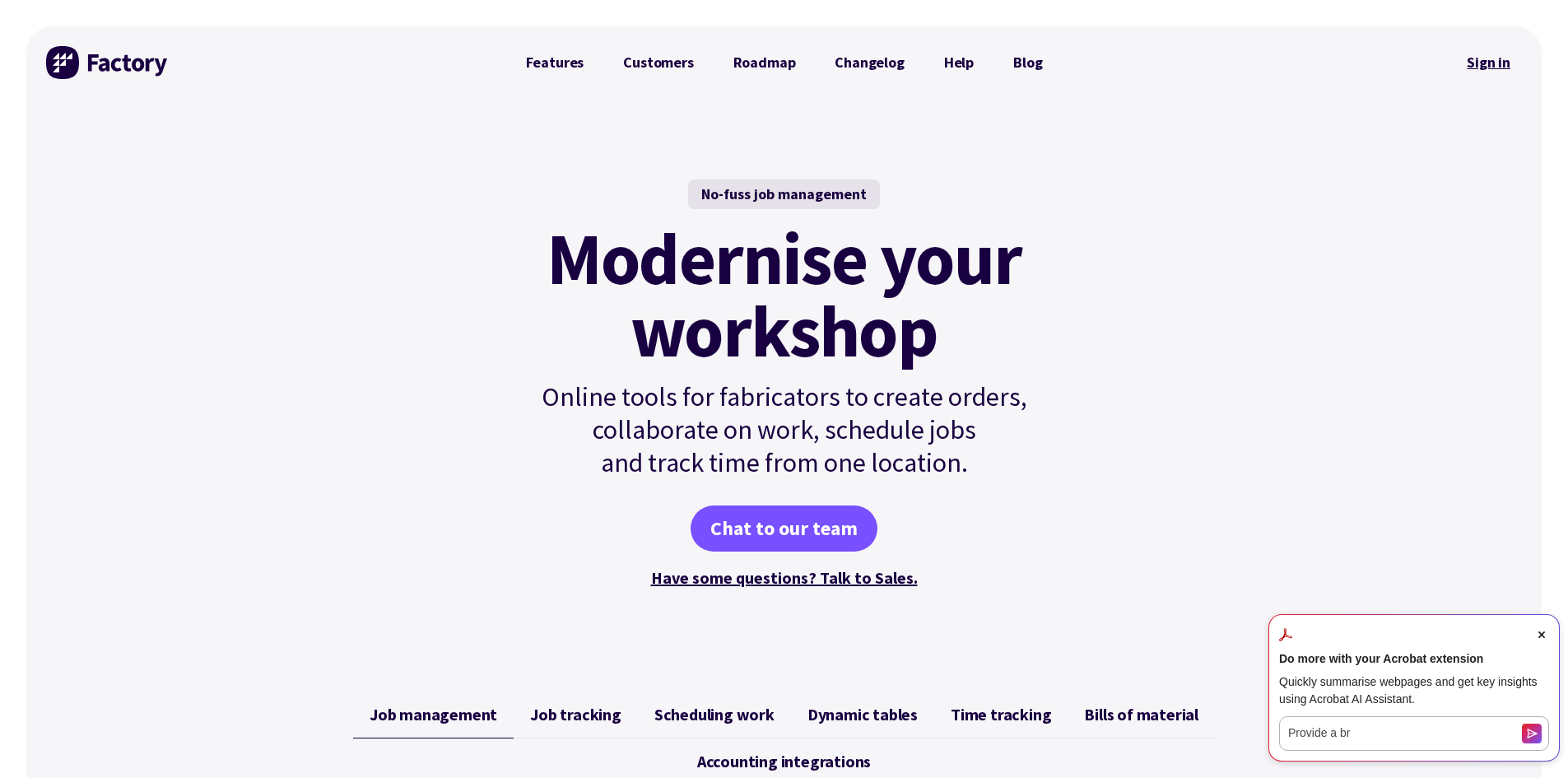
click at [1483, 63] on link "Sign in" at bounding box center [1489, 63] width 67 height 38
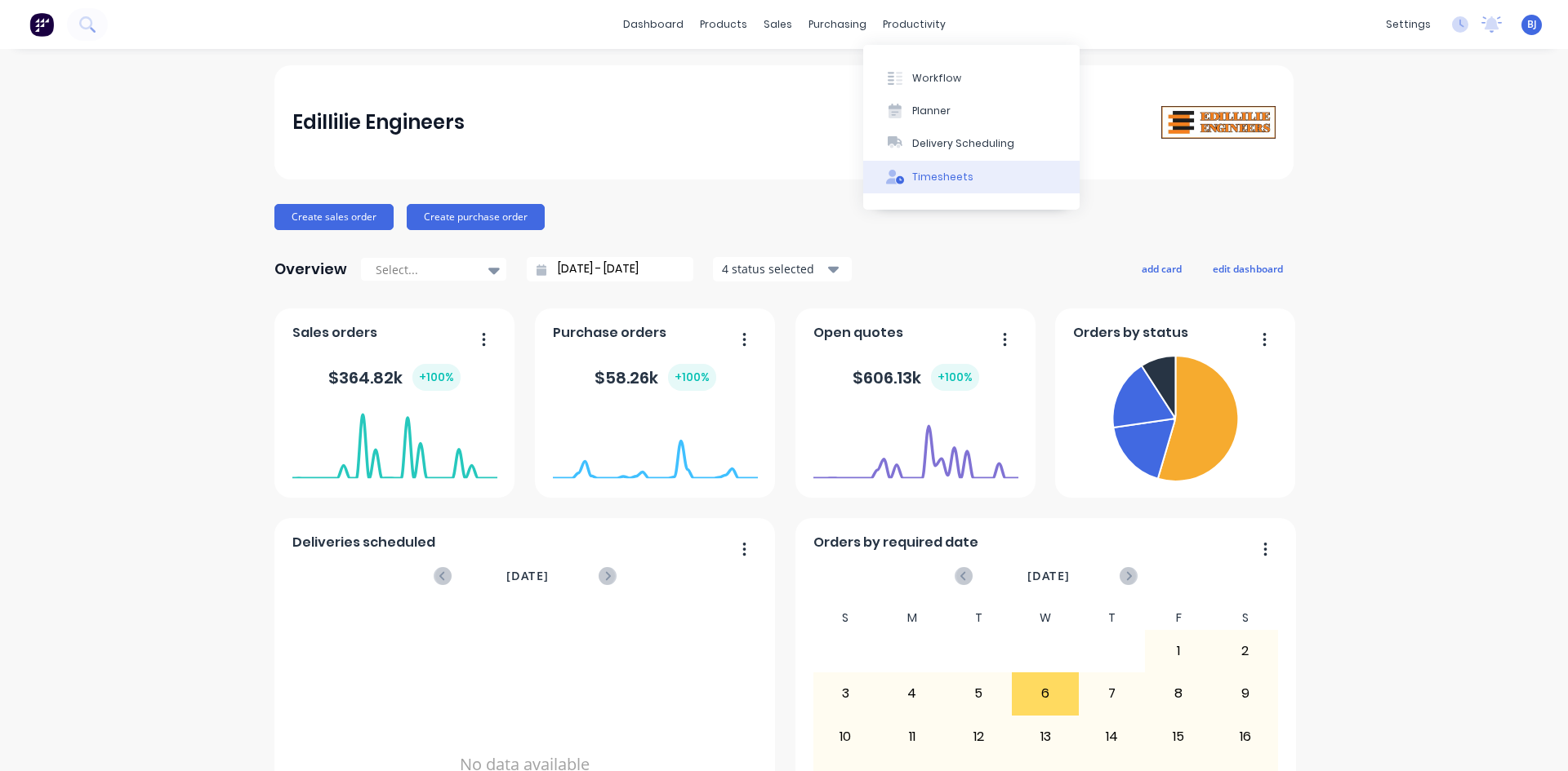
click at [929, 176] on div "Timesheets" at bounding box center [943, 177] width 61 height 14
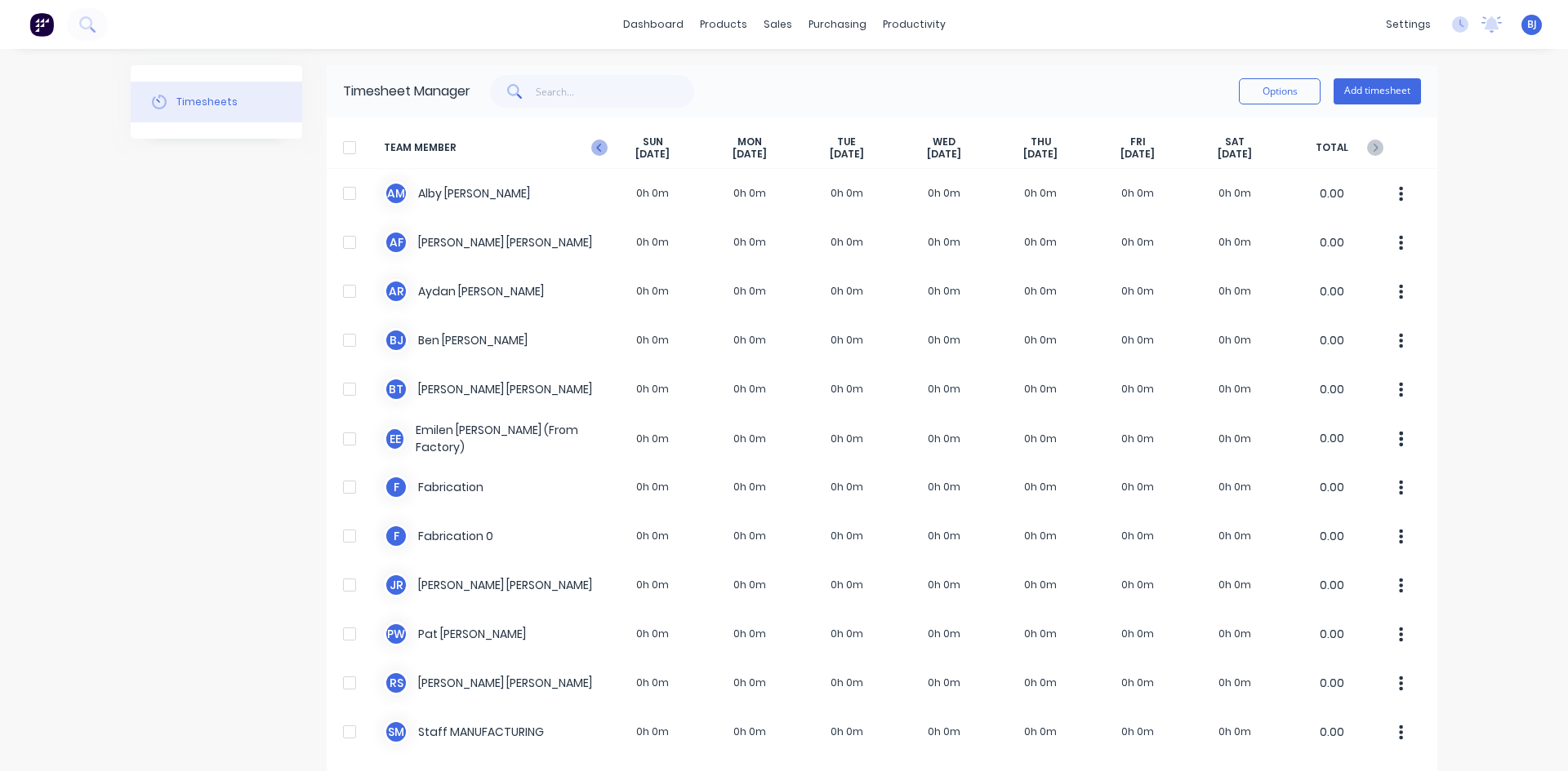
click at [597, 146] on icon at bounding box center [600, 147] width 16 height 16
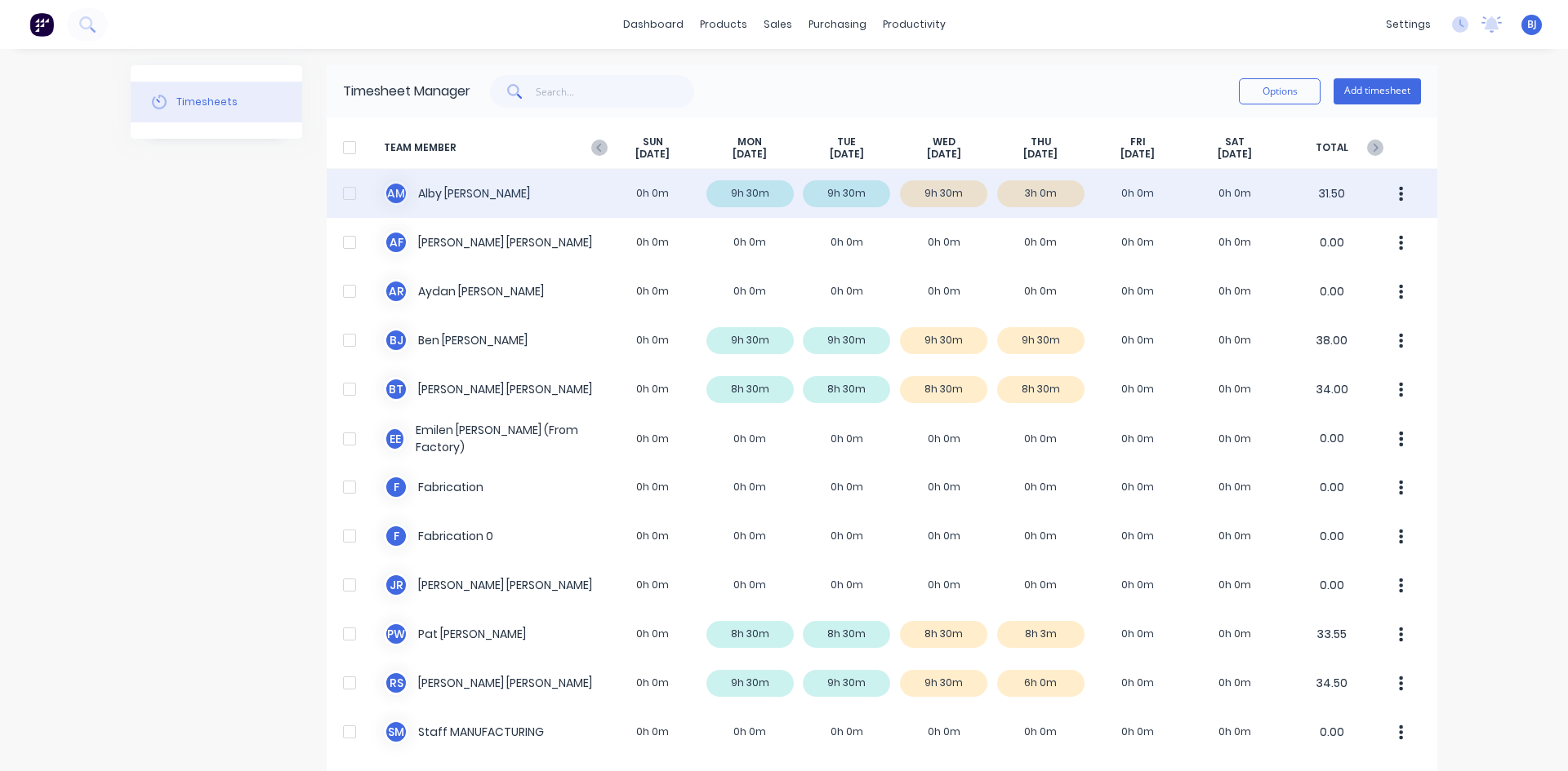
click at [453, 190] on div "A M [PERSON_NAME] 0h 0m 9h 30m 9h 30m 9h 30m 3h 0m 0h 0m 0h 0m 31.50" at bounding box center [881, 193] width 1110 height 49
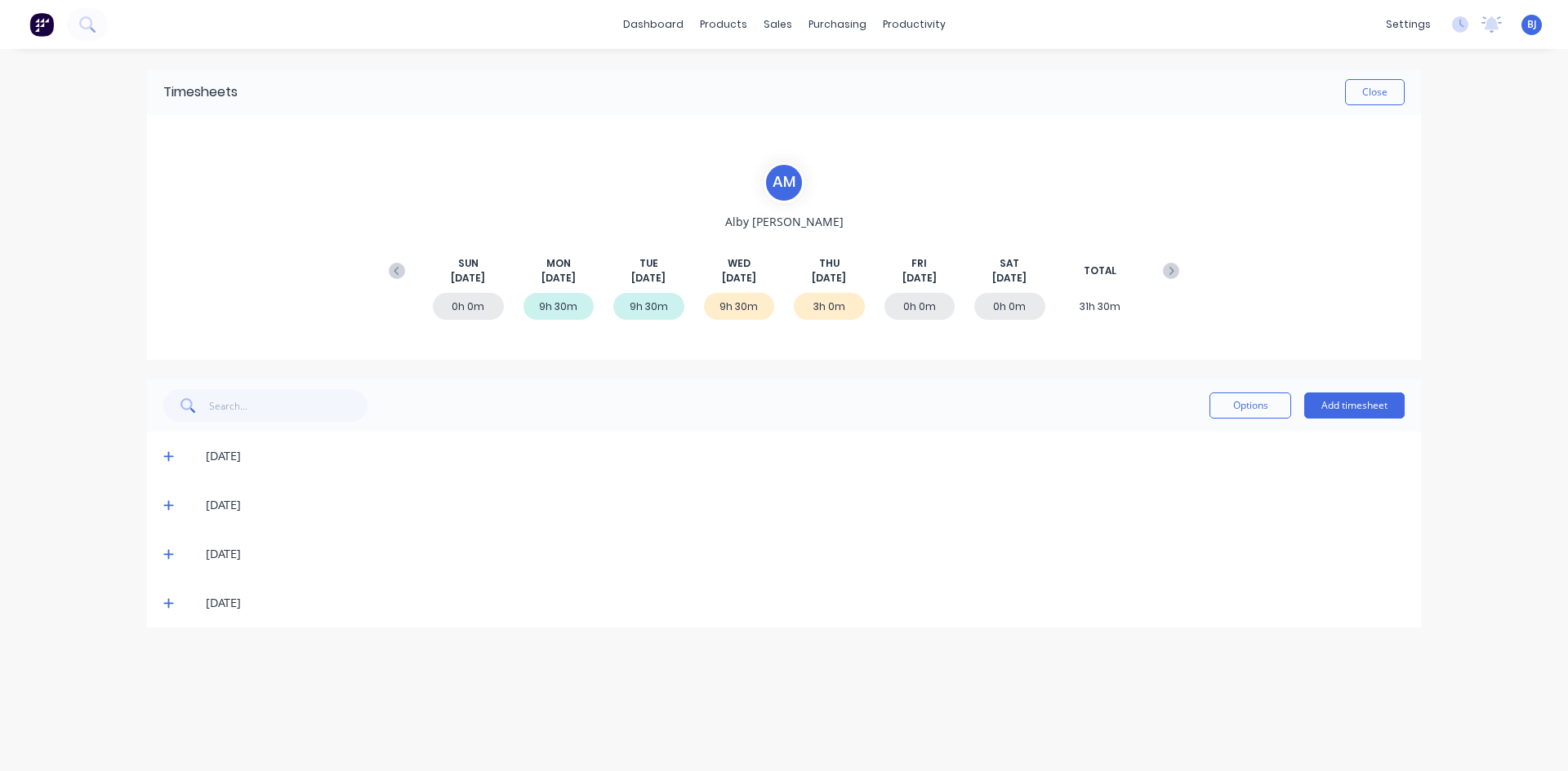
click at [168, 607] on icon at bounding box center [168, 604] width 10 height 10
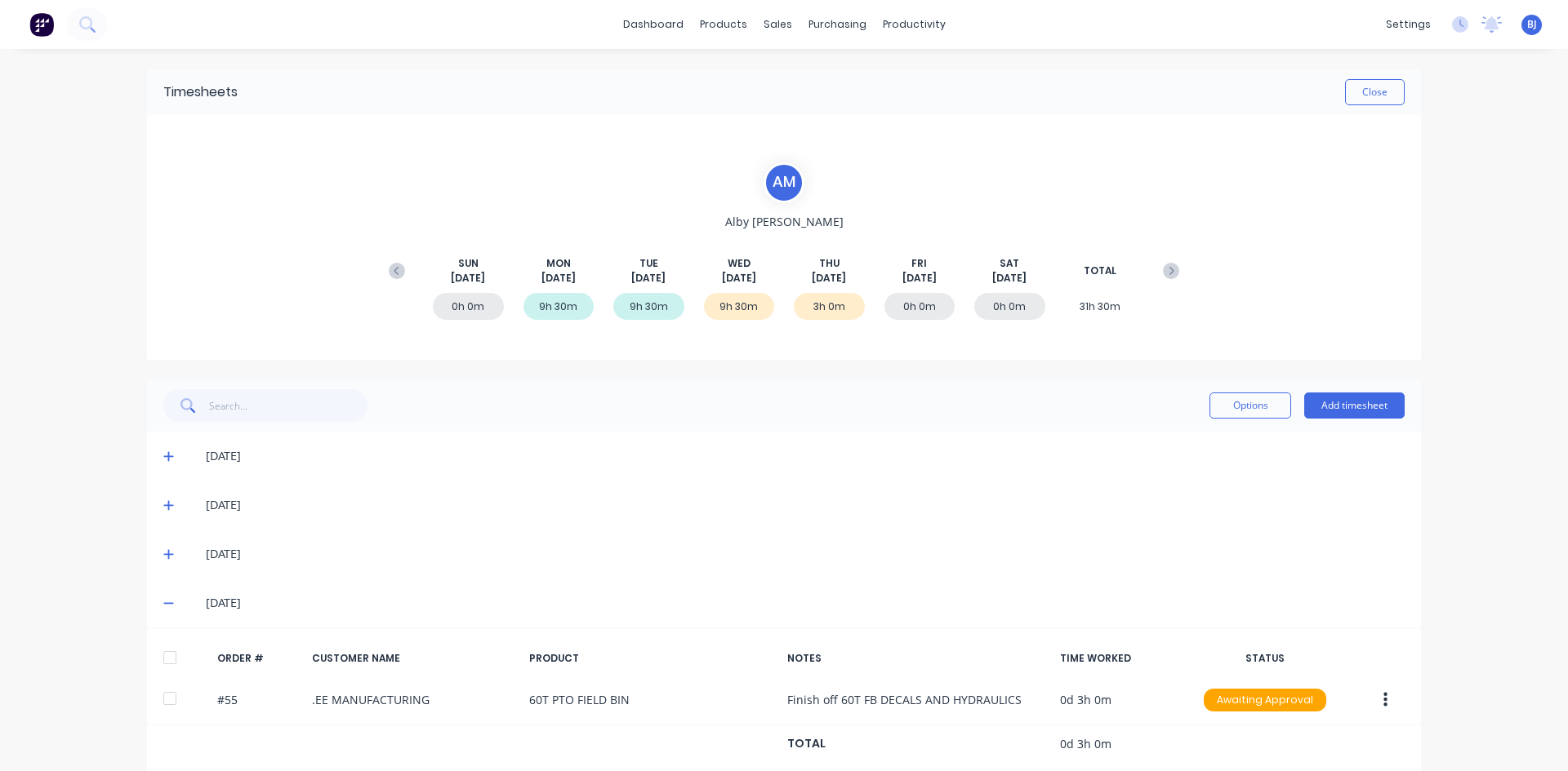
scroll to position [25, 0]
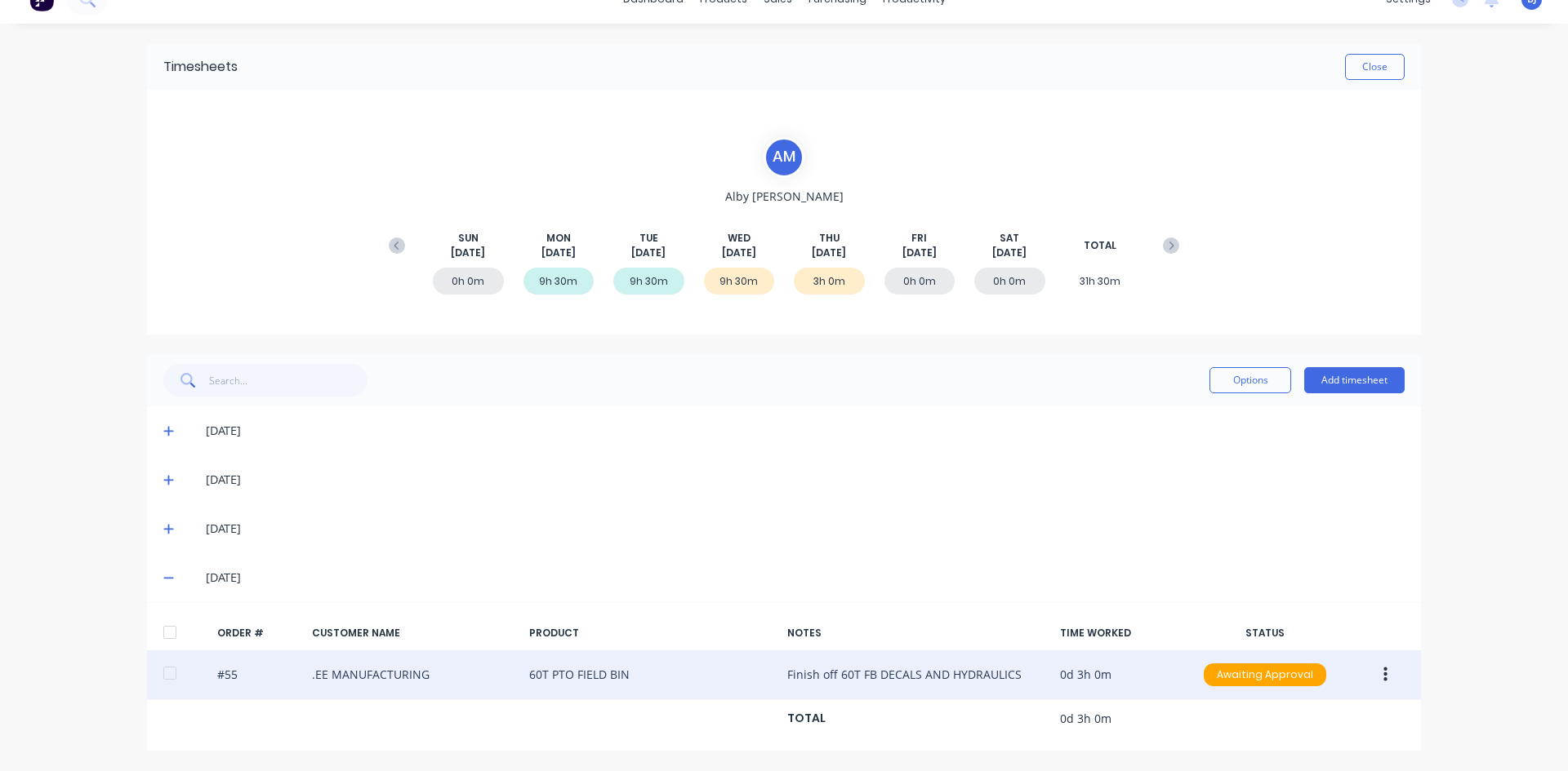
click at [1384, 674] on icon "button" at bounding box center [1385, 675] width 4 height 14
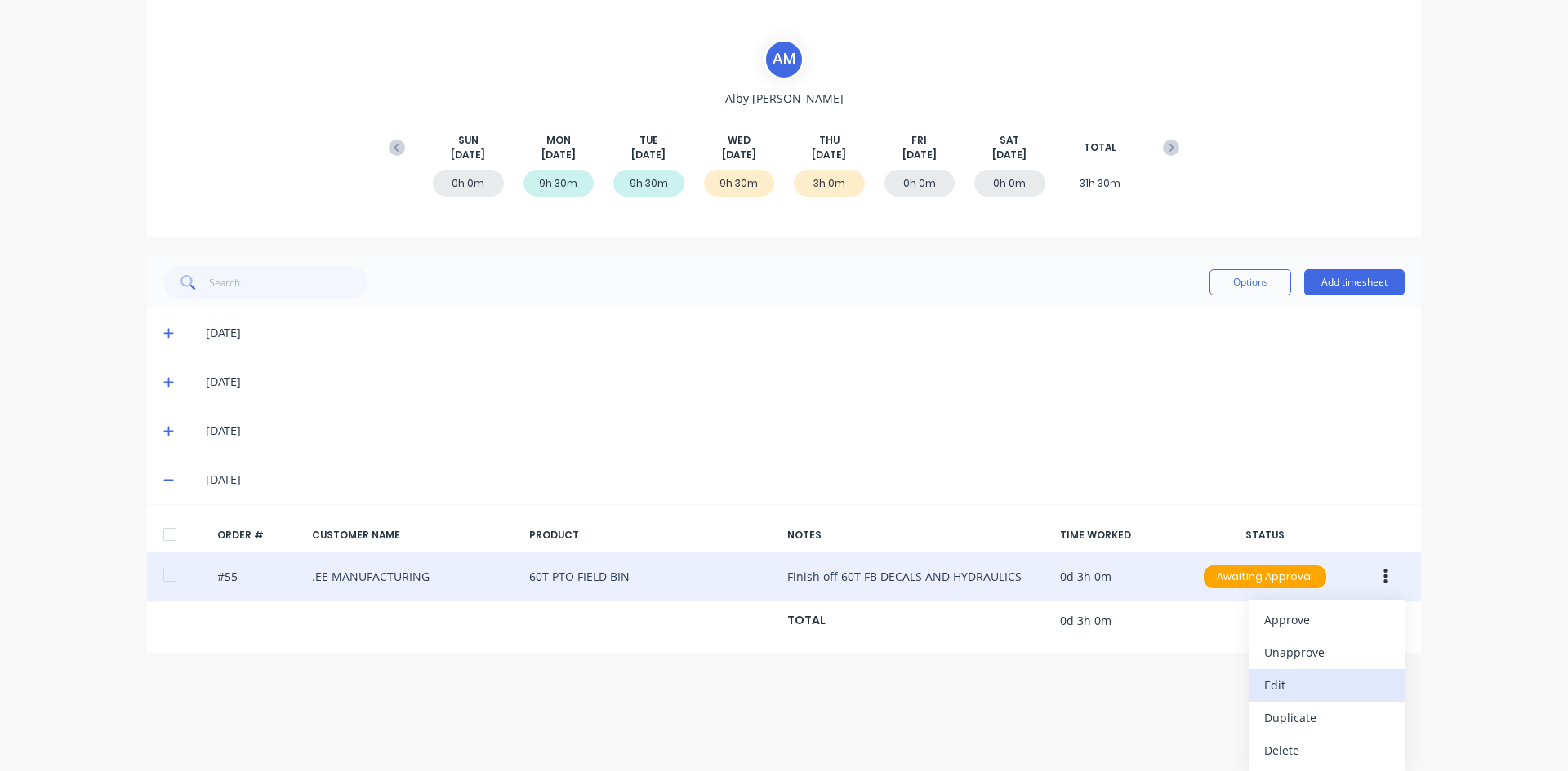
click at [1273, 683] on div "Edit" at bounding box center [1327, 685] width 126 height 23
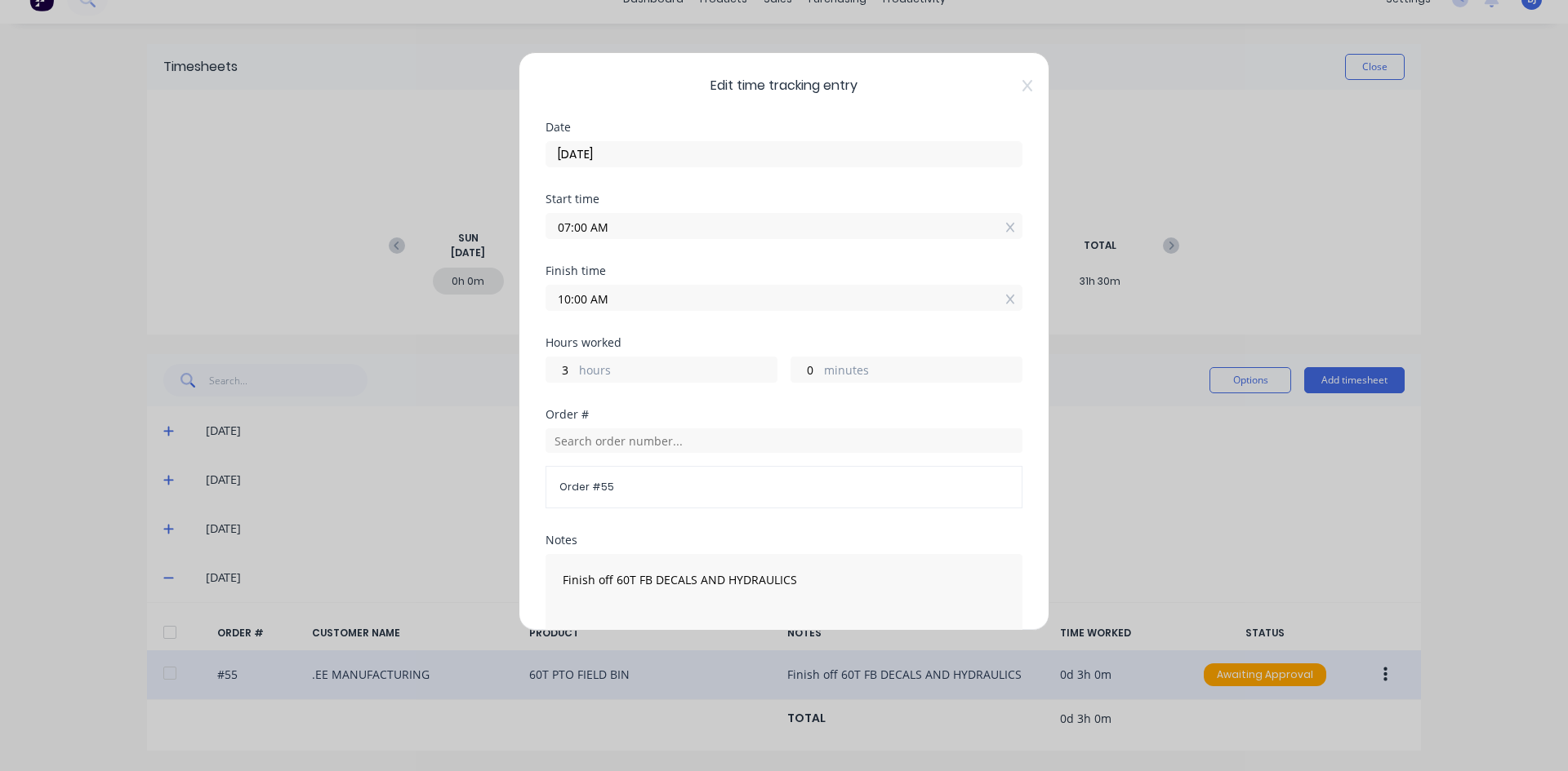
drag, startPoint x: 588, startPoint y: 298, endPoint x: 550, endPoint y: 310, distance: 39.8
click at [550, 310] on label "10:00 AM" at bounding box center [784, 297] width 477 height 26
click at [550, 310] on input "10:00 AM" at bounding box center [784, 297] width 476 height 24
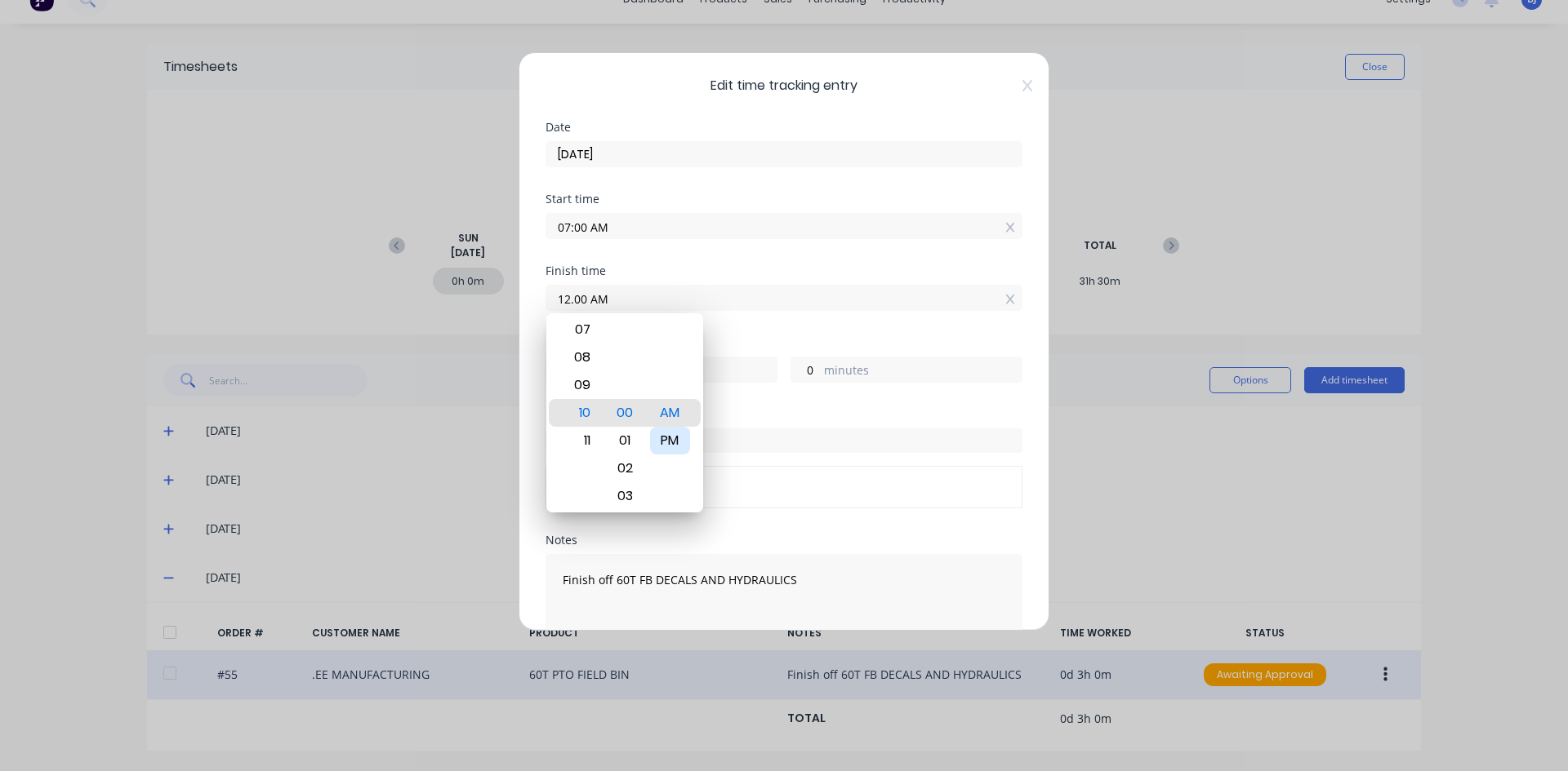
type input "12:00 AM"
type input "-7"
click at [670, 437] on div "PM" at bounding box center [670, 440] width 40 height 28
type input "12:00 PM"
type input "5"
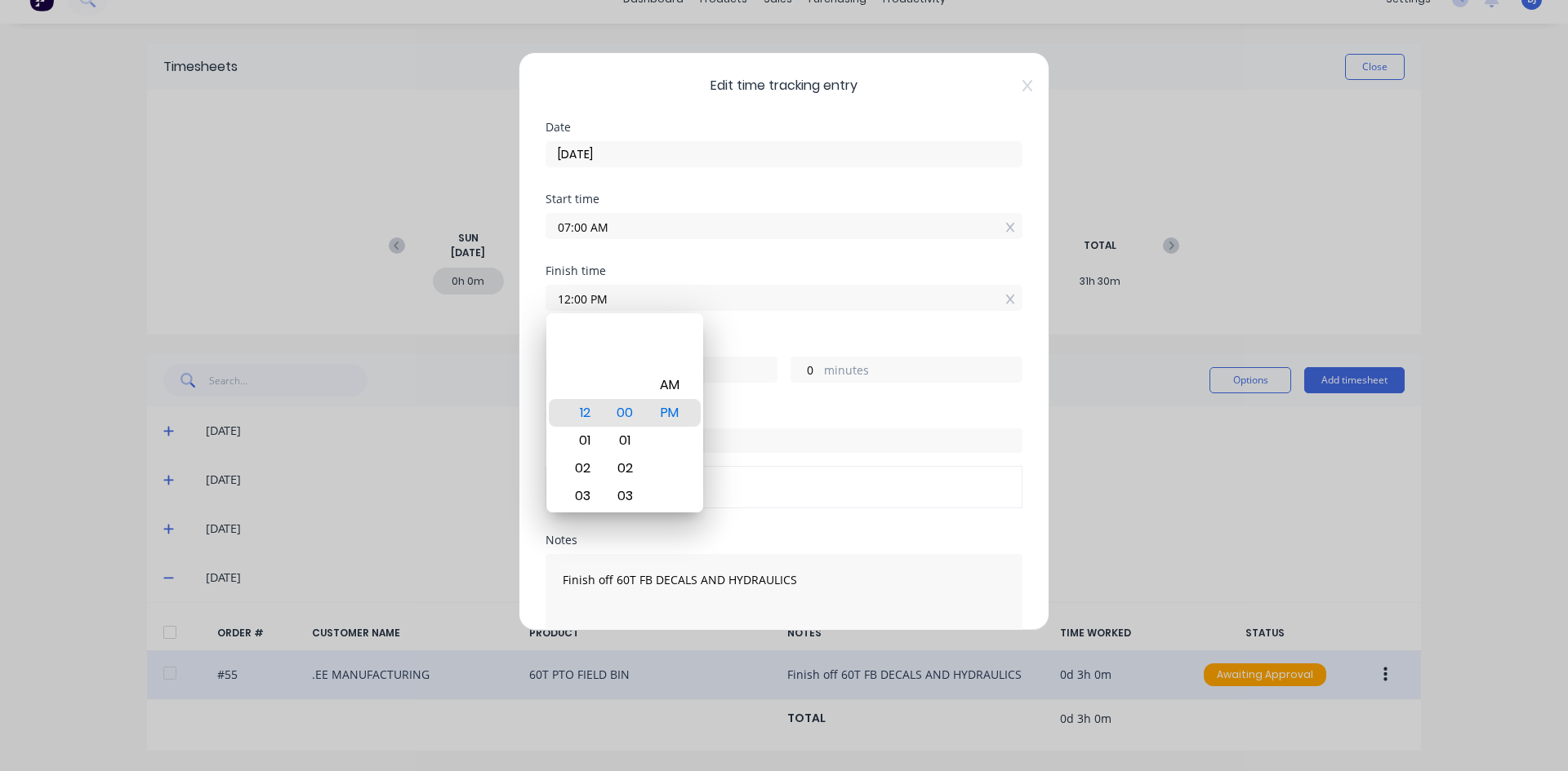
click at [732, 307] on input "12:00 PM" at bounding box center [784, 297] width 476 height 24
click at [738, 259] on div "Start time 07:00 AM" at bounding box center [784, 229] width 477 height 72
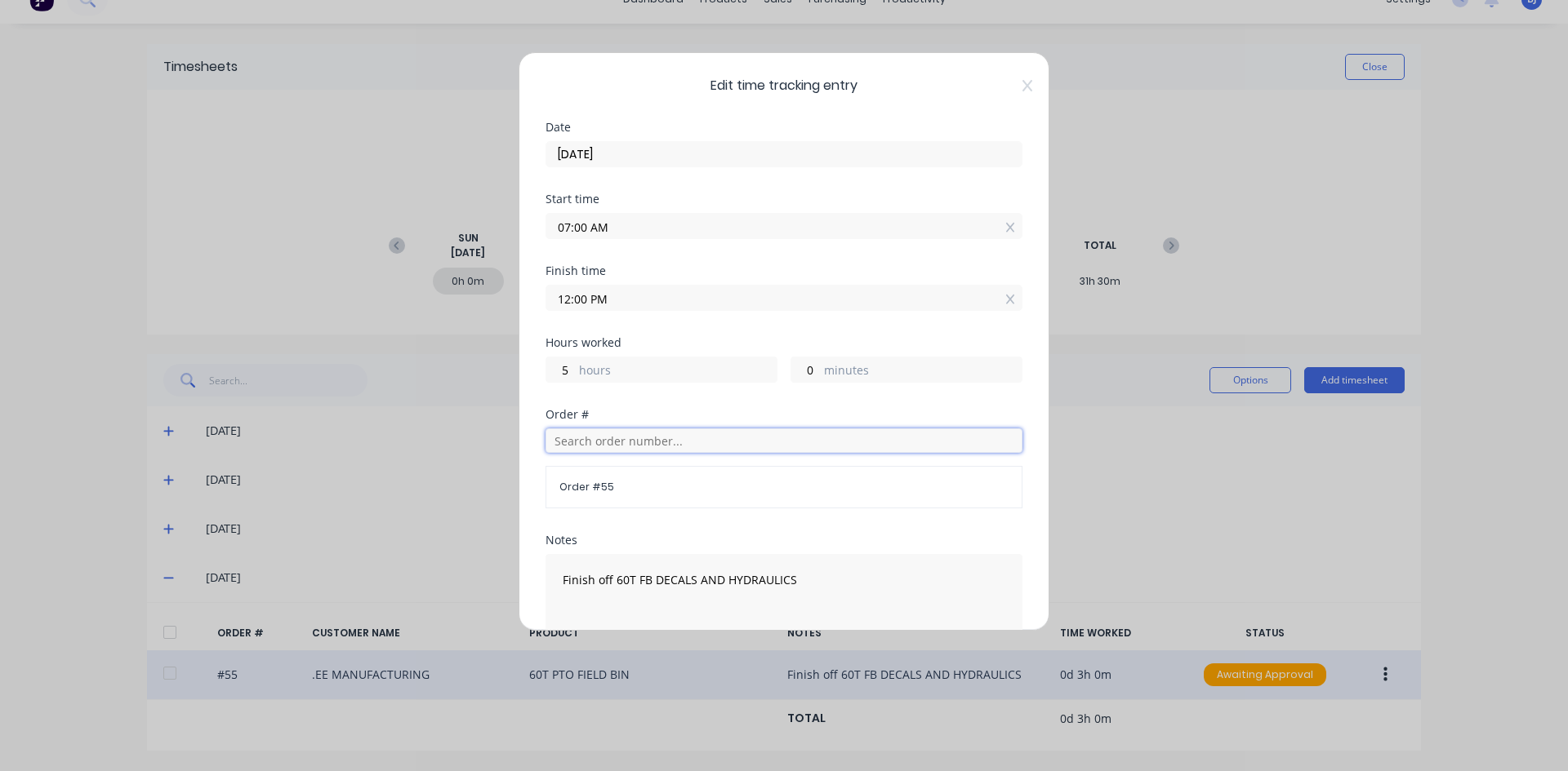
click at [575, 438] on input "text" at bounding box center [784, 440] width 477 height 24
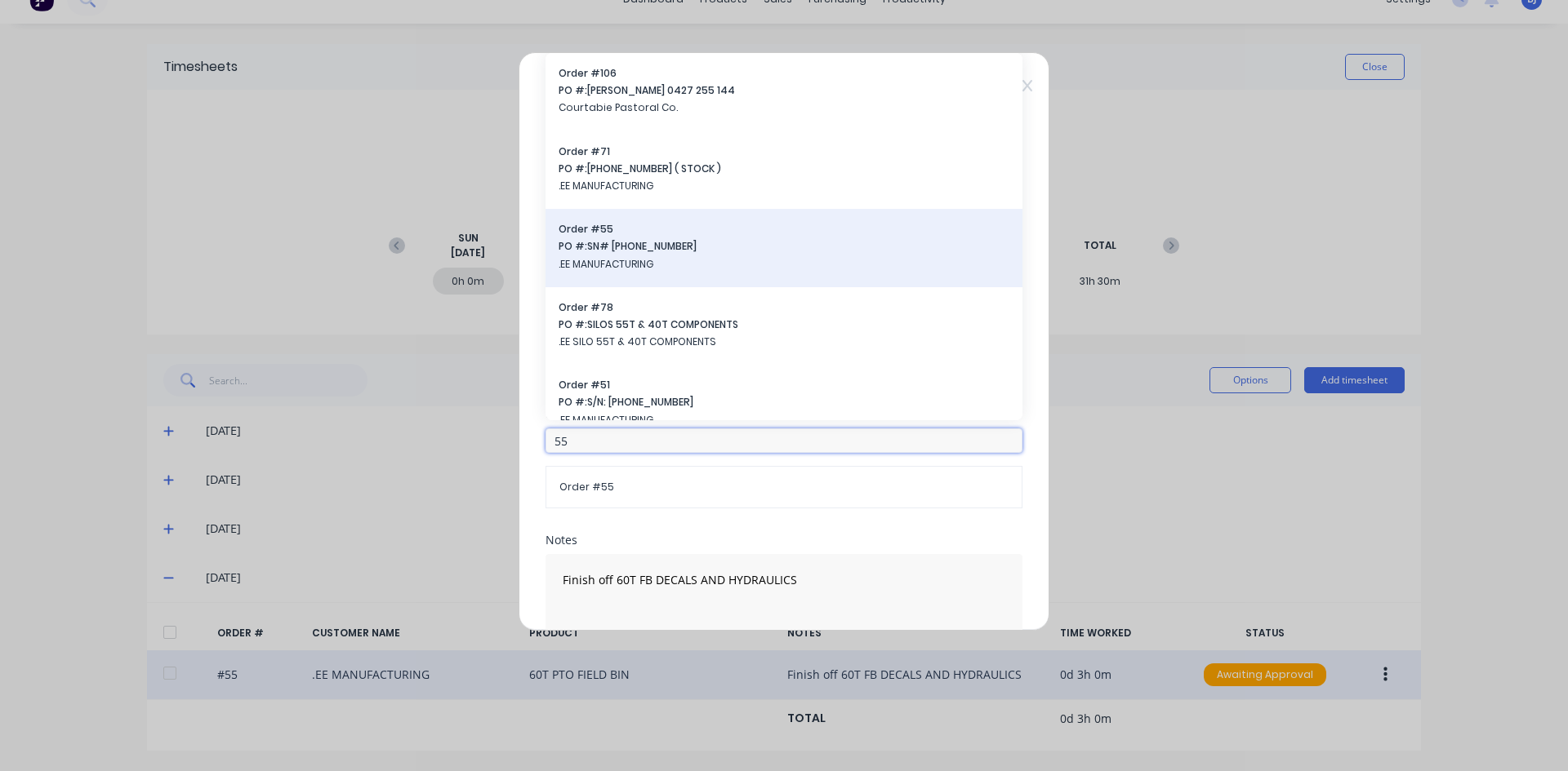
type input "55"
click at [618, 250] on span "PO #: SN# [PHONE_NUMBER]" at bounding box center [783, 246] width 450 height 14
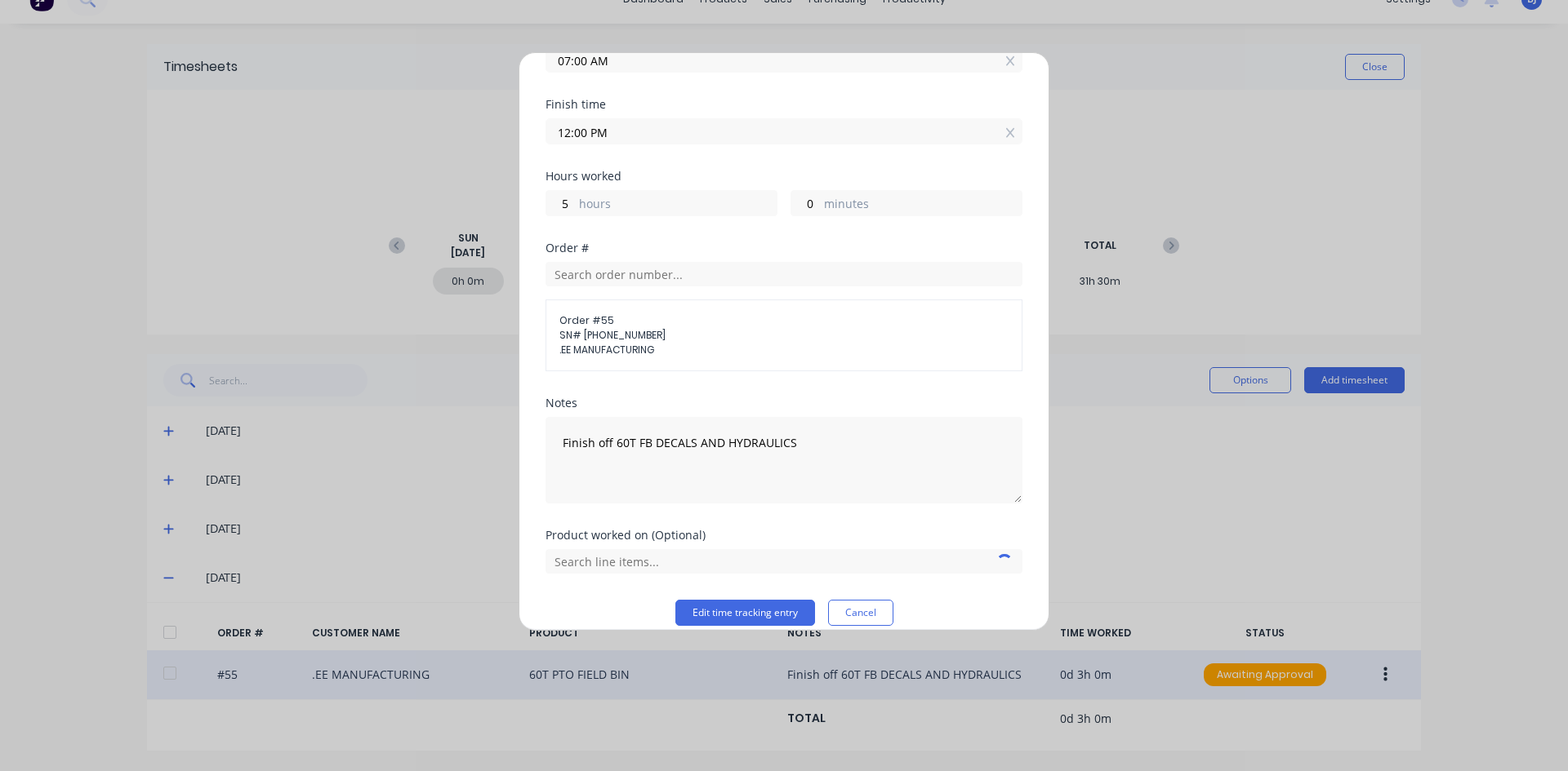
scroll to position [185, 0]
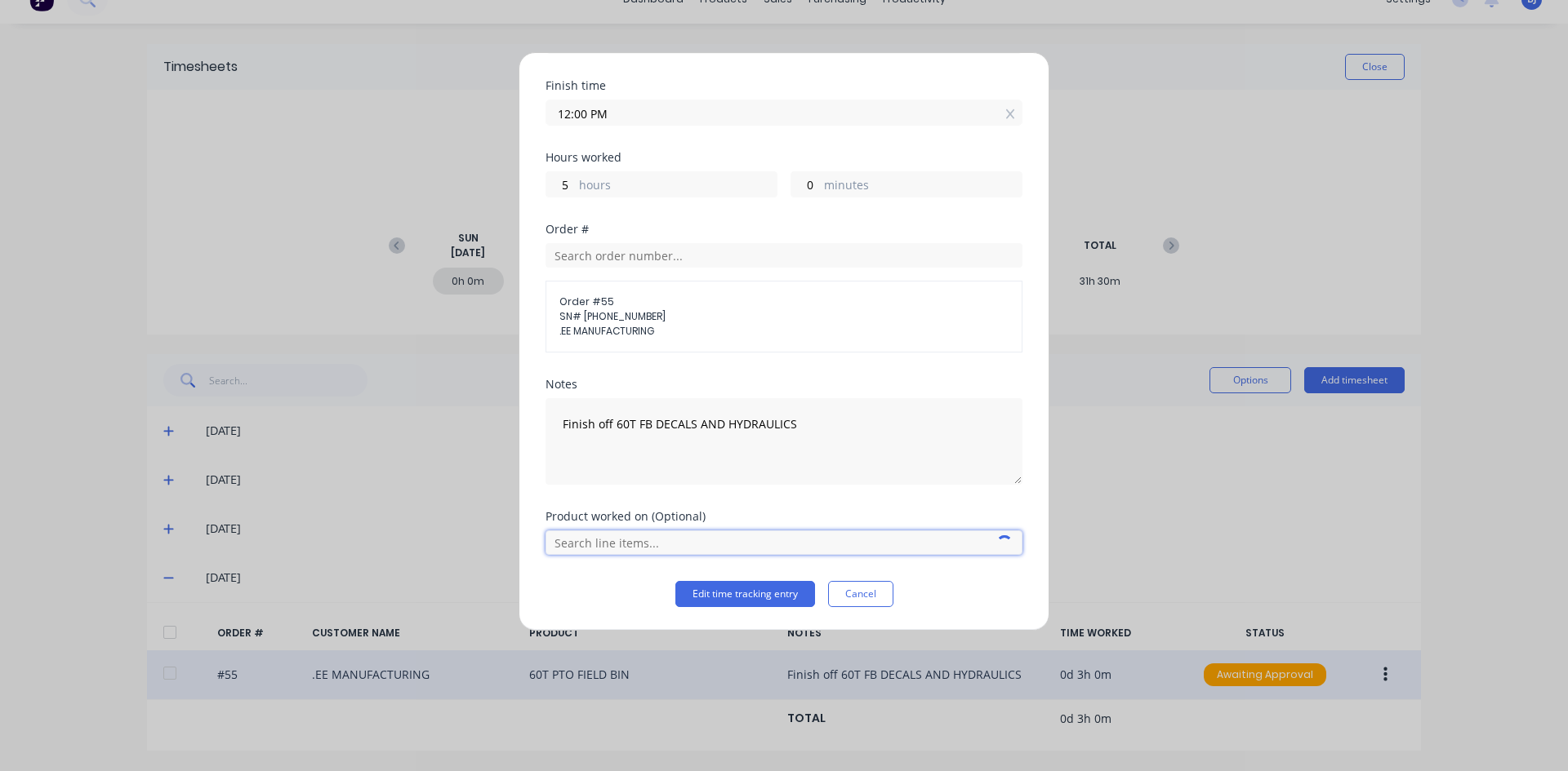
click at [574, 549] on input "text" at bounding box center [784, 542] width 477 height 24
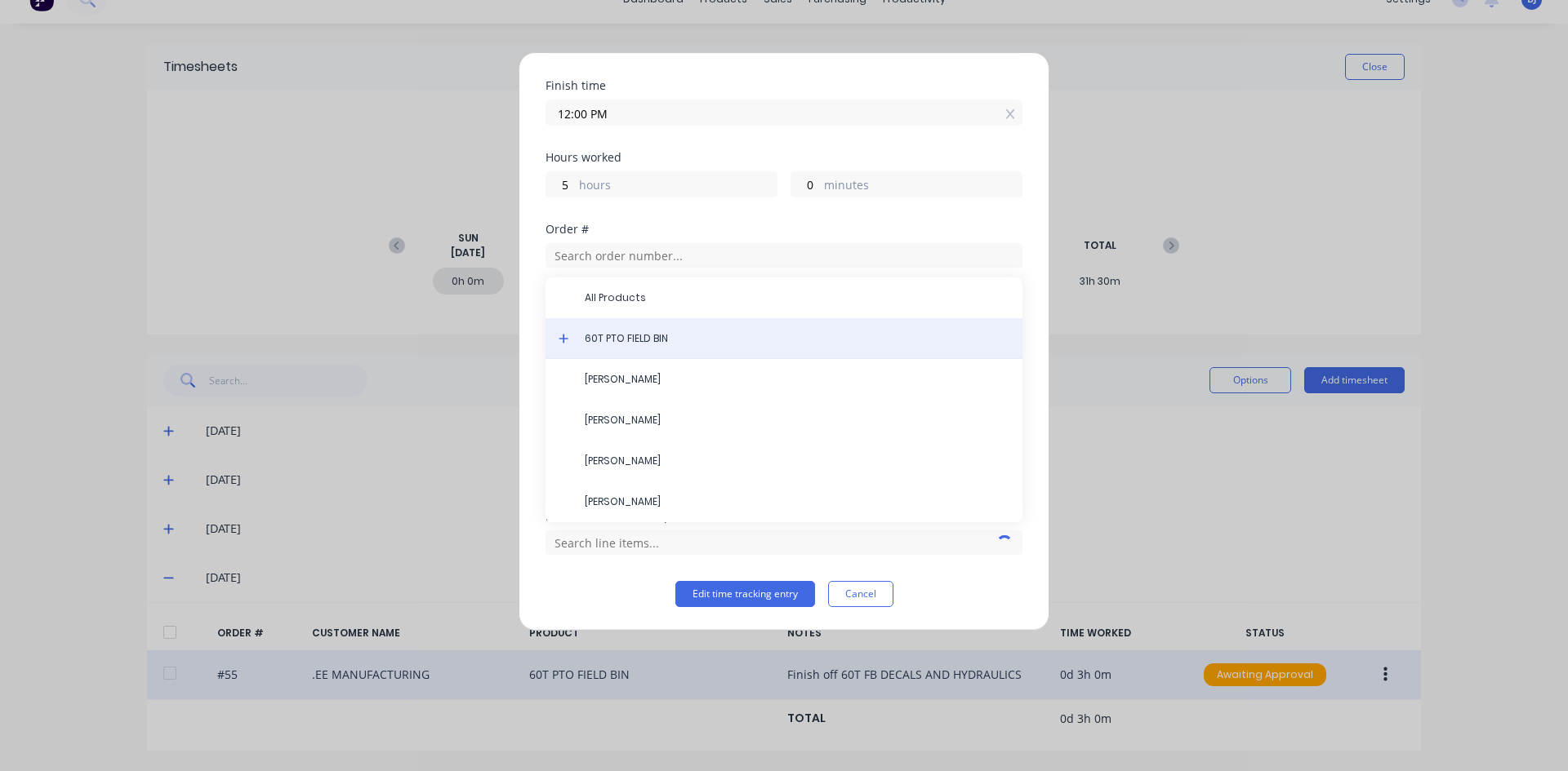
click at [584, 338] on div "60T PTO FIELD BIN" at bounding box center [784, 338] width 477 height 40
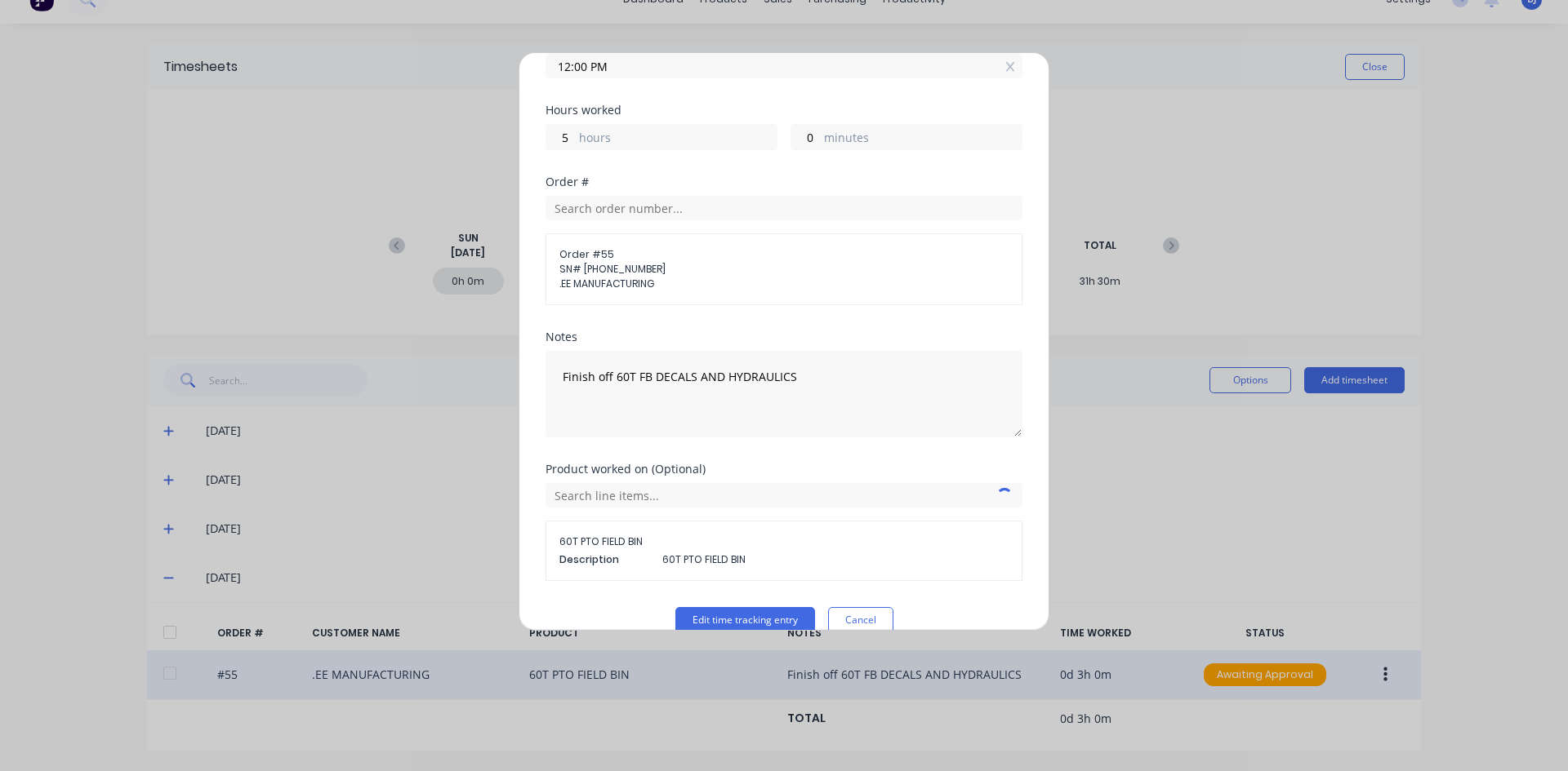
scroll to position [259, 0]
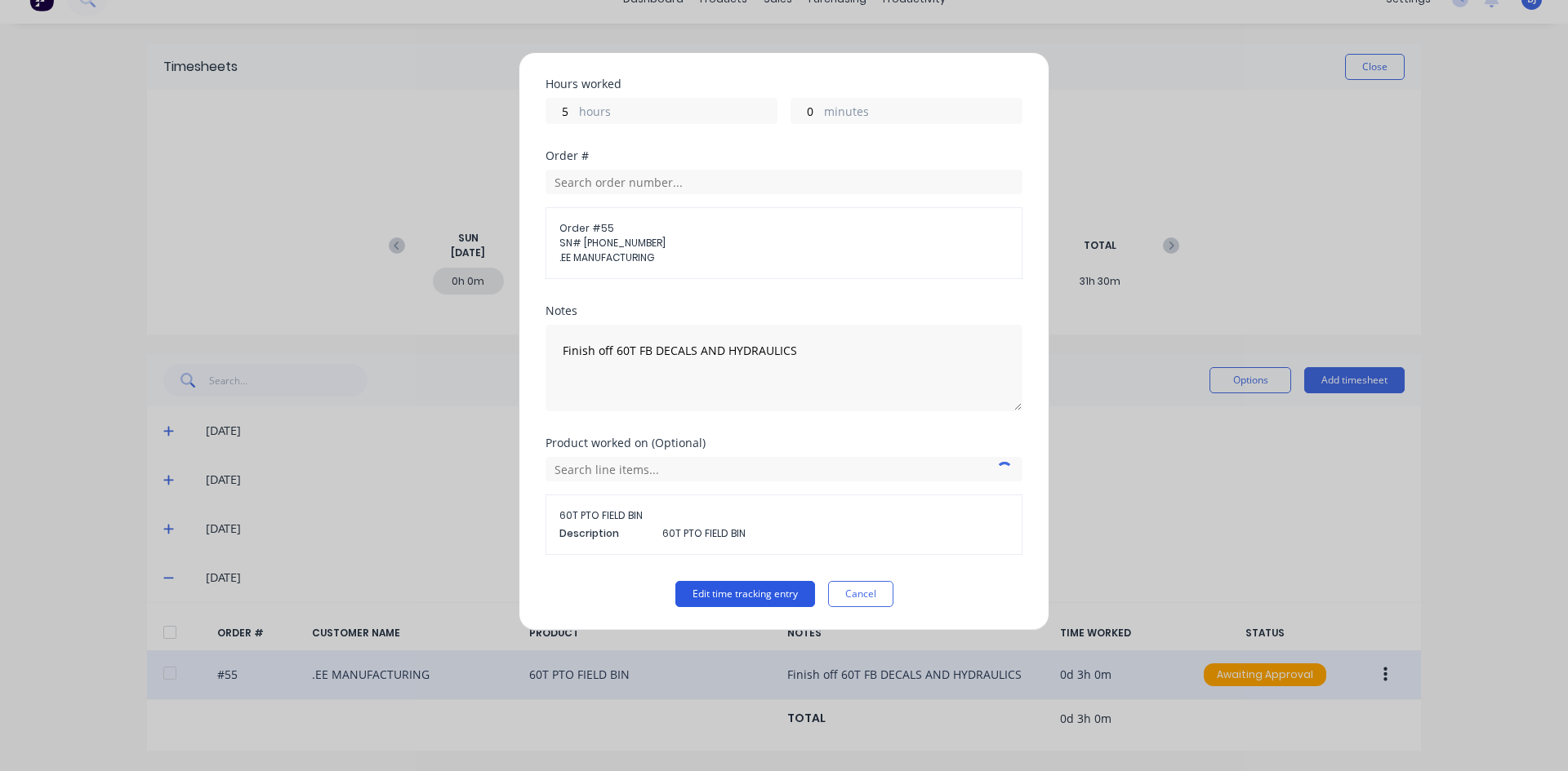
click at [711, 593] on button "Edit time tracking entry" at bounding box center [744, 594] width 139 height 26
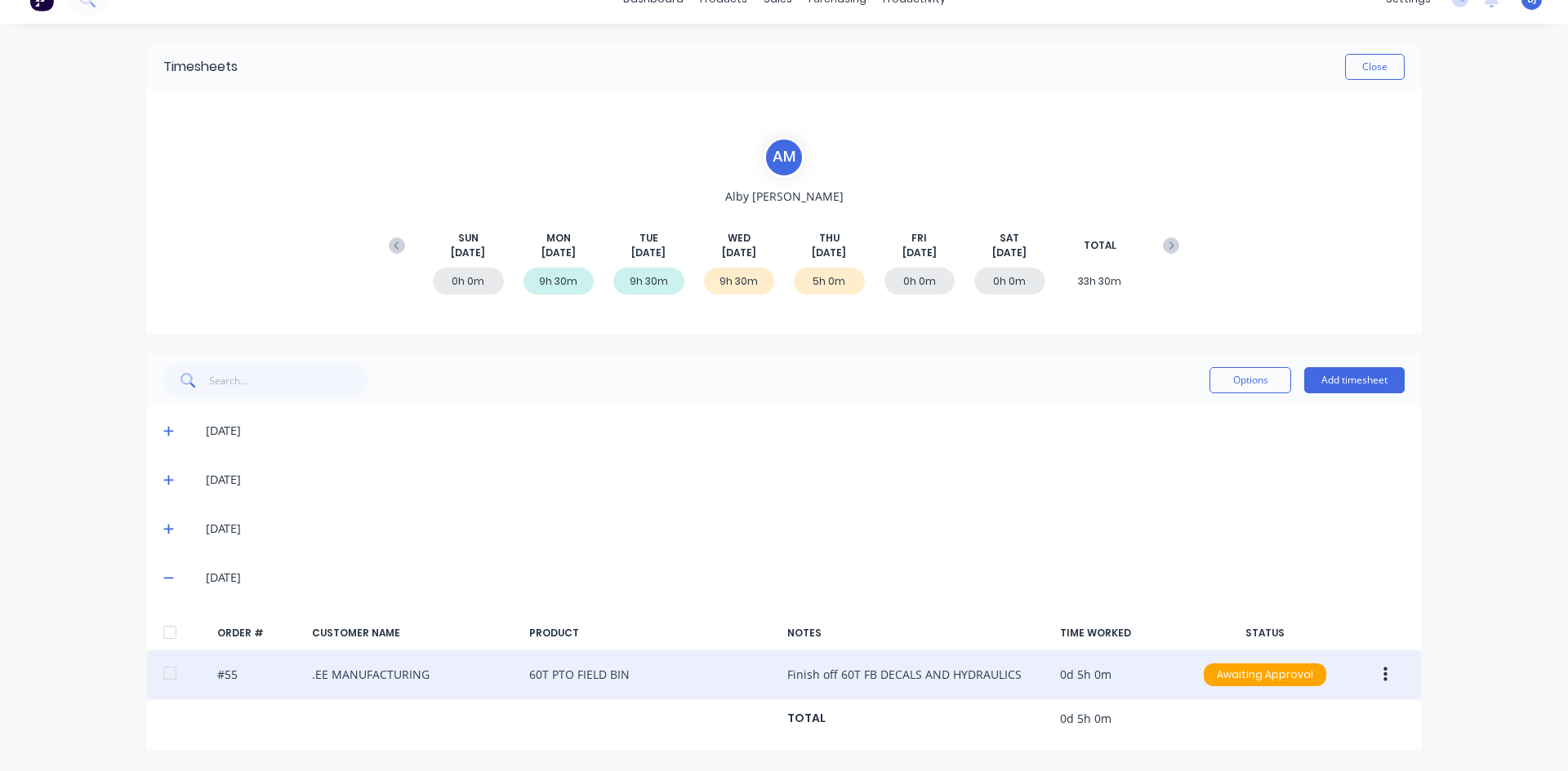
click at [1382, 677] on button "button" at bounding box center [1385, 675] width 39 height 30
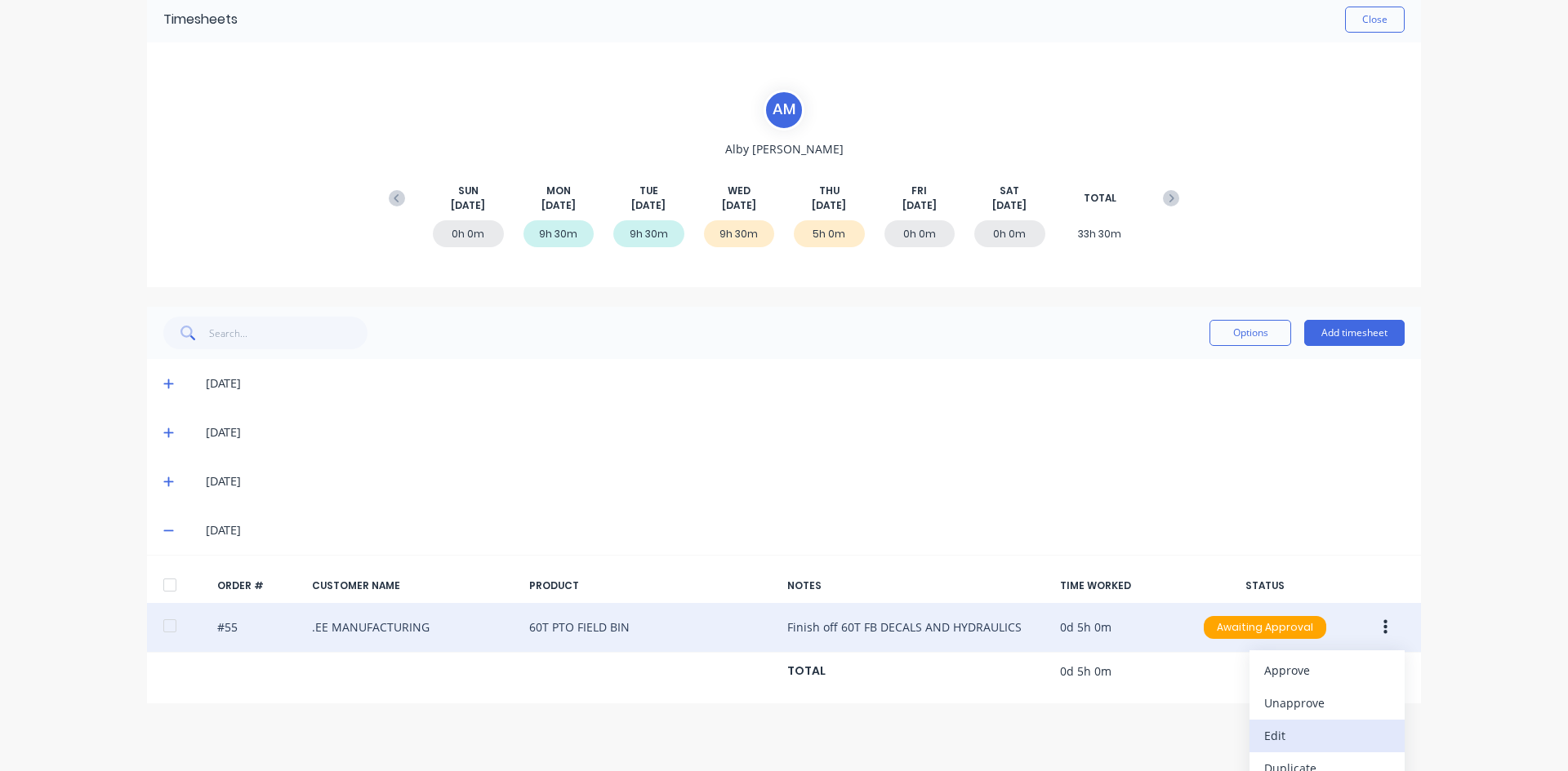
scroll to position [123, 0]
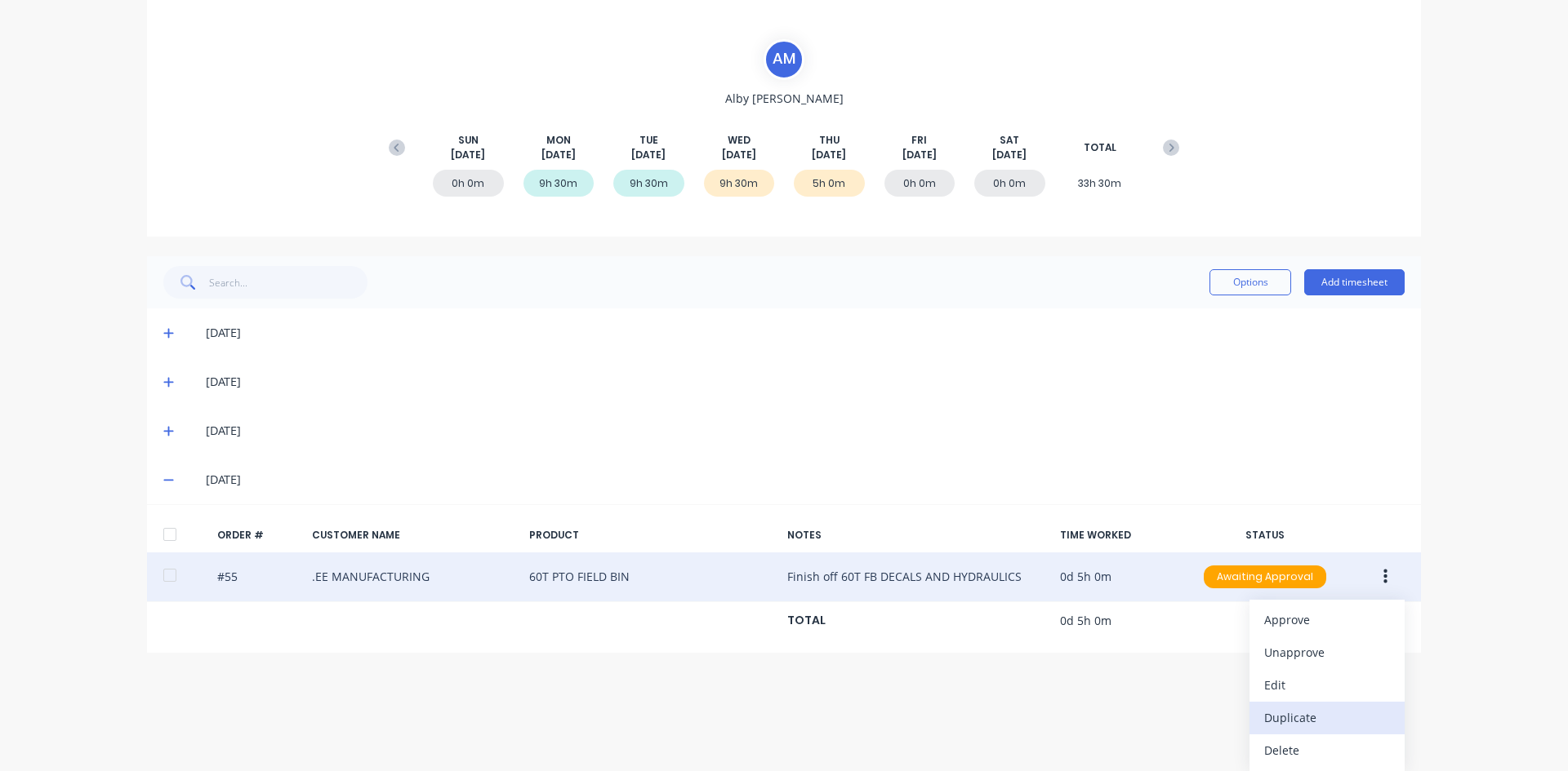
click at [1284, 716] on div "Duplicate" at bounding box center [1327, 718] width 126 height 23
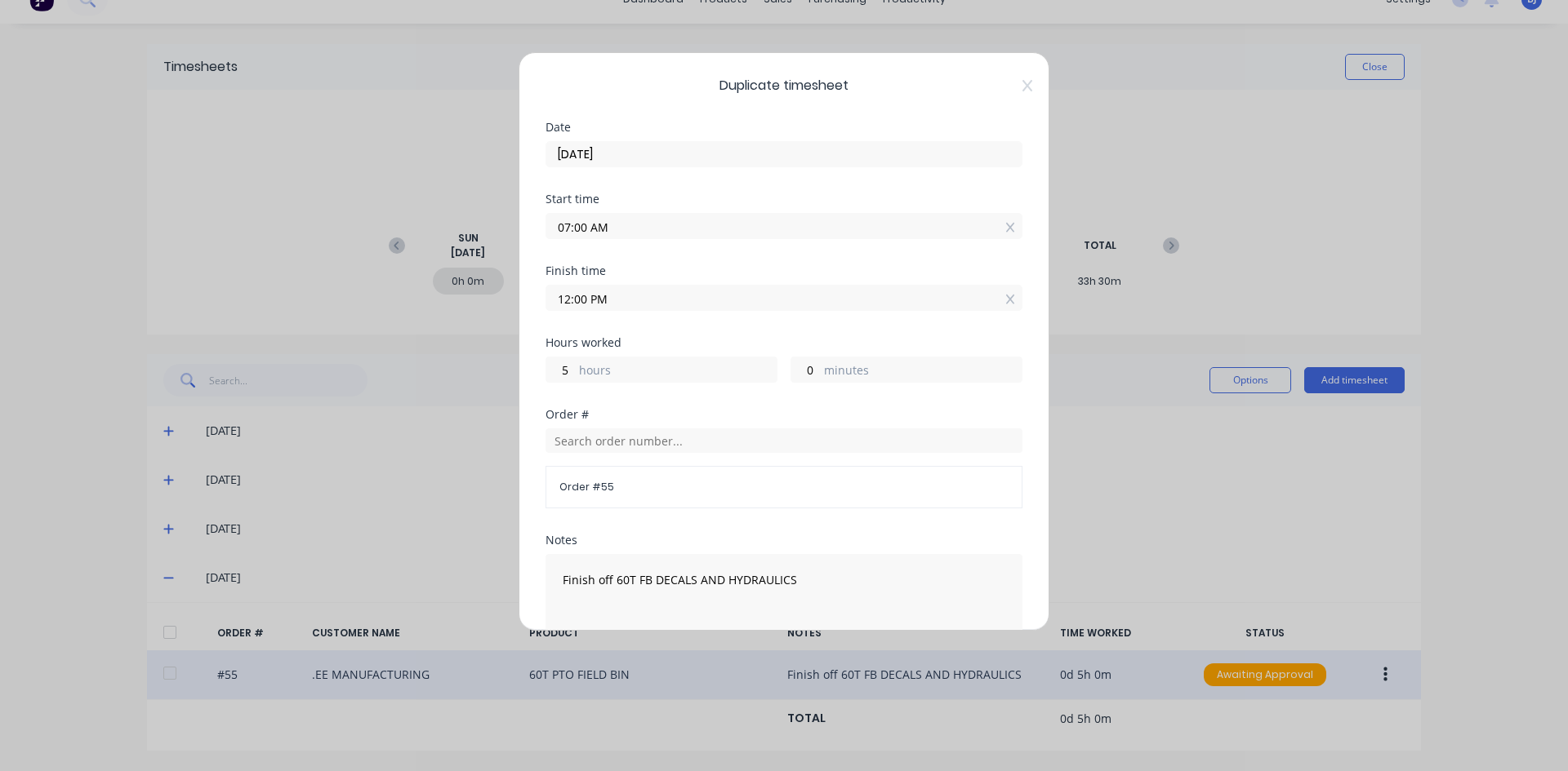
drag, startPoint x: 589, startPoint y: 226, endPoint x: 591, endPoint y: 279, distance: 53.0
click at [543, 244] on div "Duplicate timesheet Date [DATE] Start time 07:00 AM Finish time 12:00 PM Hours …" at bounding box center [784, 341] width 530 height 579
click at [610, 226] on input "12.00AM" at bounding box center [784, 226] width 476 height 24
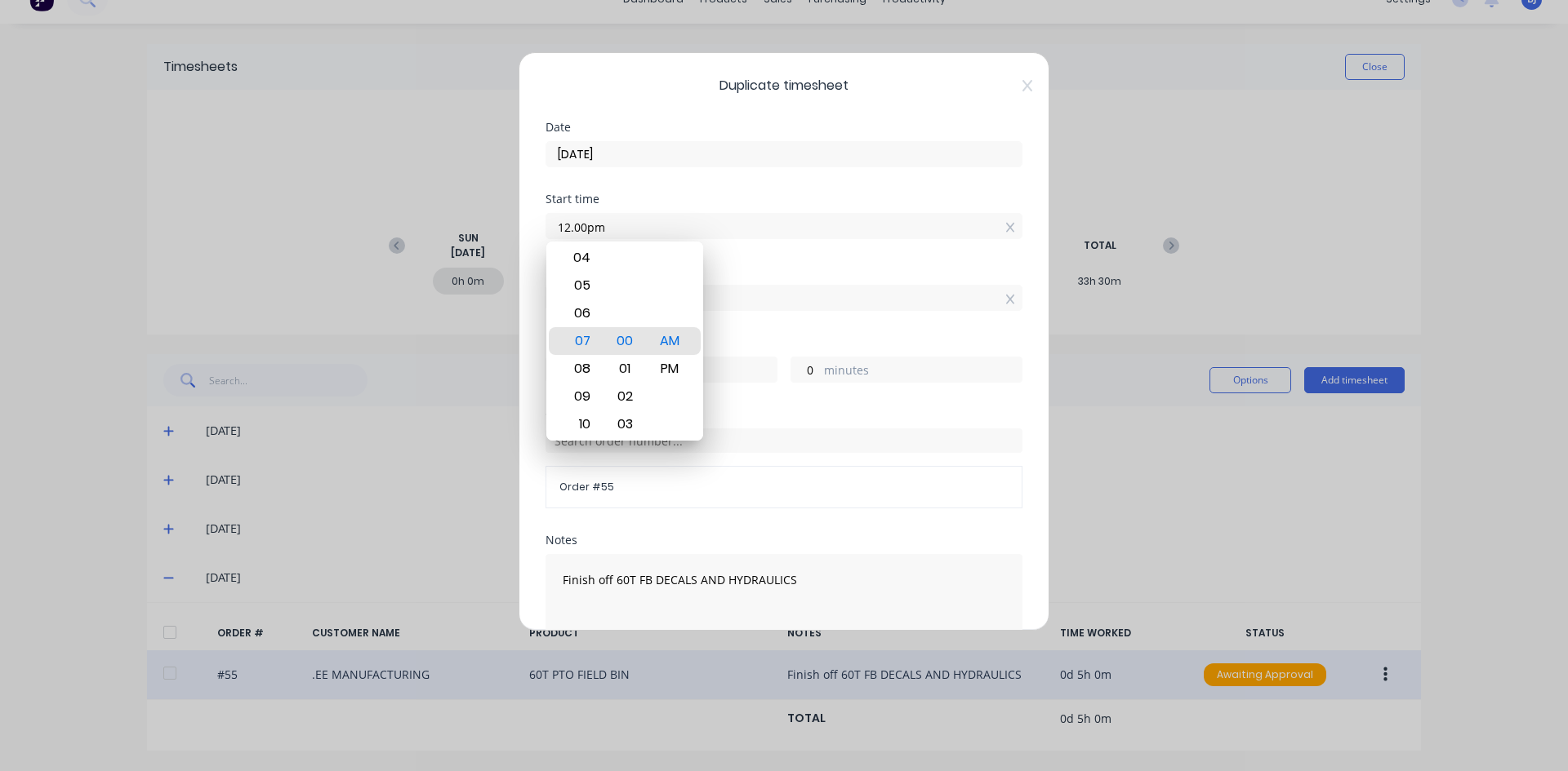
type input "12:00 PM"
type input "0"
click at [646, 375] on div "00 01 02 03 04 05 06 07 08 09 10 11 12 13 14 15 16 17 18 19 20 21 22 23 24 25 2…" at bounding box center [625, 341] width 45 height 2247
click at [749, 261] on div "Start time 12:00 PM" at bounding box center [784, 229] width 477 height 72
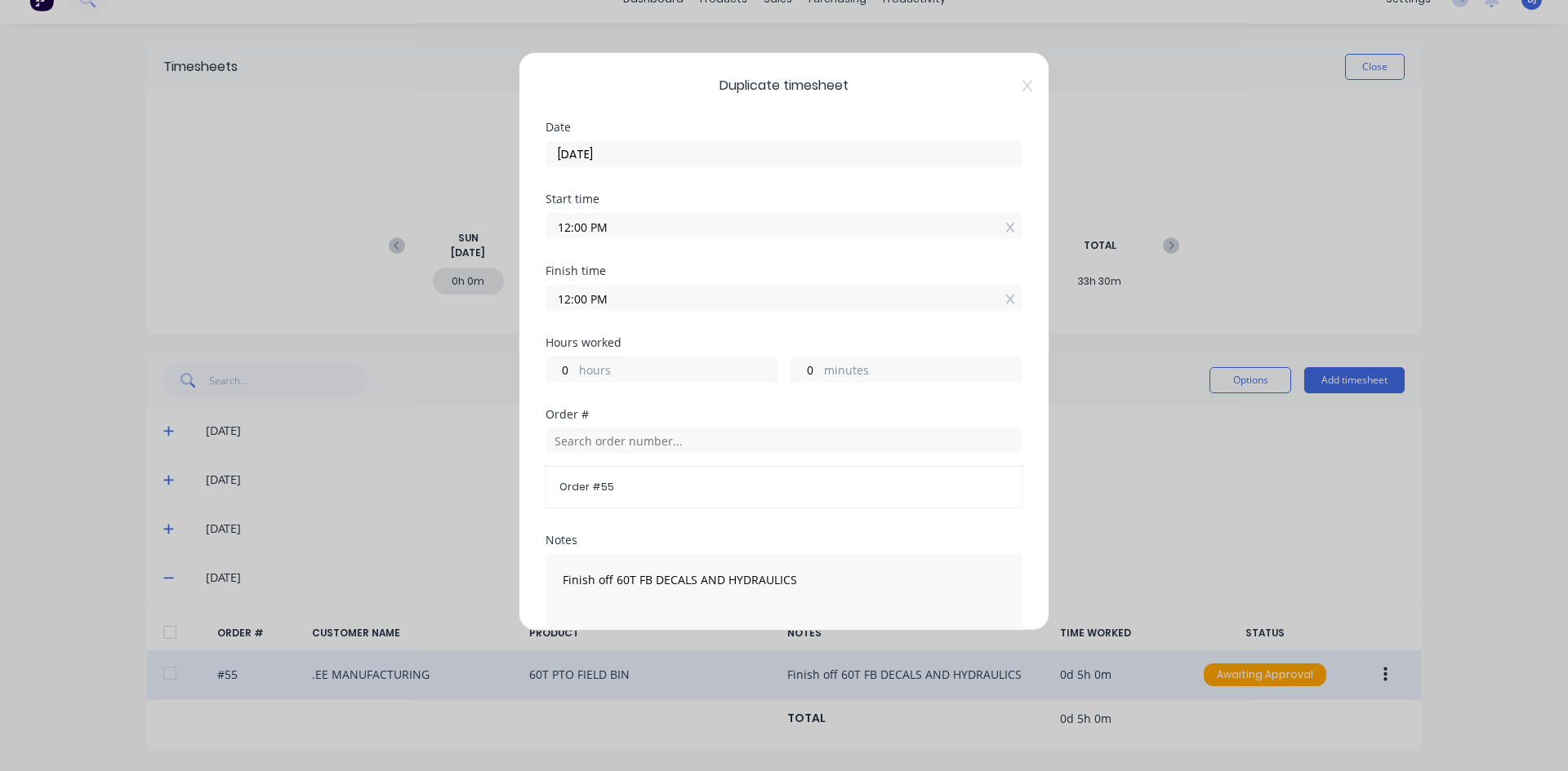
drag, startPoint x: 589, startPoint y: 301, endPoint x: 519, endPoint y: 308, distance: 70.3
click at [519, 308] on div "Duplicate timesheet Date [DATE] Start time 12:00 PM Finish time 12:00 PM Hours …" at bounding box center [784, 341] width 530 height 579
click at [690, 298] on input "1.00PM" at bounding box center [784, 297] width 476 height 24
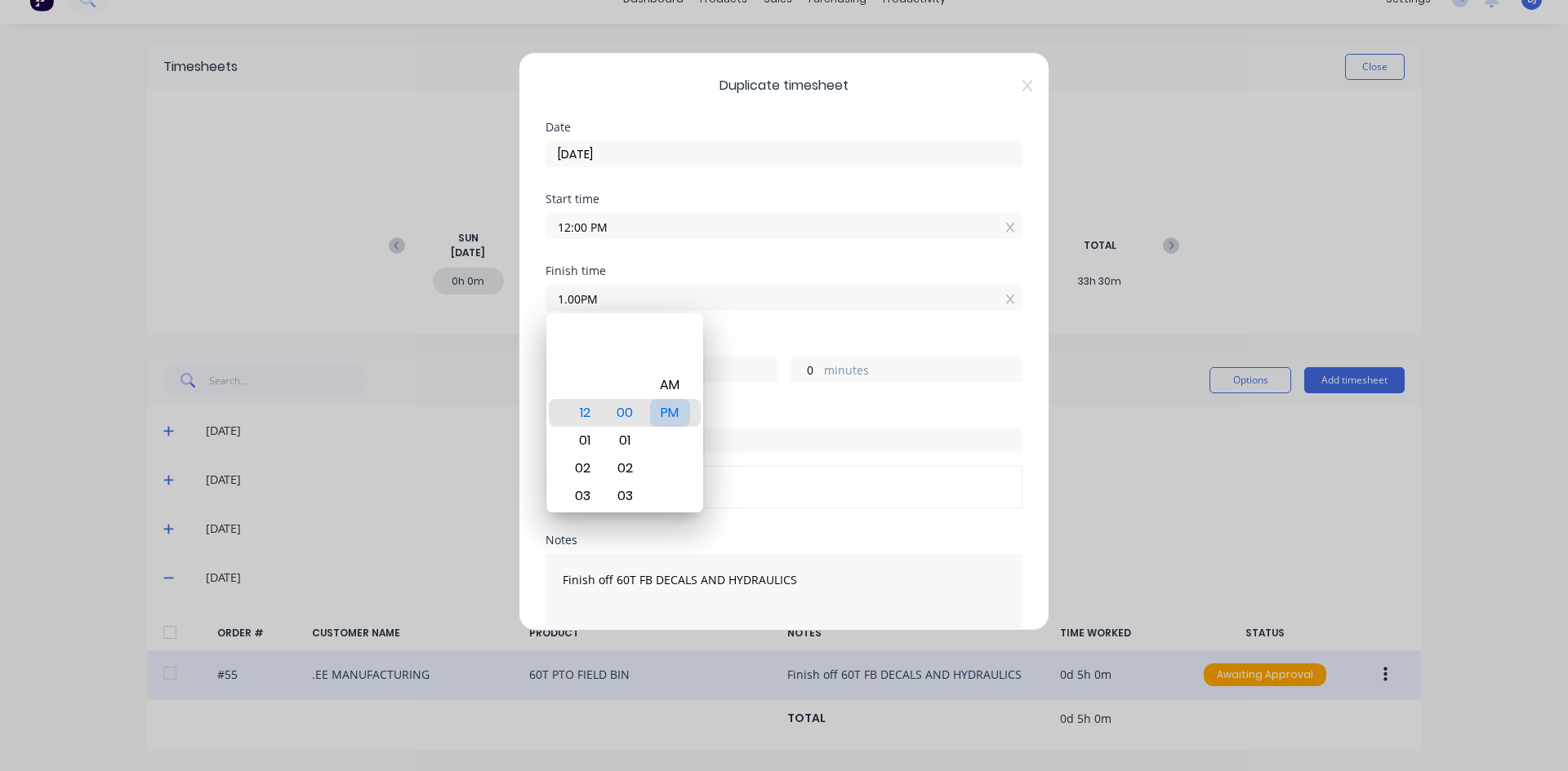
type input "01:00 AM"
type input "-11"
click at [680, 413] on div "PM" at bounding box center [670, 412] width 40 height 28
type input "01:00 PM"
type input "1"
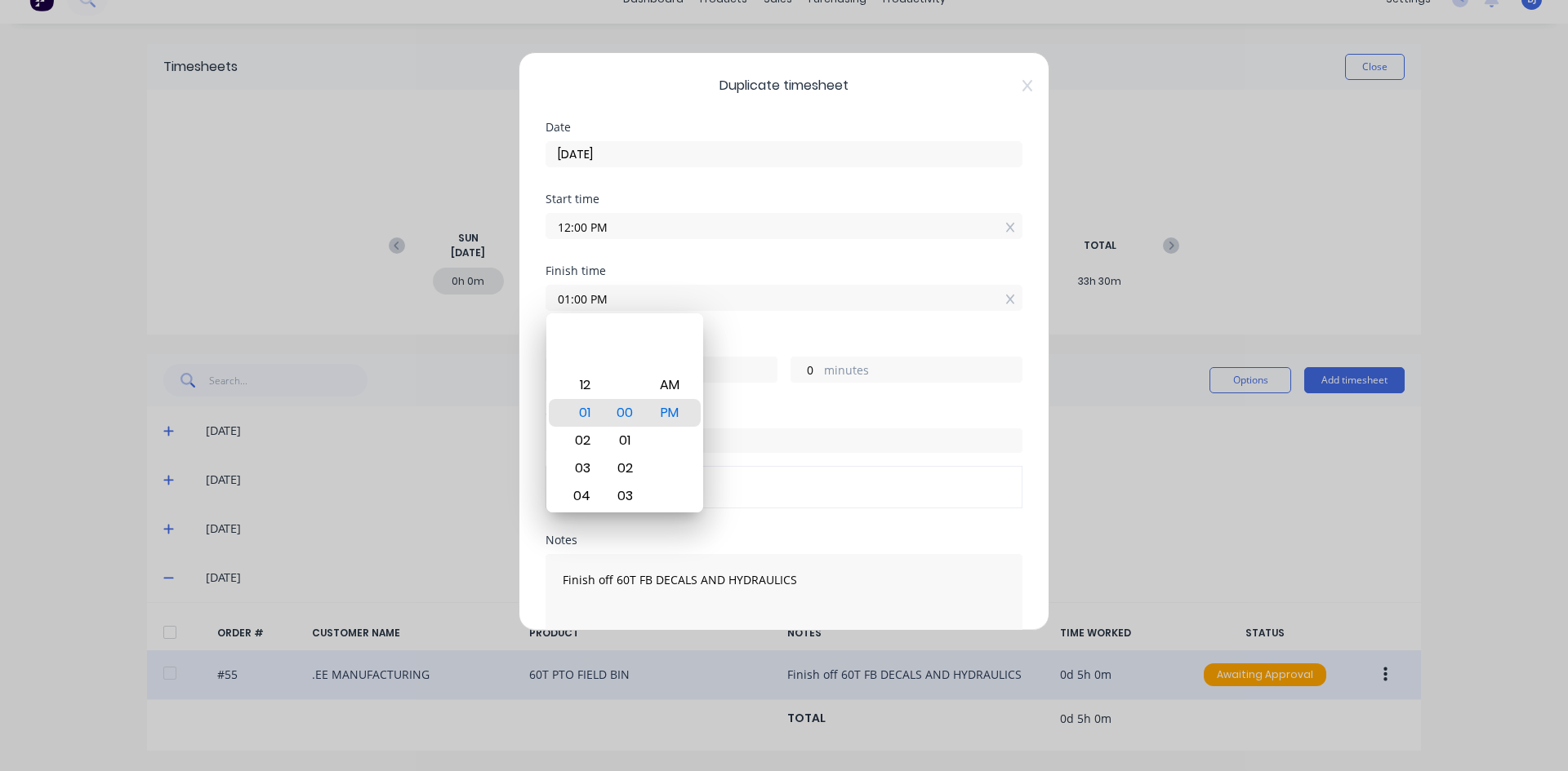
click at [756, 329] on div "Finish time 01:00 PM" at bounding box center [784, 301] width 477 height 72
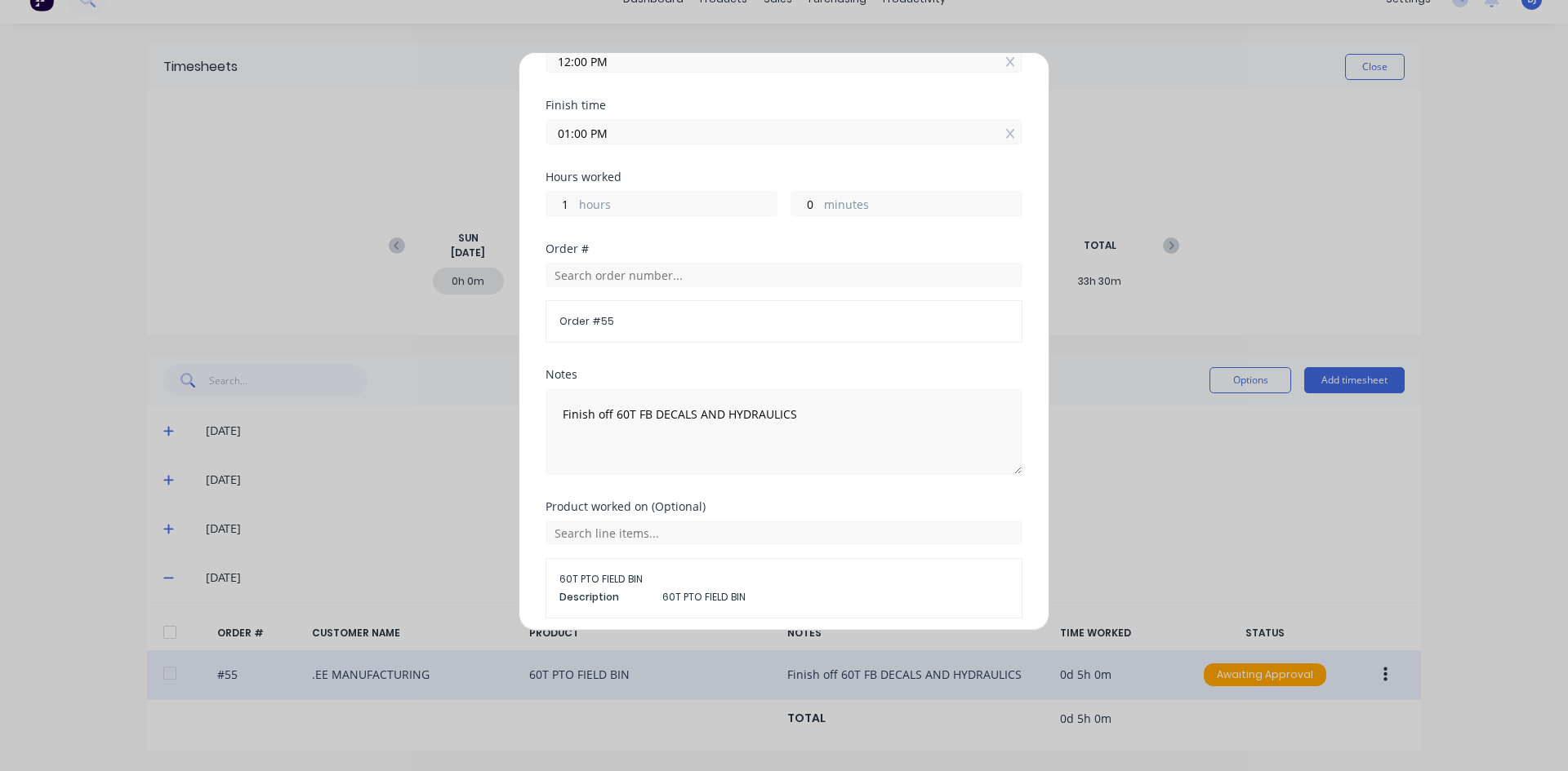
scroll to position [229, 0]
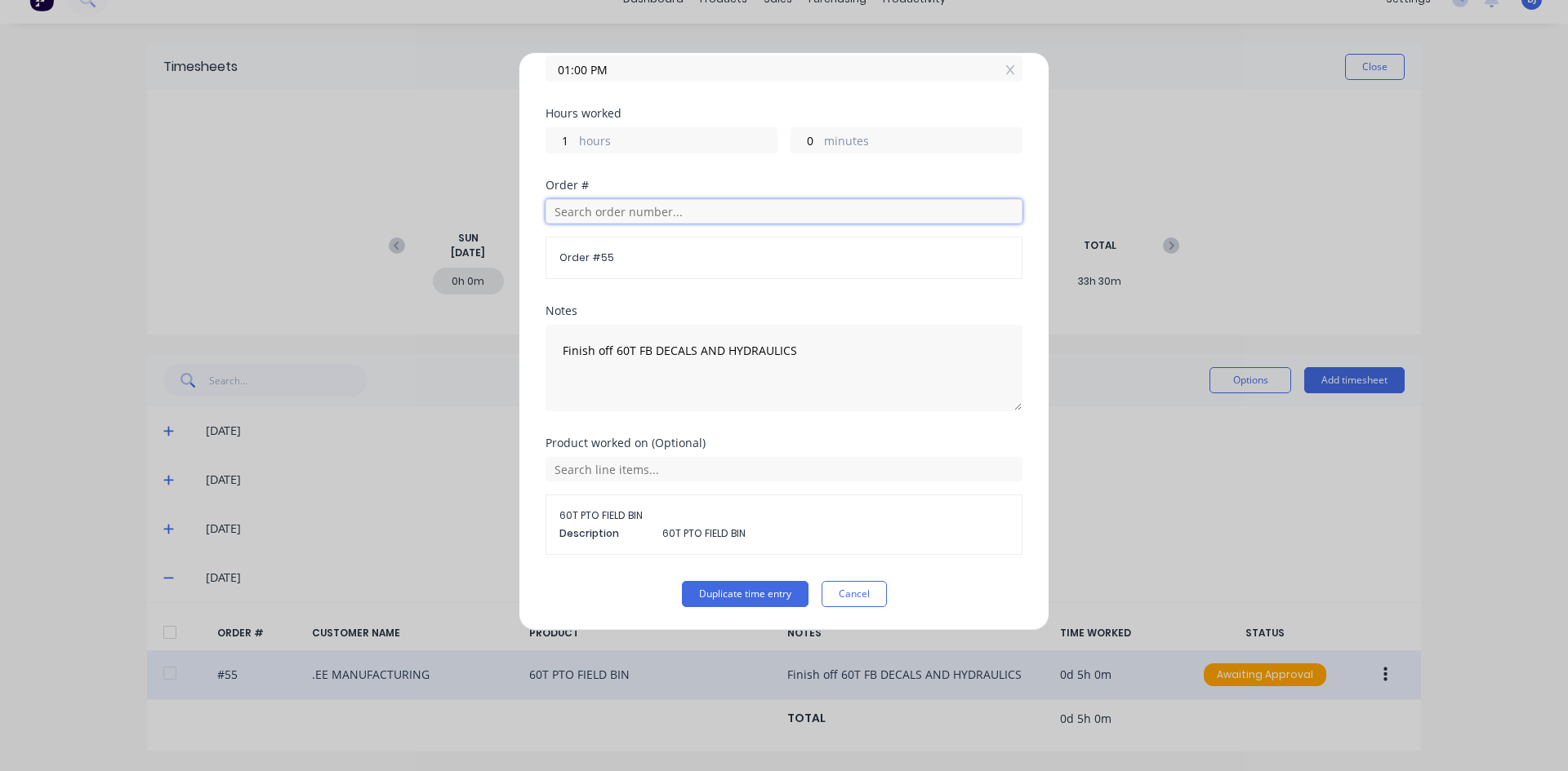
click at [576, 212] on input "text" at bounding box center [784, 211] width 477 height 24
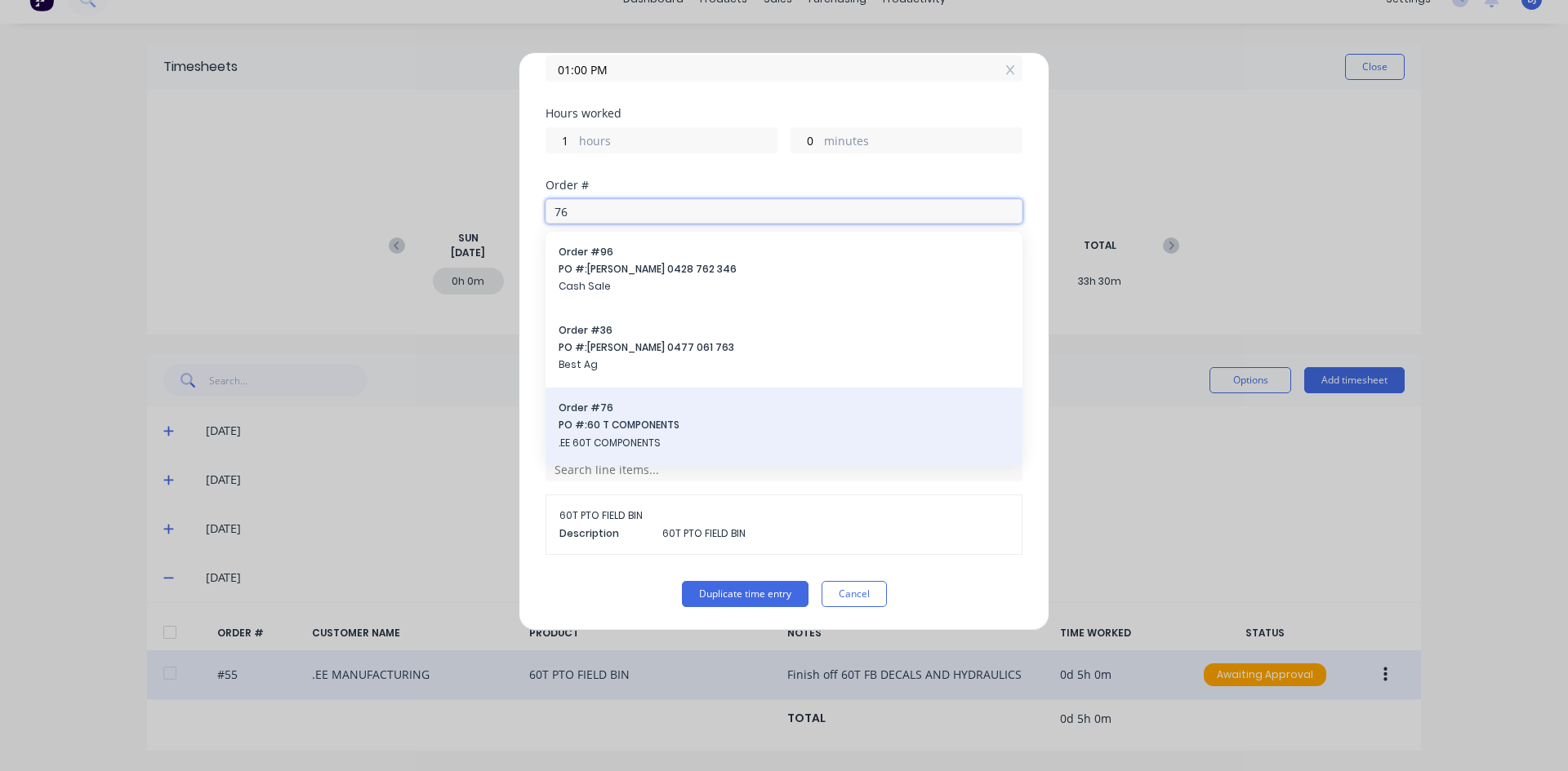
type input "76"
click at [601, 411] on span "Order # 76" at bounding box center [783, 408] width 450 height 14
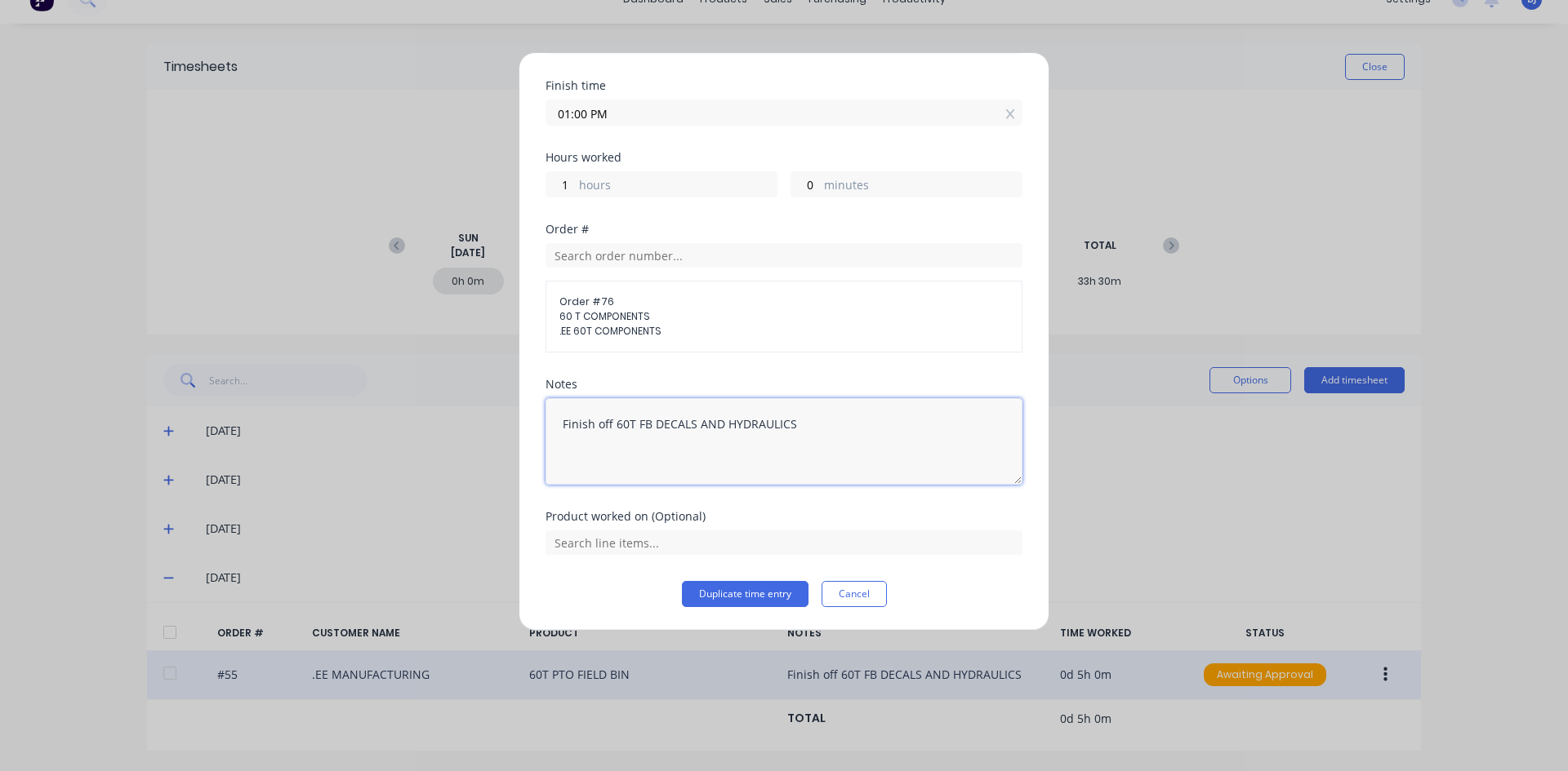
click at [809, 421] on textarea "Finish off 60T FB DECALS AND HYDRAULICS" at bounding box center [784, 441] width 477 height 86
type textarea "F"
type textarea "Roof components 60T"
click at [684, 535] on input "text" at bounding box center [784, 542] width 477 height 24
click at [704, 592] on button "Duplicate time entry" at bounding box center [744, 594] width 127 height 26
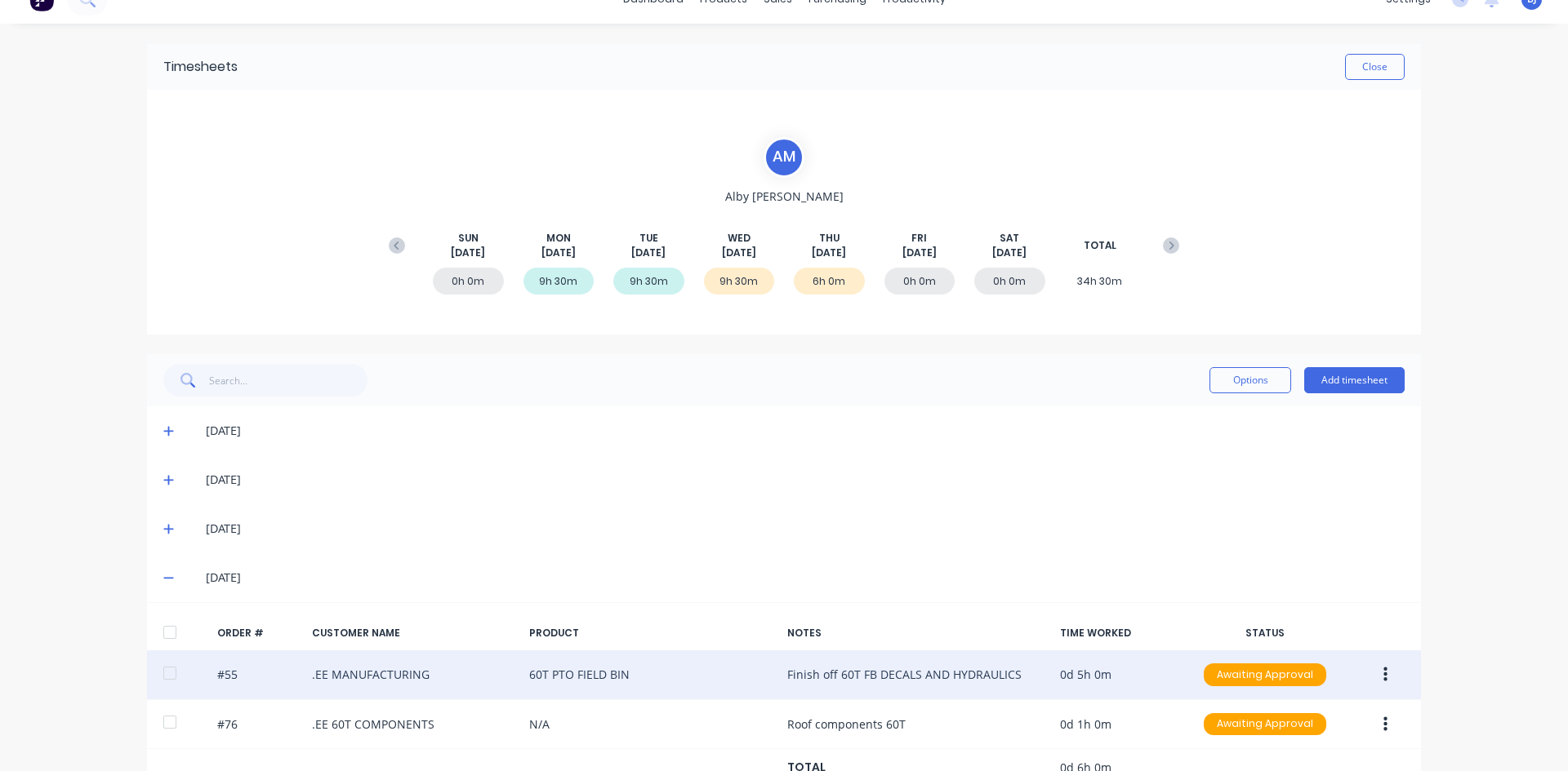
scroll to position [75, 0]
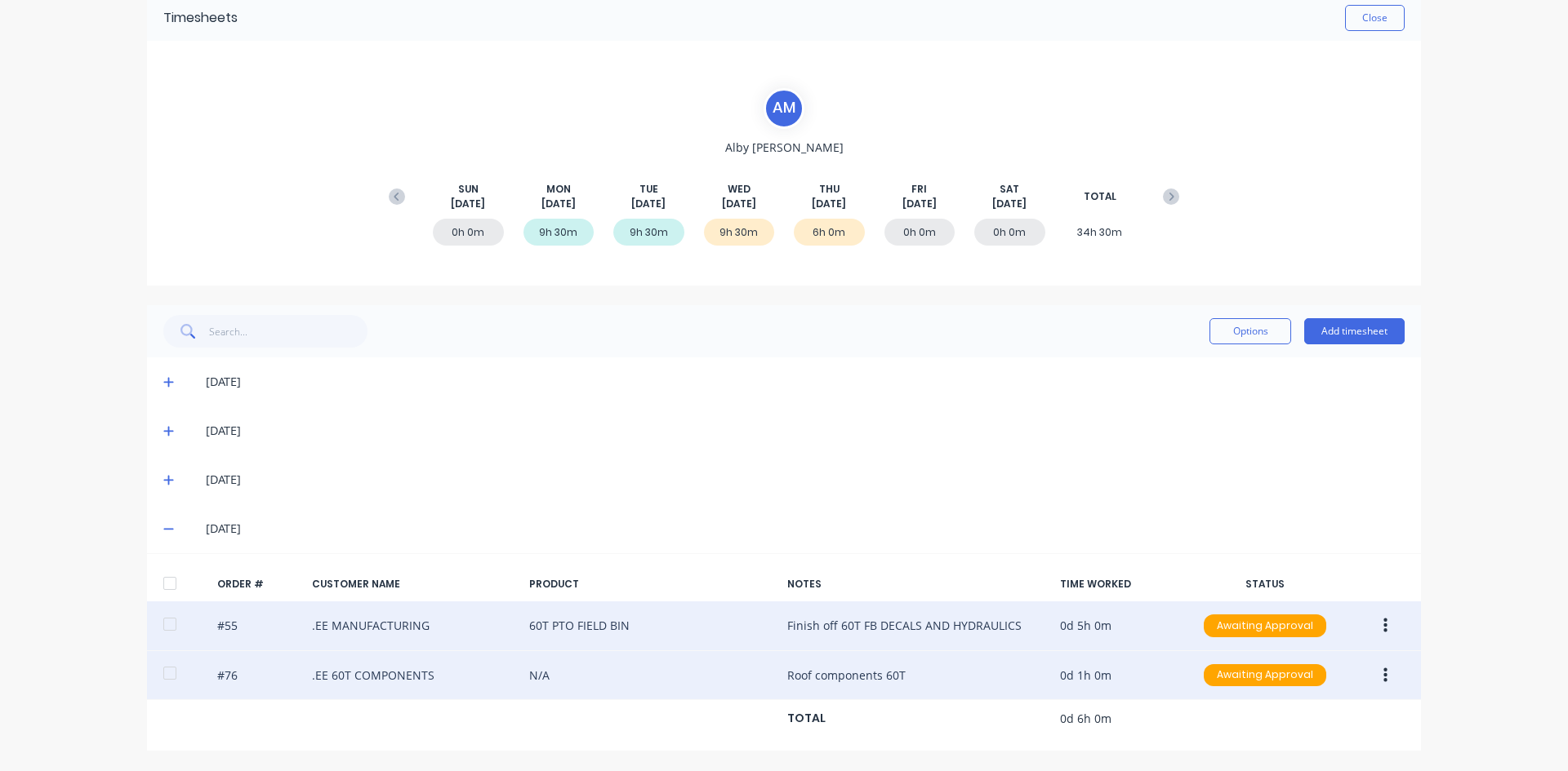
click at [1384, 678] on icon "button" at bounding box center [1385, 676] width 4 height 18
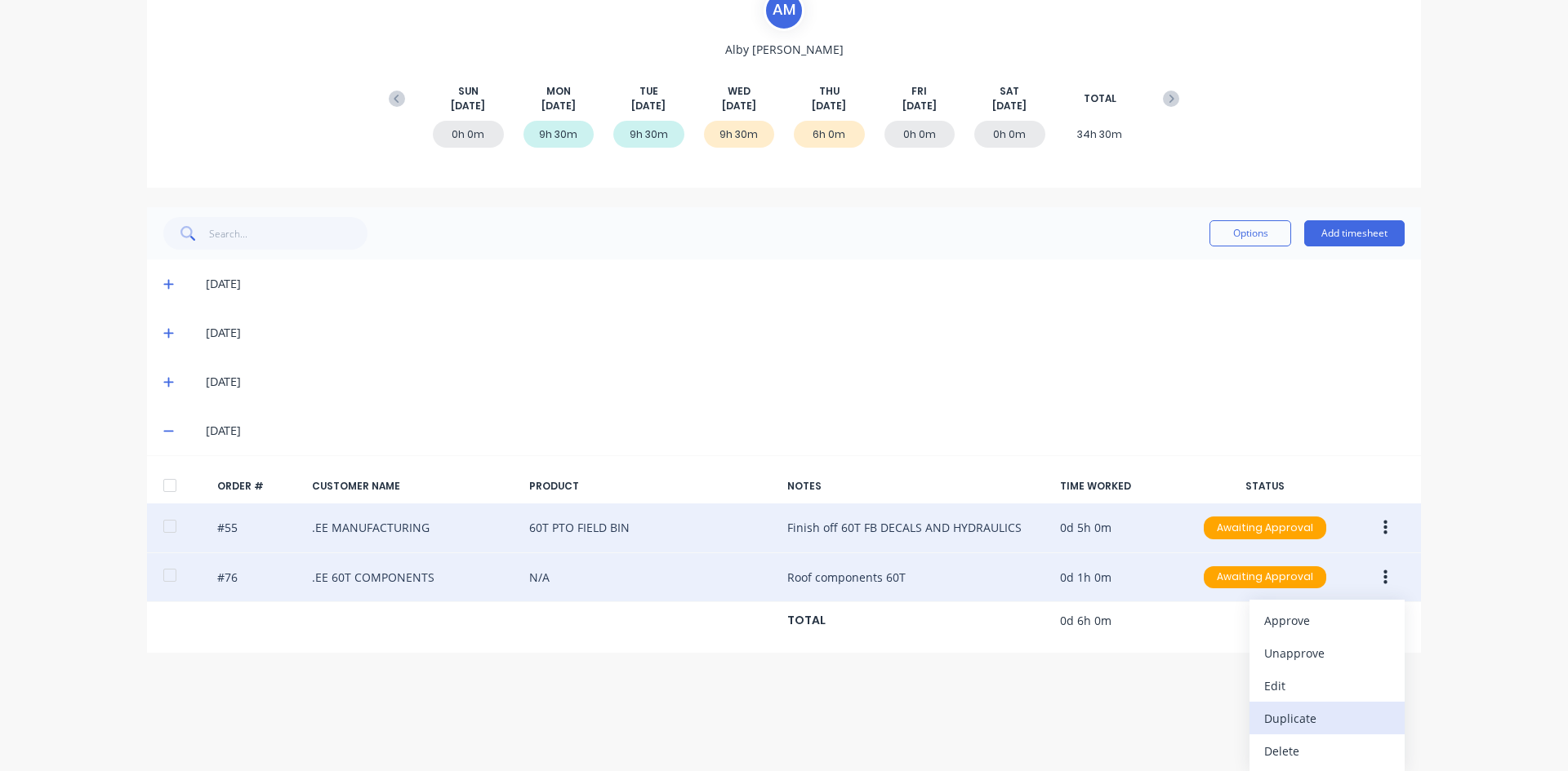
click at [1307, 721] on div "Duplicate" at bounding box center [1327, 719] width 126 height 23
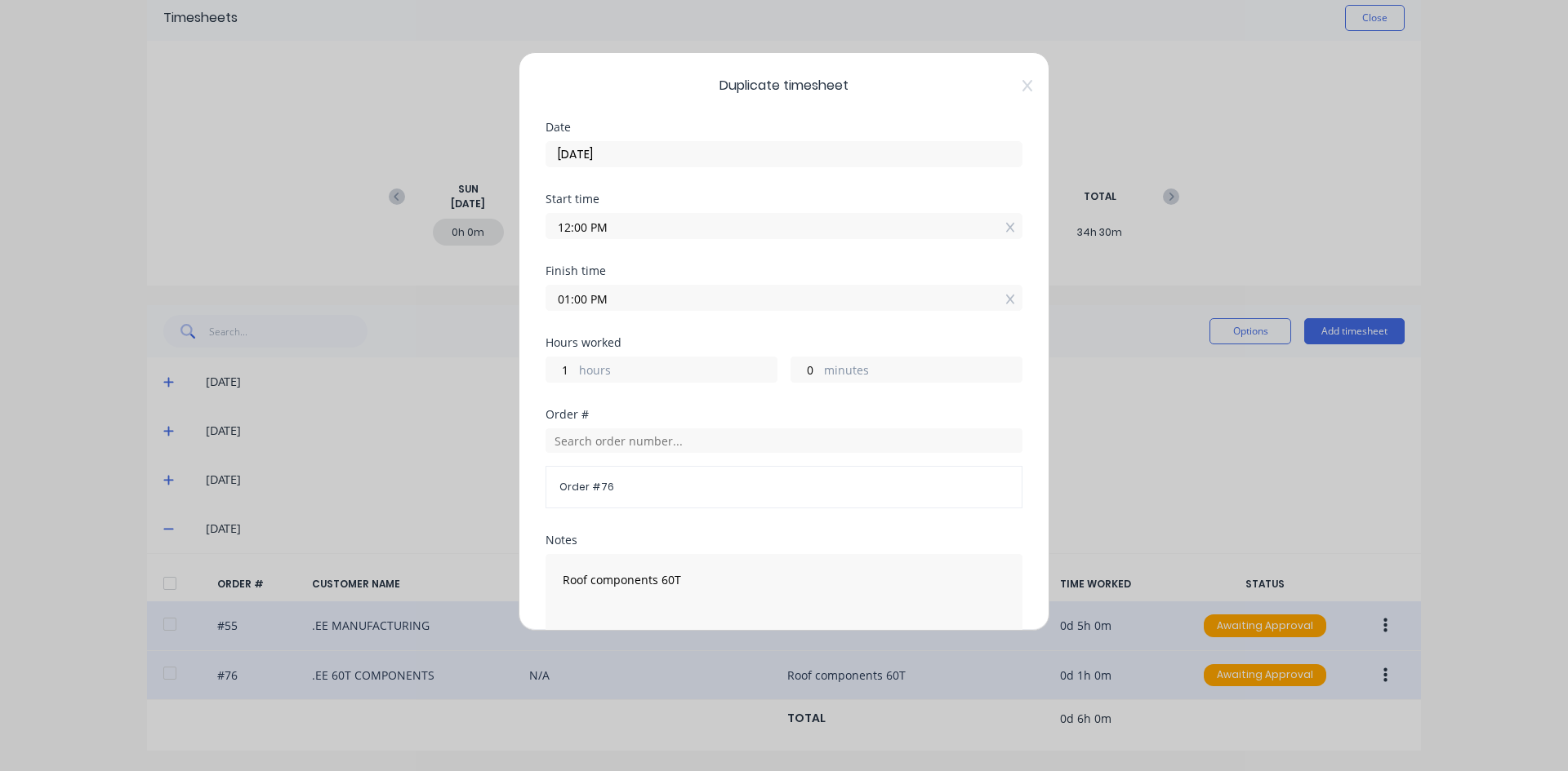
drag, startPoint x: 579, startPoint y: 235, endPoint x: 550, endPoint y: 249, distance: 32.2
click at [550, 249] on div "Start time 12:00 PM" at bounding box center [784, 229] width 477 height 72
type input "01:30 AM"
type input "11"
type input "30"
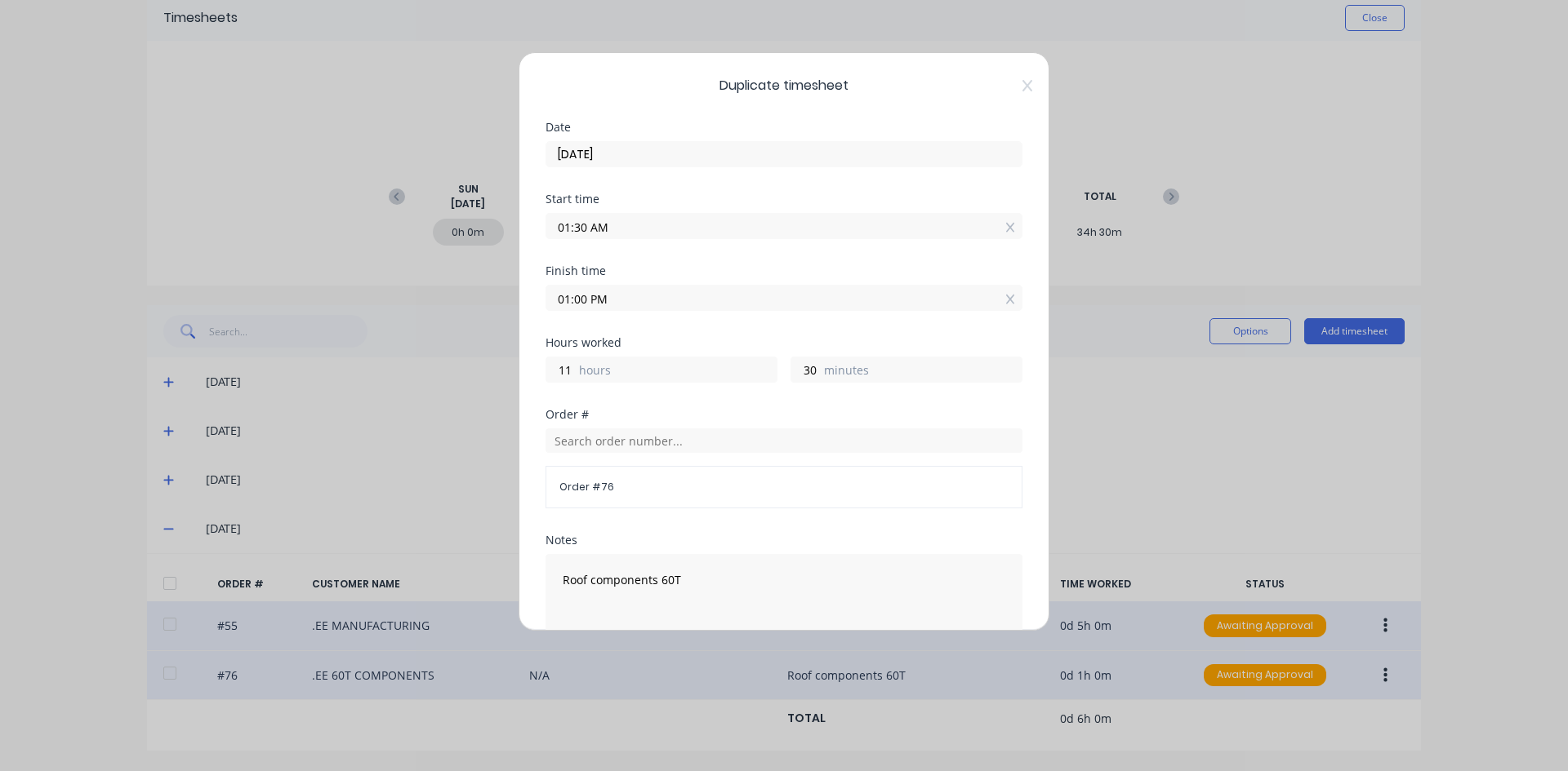
click at [667, 260] on div "Start time 01:30 AM" at bounding box center [784, 229] width 477 height 72
drag, startPoint x: 584, startPoint y: 299, endPoint x: 545, endPoint y: 315, distance: 42.2
click at [545, 315] on div "Duplicate timesheet Date [DATE] Start time 01:30 AM Finish time 01:00 PM Hours …" at bounding box center [784, 341] width 530 height 579
type input "05:00 PM"
type input "15"
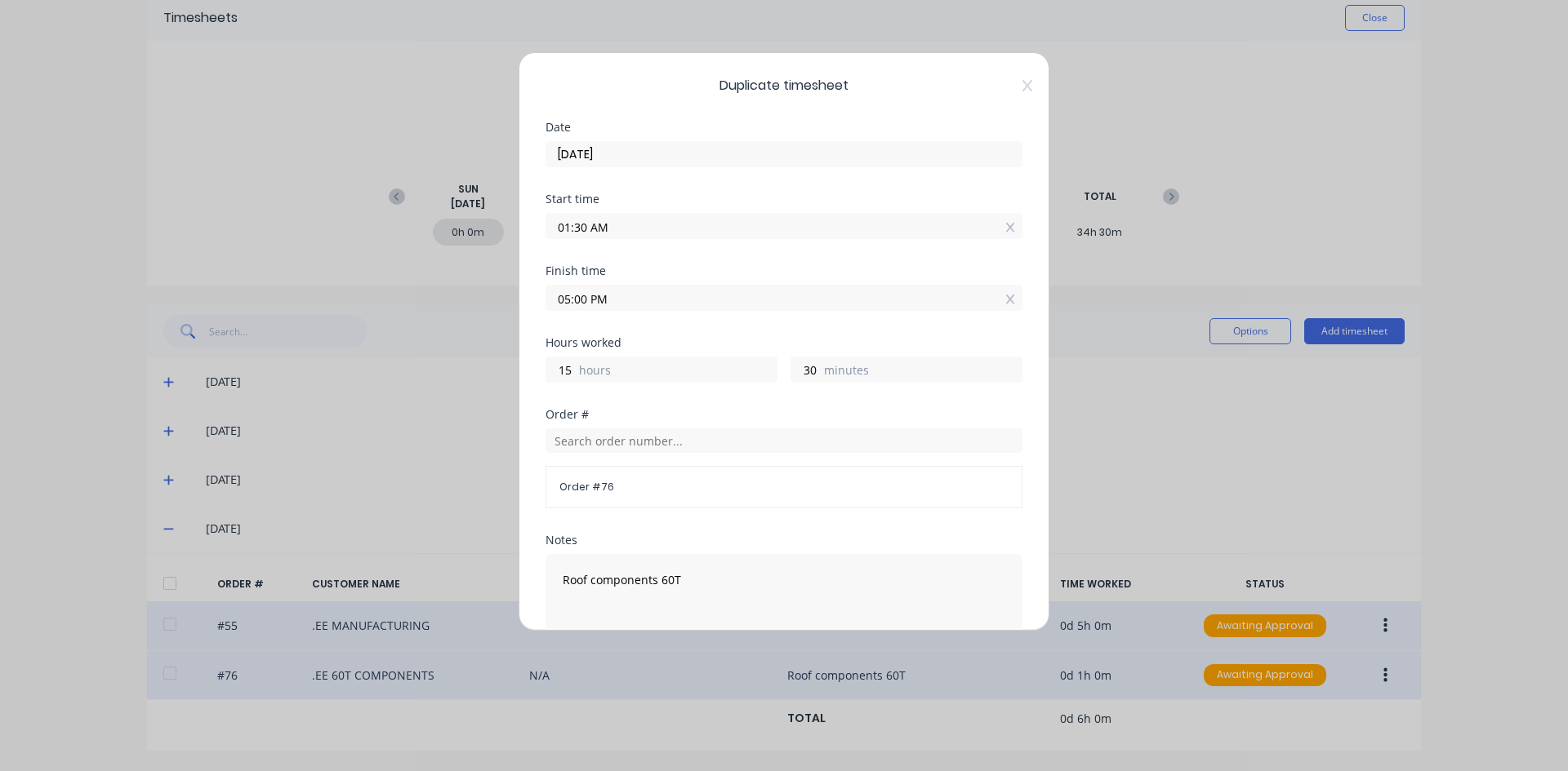
click at [681, 409] on div "Order #" at bounding box center [784, 414] width 477 height 12
click at [601, 444] on input "text" at bounding box center [784, 440] width 477 height 24
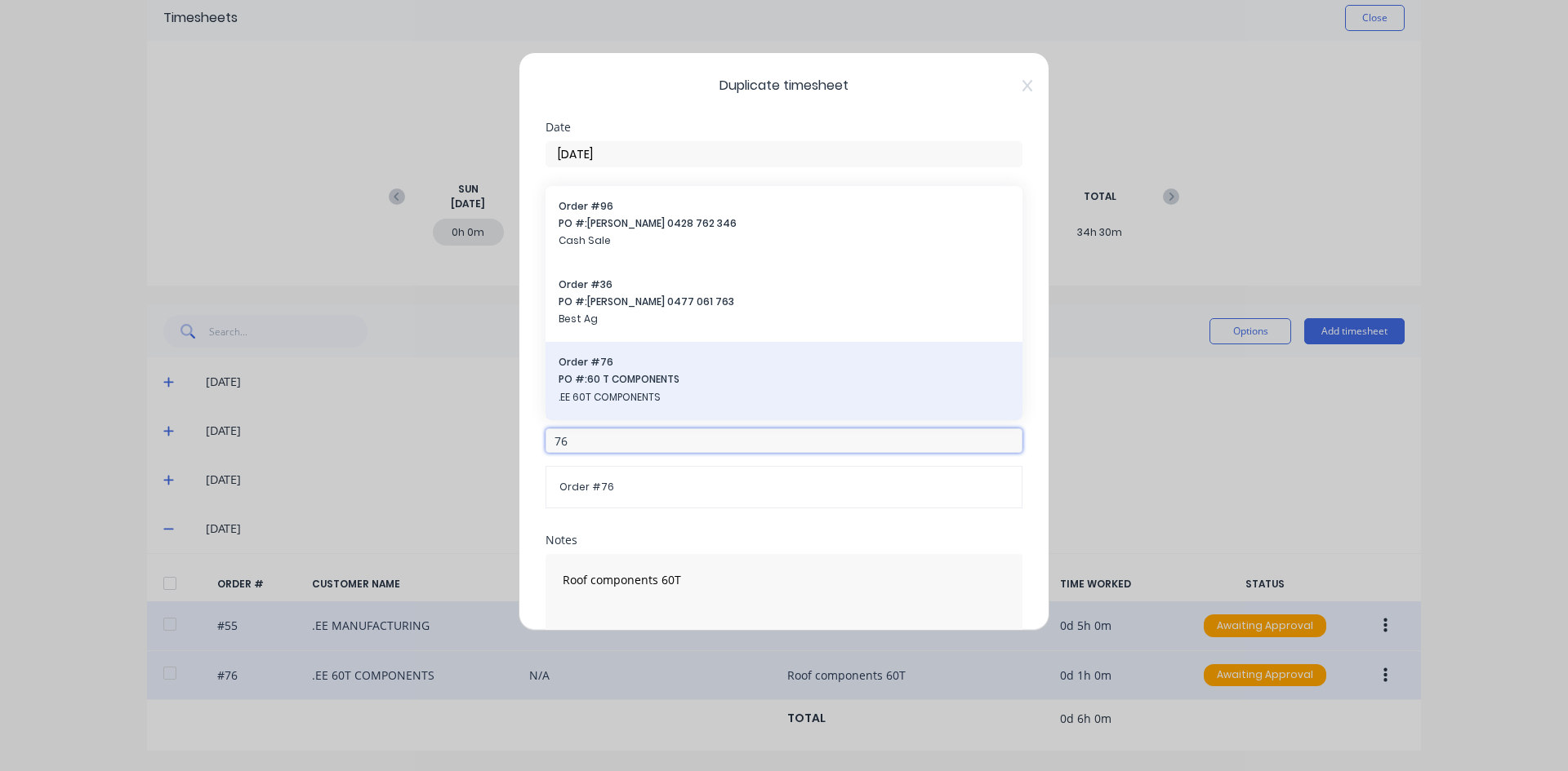
type input "76"
click at [624, 377] on span "PO #: 60 T COMPONENTS" at bounding box center [783, 379] width 450 height 14
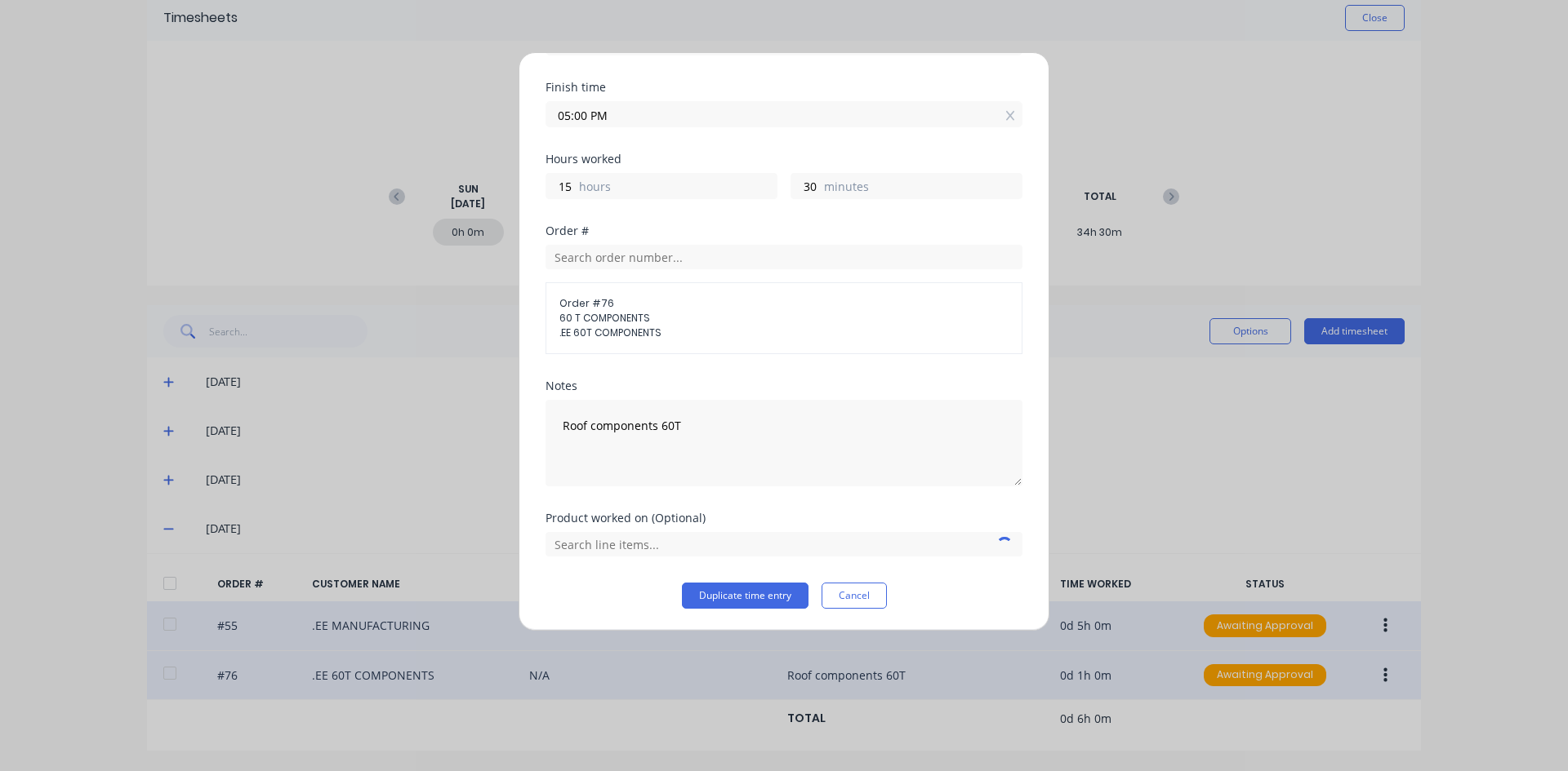
scroll to position [185, 0]
click at [641, 543] on input "text" at bounding box center [784, 542] width 477 height 24
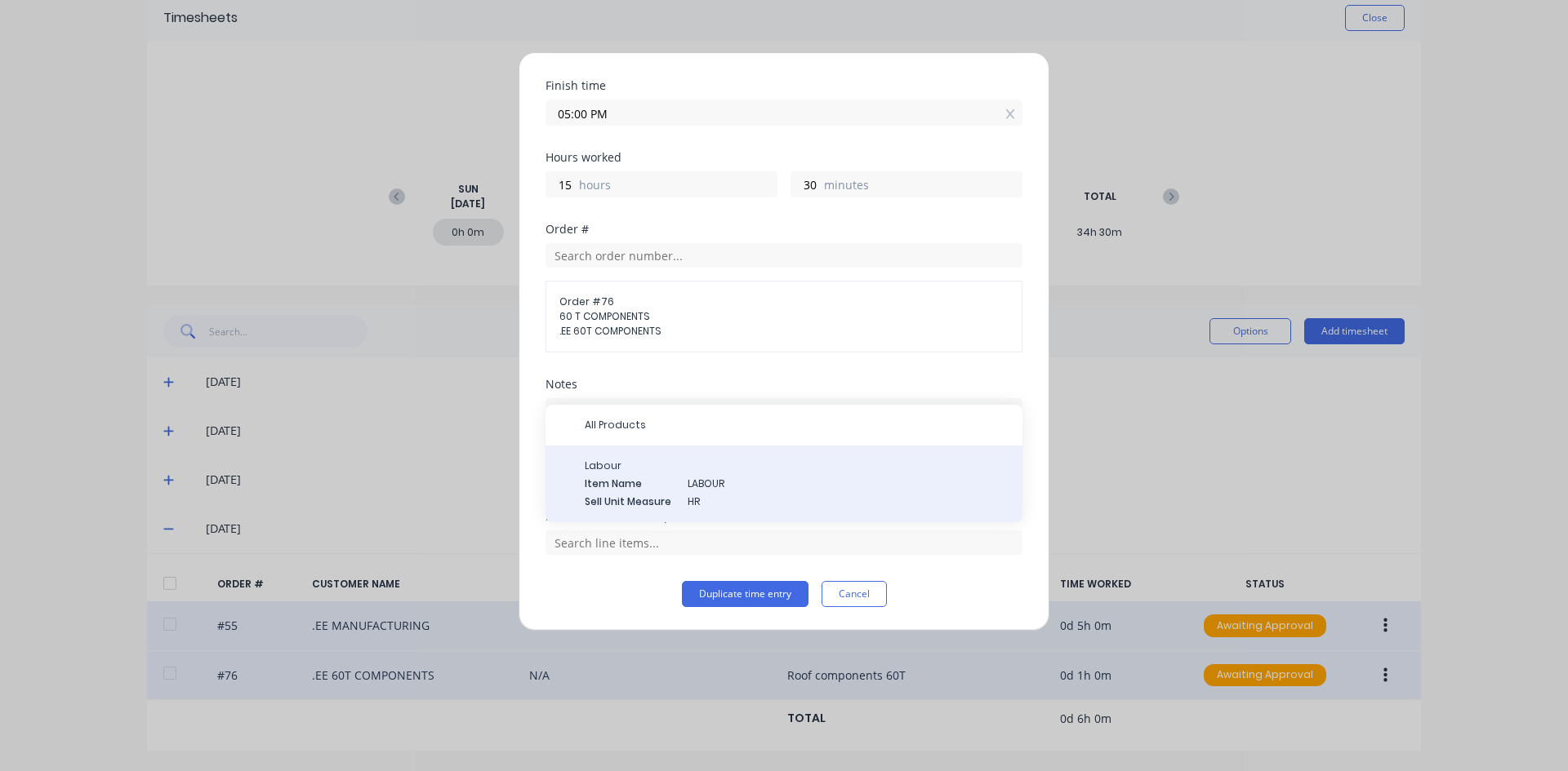
click at [763, 502] on span "HR" at bounding box center [849, 501] width 322 height 14
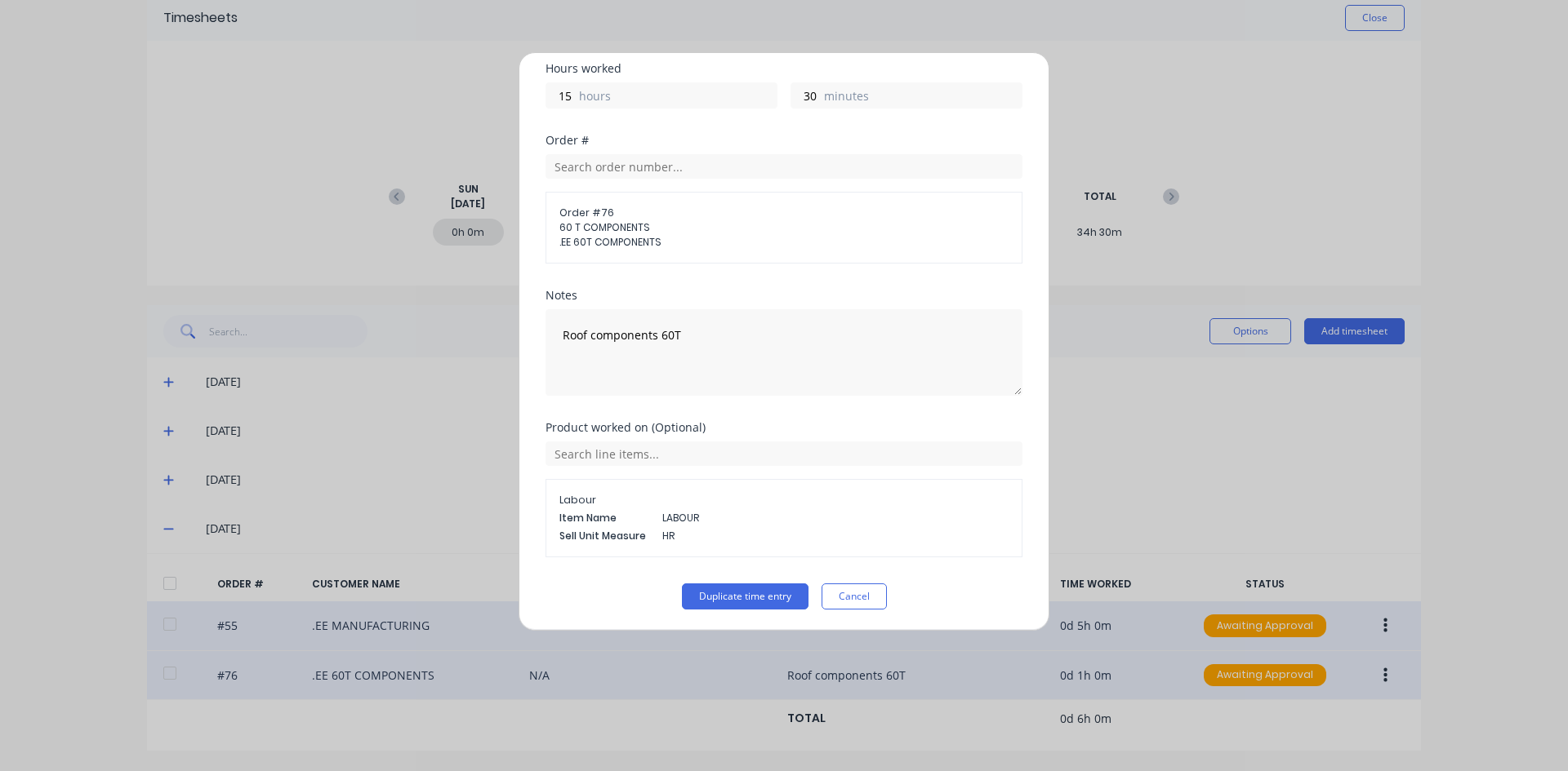
scroll to position [277, 0]
click at [728, 587] on button "Duplicate time entry" at bounding box center [744, 594] width 127 height 26
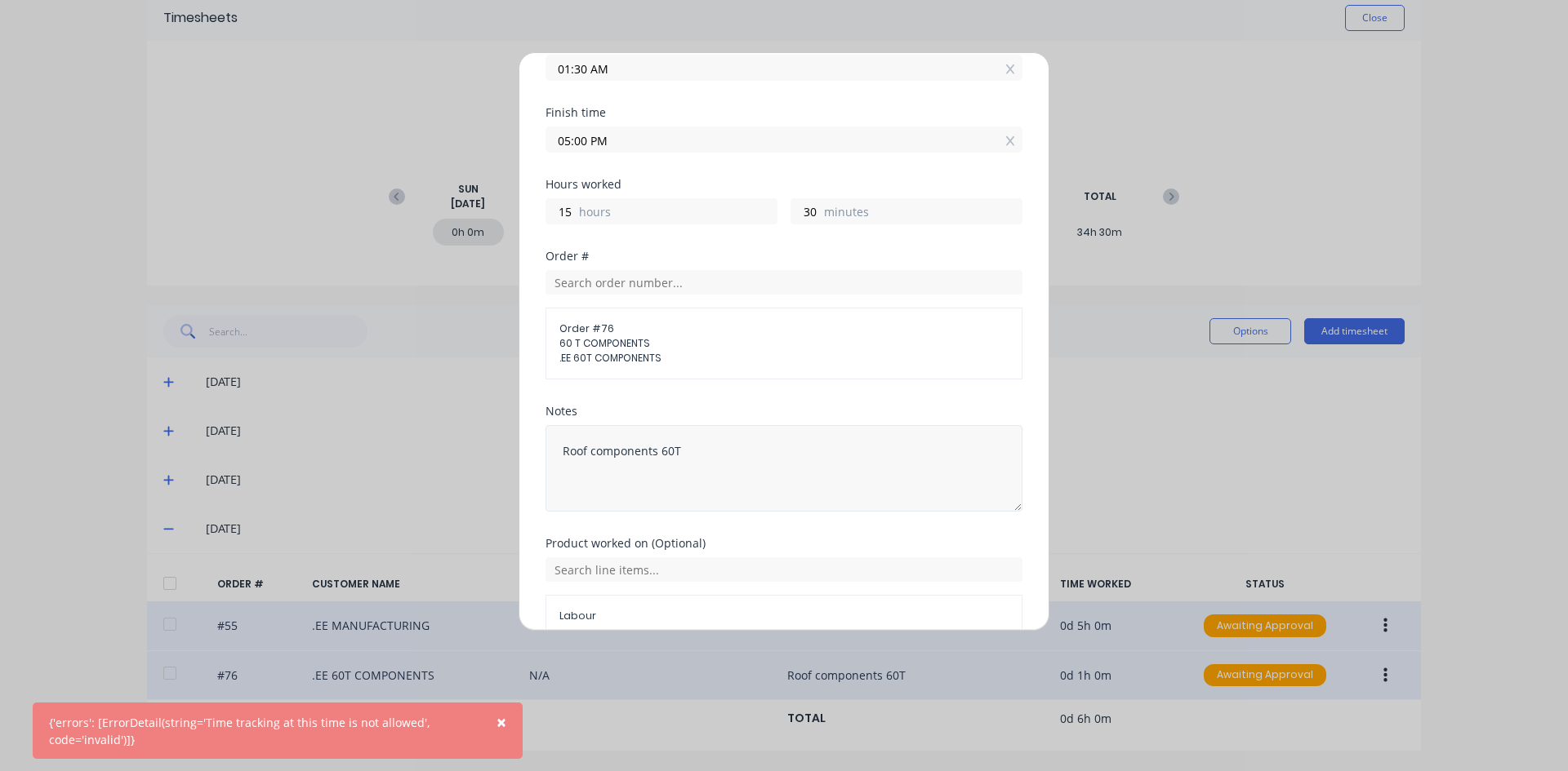
scroll to position [31, 0]
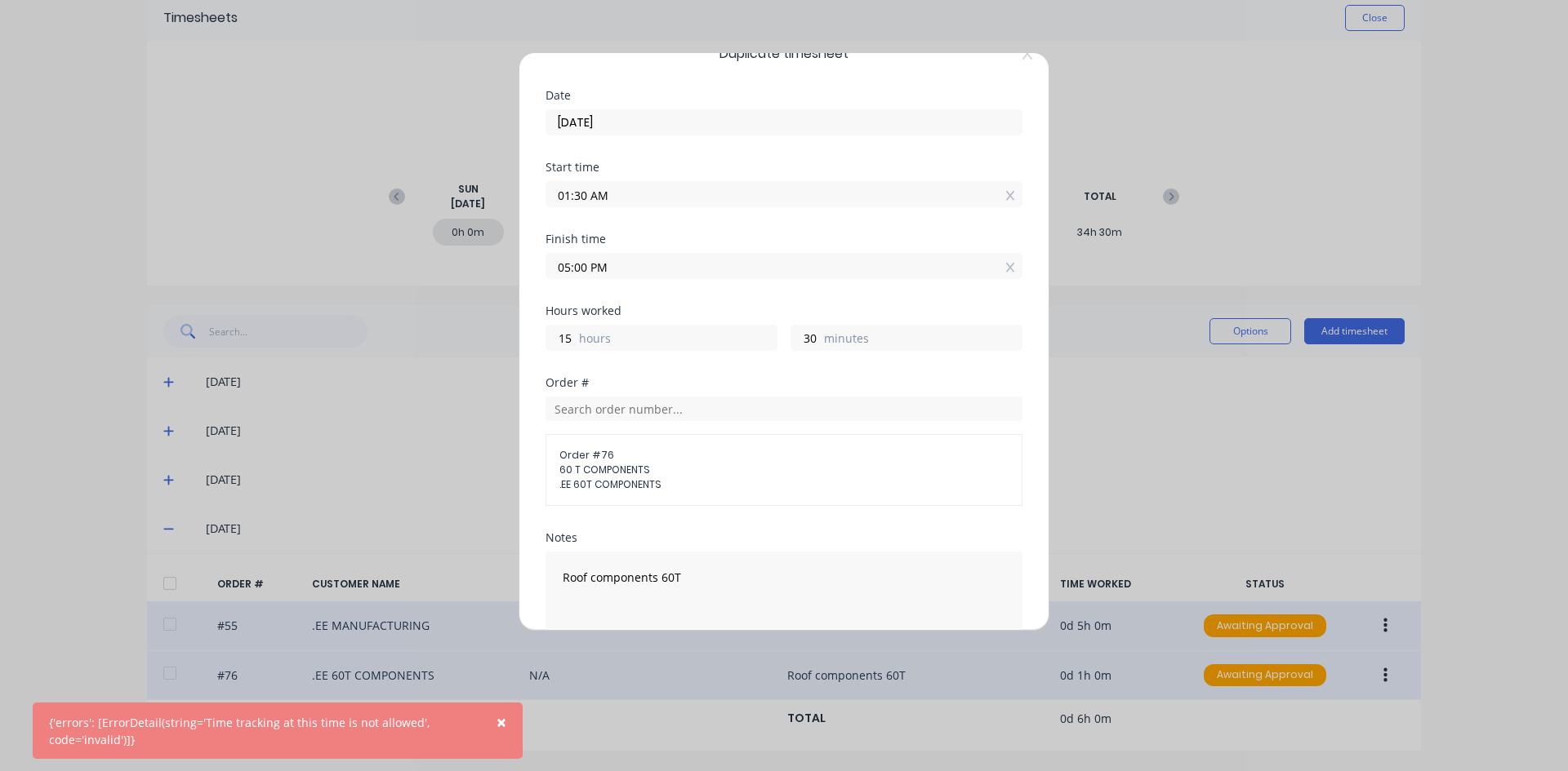
click at [618, 193] on input "01:30 AM" at bounding box center [784, 194] width 476 height 24
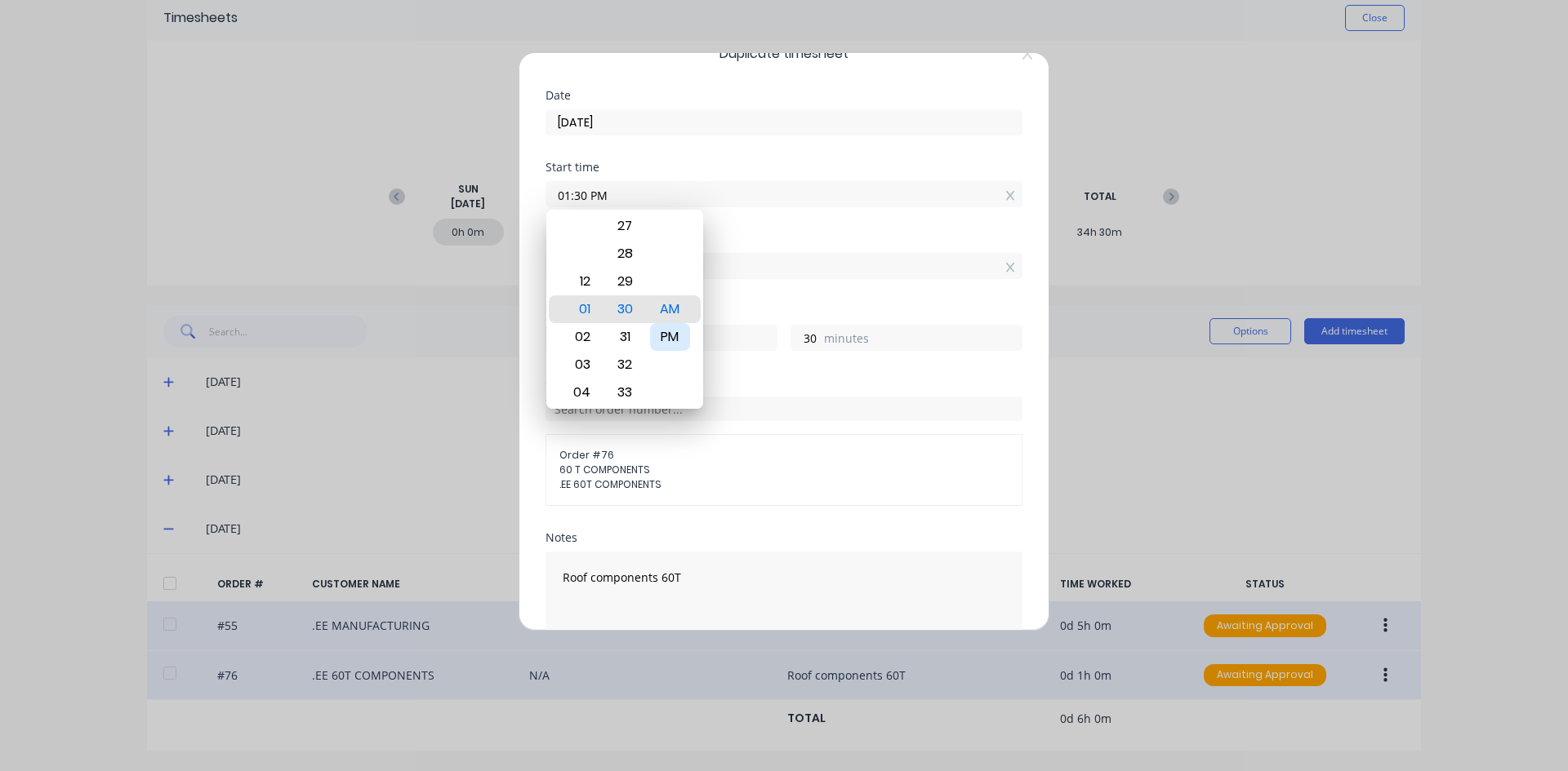
type input "01:30 PM"
type input "3"
click at [677, 331] on div "PM" at bounding box center [670, 337] width 40 height 28
click at [744, 375] on div "Hours worked 3 hours 30 minutes" at bounding box center [784, 341] width 477 height 72
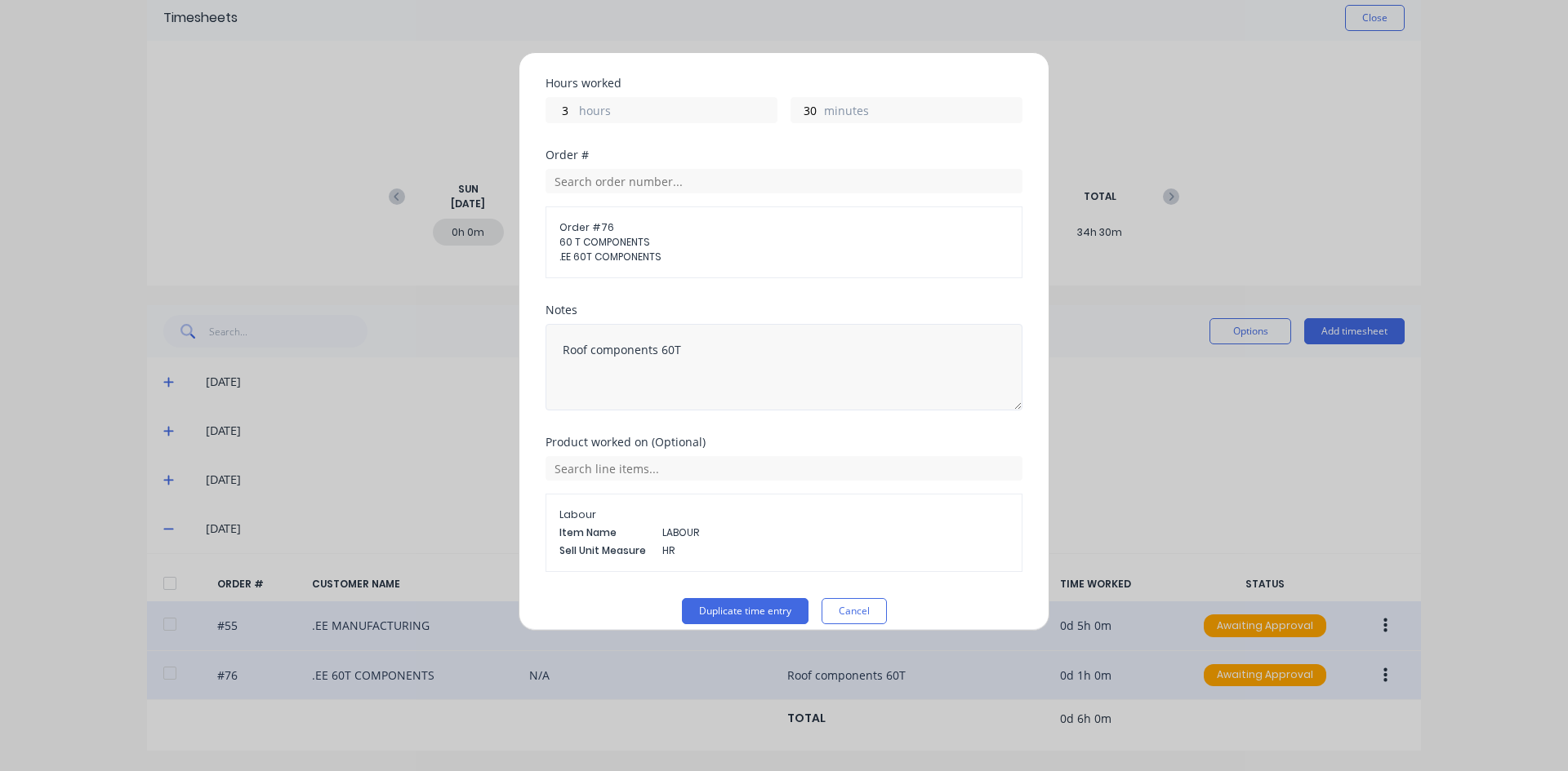
scroll to position [277, 0]
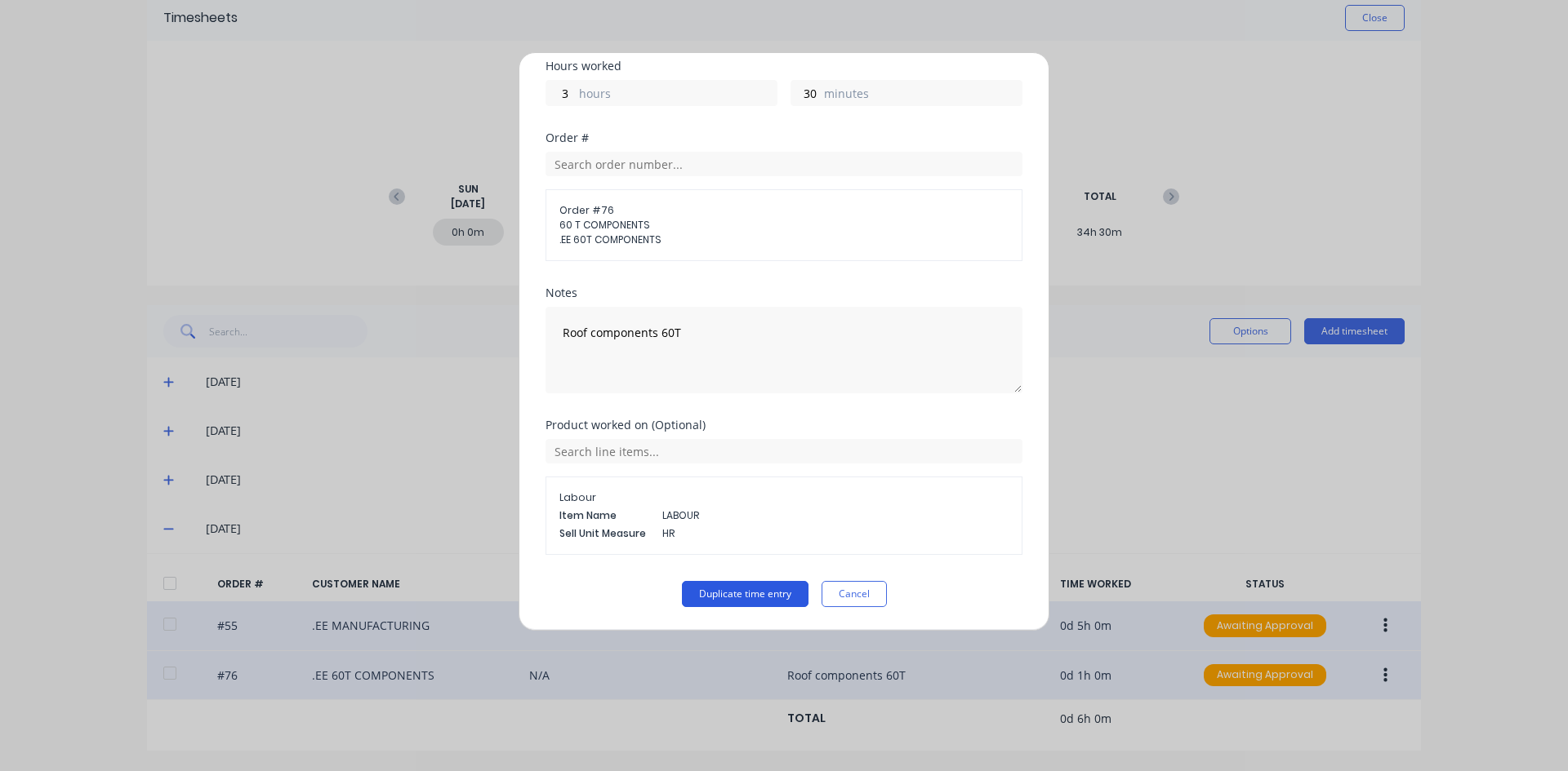
click at [736, 592] on button "Duplicate time entry" at bounding box center [744, 594] width 127 height 26
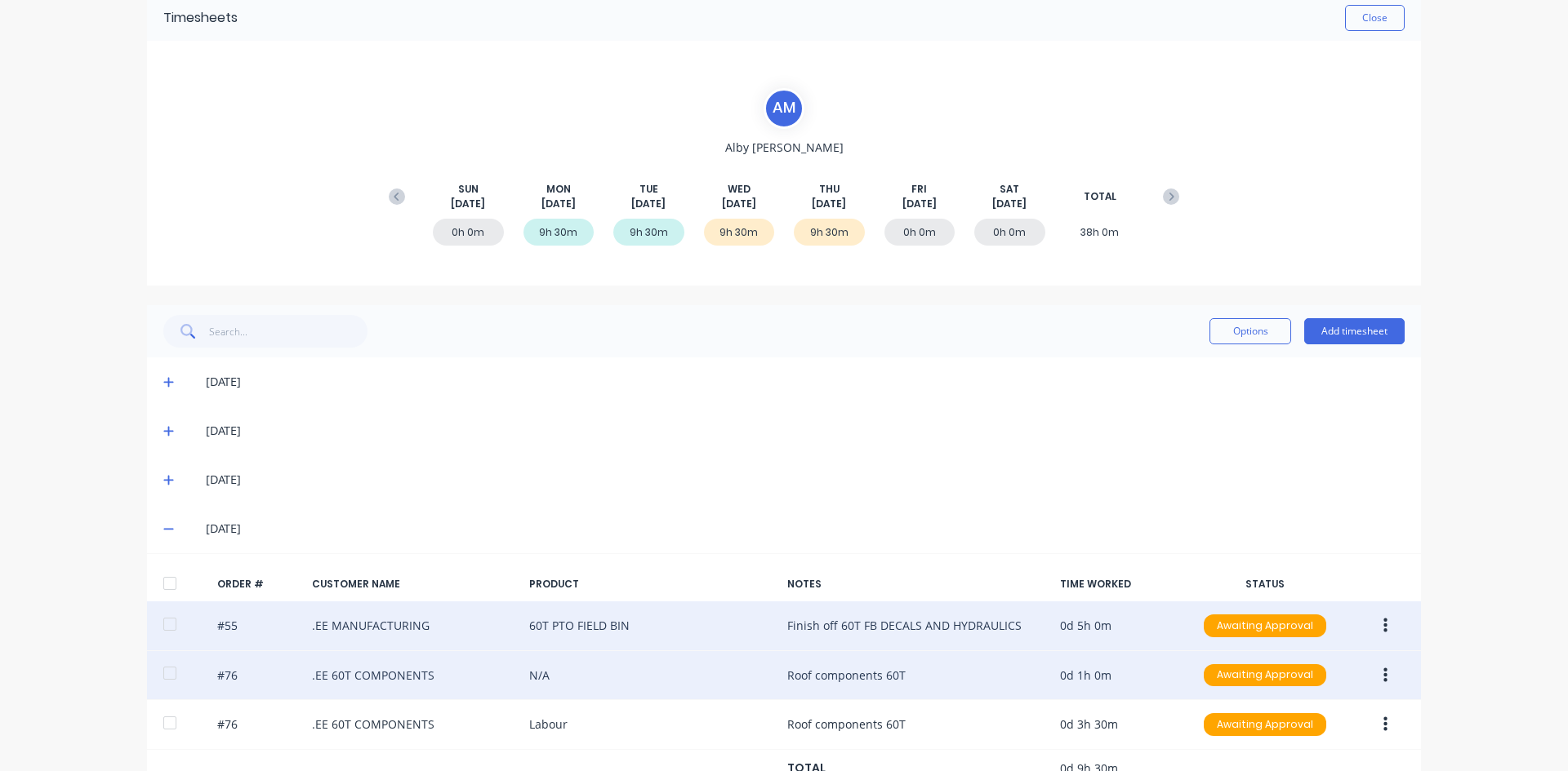
scroll to position [124, 0]
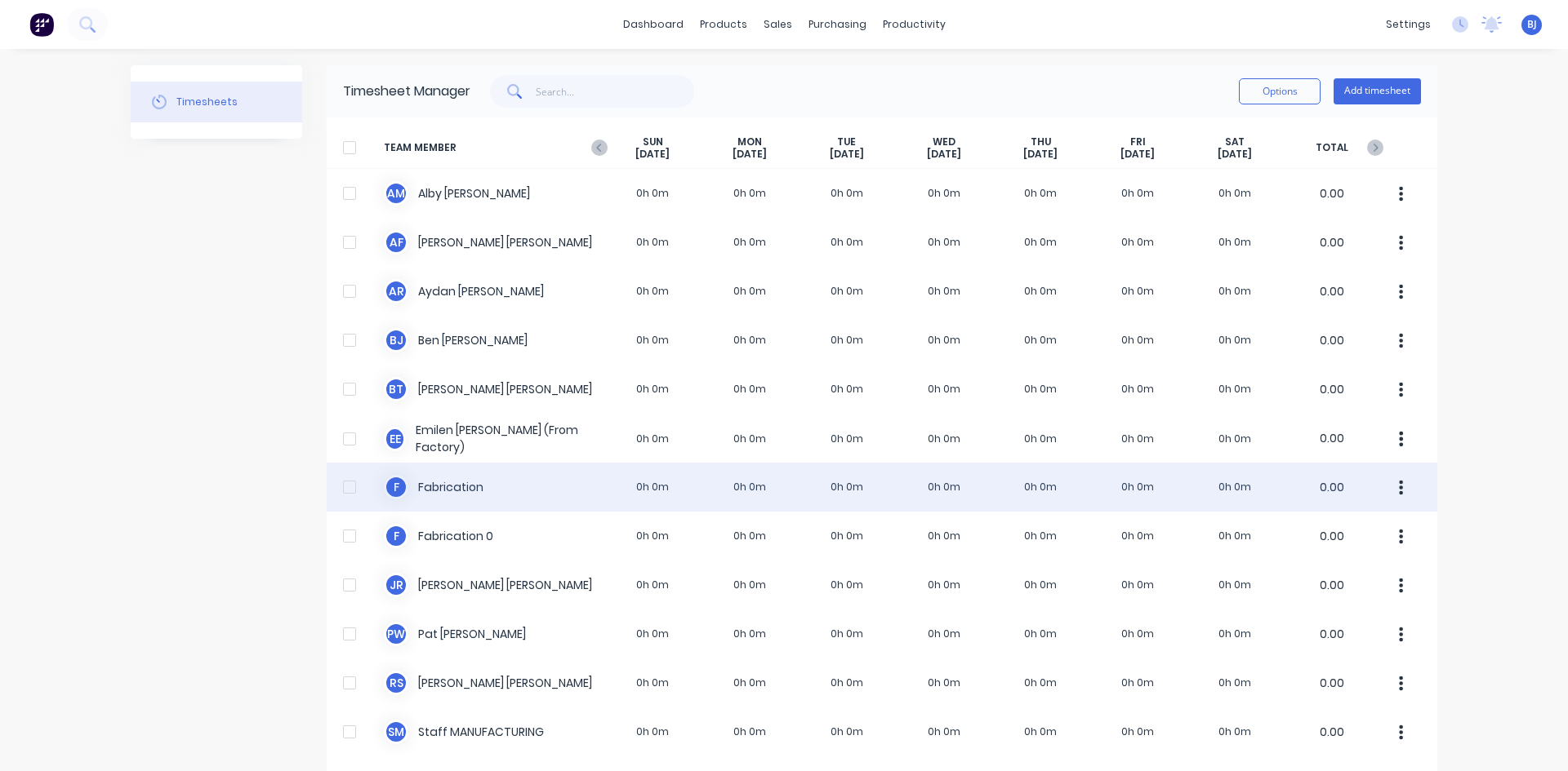
scroll to position [60, 0]
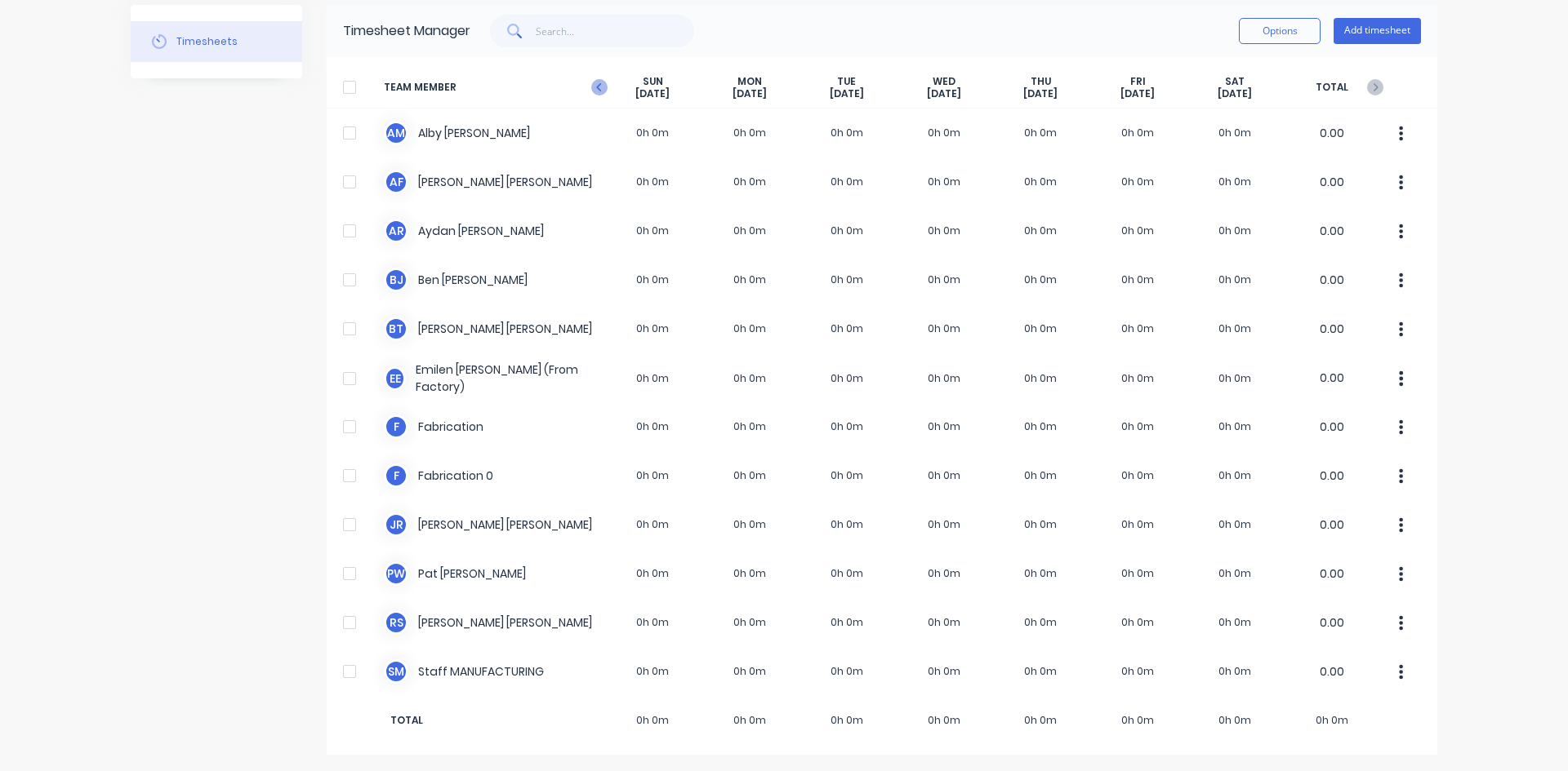
click at [592, 84] on icon at bounding box center [600, 87] width 16 height 16
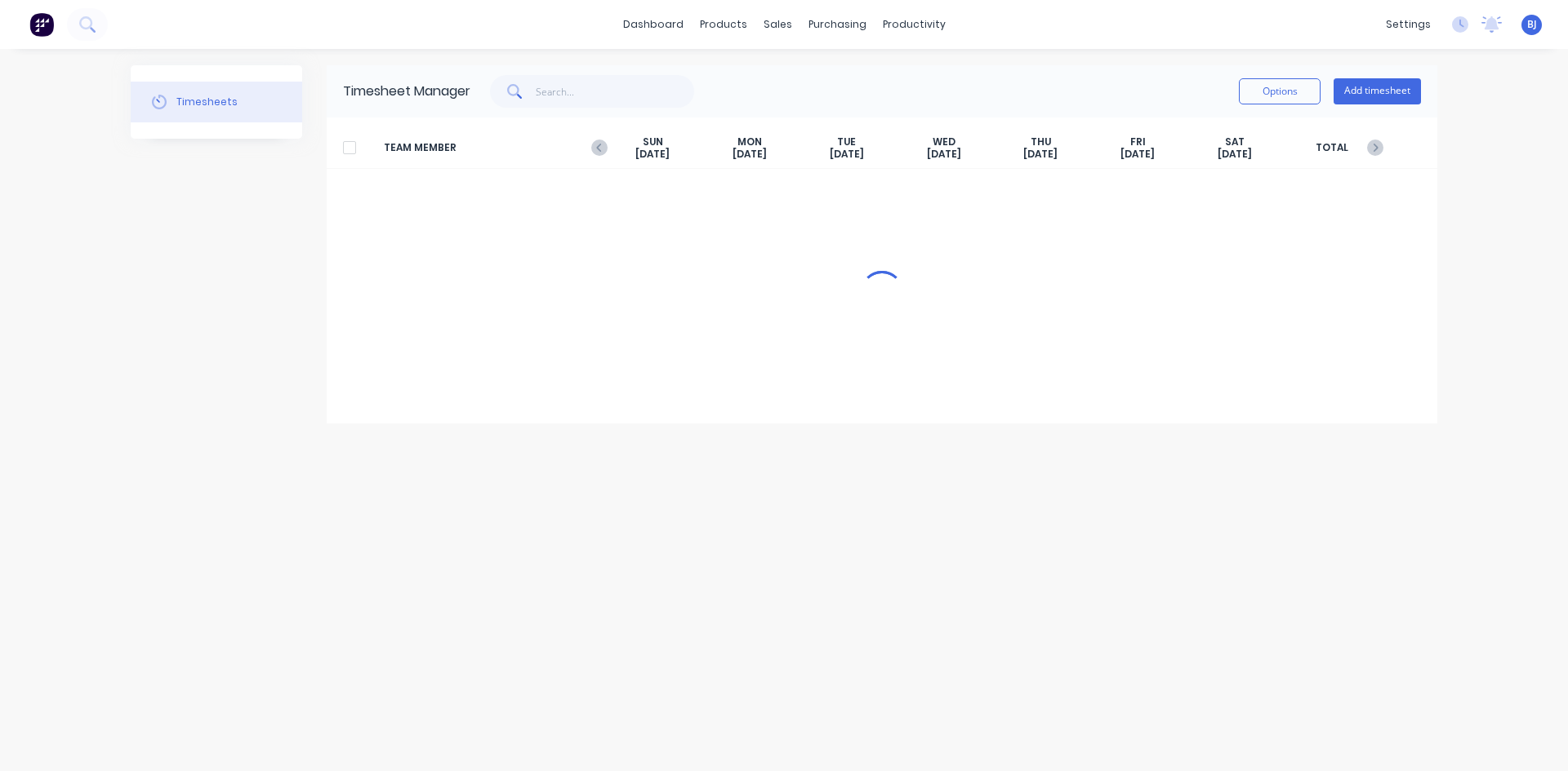
scroll to position [0, 0]
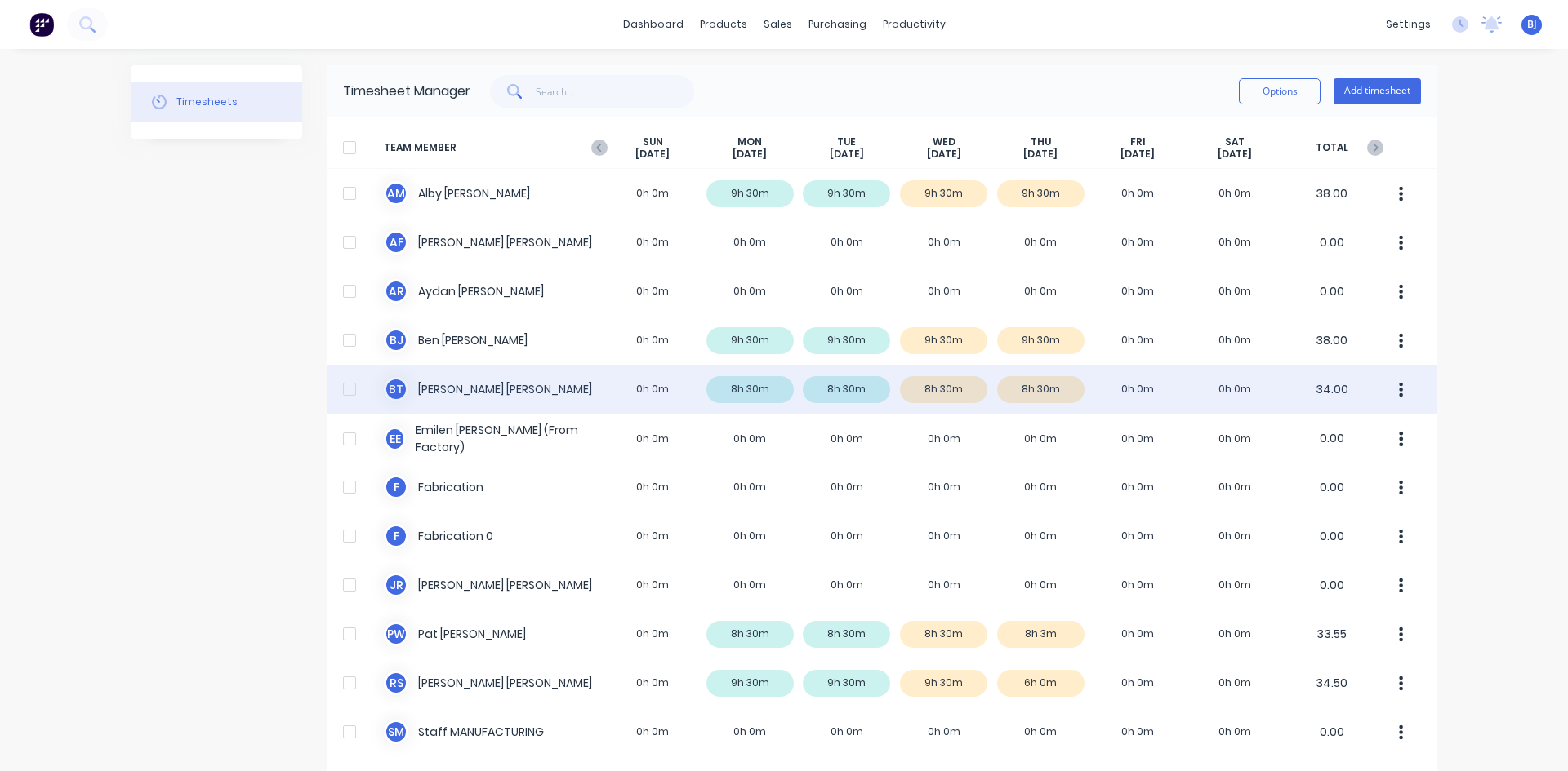
click at [486, 384] on div "[PERSON_NAME] 0h 0m 8h 30m 8h 30m 8h 30m 8h 30m 0h 0m 0h 0m 34.00" at bounding box center [881, 389] width 1110 height 49
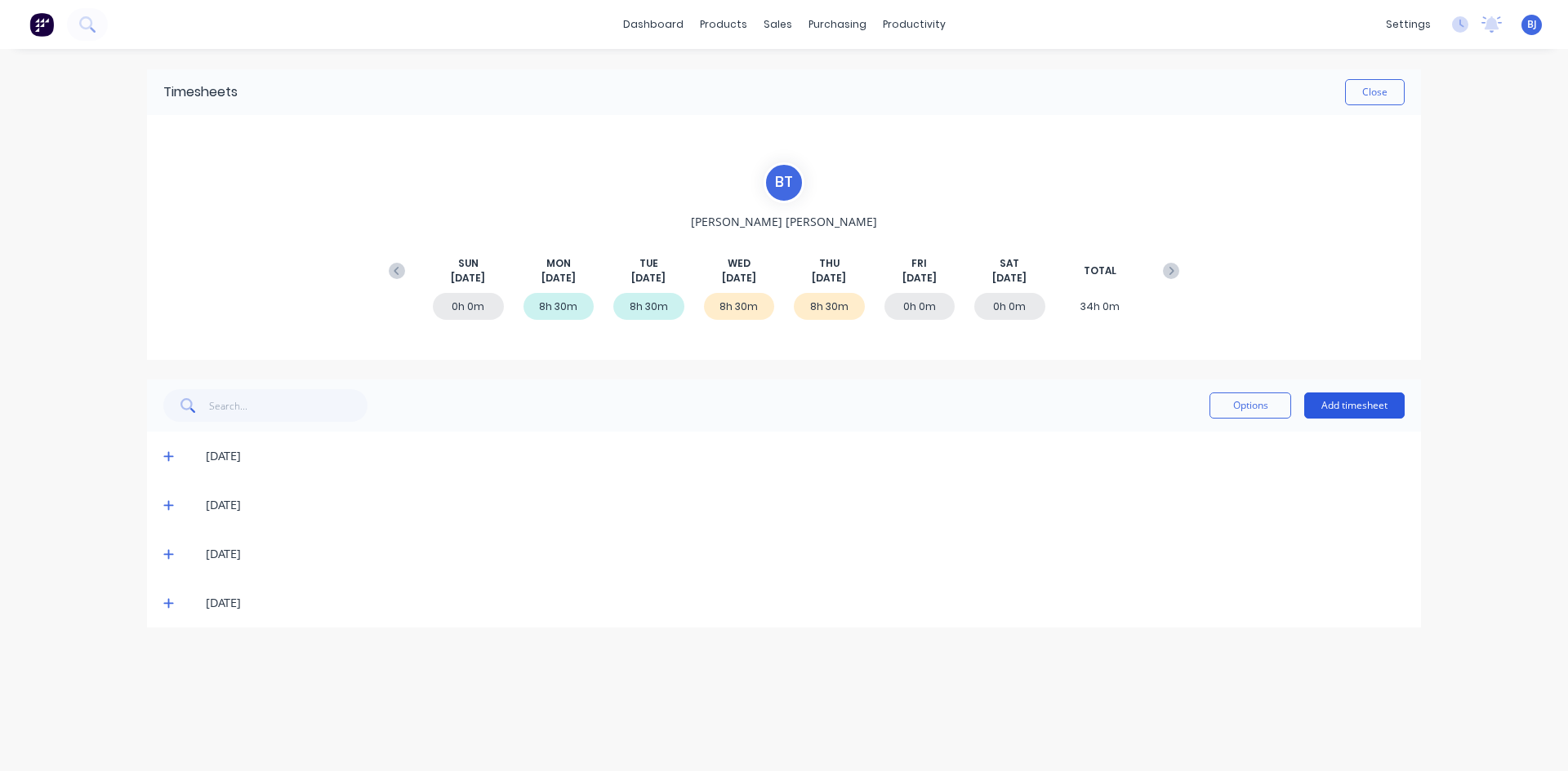
click at [1359, 407] on button "Add timesheet" at bounding box center [1354, 405] width 101 height 26
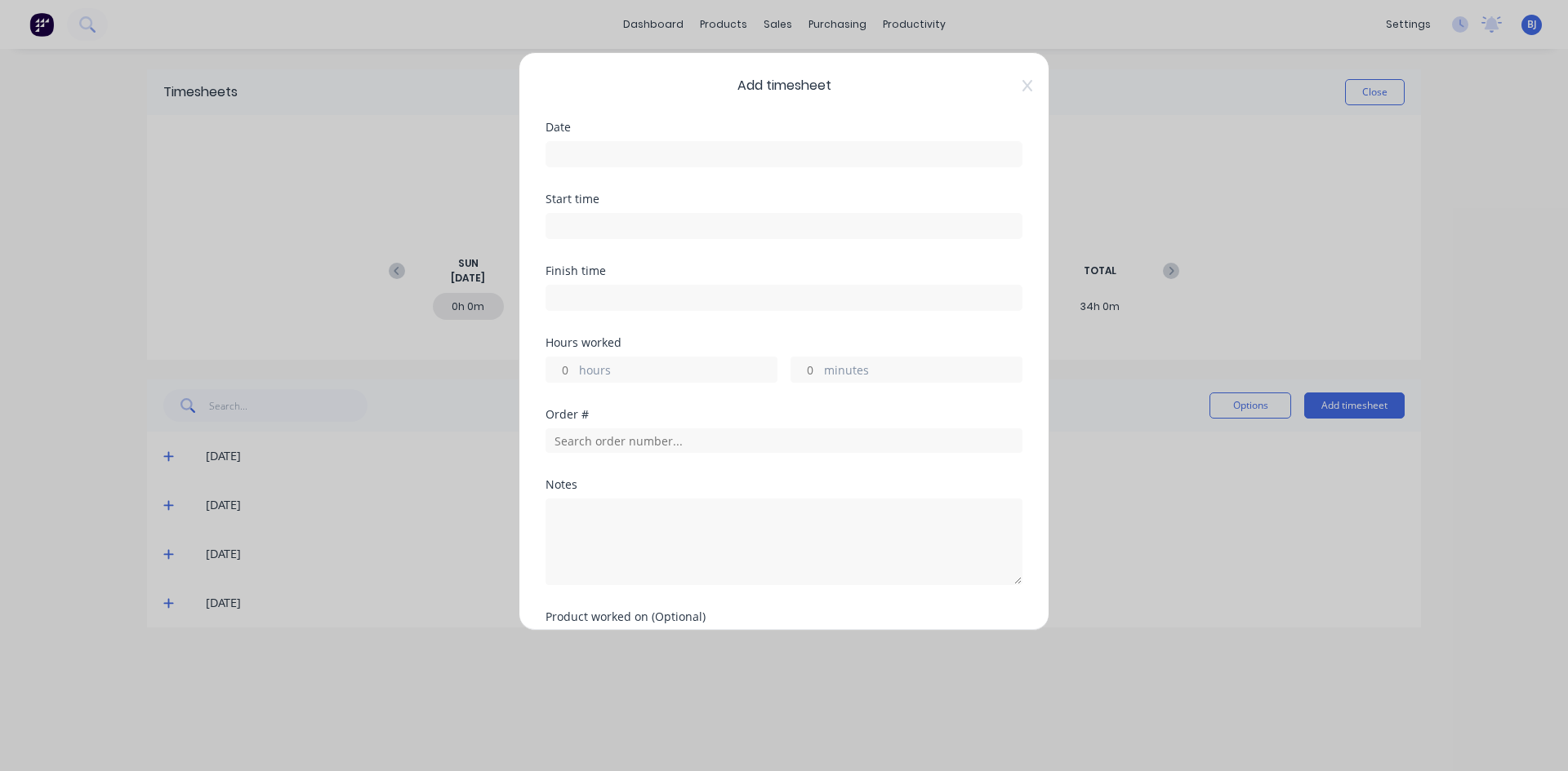
click at [582, 147] on input at bounding box center [784, 154] width 476 height 24
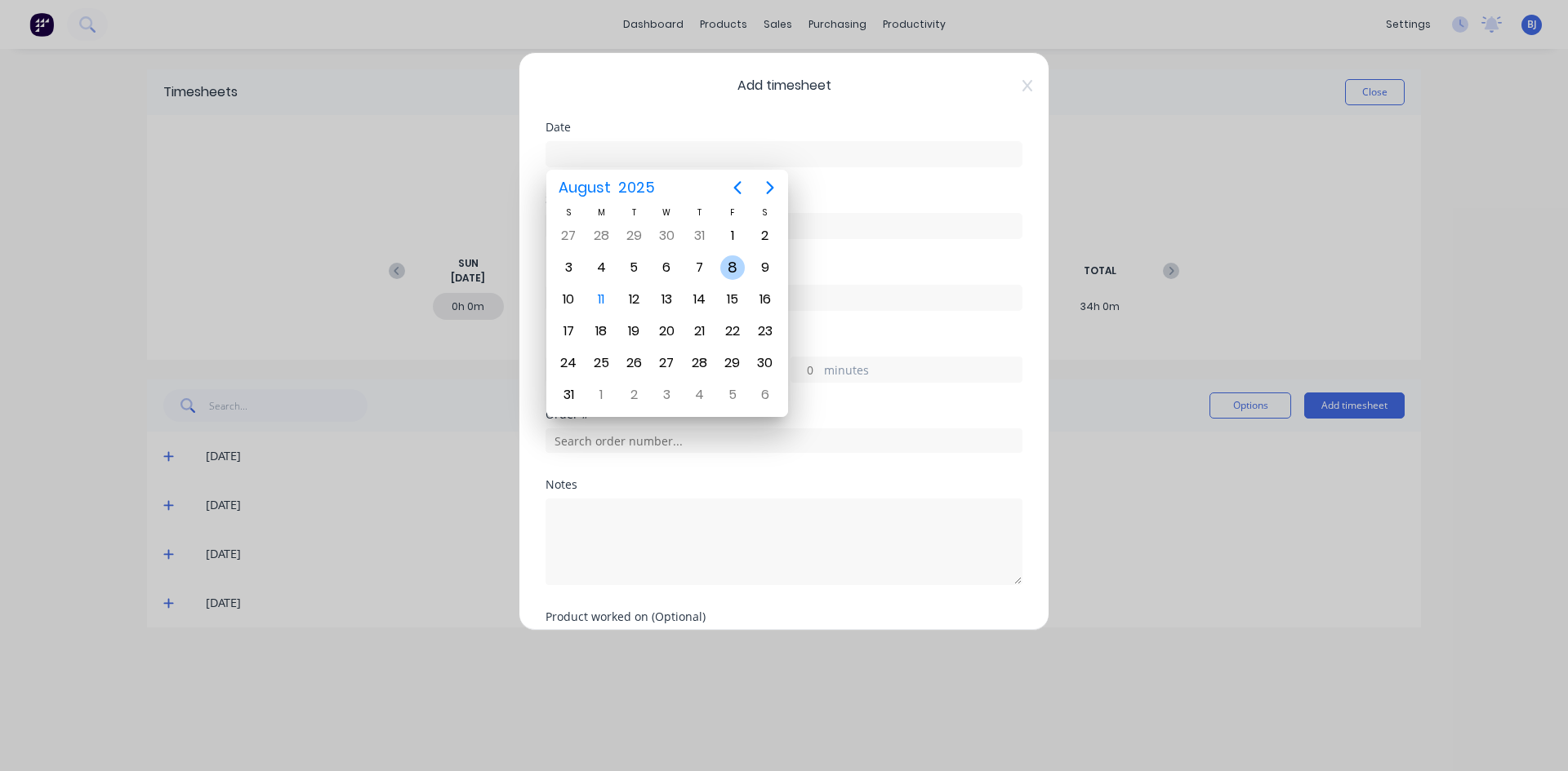
click at [730, 269] on div "8" at bounding box center [732, 267] width 24 height 24
type input "[DATE]"
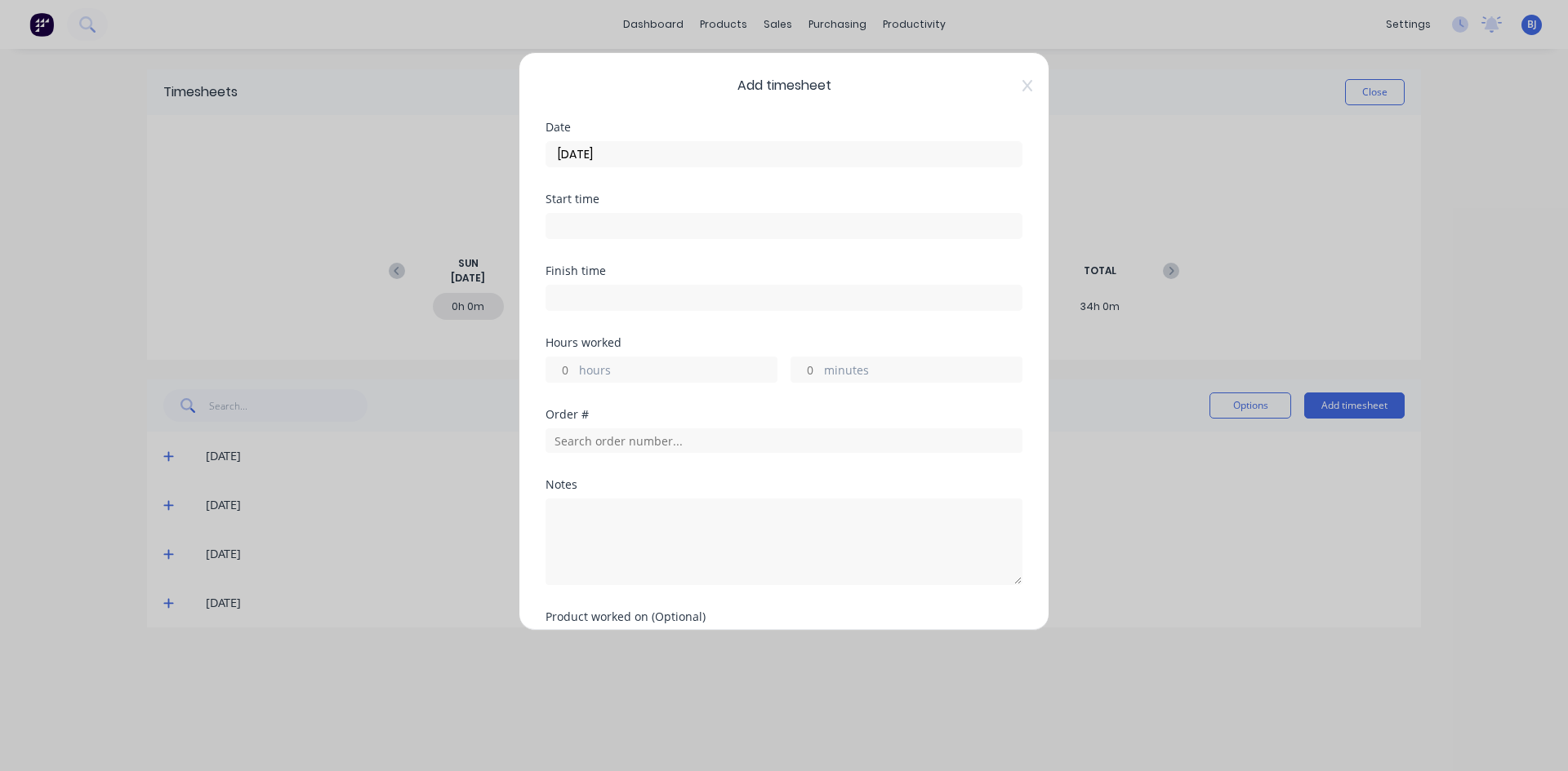
click at [576, 223] on input at bounding box center [784, 226] width 476 height 24
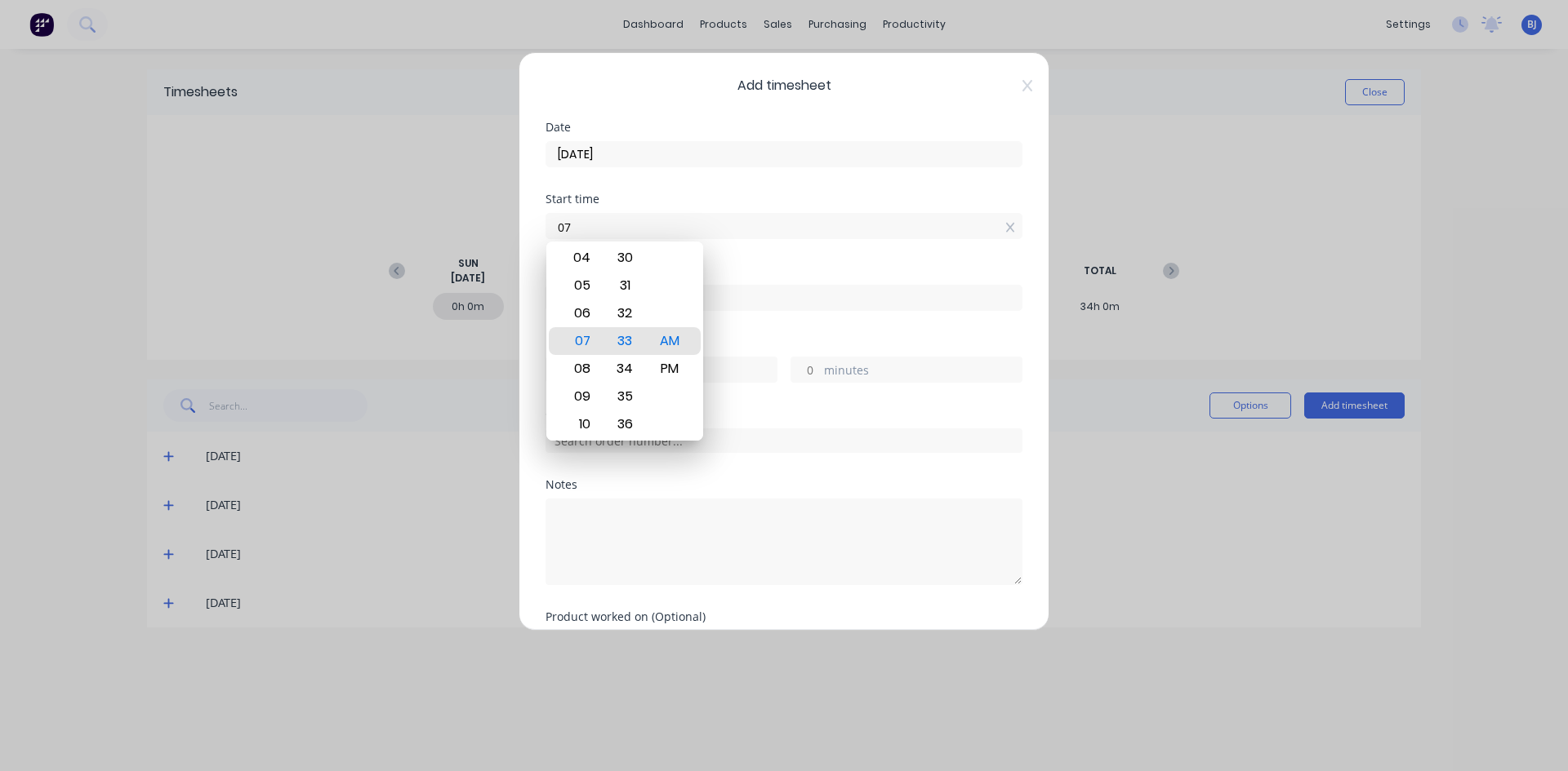
type input "0"
type input "07:00 AM"
click at [670, 342] on div "AM" at bounding box center [670, 341] width 40 height 28
click at [774, 267] on div "Finish time" at bounding box center [784, 270] width 477 height 12
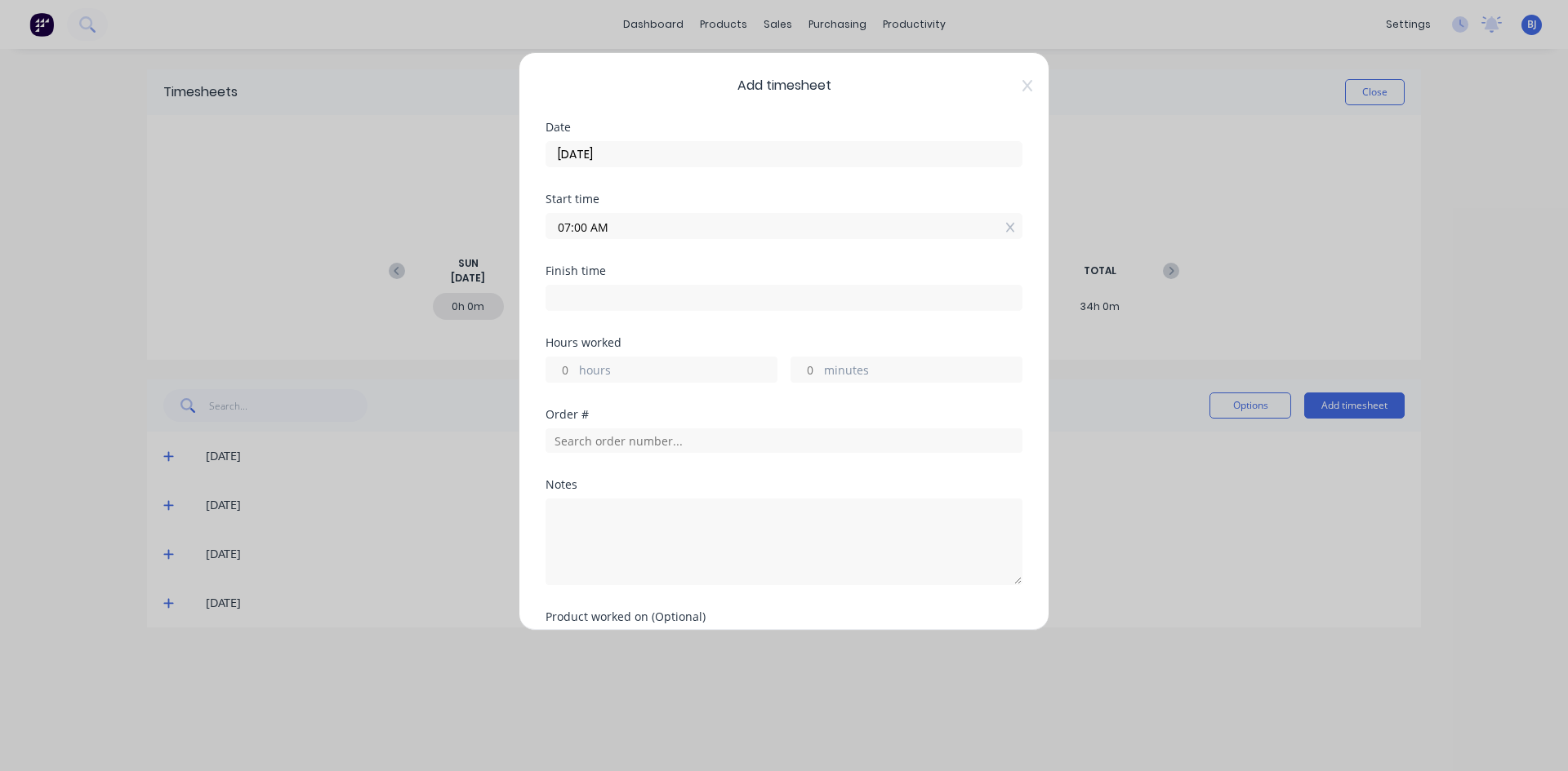
click at [573, 297] on input at bounding box center [784, 297] width 476 height 24
type input "07:33 AM"
type input "0"
type input "33"
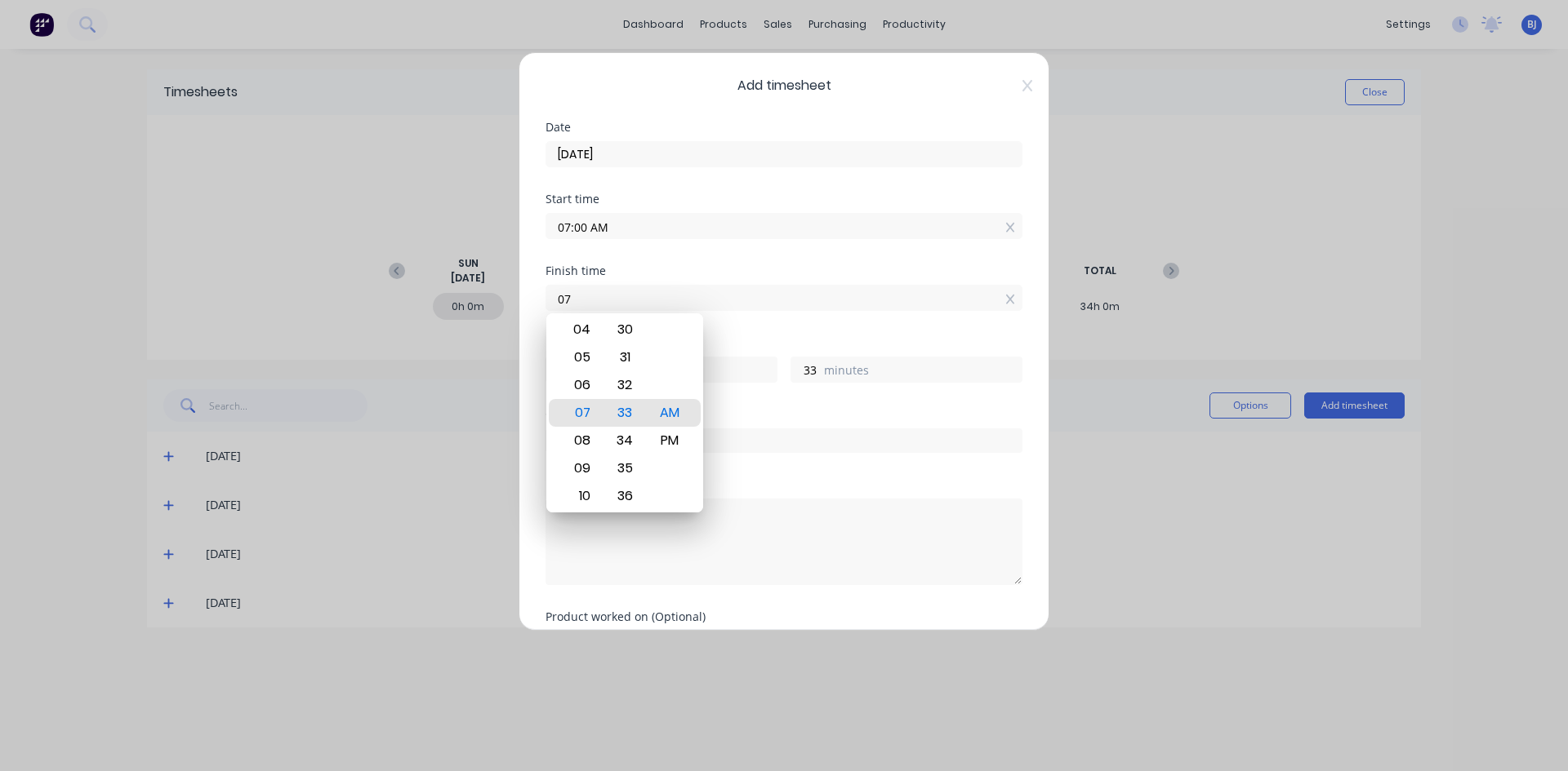
type input "0"
type input "12:00 PM"
type input "5"
type input "0"
click at [674, 441] on div "PM" at bounding box center [670, 440] width 40 height 28
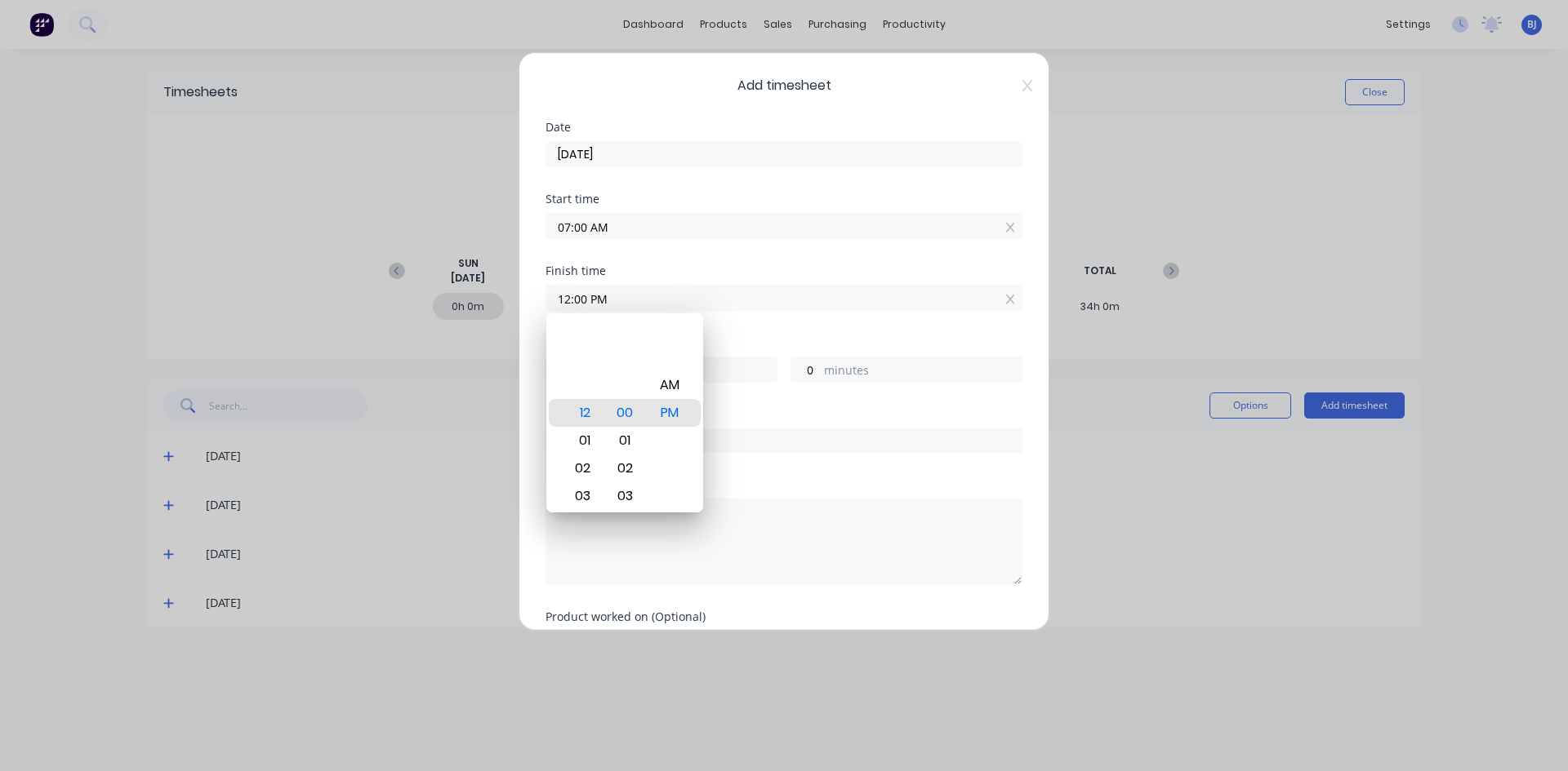
click at [743, 343] on div "Hours worked" at bounding box center [784, 342] width 477 height 12
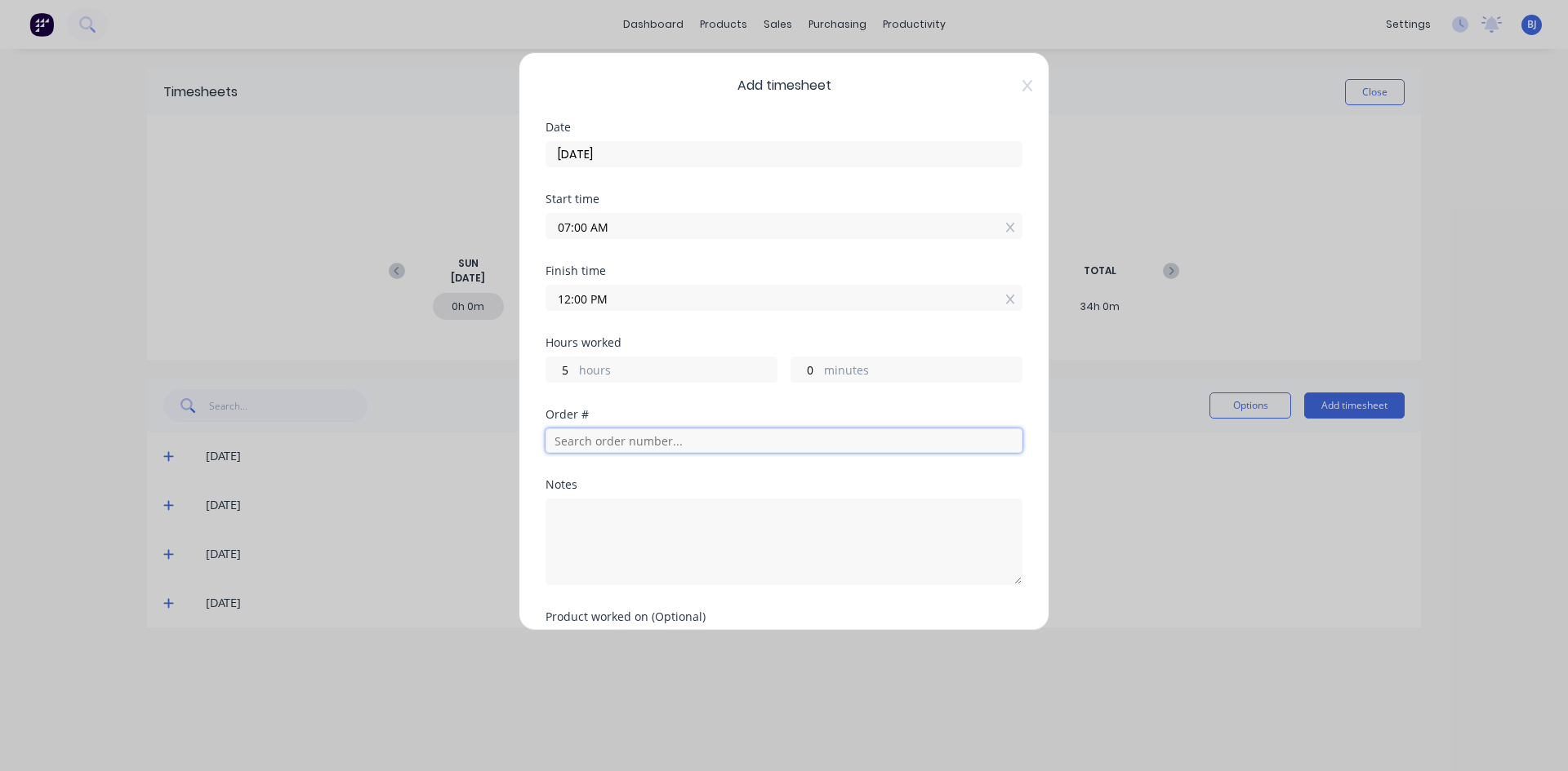
click at [581, 444] on input "text" at bounding box center [784, 440] width 477 height 24
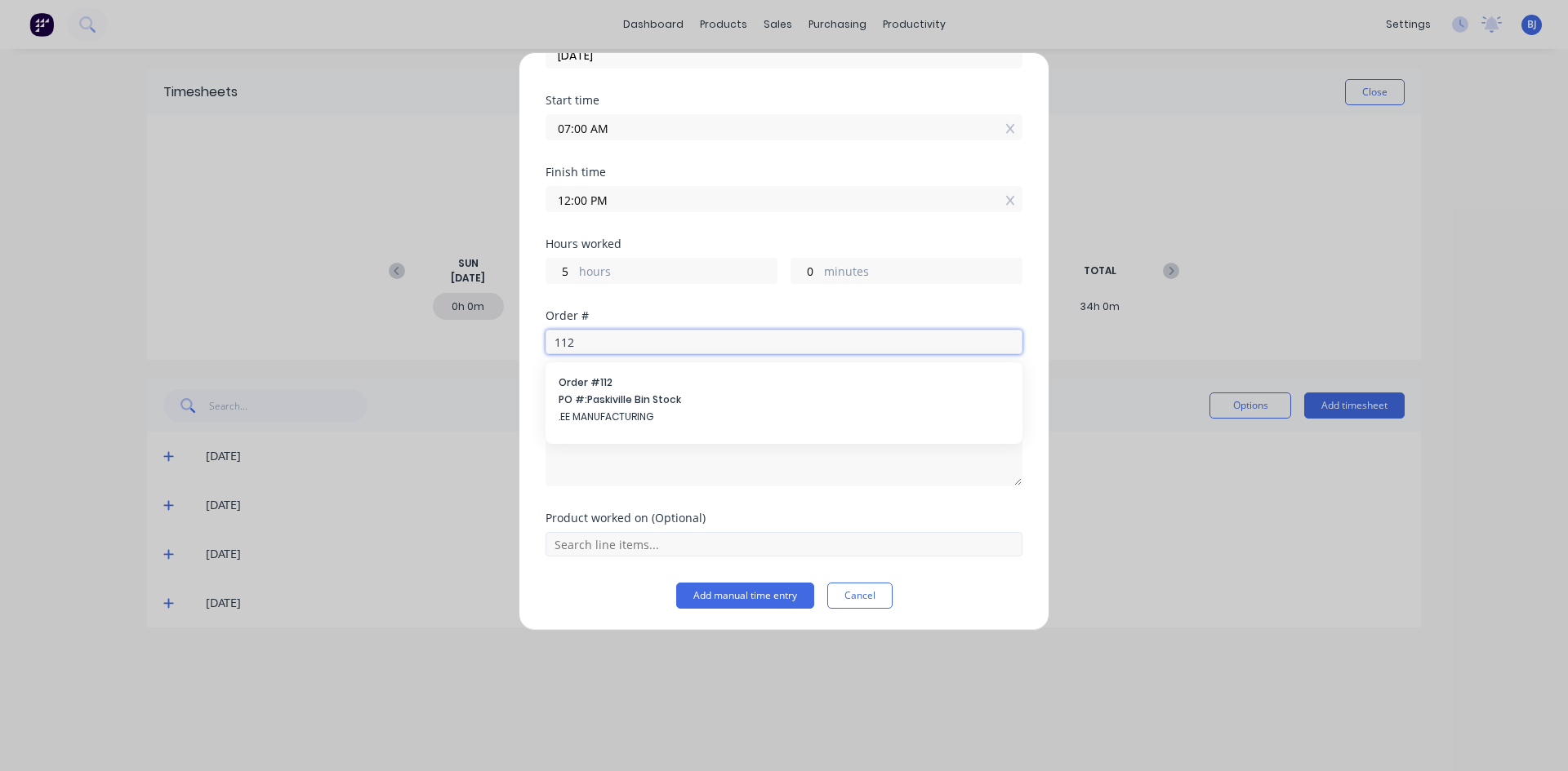
scroll to position [101, 0]
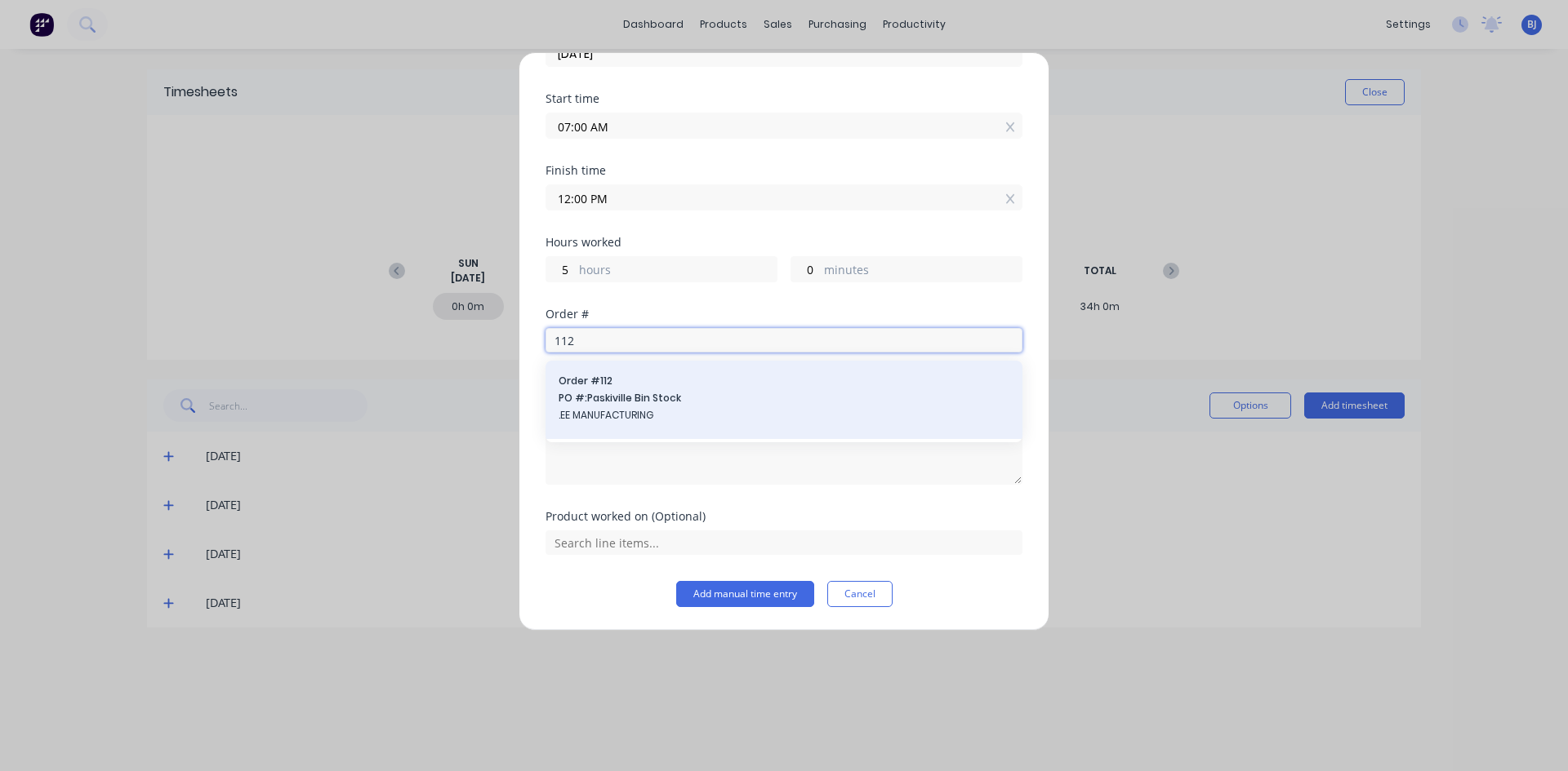
type input "112"
click at [601, 404] on span "PO #: Paskiville Bin Stock" at bounding box center [783, 398] width 450 height 14
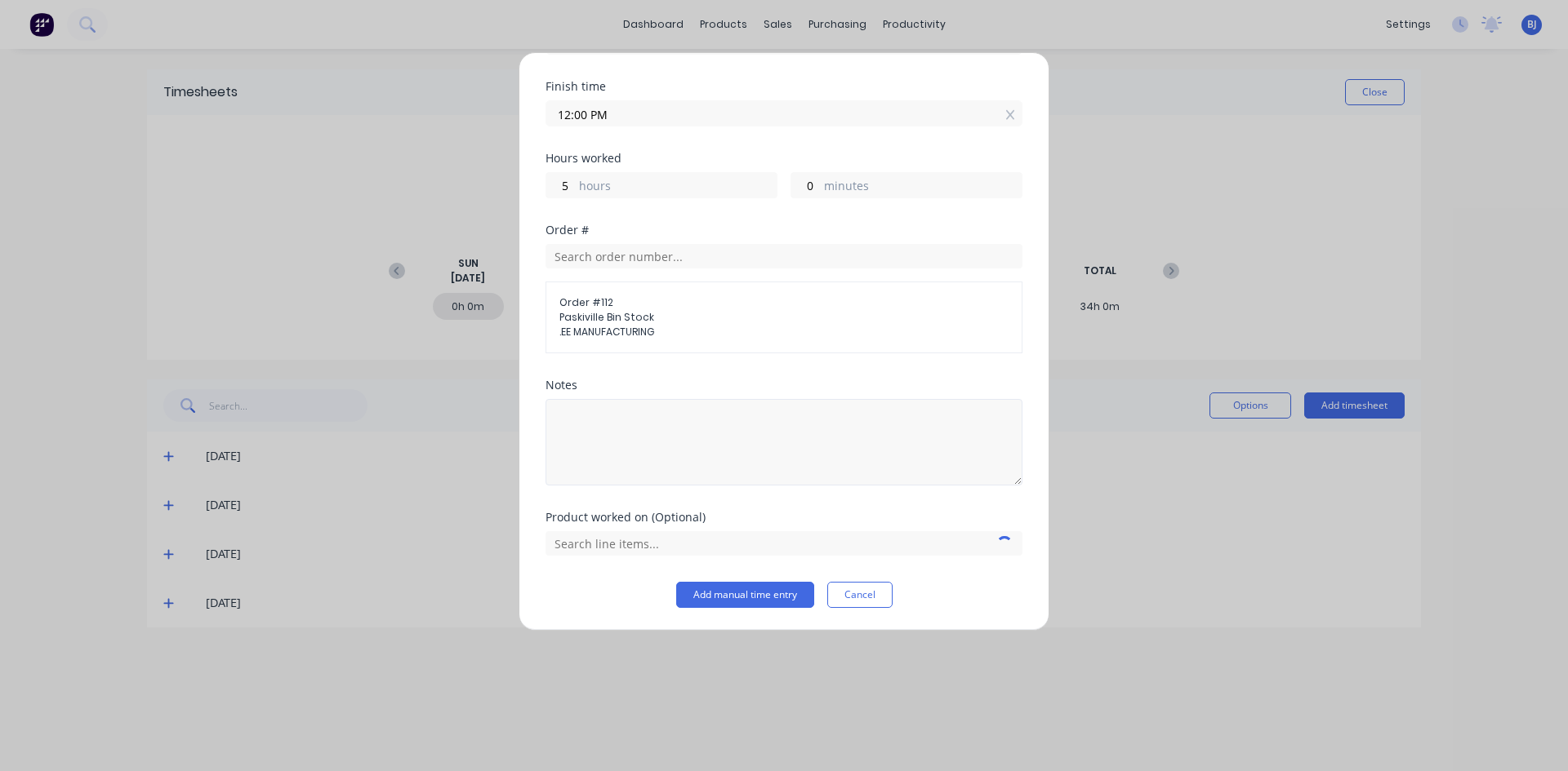
scroll to position [185, 0]
click at [596, 414] on textarea at bounding box center [784, 441] width 477 height 86
type textarea "Weld Cone to Base"
click at [606, 545] on input "text" at bounding box center [784, 542] width 477 height 24
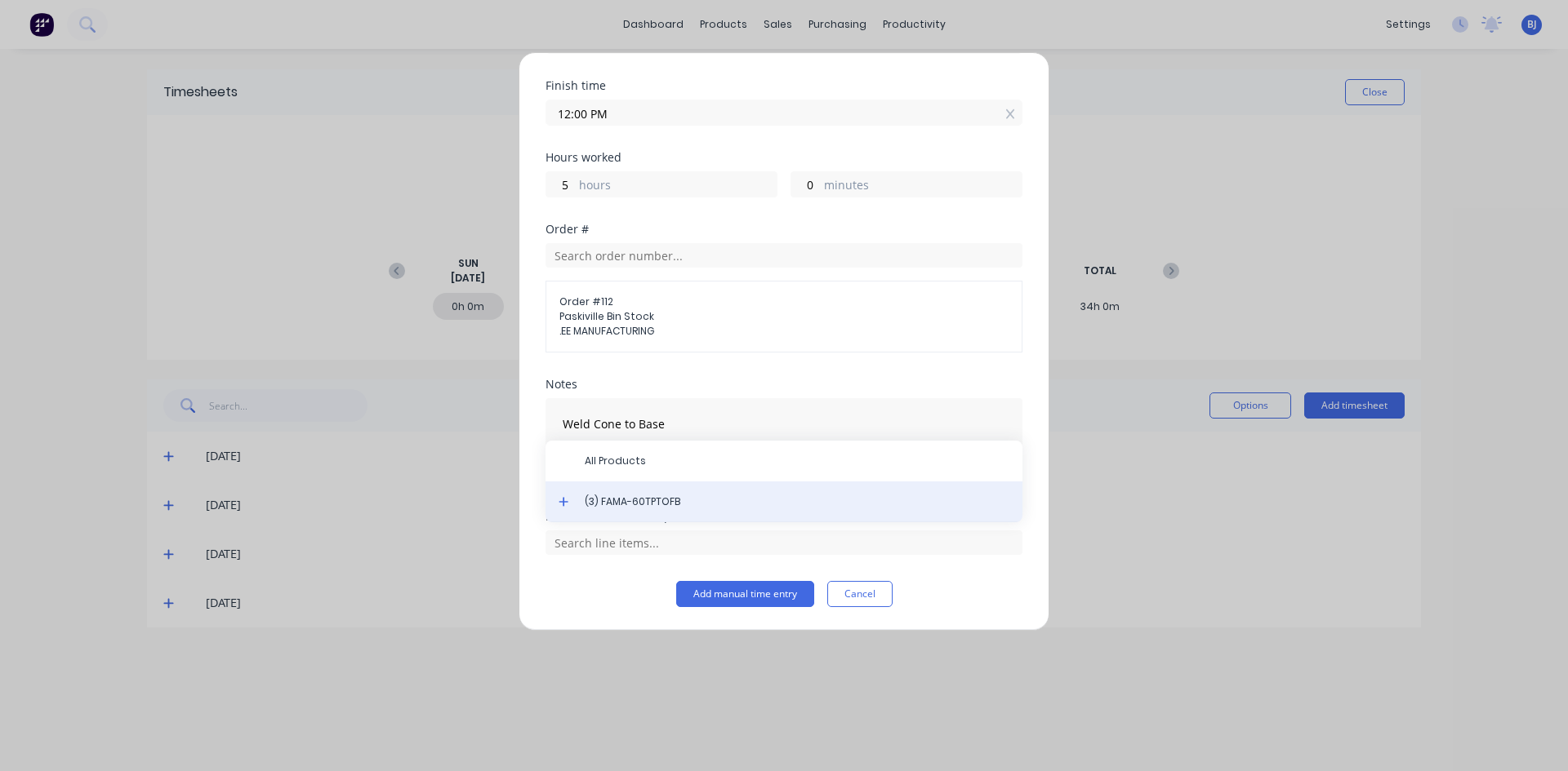
click at [615, 506] on span "(3) FAMA-60TPTOFB" at bounding box center [797, 501] width 424 height 14
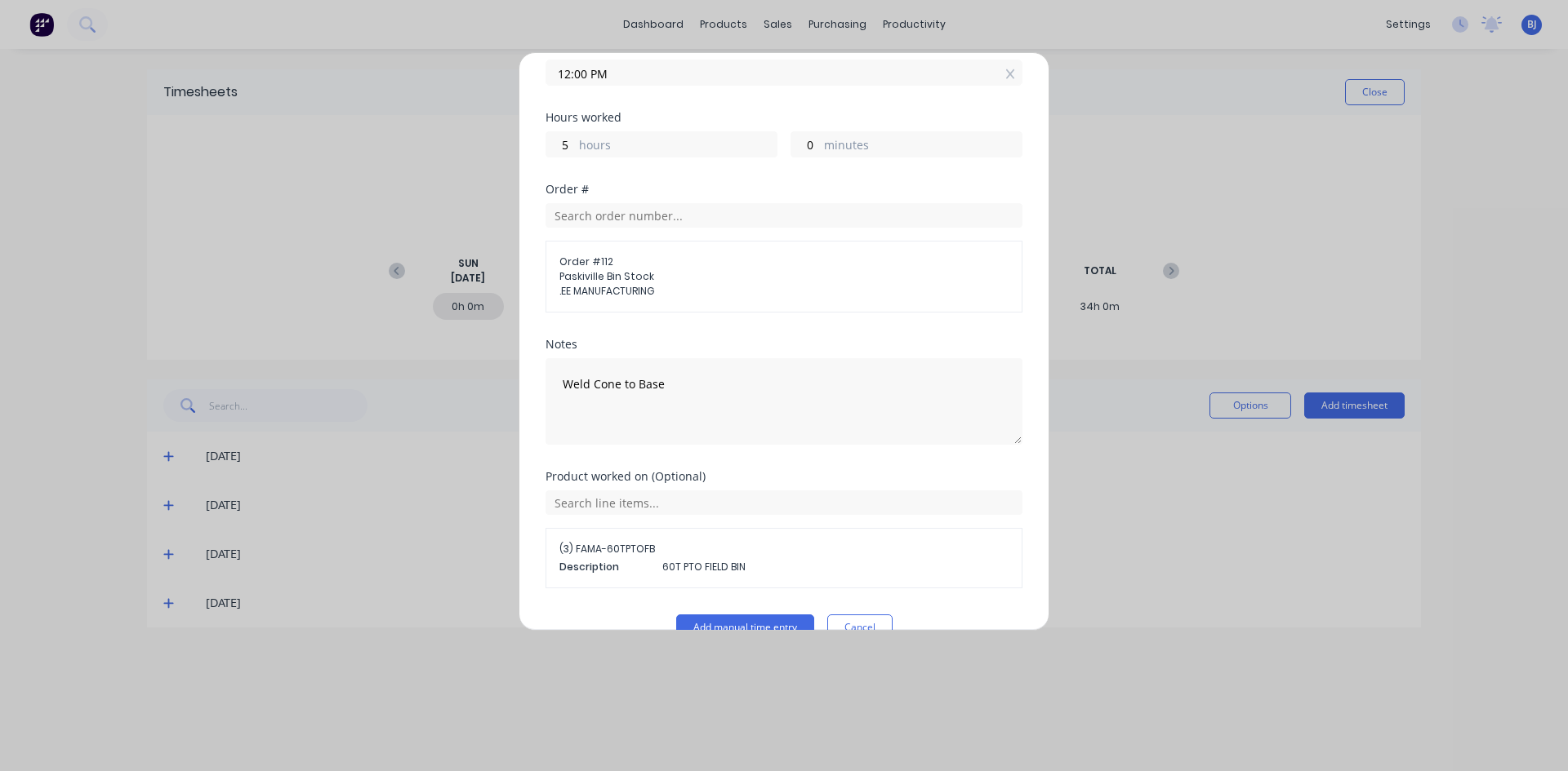
scroll to position [259, 0]
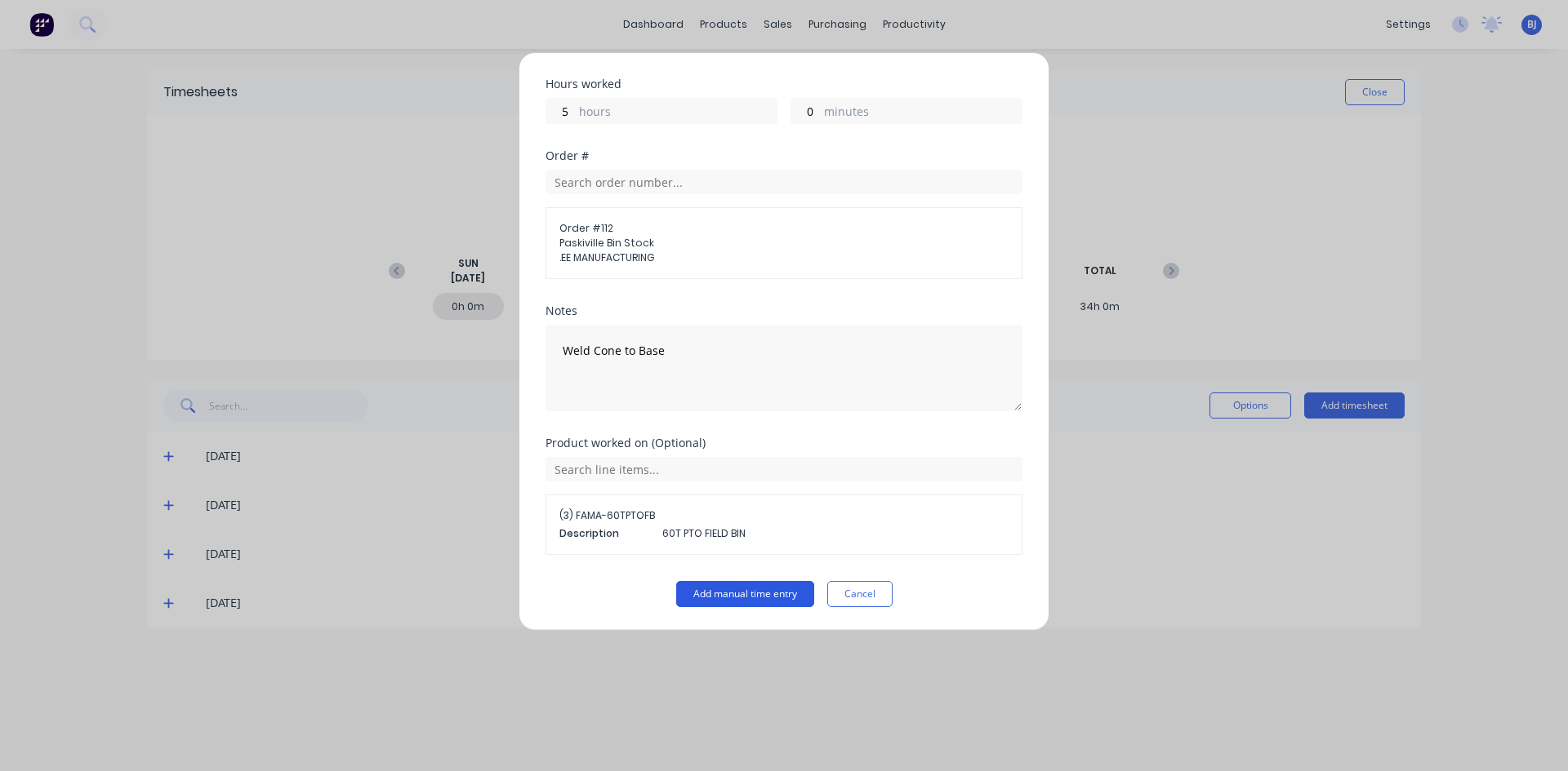
click at [715, 592] on button "Add manual time entry" at bounding box center [744, 594] width 138 height 26
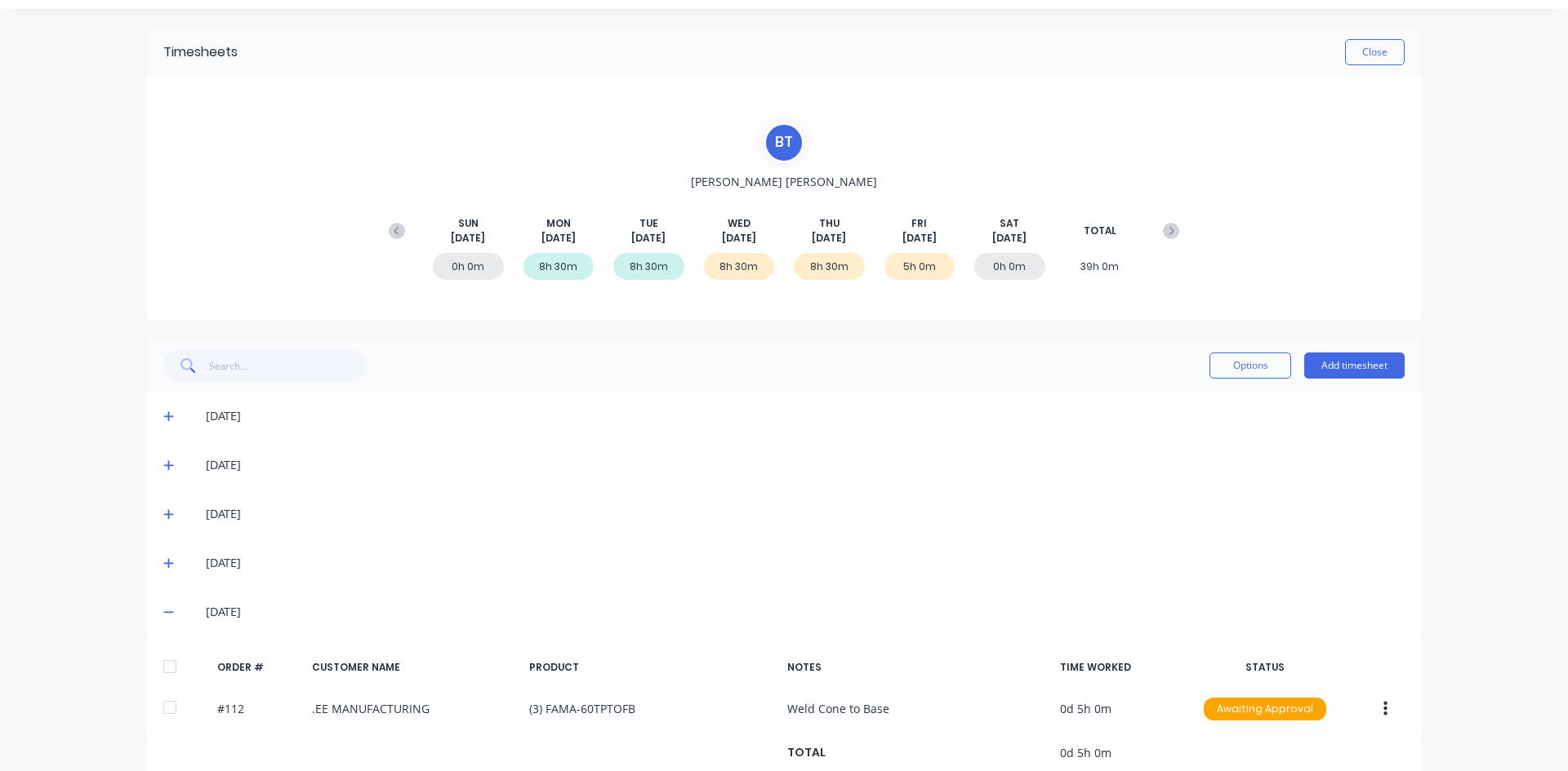
scroll to position [75, 0]
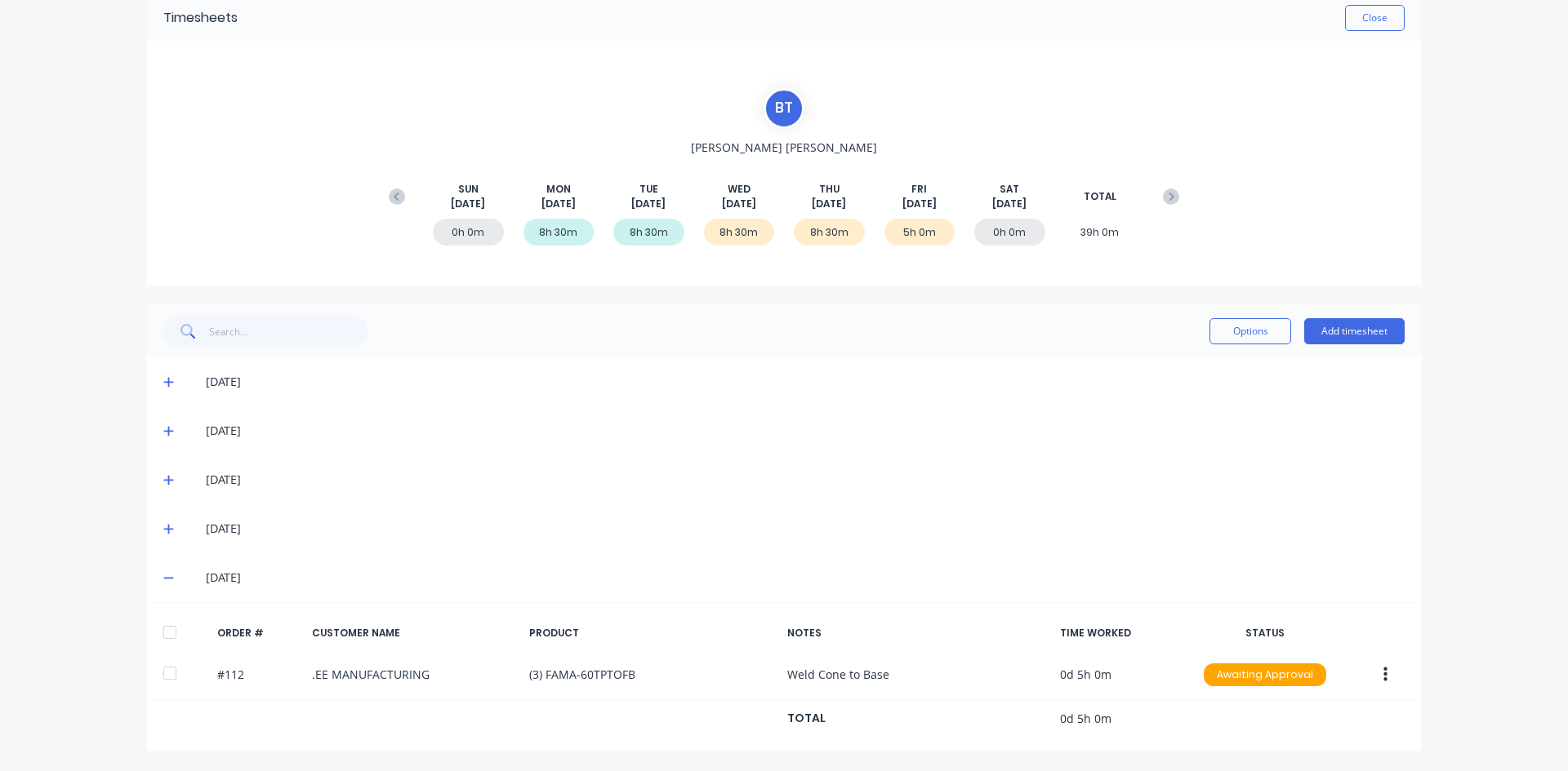
click at [165, 477] on icon at bounding box center [169, 480] width 11 height 12
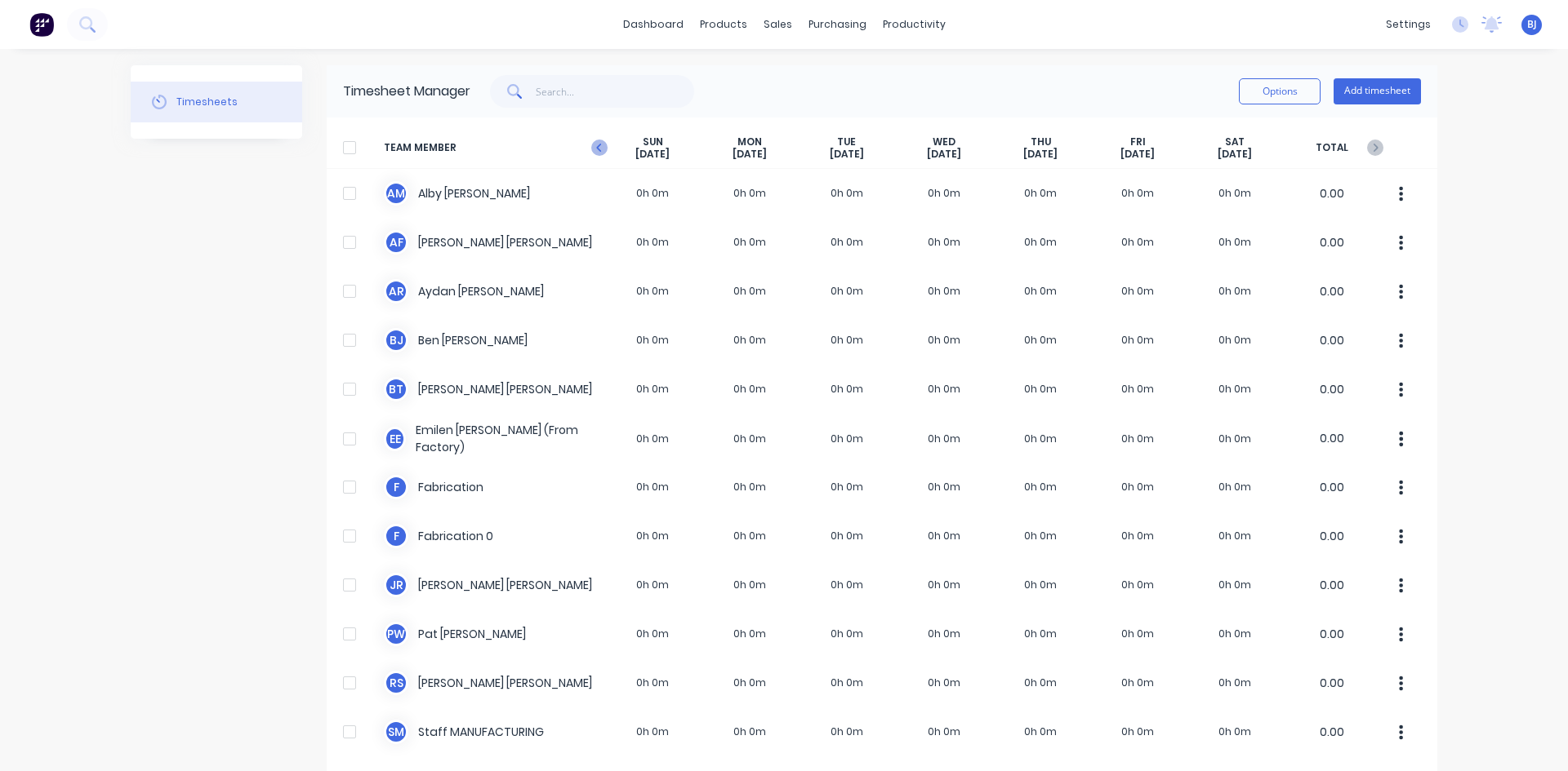
click at [598, 154] on icon at bounding box center [600, 147] width 16 height 16
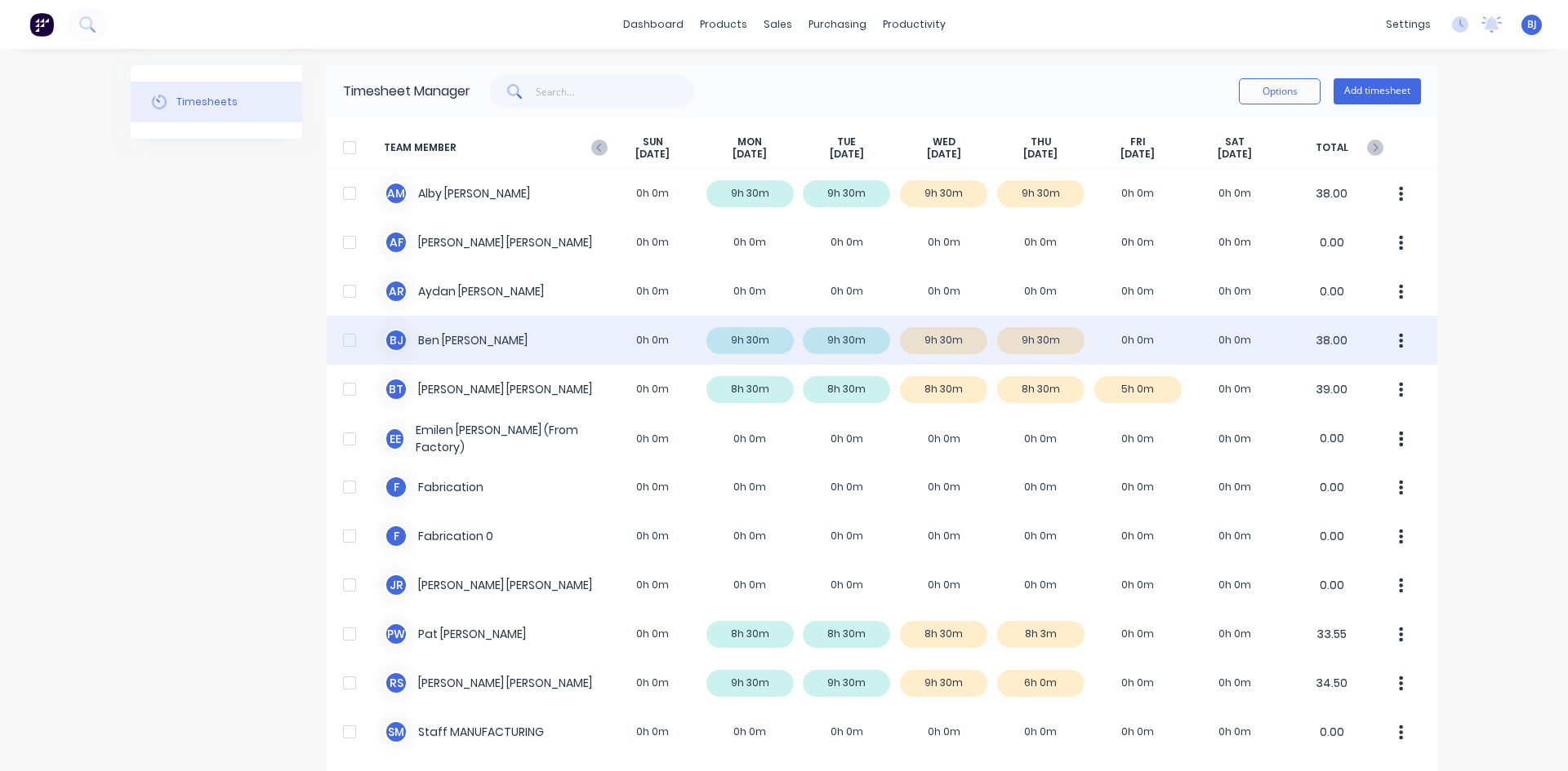
click at [507, 347] on div "[PERSON_NAME] 0h 0m 9h 30m 9h 30m 9h 30m 9h 30m 0h 0m 0h 0m 38.00" at bounding box center [881, 340] width 1110 height 49
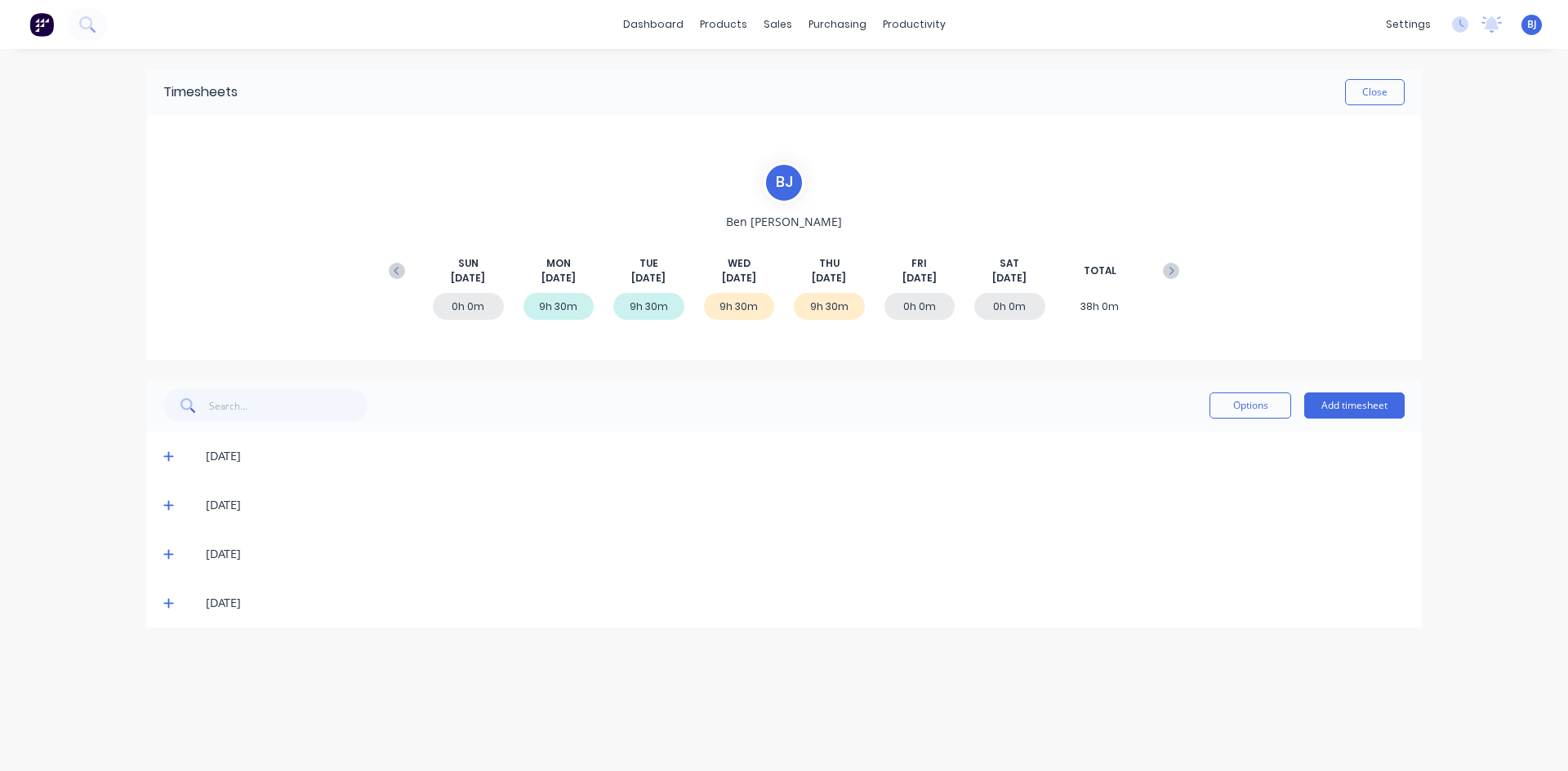
click at [167, 607] on icon at bounding box center [169, 603] width 11 height 12
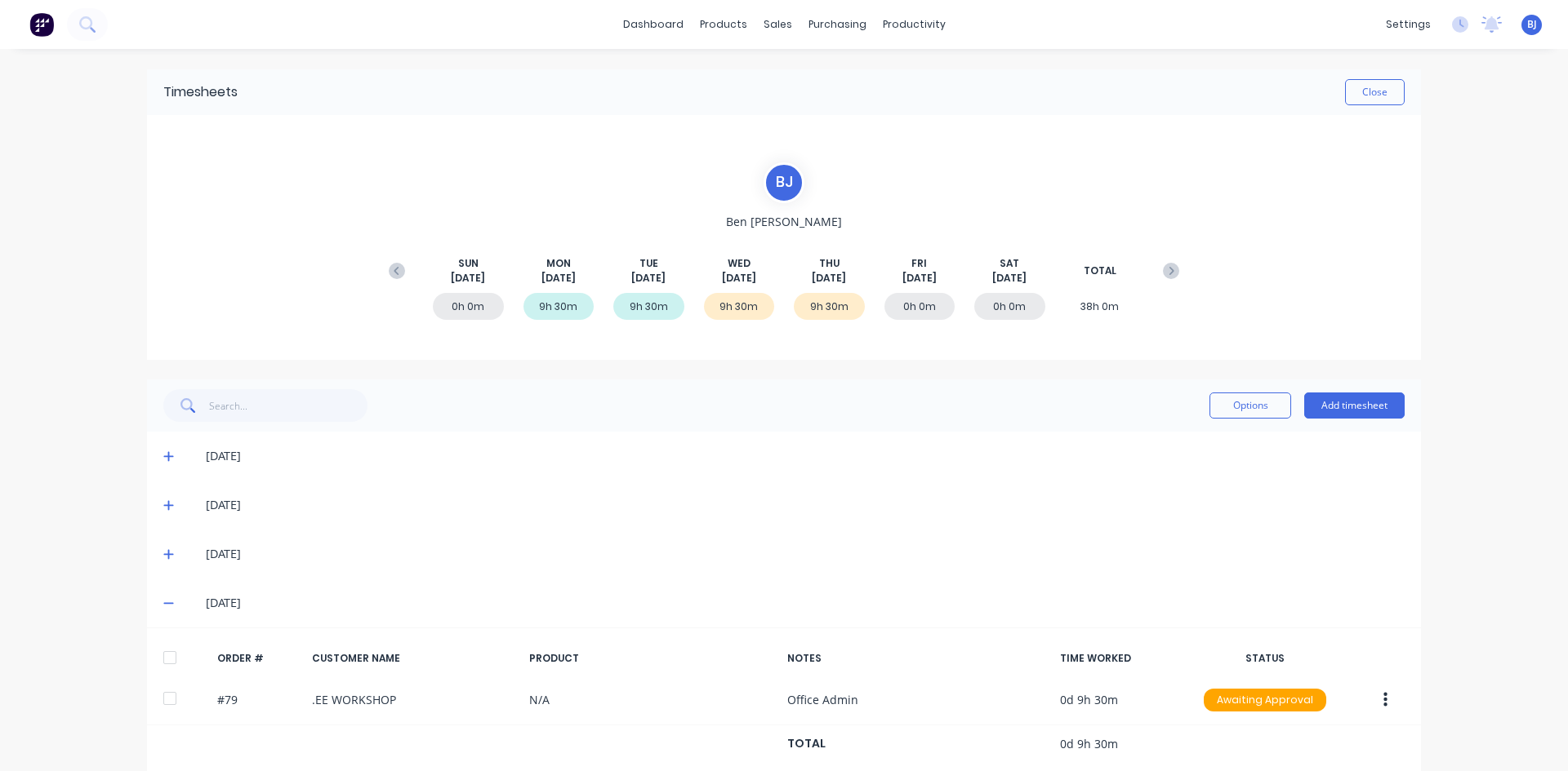
click at [169, 606] on span at bounding box center [172, 603] width 16 height 16
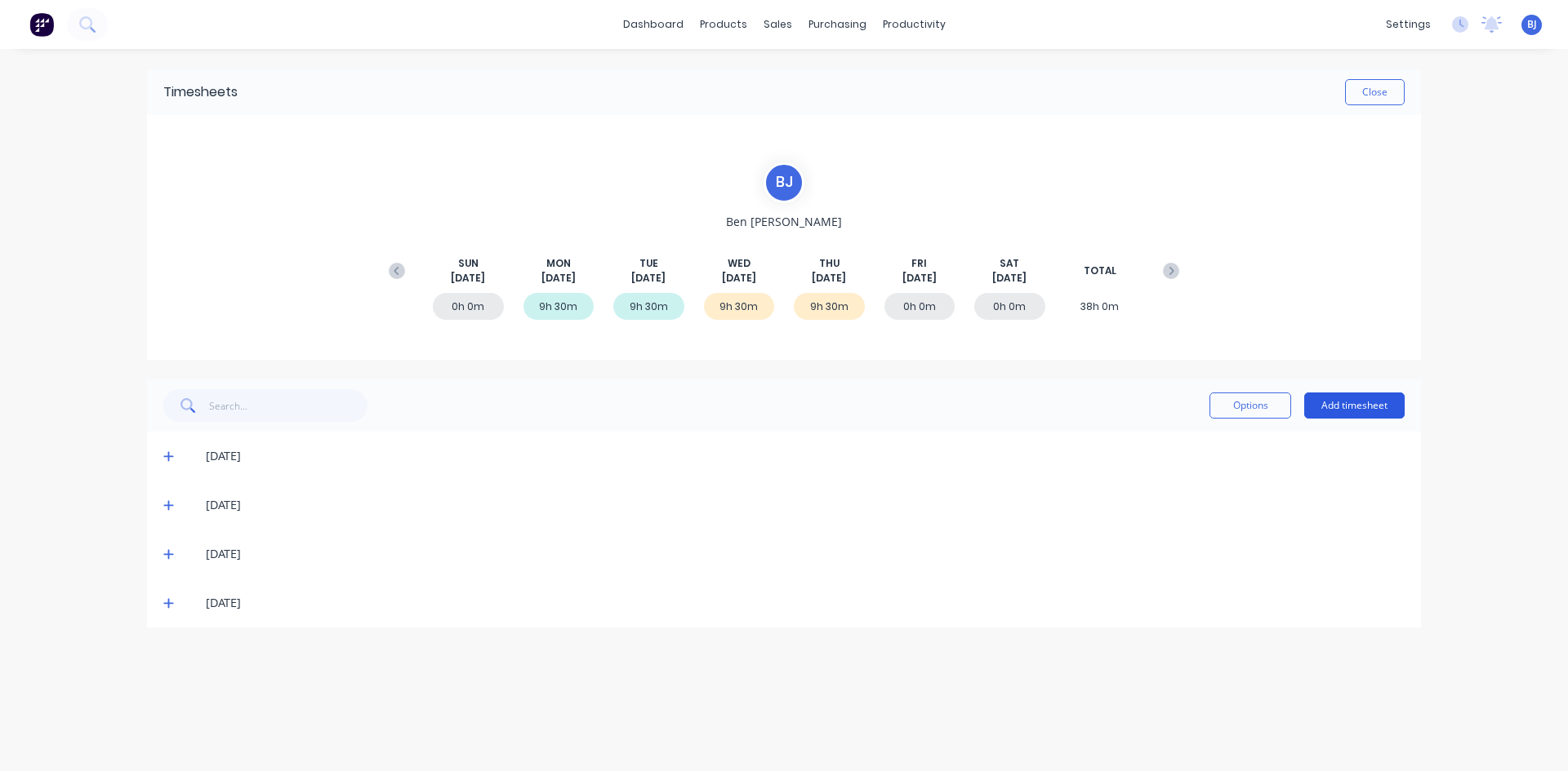
click at [1368, 402] on button "Add timesheet" at bounding box center [1354, 405] width 101 height 26
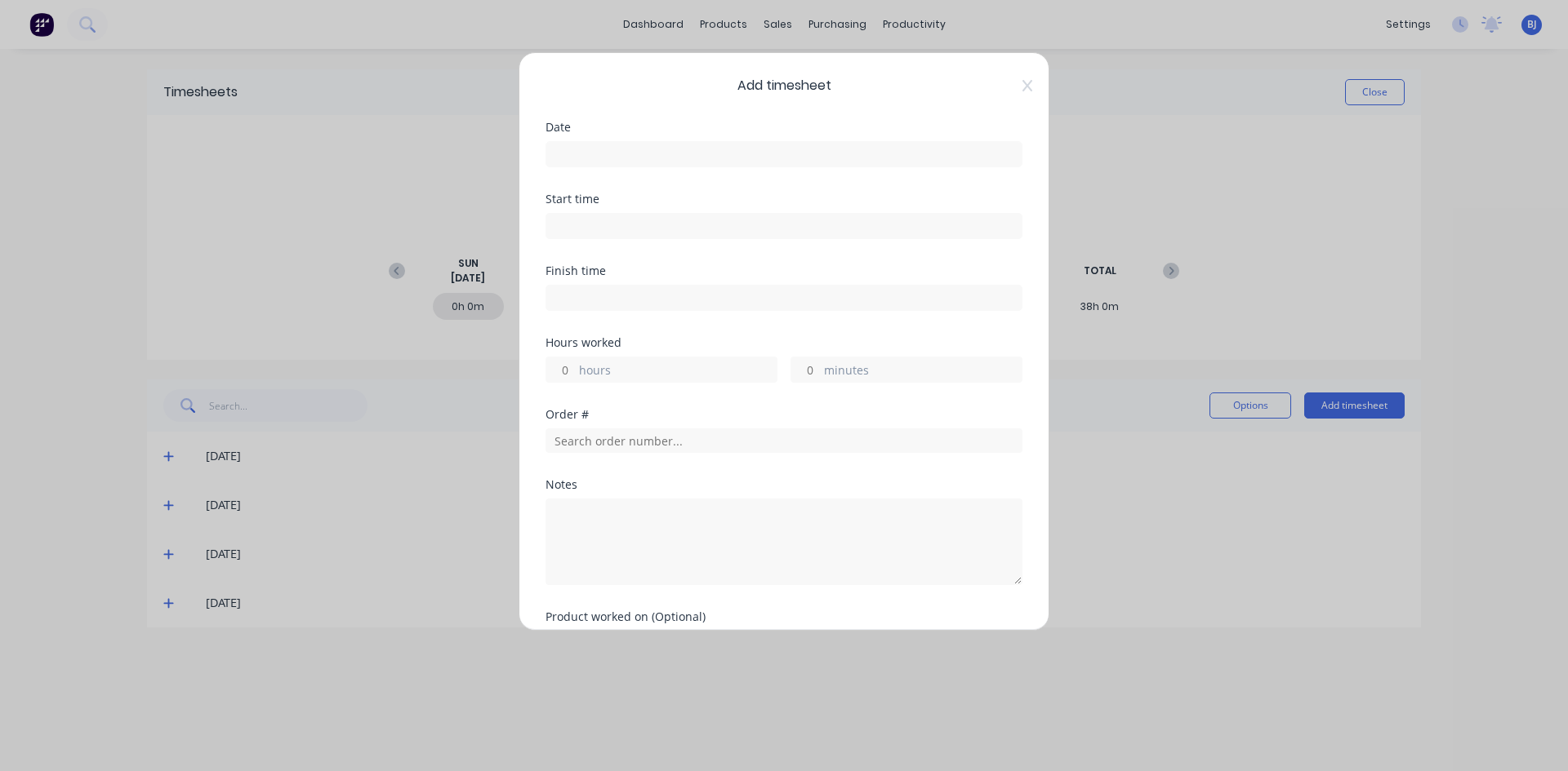
click at [584, 155] on input at bounding box center [784, 154] width 476 height 24
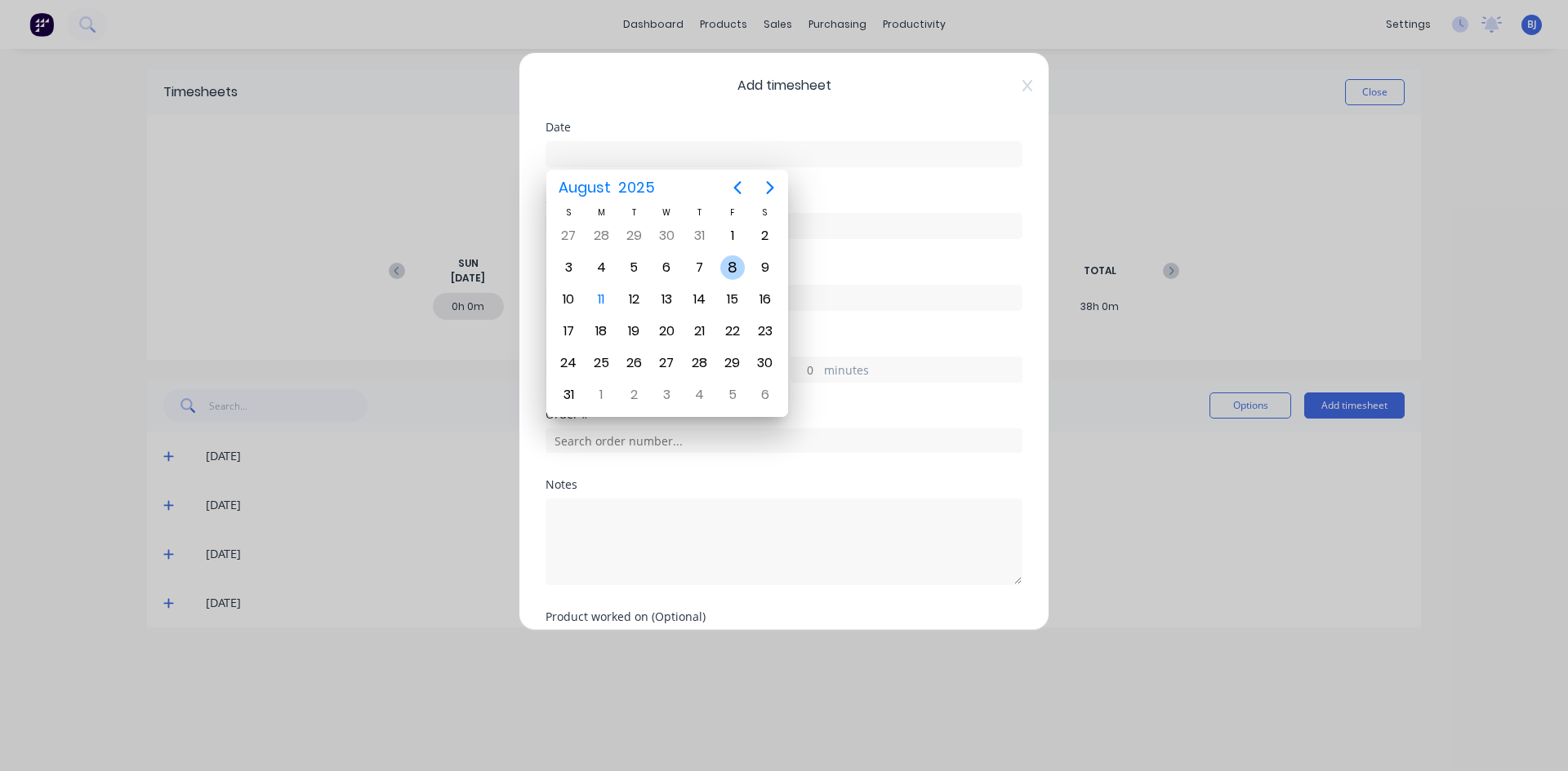
click at [733, 268] on div "8" at bounding box center [732, 267] width 24 height 24
type input "[DATE]"
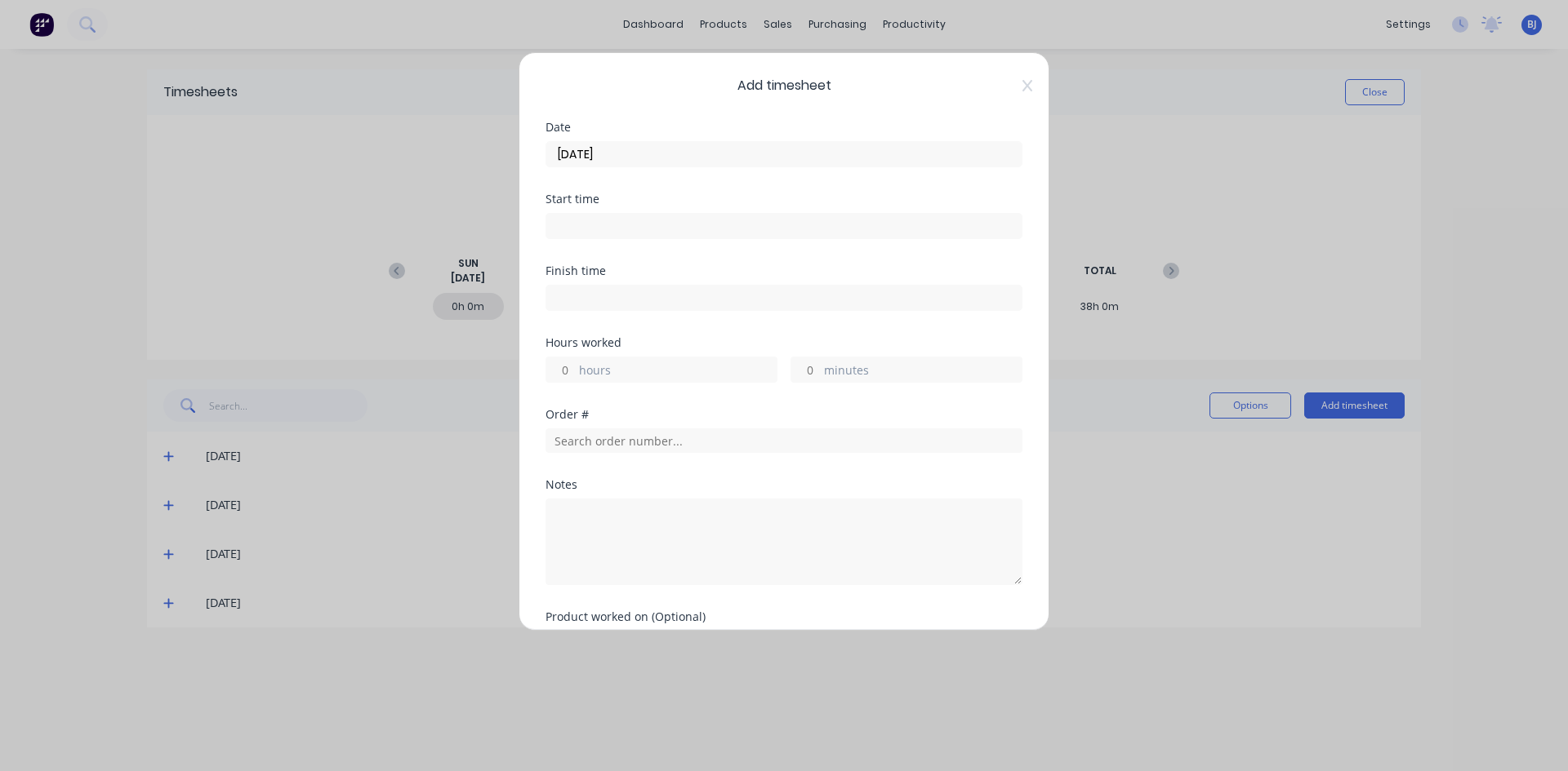
click at [574, 222] on input at bounding box center [784, 226] width 476 height 24
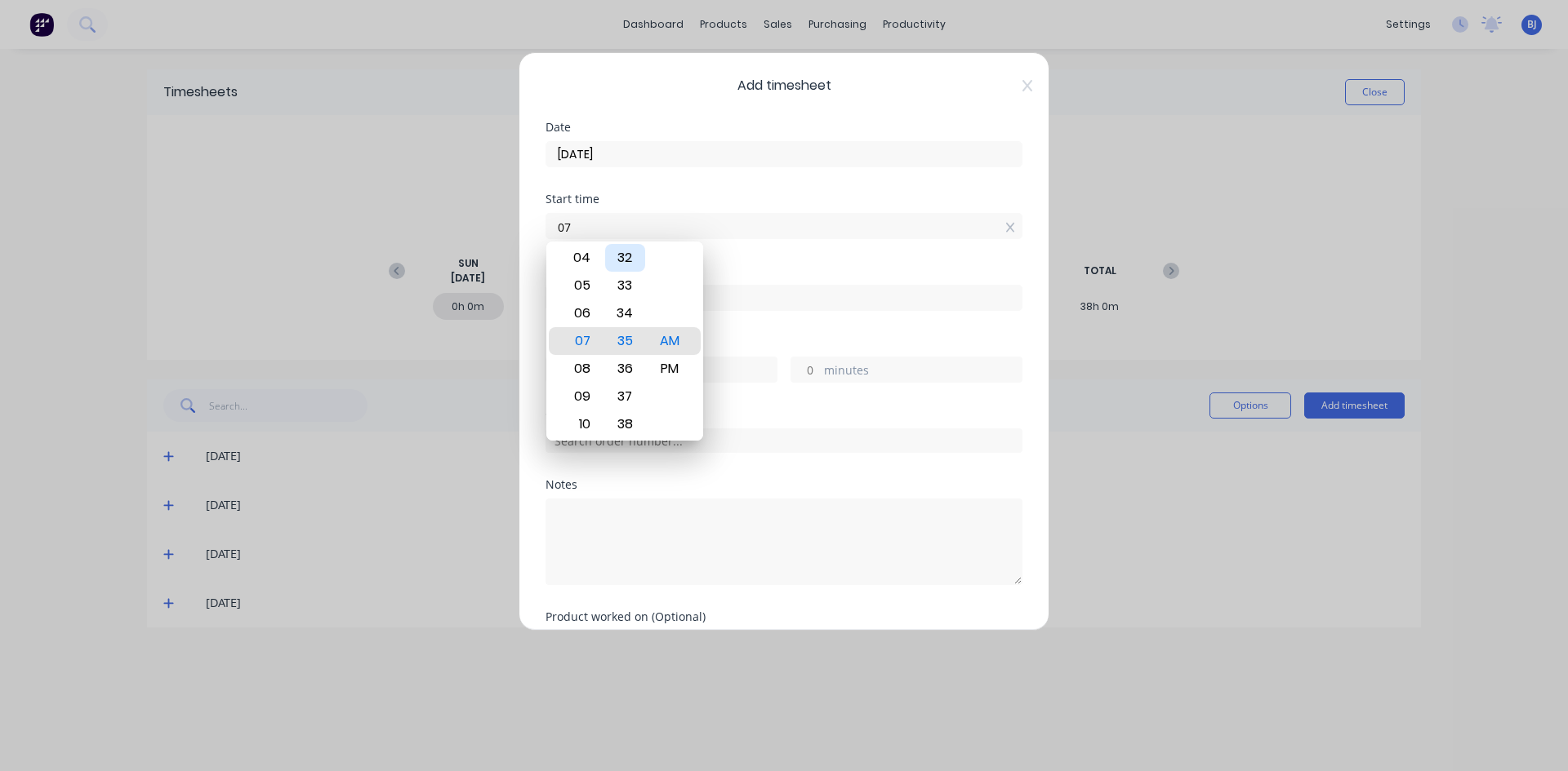
type input "0"
type input "07:00 AM"
click at [674, 340] on div "AM" at bounding box center [670, 341] width 40 height 28
click at [753, 253] on div "Start time 07:00 AM" at bounding box center [784, 229] width 477 height 72
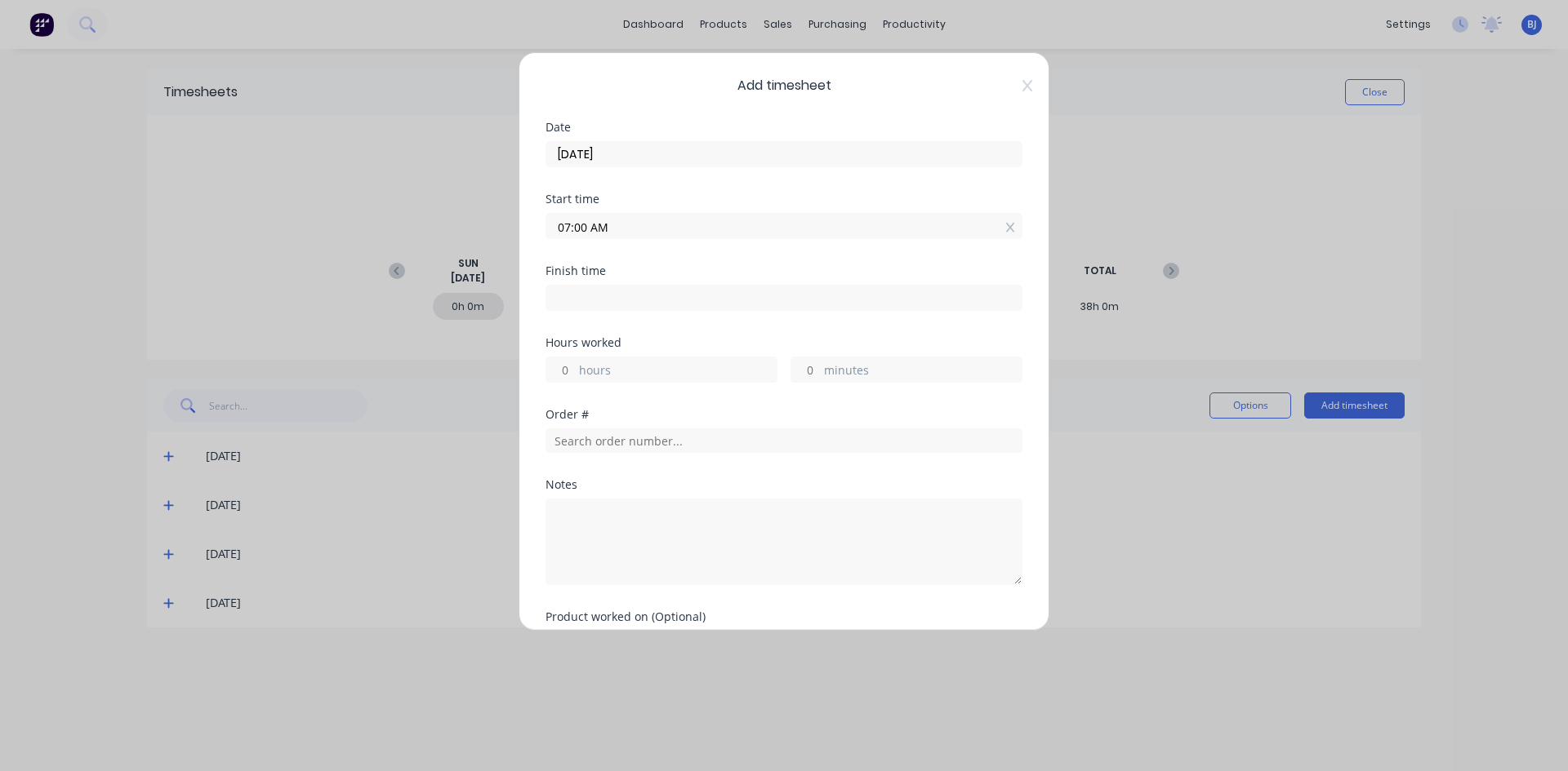
click at [568, 295] on input at bounding box center [784, 297] width 476 height 24
type input "07:35 AM"
type input "0"
type input "35"
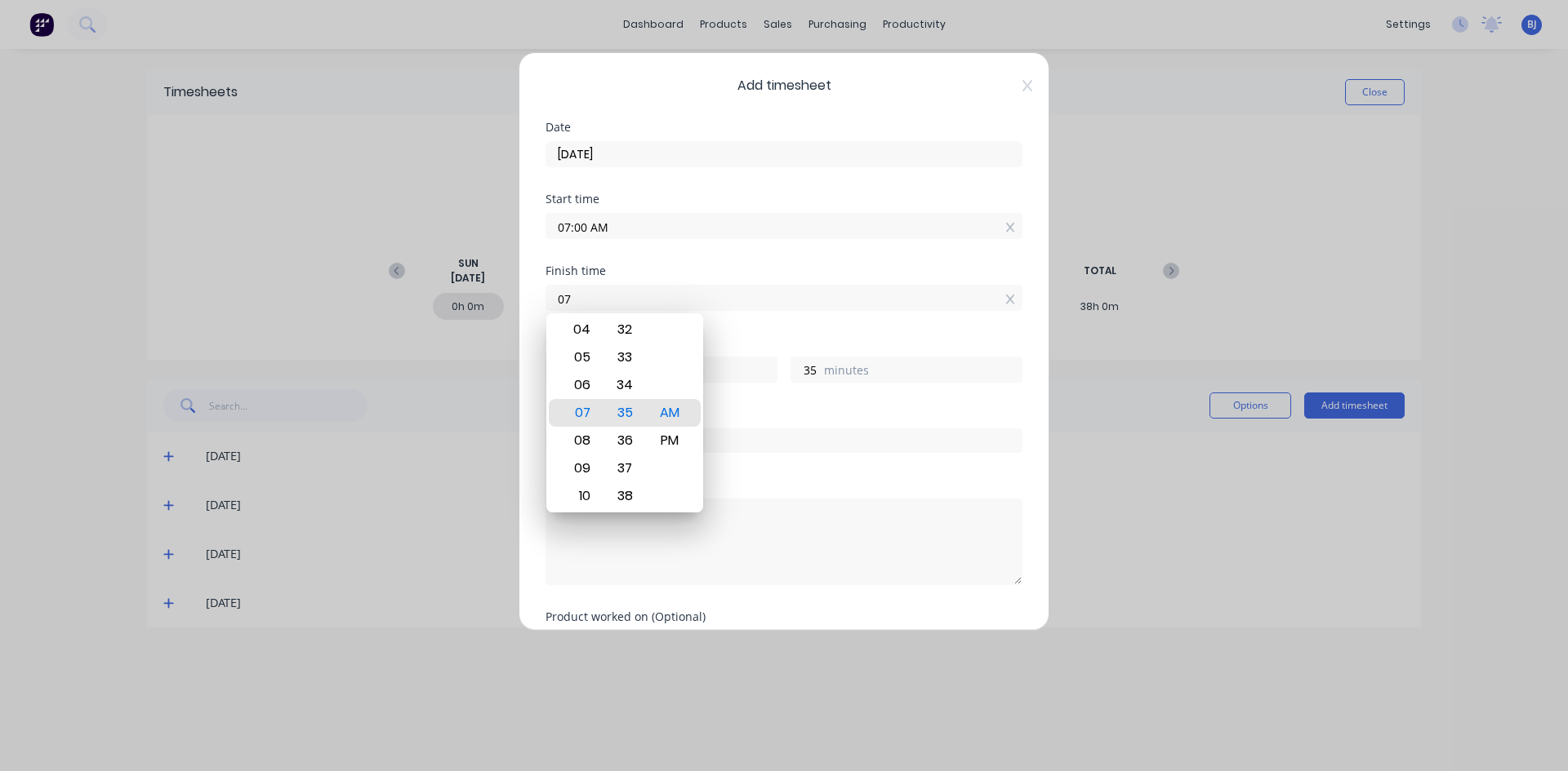
type input "0"
type input "12:00 PM"
type input "5"
type input "0"
click at [669, 436] on div "PM" at bounding box center [670, 440] width 40 height 28
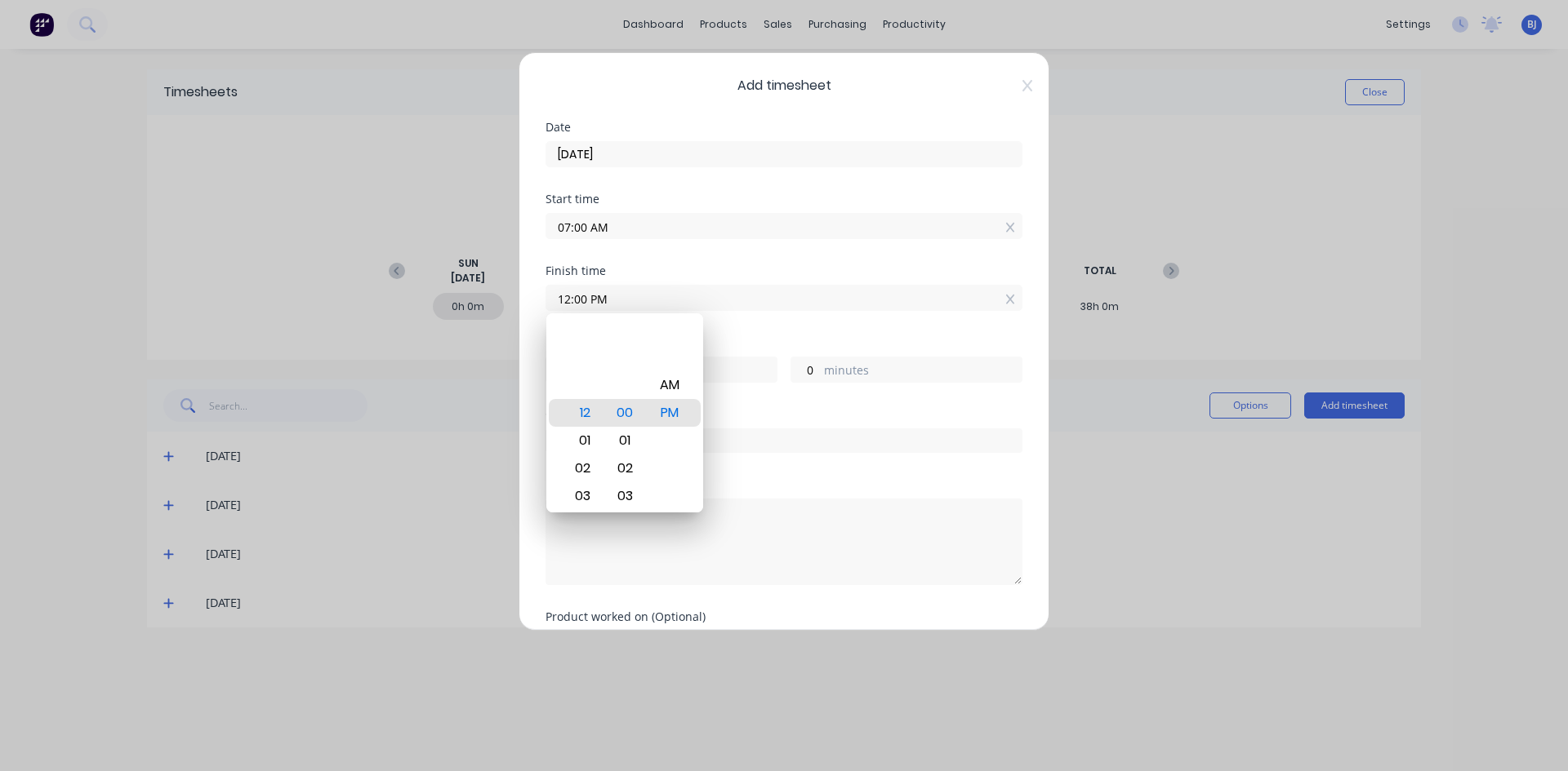
click at [751, 345] on div "Hours worked" at bounding box center [784, 342] width 477 height 12
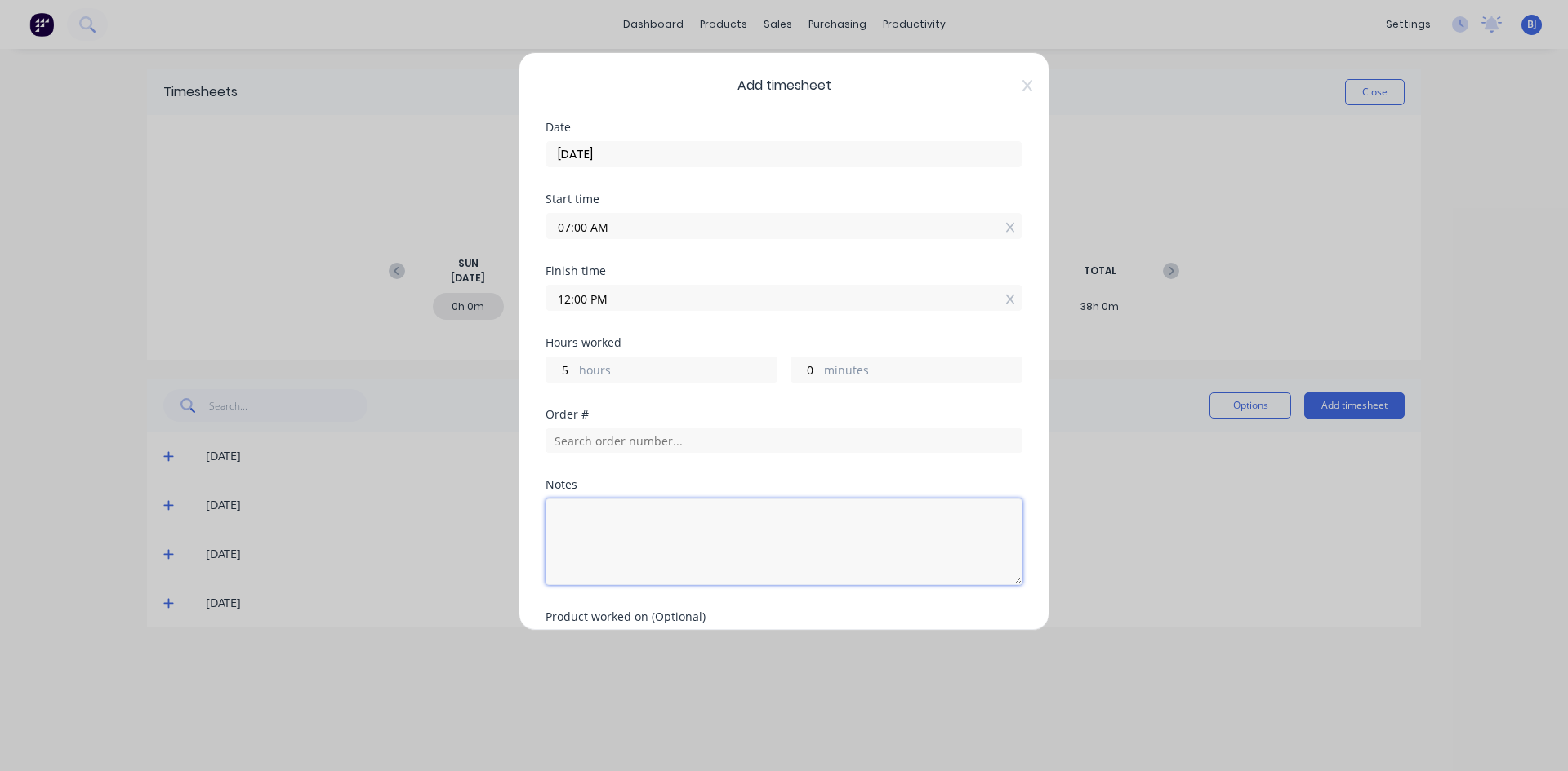
click at [577, 520] on textarea at bounding box center [784, 542] width 477 height 86
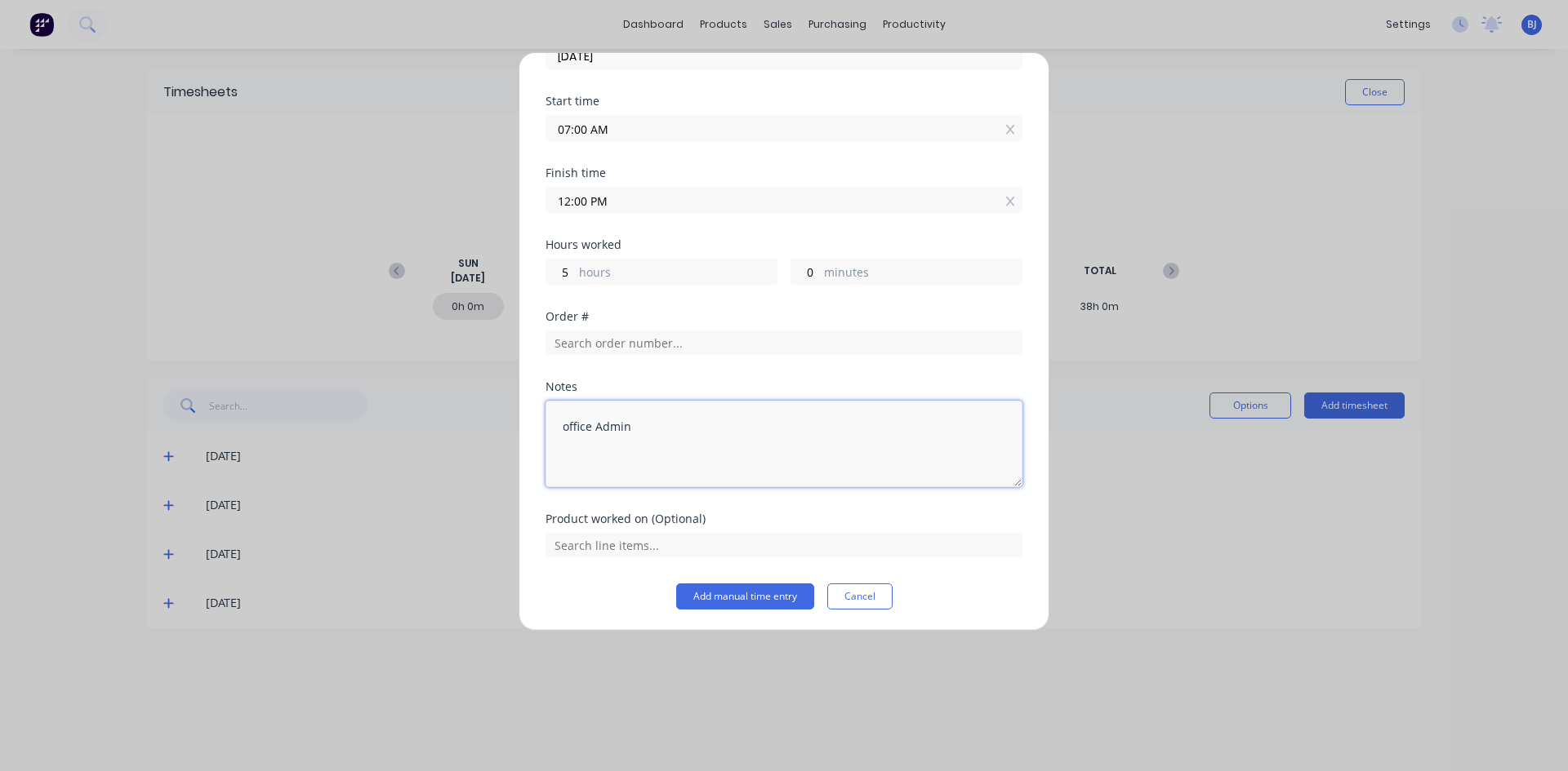
scroll to position [101, 0]
type textarea "office Admin"
click at [726, 594] on button "Add manual time entry" at bounding box center [744, 594] width 138 height 26
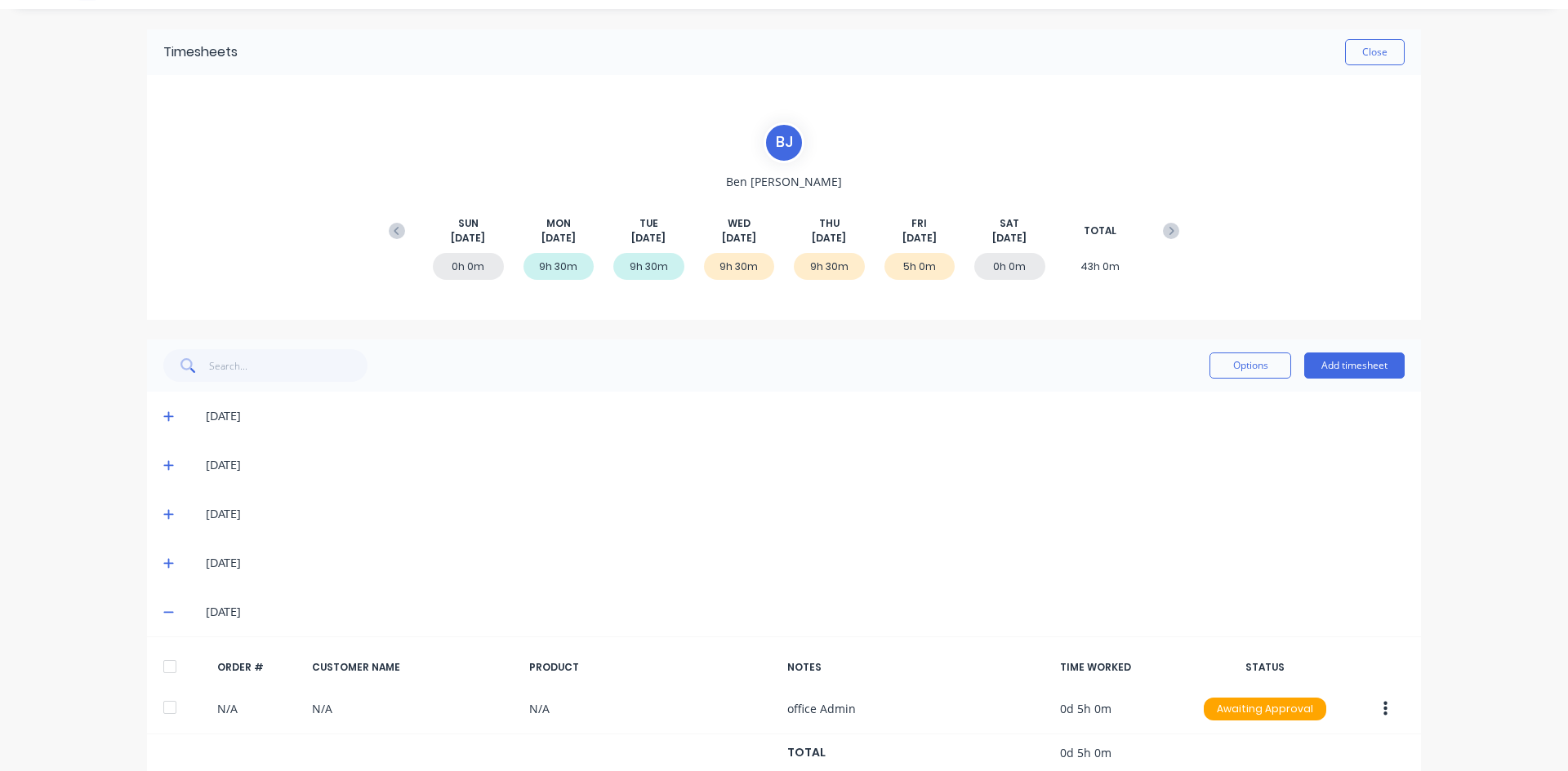
scroll to position [75, 0]
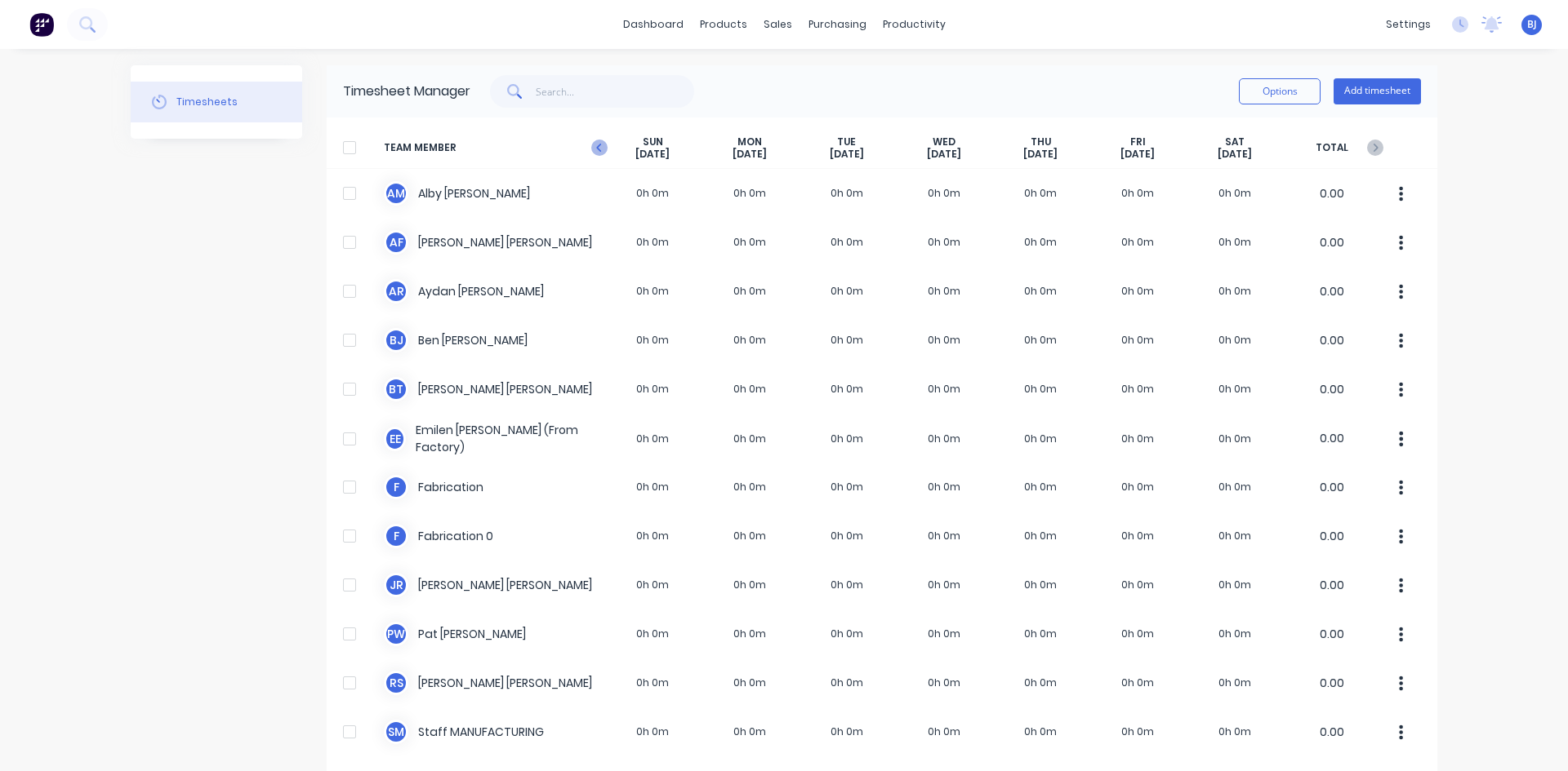
click at [592, 147] on icon at bounding box center [600, 147] width 16 height 16
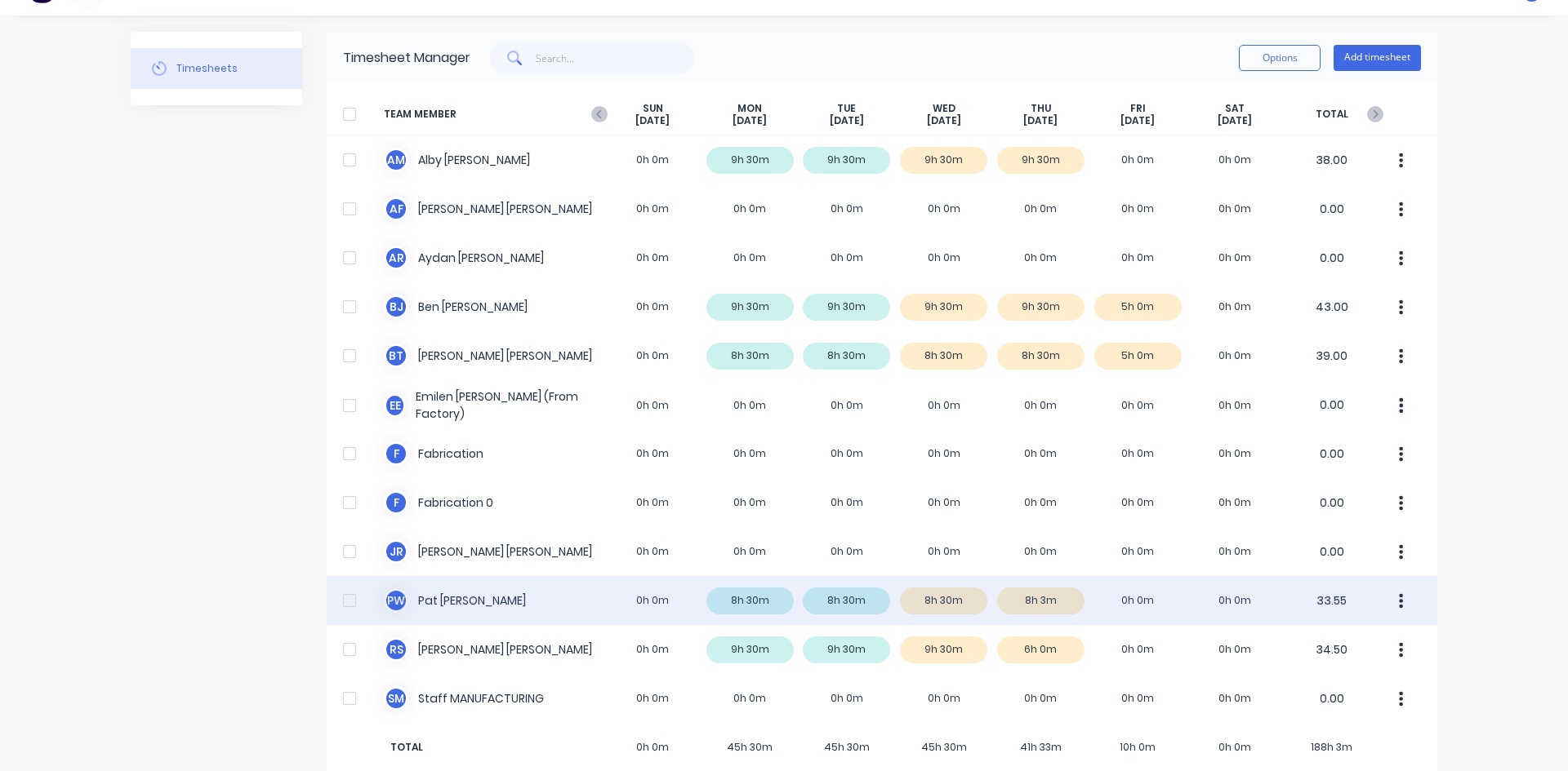
scroll to position [60, 0]
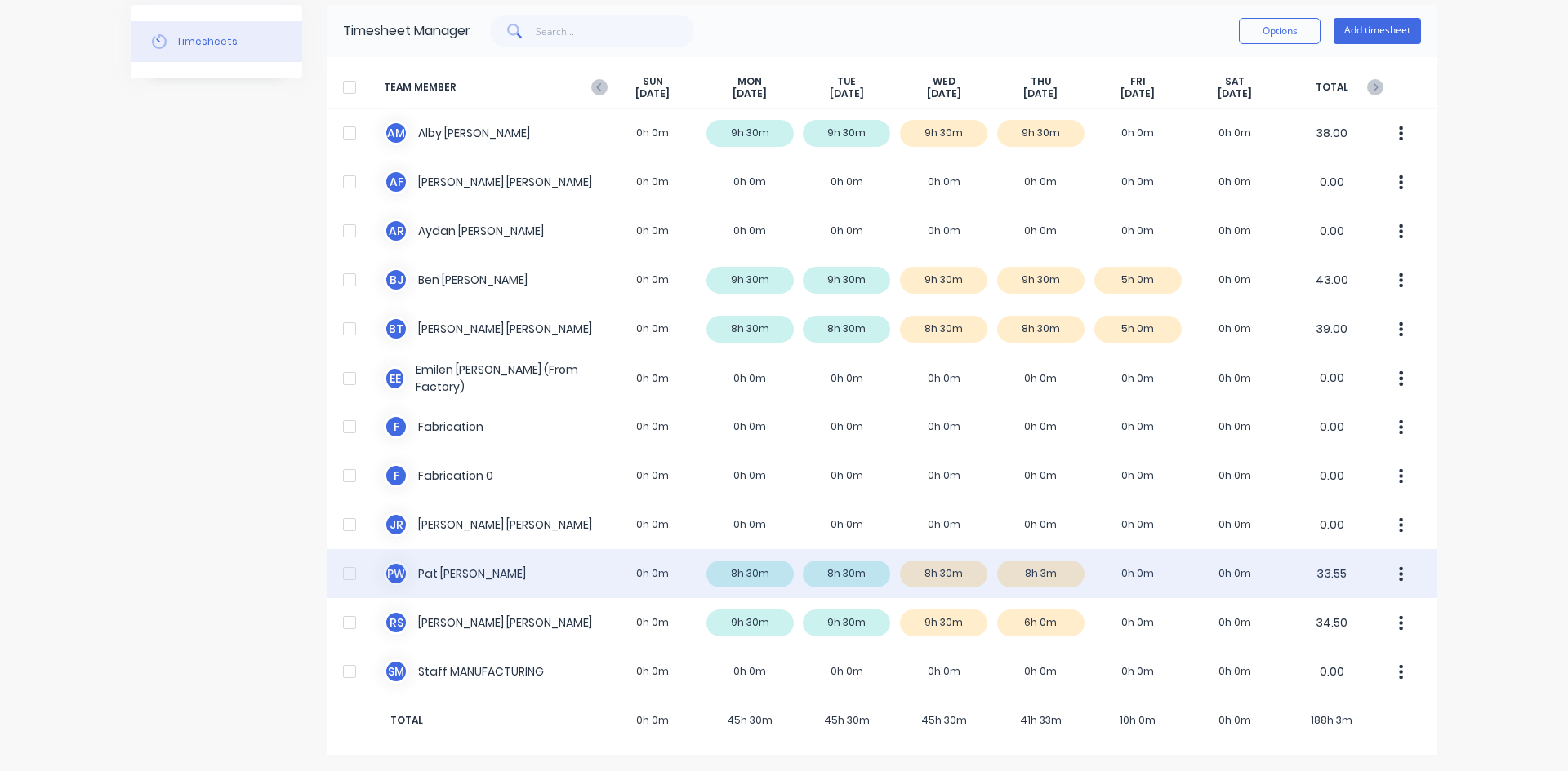
click at [463, 572] on div "P W [PERSON_NAME] 0h 0m 8h 30m 8h 30m 8h 30m 8h 3m 0h 0m 0h 0m 33.55" at bounding box center [881, 573] width 1110 height 49
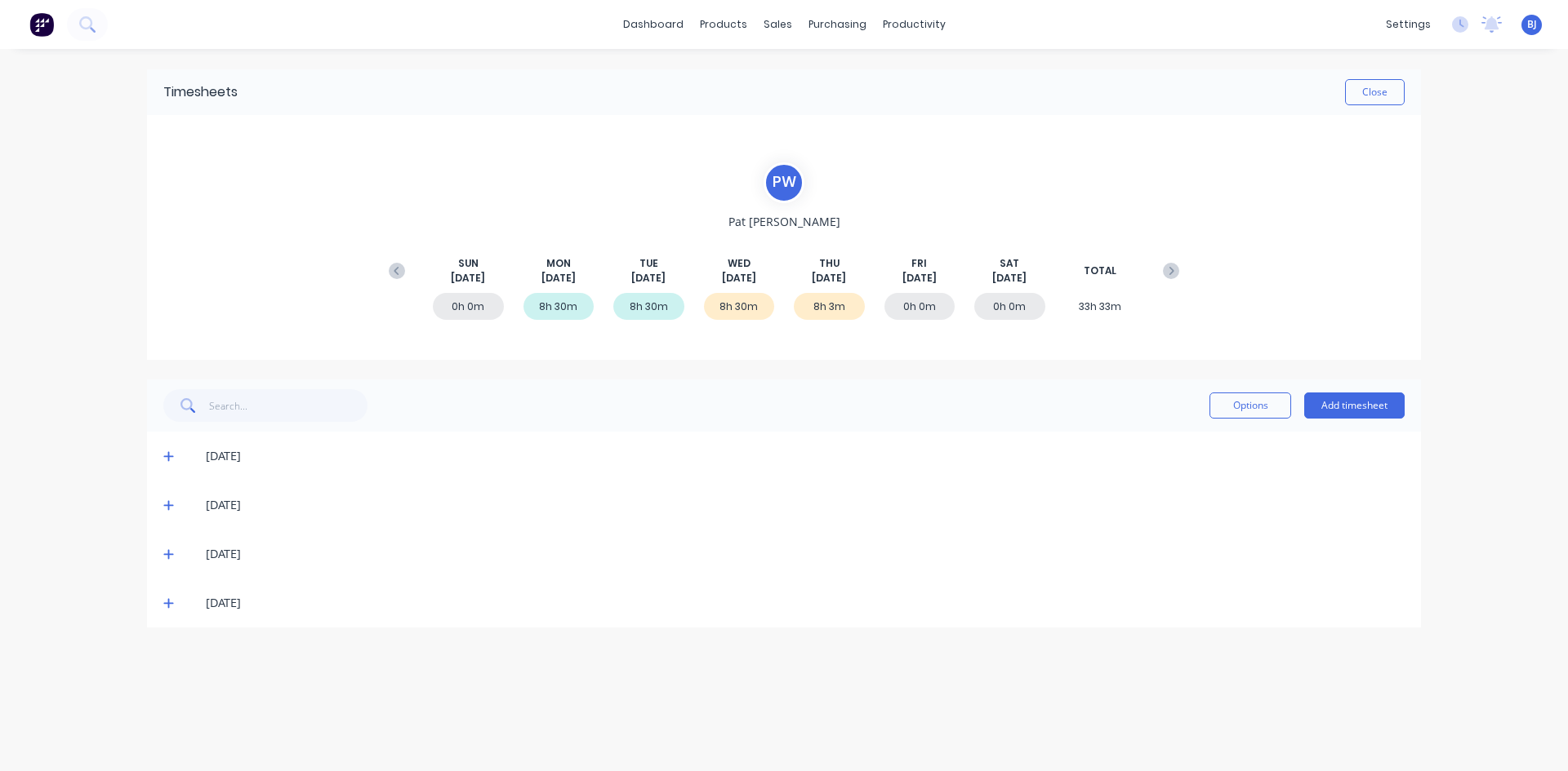
click at [168, 601] on icon at bounding box center [168, 604] width 10 height 10
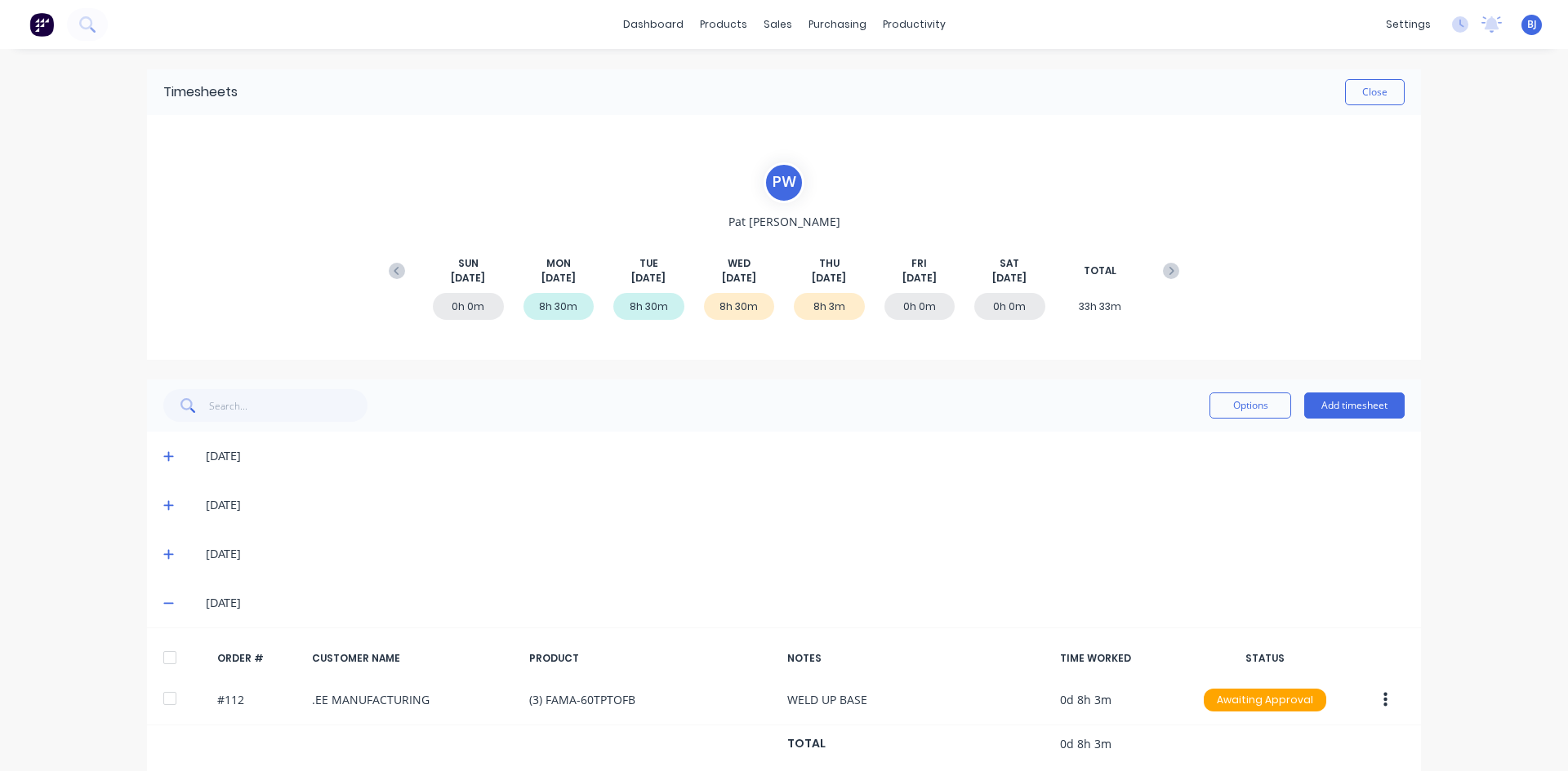
click at [164, 556] on icon at bounding box center [168, 554] width 10 height 10
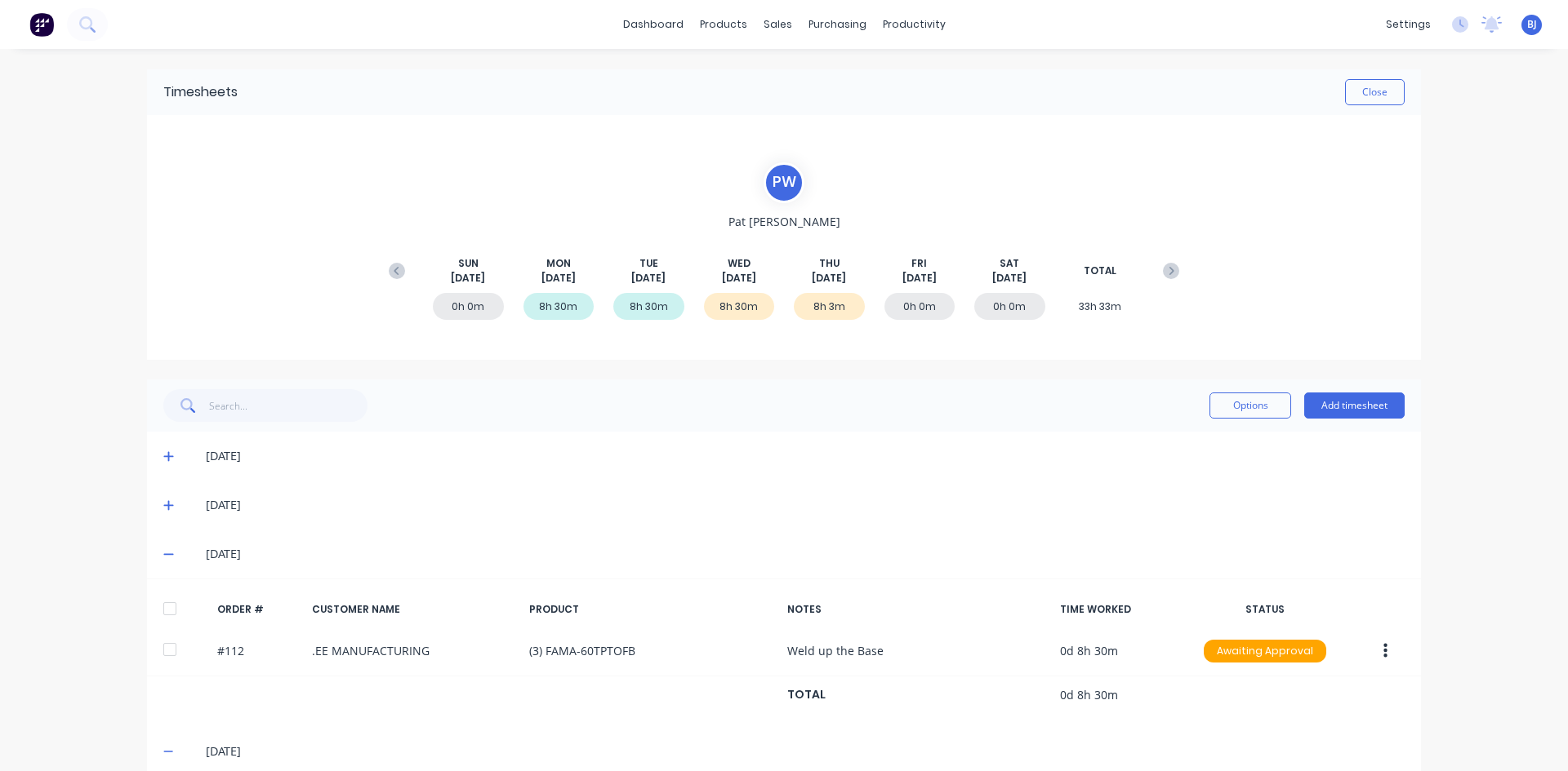
click at [164, 510] on icon at bounding box center [169, 505] width 11 height 12
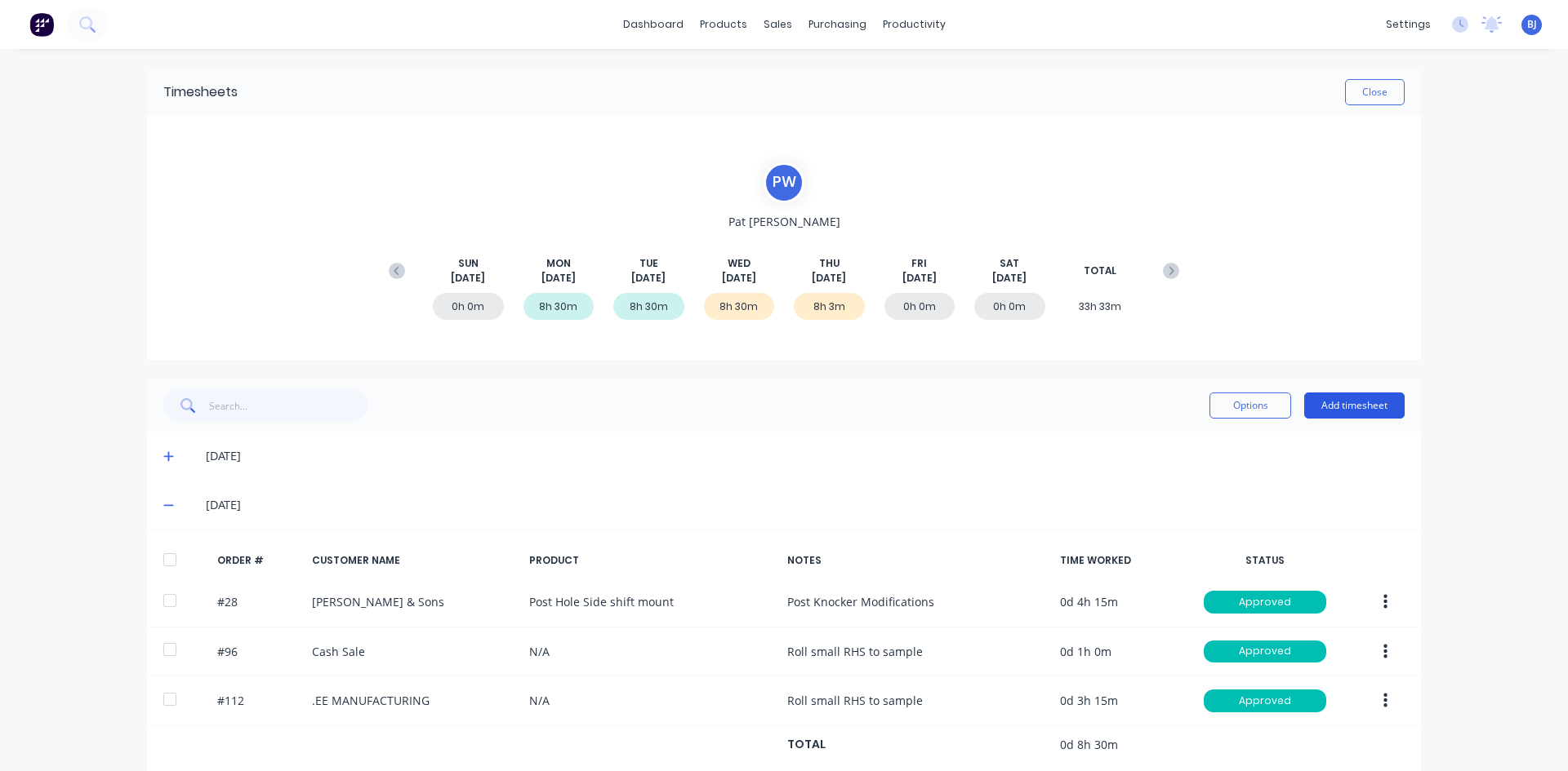
click at [1368, 408] on button "Add timesheet" at bounding box center [1354, 405] width 101 height 26
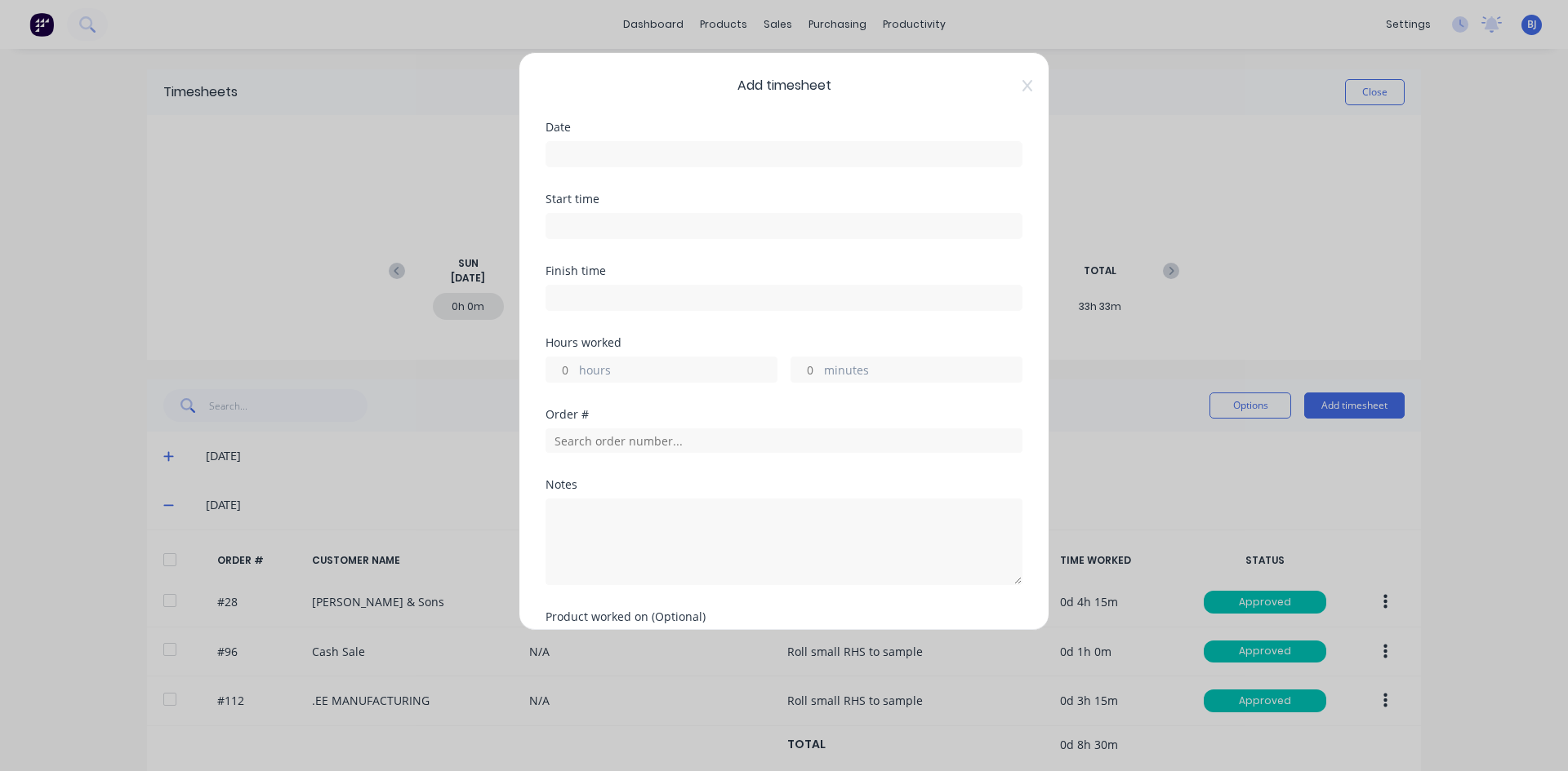
click at [583, 154] on input at bounding box center [784, 154] width 476 height 24
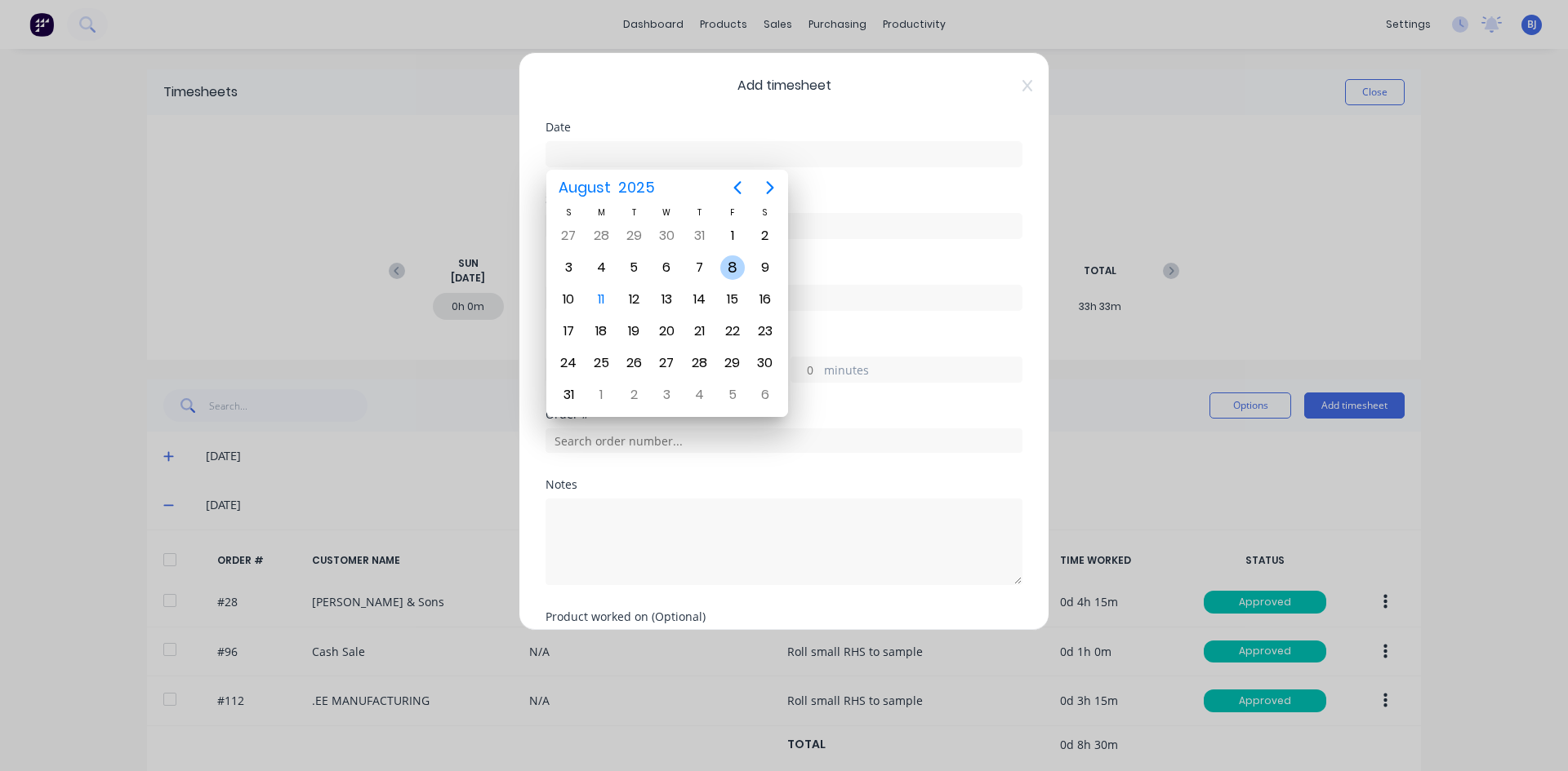
click at [725, 263] on div "8" at bounding box center [732, 267] width 24 height 24
type input "[DATE]"
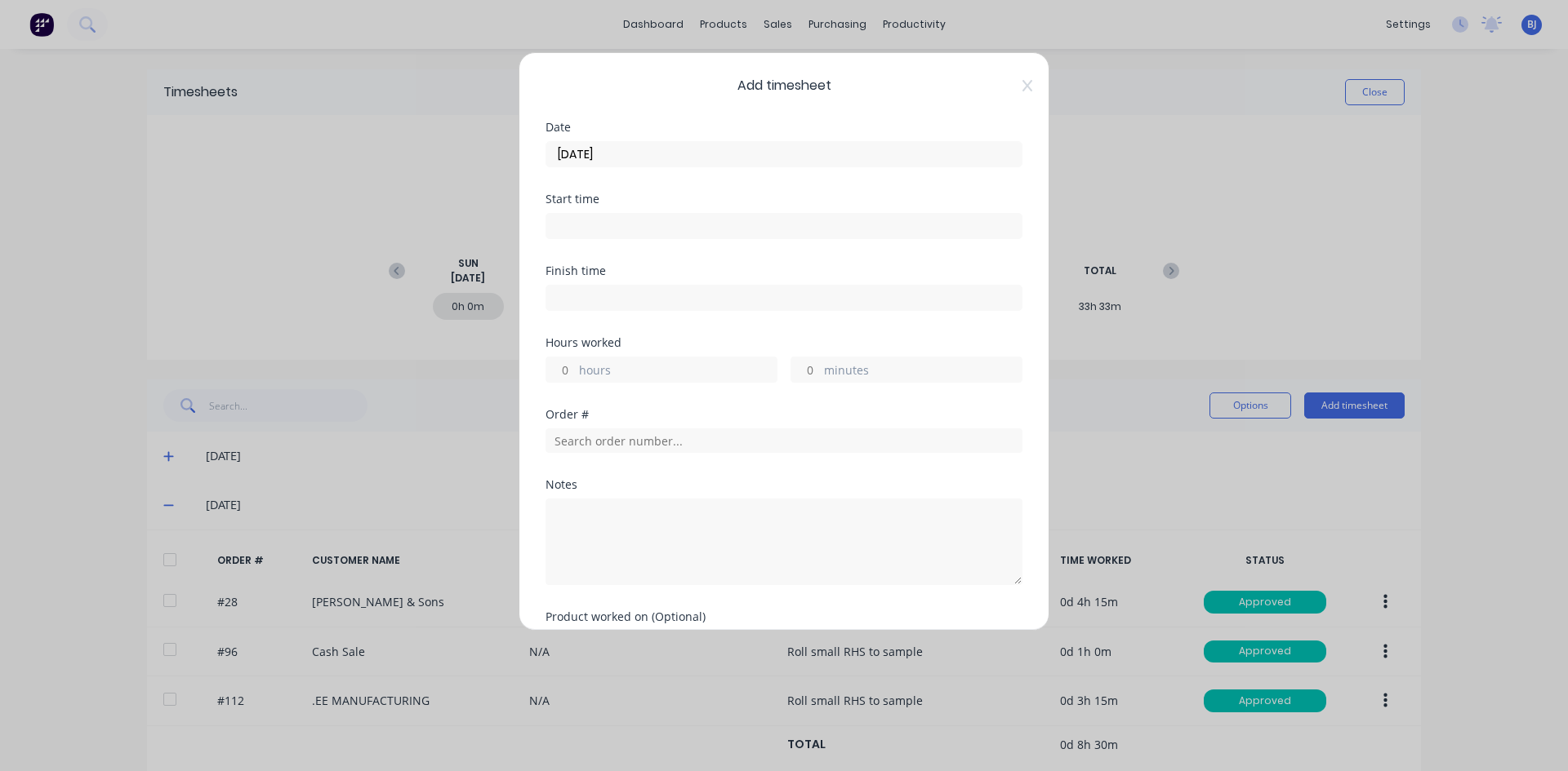
click at [571, 219] on input at bounding box center [784, 226] width 476 height 24
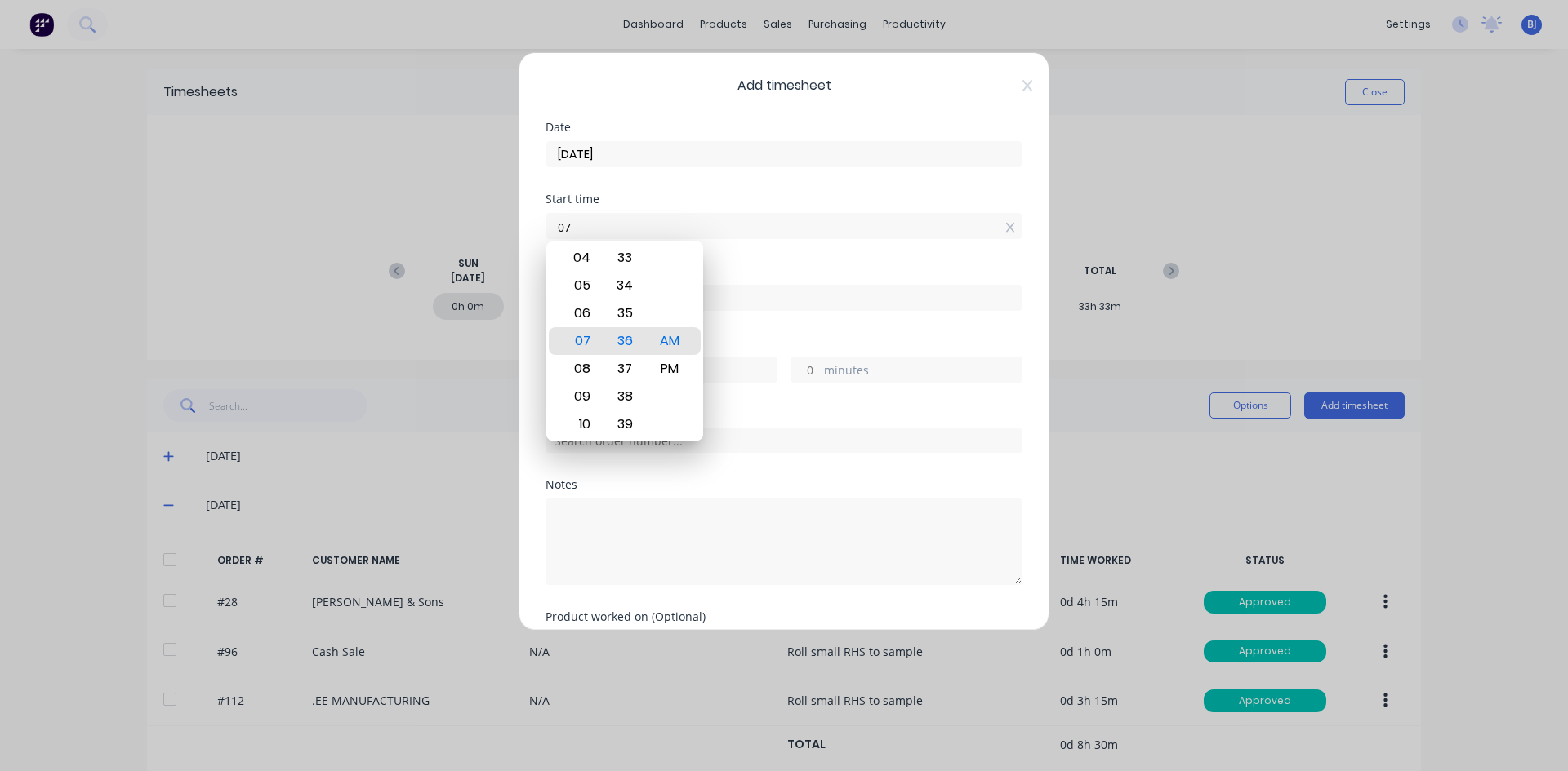
type input "0"
type input "07:00 AM"
click at [678, 347] on div "AM" at bounding box center [670, 341] width 40 height 28
click at [756, 286] on label at bounding box center [784, 297] width 477 height 26
click at [756, 286] on input at bounding box center [784, 297] width 476 height 24
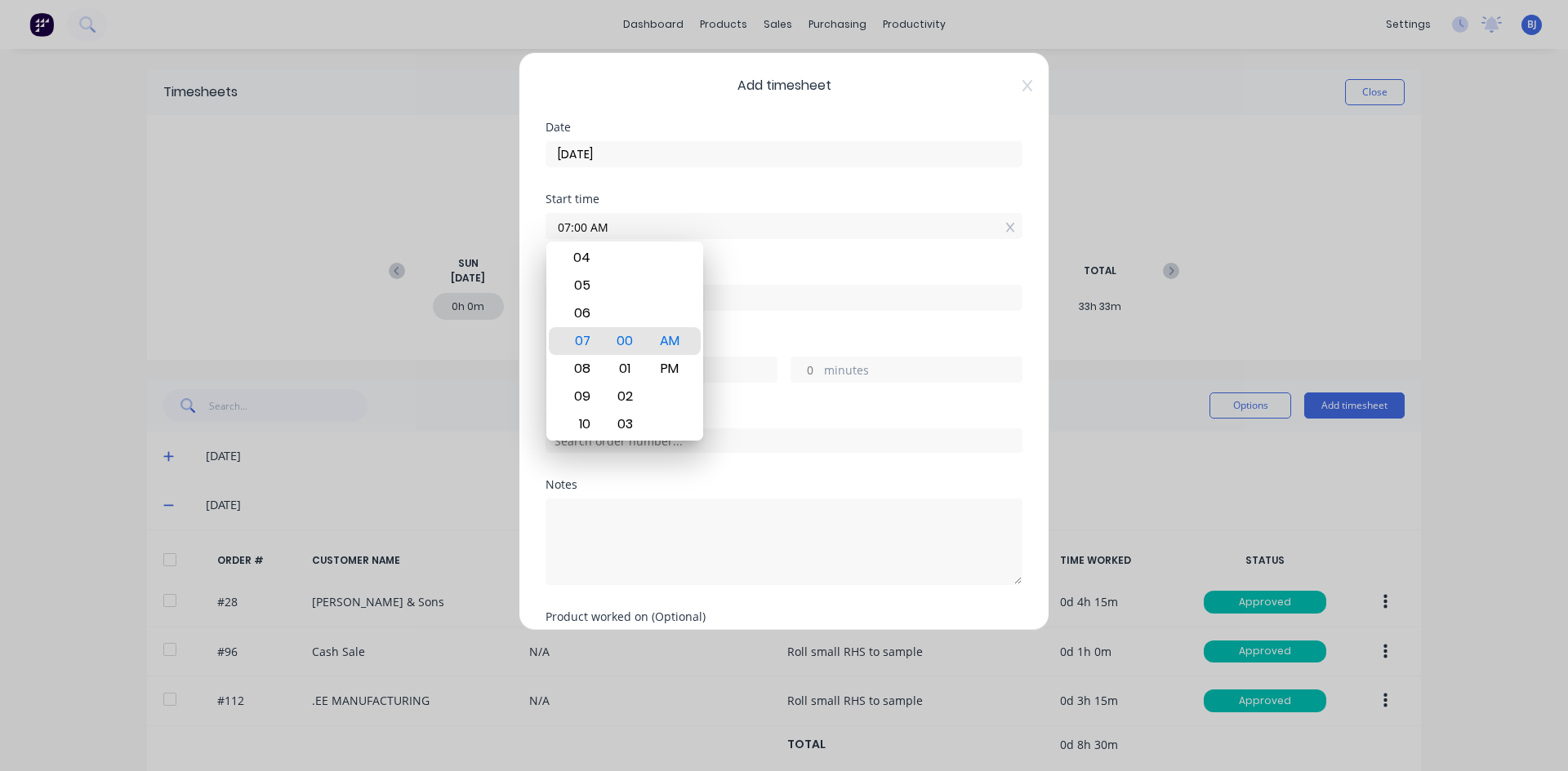
type input "07:37 AM"
type input "0"
type input "37"
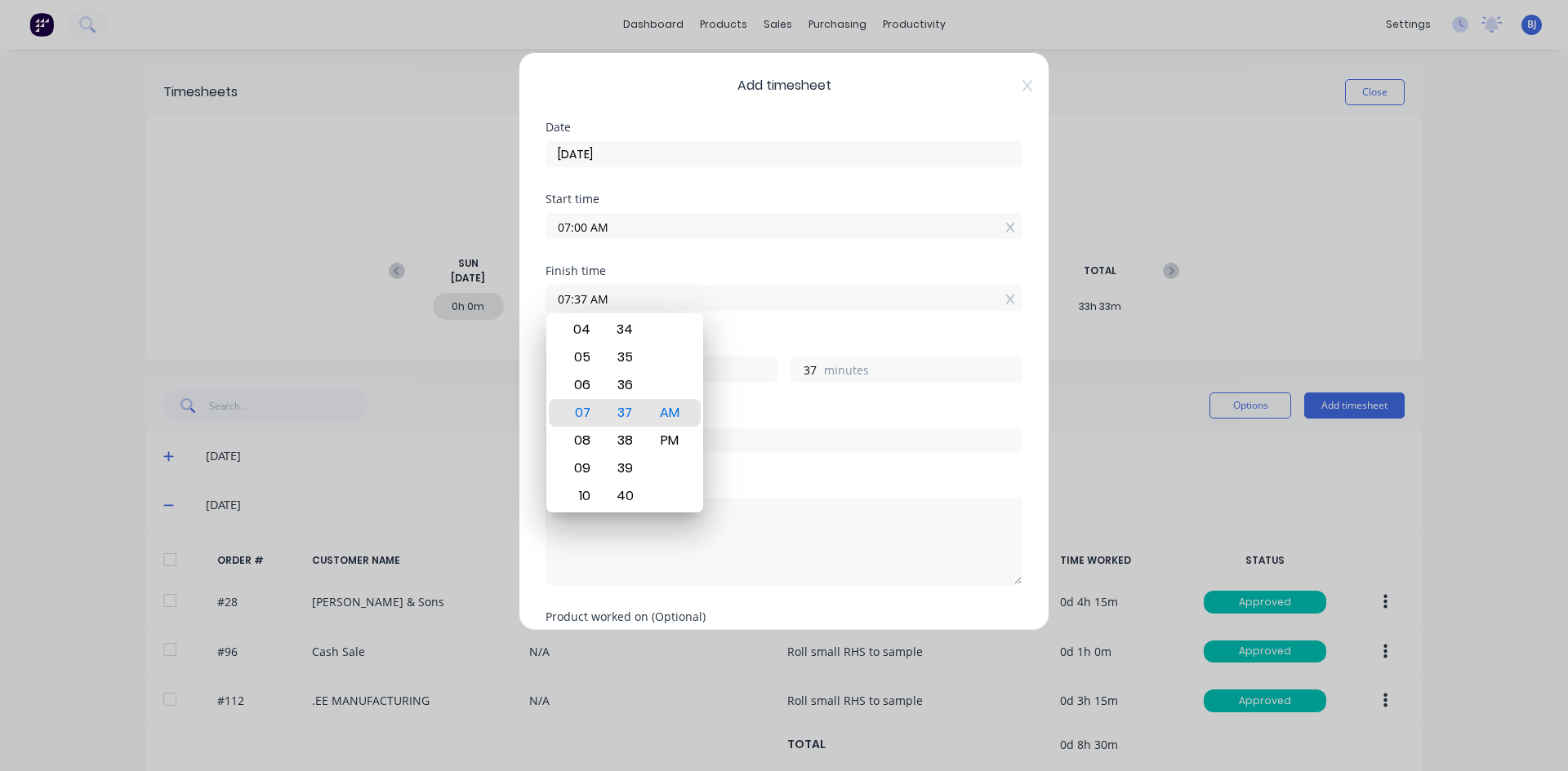
drag, startPoint x: 591, startPoint y: 298, endPoint x: 530, endPoint y: 322, distance: 65.6
click at [531, 318] on div "Add timesheet Date [DATE] Start time 07:00 AM Finish time 07:37 AM Hours worked…" at bounding box center [784, 341] width 530 height 579
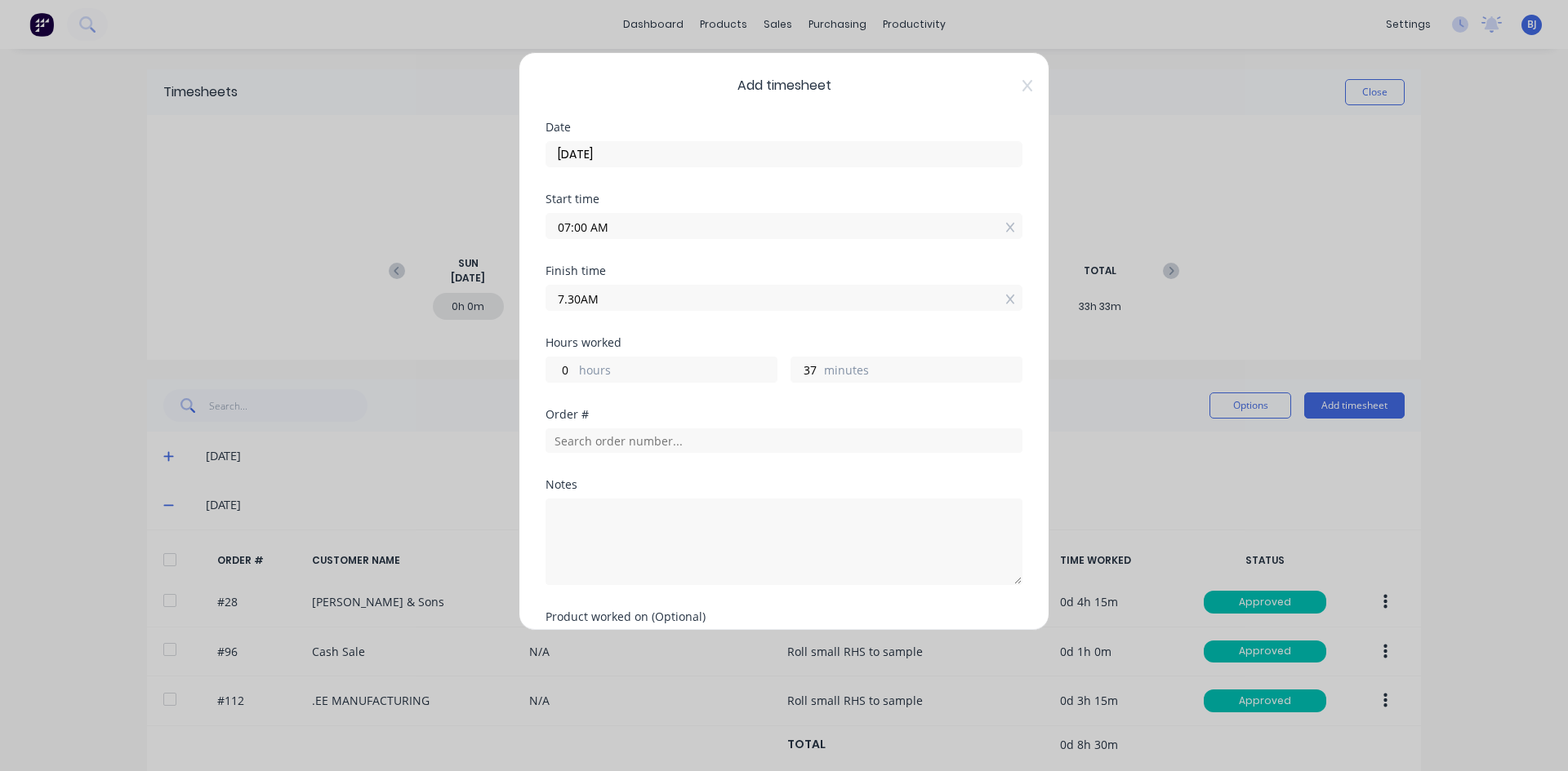
type input "07:30 AM"
type input "30"
click at [666, 317] on div "Finish time 07:30 AM" at bounding box center [784, 301] width 477 height 72
click at [592, 439] on input "text" at bounding box center [784, 440] width 477 height 24
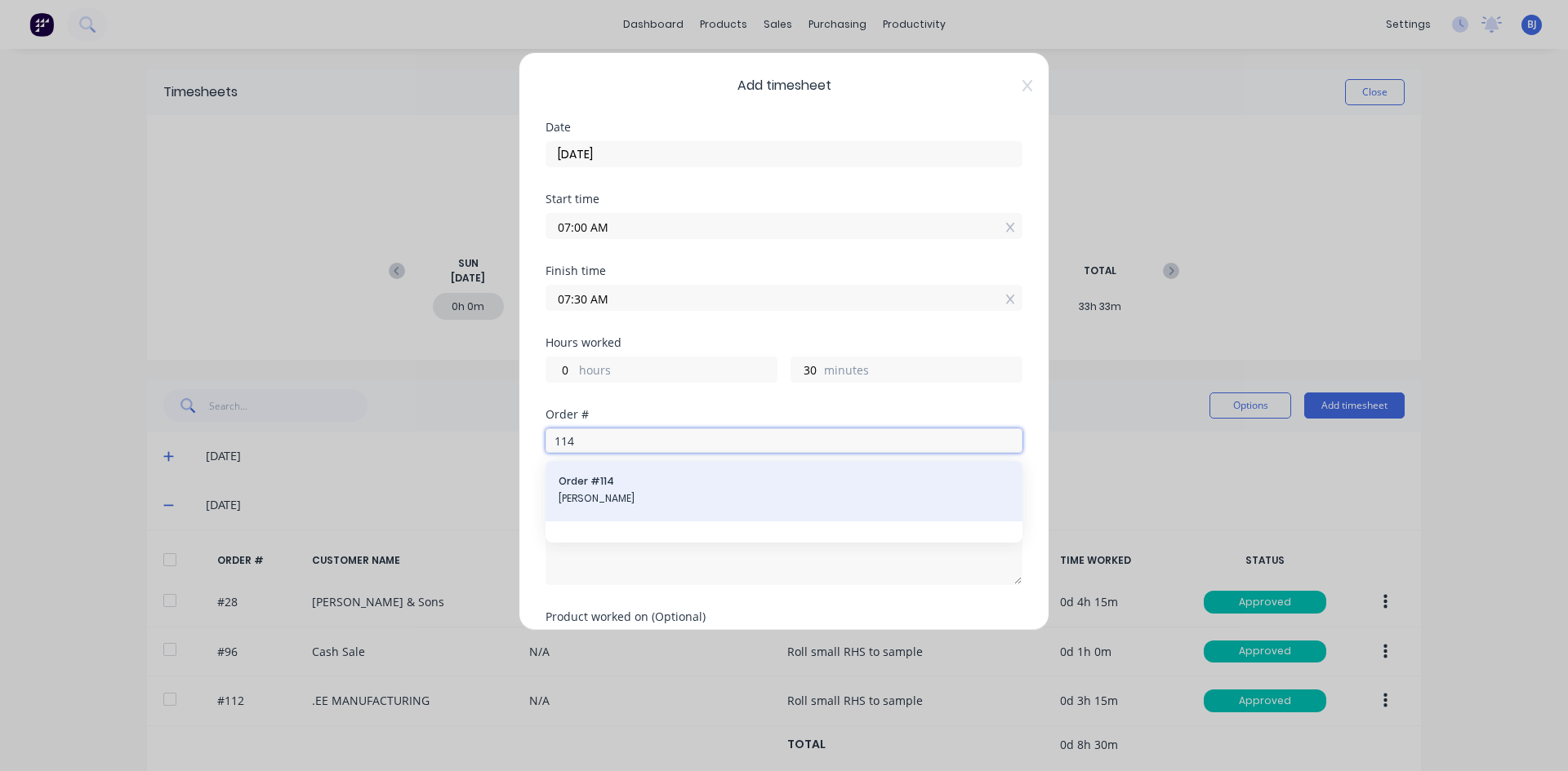
type input "114"
click at [806, 488] on span "Order # 114" at bounding box center [783, 482] width 450 height 14
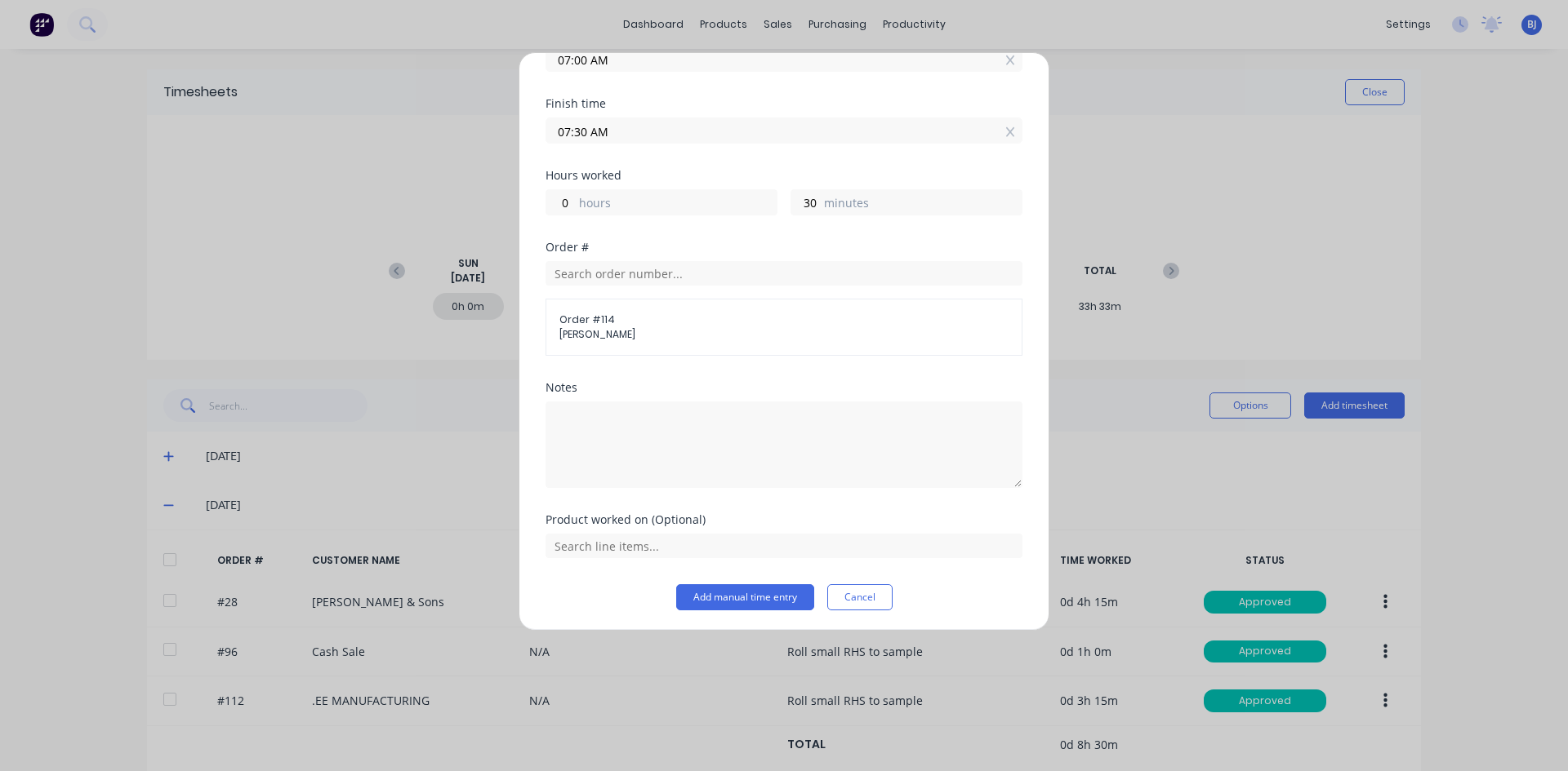
scroll to position [171, 0]
click at [581, 418] on textarea at bounding box center [784, 441] width 477 height 86
type textarea "New Fire Plate"
click at [682, 538] on input "text" at bounding box center [784, 542] width 477 height 24
click at [722, 596] on button "Add manual time entry" at bounding box center [744, 594] width 138 height 26
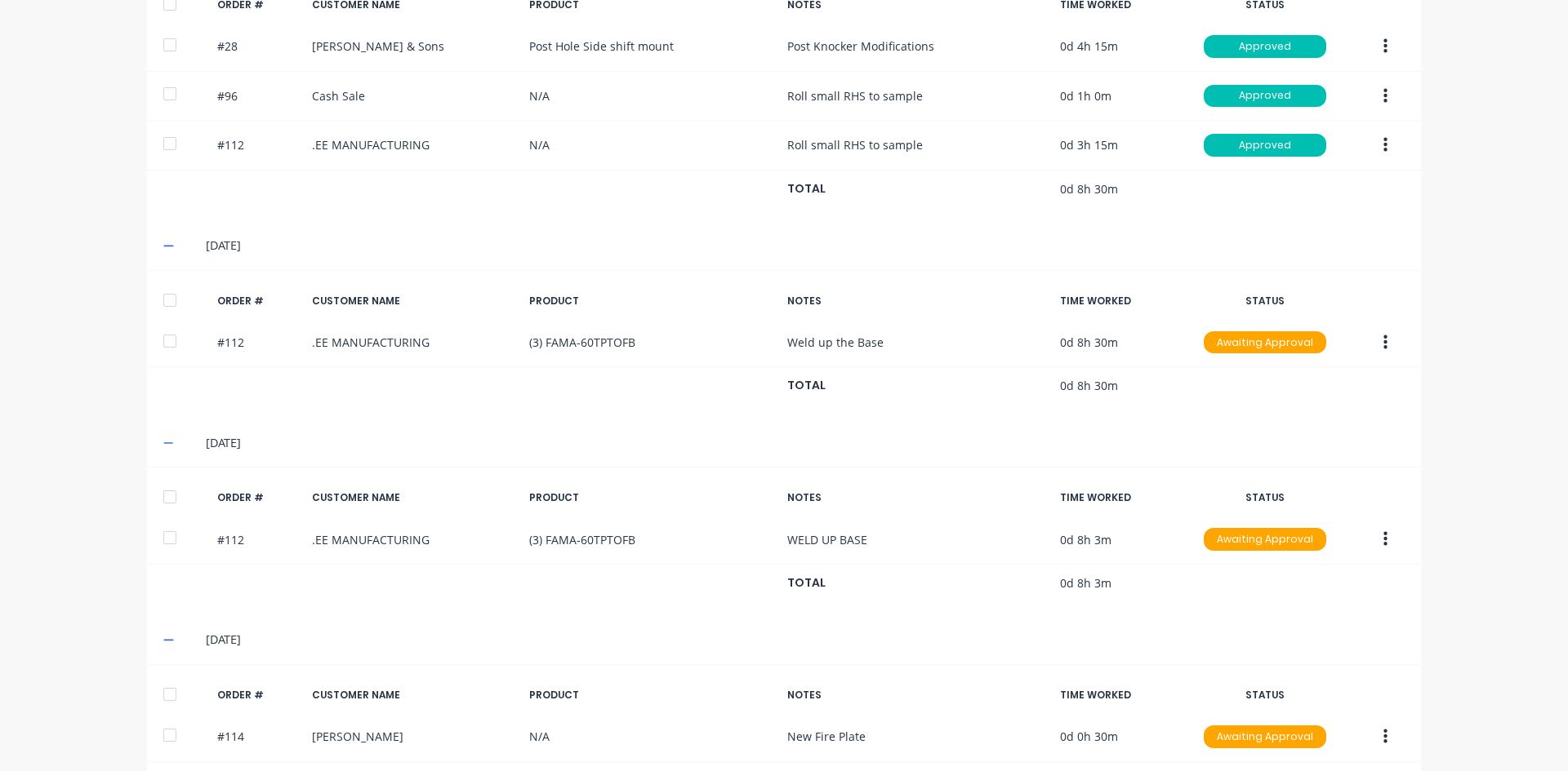
scroll to position [373, 0]
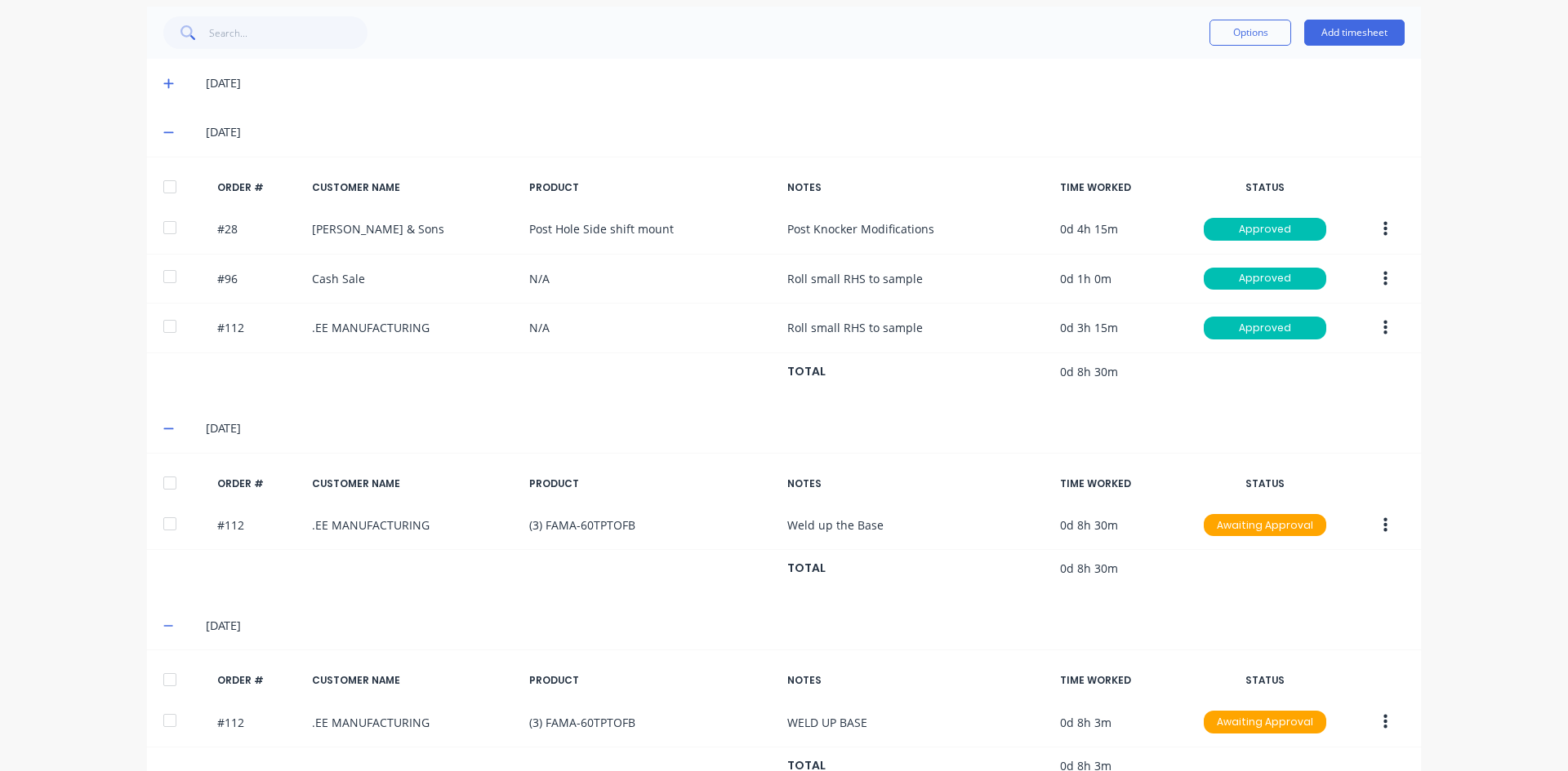
click at [171, 129] on span at bounding box center [172, 132] width 16 height 16
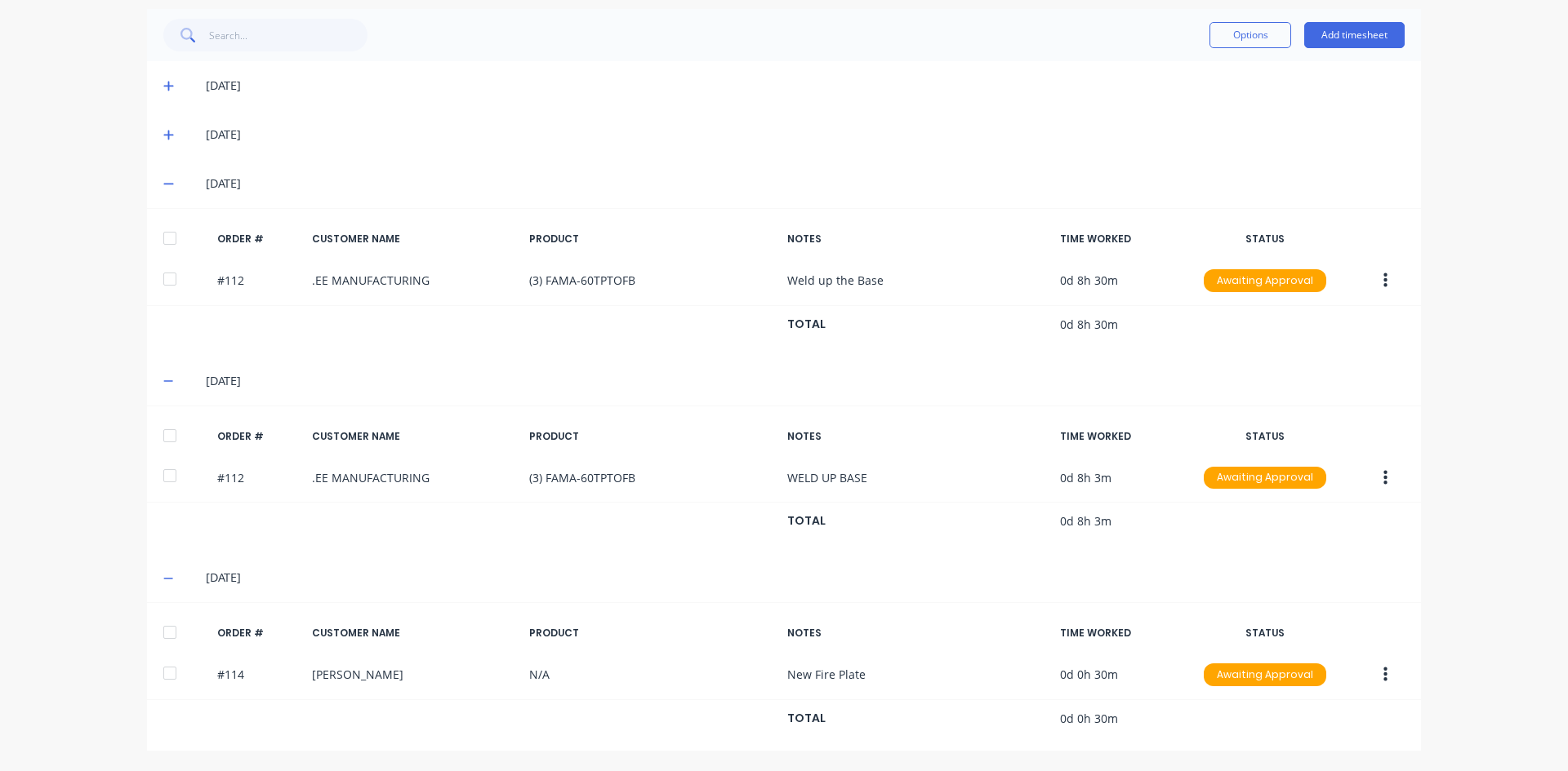
click at [164, 181] on icon at bounding box center [169, 183] width 11 height 12
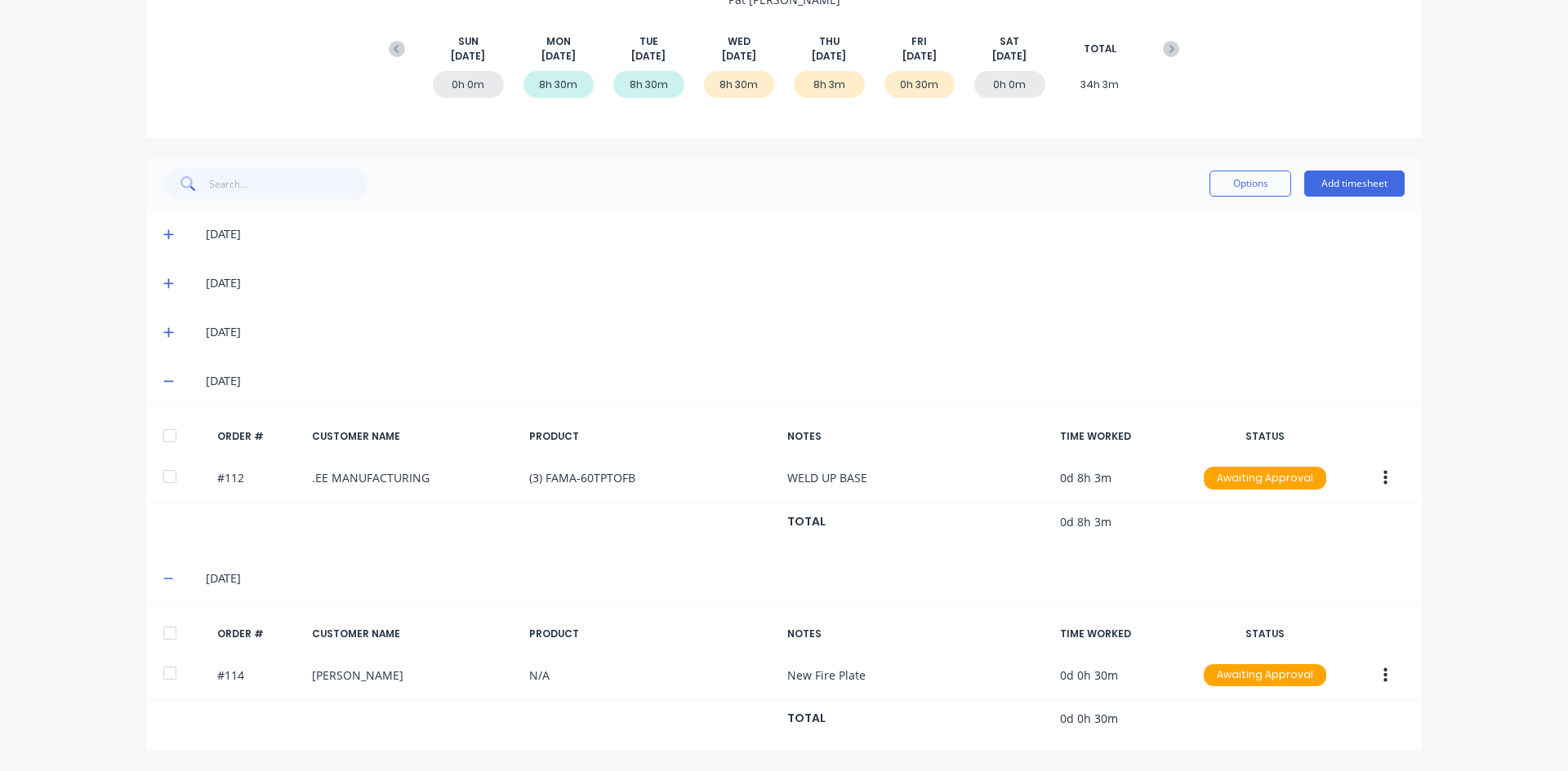
click at [164, 386] on icon at bounding box center [169, 381] width 11 height 12
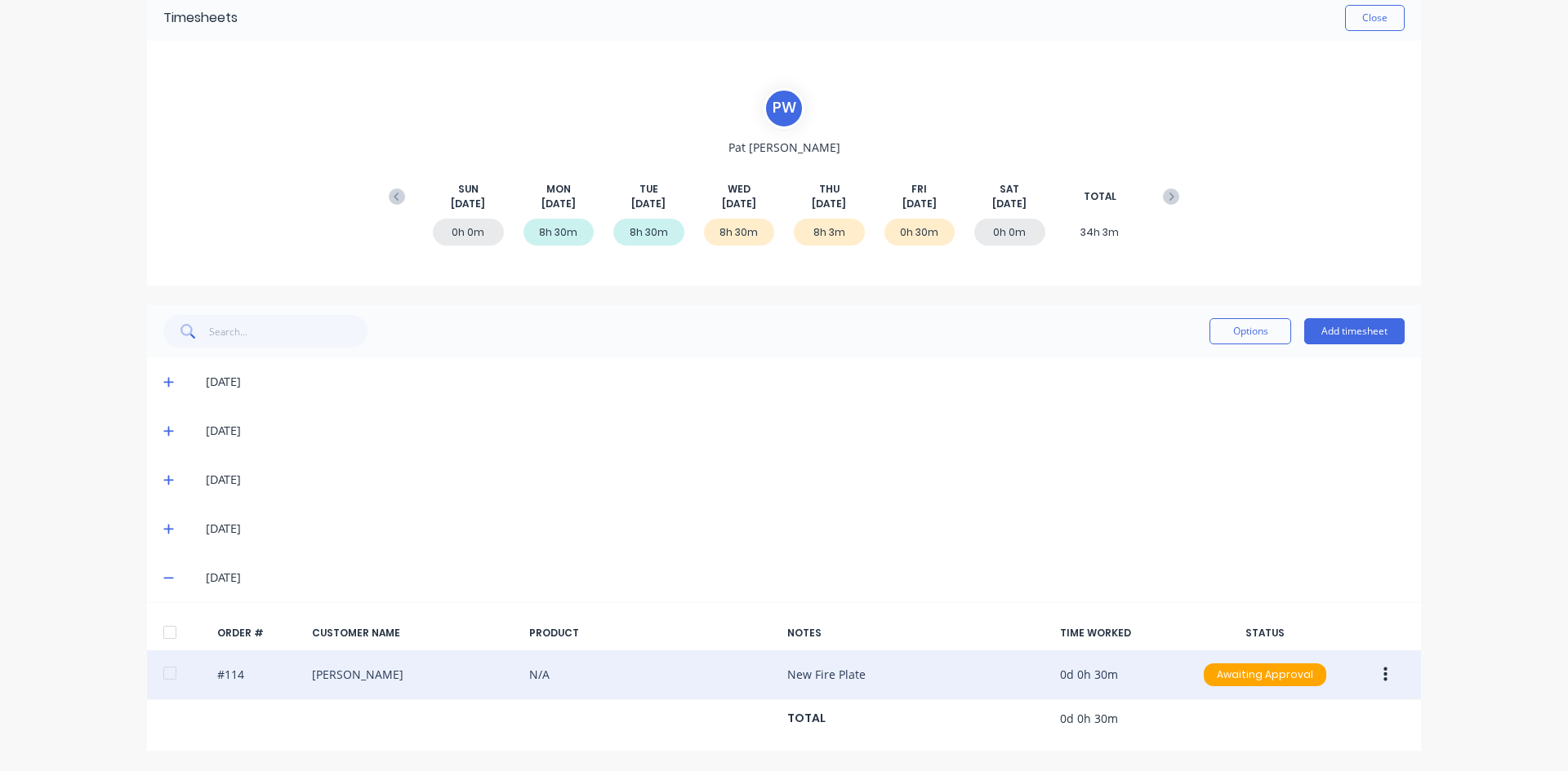
click at [1382, 677] on button "button" at bounding box center [1385, 675] width 39 height 30
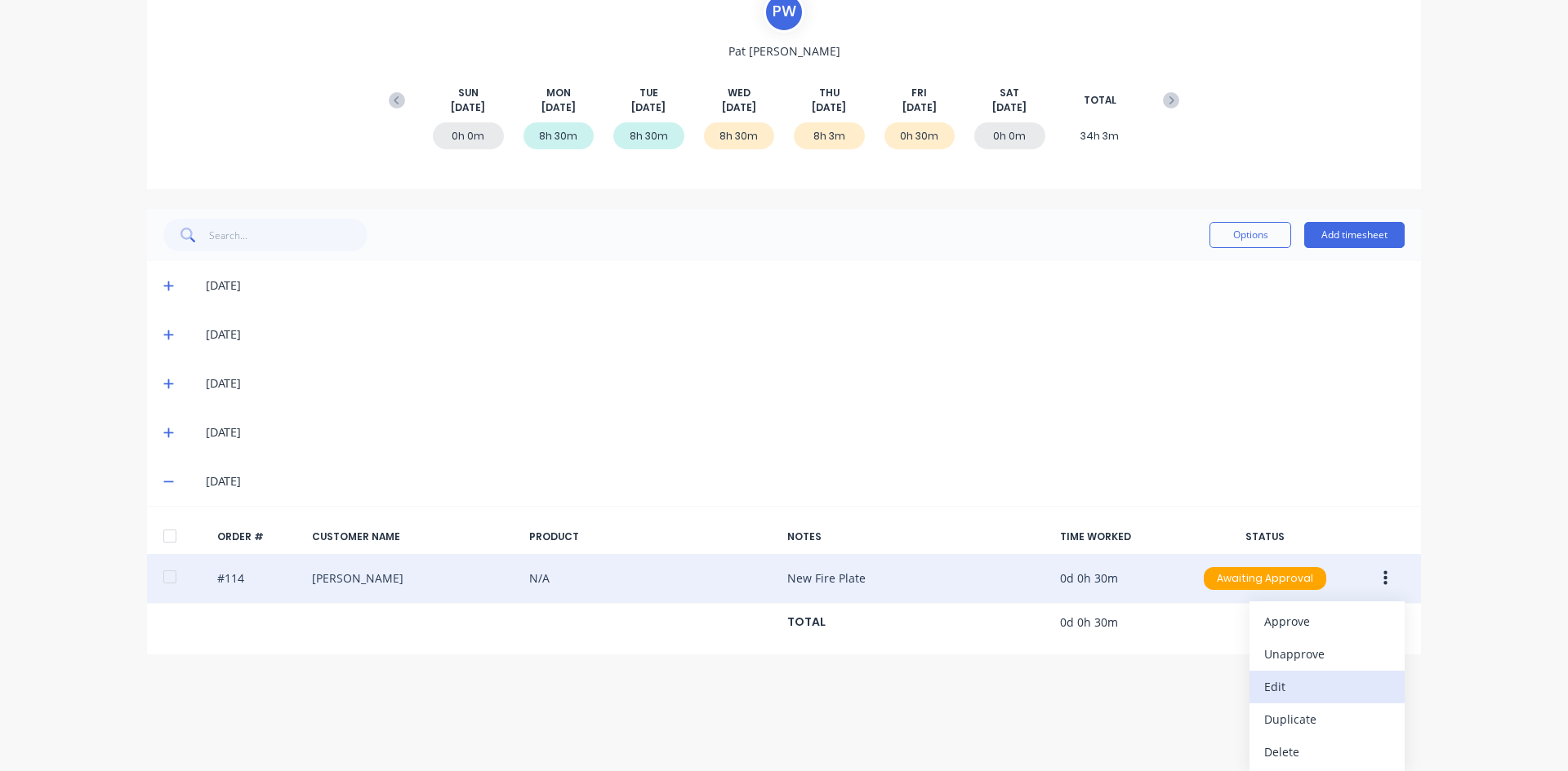
scroll to position [173, 0]
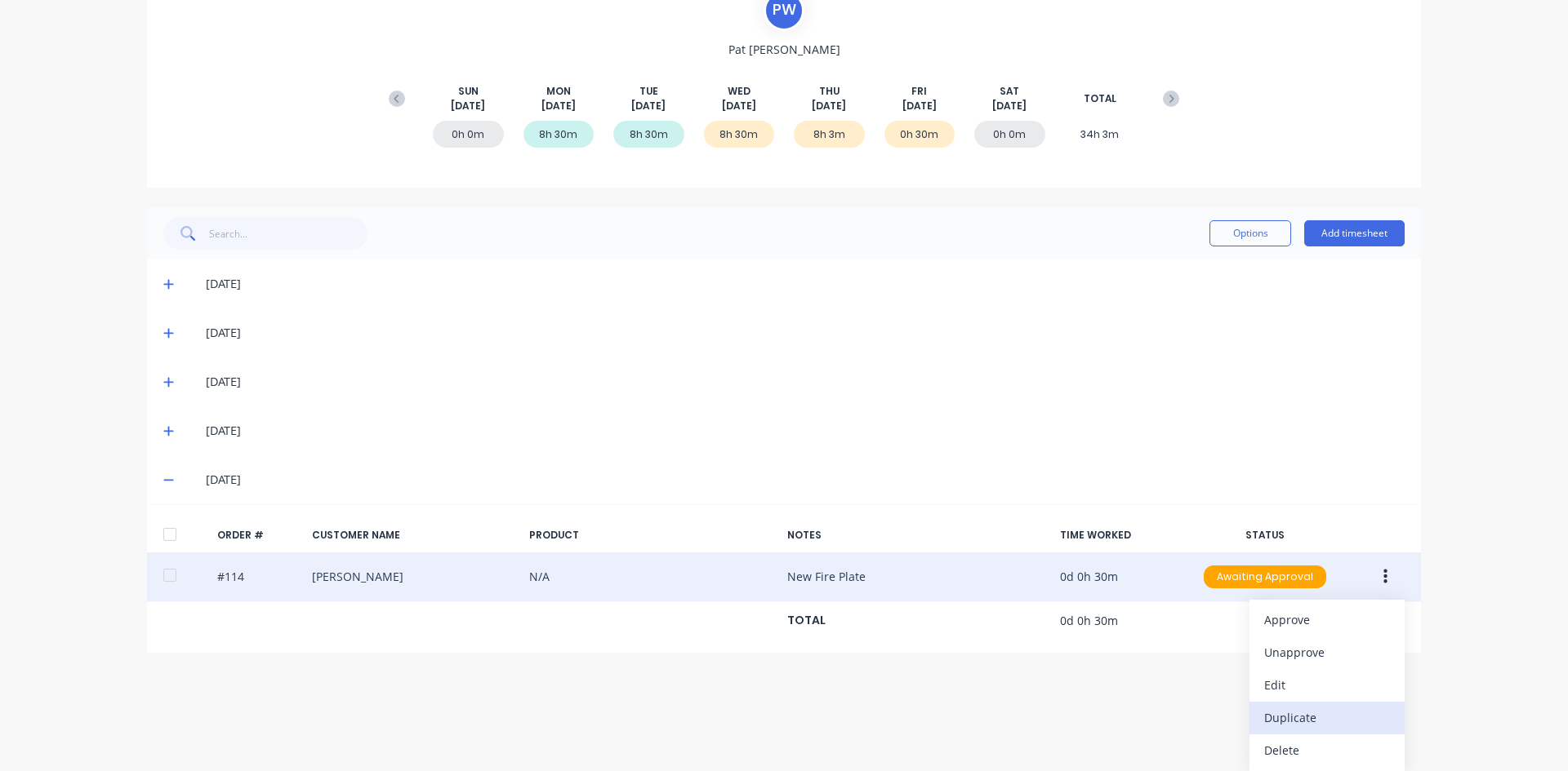
click at [1293, 724] on div "Duplicate" at bounding box center [1327, 718] width 126 height 23
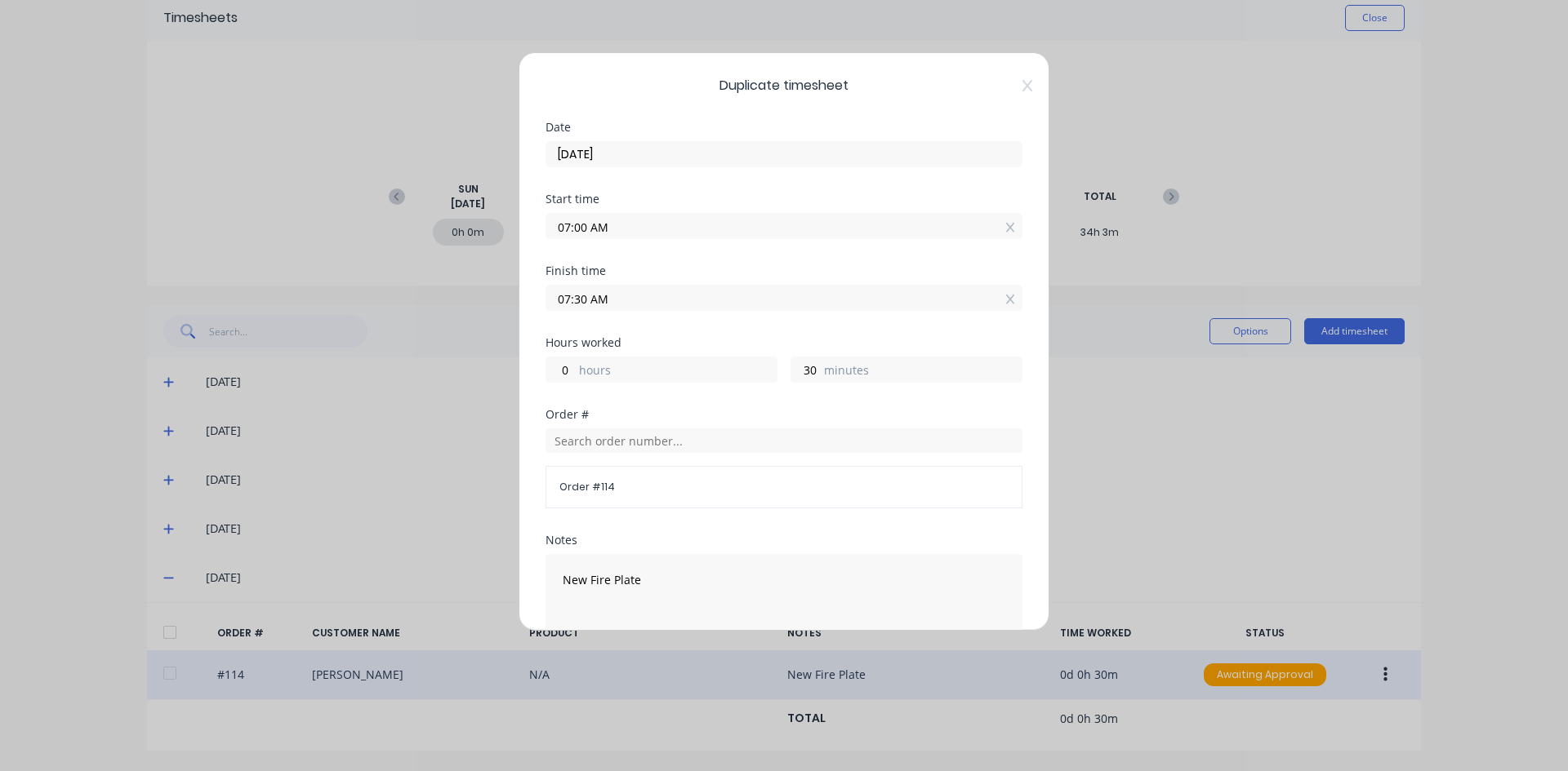
drag, startPoint x: 590, startPoint y: 298, endPoint x: 535, endPoint y: 332, distance: 64.7
click at [535, 325] on div "Duplicate timesheet Date [DATE] Start time 07:00 AM Finish time 07:30 AM Hours …" at bounding box center [784, 341] width 530 height 579
click at [664, 306] on input "9.00AM" at bounding box center [784, 297] width 476 height 24
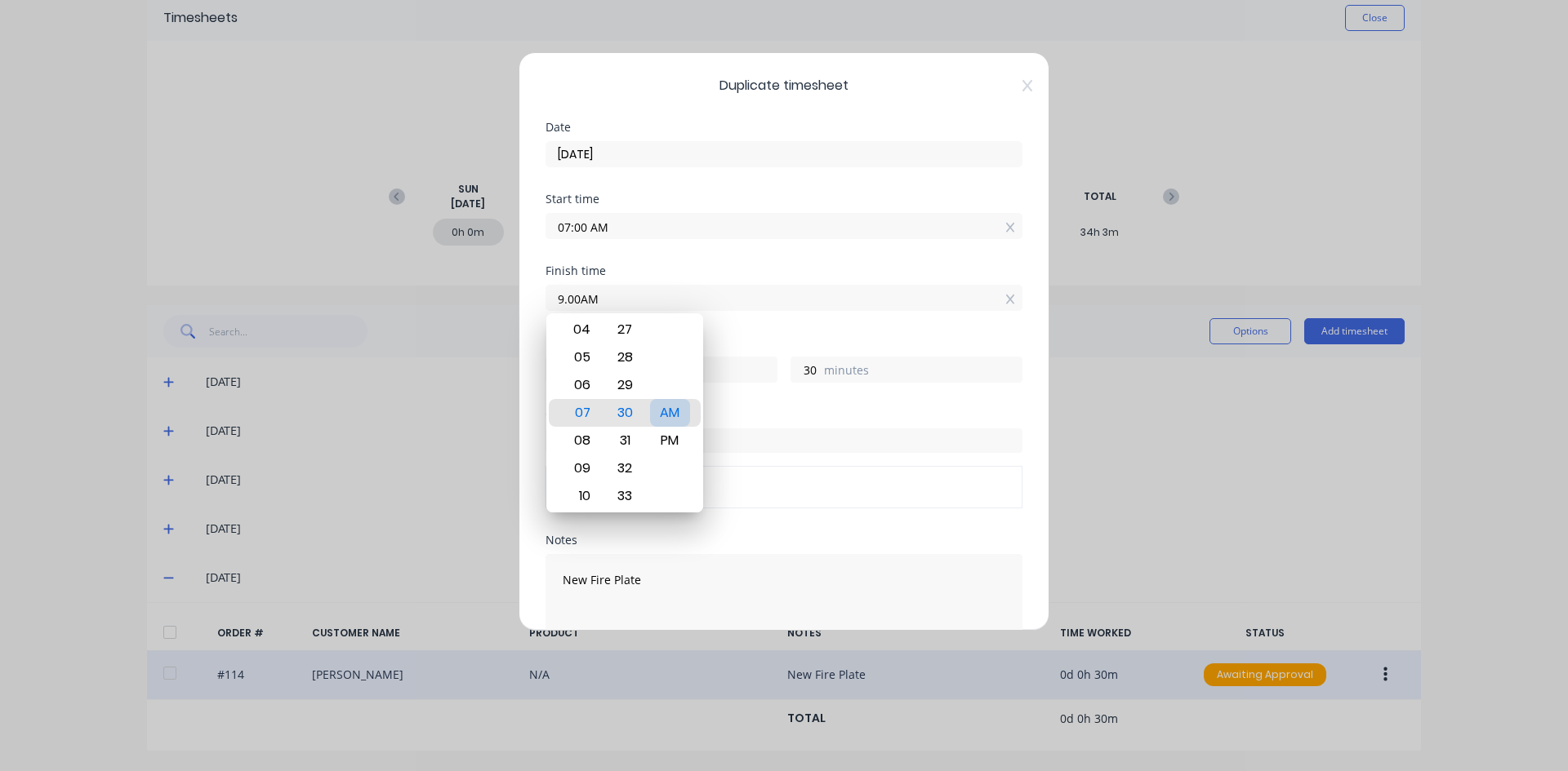
type input "09:00 AM"
type input "2"
type input "0"
click at [675, 417] on div "AM" at bounding box center [670, 412] width 40 height 28
click at [726, 340] on div "Hours worked" at bounding box center [784, 342] width 477 height 12
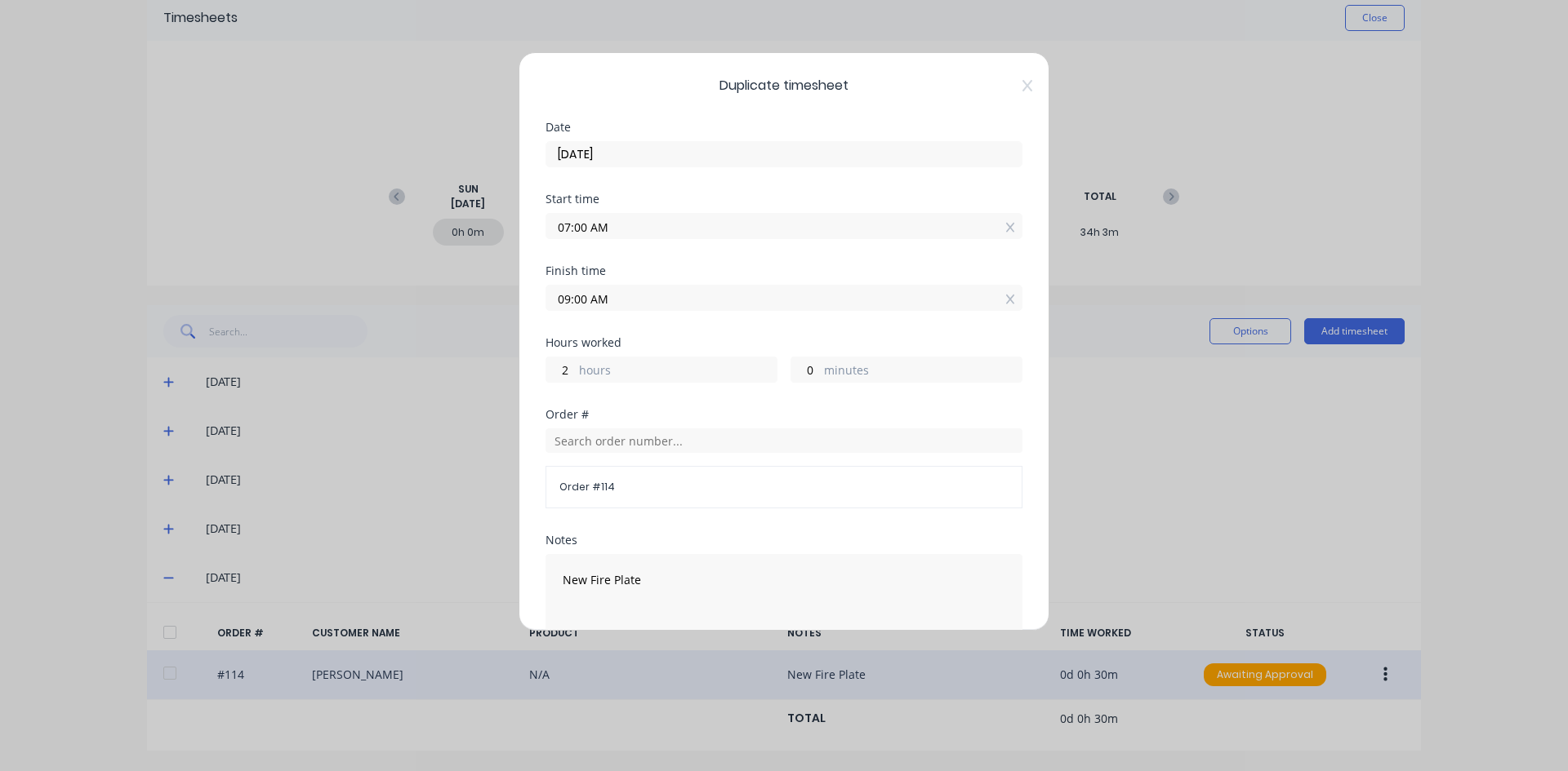
drag, startPoint x: 586, startPoint y: 225, endPoint x: 528, endPoint y: 240, distance: 59.9
click at [528, 240] on div "Duplicate timesheet Date [DATE] Start time 07:00 AM Finish time 09:00 AM Hours …" at bounding box center [784, 341] width 530 height 579
type input "07:30 AM"
type input "1"
type input "30"
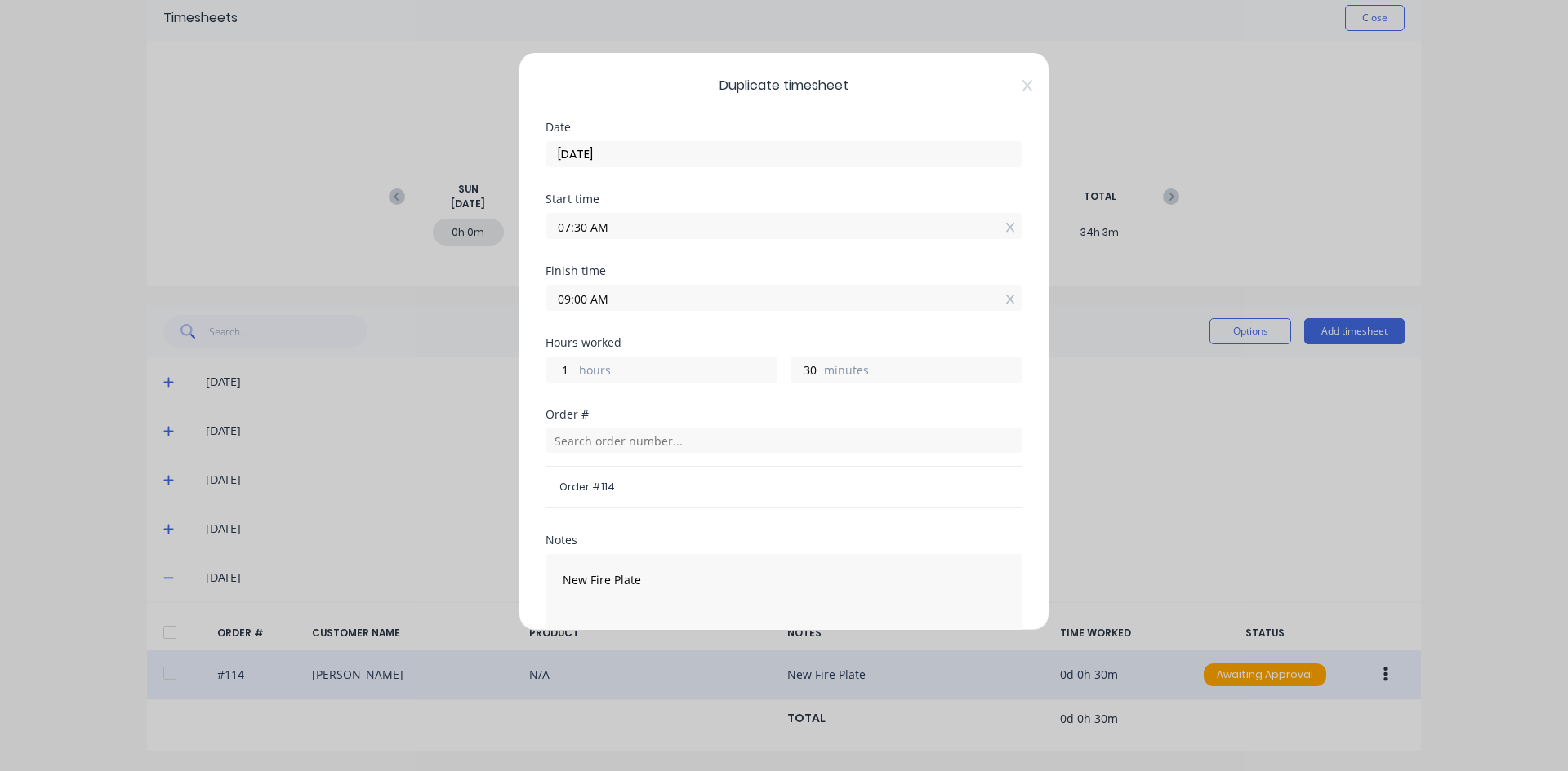
click at [628, 248] on div "Start time 07:30 AM" at bounding box center [784, 229] width 477 height 72
click at [571, 440] on input "text" at bounding box center [784, 440] width 477 height 24
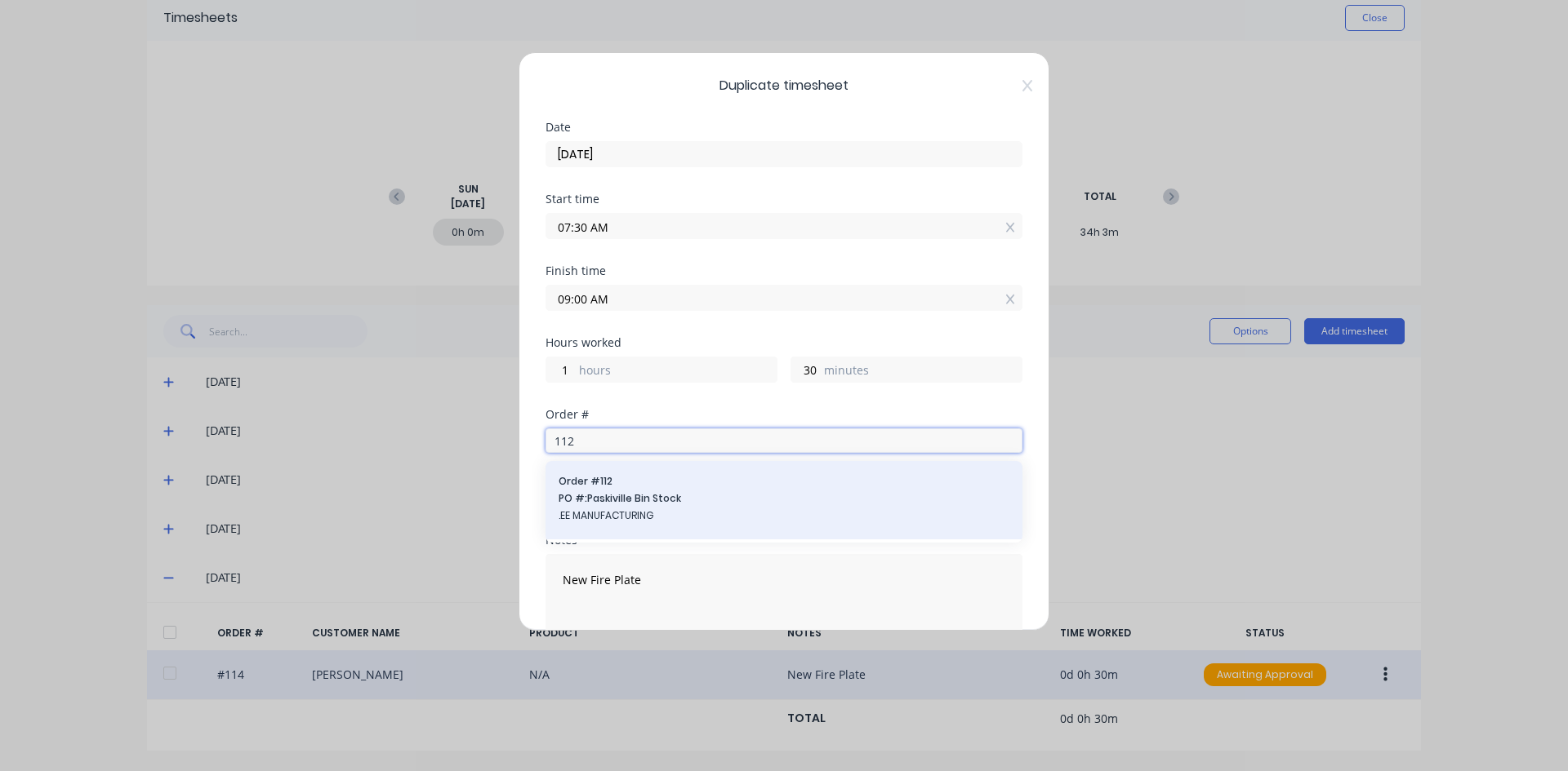
type input "112"
click at [594, 499] on span "PO #: Paskiville Bin Stock" at bounding box center [783, 499] width 450 height 14
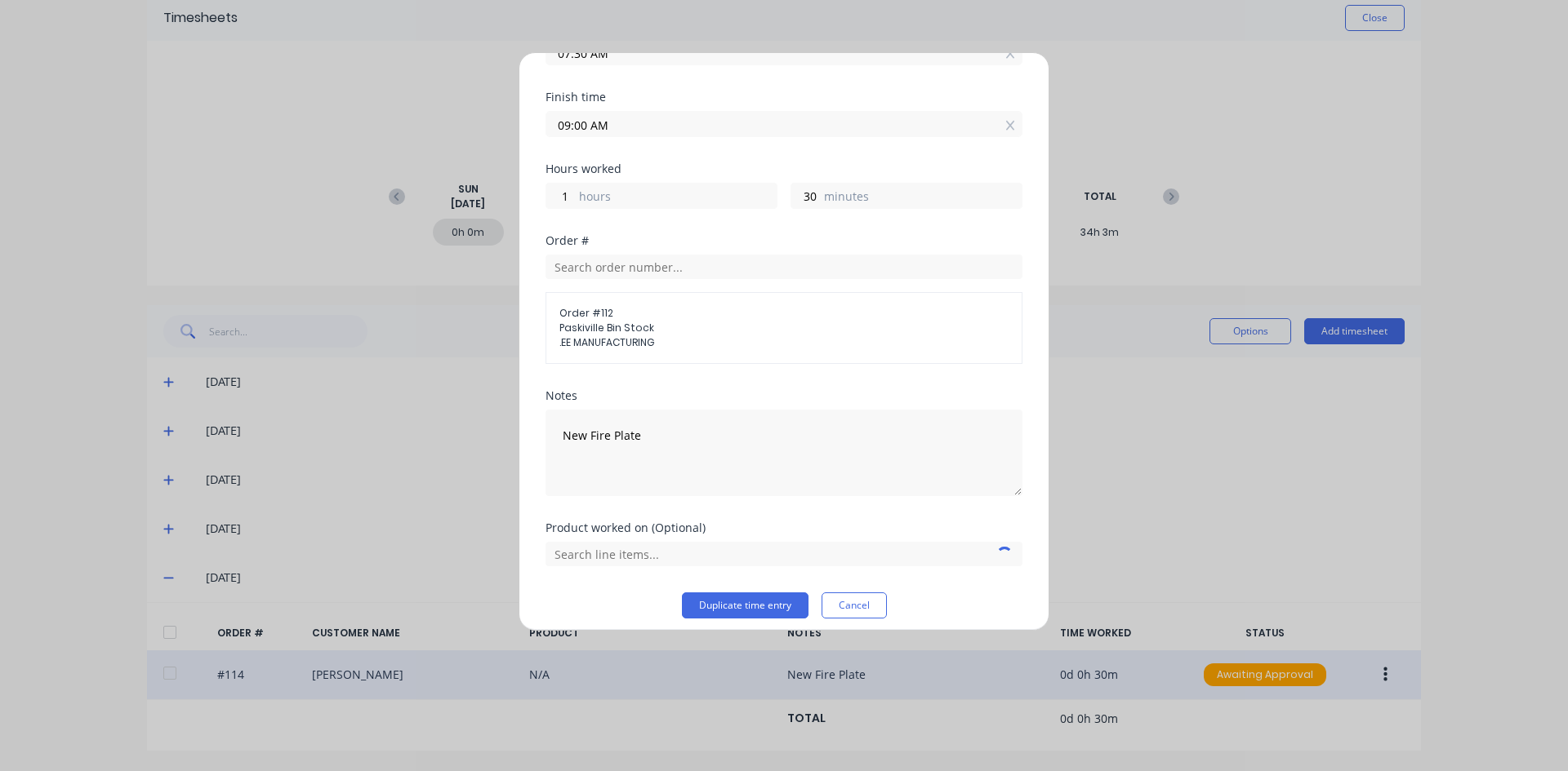
scroll to position [185, 0]
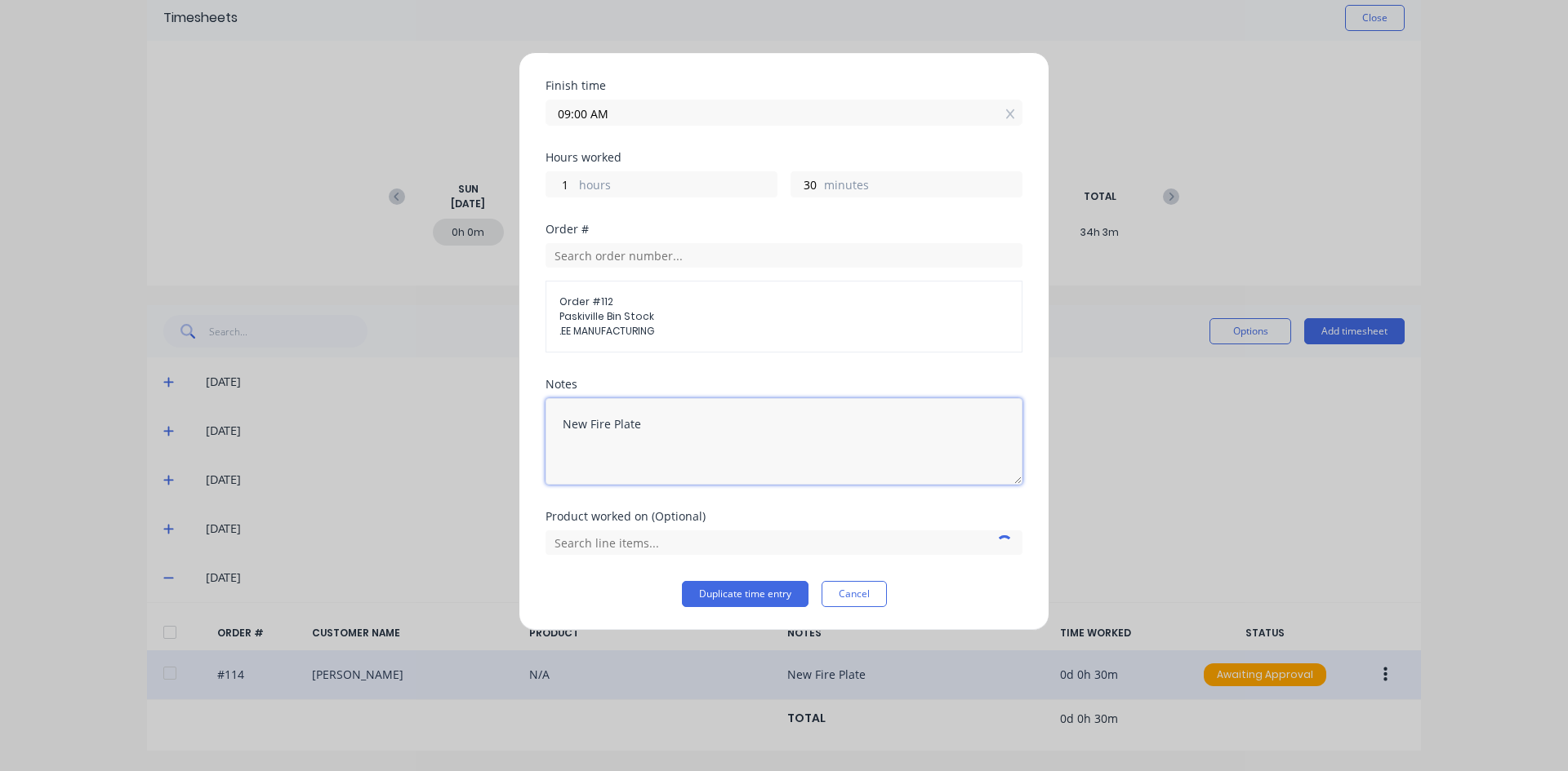
click at [648, 429] on textarea "New Fire Plate" at bounding box center [784, 441] width 477 height 86
type textarea "N"
type textarea "h"
type textarea "HYD CHOKE & LIFT"
click at [673, 540] on input "text" at bounding box center [784, 542] width 477 height 24
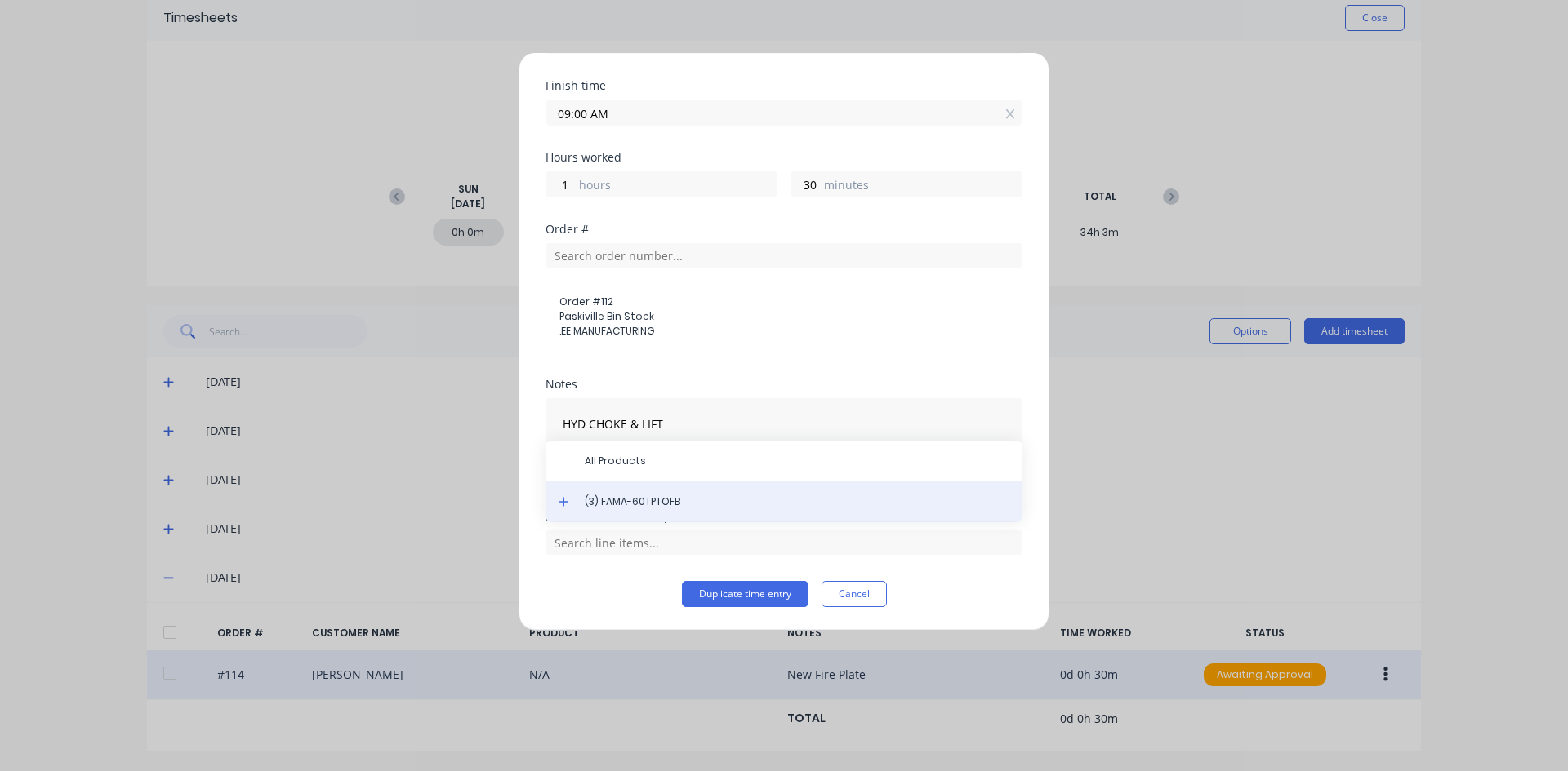
click at [659, 506] on span "(3) FAMA-60TPTOFB" at bounding box center [797, 501] width 424 height 14
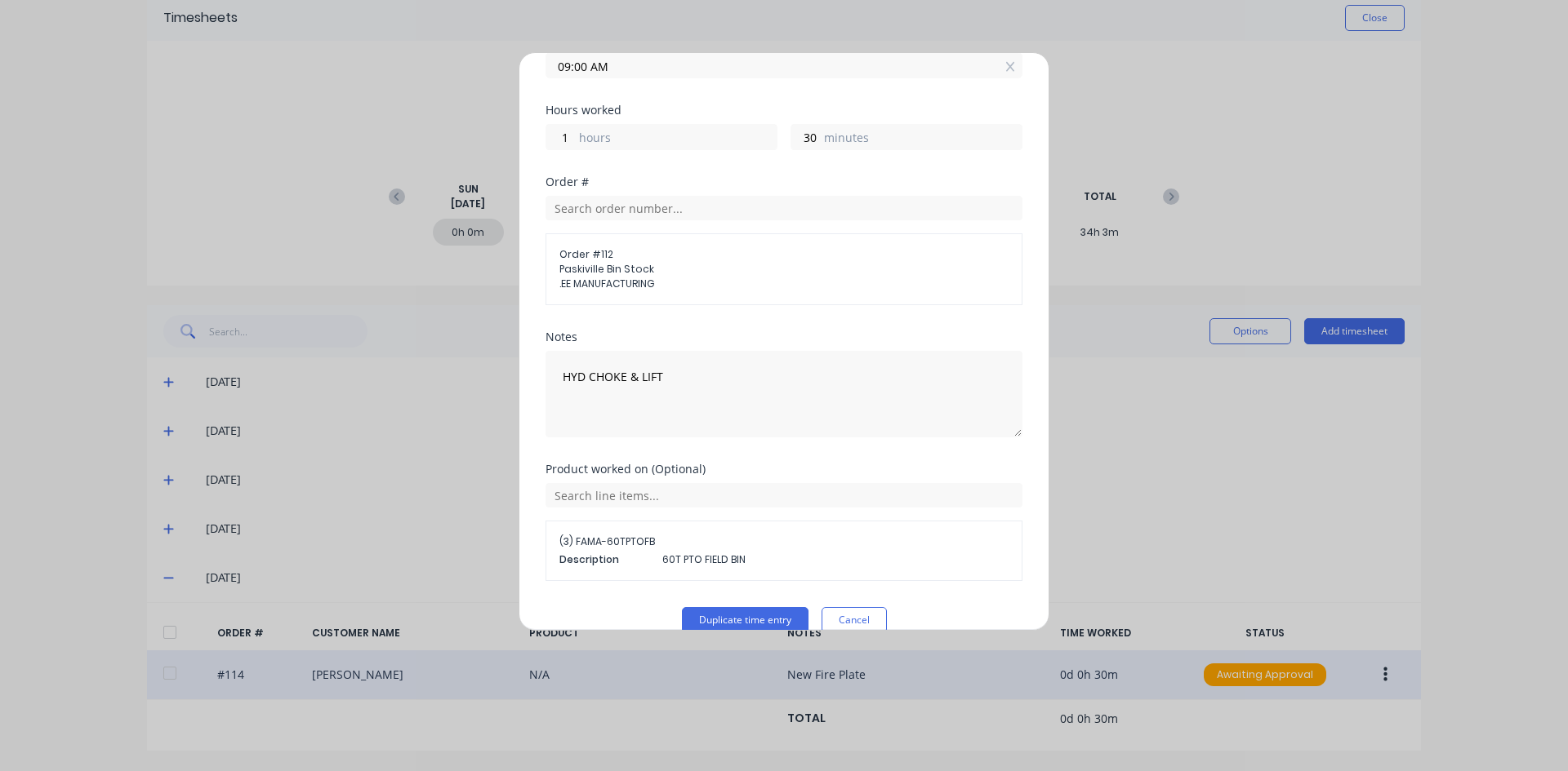
scroll to position [259, 0]
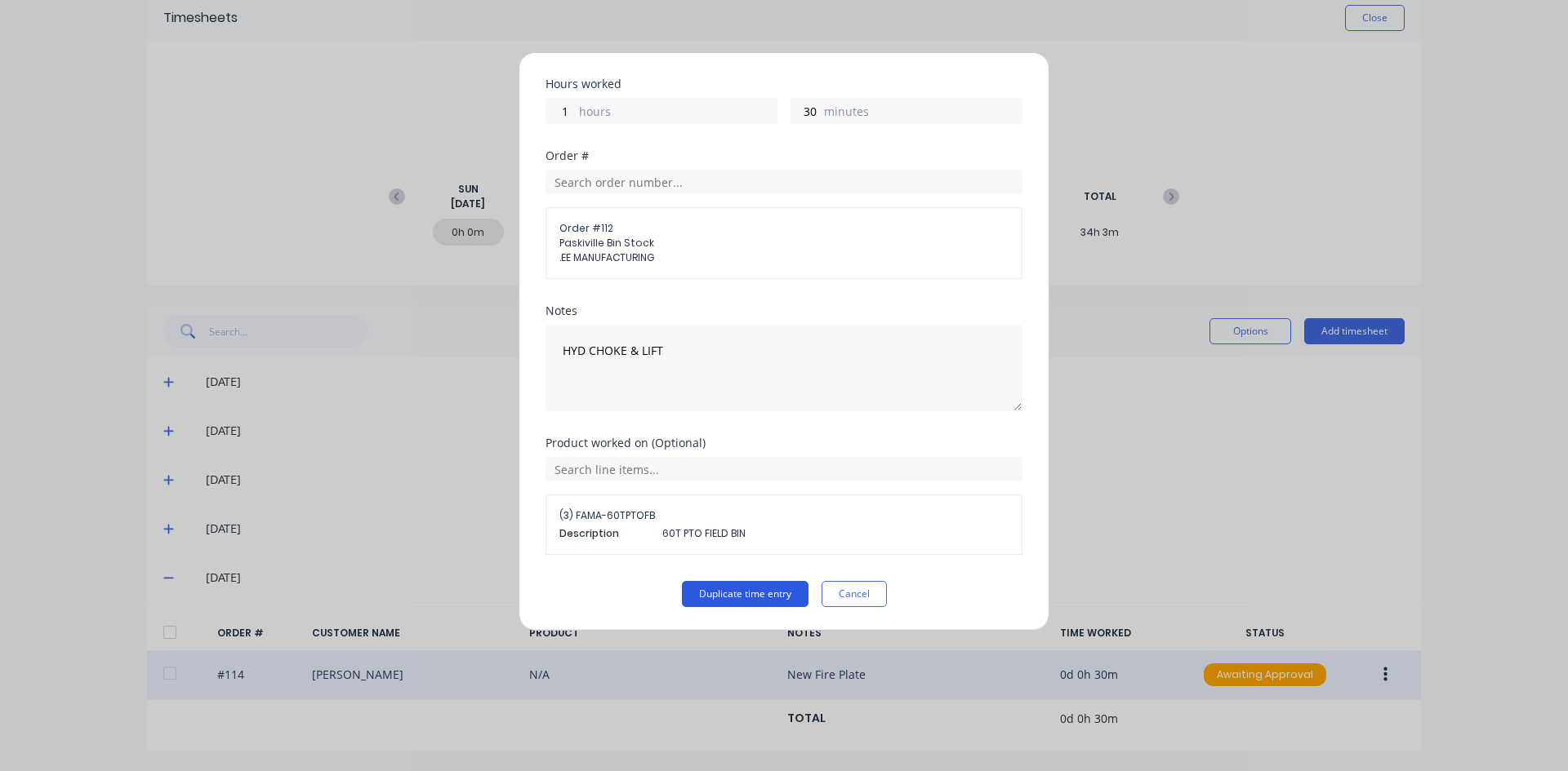
click at [722, 585] on button "Duplicate time entry" at bounding box center [744, 594] width 127 height 26
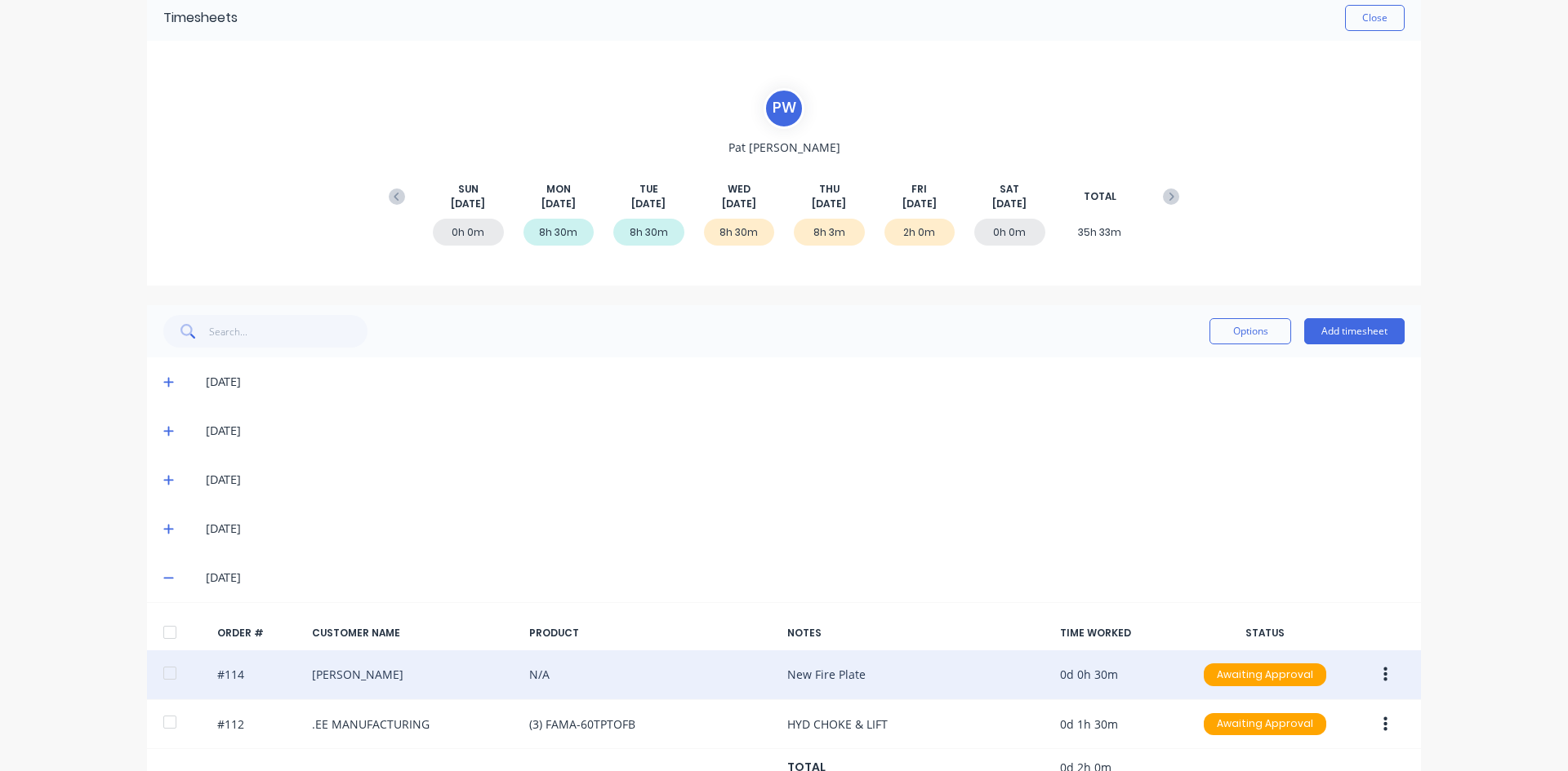
scroll to position [123, 0]
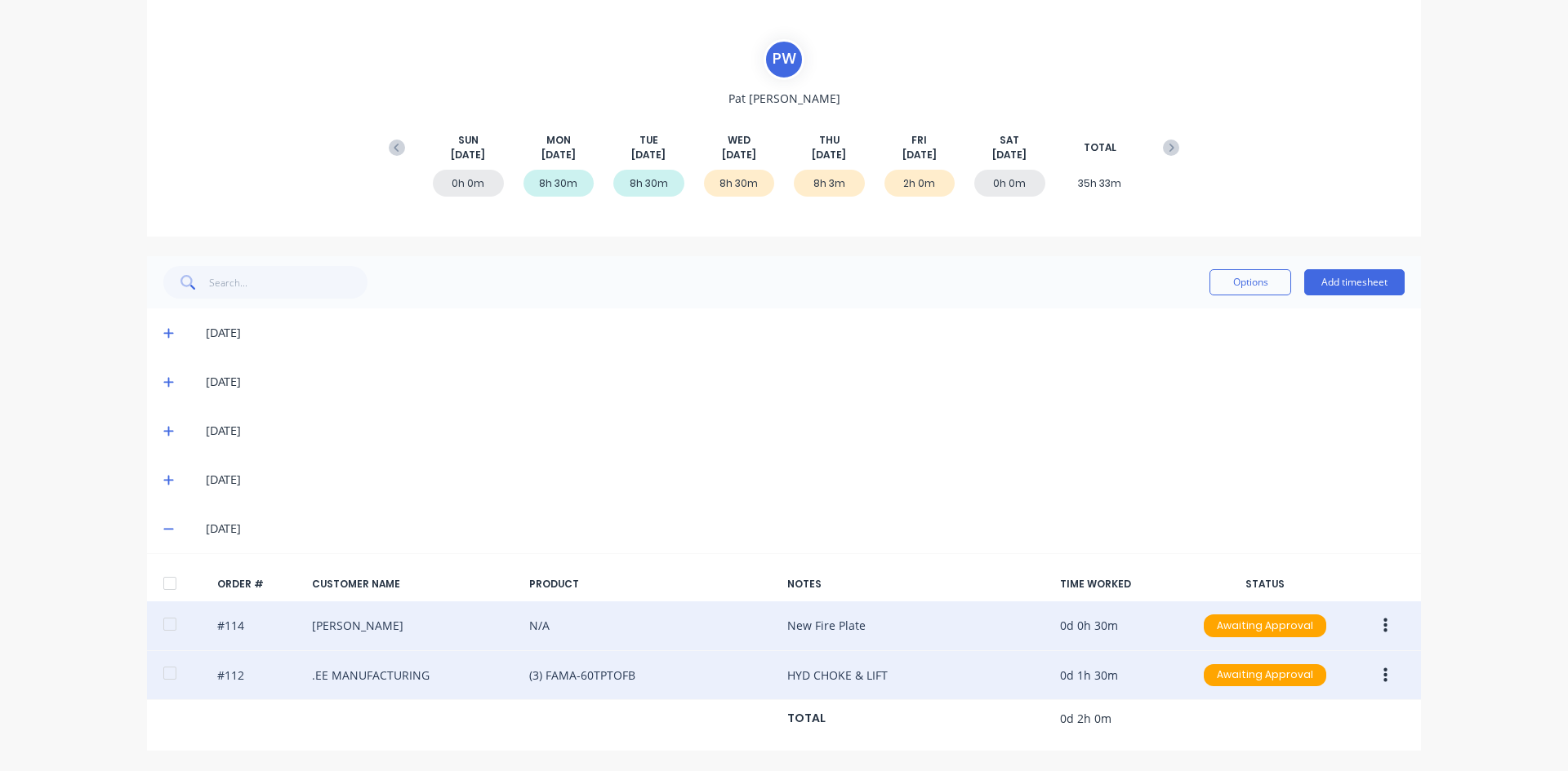
click at [1384, 674] on icon "button" at bounding box center [1385, 675] width 4 height 14
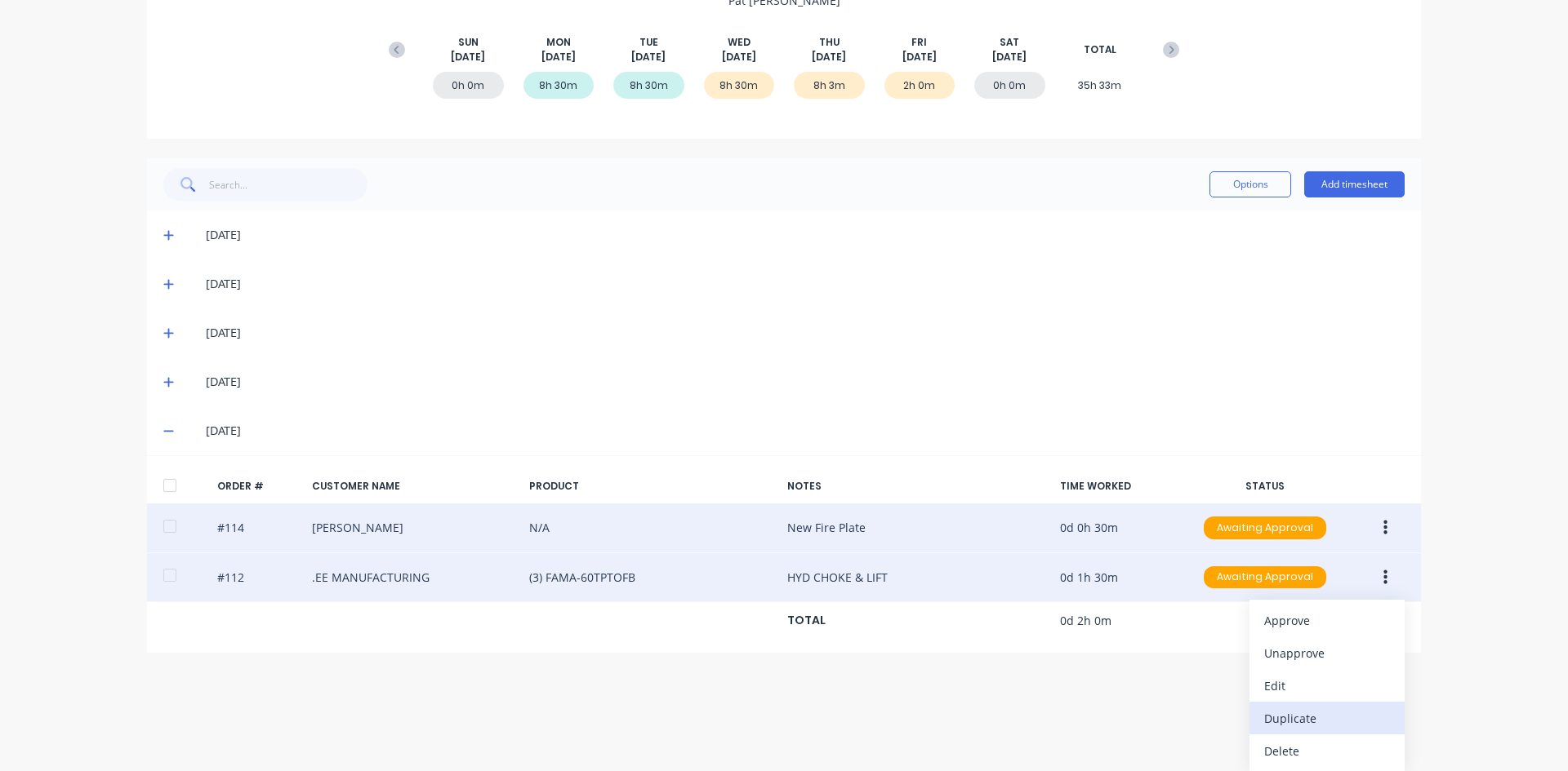
click at [1299, 713] on div "Duplicate" at bounding box center [1327, 719] width 126 height 23
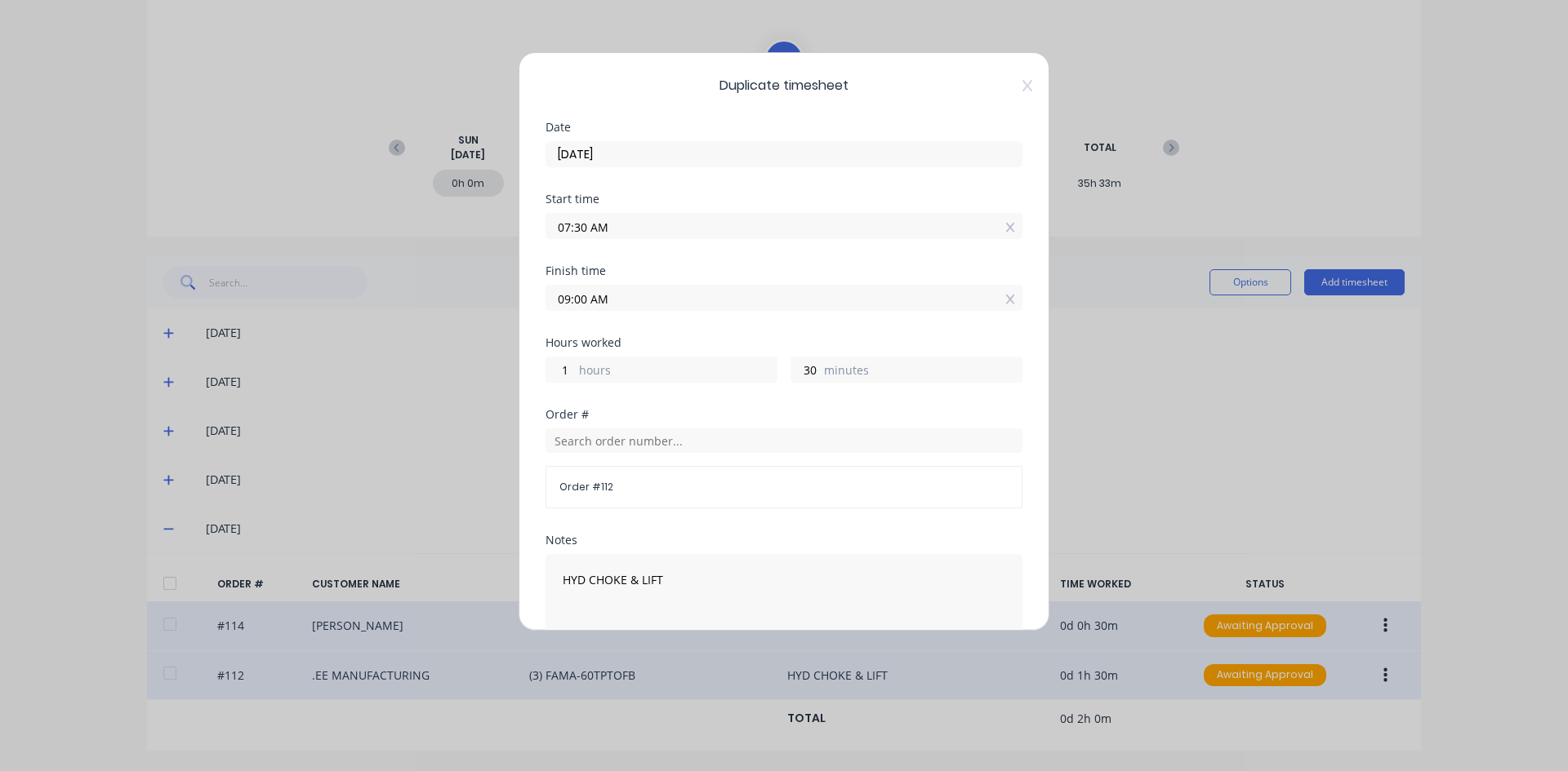
drag, startPoint x: 590, startPoint y: 226, endPoint x: 510, endPoint y: 257, distance: 85.8
click at [512, 253] on div "Duplicate timesheet Date [DATE] Start time 07:30 AM Finish time 09:00 AM Hours …" at bounding box center [784, 386] width 1568 height 771
type input "09:00 AM"
type input "0"
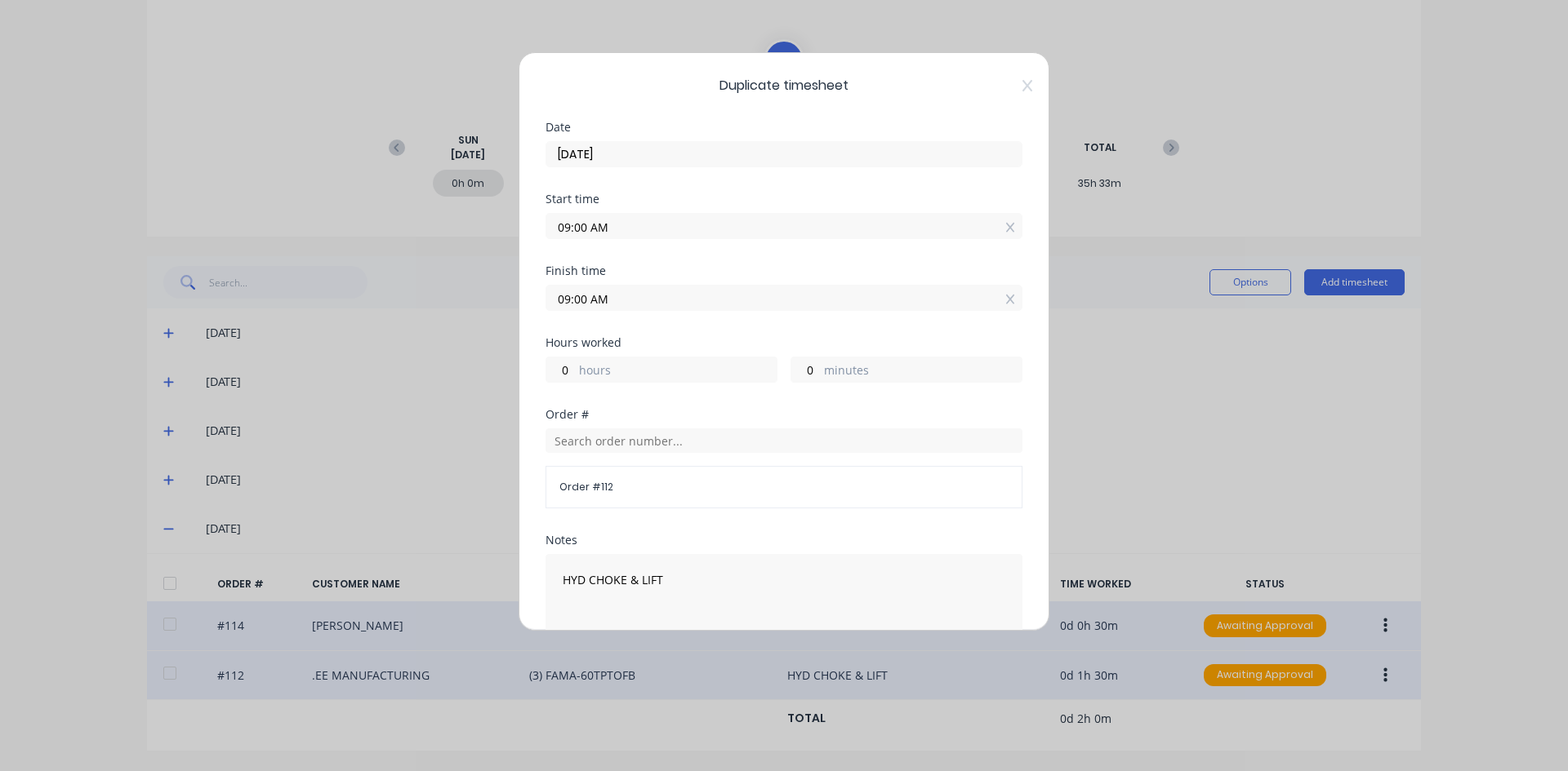
drag, startPoint x: 585, startPoint y: 298, endPoint x: 606, endPoint y: 324, distance: 33.4
click at [588, 306] on input "09:00 AM" at bounding box center [784, 297] width 476 height 24
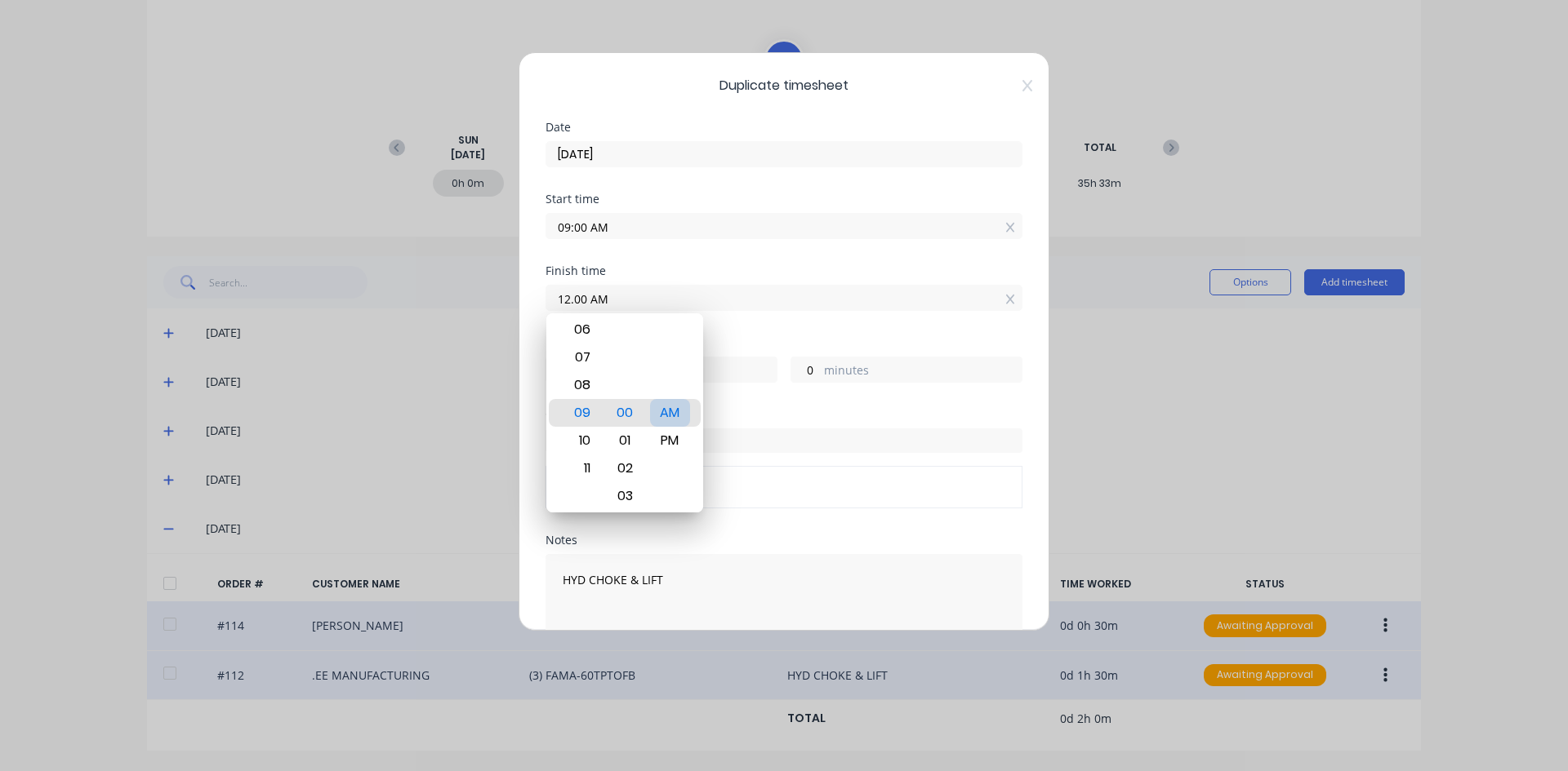
type input "12:00 AM"
type input "-9"
click at [670, 414] on div "AM" at bounding box center [670, 412] width 40 height 28
click at [745, 320] on div "Finish time 12:00 AM" at bounding box center [784, 301] width 477 height 72
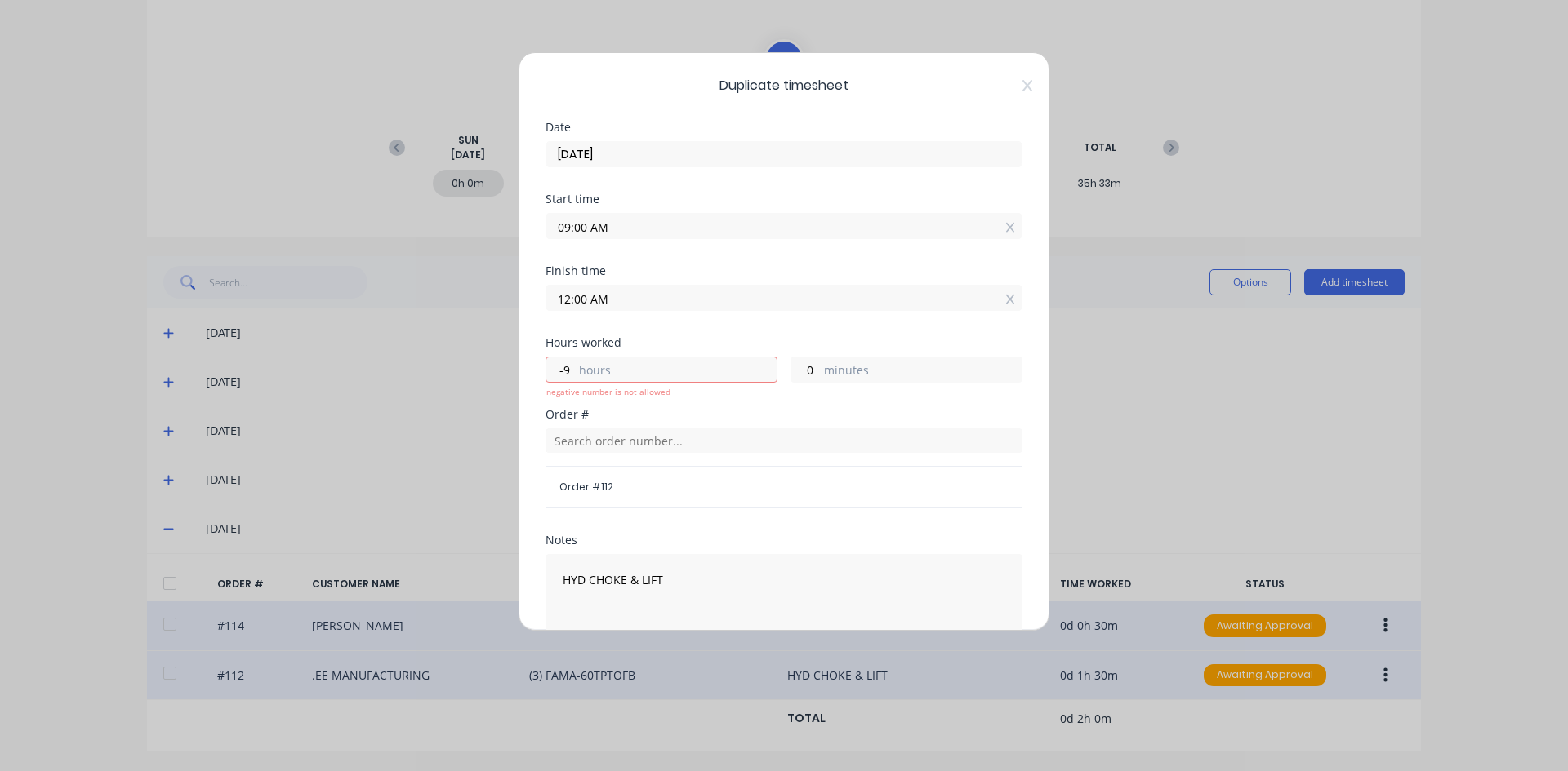
drag, startPoint x: 614, startPoint y: 299, endPoint x: 592, endPoint y: 305, distance: 22.8
click at [592, 305] on input "12:00 AM" at bounding box center [784, 297] width 476 height 24
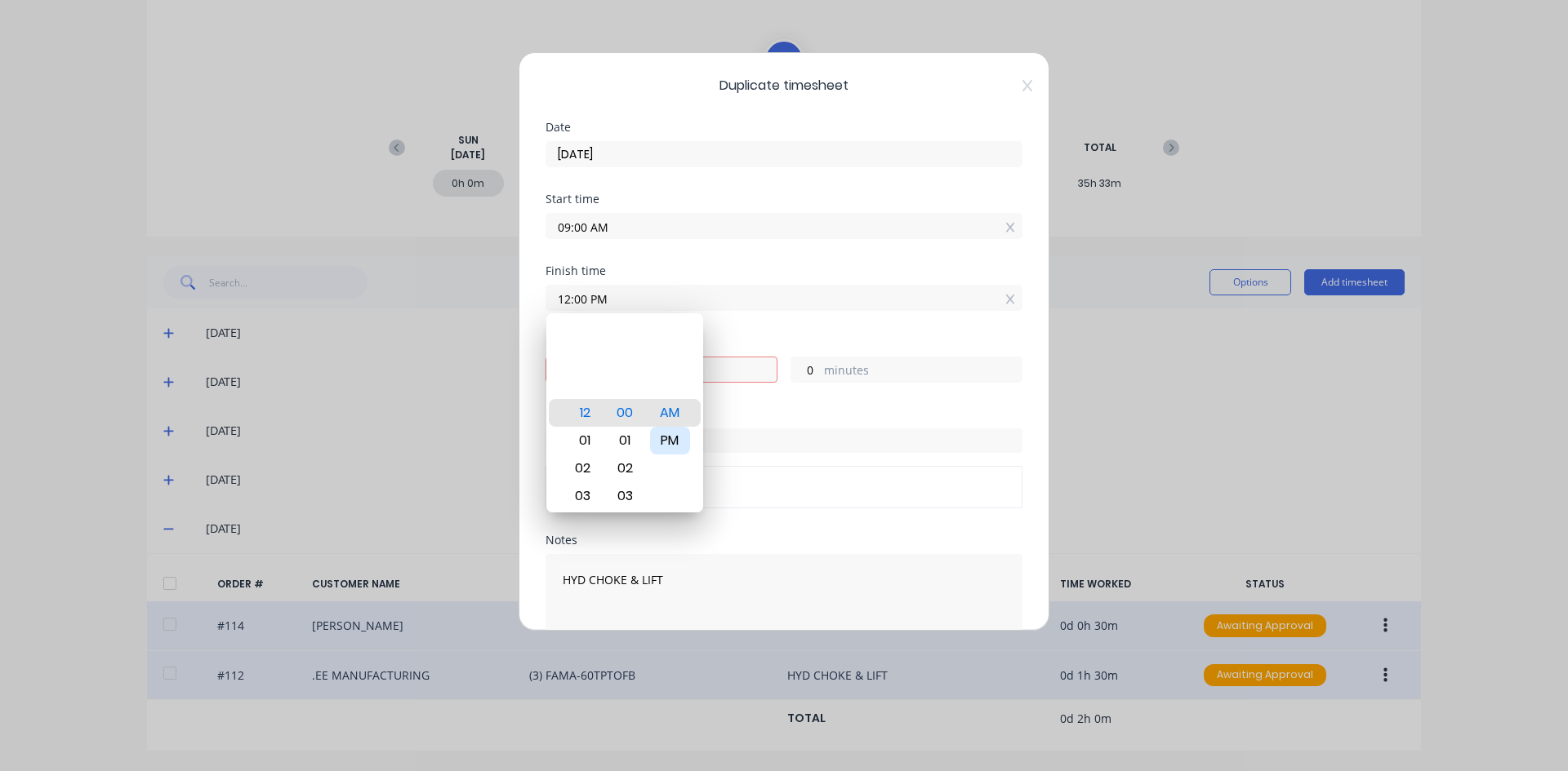
type input "12:00 PM"
type input "3"
click at [672, 439] on div "PM" at bounding box center [670, 440] width 40 height 28
click at [768, 342] on div "Hours worked" at bounding box center [784, 342] width 477 height 12
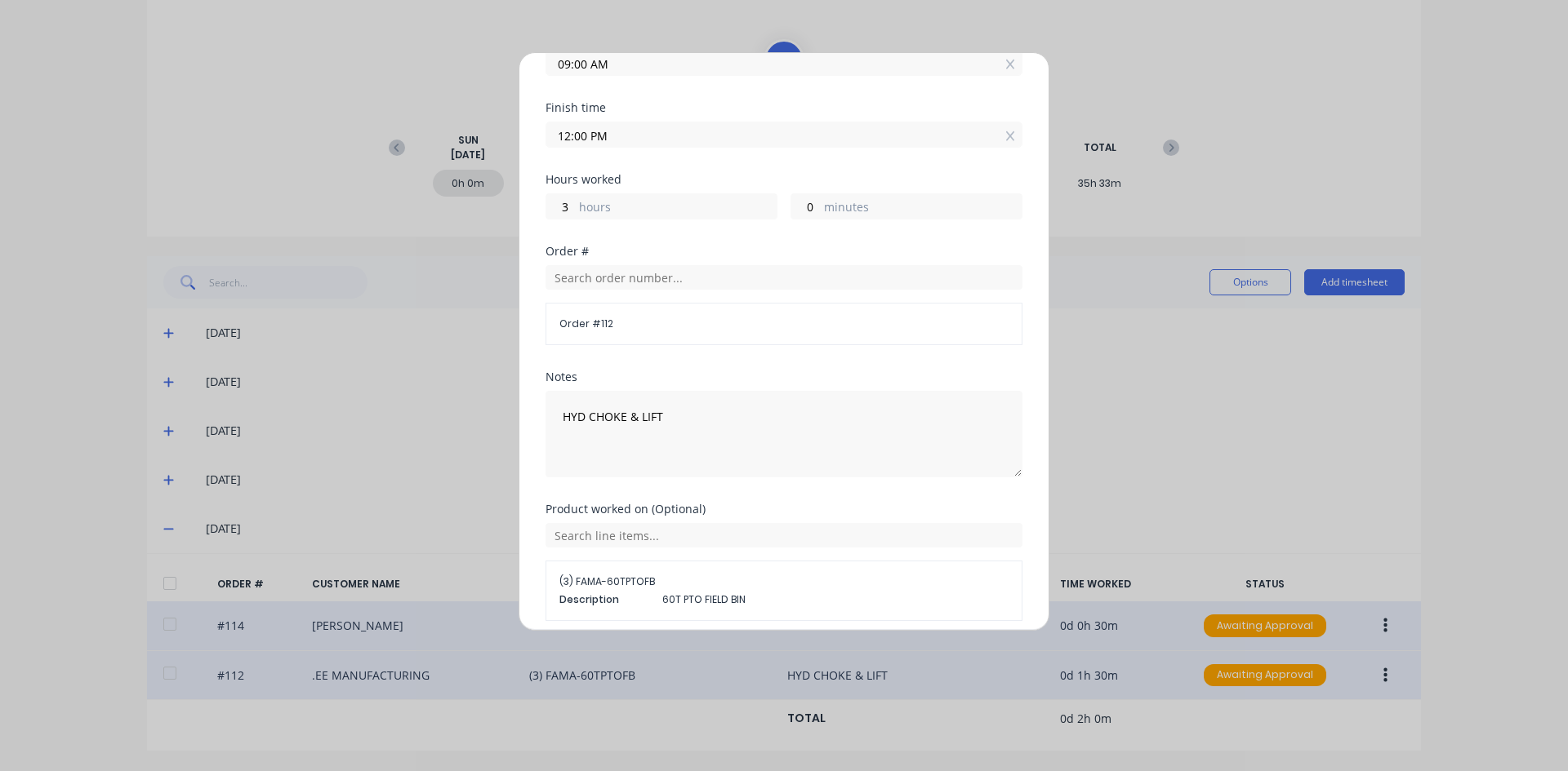
scroll to position [82, 0]
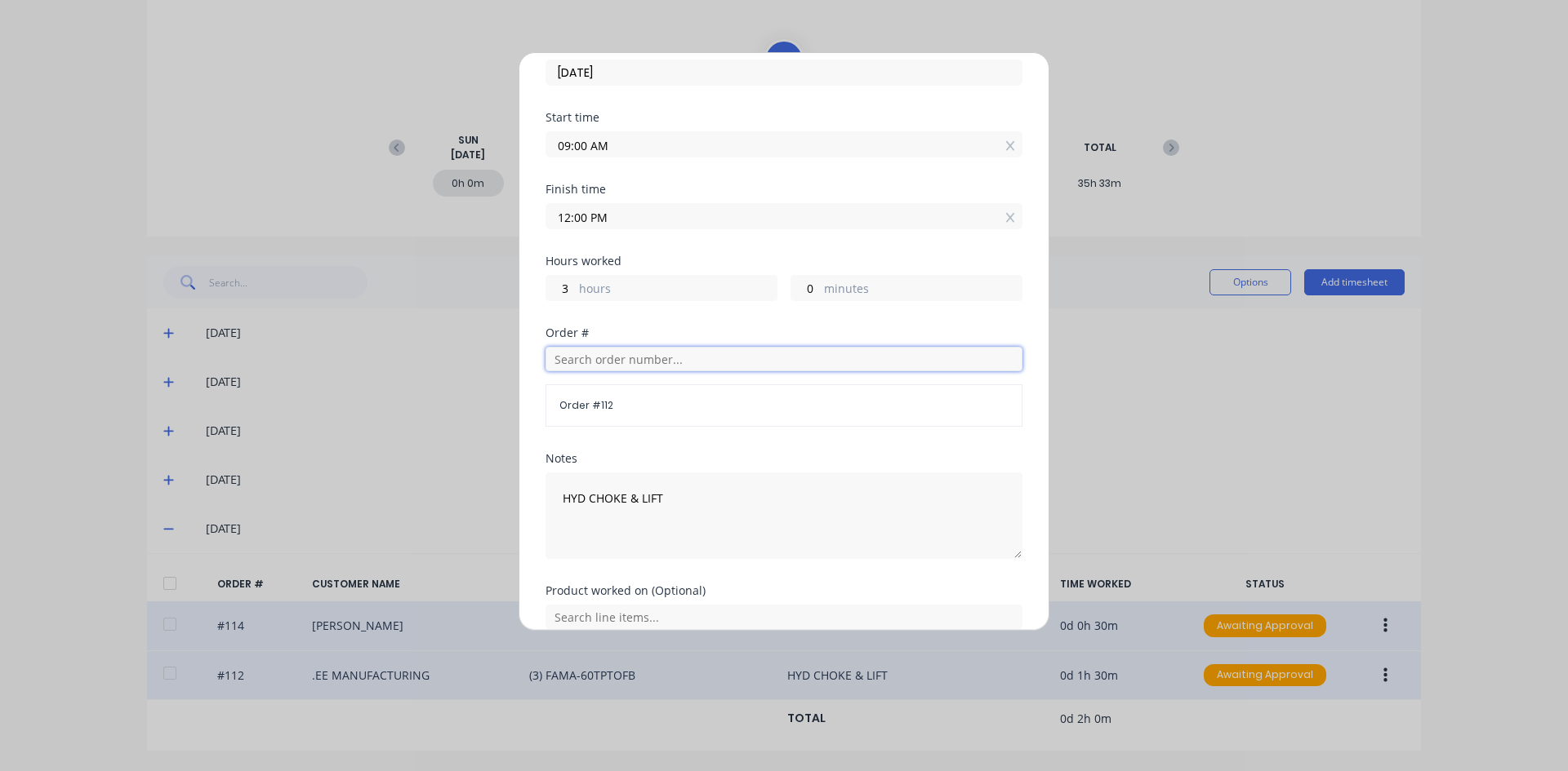
click at [565, 356] on input "text" at bounding box center [784, 359] width 477 height 24
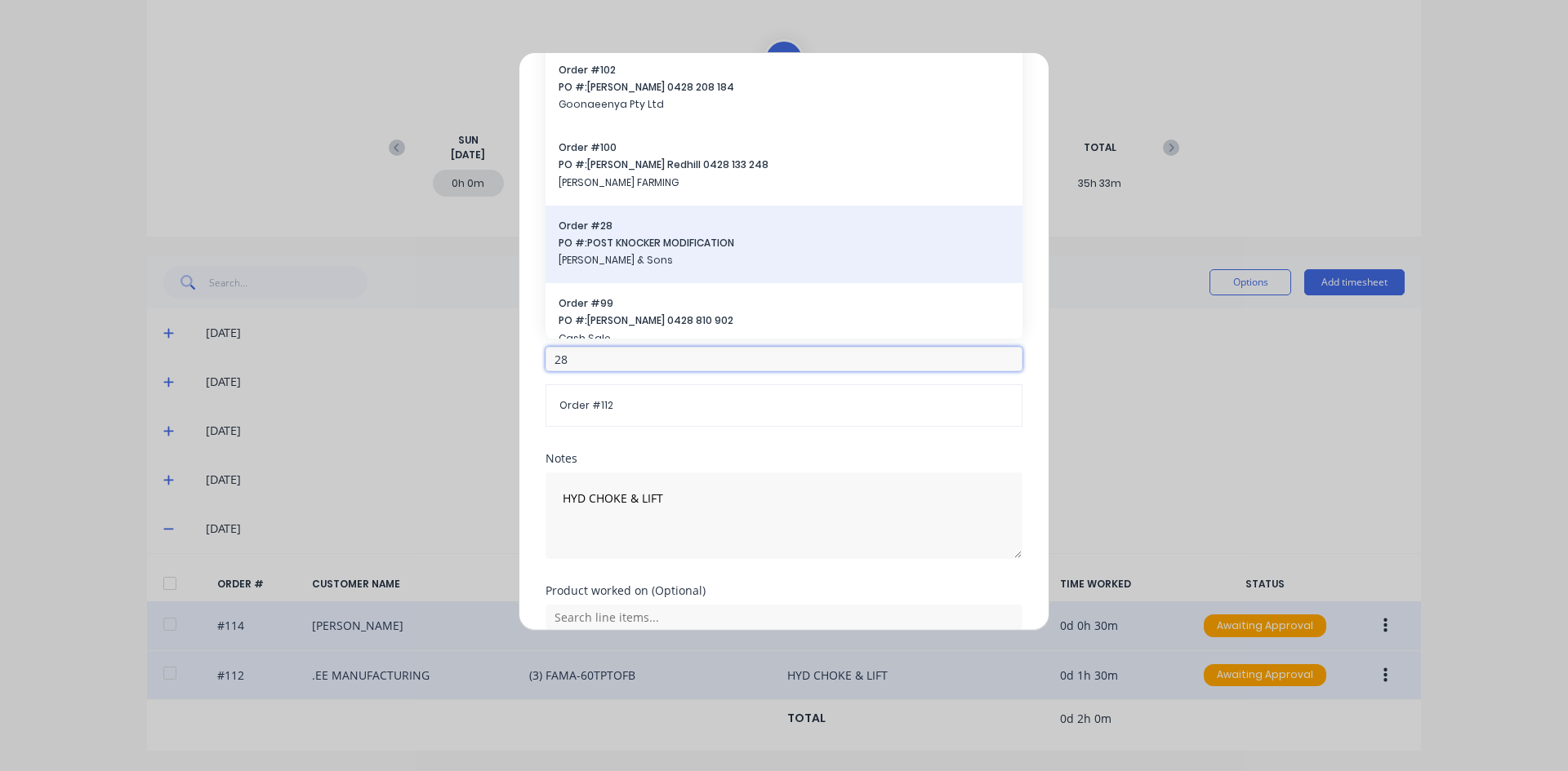
type input "28"
click at [605, 237] on span "PO #: POST KNOCKER MODIFICATION" at bounding box center [783, 243] width 450 height 14
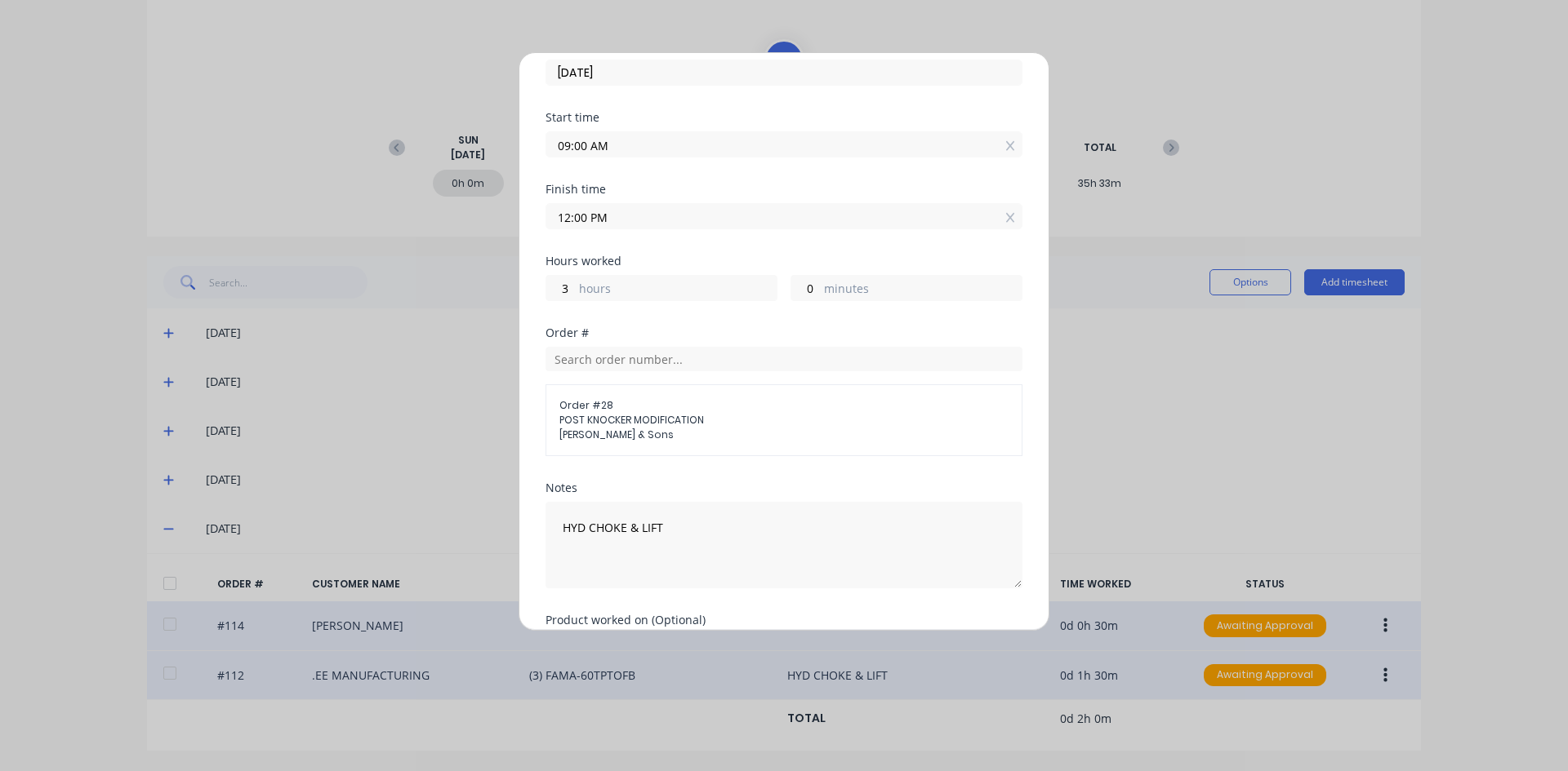
scroll to position [164, 0]
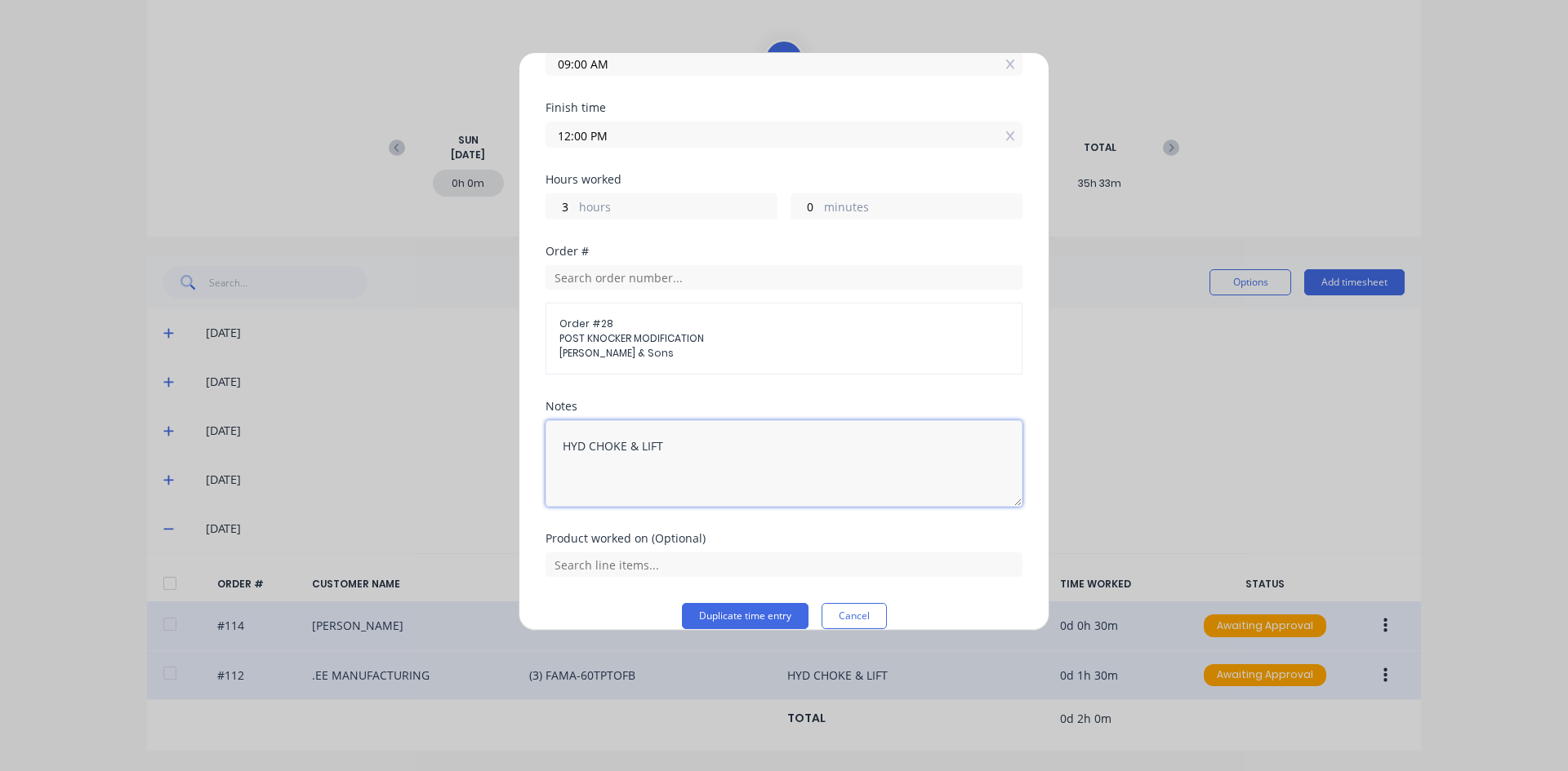
click at [663, 449] on textarea "HYD CHOKE & LIFT" at bounding box center [784, 464] width 477 height 86
type textarea "H"
type textarea "Assemble and HYD hoses"
click at [646, 570] on input "text" at bounding box center [784, 564] width 477 height 24
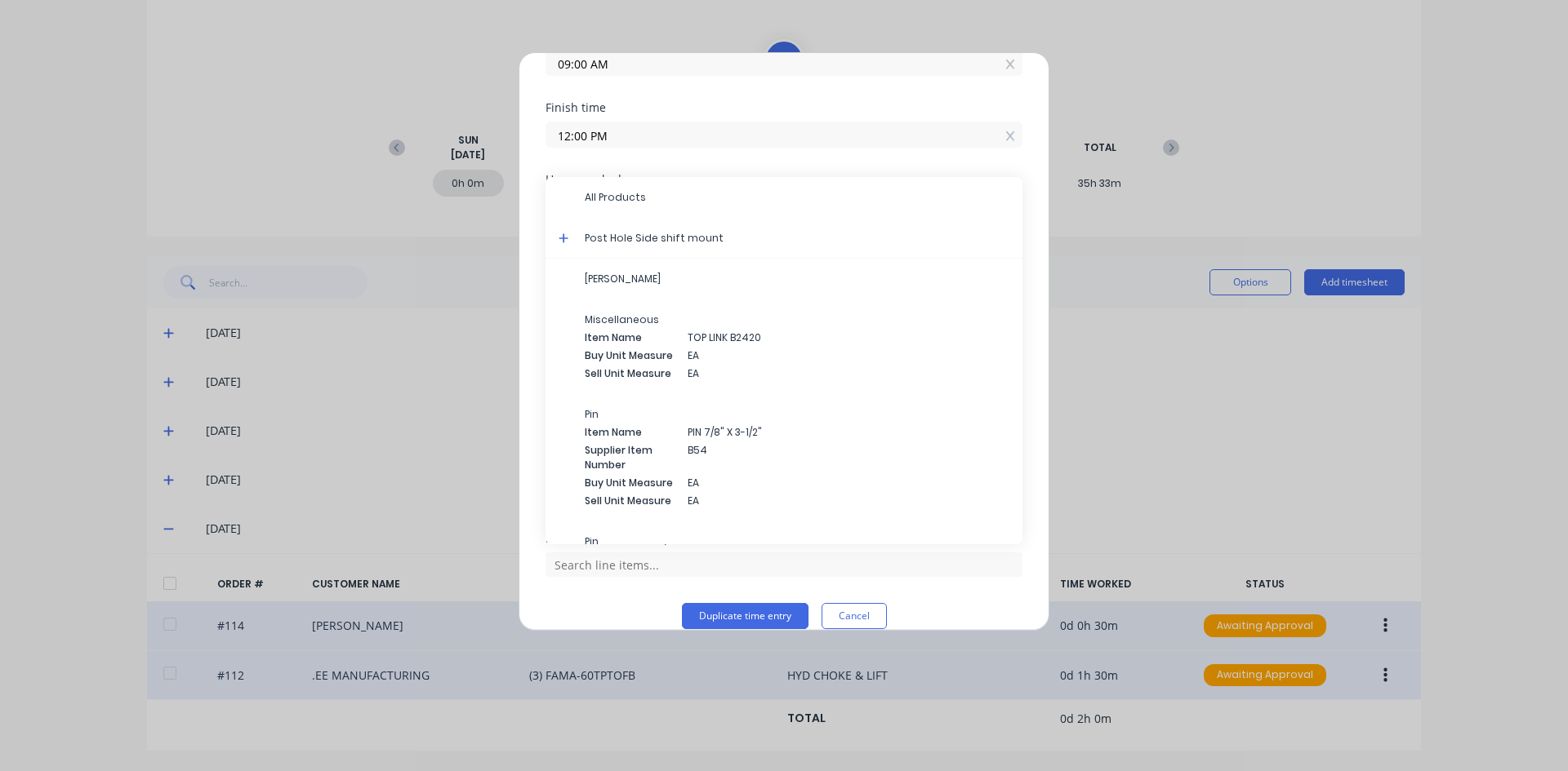
drag, startPoint x: 657, startPoint y: 238, endPoint x: 670, endPoint y: 306, distance: 69.2
click at [657, 242] on span "Post Hole Side shift mount" at bounding box center [797, 238] width 424 height 14
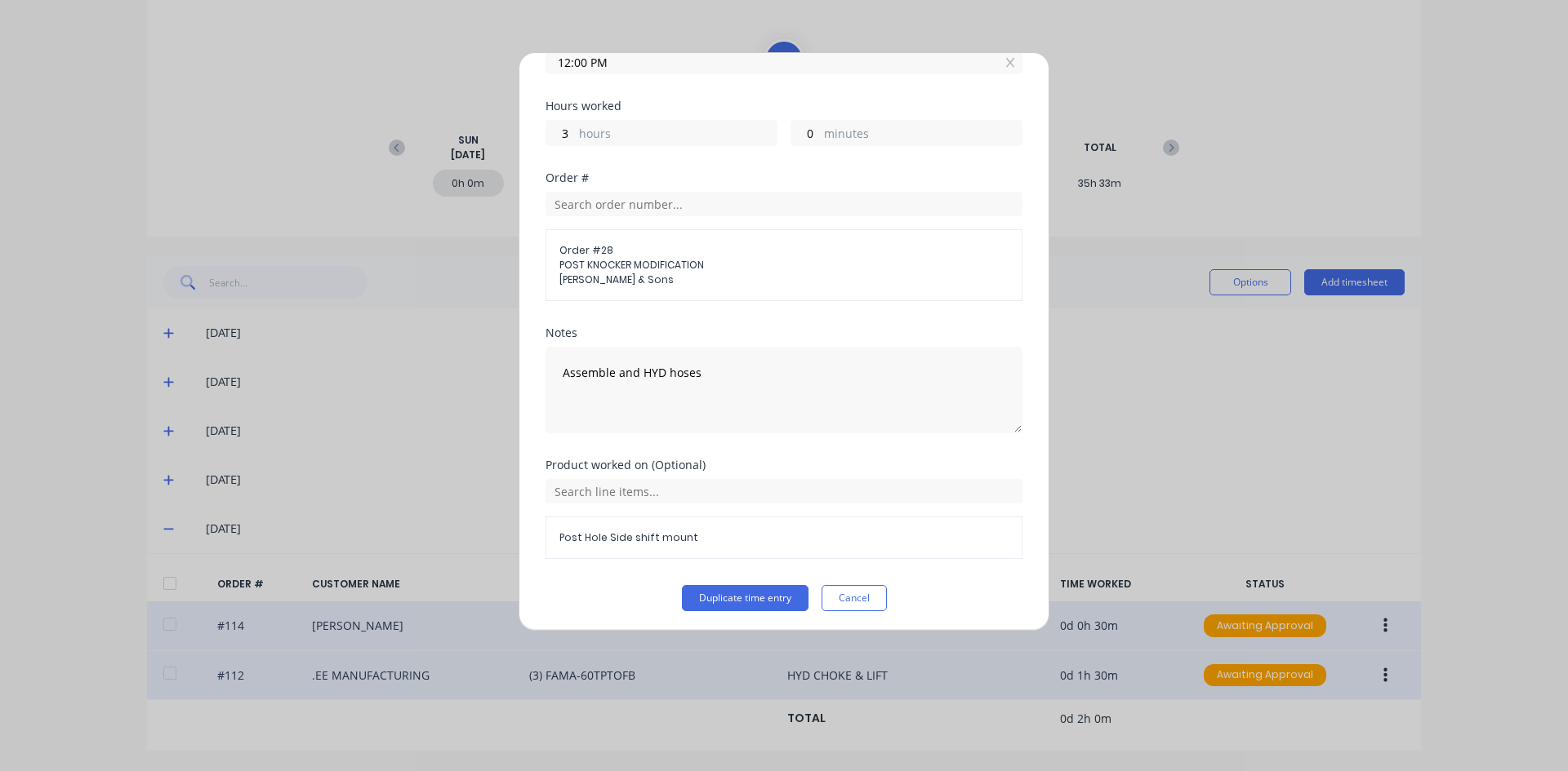
scroll to position [241, 0]
click at [744, 584] on button "Duplicate time entry" at bounding box center [744, 594] width 127 height 26
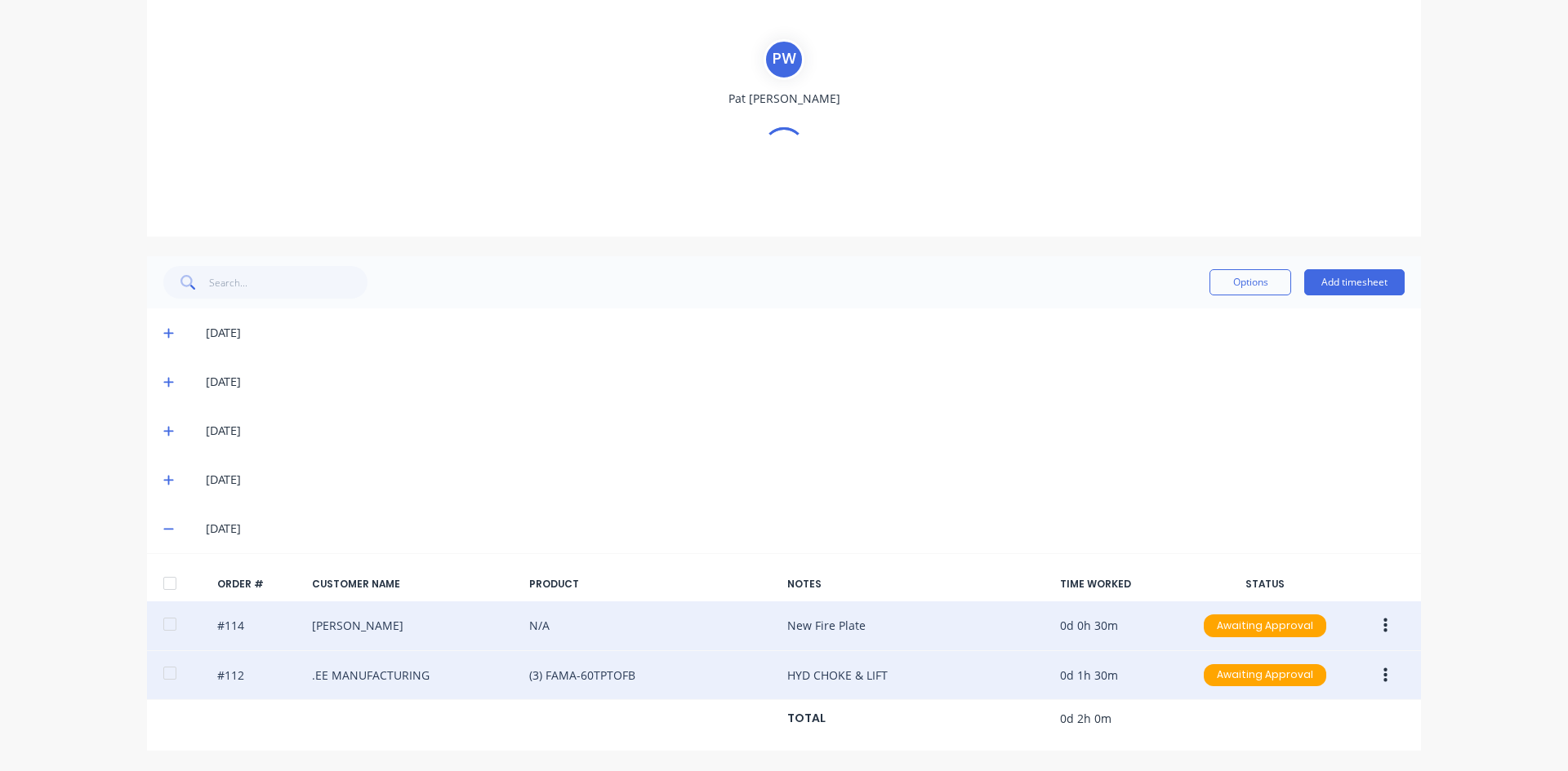
scroll to position [173, 0]
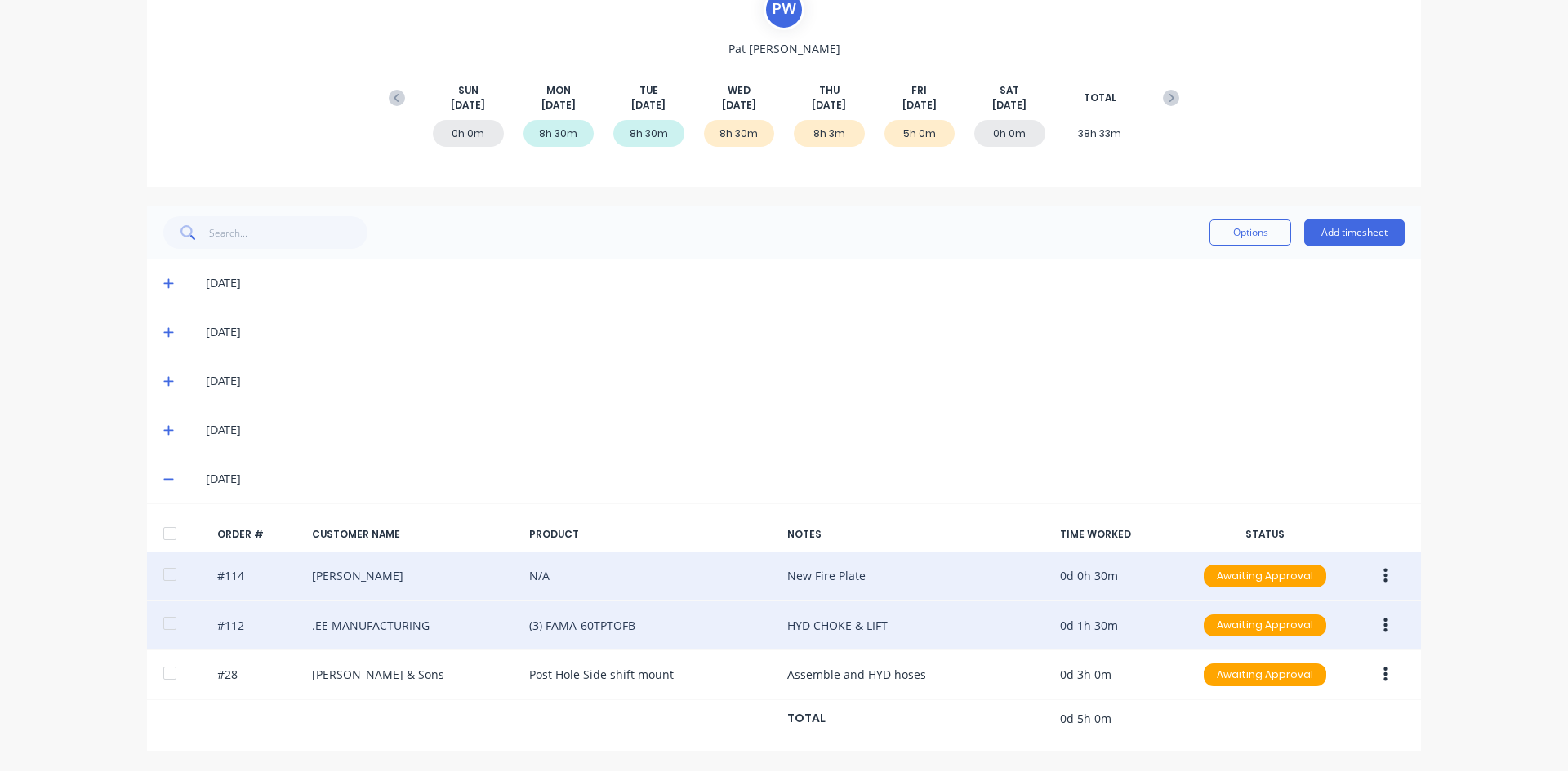
click at [165, 430] on icon at bounding box center [169, 430] width 11 height 12
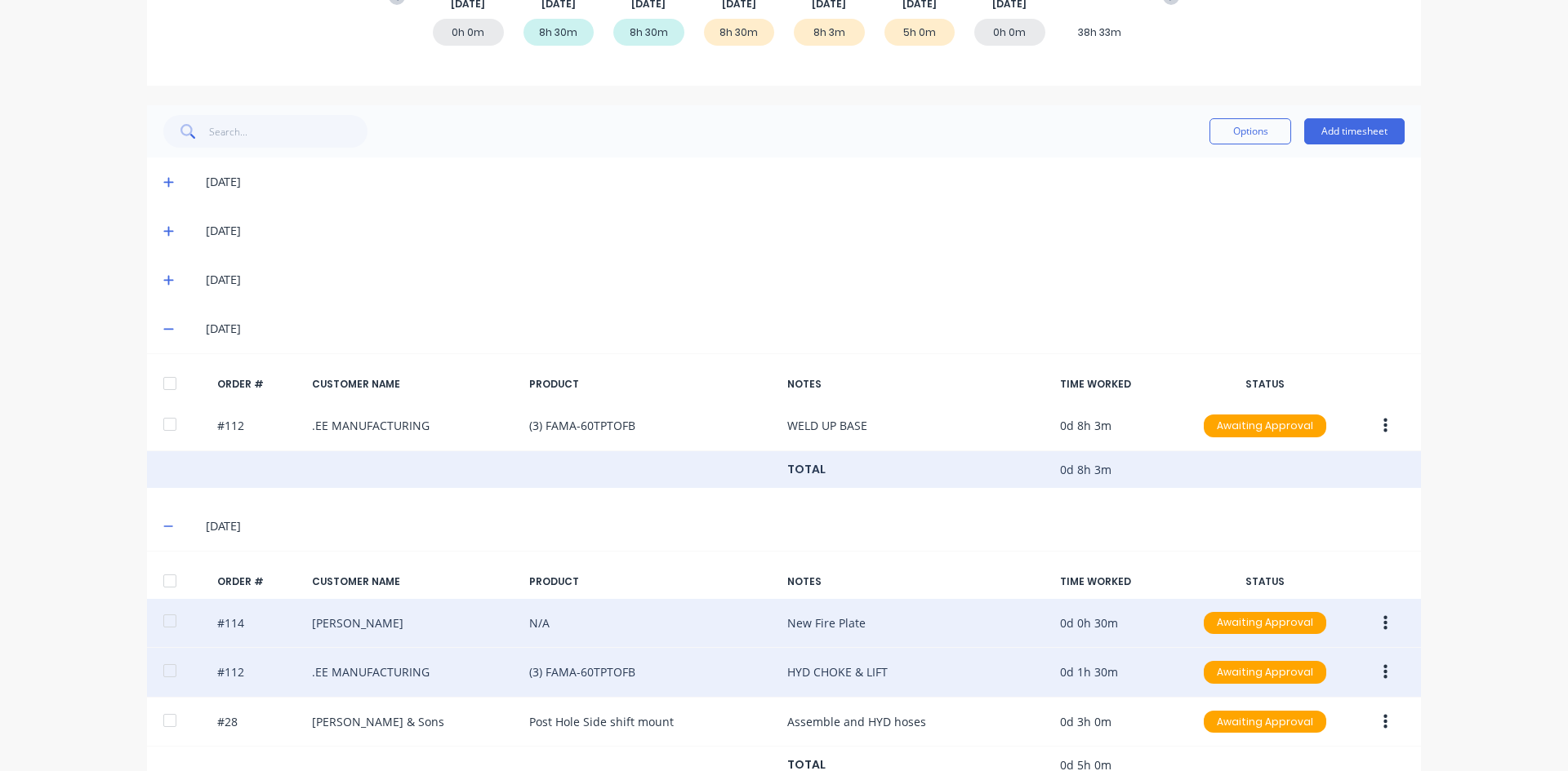
scroll to position [321, 0]
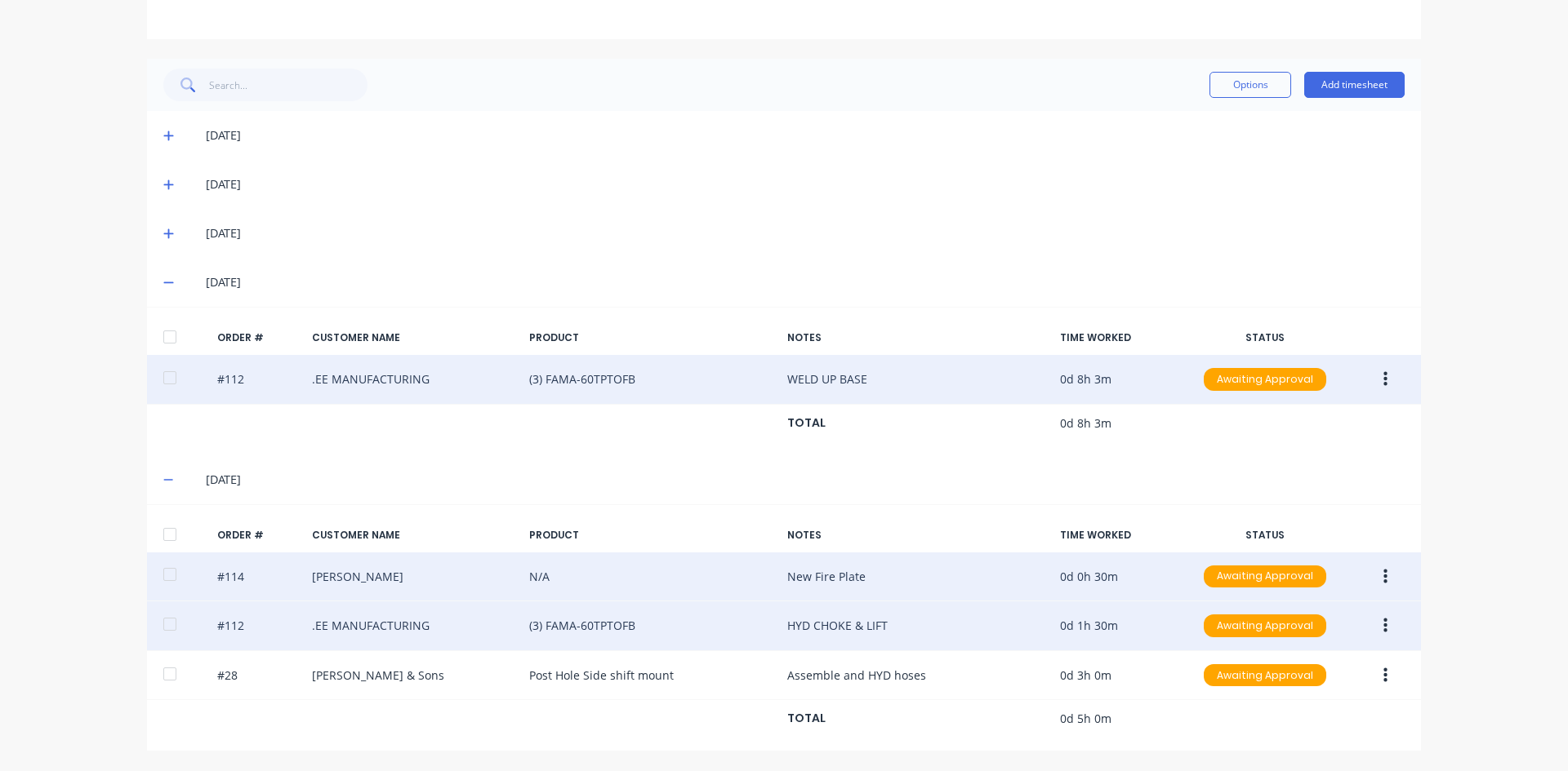
drag, startPoint x: 1381, startPoint y: 376, endPoint x: 1368, endPoint y: 394, distance: 22.2
click at [1384, 376] on icon "button" at bounding box center [1385, 379] width 4 height 18
click at [1274, 486] on div "Edit" at bounding box center [1327, 488] width 126 height 23
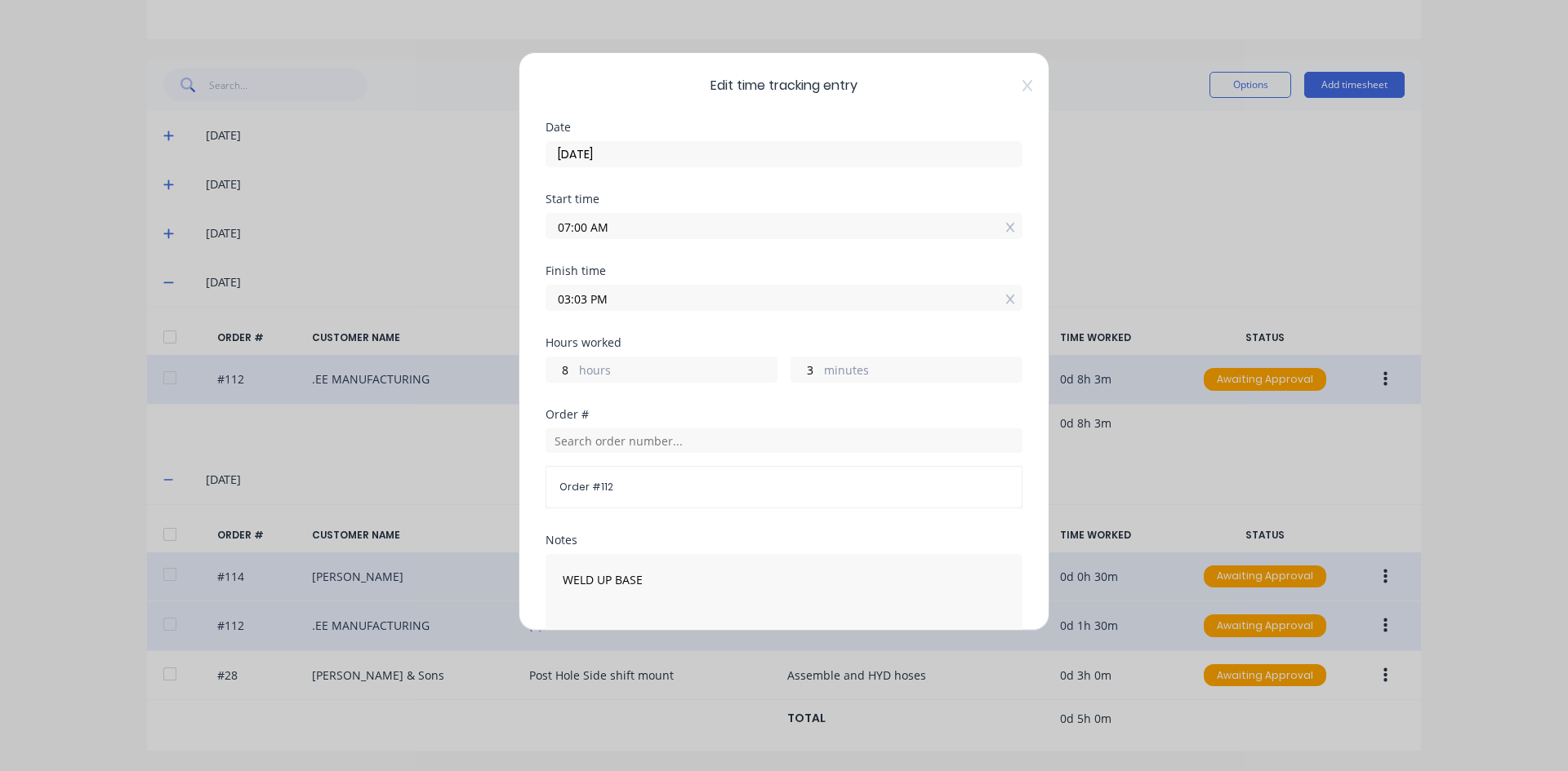
drag, startPoint x: 586, startPoint y: 300, endPoint x: 583, endPoint y: 308, distance: 8.5
click at [575, 305] on input "03:03 PM" at bounding box center [784, 297] width 476 height 24
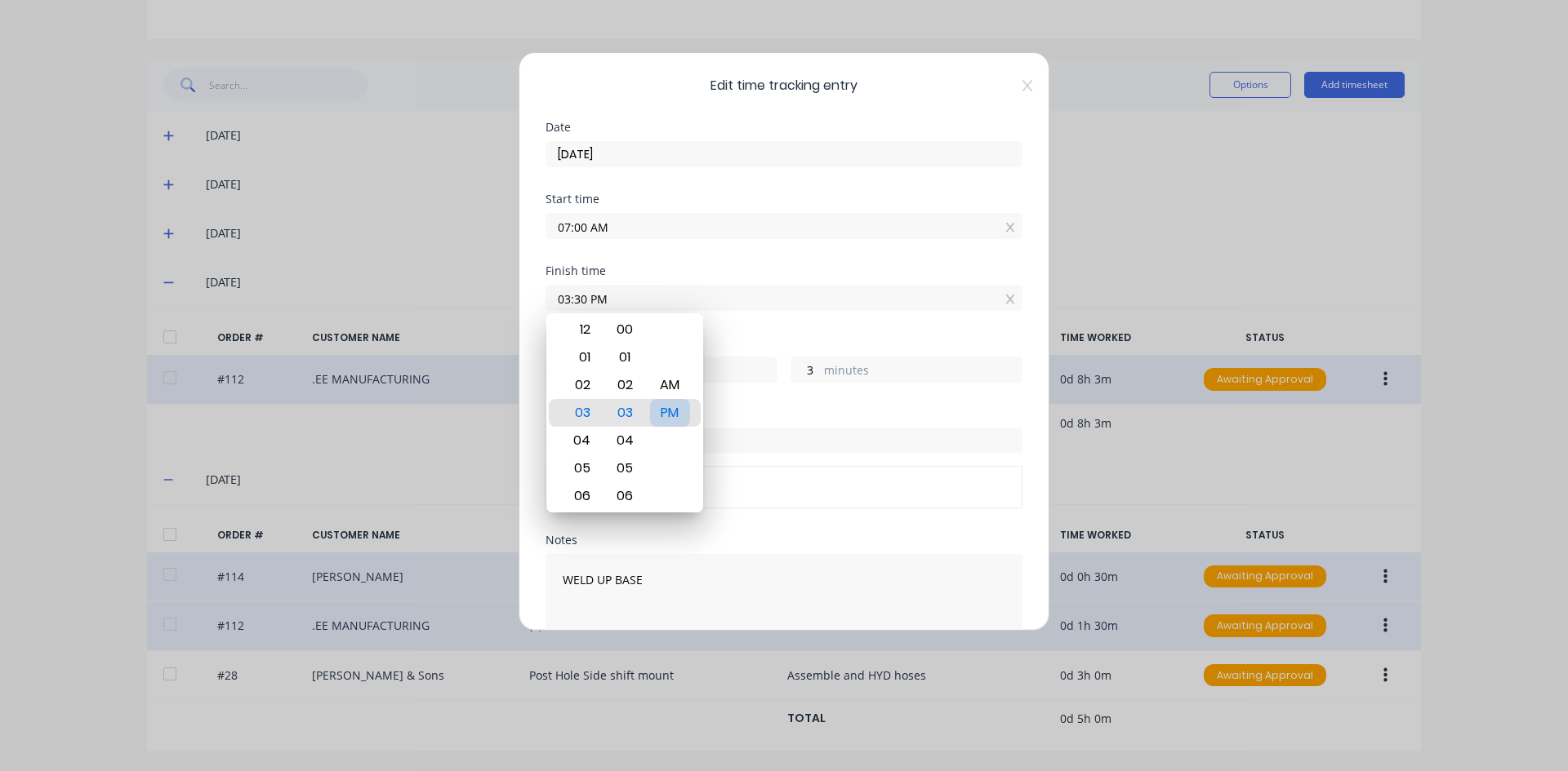
type input "03:30 PM"
type input "30"
click at [670, 409] on div "PM" at bounding box center [670, 412] width 40 height 28
click at [728, 324] on div "Finish time 03:30 PM" at bounding box center [784, 301] width 477 height 72
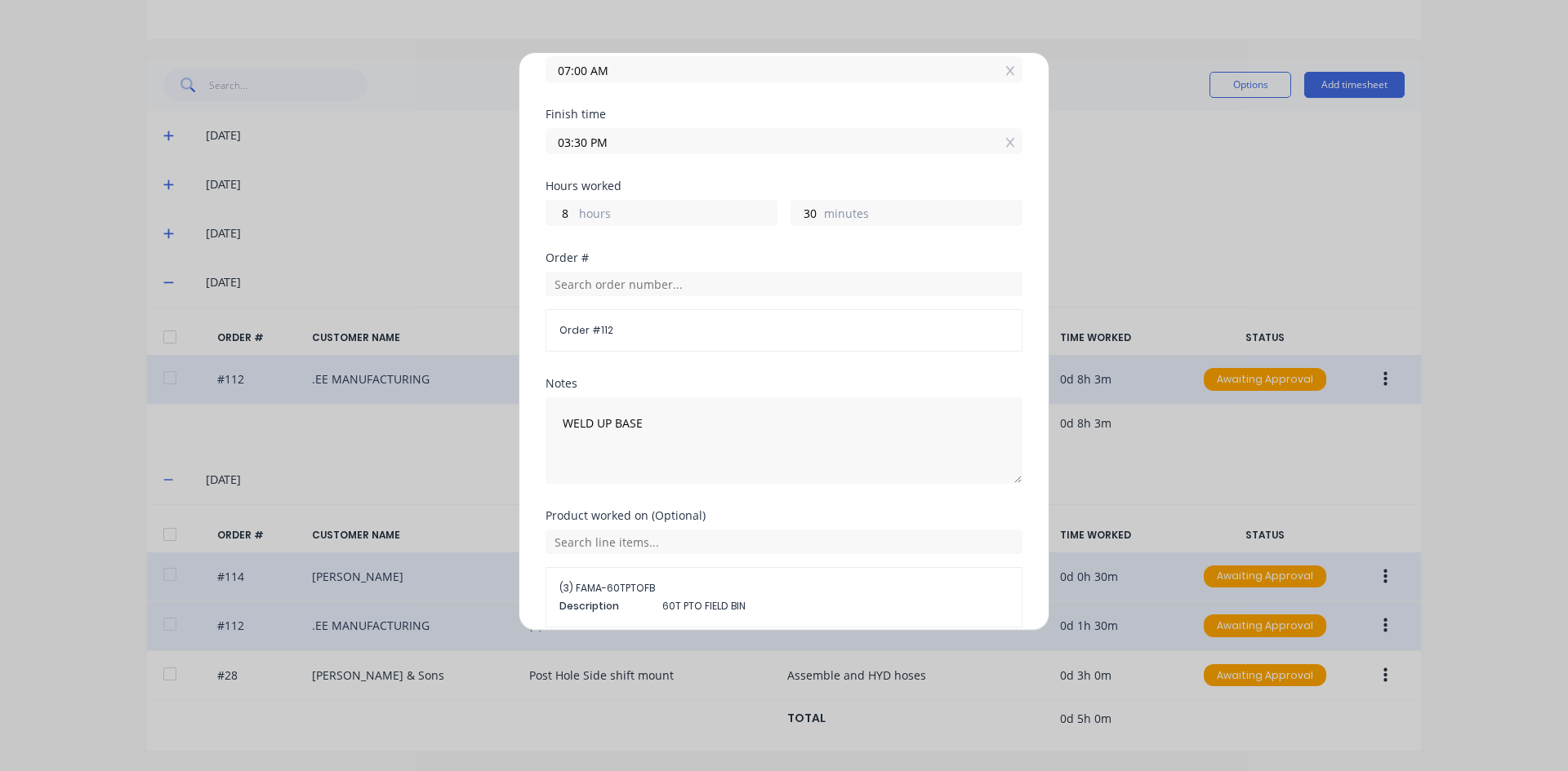
scroll to position [229, 0]
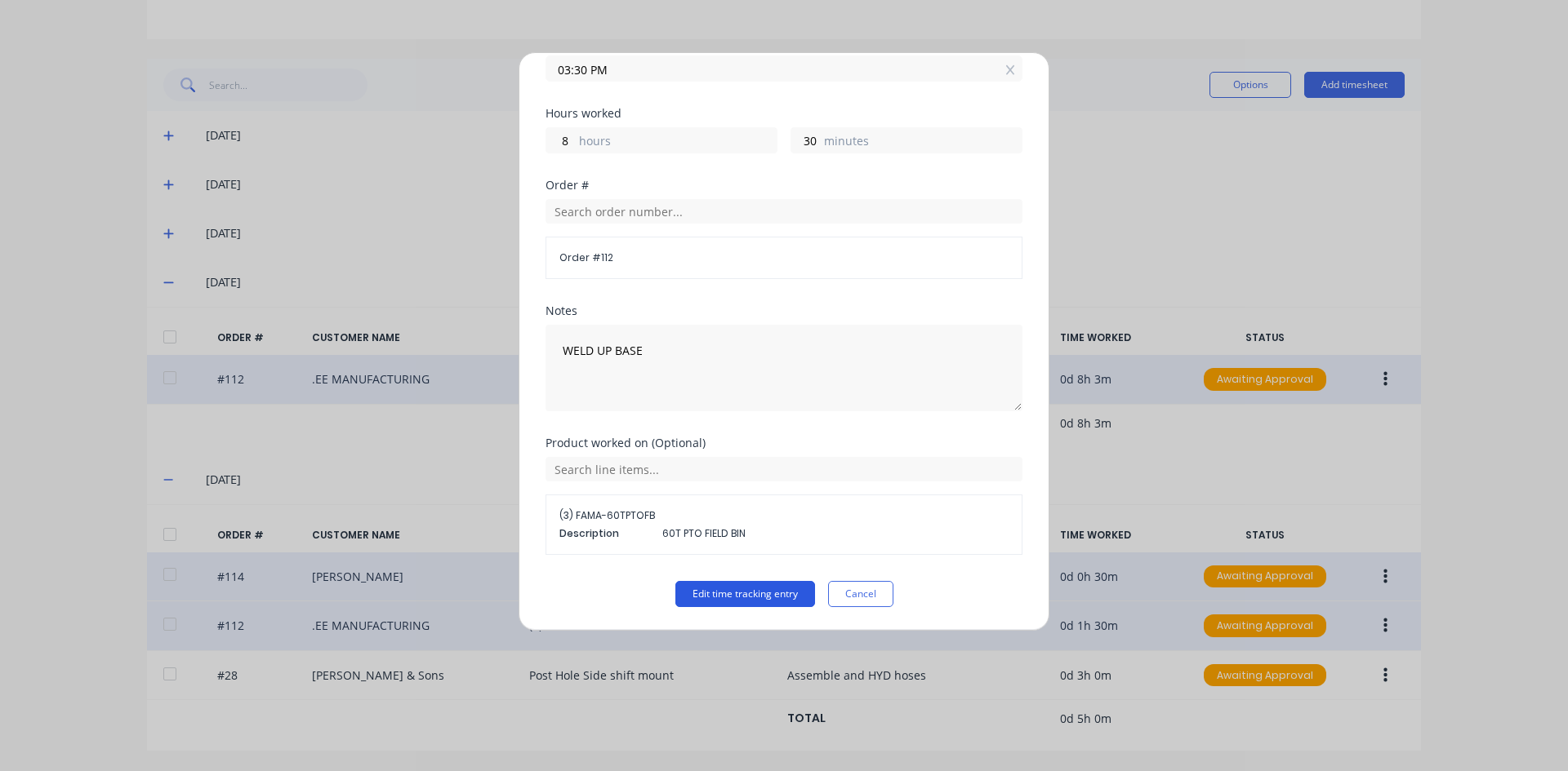
click at [726, 592] on button "Edit time tracking entry" at bounding box center [744, 594] width 139 height 26
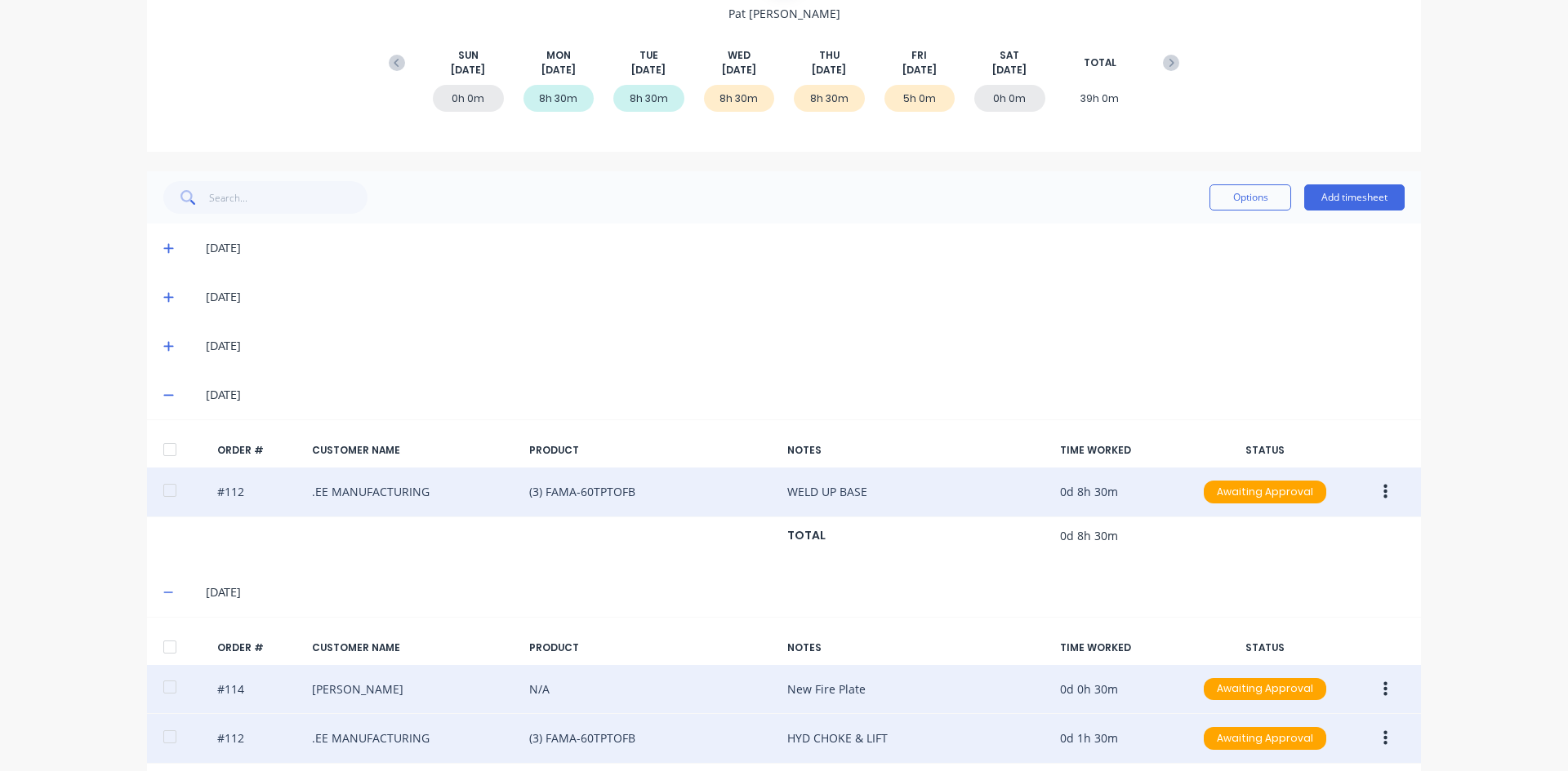
scroll to position [0, 0]
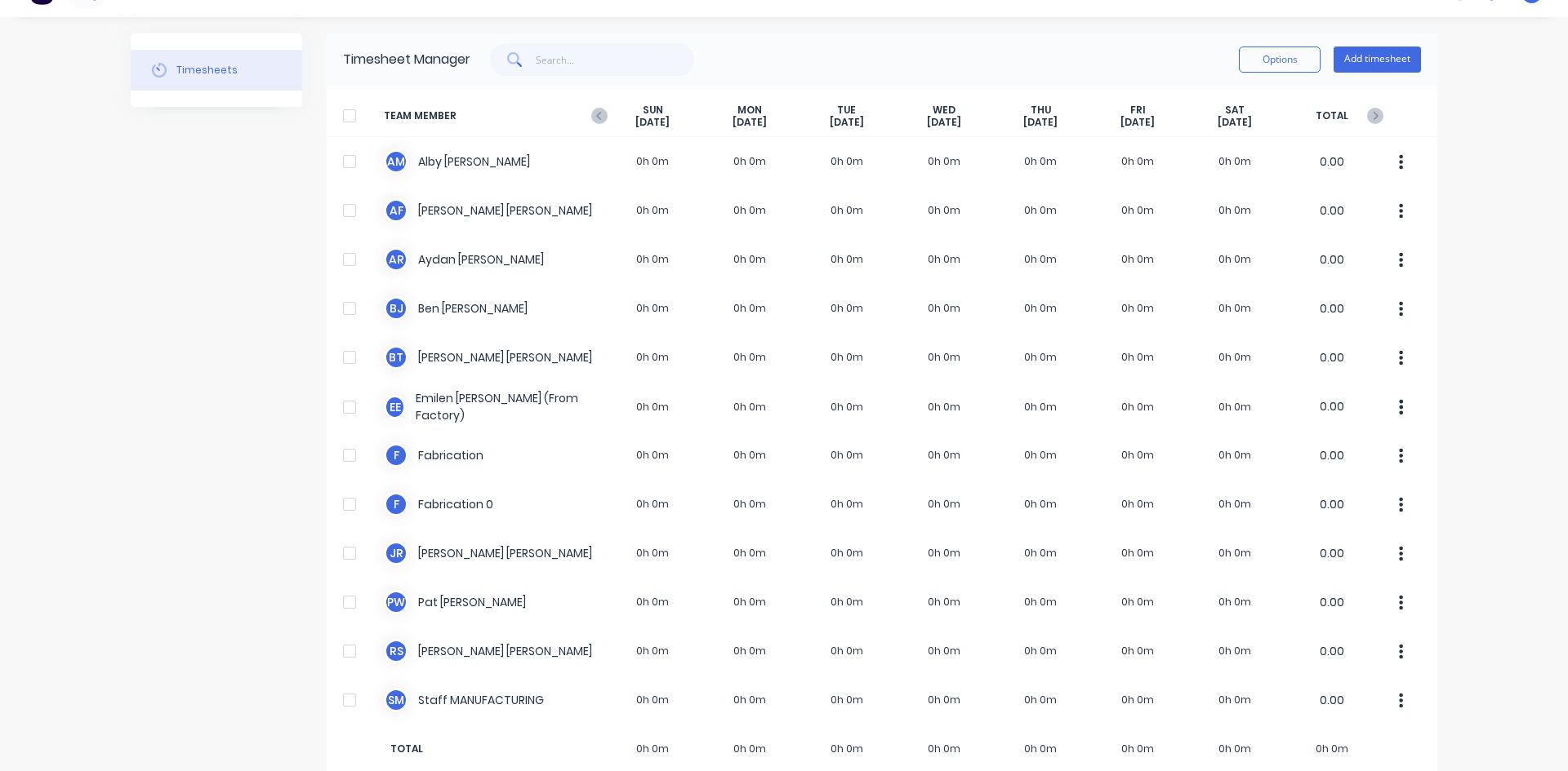
scroll to position [60, 0]
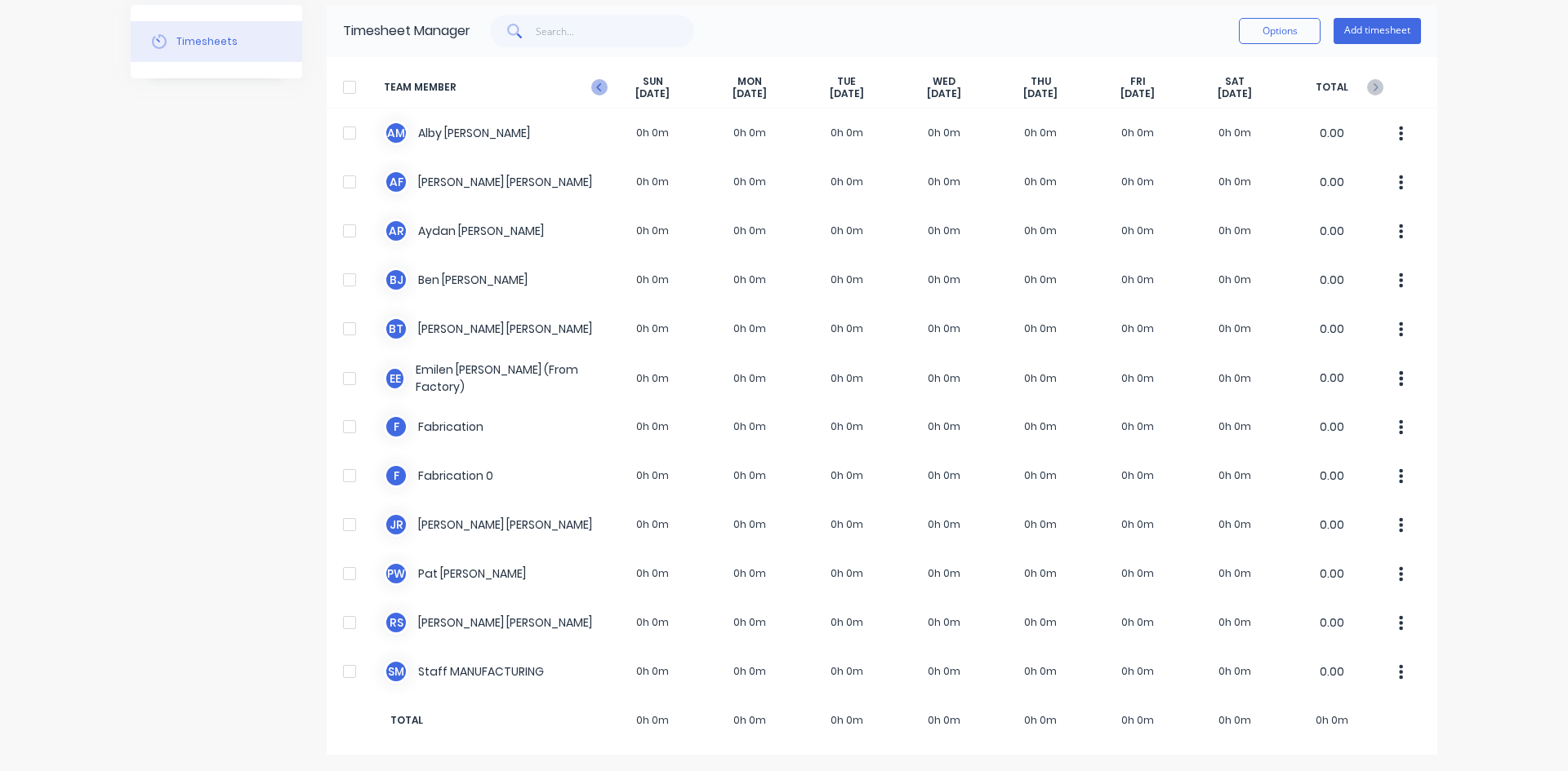
click at [594, 90] on icon at bounding box center [600, 87] width 16 height 16
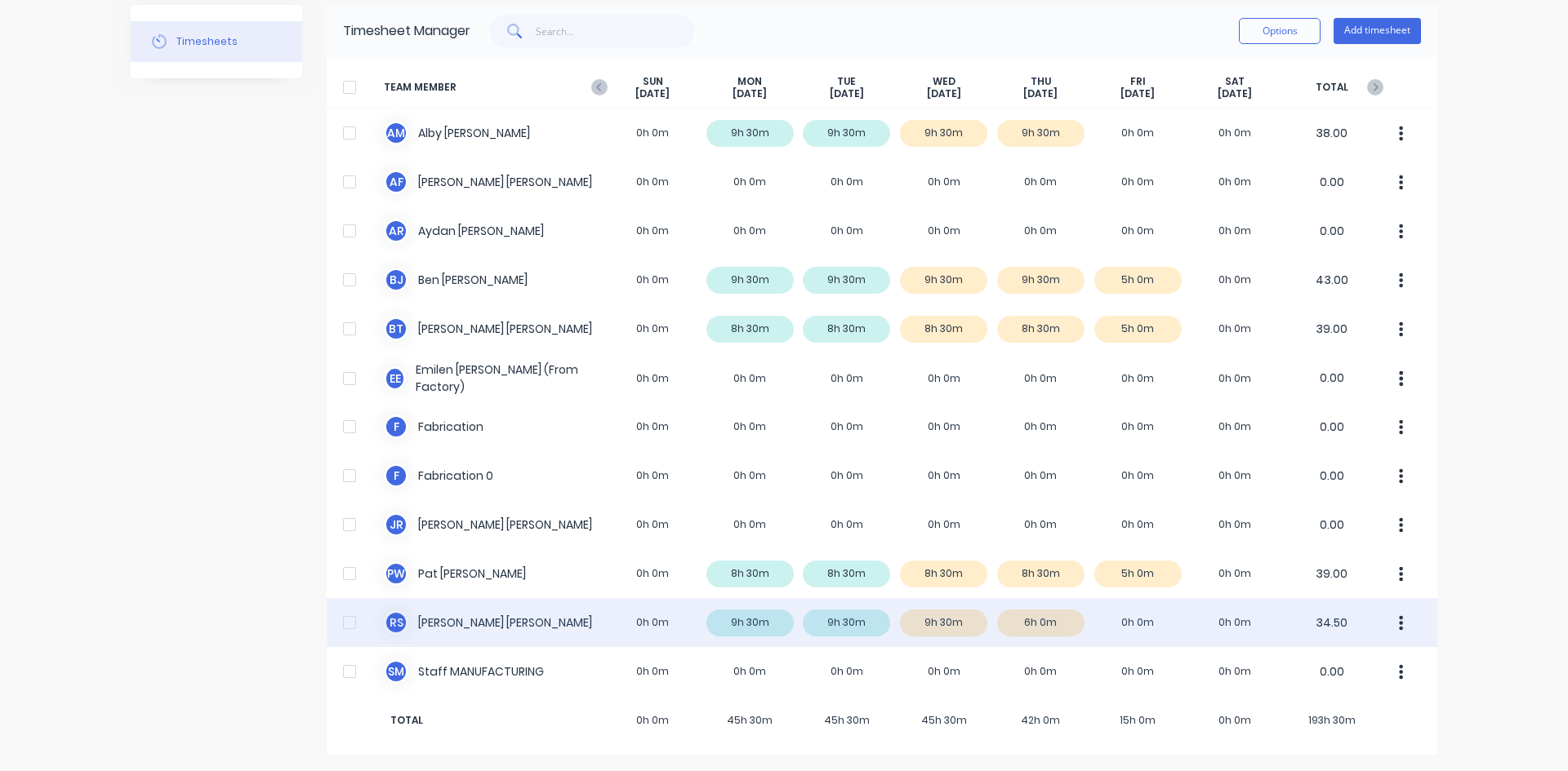
click at [489, 625] on div "R S [PERSON_NAME] 0h 0m 9h 30m 9h 30m 9h 30m 6h 0m 0h 0m 0h 0m 34.50" at bounding box center [881, 623] width 1110 height 49
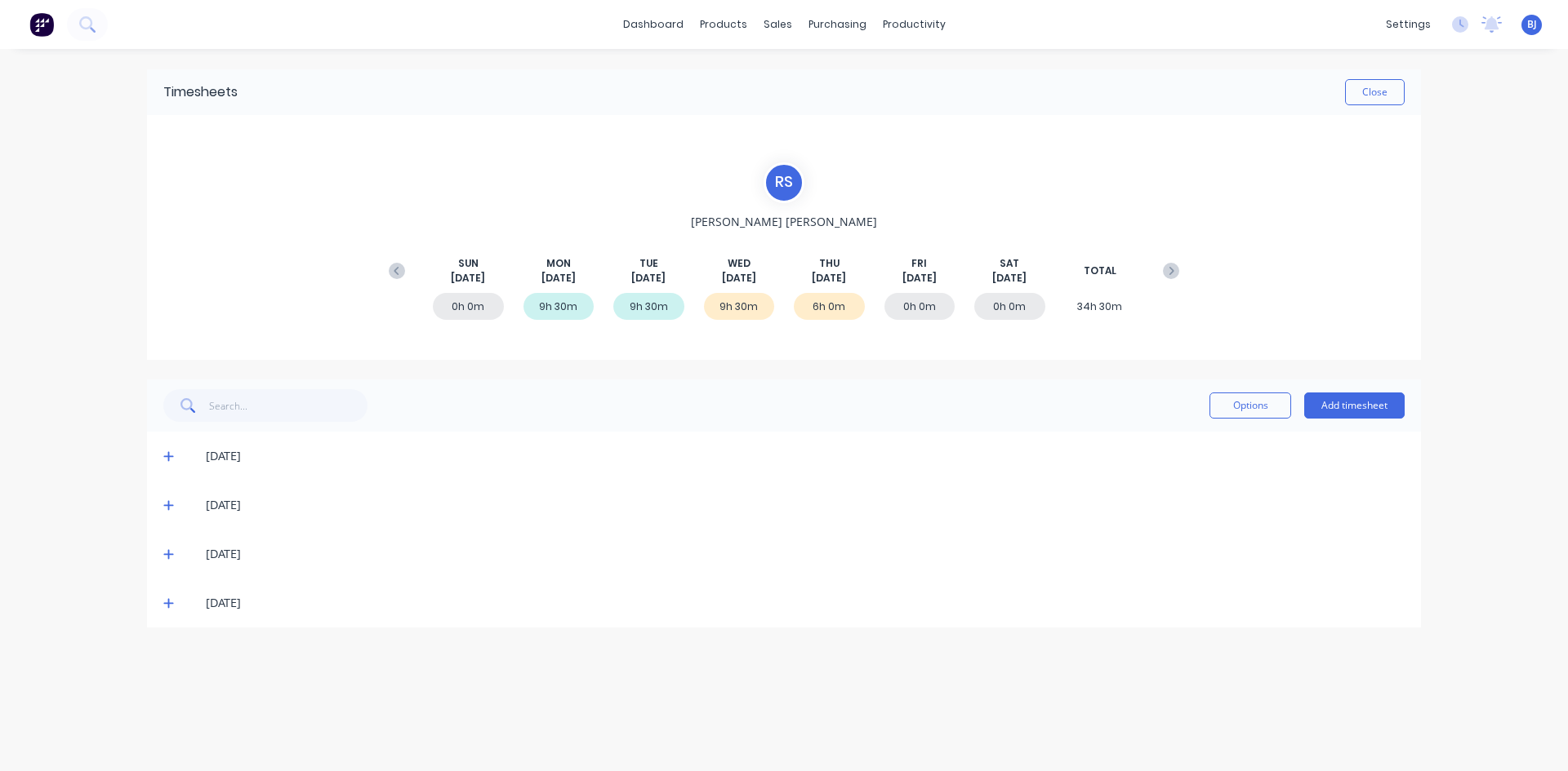
click at [170, 606] on icon at bounding box center [169, 603] width 11 height 12
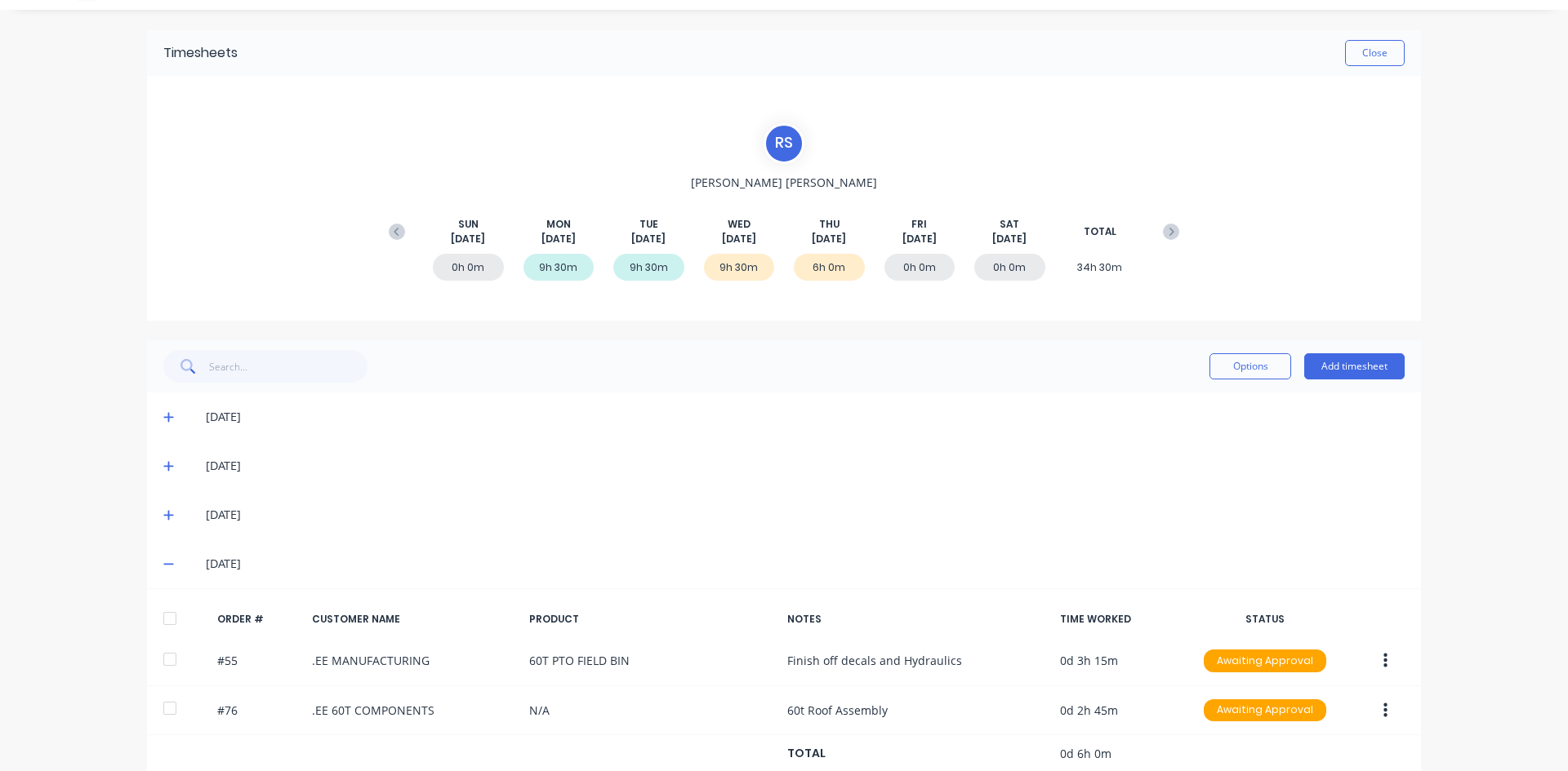
scroll to position [75, 0]
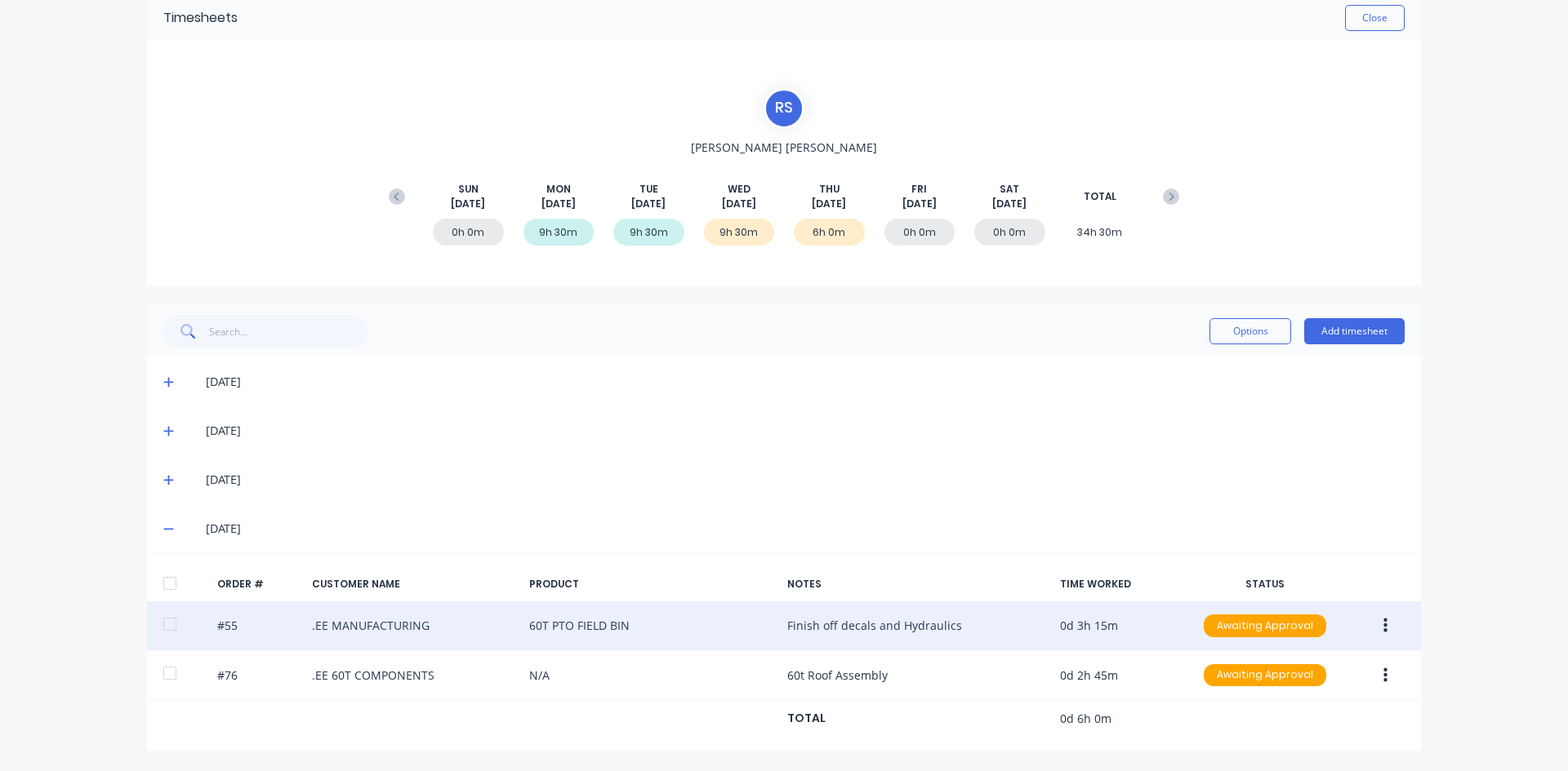
click at [1384, 627] on icon "button" at bounding box center [1385, 626] width 4 height 18
click at [1278, 736] on div "Edit" at bounding box center [1327, 734] width 126 height 23
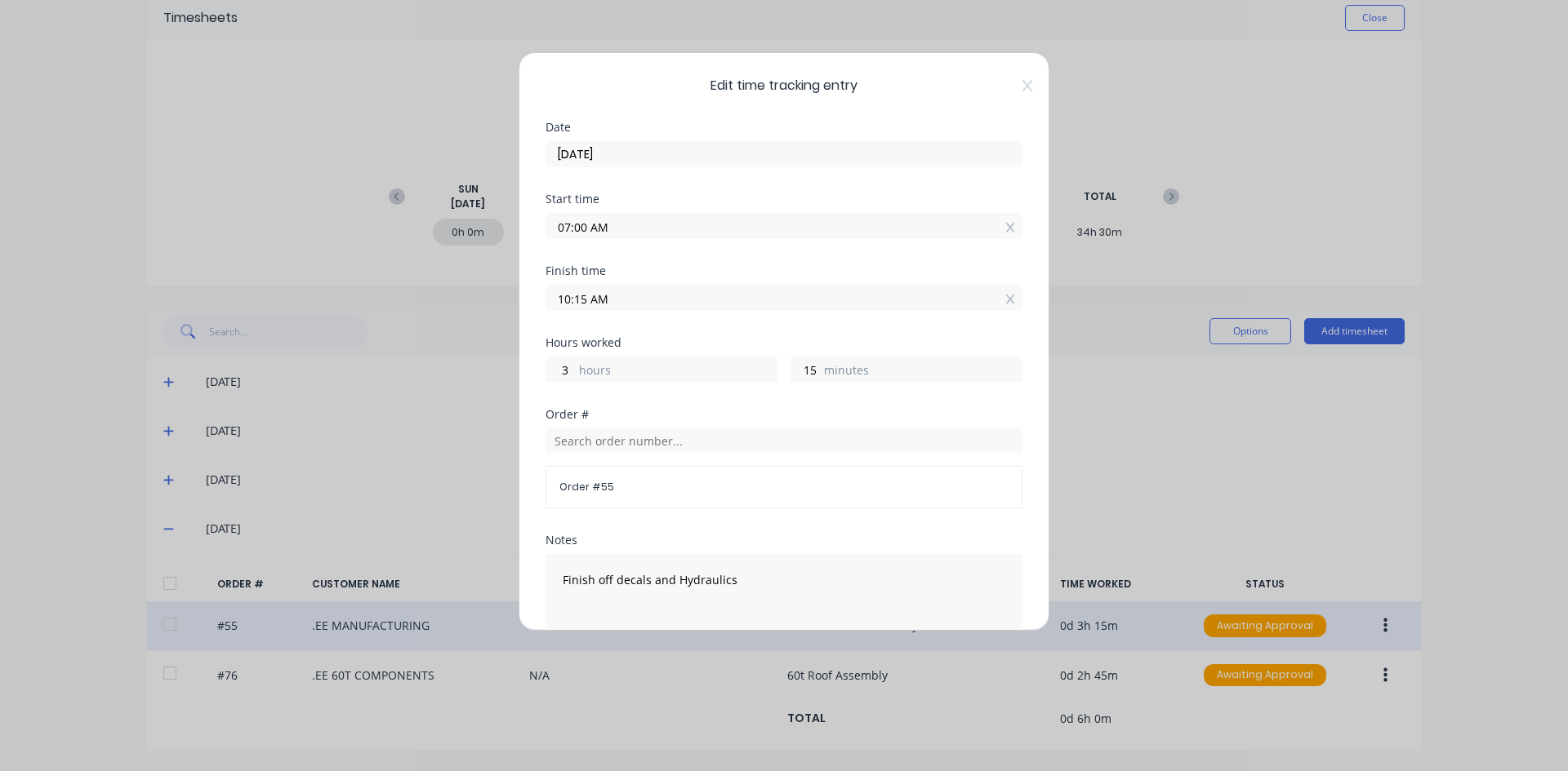
drag, startPoint x: 590, startPoint y: 299, endPoint x: 502, endPoint y: 314, distance: 89.3
click at [502, 314] on div "Edit time tracking entry Date [DATE] Start time 07:00 AM Finish time 10:15 AM H…" at bounding box center [784, 386] width 1568 height 771
click at [610, 300] on input "12.00AM" at bounding box center [784, 297] width 476 height 24
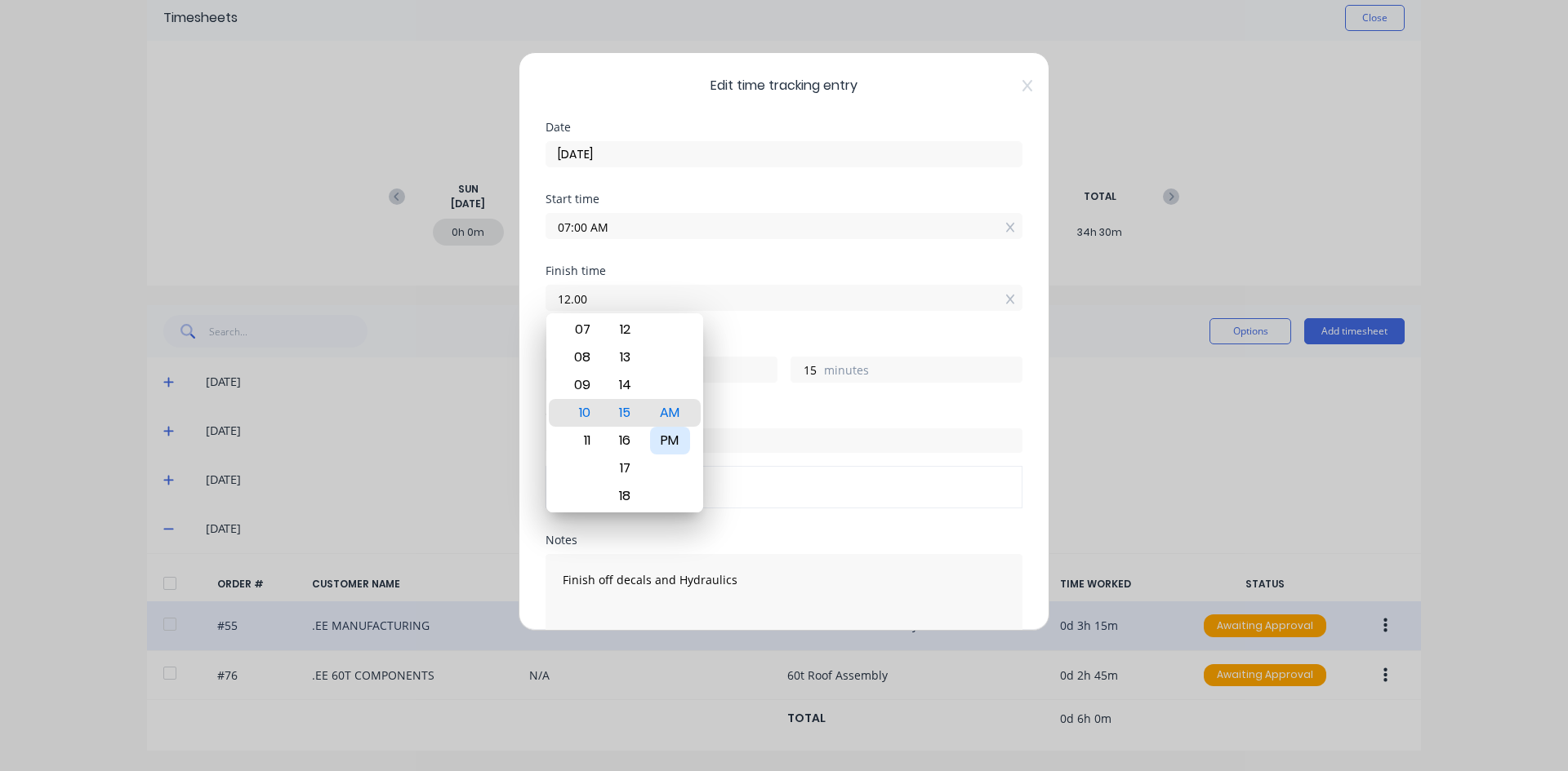
type input "12:00 PM"
type input "5"
type input "0"
click at [682, 439] on div "PM" at bounding box center [670, 440] width 40 height 28
click at [726, 337] on div "Hours worked" at bounding box center [784, 342] width 477 height 12
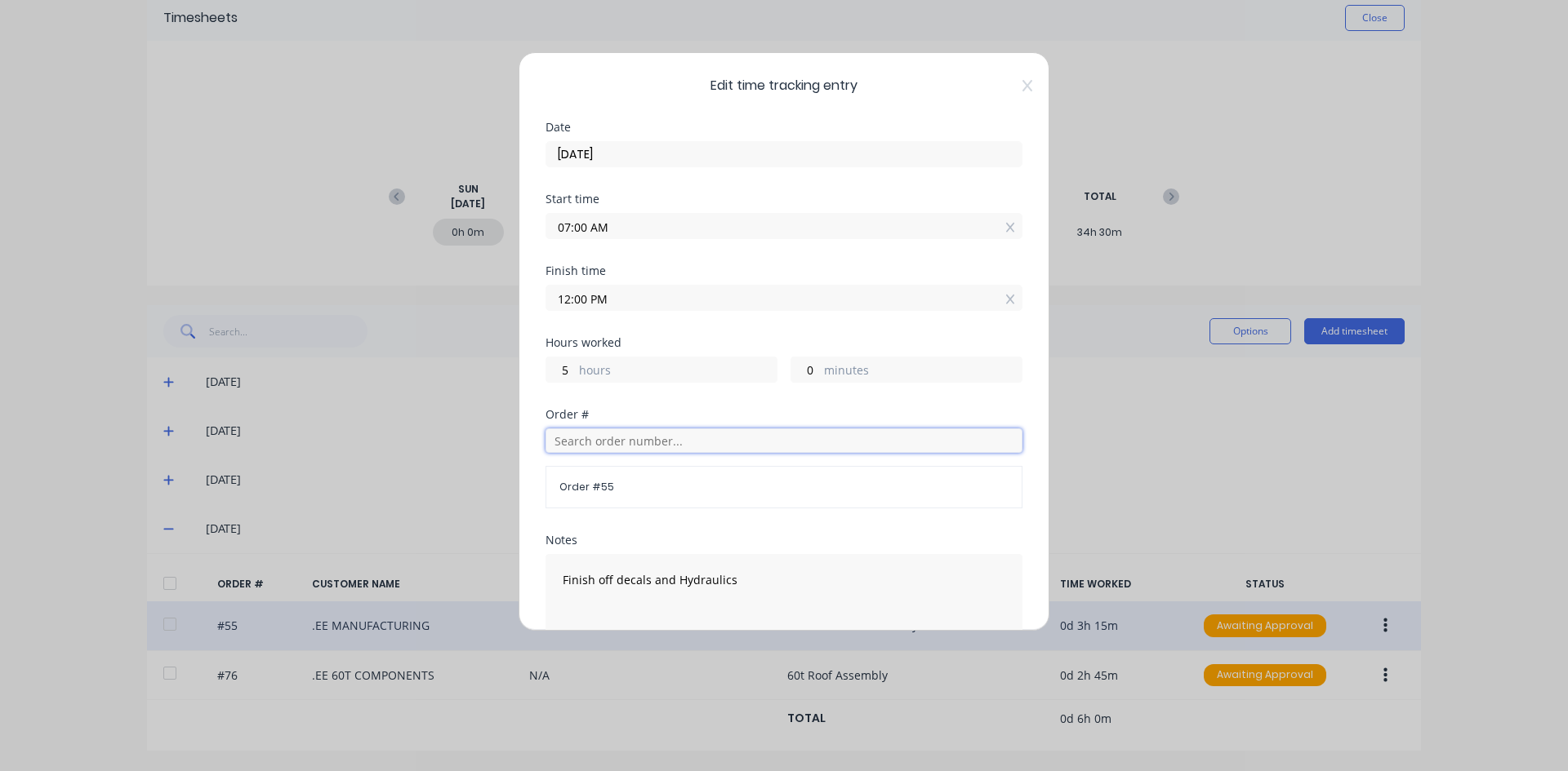
click at [579, 445] on input "text" at bounding box center [784, 440] width 477 height 24
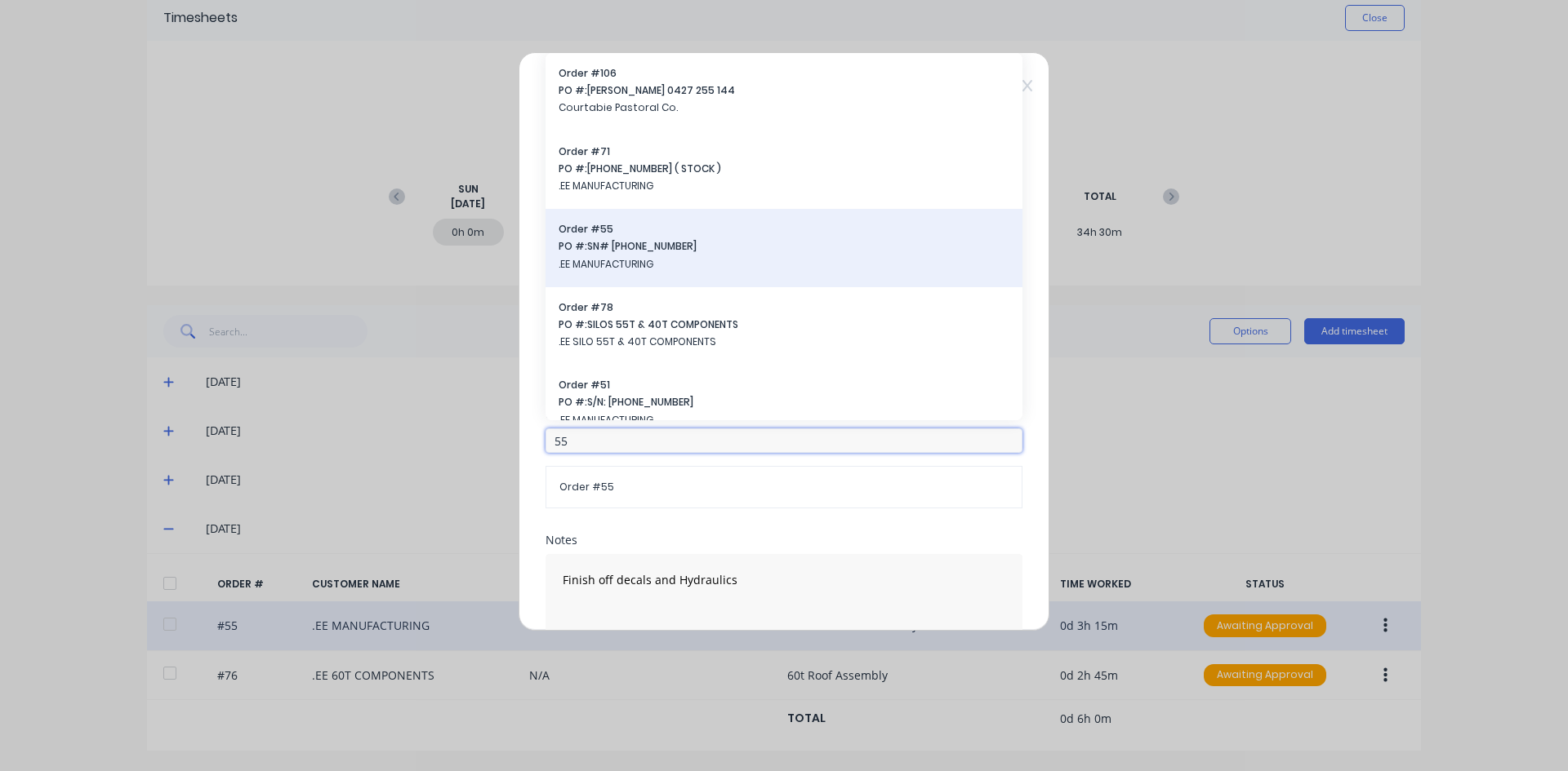
type input "55"
click at [601, 240] on span "PO #: SN# [PHONE_NUMBER]" at bounding box center [783, 246] width 450 height 14
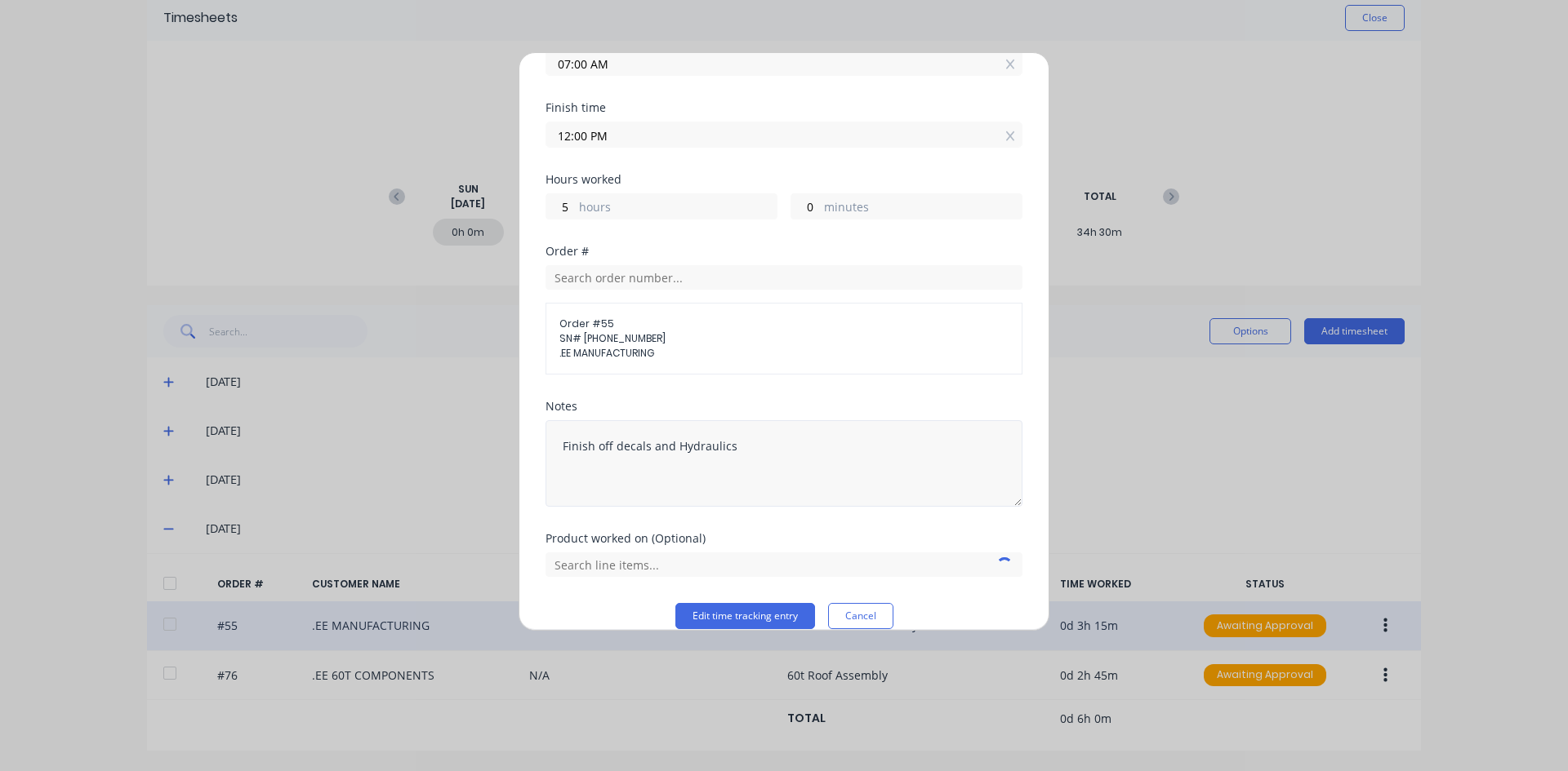
scroll to position [185, 0]
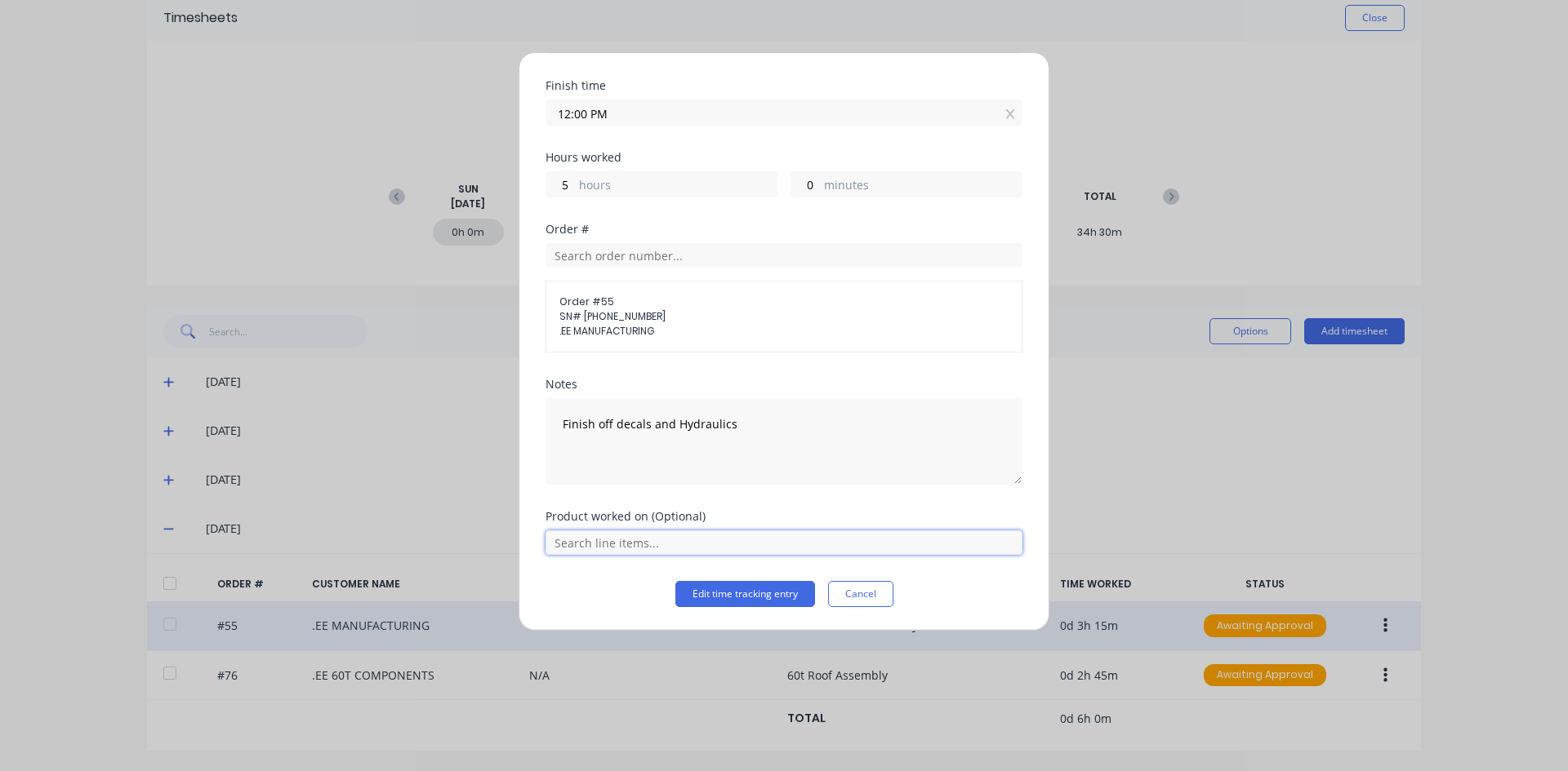
click at [626, 545] on input "text" at bounding box center [784, 542] width 477 height 24
click at [601, 341] on span "60T PTO FIELD BIN" at bounding box center [797, 339] width 424 height 14
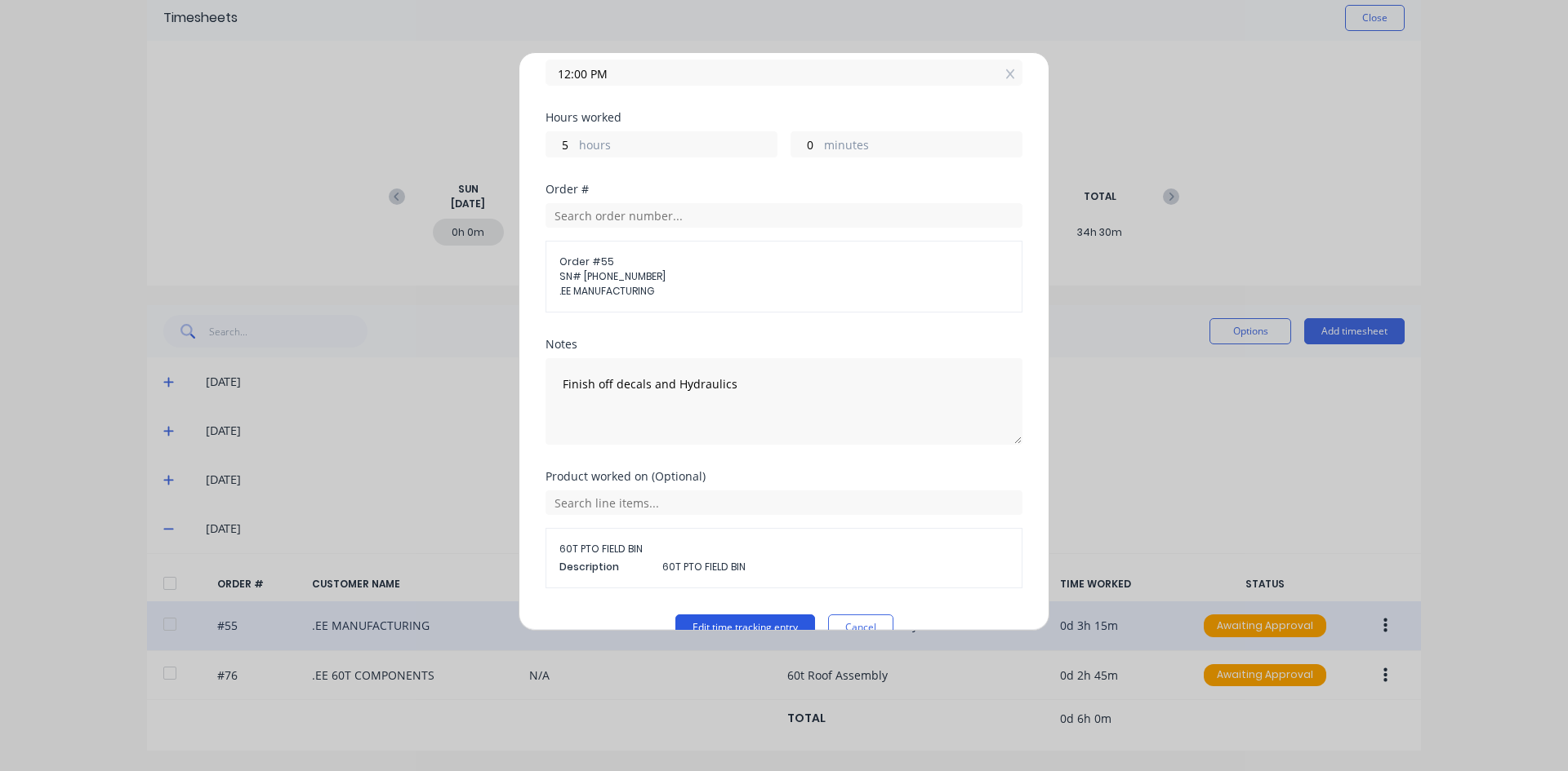
scroll to position [259, 0]
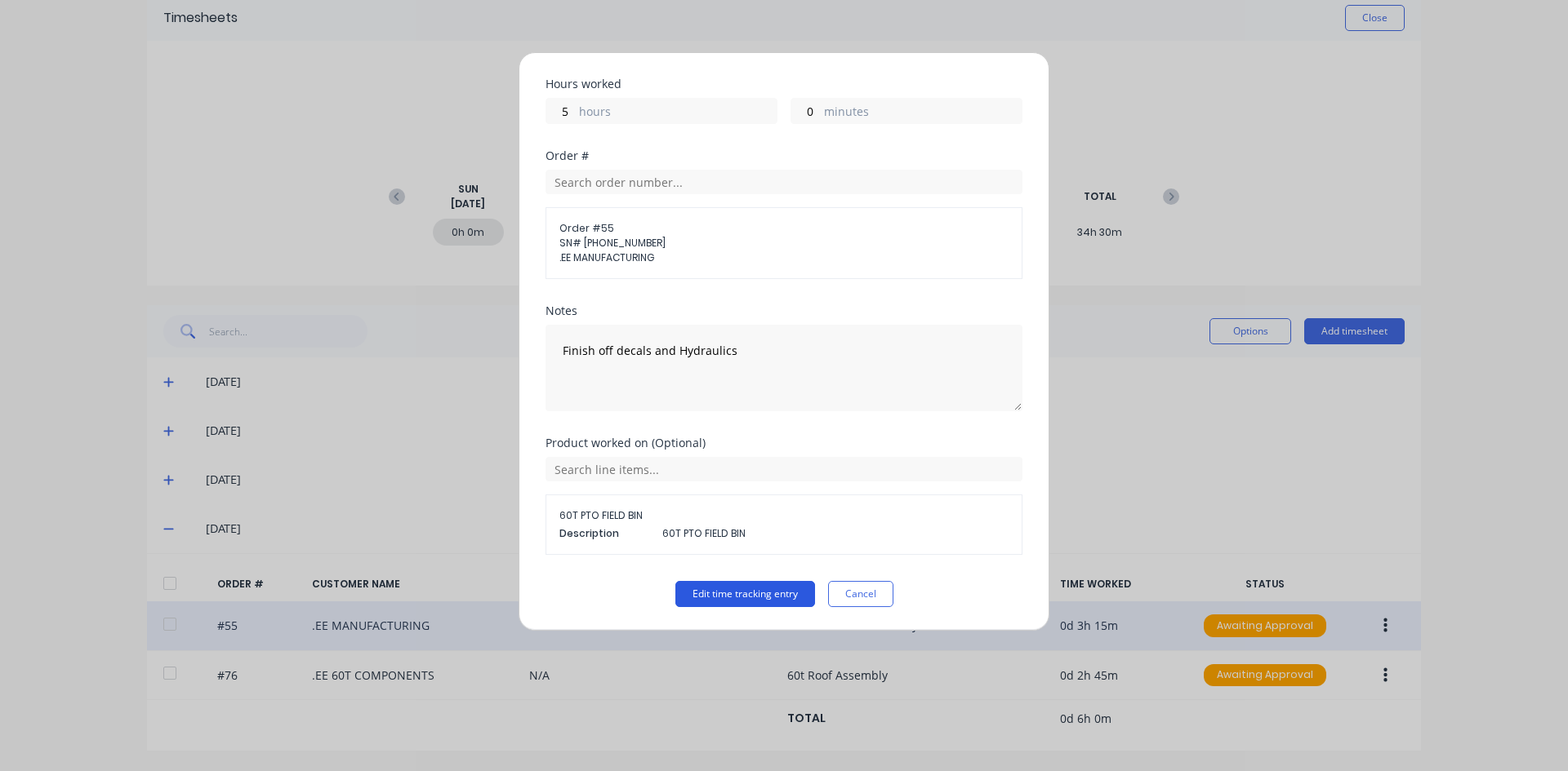
click at [708, 595] on button "Edit time tracking entry" at bounding box center [744, 594] width 139 height 26
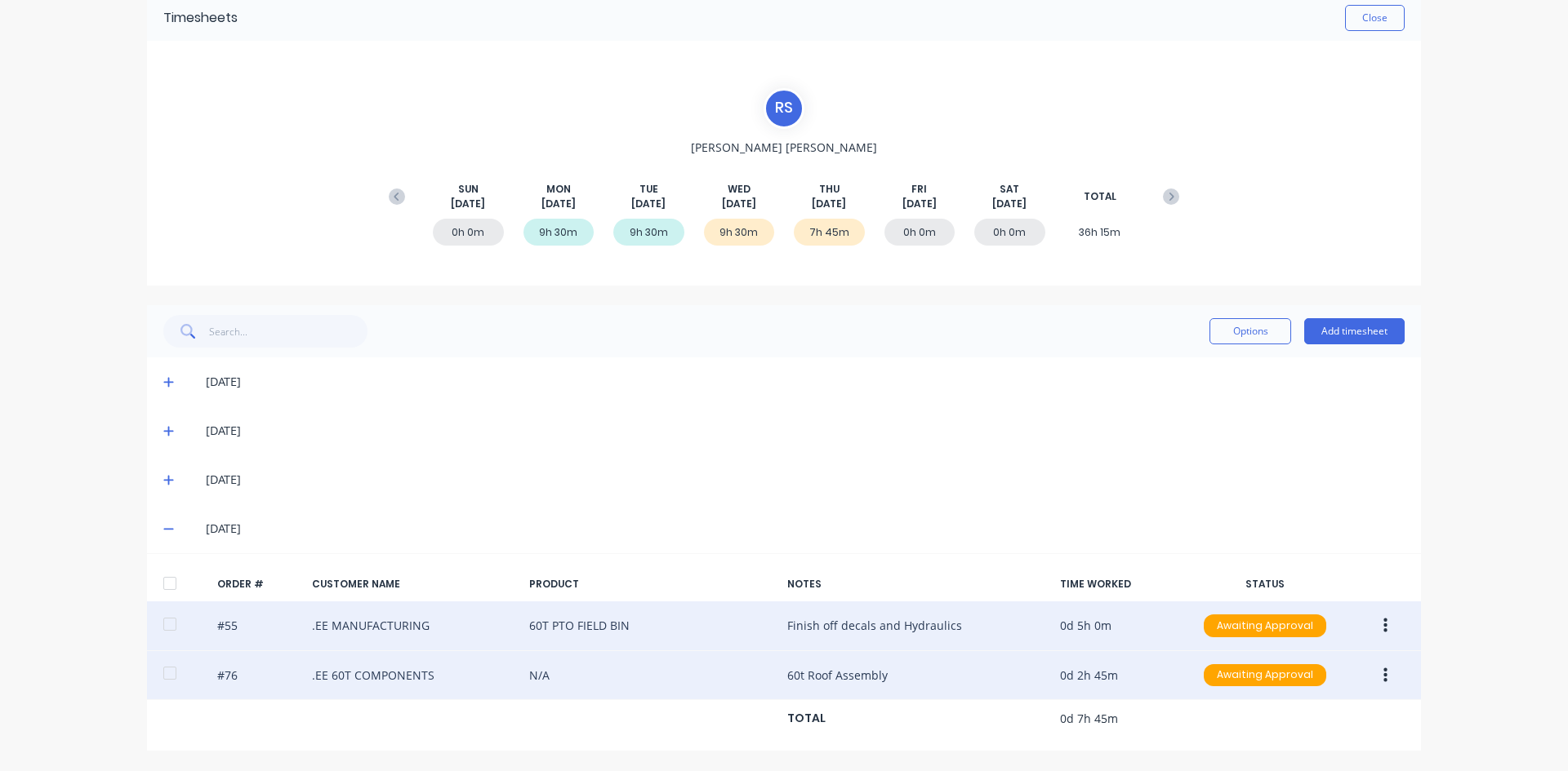
click at [1384, 679] on icon "button" at bounding box center [1385, 675] width 4 height 14
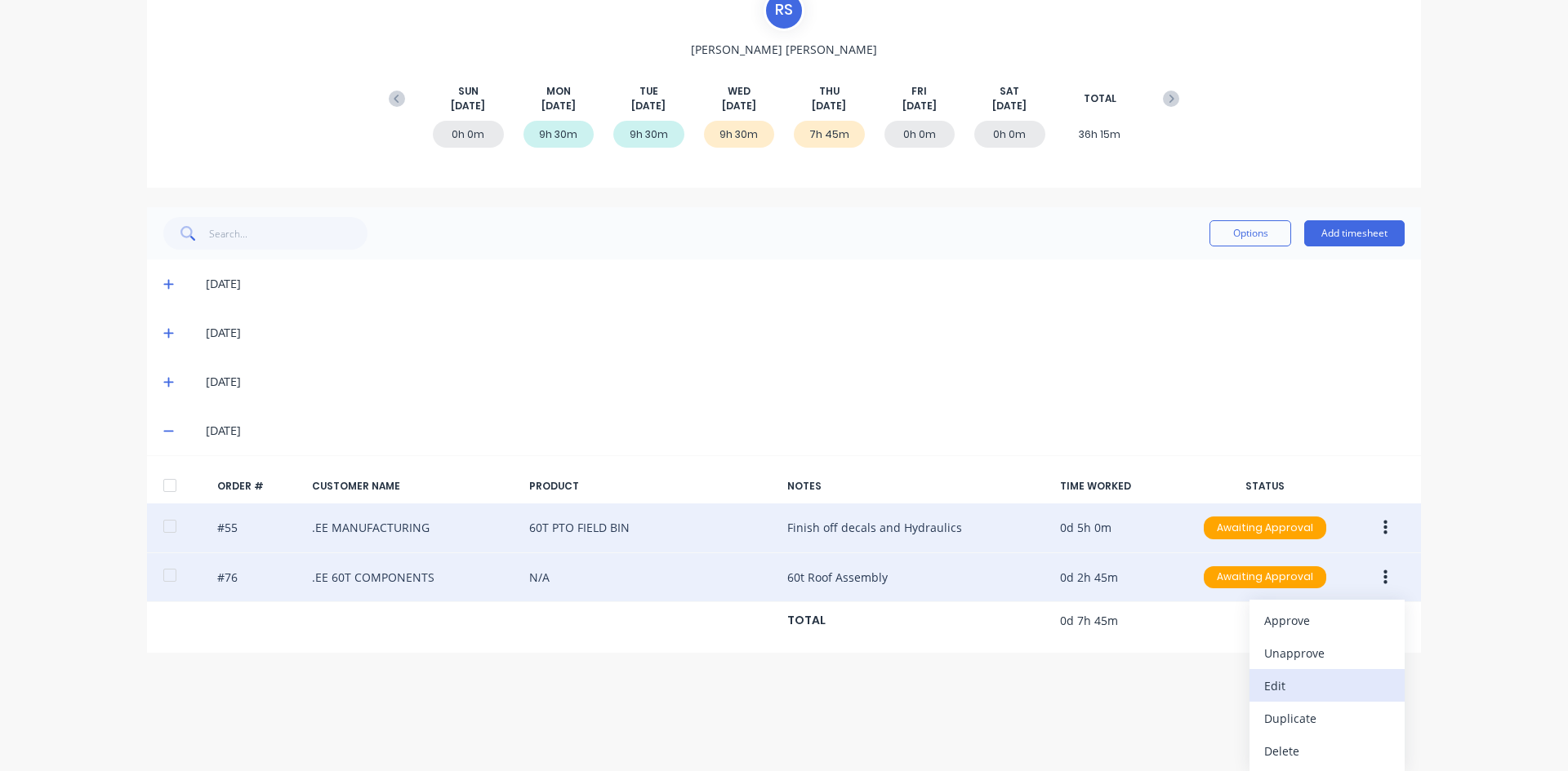
click at [1272, 686] on div "Edit" at bounding box center [1327, 686] width 126 height 23
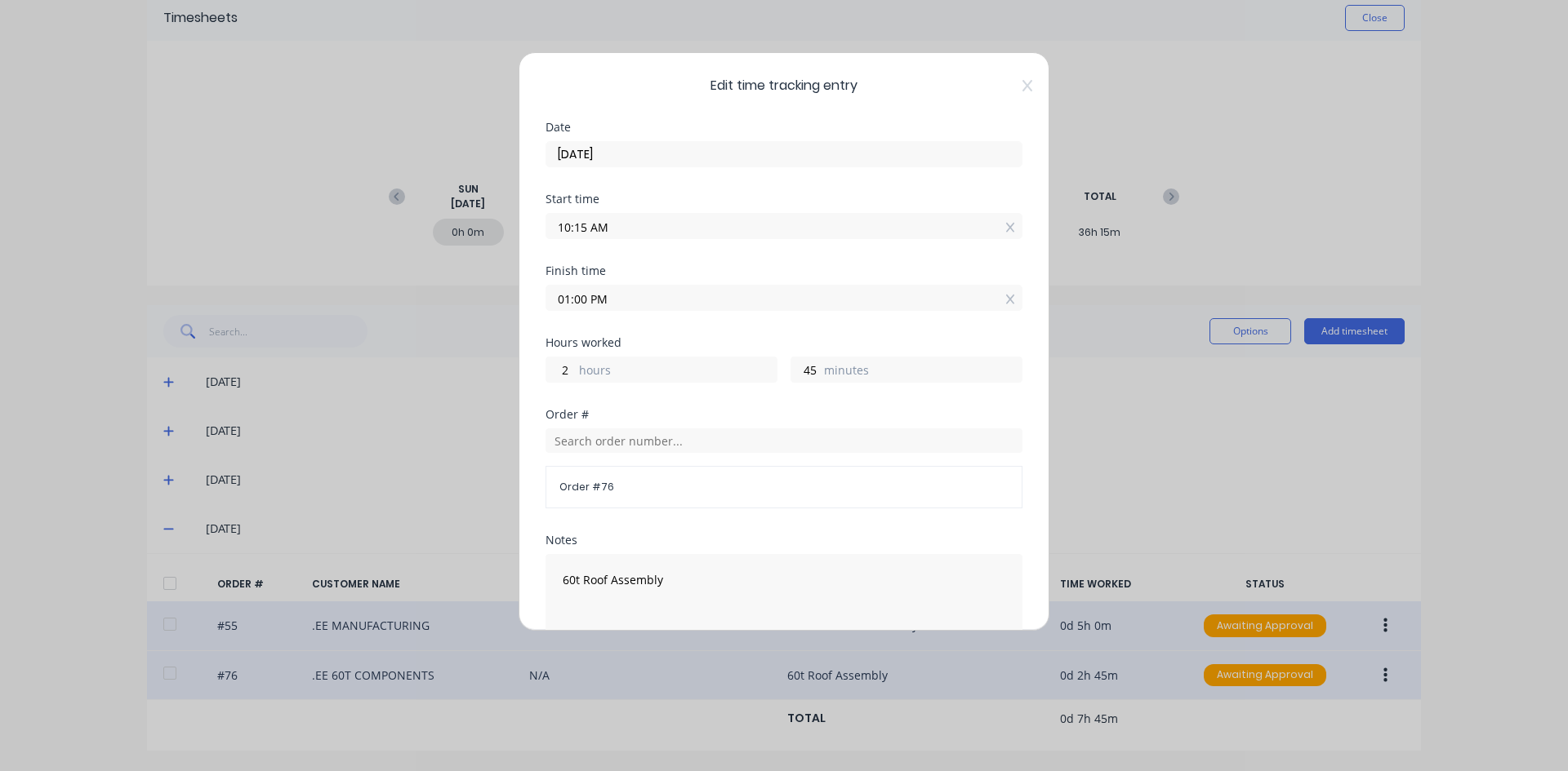
drag, startPoint x: 584, startPoint y: 227, endPoint x: 556, endPoint y: 237, distance: 29.7
click at [556, 237] on label "10:15 AM" at bounding box center [784, 226] width 477 height 26
click at [556, 237] on input "10:15 AM" at bounding box center [784, 226] width 476 height 24
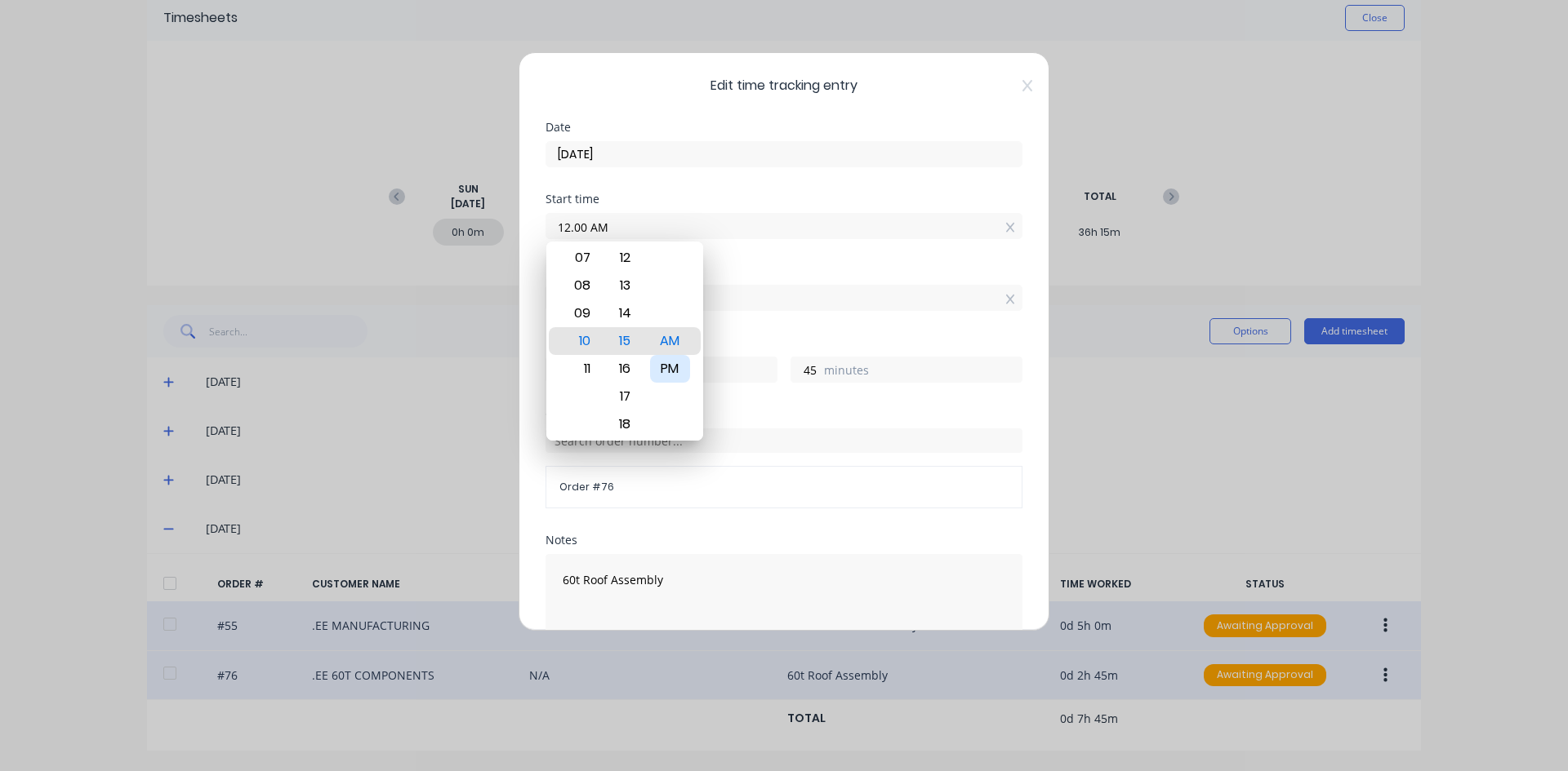
type input "12:00 AM"
type input "13"
type input "0"
click at [670, 360] on div "PM" at bounding box center [670, 368] width 40 height 28
type input "12:00 PM"
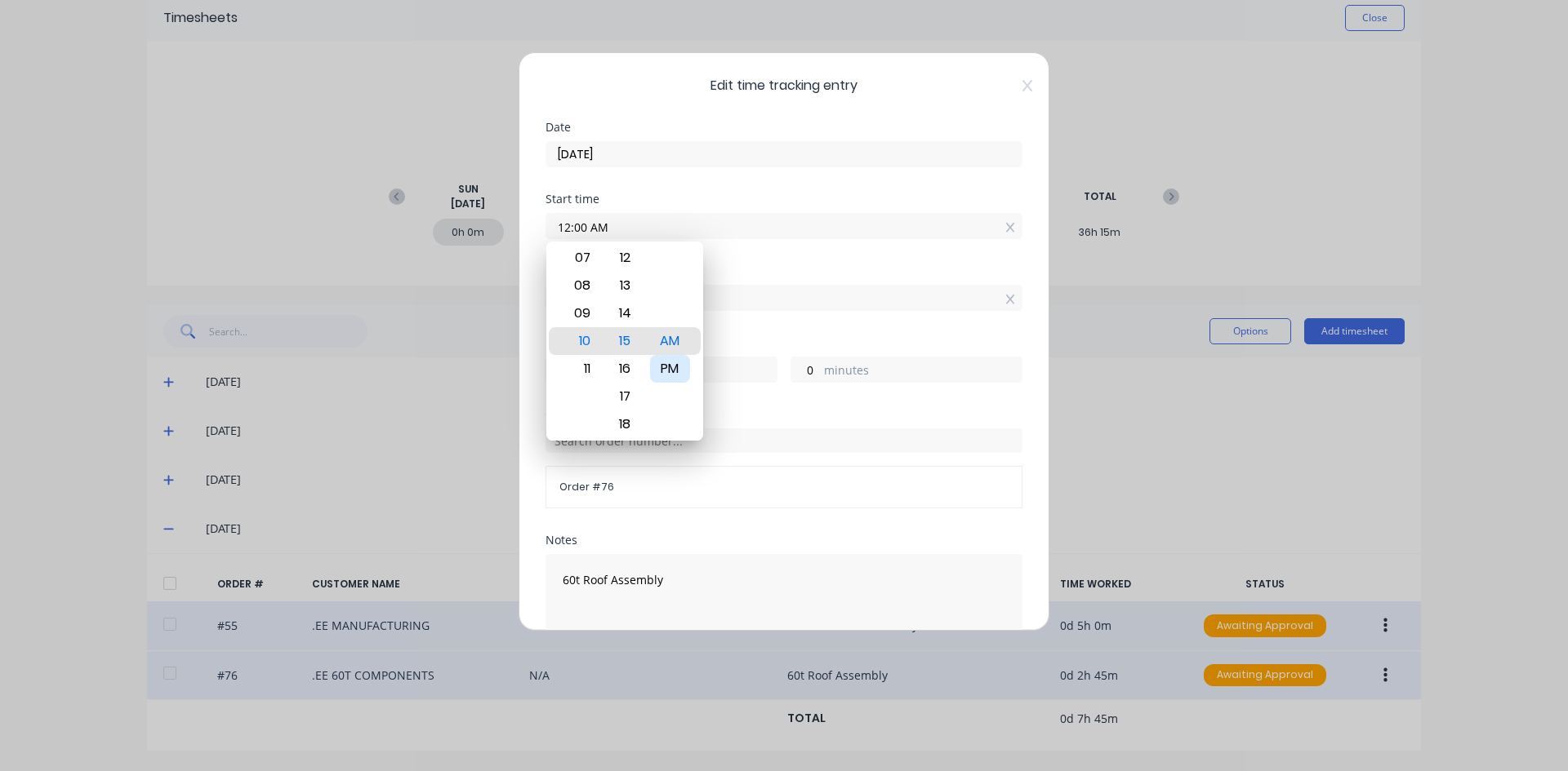
type input "1"
click at [771, 267] on div "Finish time" at bounding box center [784, 270] width 477 height 12
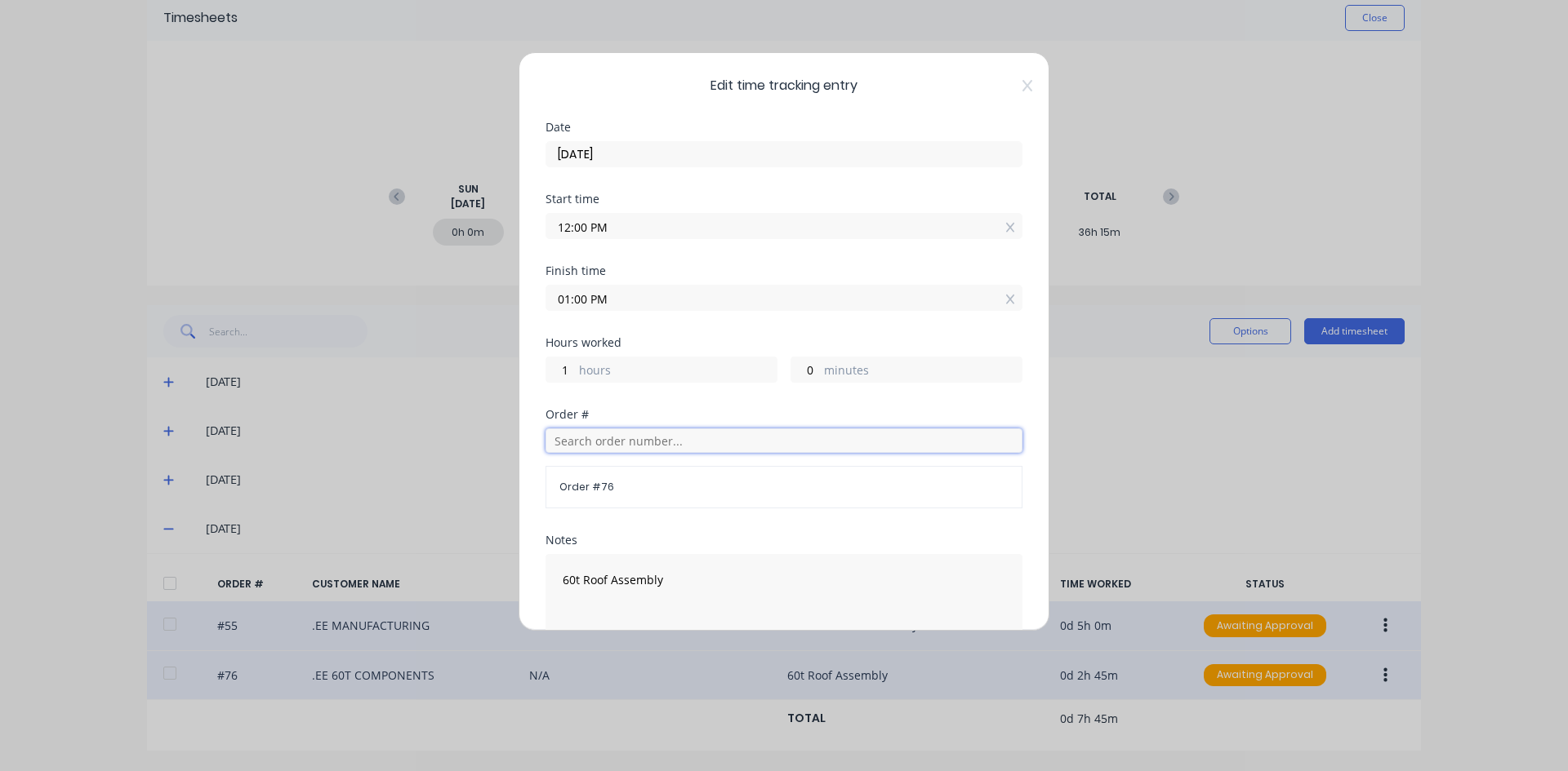
click at [584, 448] on input "text" at bounding box center [784, 440] width 477 height 24
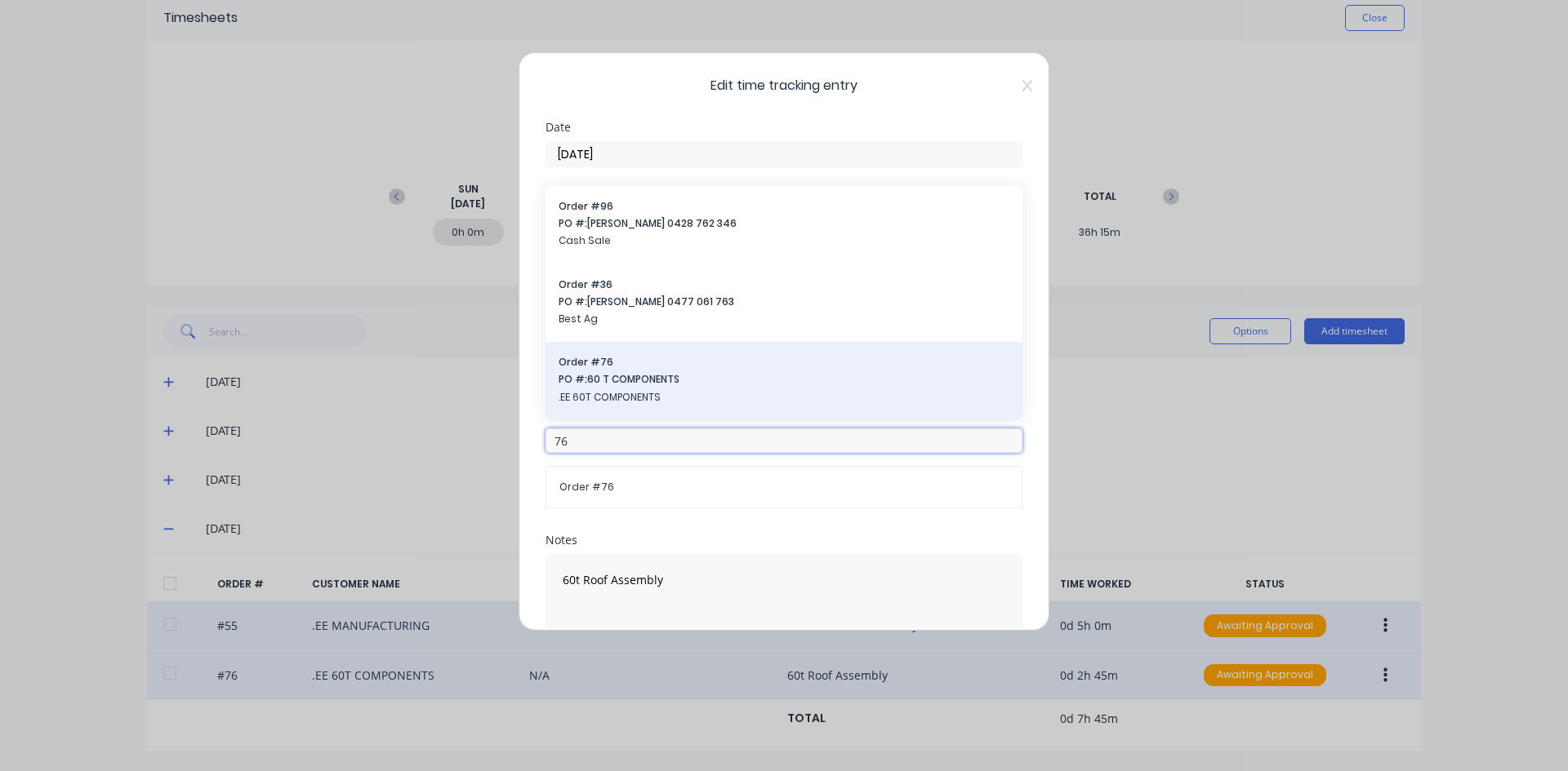
type input "76"
click at [610, 382] on span "PO #: 60 T COMPONENTS" at bounding box center [783, 379] width 450 height 14
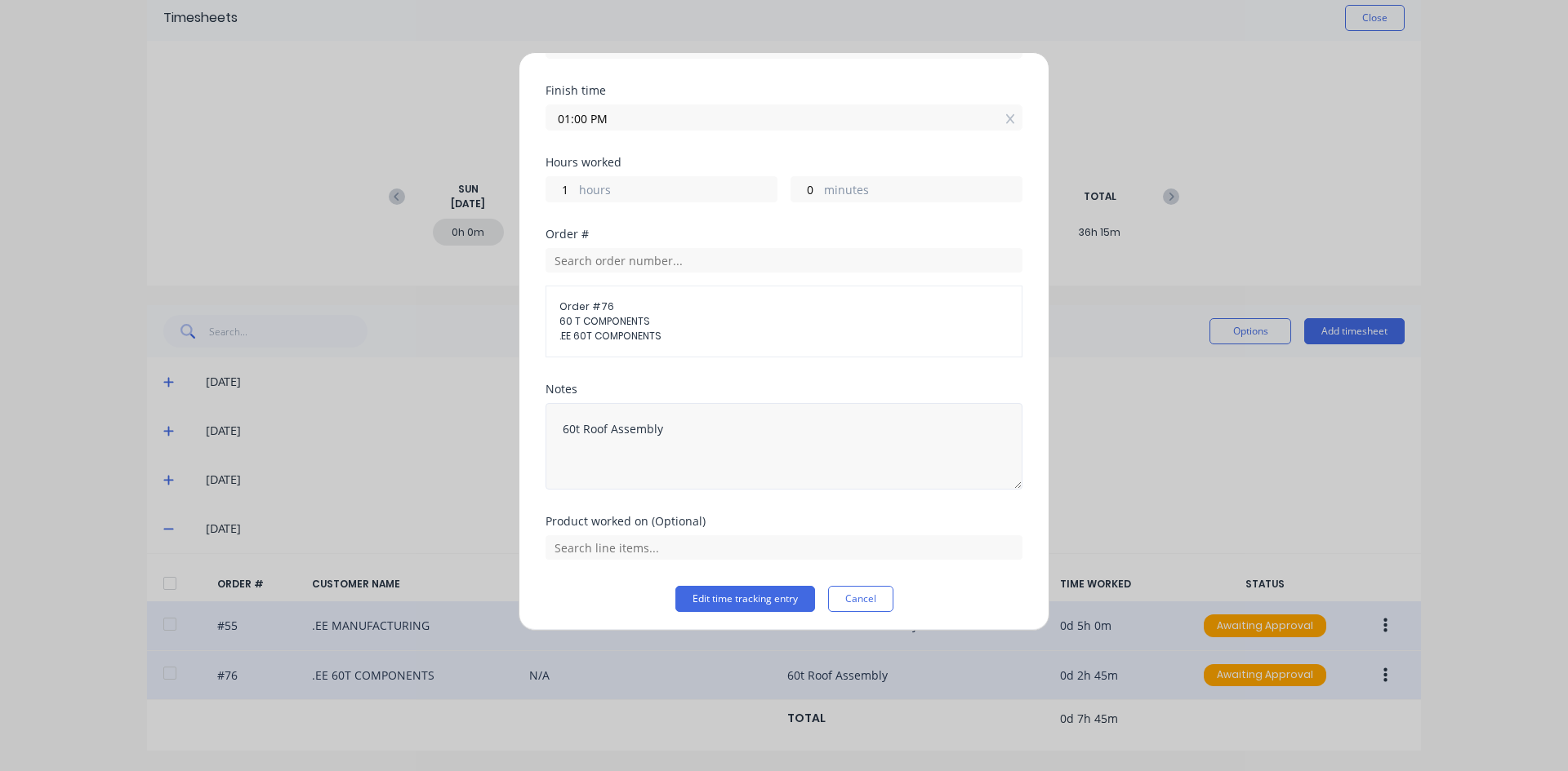
scroll to position [185, 0]
click at [603, 545] on input "text" at bounding box center [784, 542] width 477 height 24
click at [744, 593] on button "Edit time tracking entry" at bounding box center [744, 594] width 139 height 26
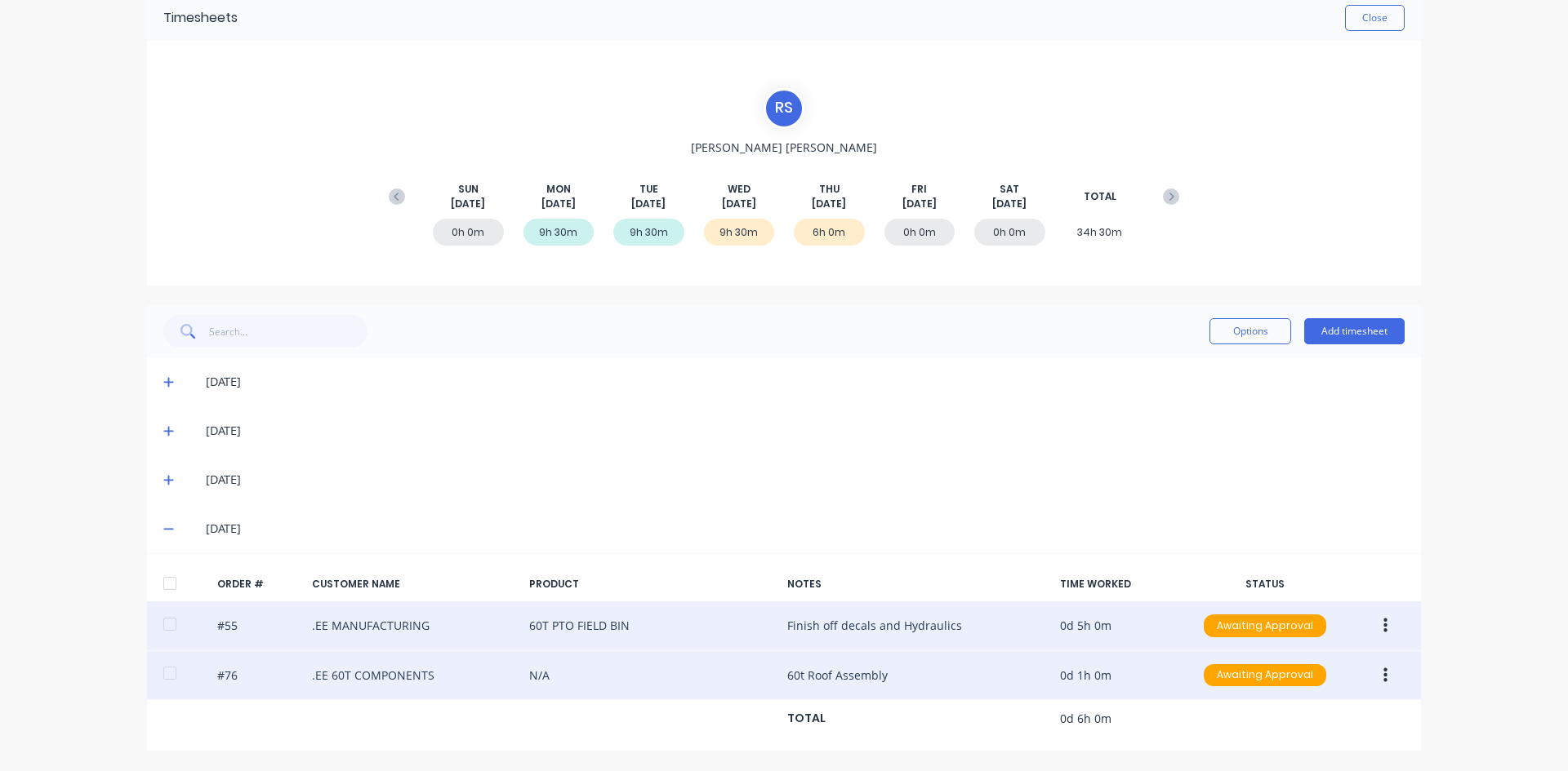
click at [1376, 675] on button "button" at bounding box center [1385, 676] width 39 height 30
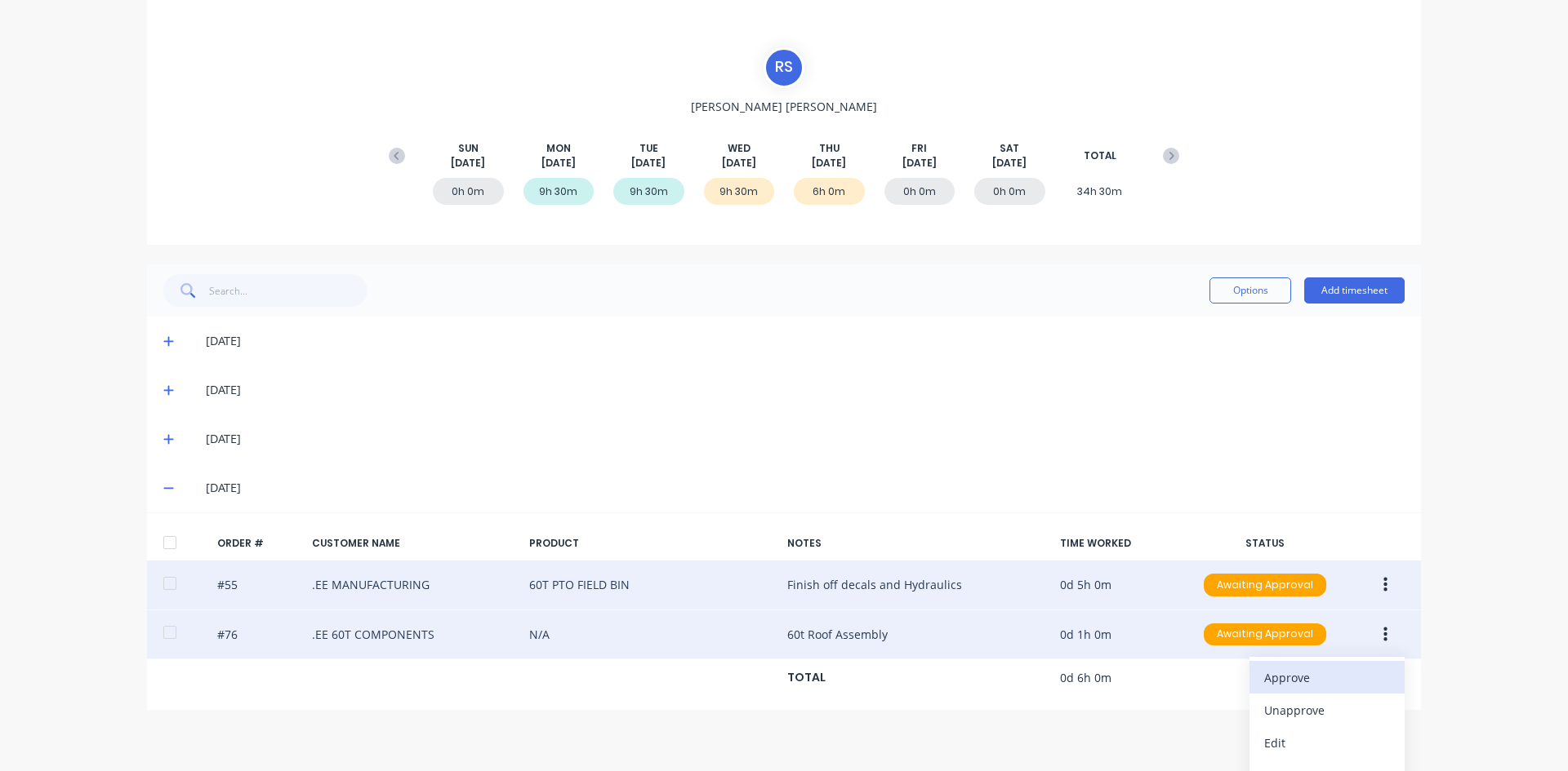
scroll to position [173, 0]
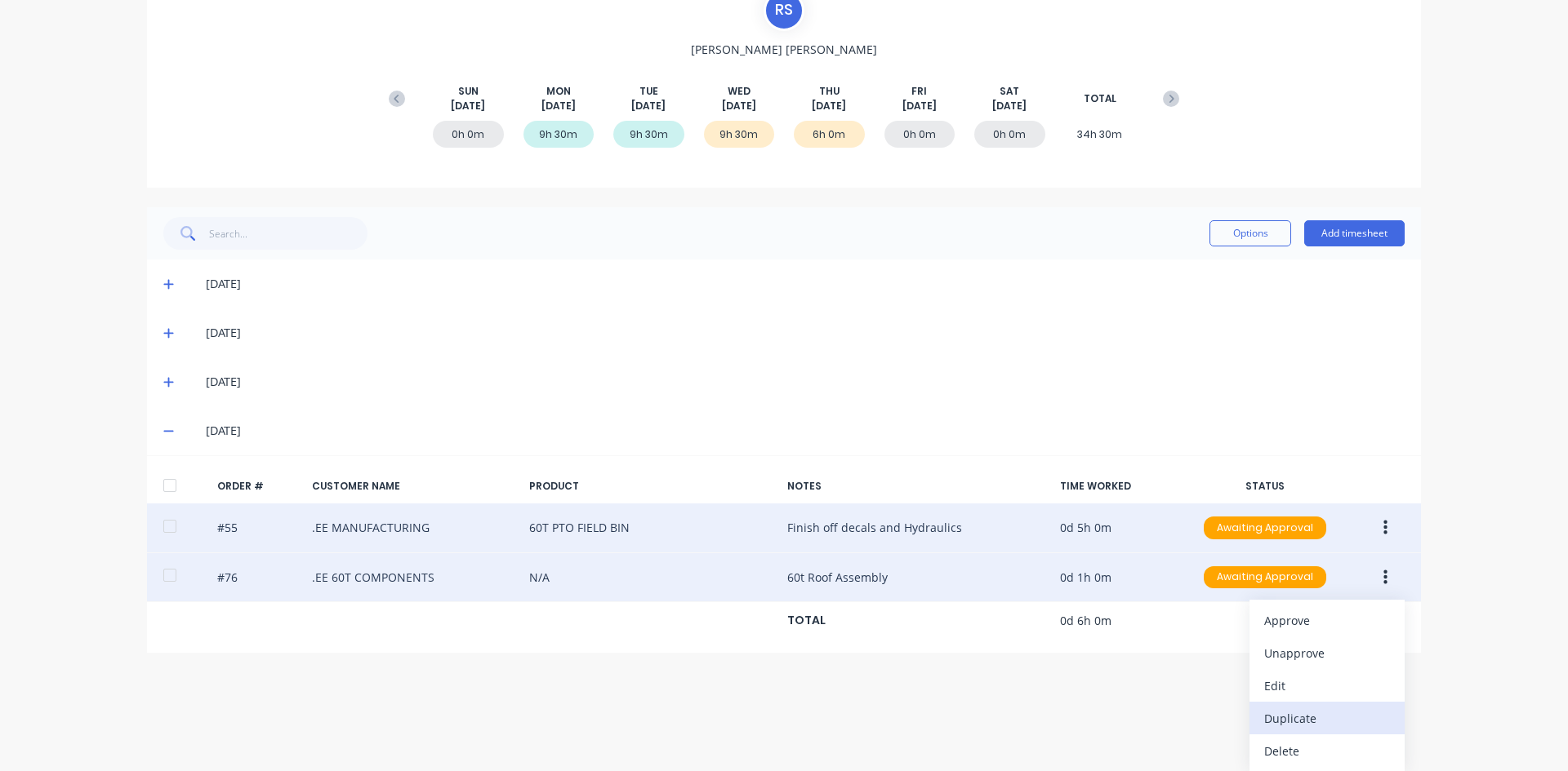
click at [1289, 716] on div "Duplicate" at bounding box center [1327, 719] width 126 height 23
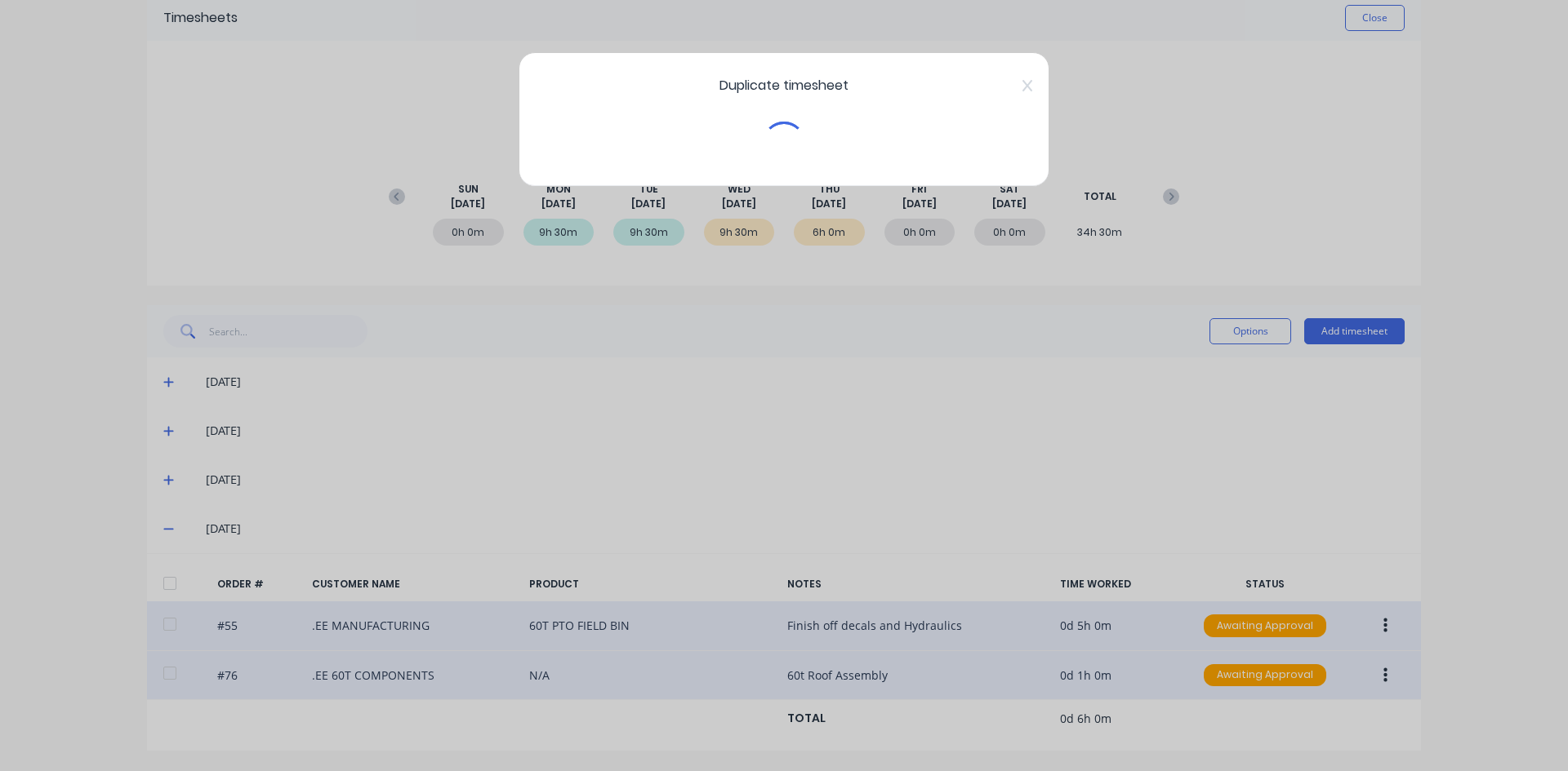
scroll to position [75, 0]
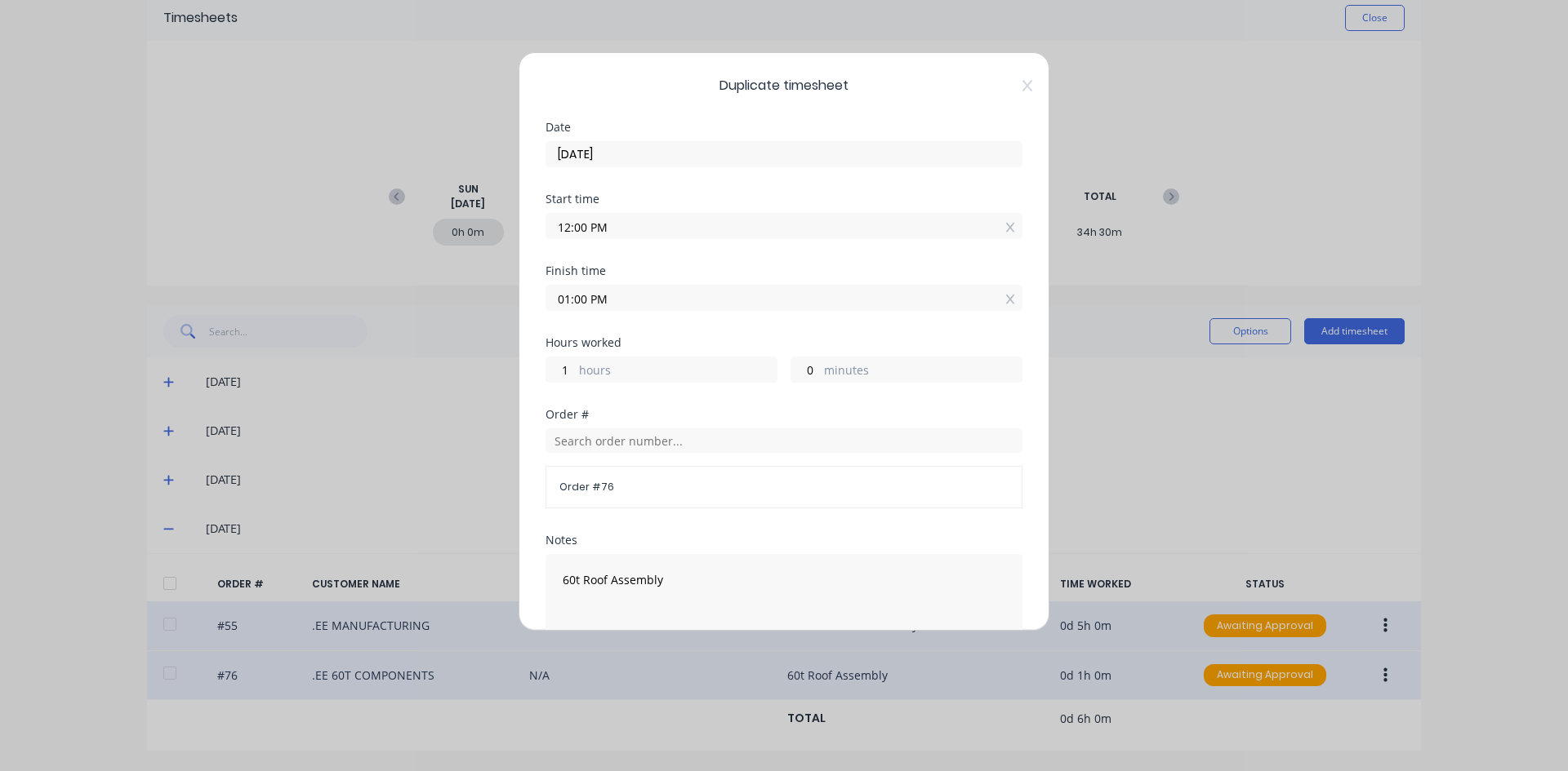
drag, startPoint x: 588, startPoint y: 225, endPoint x: 541, endPoint y: 244, distance: 50.7
click at [541, 243] on div "Duplicate timesheet Date [DATE] Start time 12:00 PM Finish time 01:00 PM Hours …" at bounding box center [784, 341] width 530 height 579
type input "01:30 PM"
type input "0"
type input "-30"
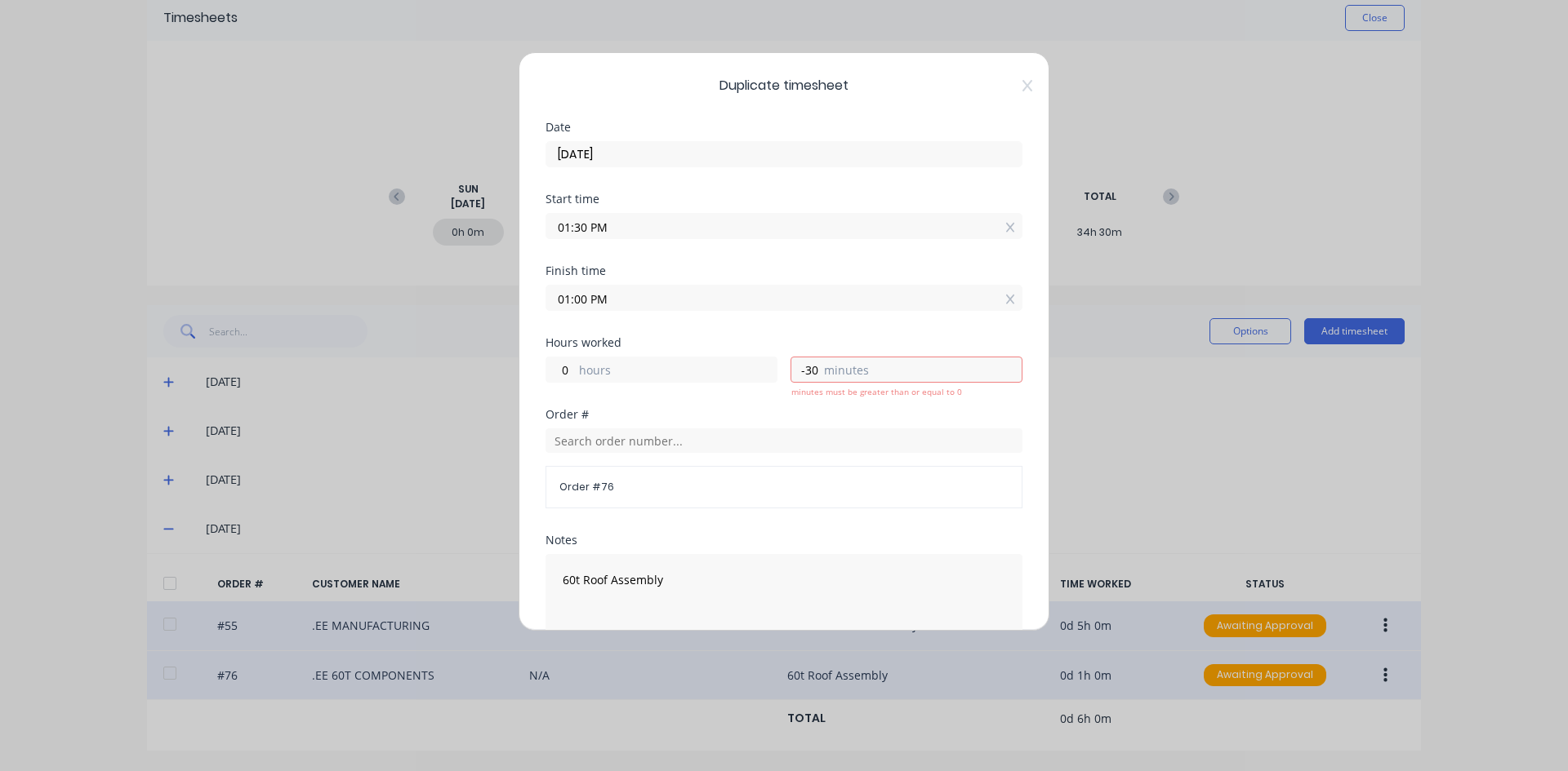
click at [653, 240] on div "Start time 01:30 PM" at bounding box center [784, 229] width 477 height 72
drag, startPoint x: 588, startPoint y: 300, endPoint x: 539, endPoint y: 315, distance: 51.2
click at [539, 315] on div "Duplicate timesheet Date [DATE] Start time 01:30 PM Finish time 01:00 PM Hours …" at bounding box center [784, 341] width 530 height 579
type input "05:00 PM"
type input "3"
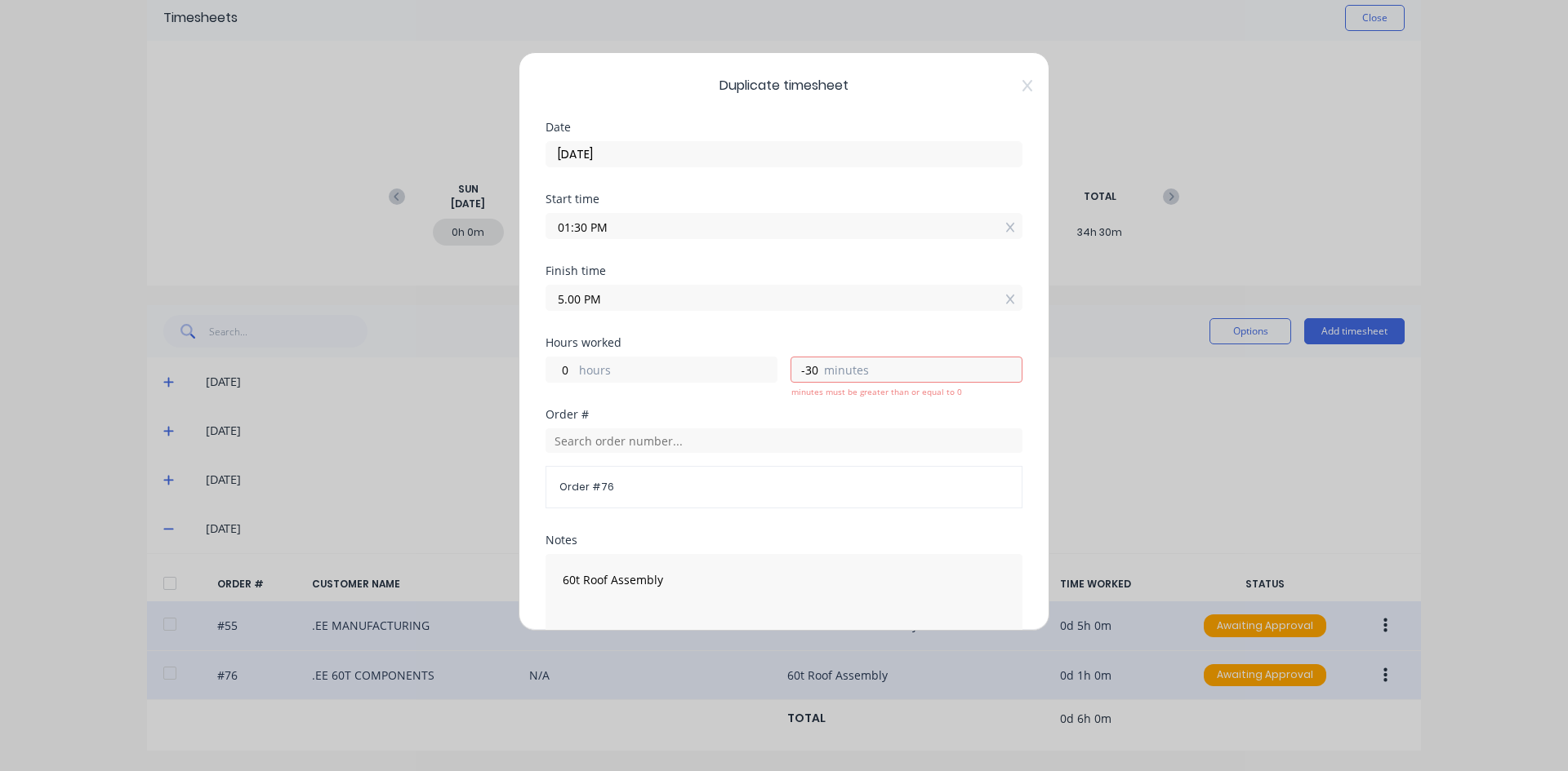
type input "30"
click at [692, 313] on div "Finish time 05:00 PM" at bounding box center [784, 301] width 477 height 72
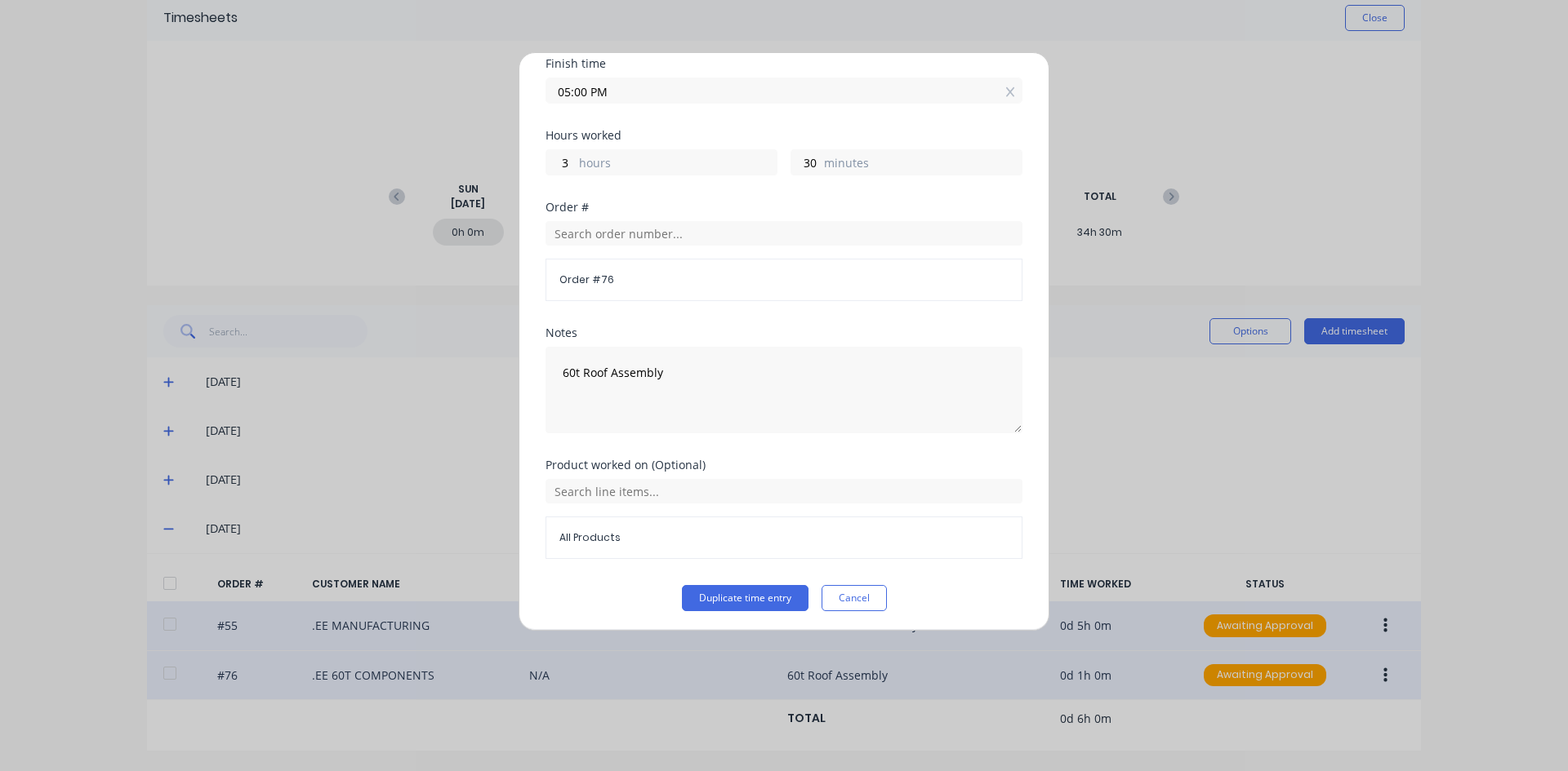
scroll to position [211, 0]
click at [618, 483] on input "text" at bounding box center [784, 487] width 477 height 24
click at [807, 445] on div "Notes 60t Roof Assembly" at bounding box center [784, 389] width 477 height 132
click at [751, 591] on button "Duplicate time entry" at bounding box center [744, 594] width 127 height 26
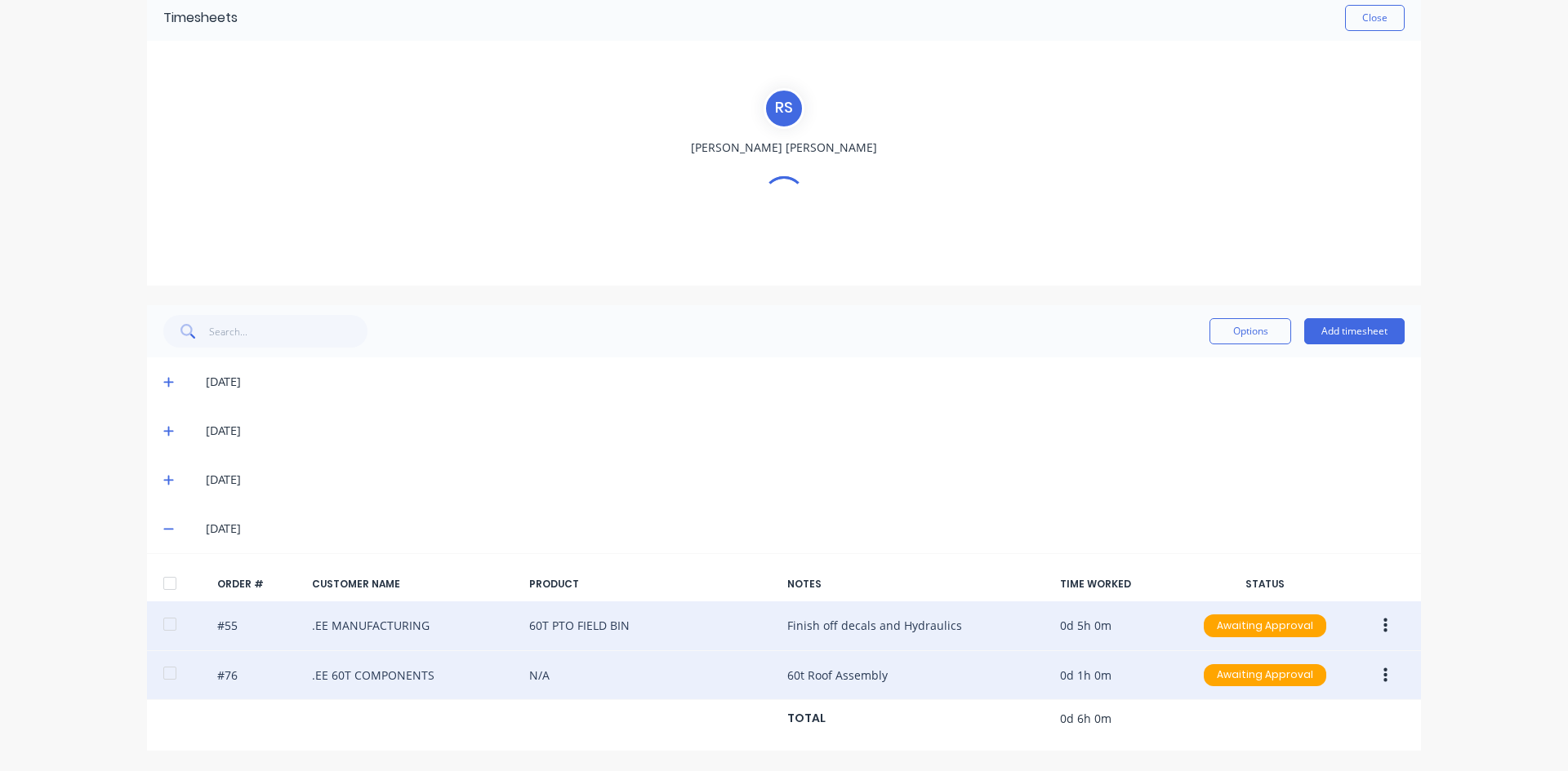
scroll to position [124, 0]
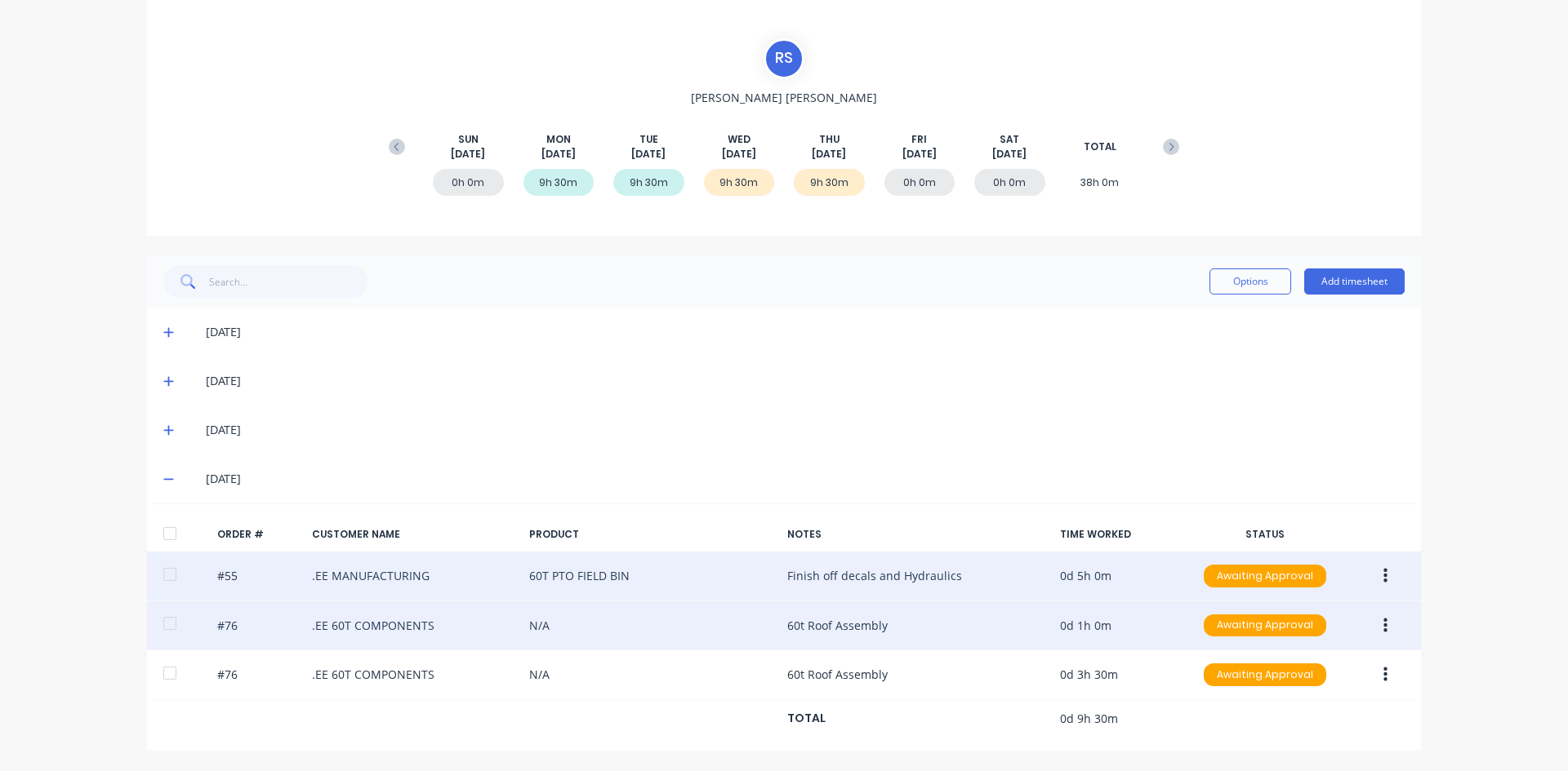
click at [1171, 146] on icon at bounding box center [1171, 146] width 16 height 16
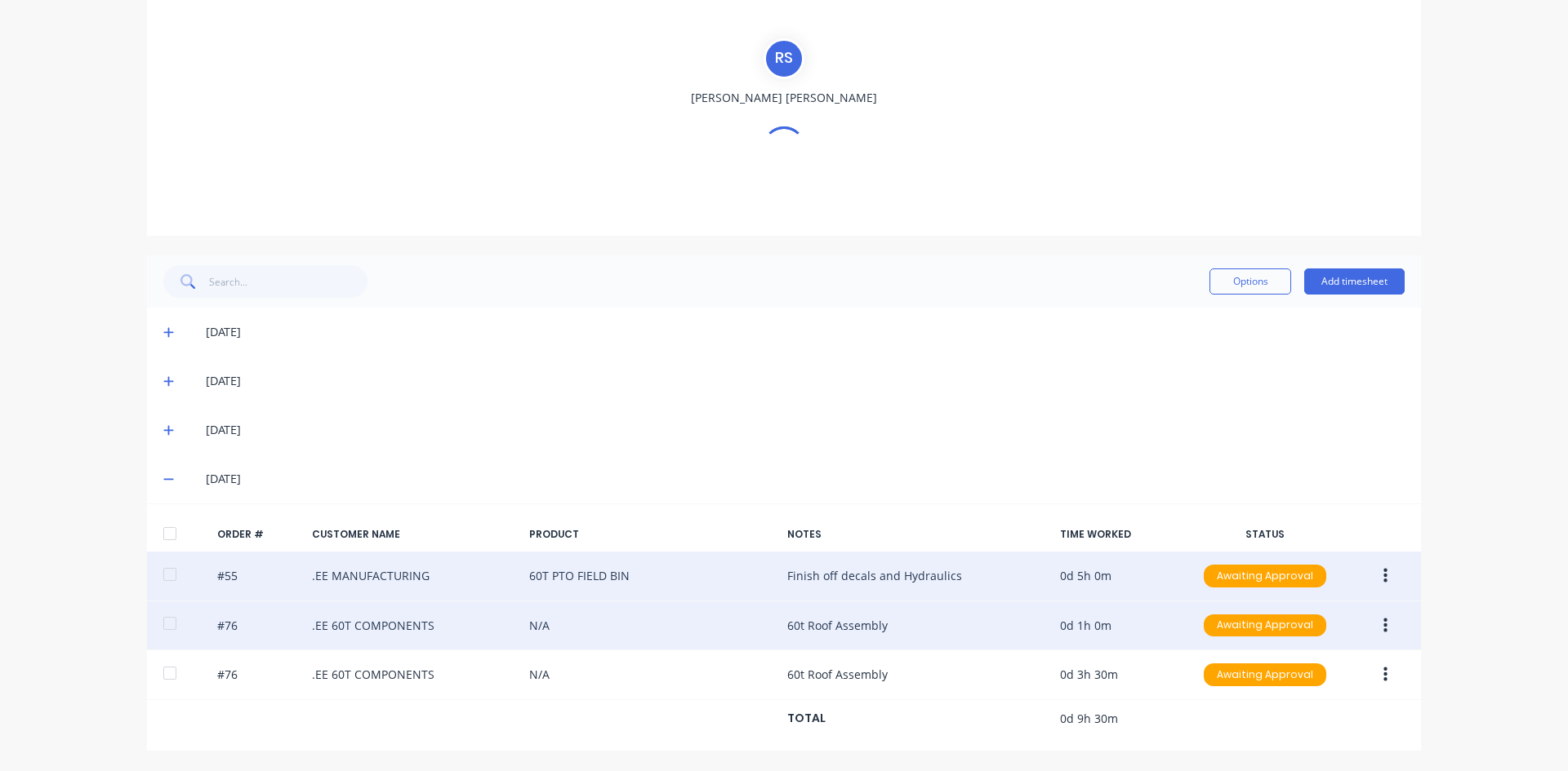
scroll to position [0, 0]
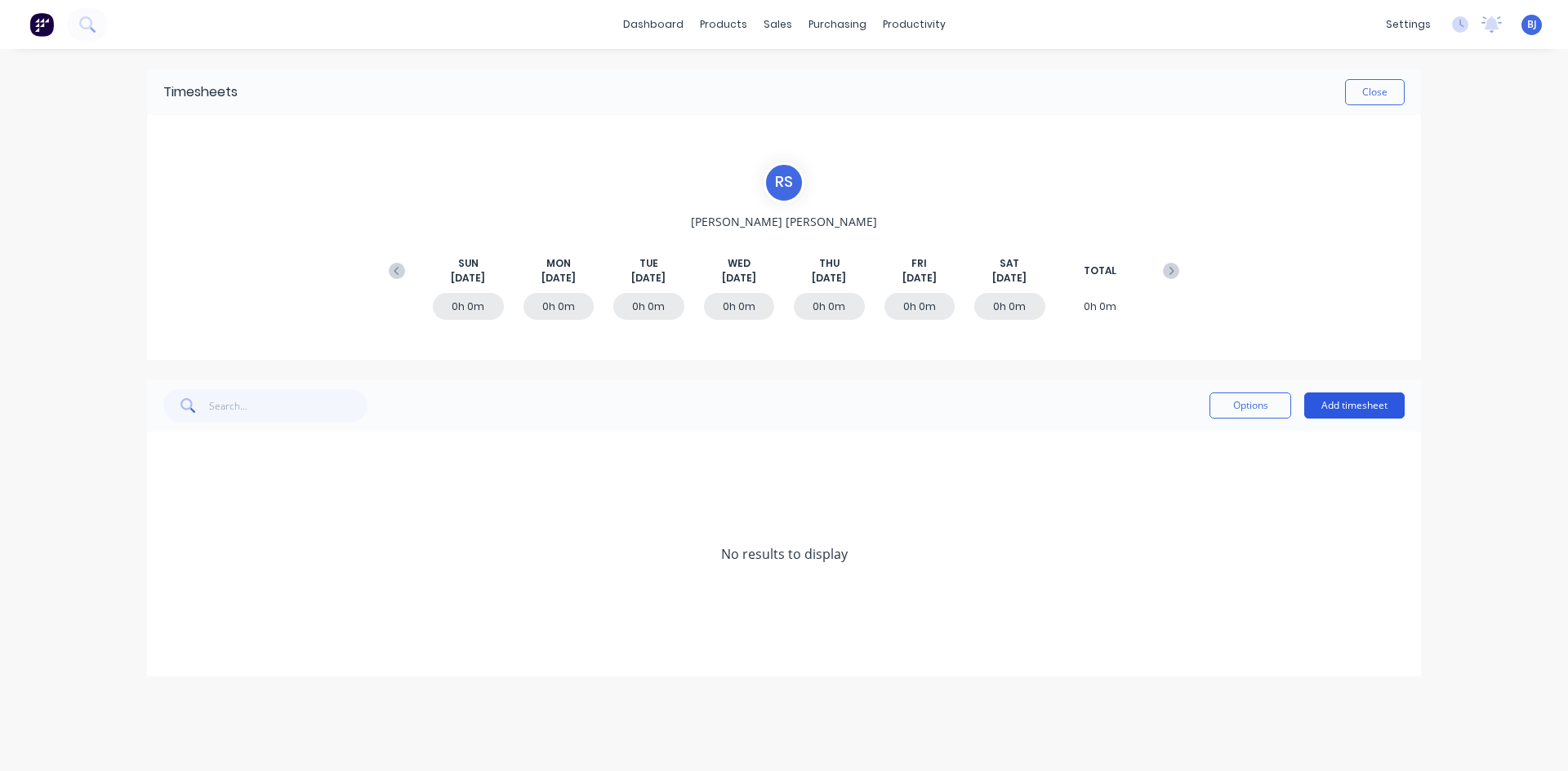
click at [1338, 403] on button "Add timesheet" at bounding box center [1354, 405] width 101 height 26
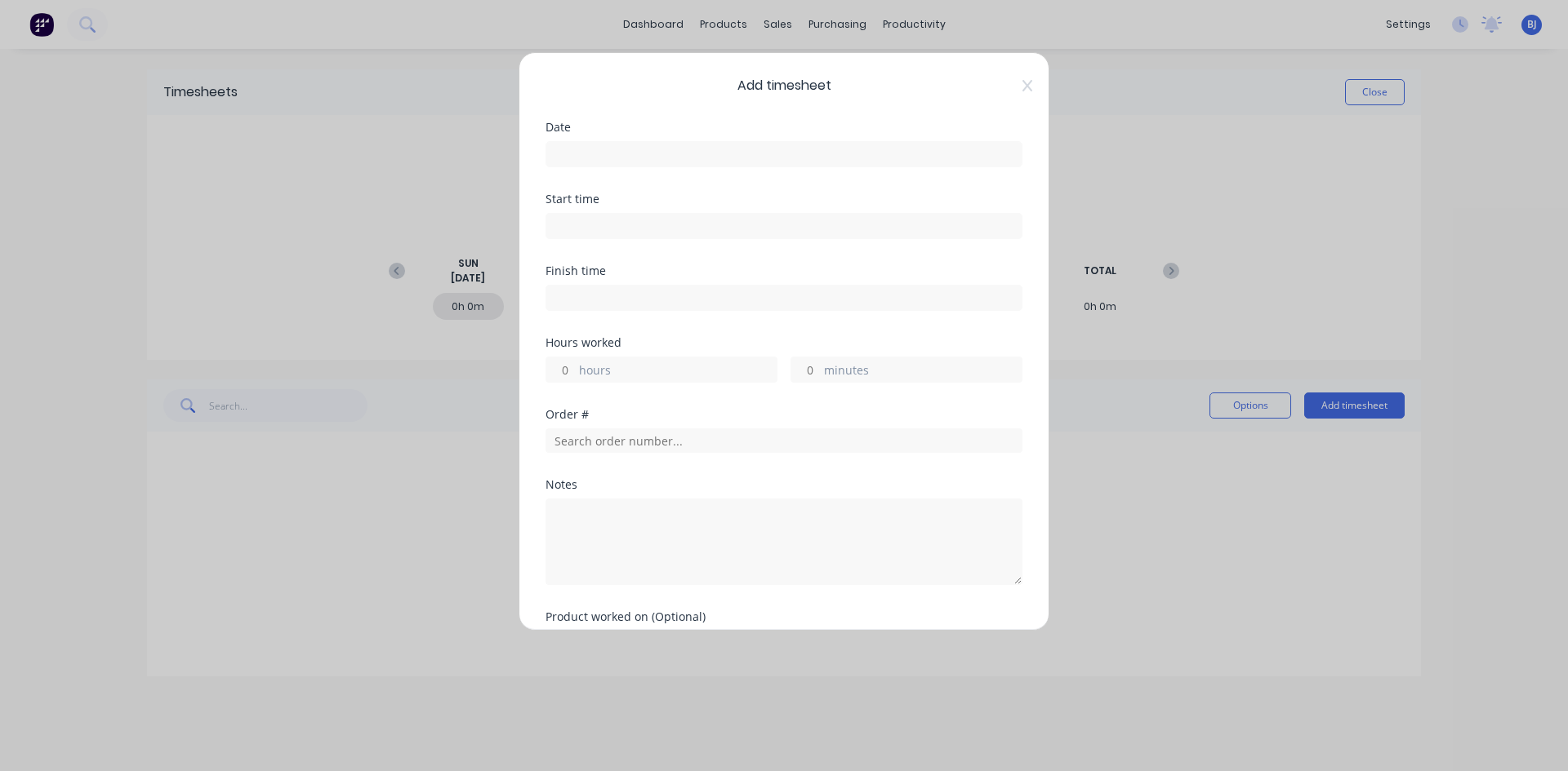
drag, startPoint x: 555, startPoint y: 160, endPoint x: 618, endPoint y: 183, distance: 67.1
click at [559, 159] on input at bounding box center [784, 154] width 476 height 24
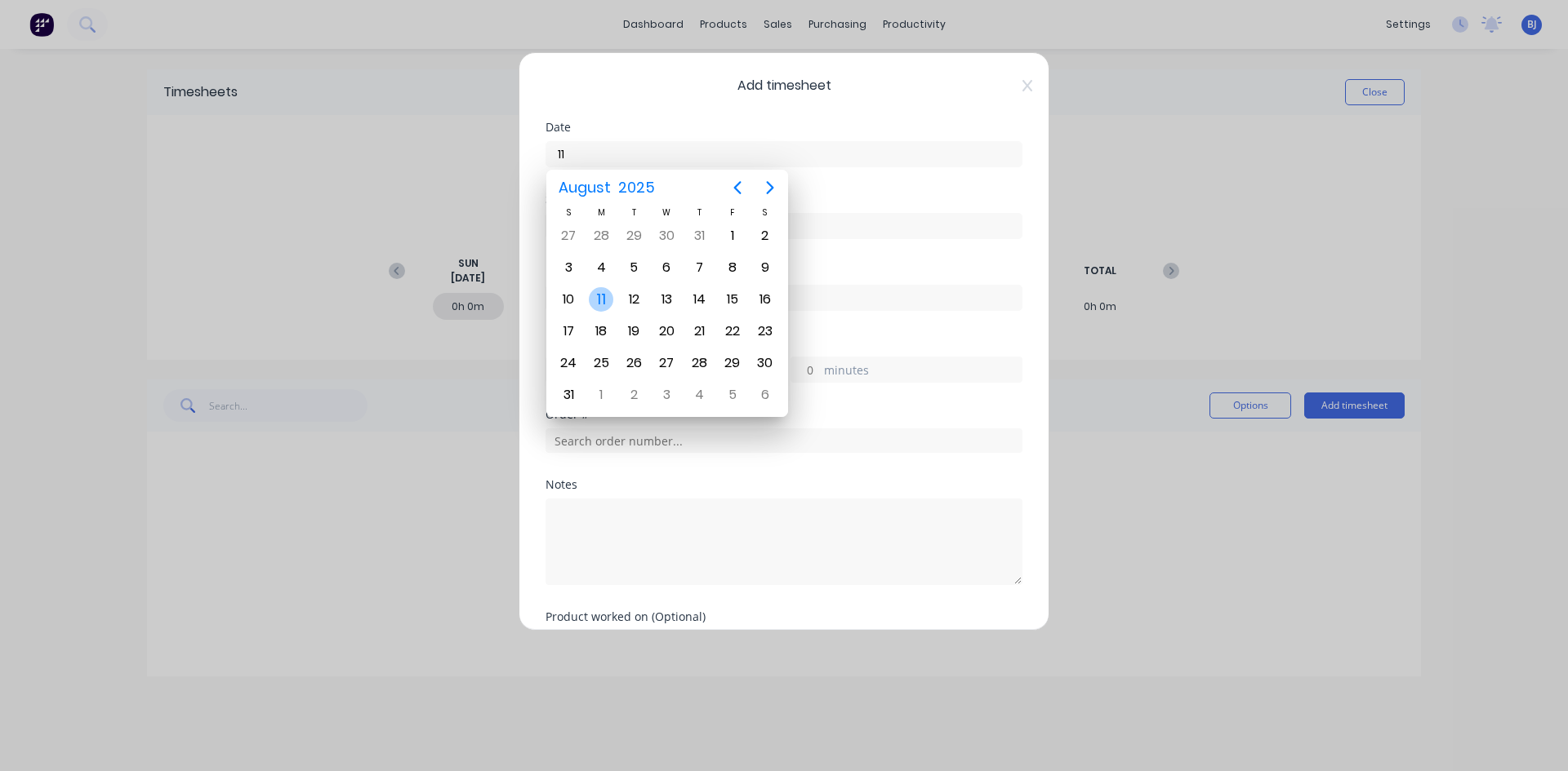
click at [609, 301] on div "11" at bounding box center [601, 299] width 24 height 24
type input "[DATE]"
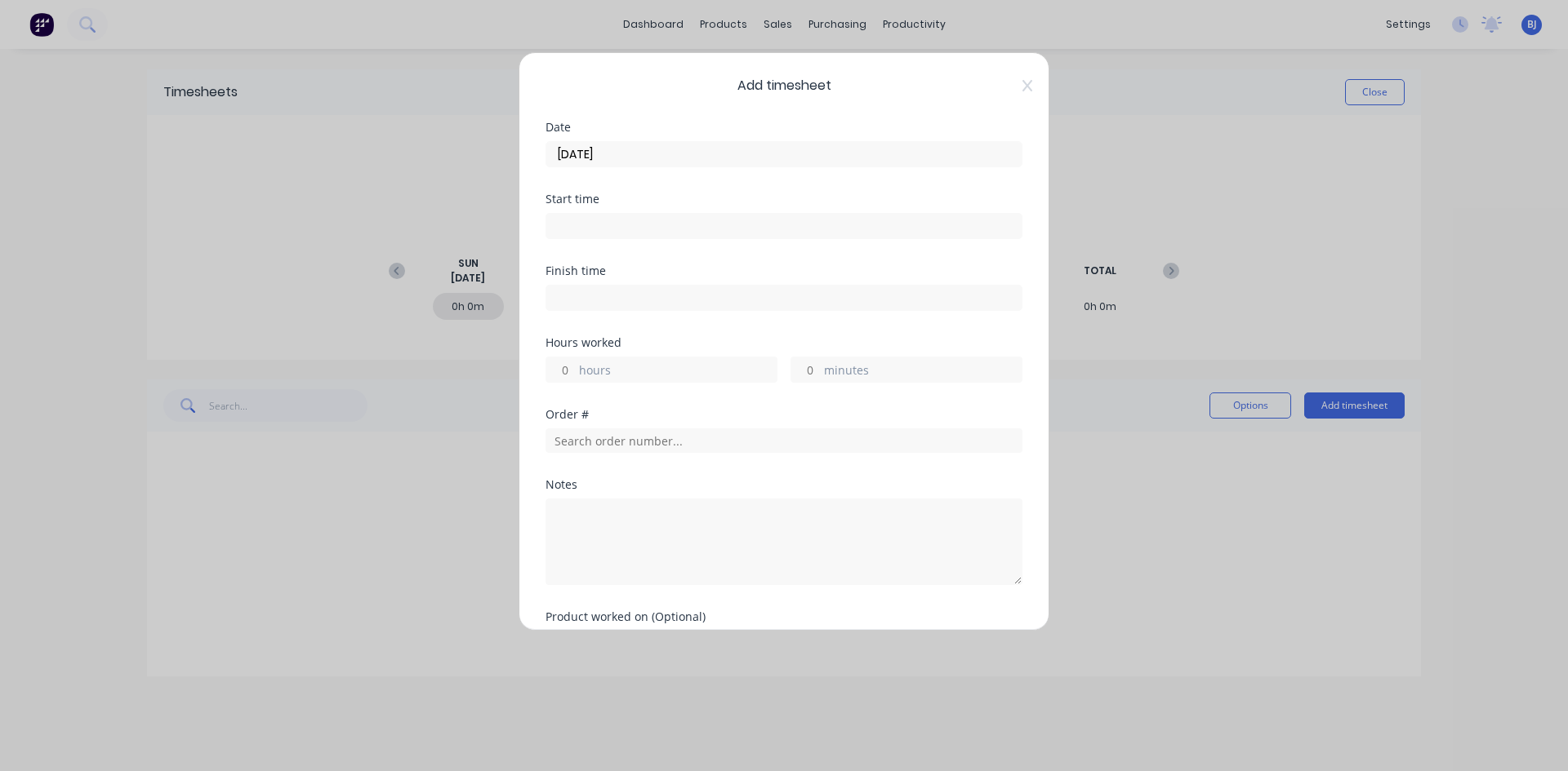
click at [563, 223] on input at bounding box center [784, 226] width 476 height 24
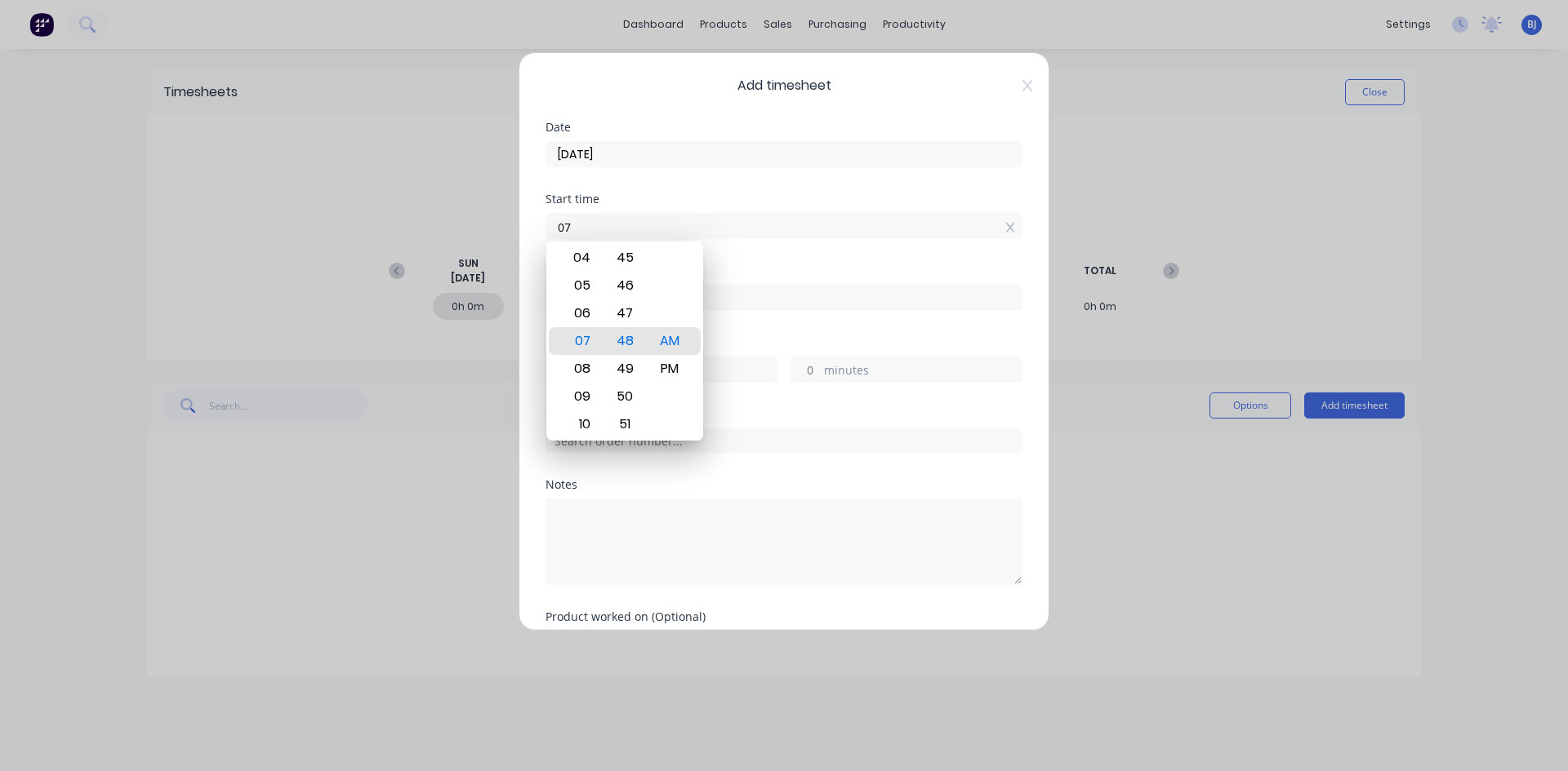
type input "0"
type input "07:00 AM"
click at [670, 341] on div "AM" at bounding box center [670, 341] width 40 height 28
click at [718, 325] on div "Finish time" at bounding box center [784, 301] width 477 height 72
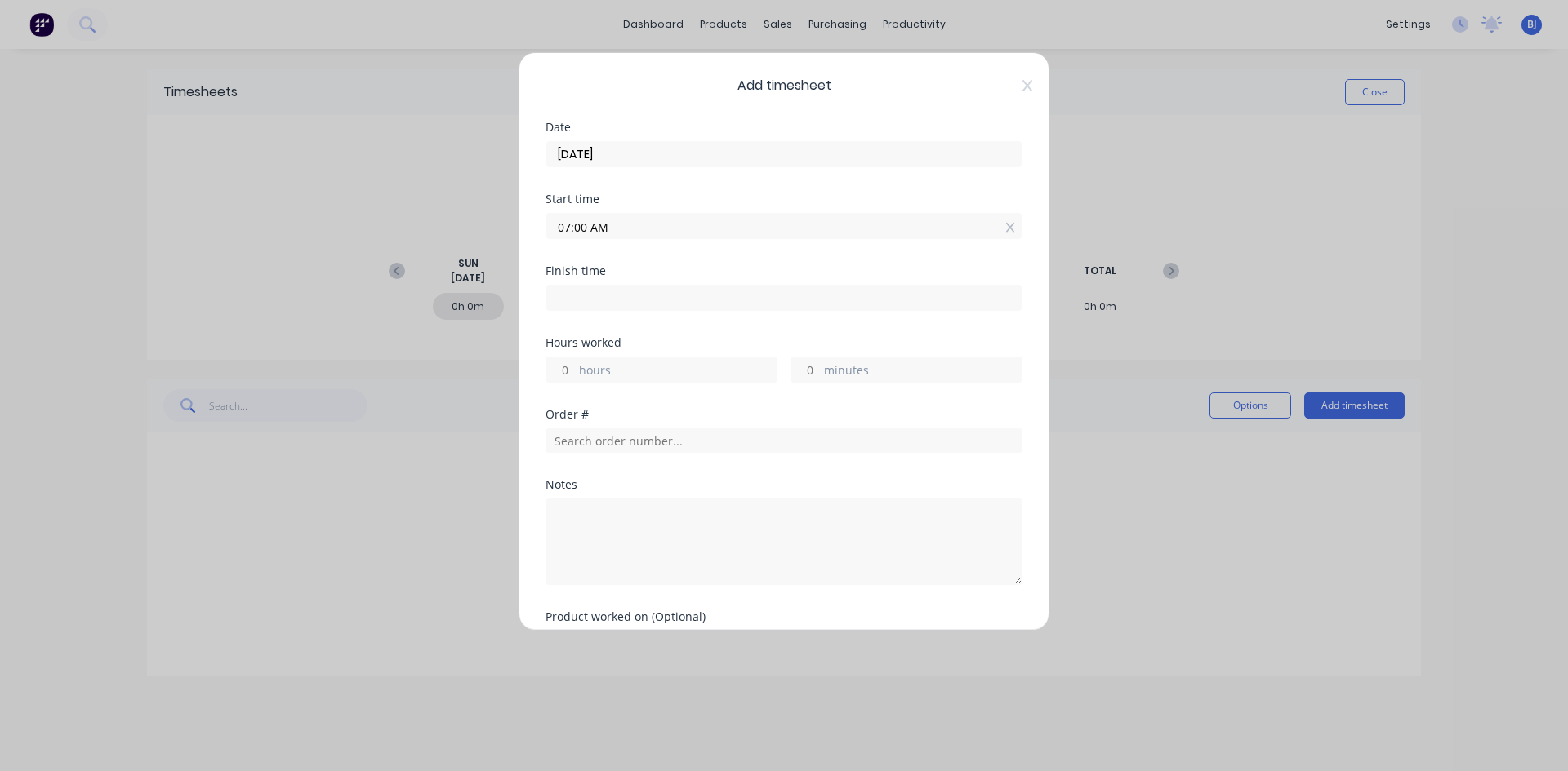
click at [575, 297] on input at bounding box center [784, 297] width 476 height 24
type input "07:48 AM"
type input "0"
type input "48"
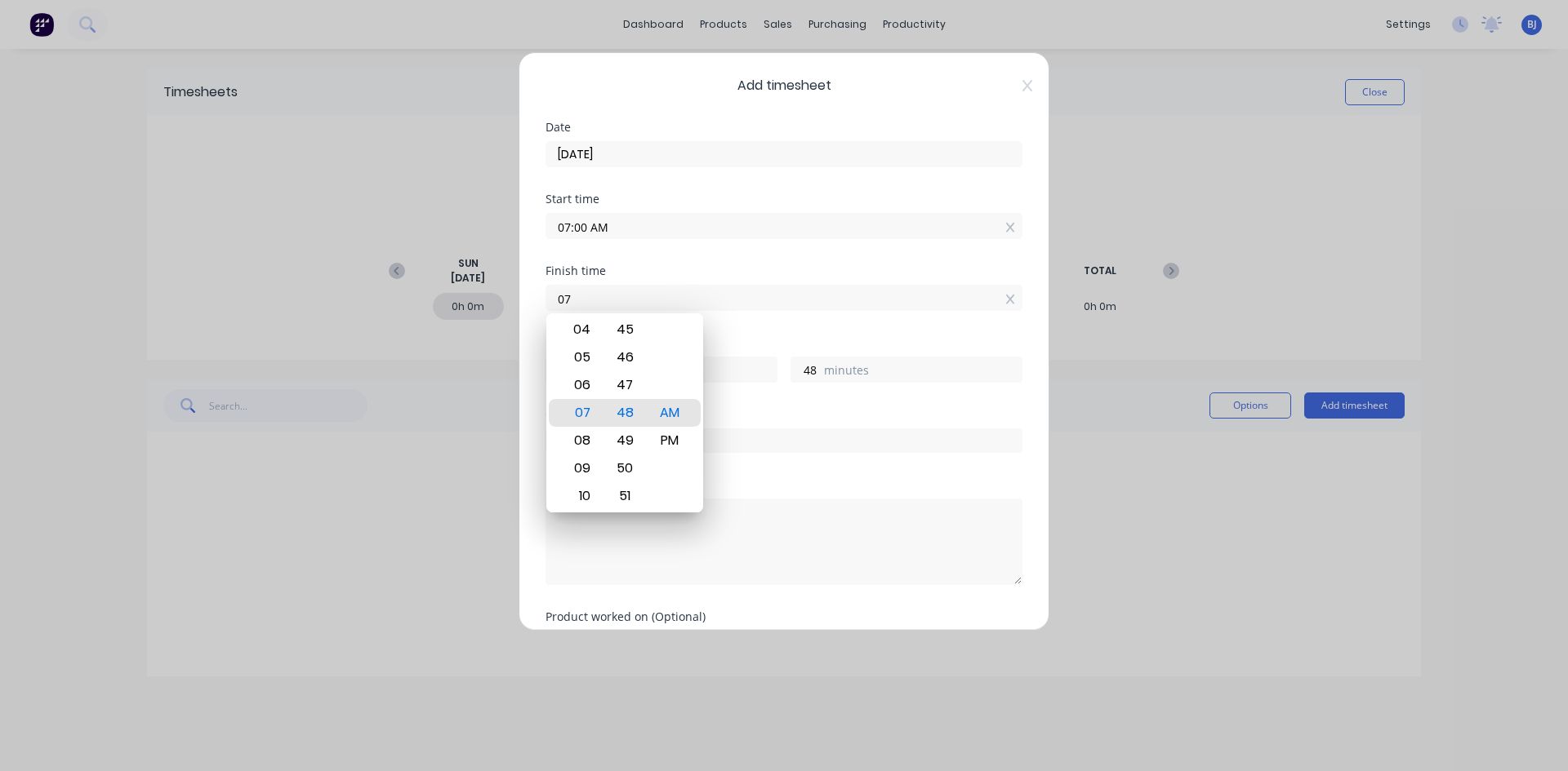
type input "0"
type input "04:30 AM"
type input "-2"
type input "-30"
click at [674, 444] on div "PM" at bounding box center [670, 440] width 40 height 28
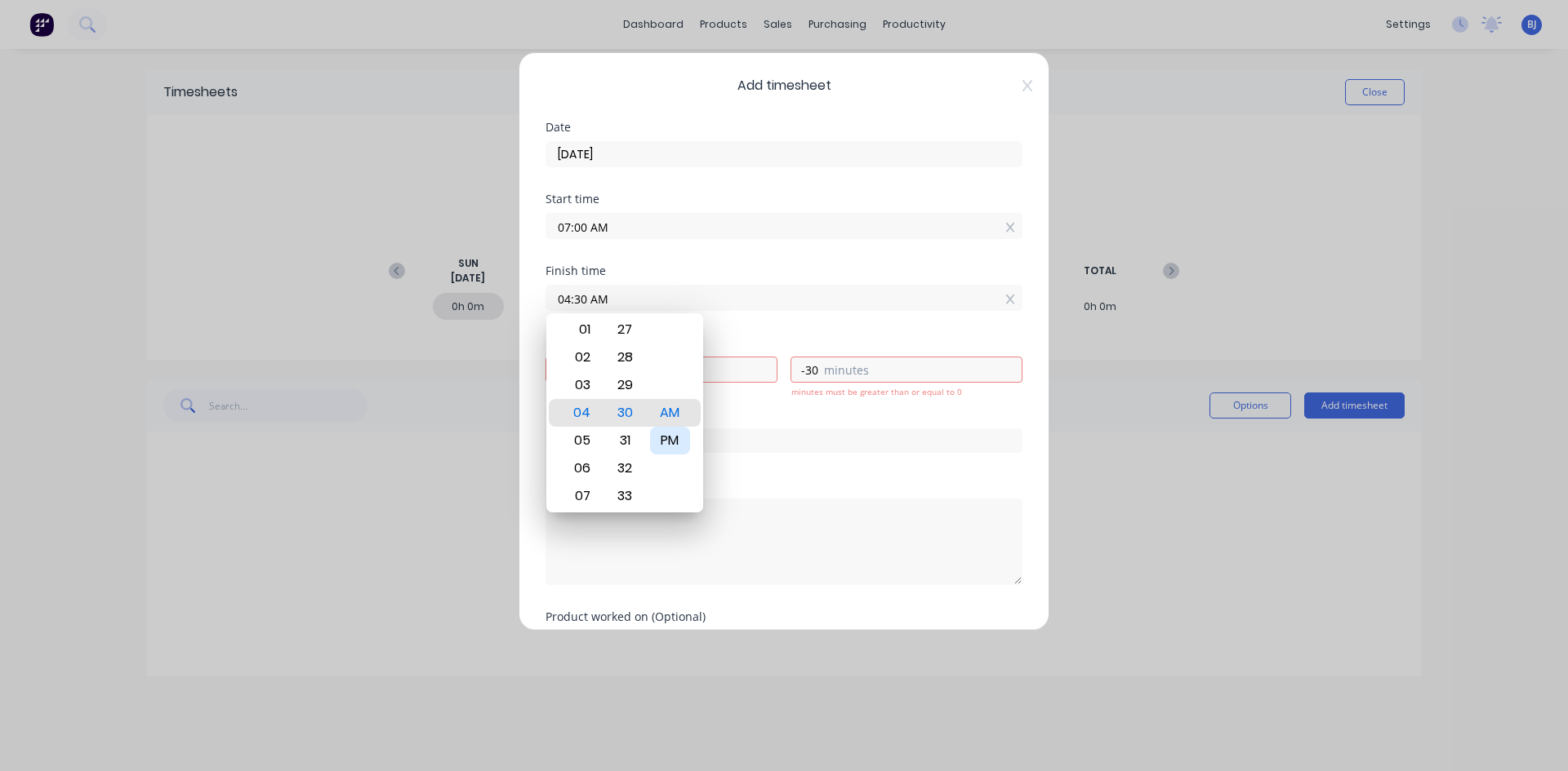
type input "04:30 PM"
type input "9"
type input "30"
click at [729, 327] on div "Finish time 04:30 PM" at bounding box center [784, 301] width 477 height 72
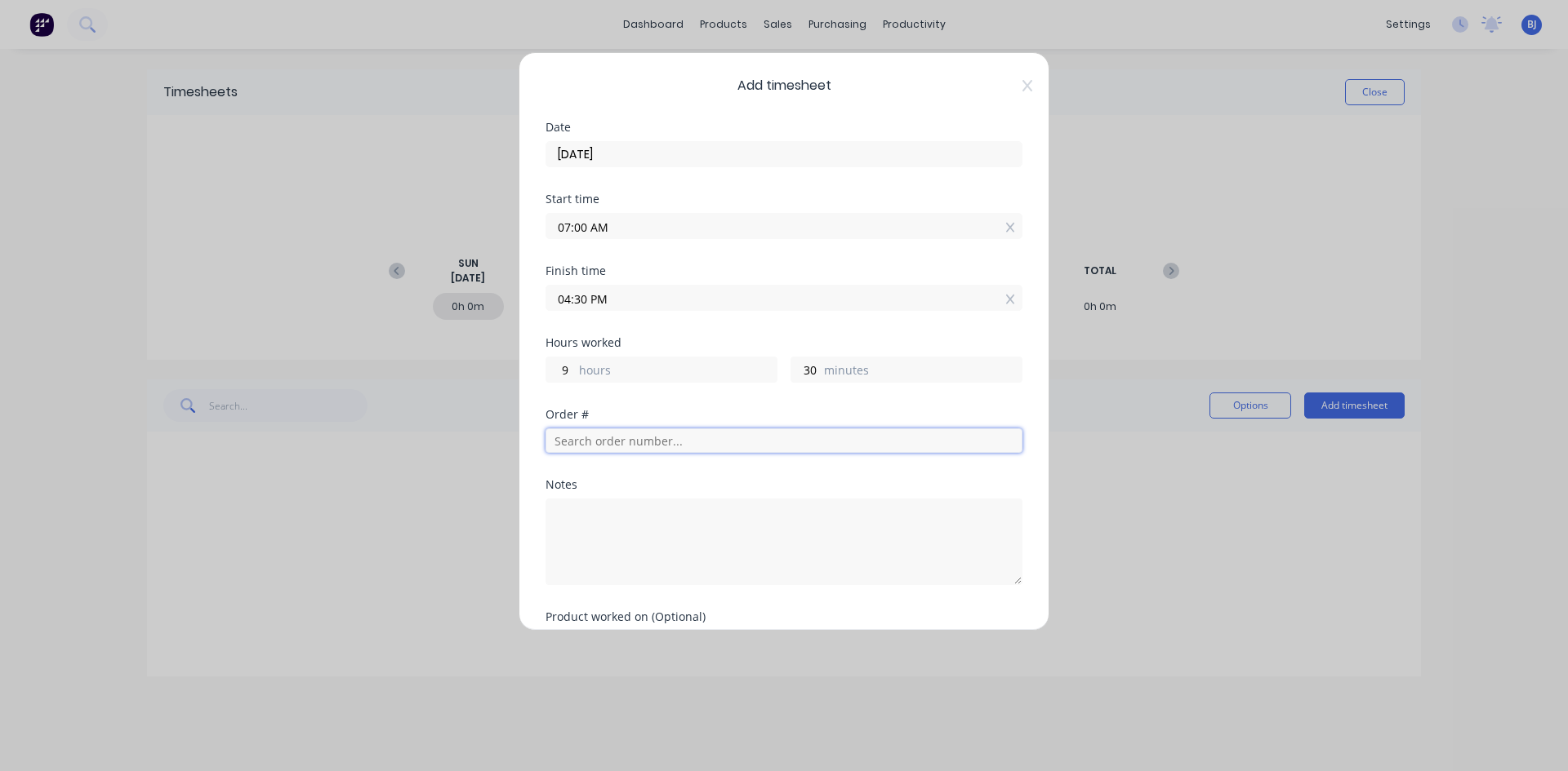
click at [584, 444] on input "text" at bounding box center [784, 440] width 477 height 24
click at [602, 526] on textarea at bounding box center [784, 542] width 477 height 86
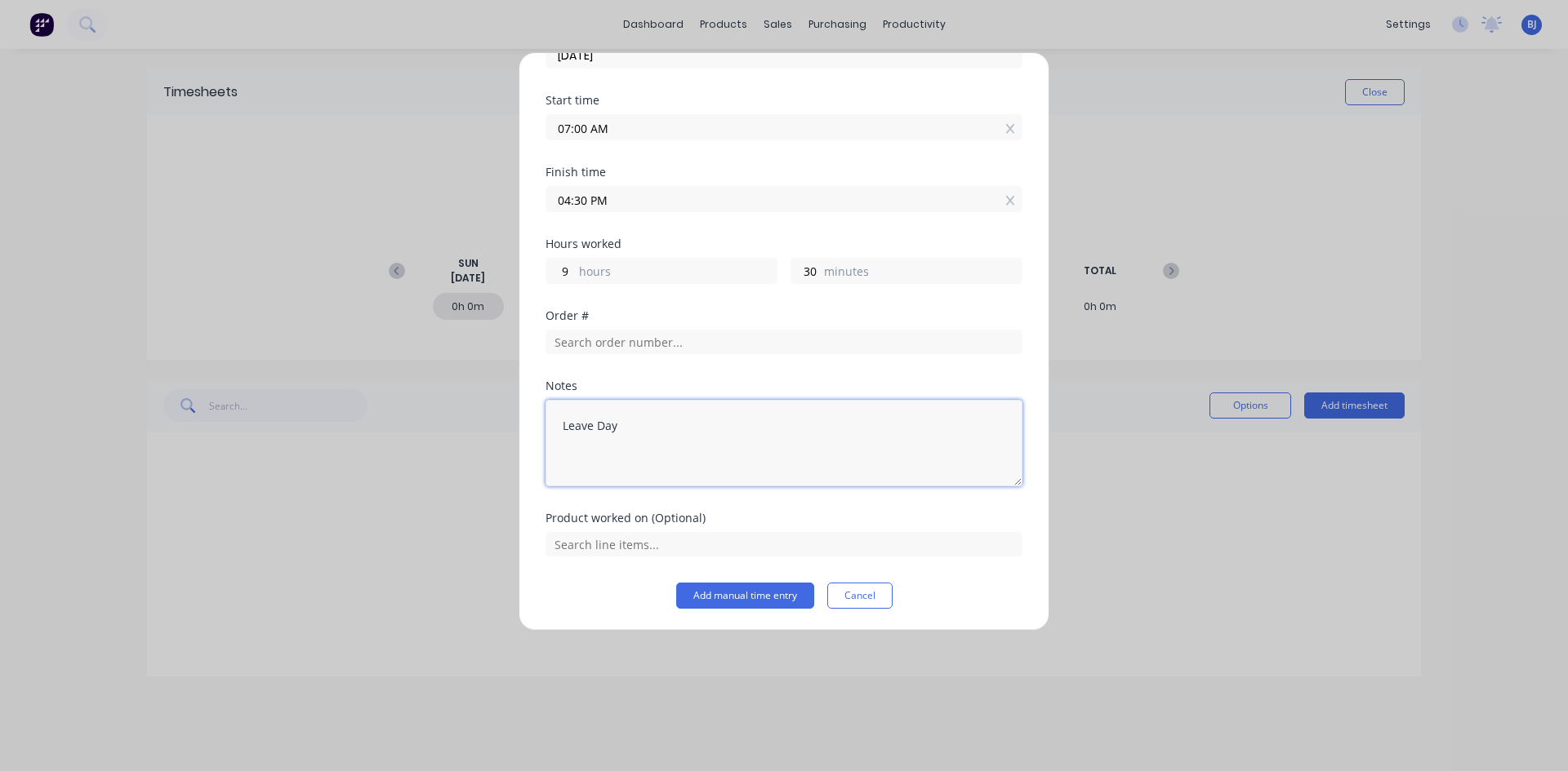
scroll to position [101, 0]
type textarea "Leave Day"
click at [749, 587] on button "Add manual time entry" at bounding box center [744, 594] width 138 height 26
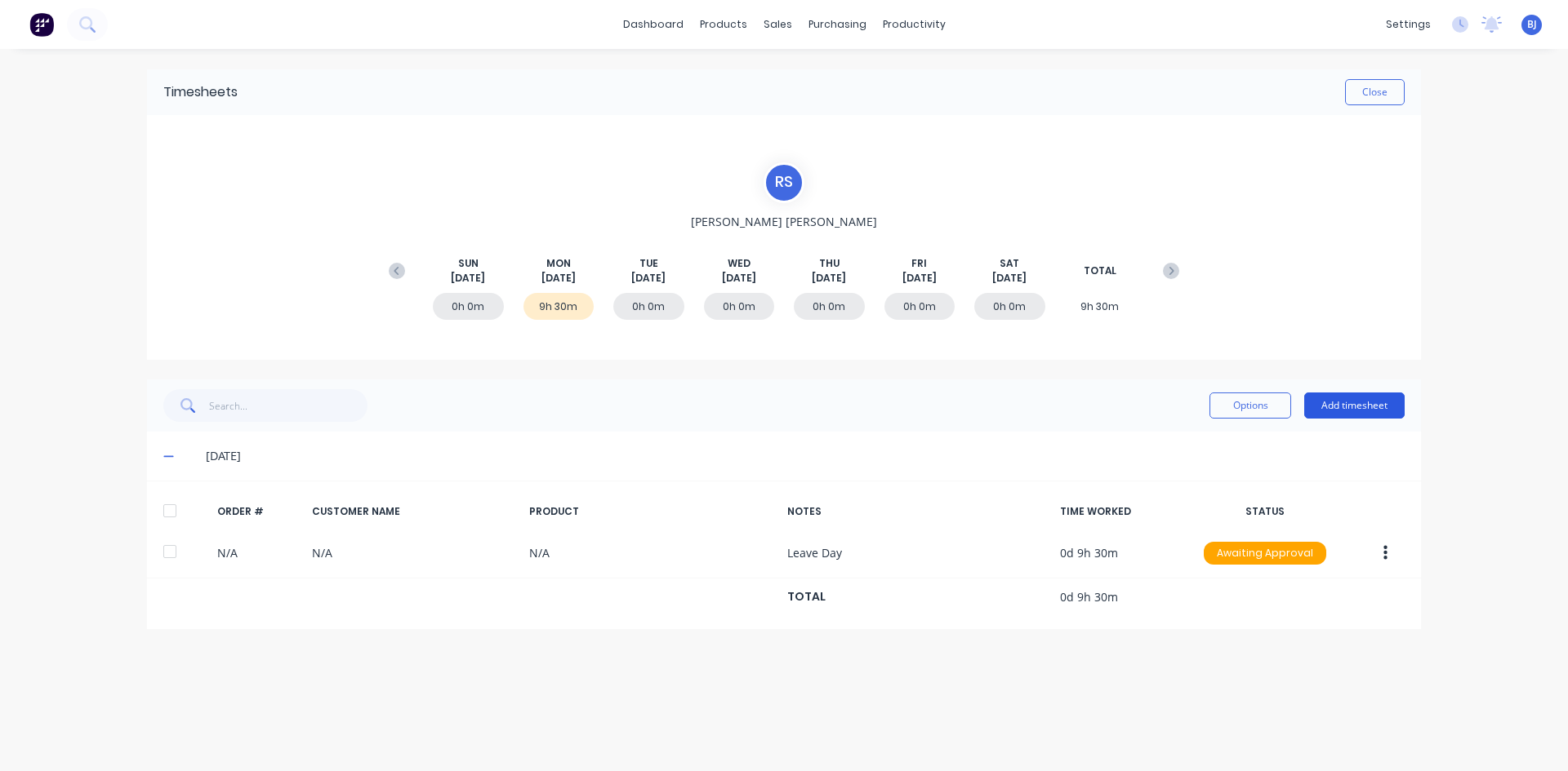
click at [1341, 406] on button "Add timesheet" at bounding box center [1354, 405] width 101 height 26
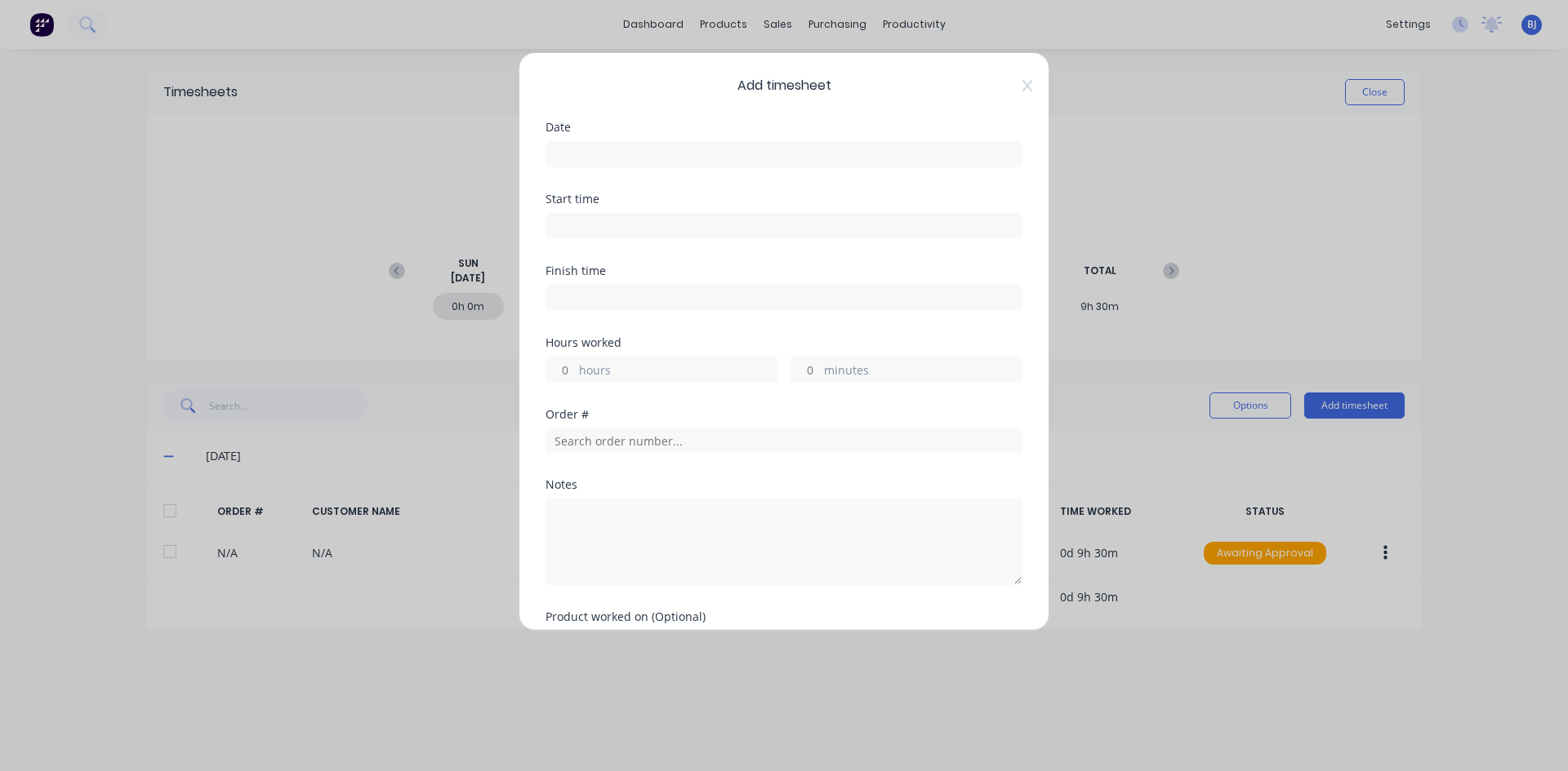
drag, startPoint x: 599, startPoint y: 153, endPoint x: 622, endPoint y: 177, distance: 33.2
click at [600, 154] on input at bounding box center [784, 154] width 476 height 24
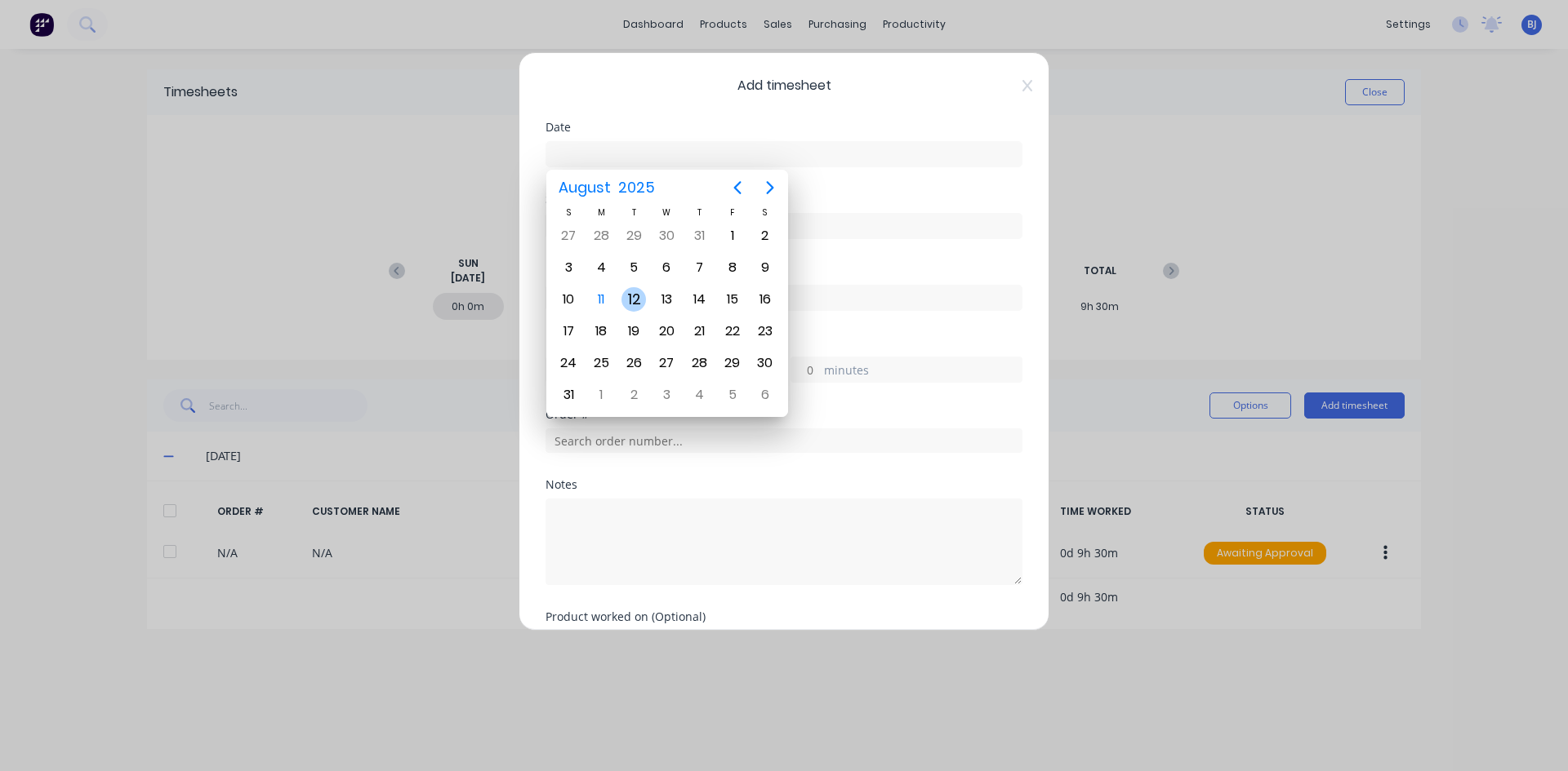
click at [627, 299] on div "12" at bounding box center [633, 299] width 24 height 24
type input "[DATE]"
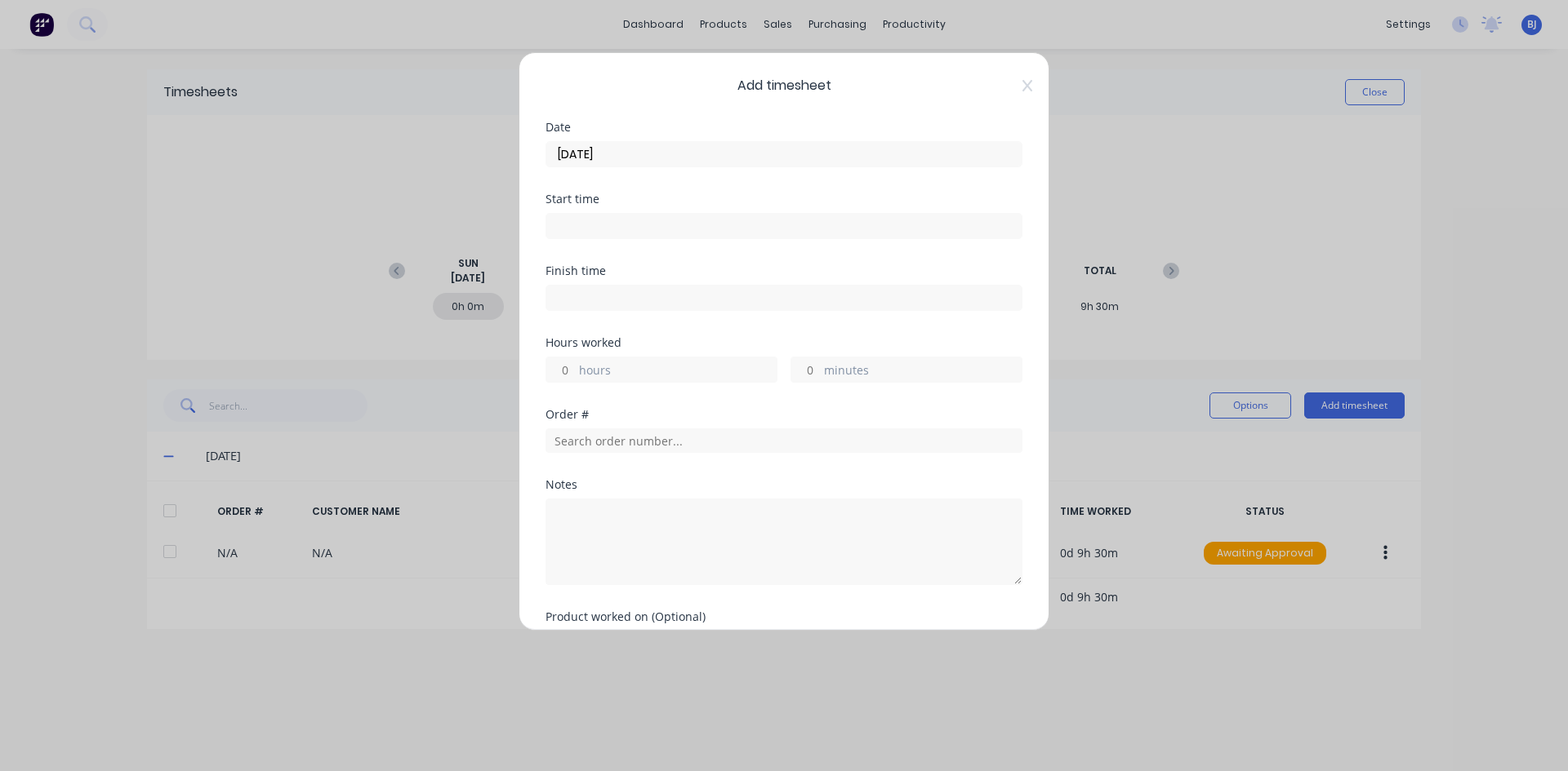
click at [572, 226] on input at bounding box center [784, 226] width 476 height 24
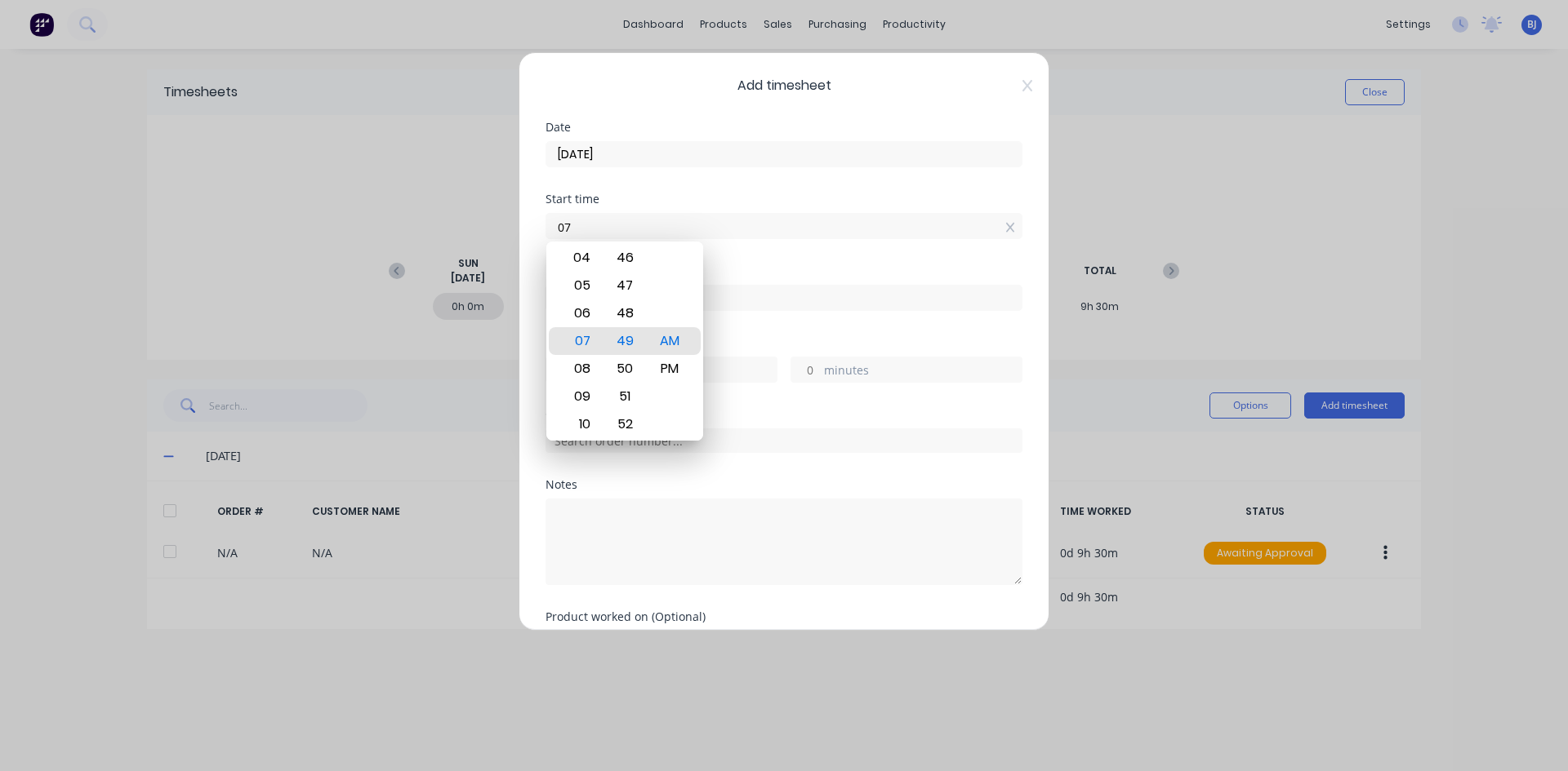
type input "0"
type input "07:00 AM"
click at [682, 339] on div "AM" at bounding box center [670, 341] width 40 height 28
click at [750, 259] on div "Start time 07:00 AM" at bounding box center [784, 229] width 477 height 72
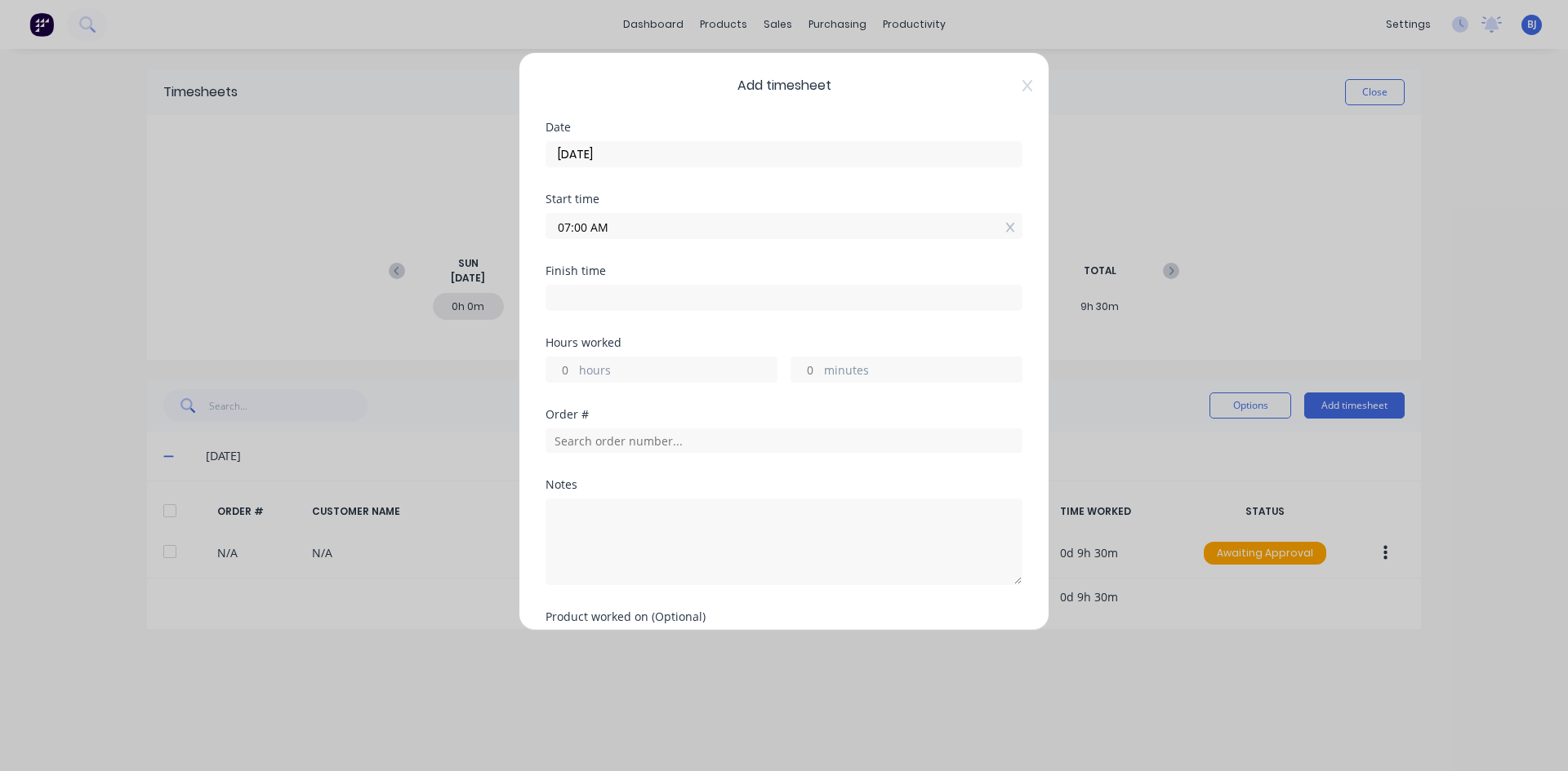
click at [567, 297] on input at bounding box center [784, 297] width 476 height 24
type input "07:49 AM"
type input "0"
type input "49"
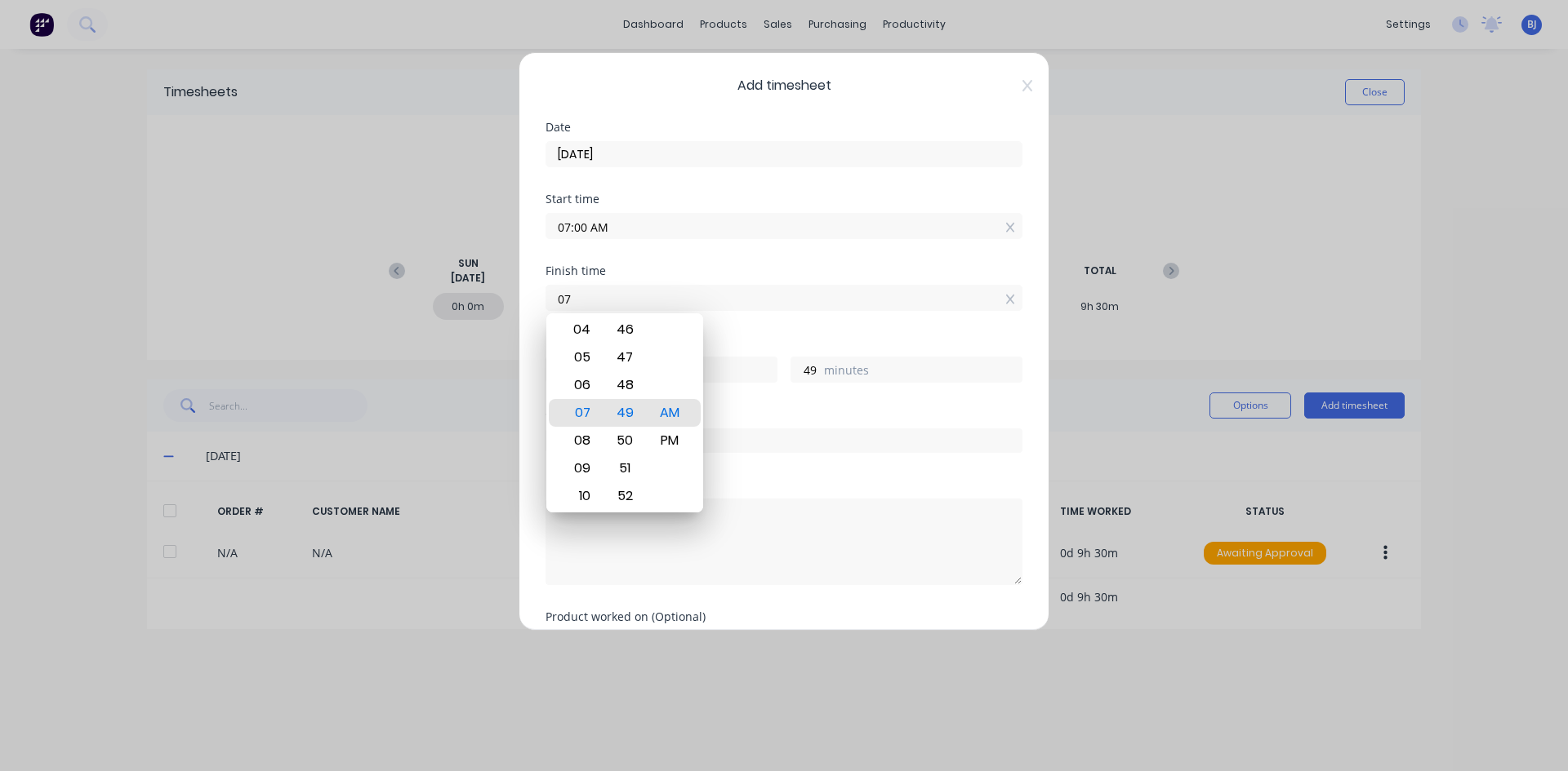
type input "0"
type input "04:30 AM"
type input "-2"
type input "-30"
click at [676, 439] on div "PM" at bounding box center [670, 440] width 40 height 28
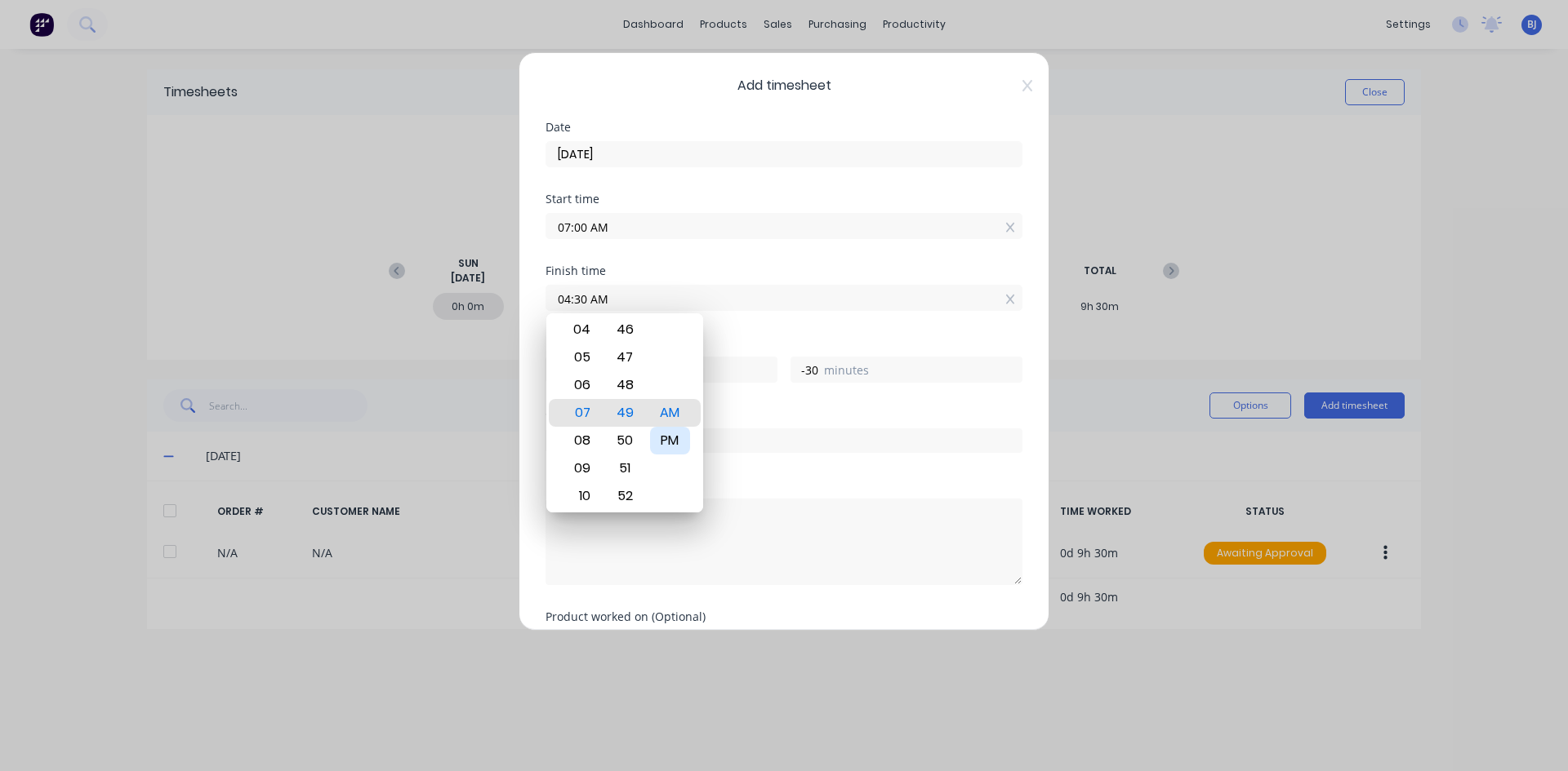
type input "04:30 PM"
type input "9"
type input "30"
click at [745, 333] on div "Finish time 04:30 PM" at bounding box center [784, 301] width 477 height 72
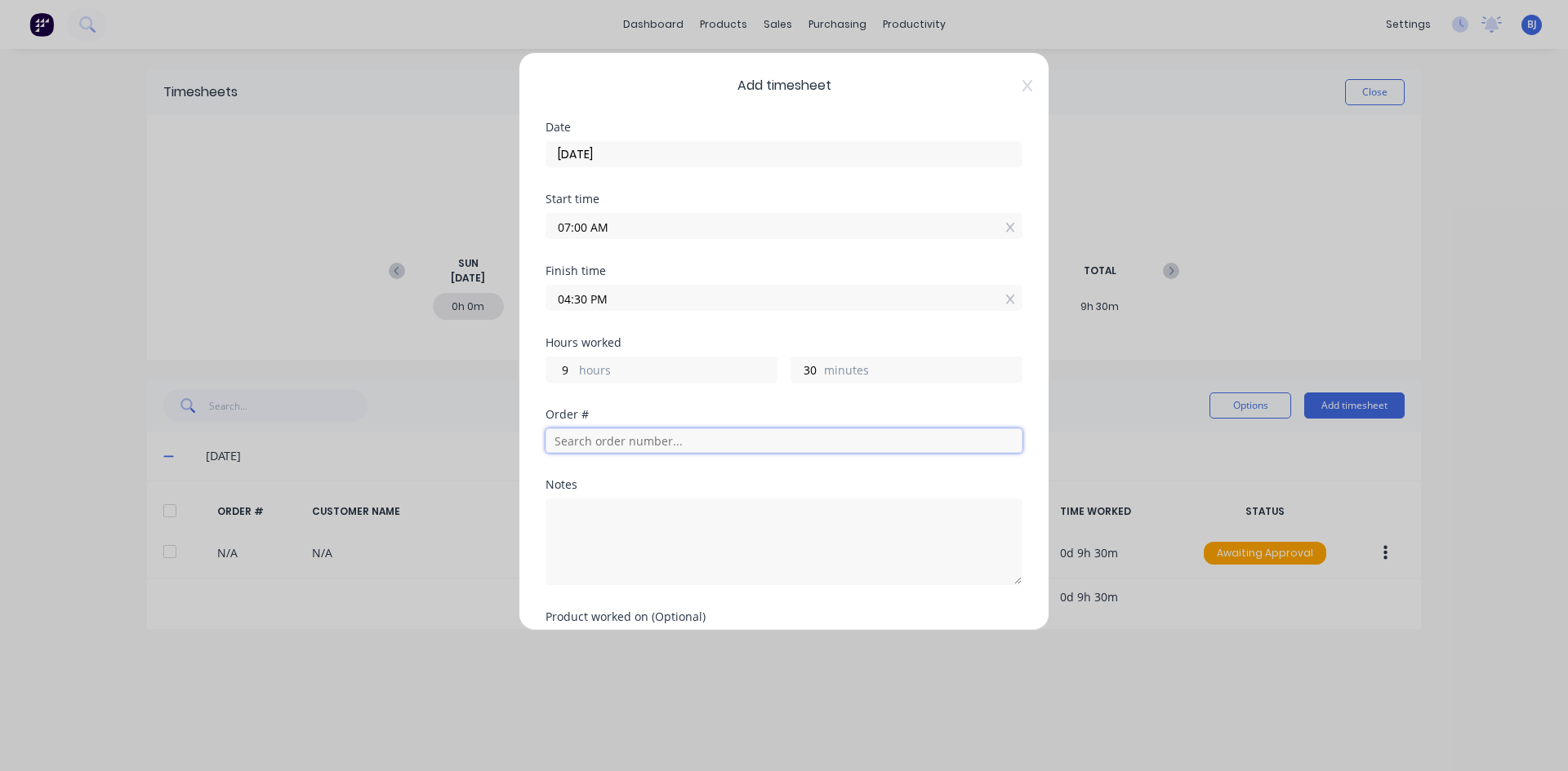
click at [582, 443] on input "text" at bounding box center [784, 440] width 477 height 24
click at [592, 510] on textarea at bounding box center [784, 542] width 477 height 86
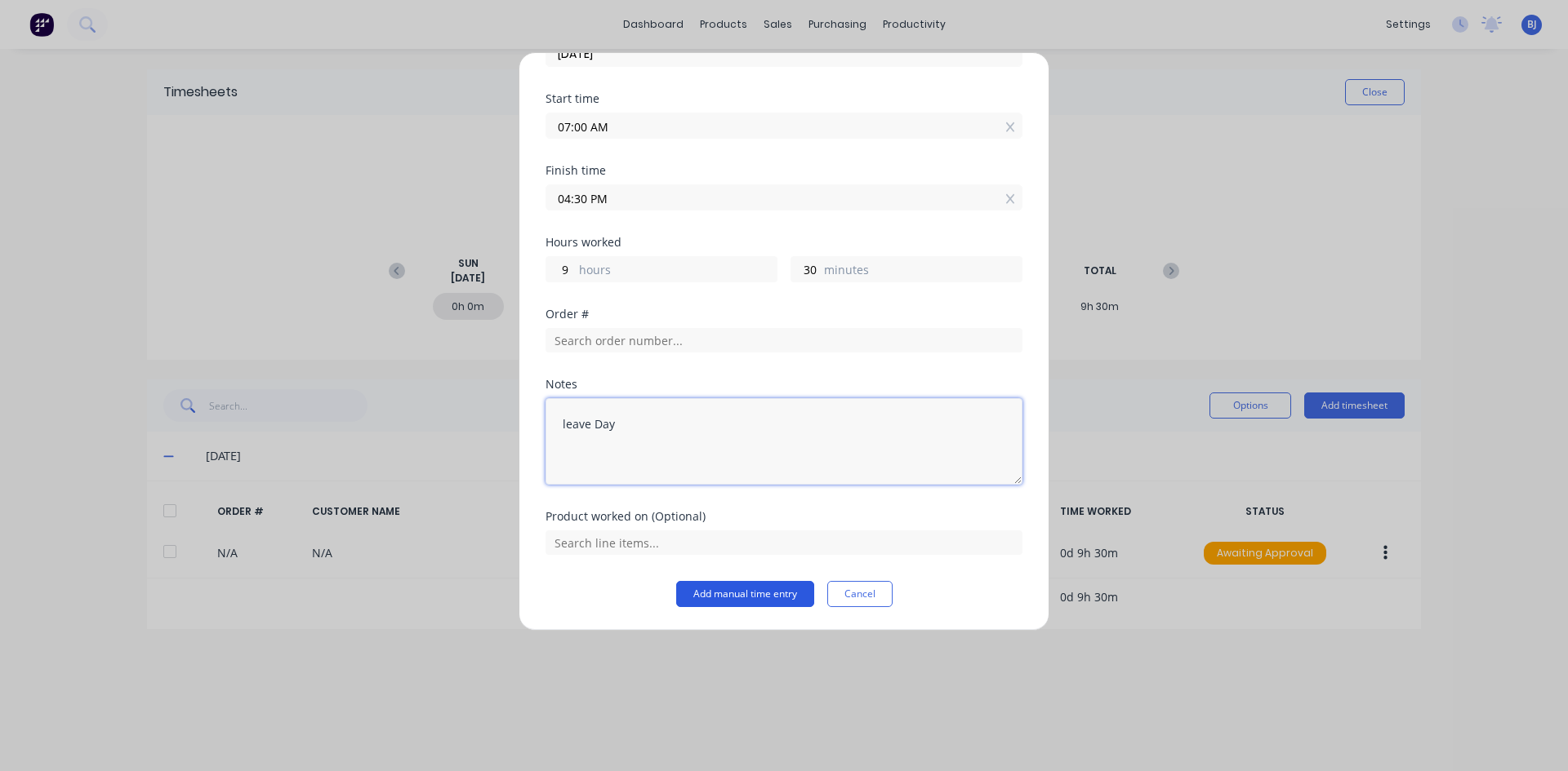
type textarea "leave Day"
click at [756, 598] on button "Add manual time entry" at bounding box center [744, 594] width 138 height 26
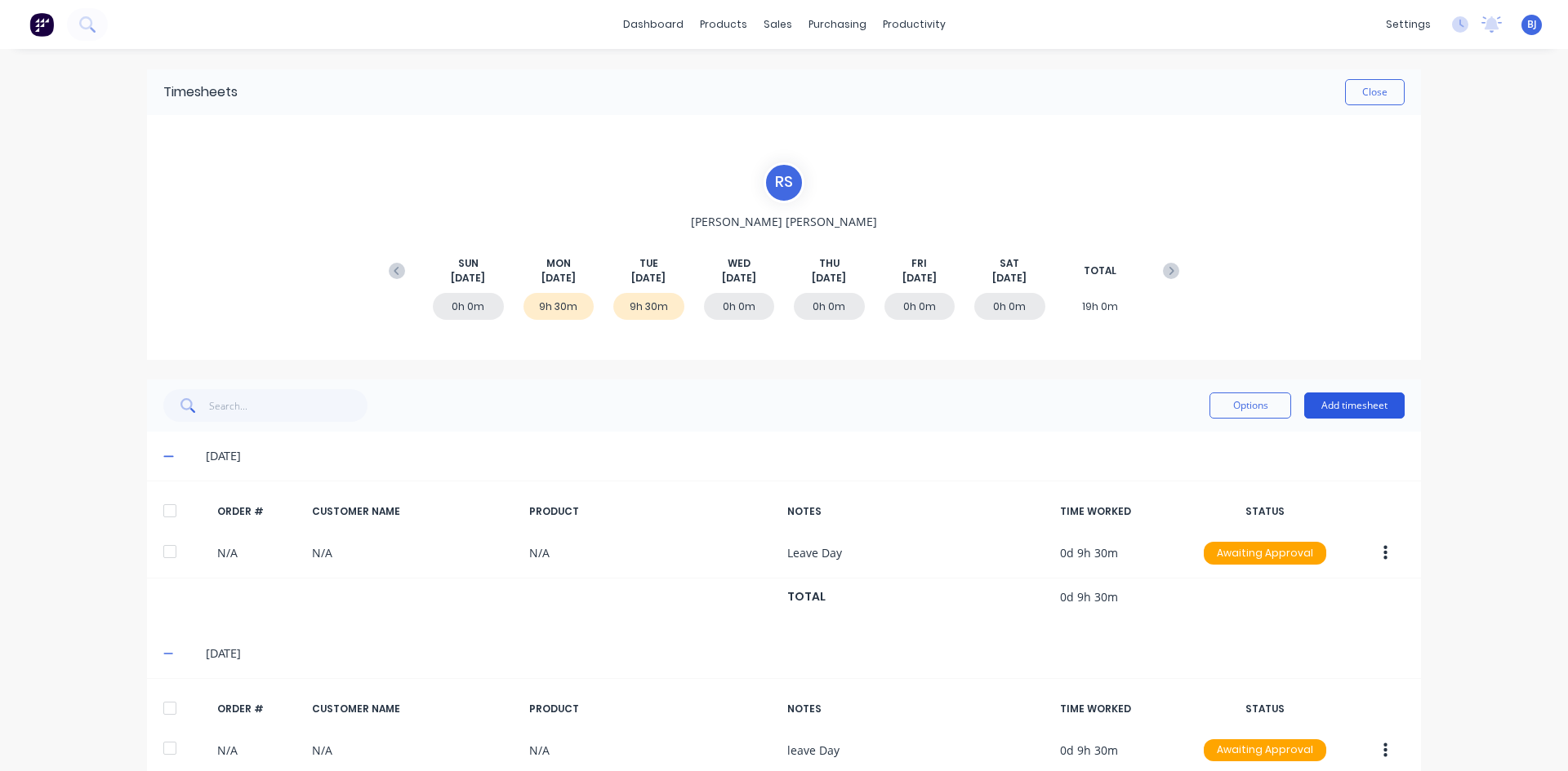
click at [1327, 402] on button "Add timesheet" at bounding box center [1354, 405] width 101 height 26
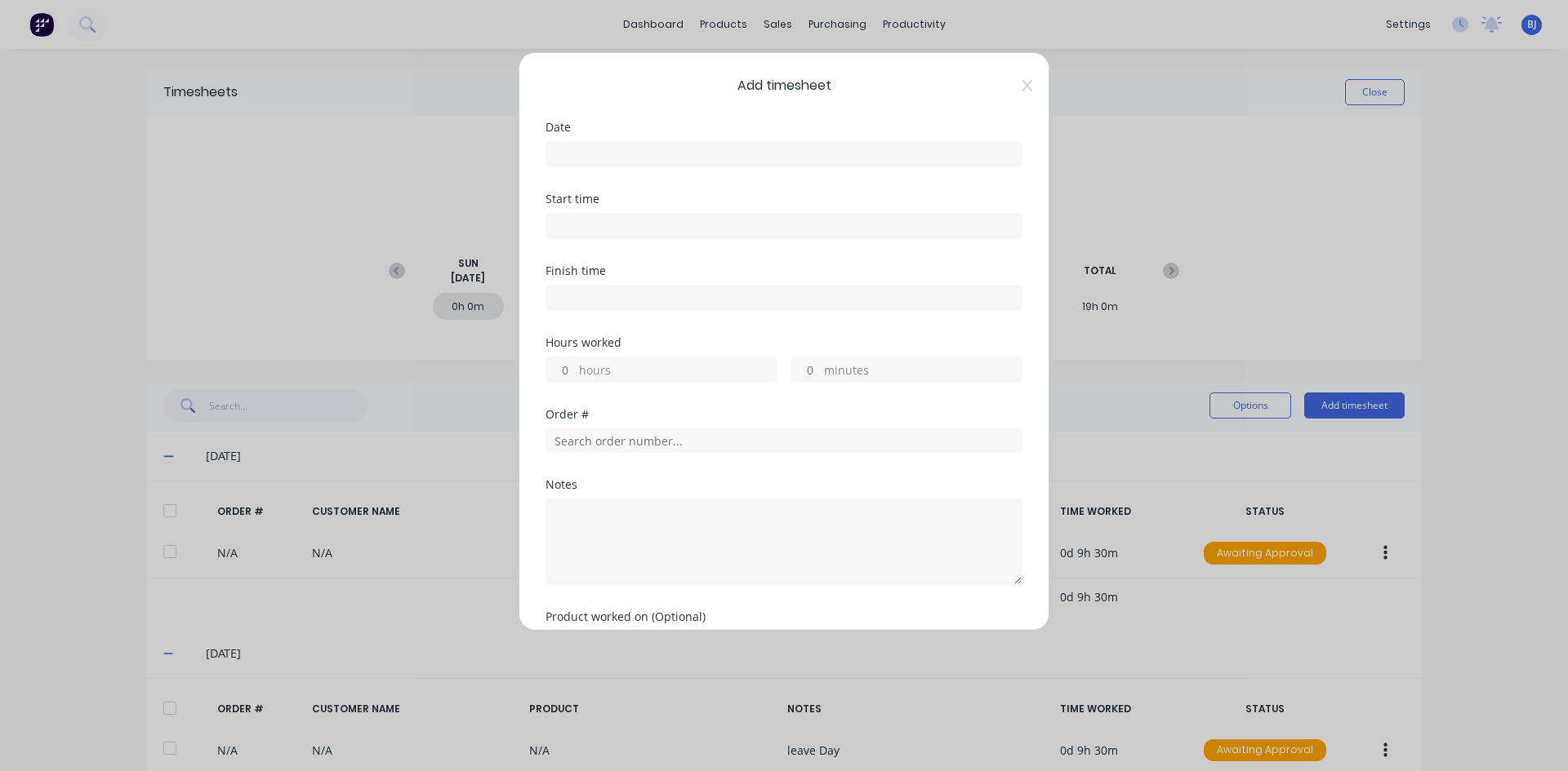
click at [598, 149] on input at bounding box center [784, 154] width 476 height 24
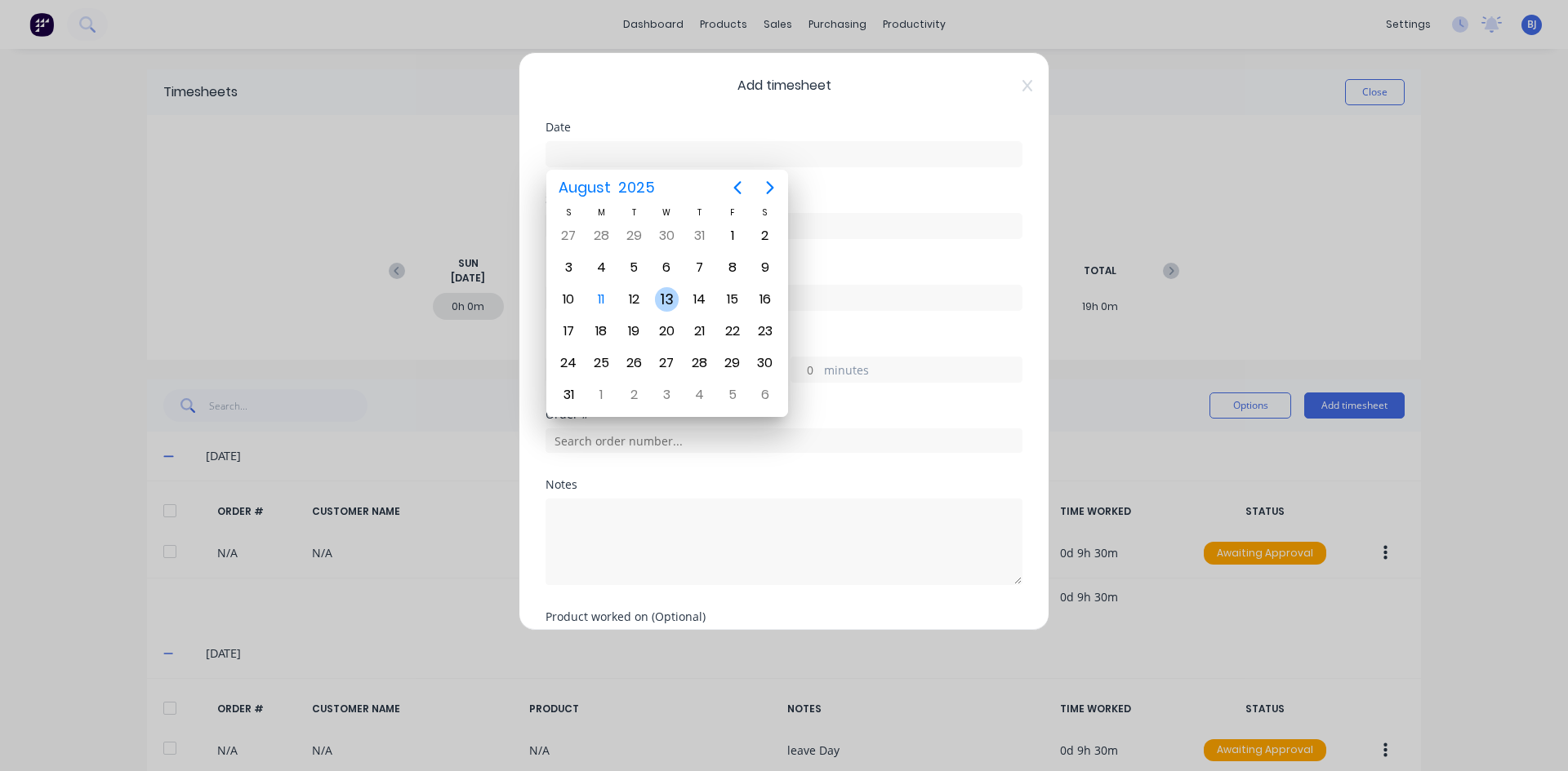
click at [673, 300] on div "13" at bounding box center [666, 299] width 24 height 24
type input "[DATE]"
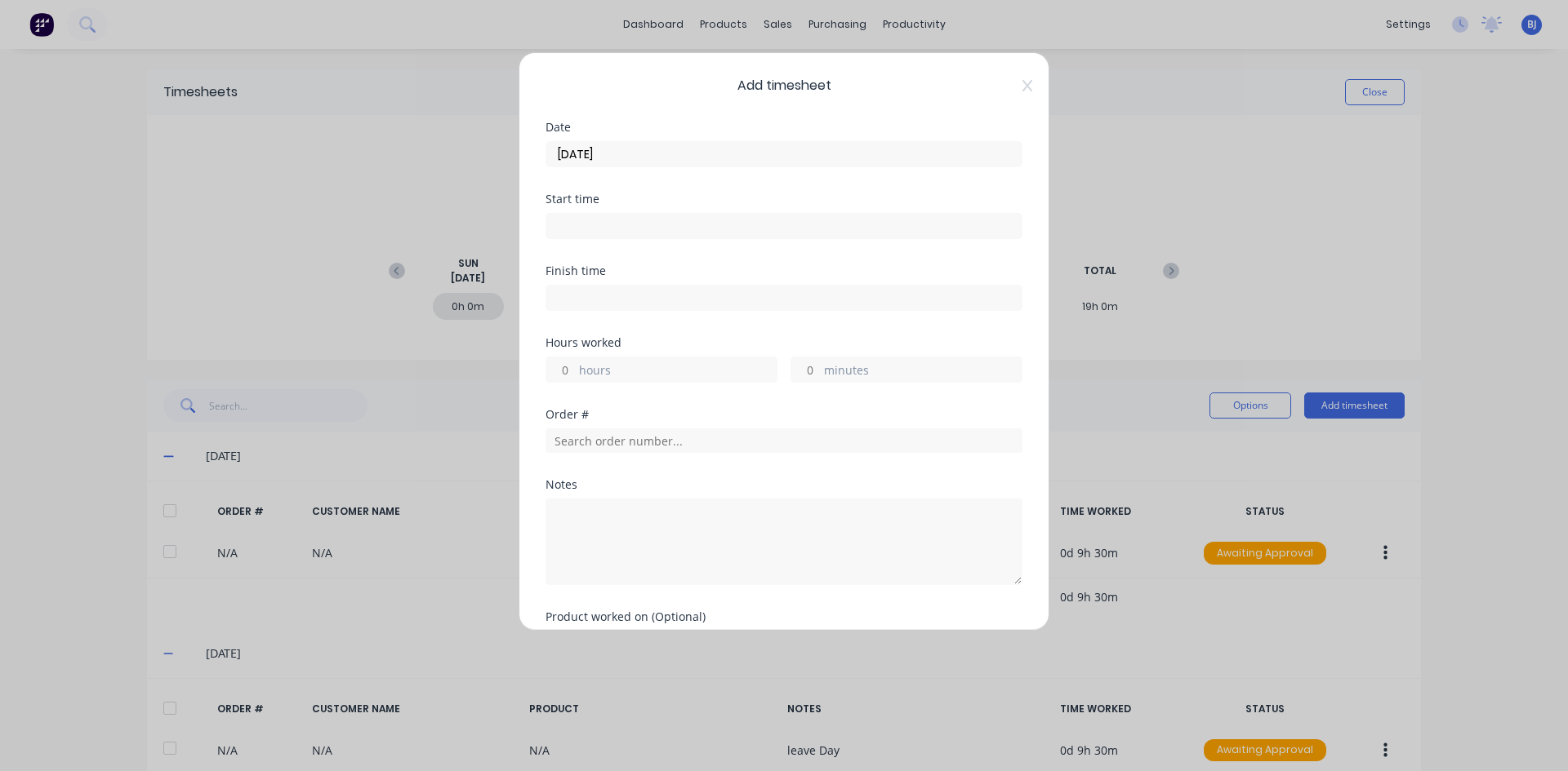
click at [581, 229] on input at bounding box center [784, 226] width 476 height 24
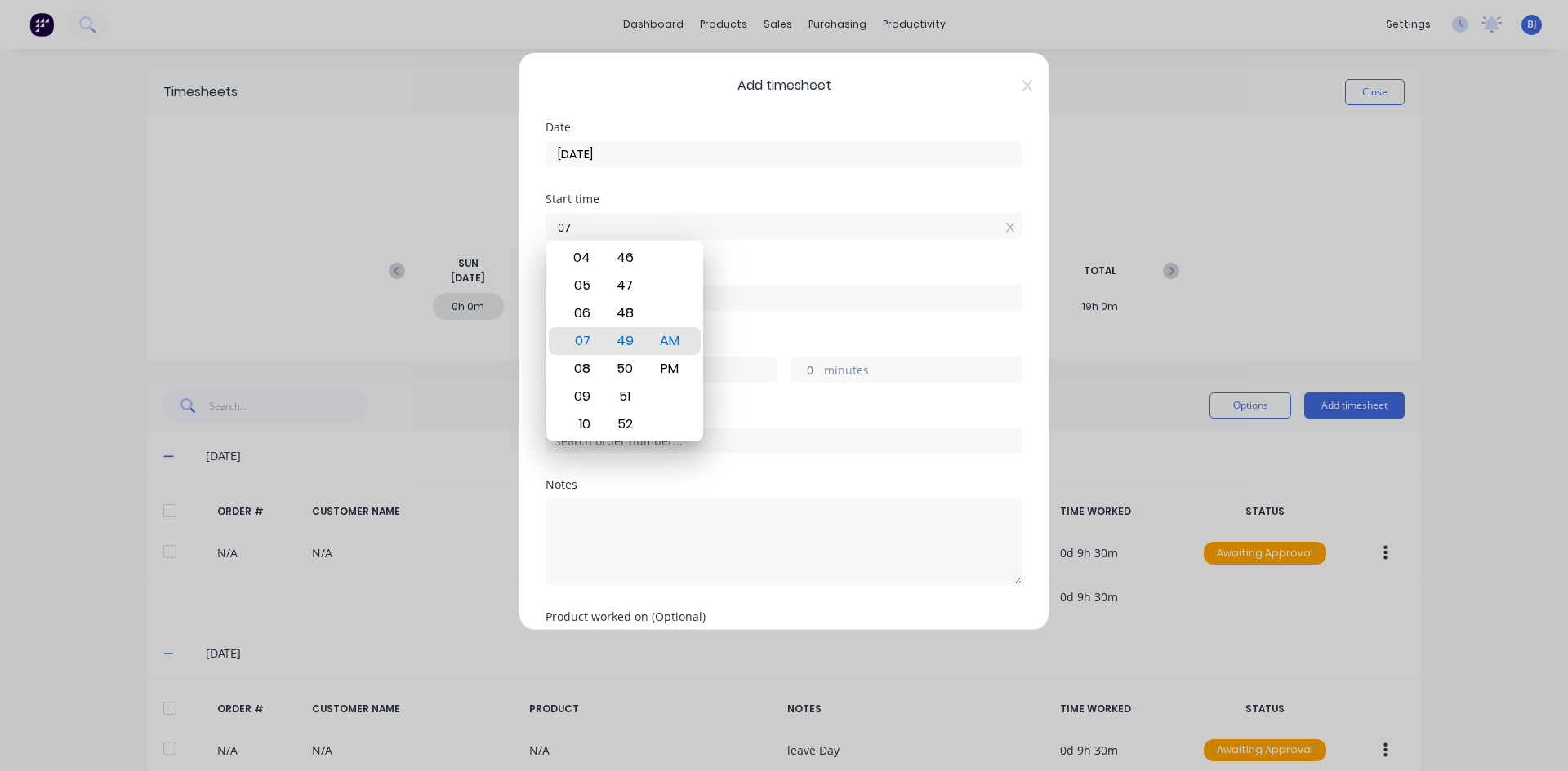
type input "0"
type input "07:00 AM"
click at [668, 334] on div "AM" at bounding box center [670, 341] width 40 height 28
click at [733, 270] on div "Finish time" at bounding box center [784, 270] width 477 height 12
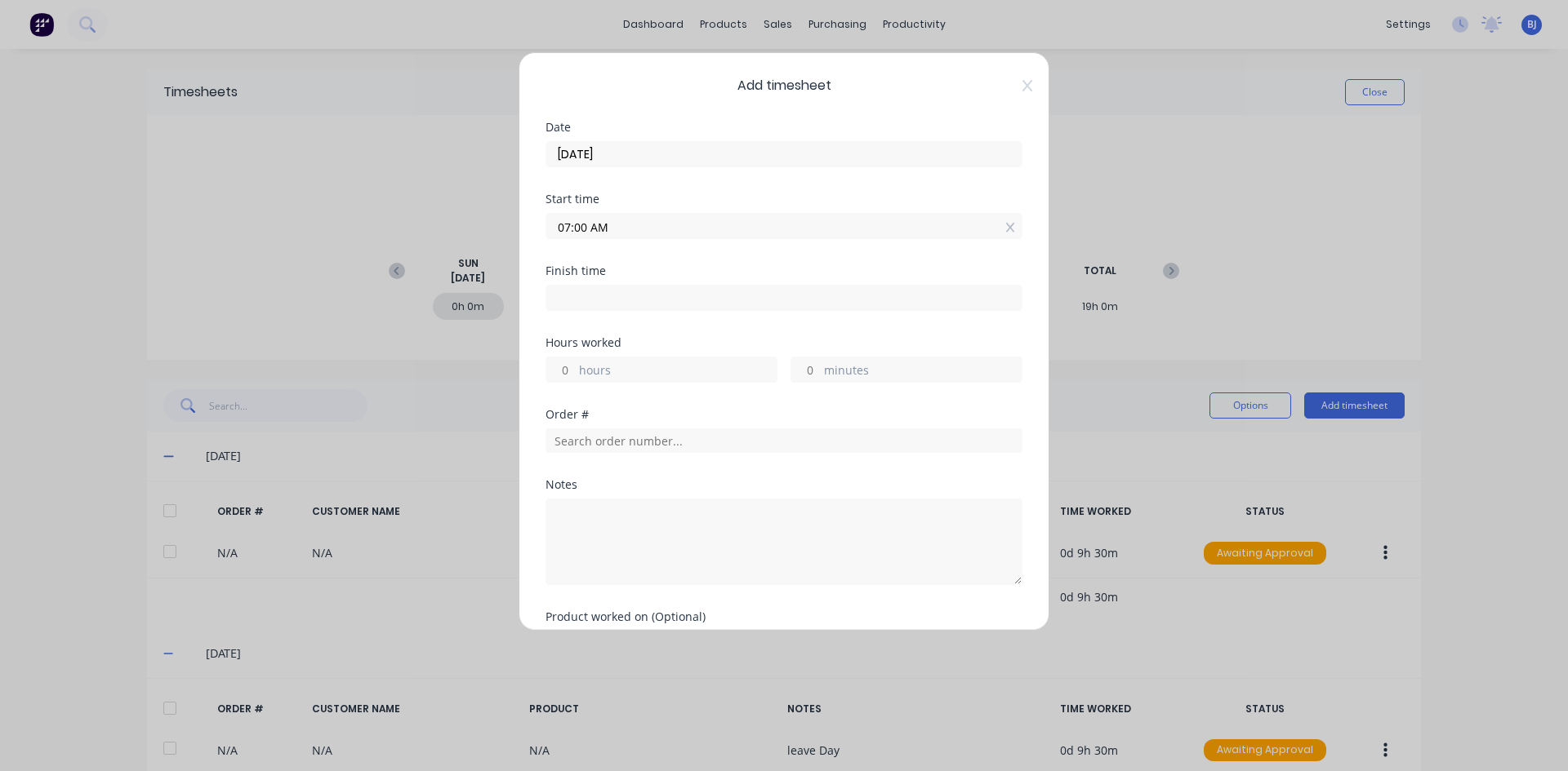
click at [570, 298] on input at bounding box center [784, 297] width 476 height 24
type input "07:49 AM"
type input "0"
type input "49"
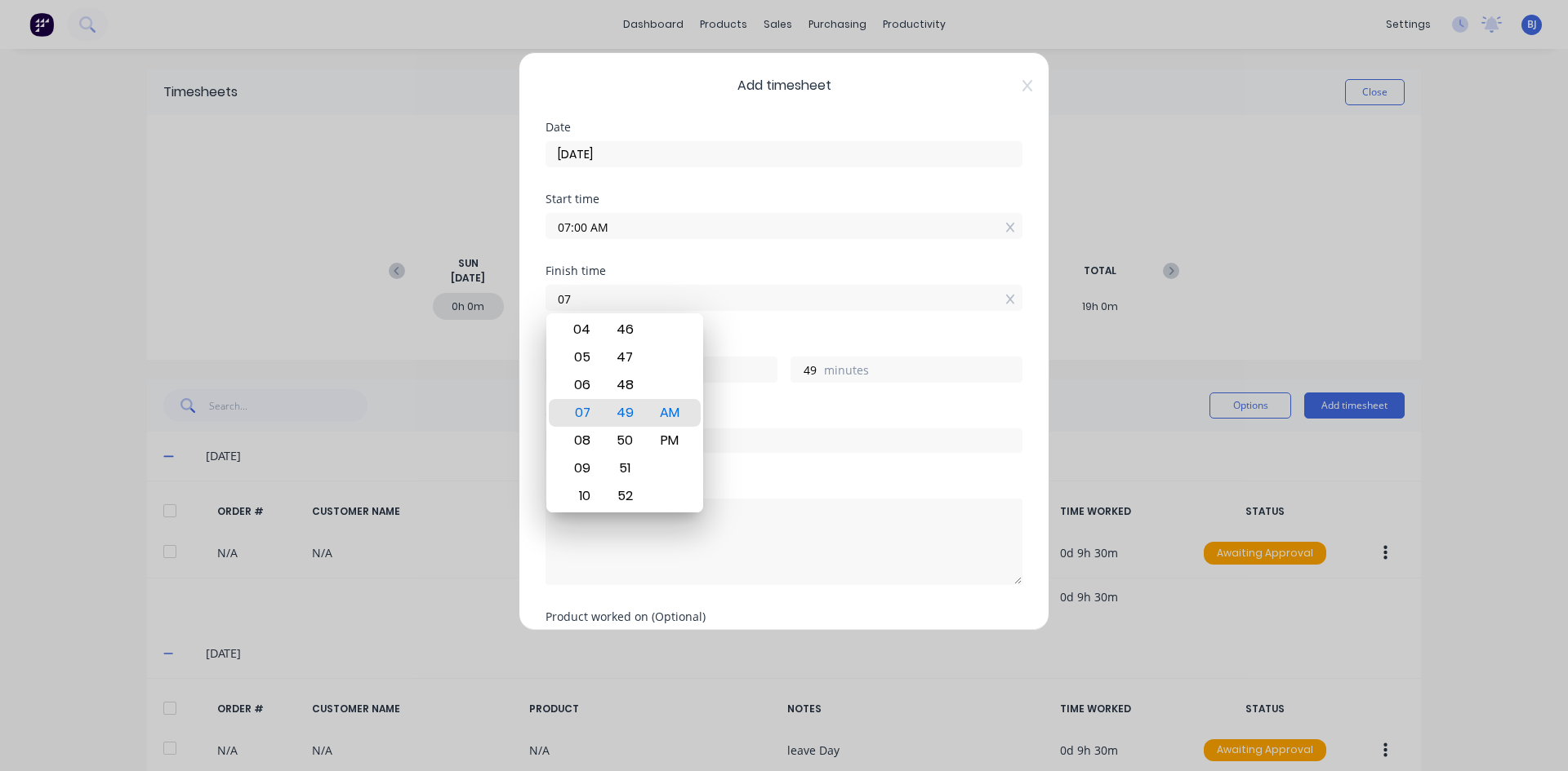
type input "0"
type input "04:30 AM"
type input "-2"
type input "-30"
click at [671, 441] on div "PM" at bounding box center [670, 440] width 40 height 28
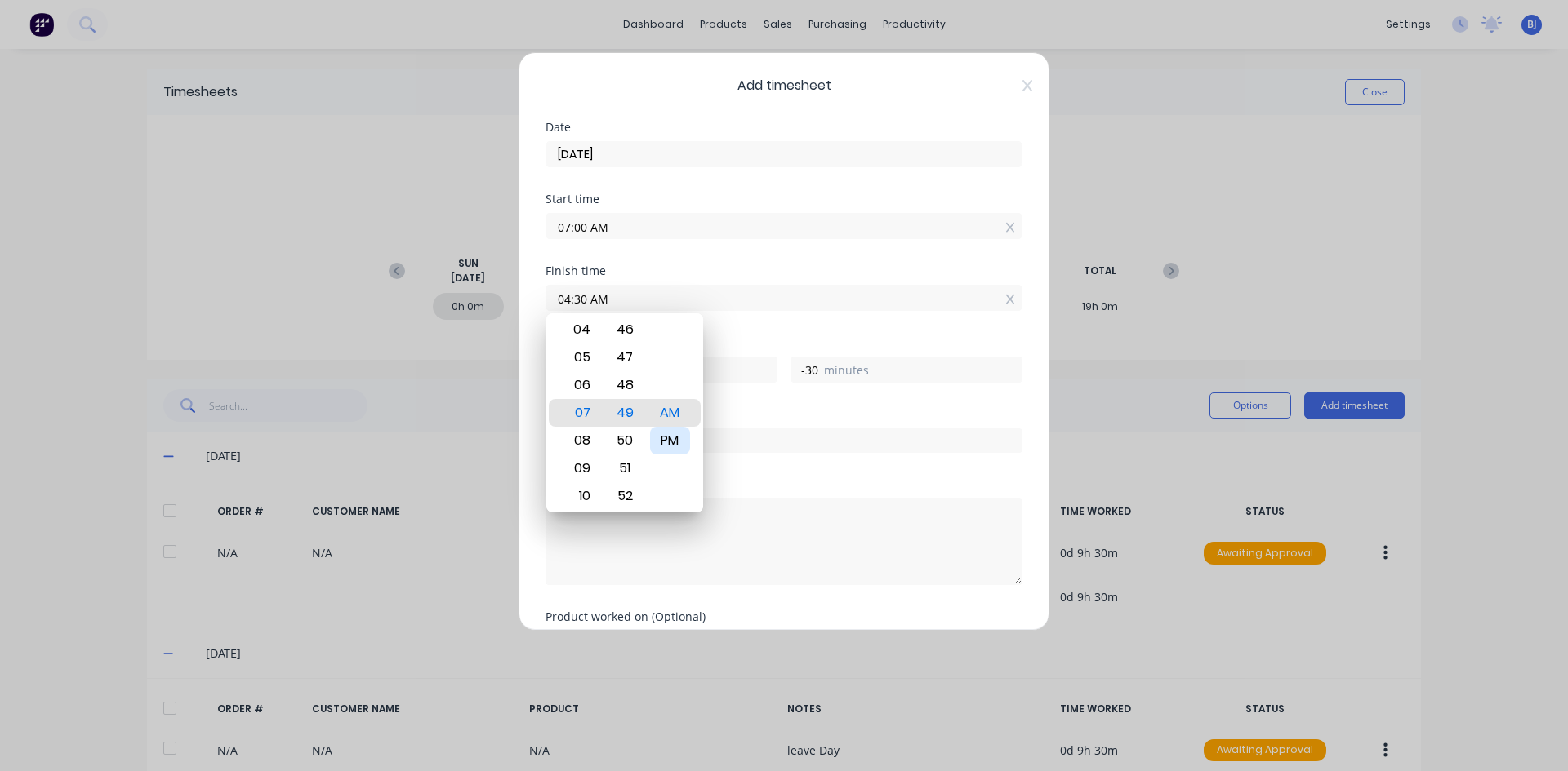
type input "04:30 PM"
type input "9"
type input "30"
click at [744, 329] on div "Finish time 04:30 PM" at bounding box center [784, 301] width 477 height 72
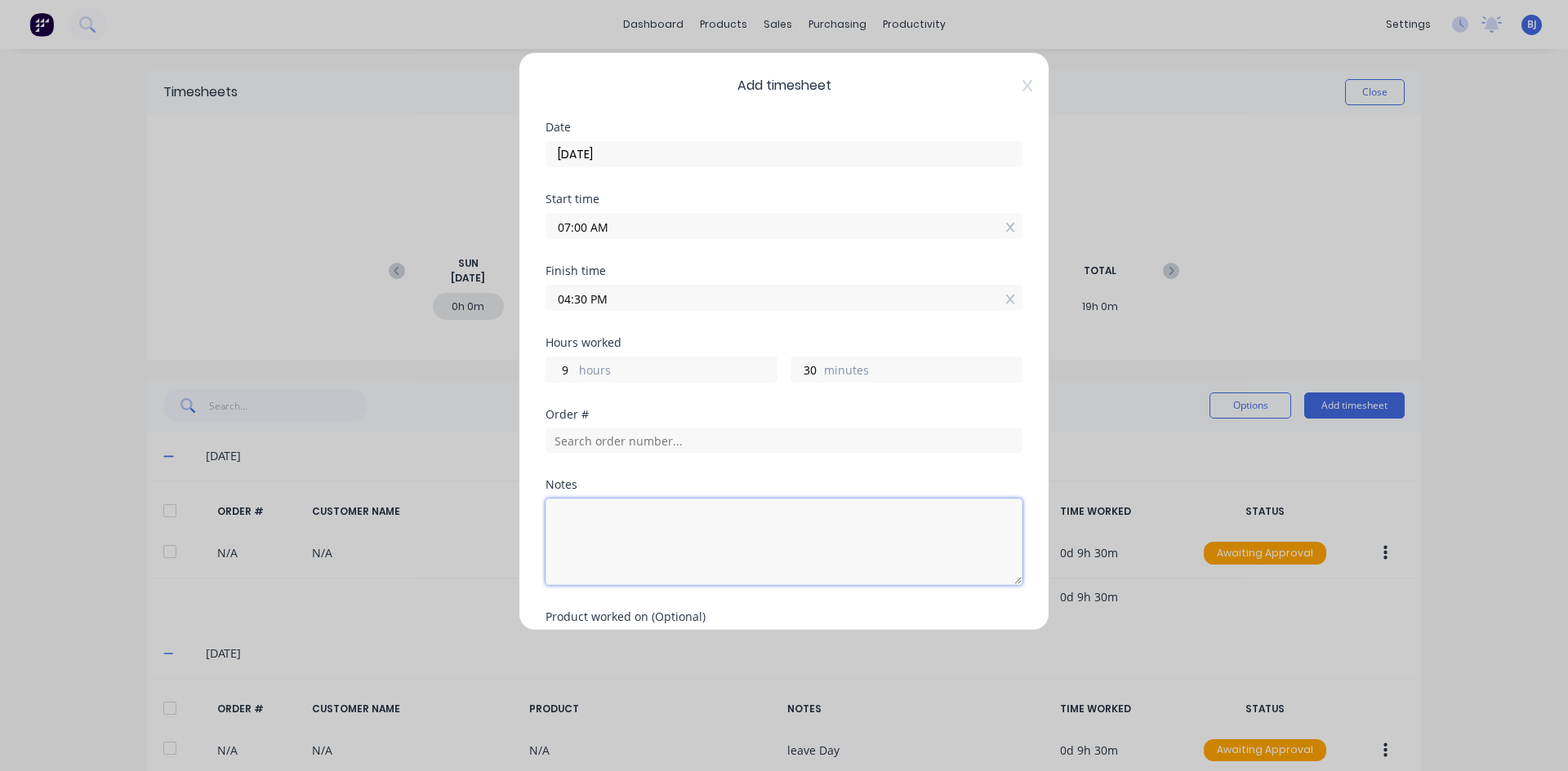
click at [597, 522] on textarea at bounding box center [784, 542] width 477 height 86
type textarea "l"
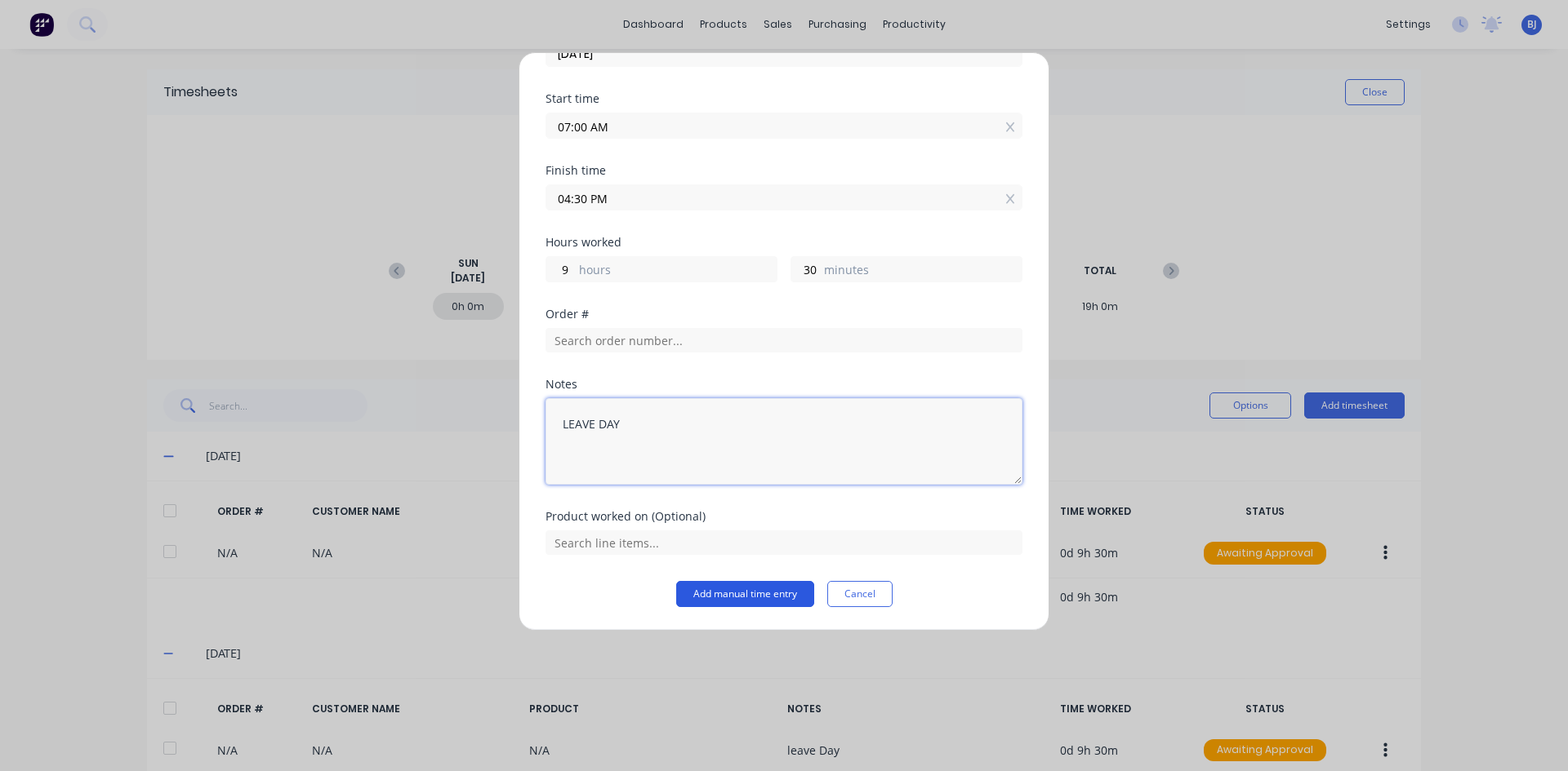
type textarea "LEAVE DAY"
click at [708, 591] on button "Add manual time entry" at bounding box center [744, 594] width 138 height 26
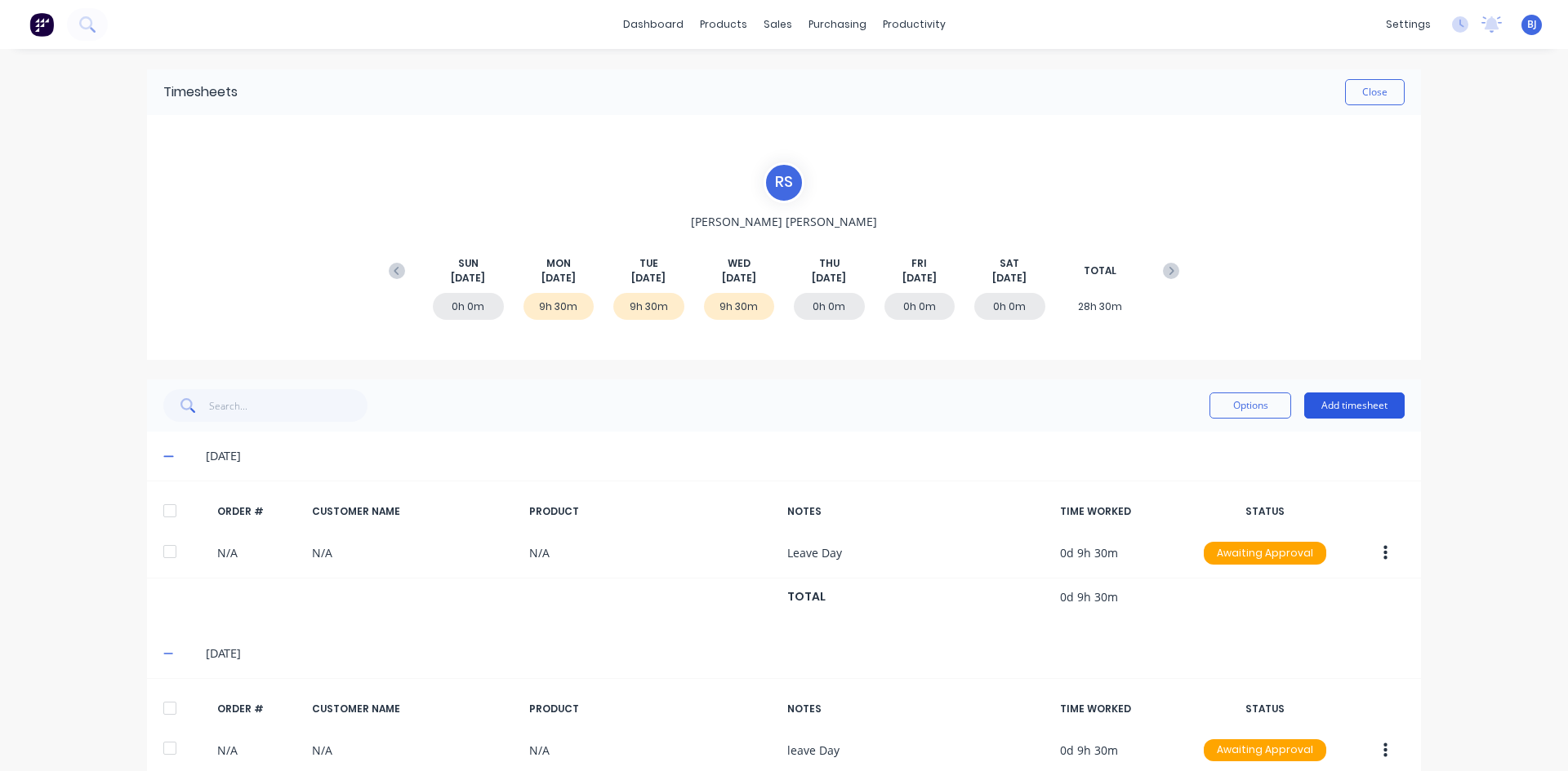
click at [1337, 411] on button "Add timesheet" at bounding box center [1354, 405] width 101 height 26
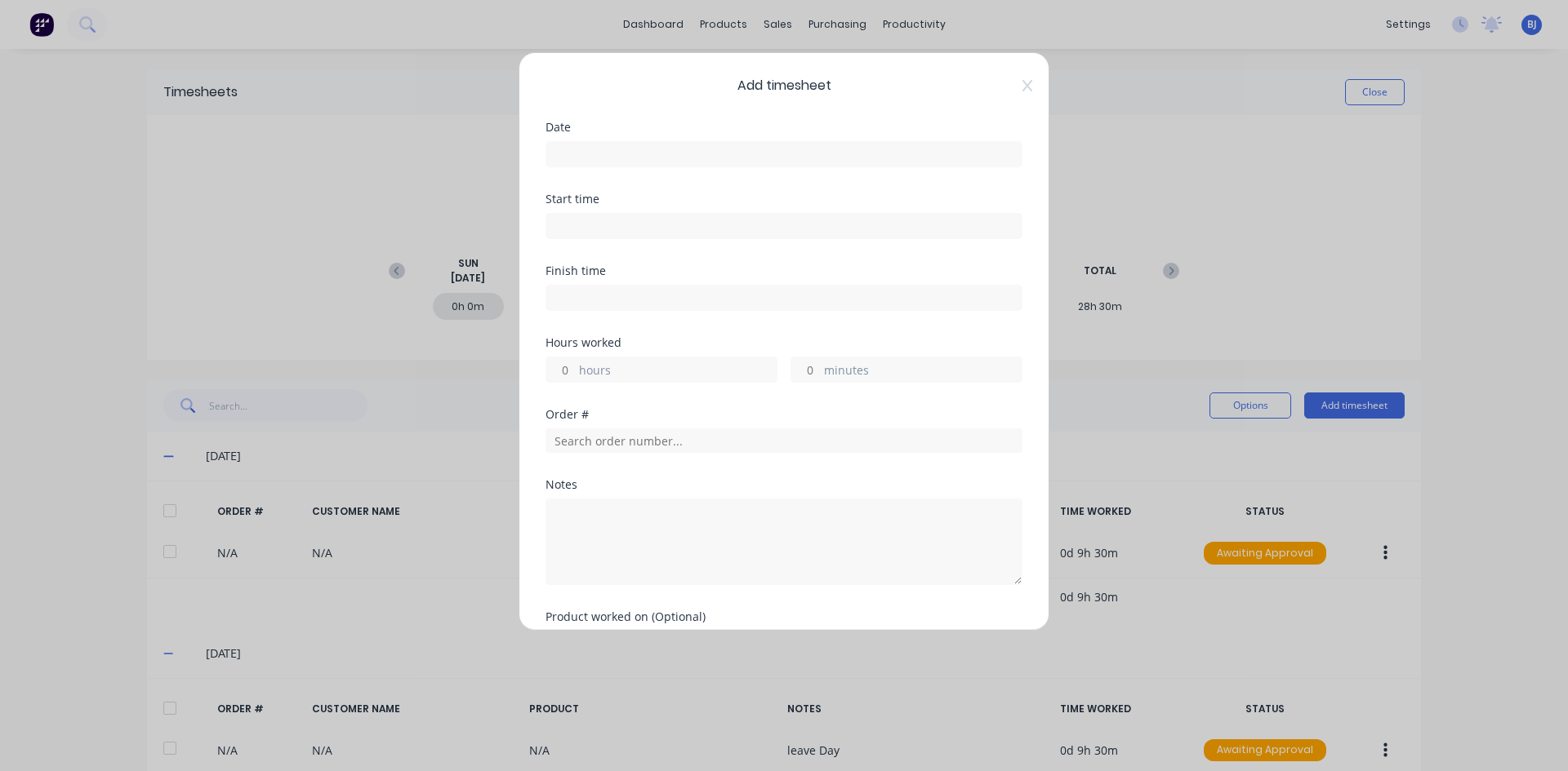
click at [561, 146] on input at bounding box center [784, 154] width 476 height 24
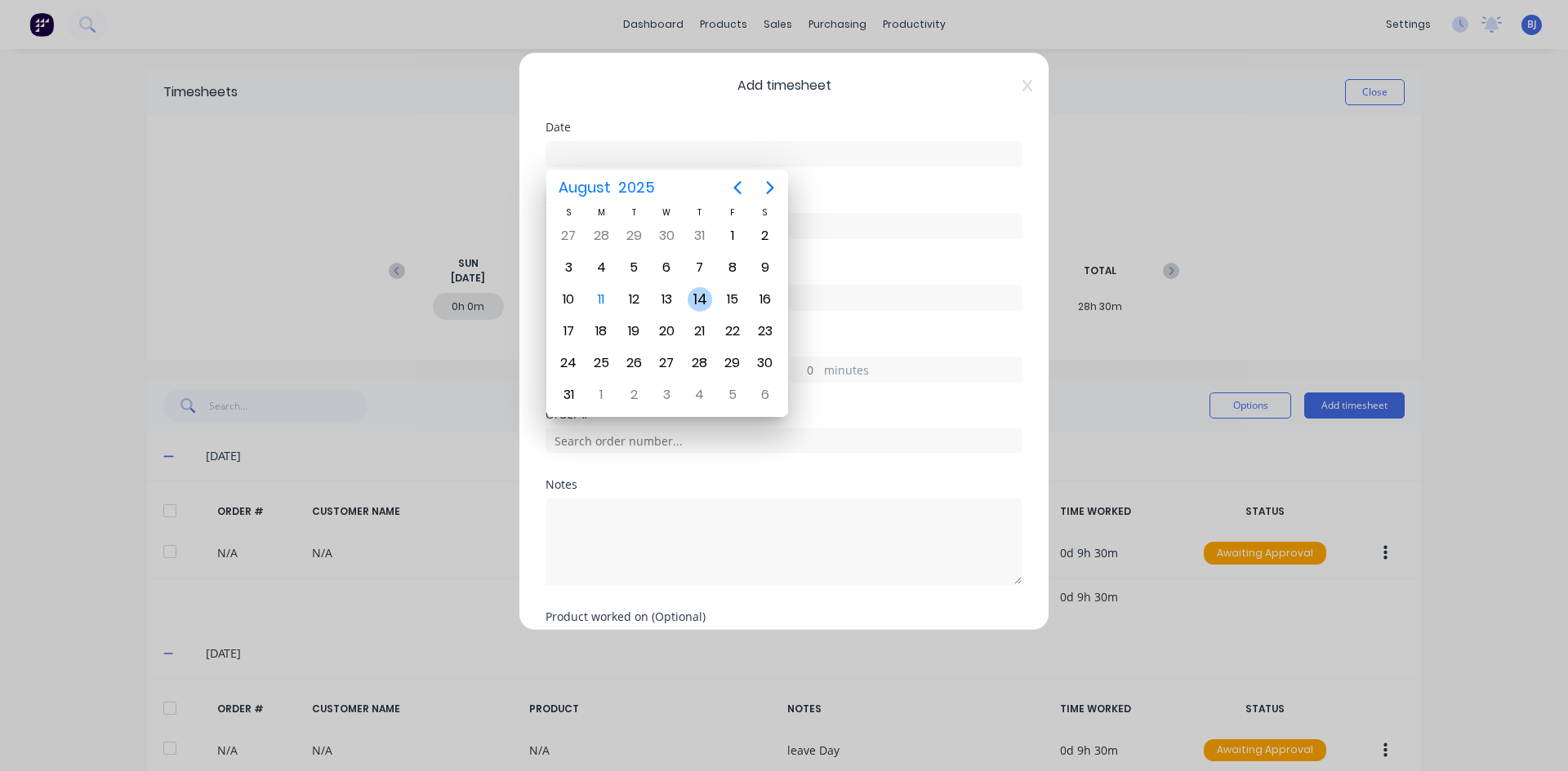
click at [698, 295] on div "14" at bounding box center [699, 299] width 24 height 24
type input "[DATE]"
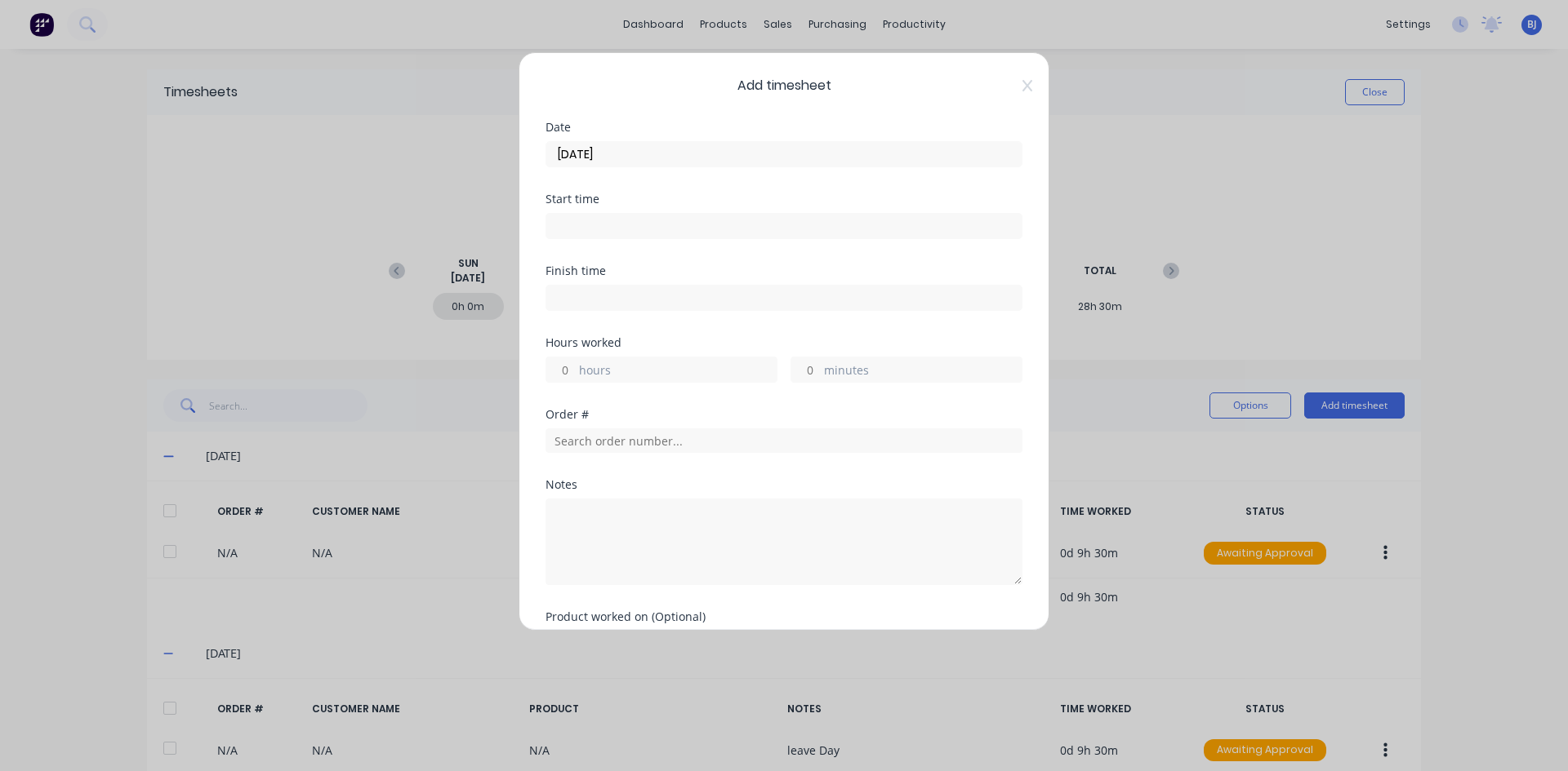
click at [592, 226] on input at bounding box center [784, 226] width 476 height 24
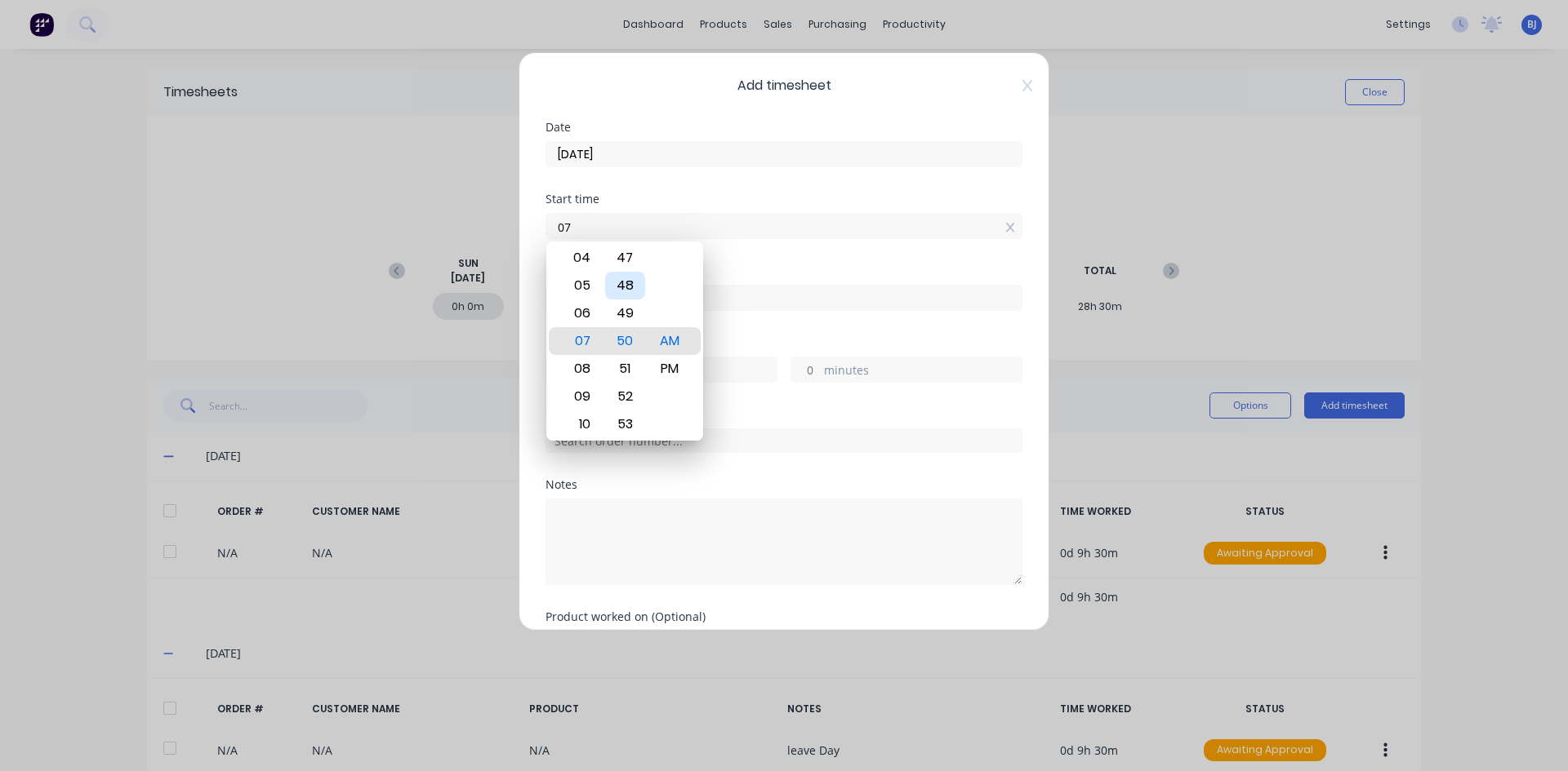
type input "0"
type input "07:00 AM"
click at [673, 340] on div "AM" at bounding box center [670, 341] width 40 height 28
click at [738, 261] on div "Start time 07:00 AM" at bounding box center [784, 229] width 477 height 72
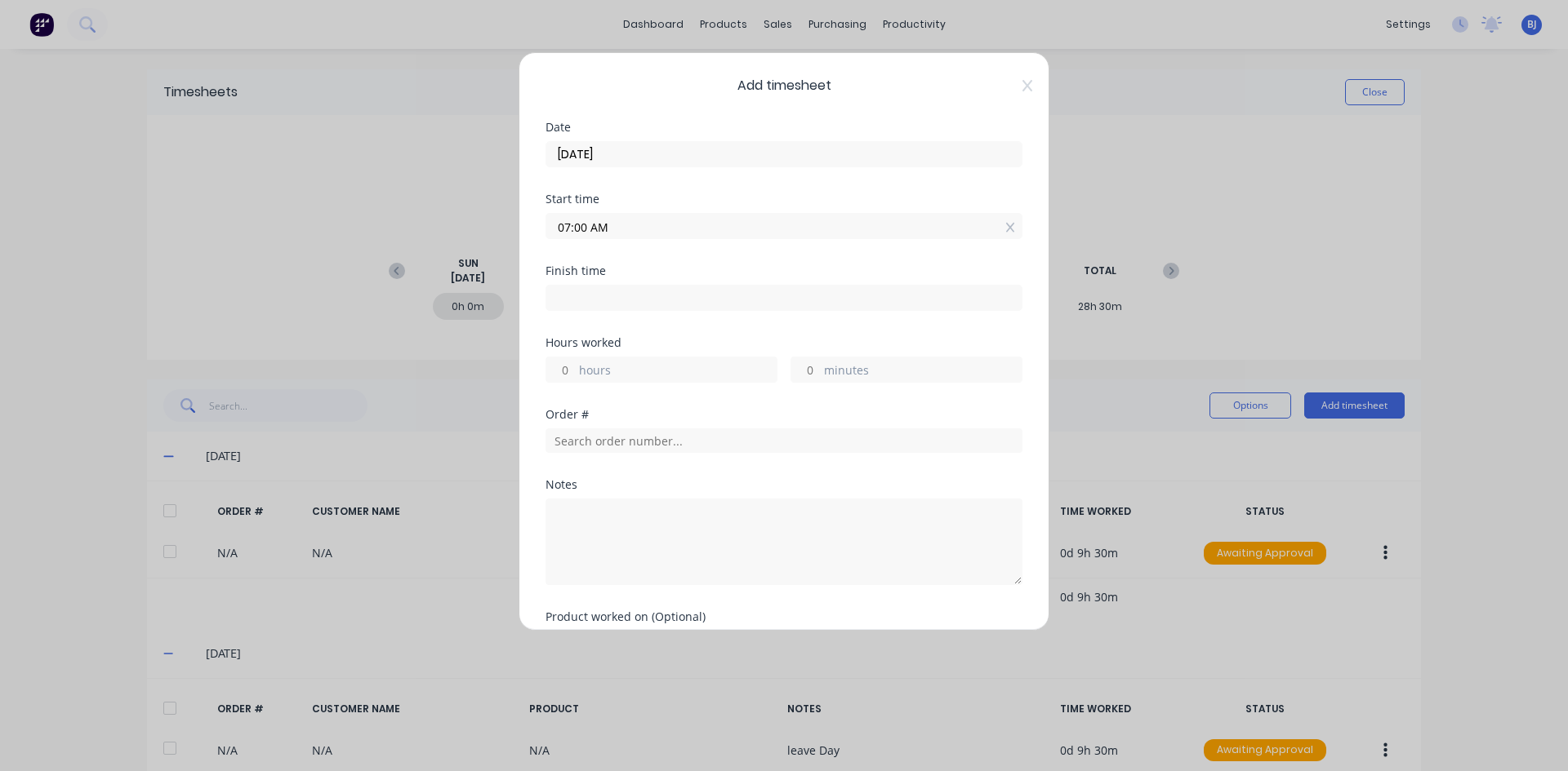
drag, startPoint x: 561, startPoint y: 295, endPoint x: 599, endPoint y: 319, distance: 44.9
click at [563, 297] on input at bounding box center [784, 297] width 476 height 24
type input "07:50 AM"
type input "0"
type input "50"
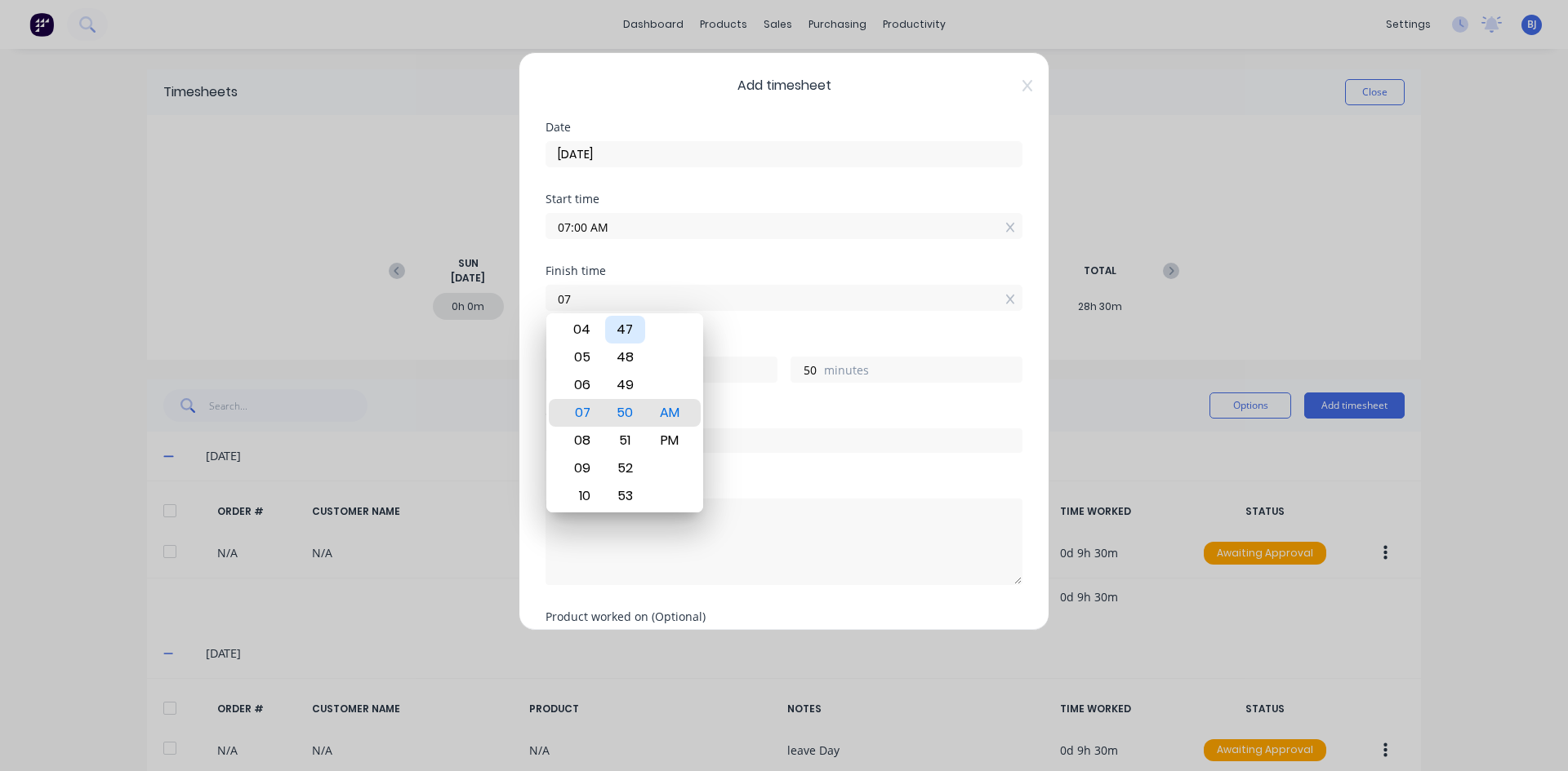
type input "0"
type input "04:30 AM"
type input "-2"
type input "-30"
click at [676, 439] on div "PM" at bounding box center [670, 440] width 40 height 28
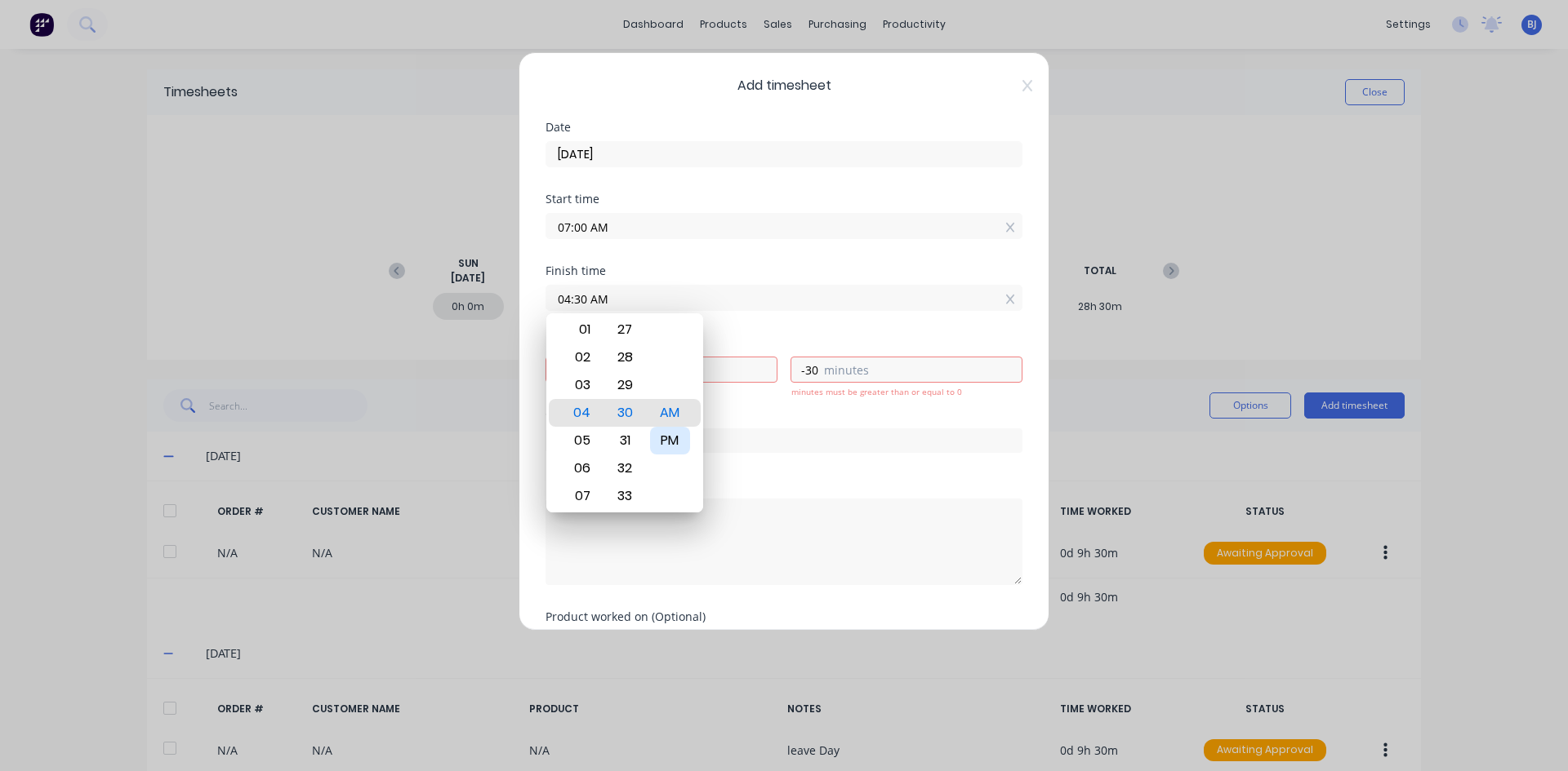
type input "04:30 PM"
type input "9"
type input "30"
click at [726, 341] on div "Hours worked" at bounding box center [784, 342] width 477 height 12
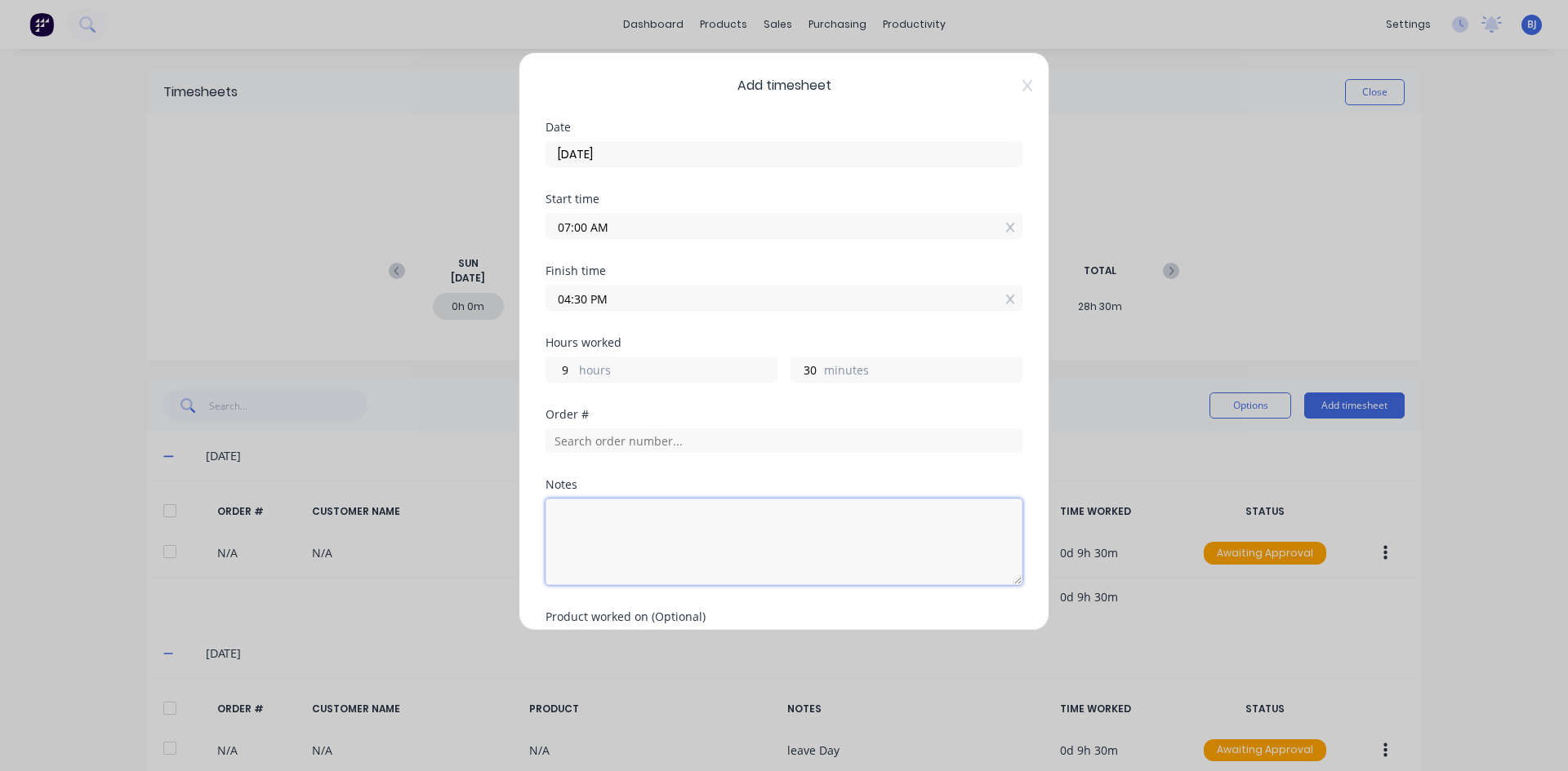
click at [601, 517] on textarea at bounding box center [784, 542] width 477 height 86
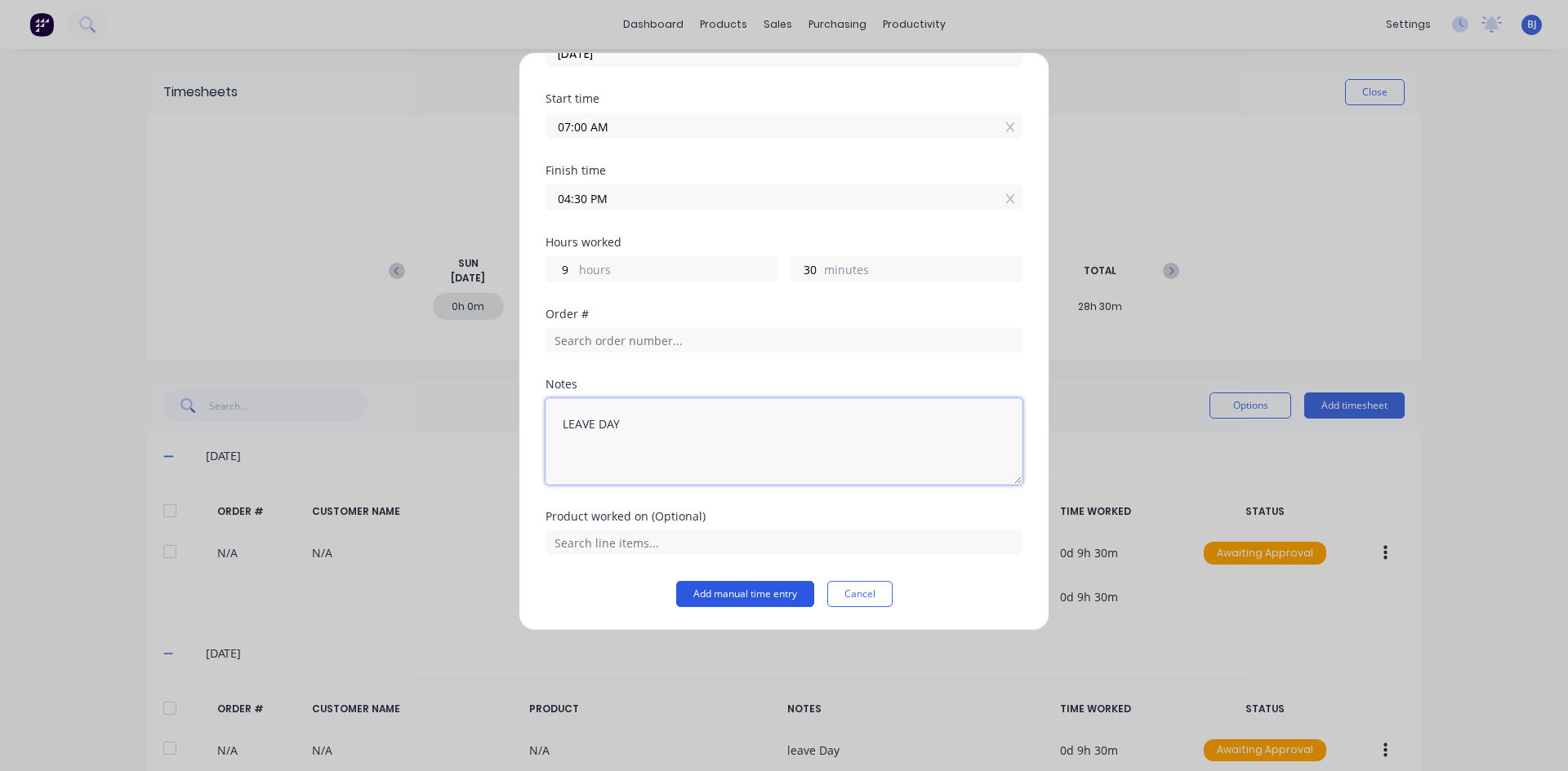
type textarea "LEAVE DAY"
click at [724, 592] on button "Add manual time entry" at bounding box center [744, 594] width 138 height 26
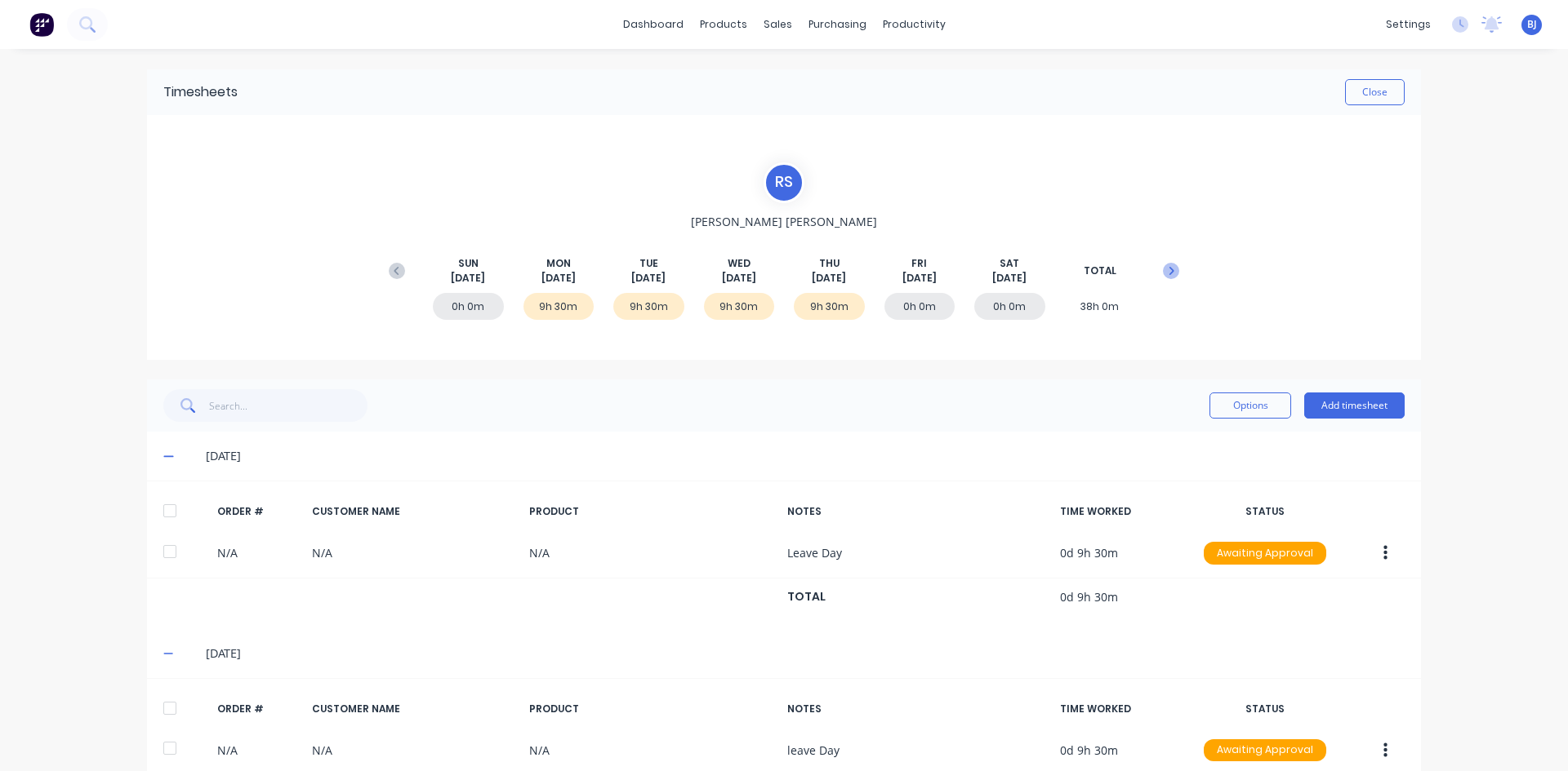
click at [1163, 270] on icon at bounding box center [1171, 270] width 16 height 16
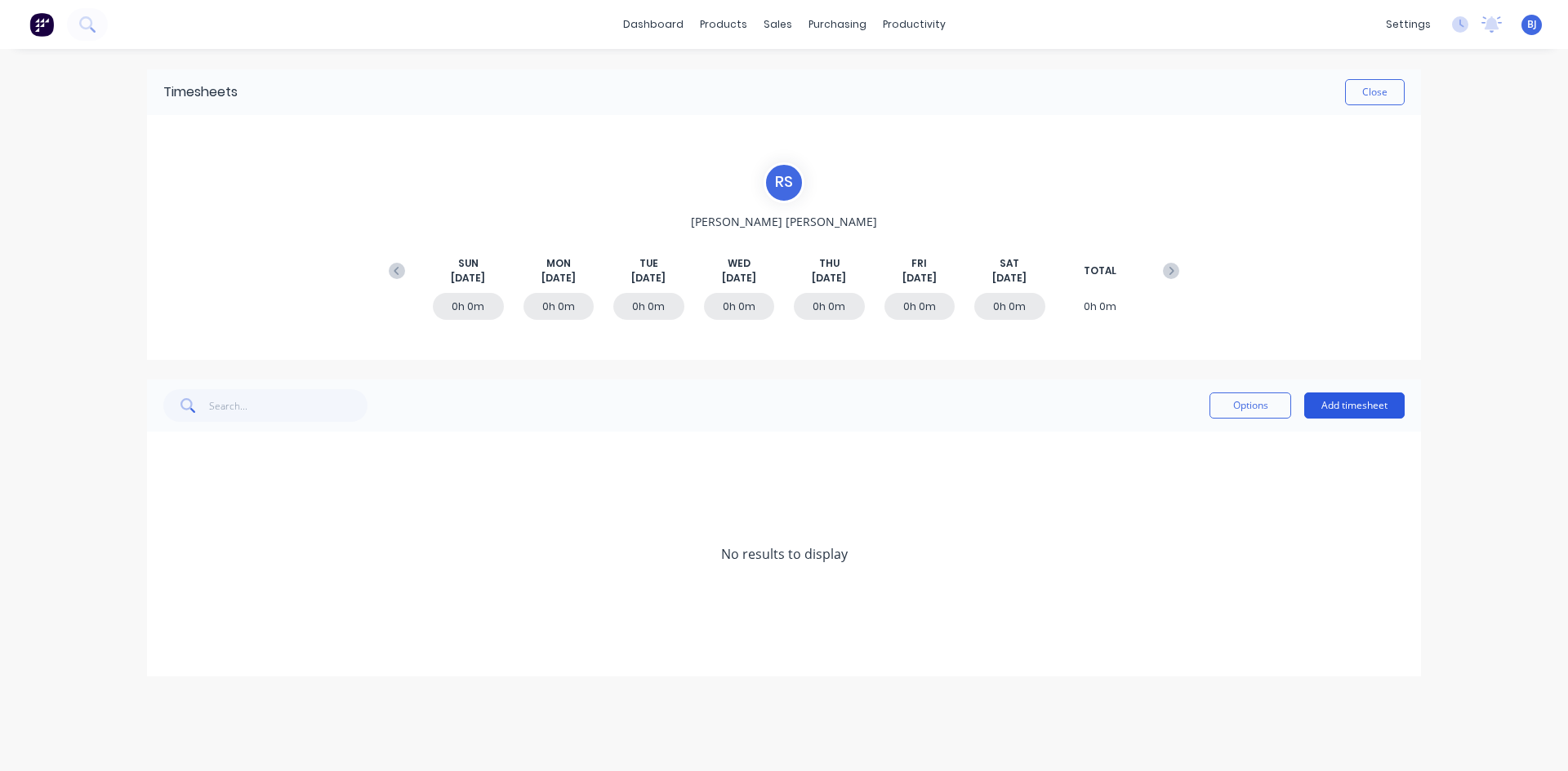
click at [1344, 404] on button "Add timesheet" at bounding box center [1354, 405] width 101 height 26
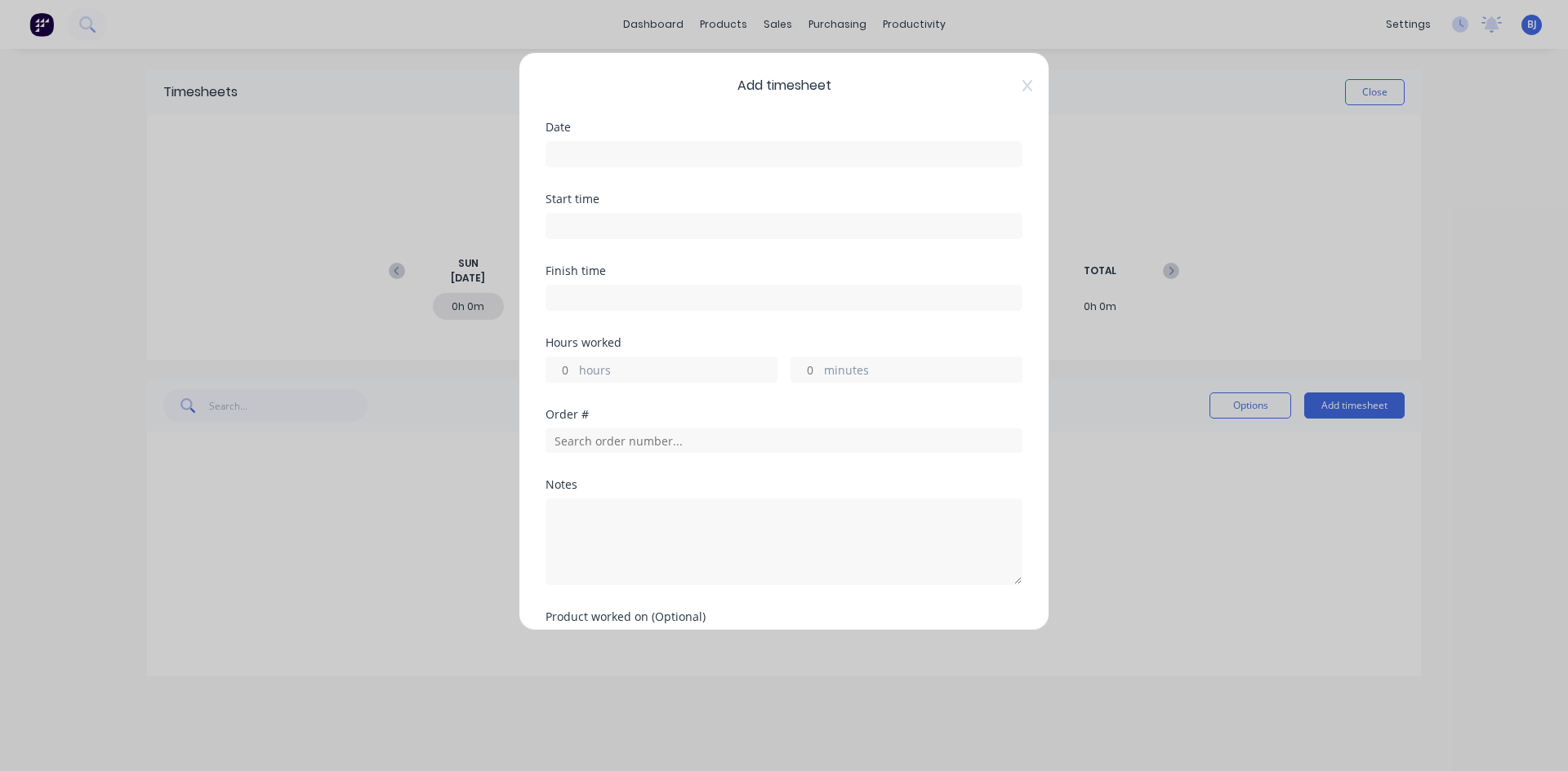
click at [579, 153] on input at bounding box center [784, 154] width 476 height 24
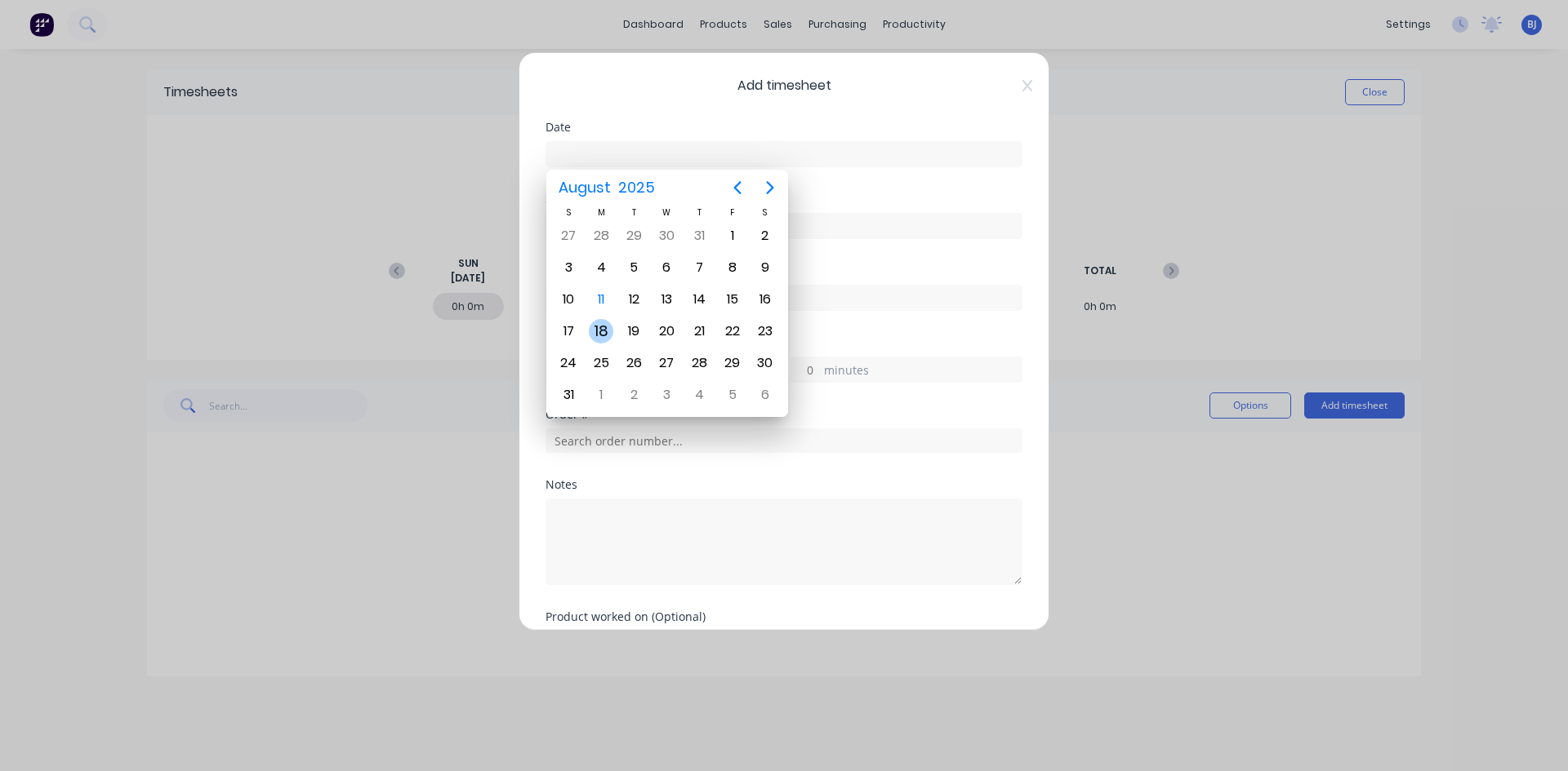
click at [606, 325] on div "18" at bounding box center [601, 331] width 24 height 24
type input "[DATE]"
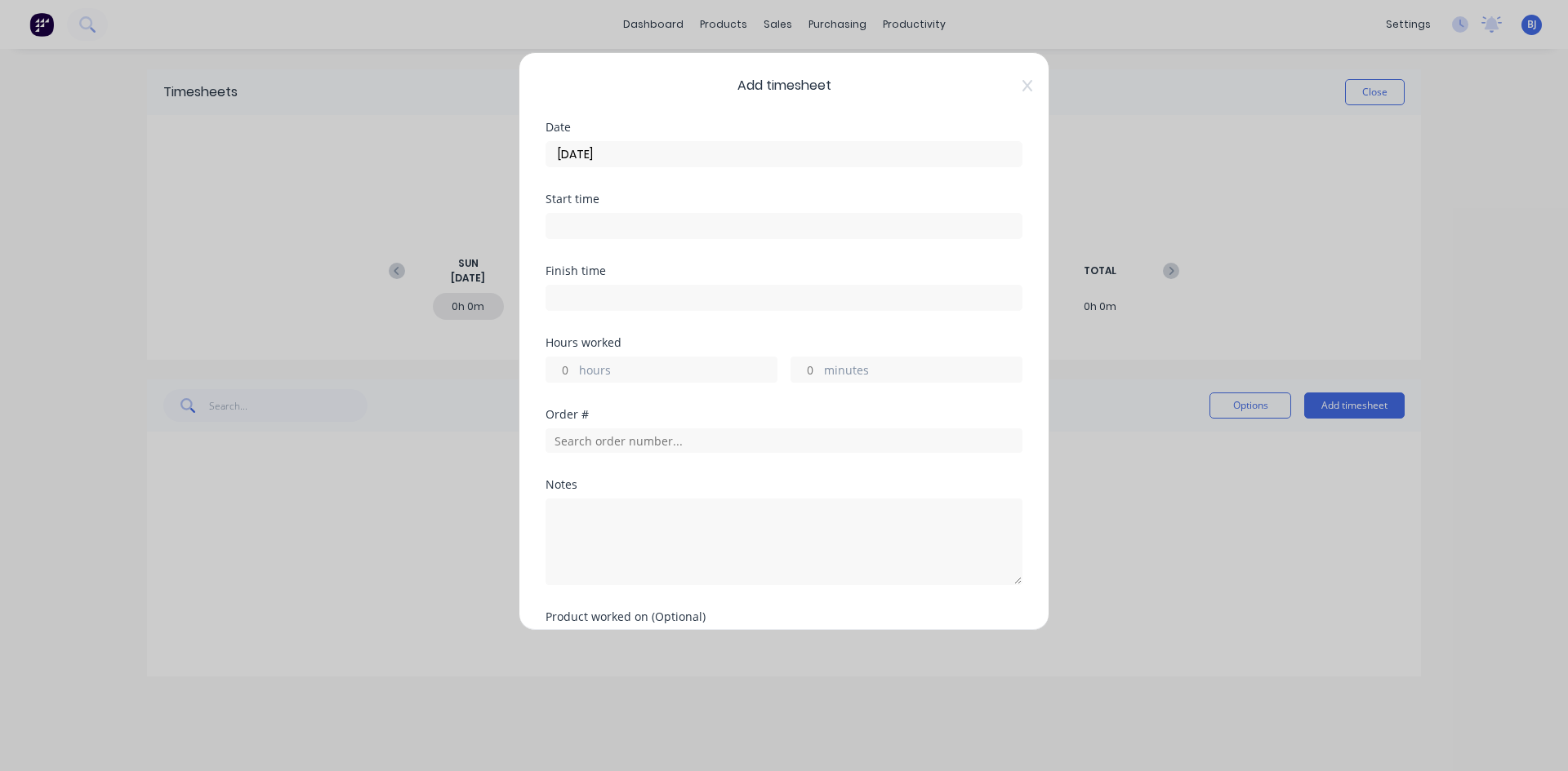
click at [592, 223] on input at bounding box center [784, 226] width 476 height 24
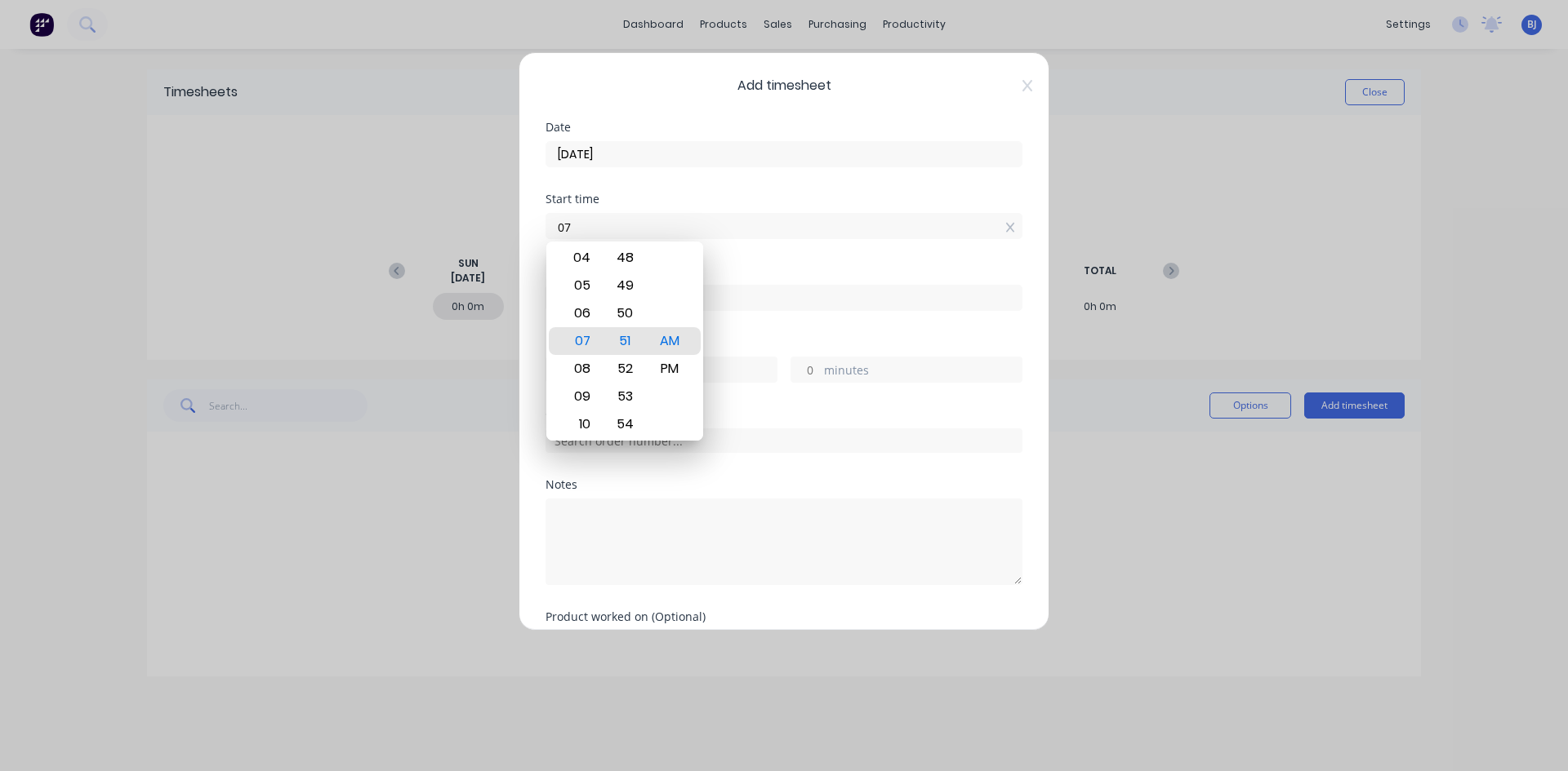
type input "0"
type input "07:00 AM"
click at [671, 341] on div "AM" at bounding box center [670, 341] width 40 height 28
drag, startPoint x: 750, startPoint y: 246, endPoint x: 689, endPoint y: 292, distance: 76.4
click at [750, 248] on div "Start time 07:00 AM" at bounding box center [784, 229] width 477 height 72
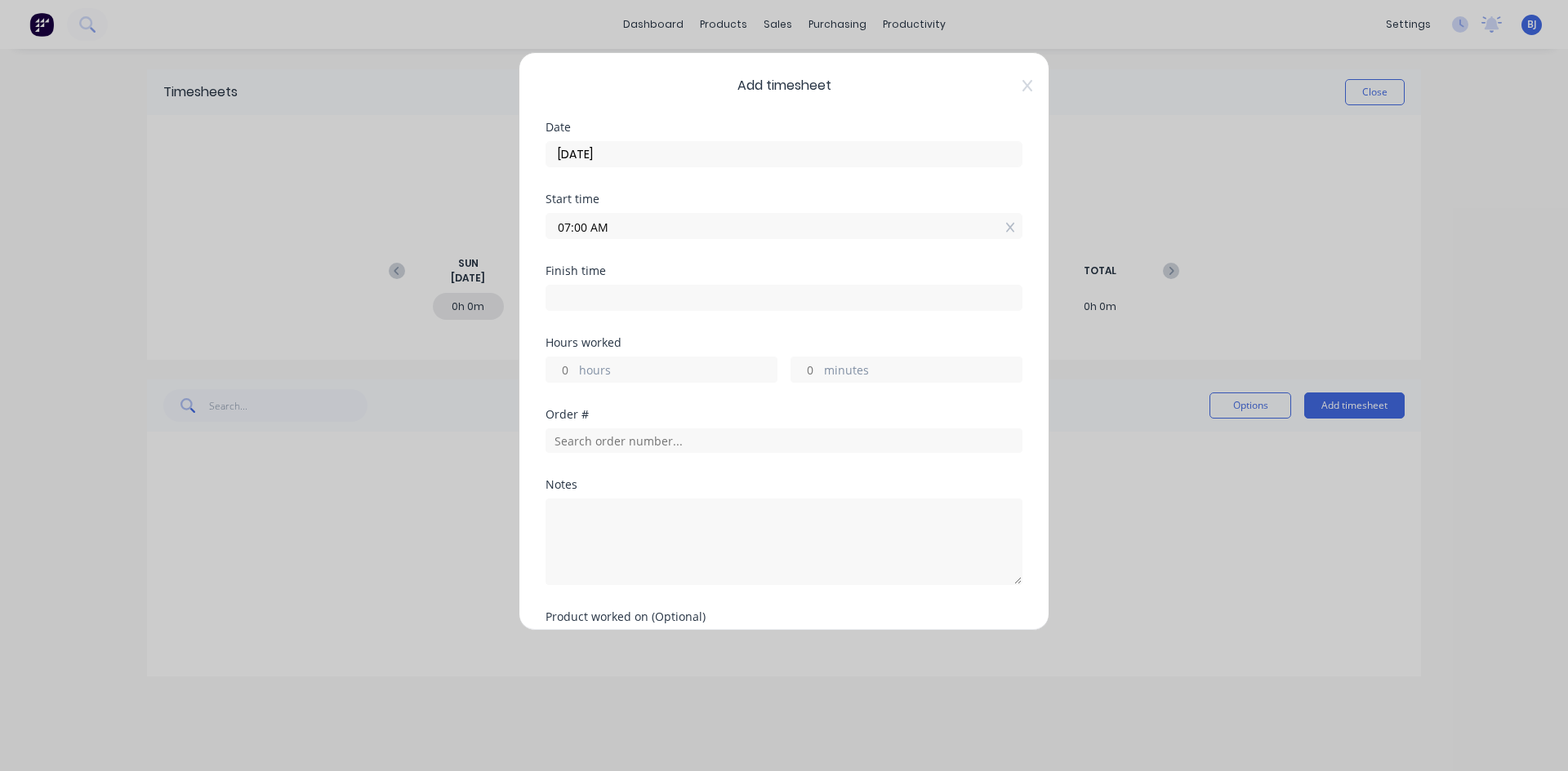
click at [565, 298] on input at bounding box center [784, 297] width 476 height 24
type input "07:51 AM"
type input "0"
type input "51"
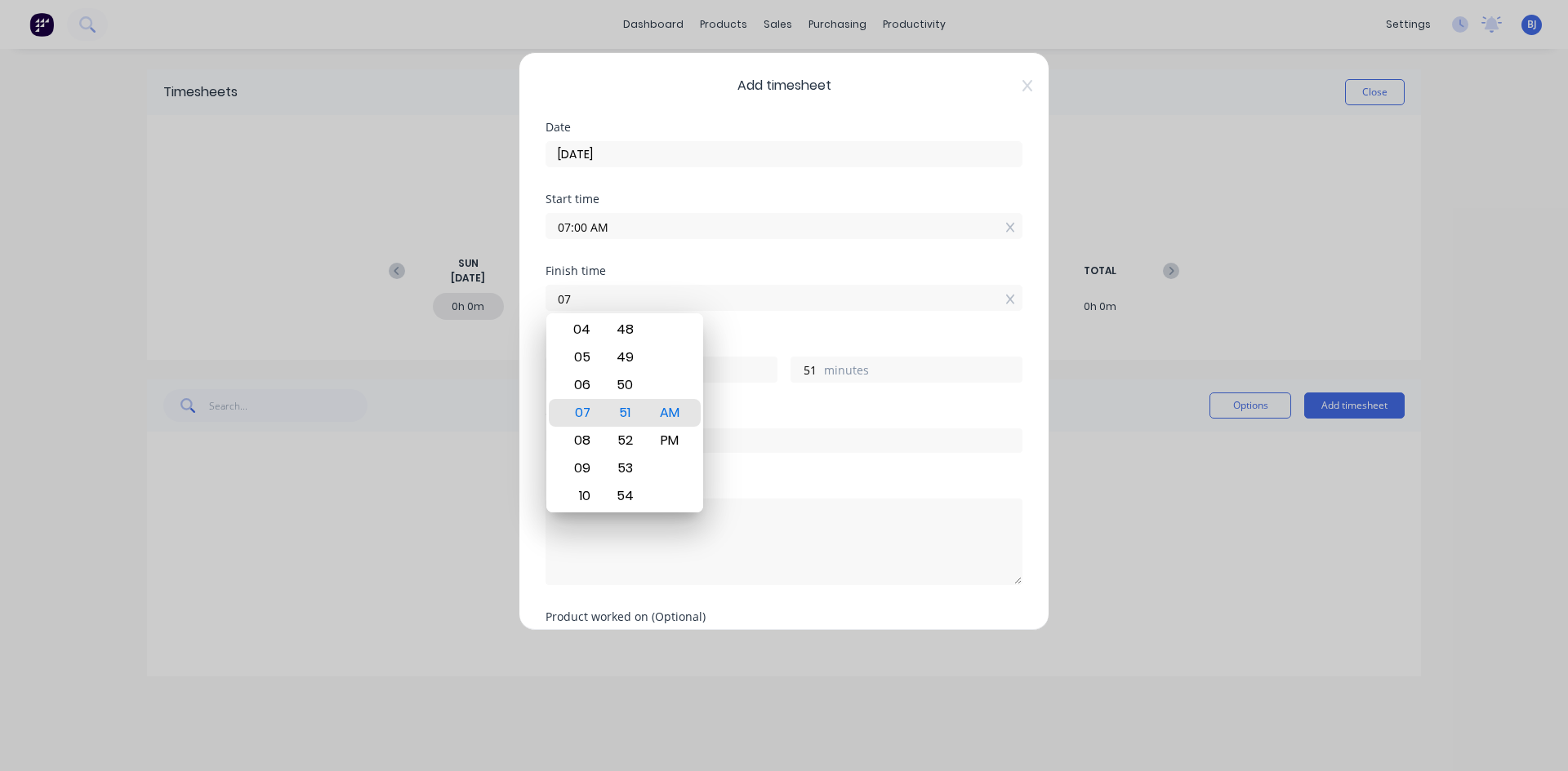
type input "0"
type input "04:30 AM"
type input "-2"
type input "-30"
click at [672, 440] on div "PM" at bounding box center [670, 440] width 40 height 28
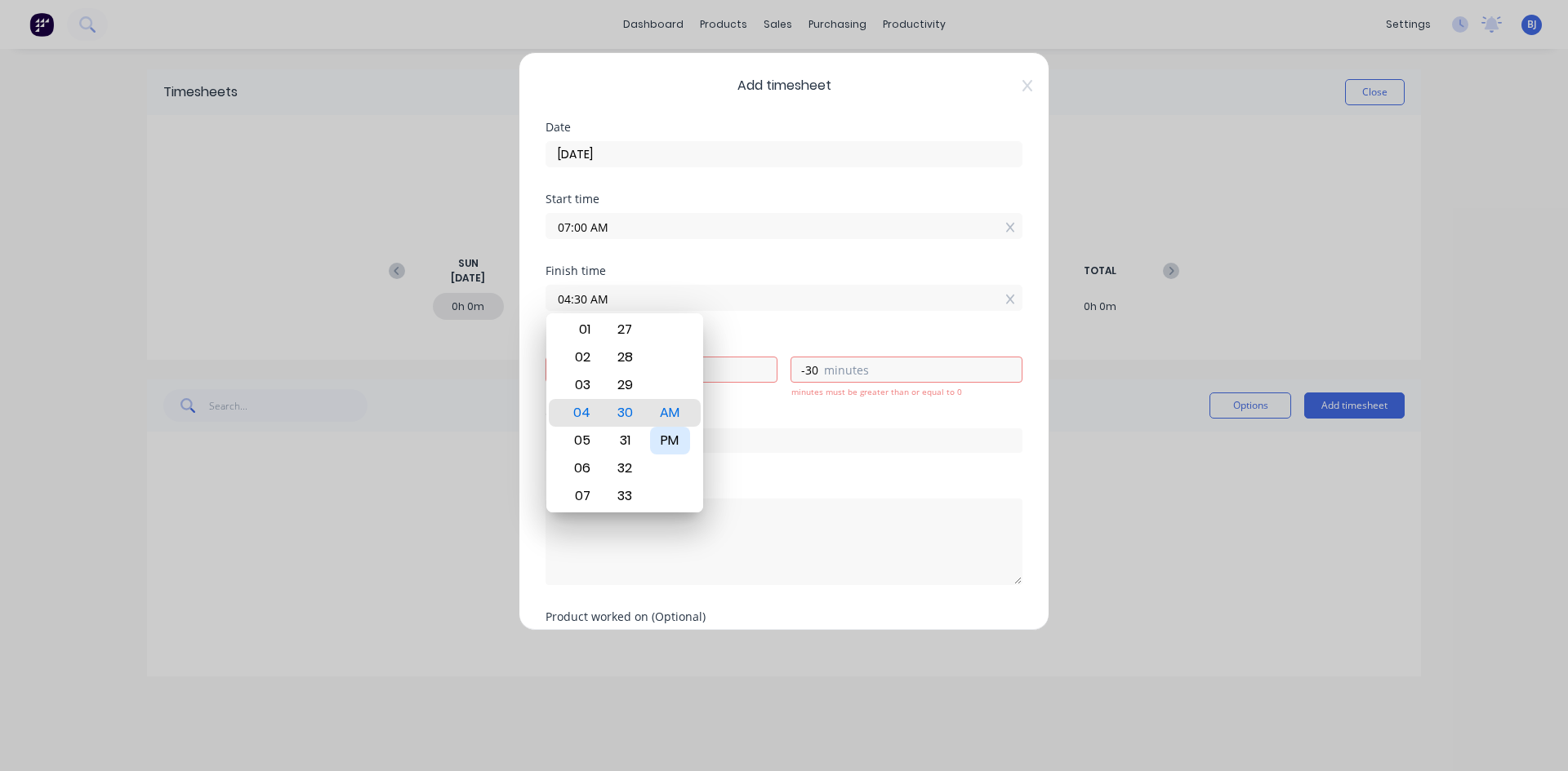
type input "04:30 PM"
type input "9"
type input "30"
click at [735, 342] on div "Hours worked" at bounding box center [784, 342] width 477 height 12
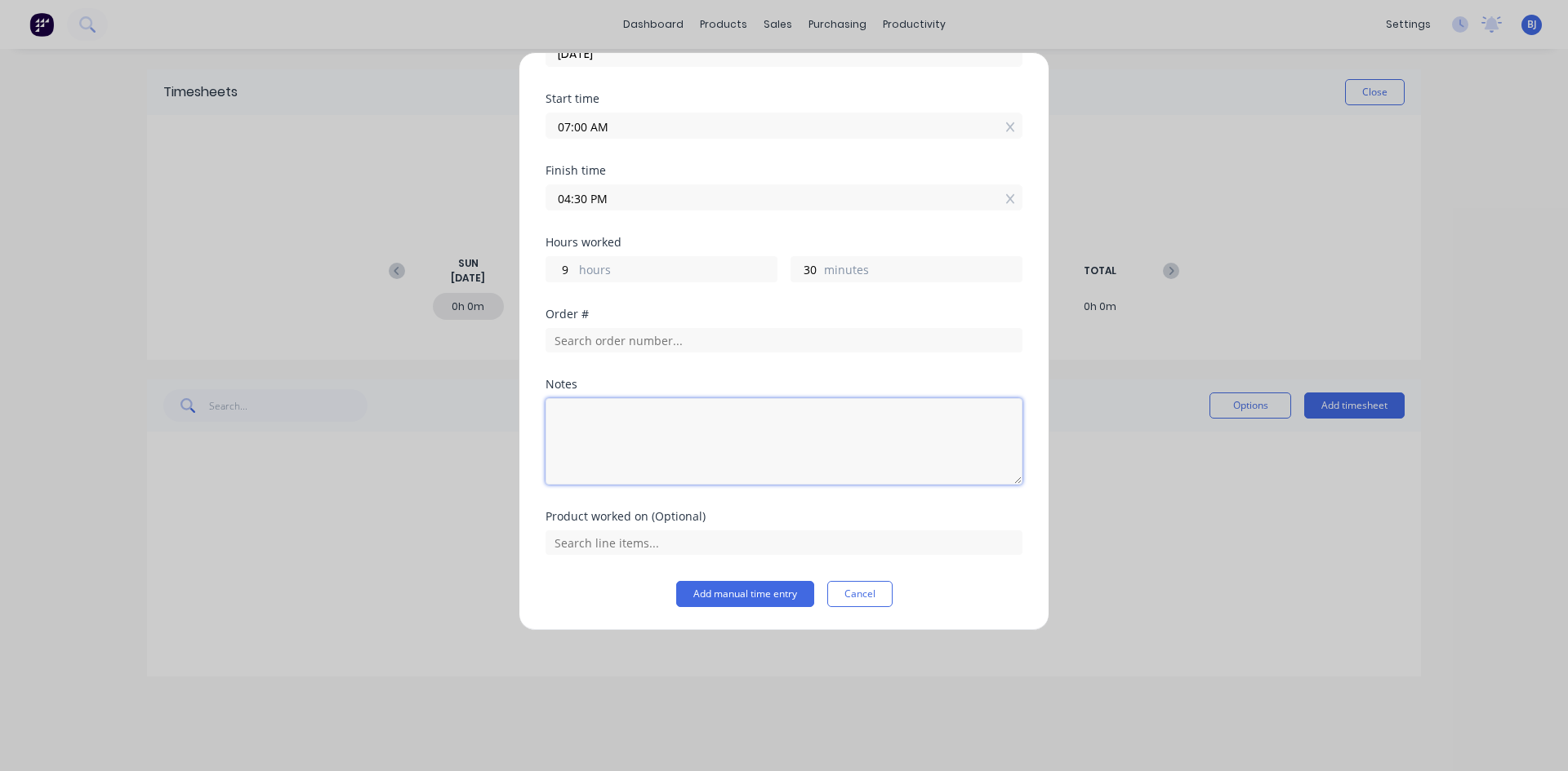
click at [587, 421] on textarea at bounding box center [784, 441] width 477 height 86
type textarea "LEAVE DAY"
click at [764, 591] on button "Add manual time entry" at bounding box center [744, 594] width 138 height 26
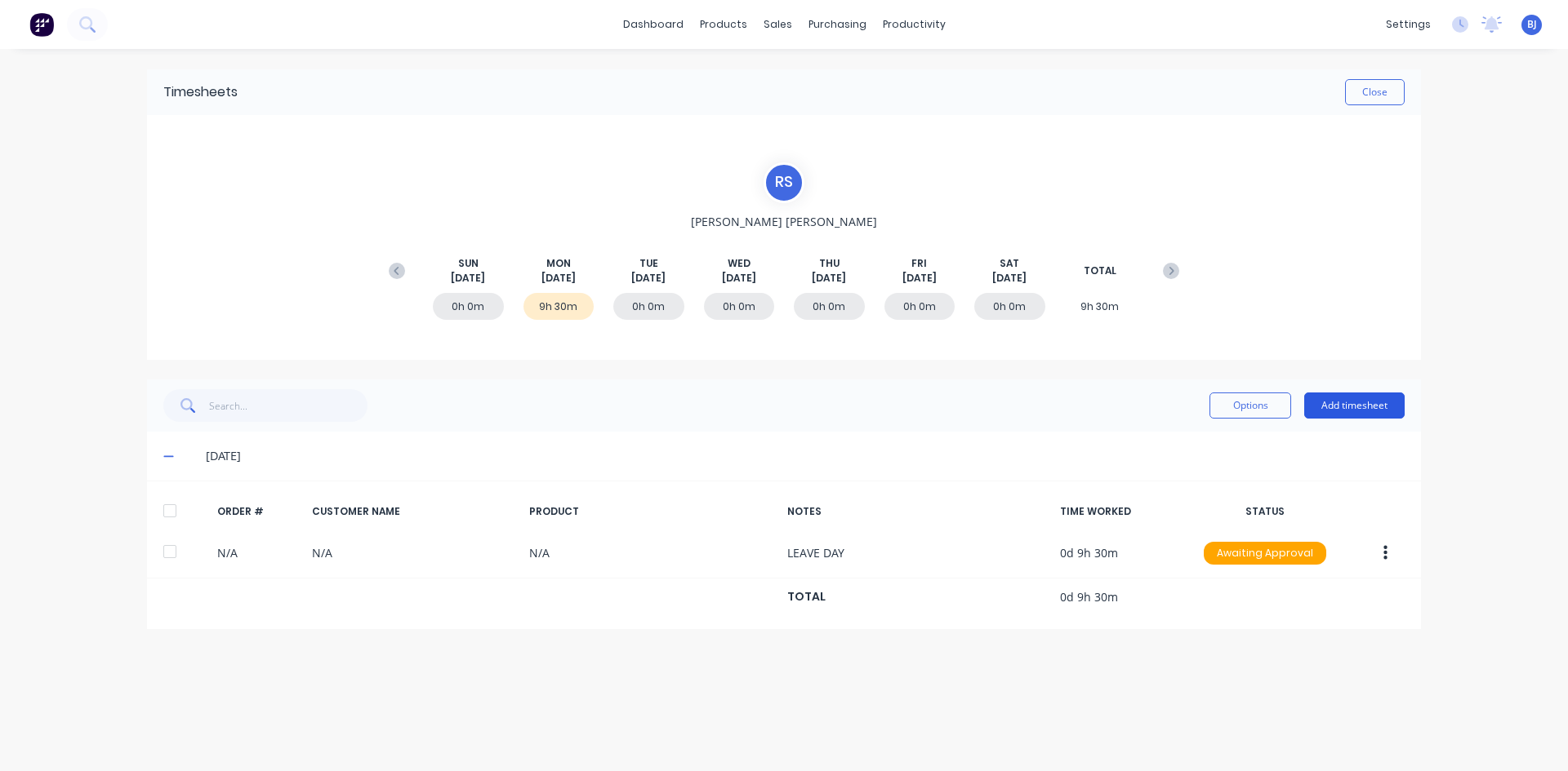
click at [1339, 399] on button "Add timesheet" at bounding box center [1354, 405] width 101 height 26
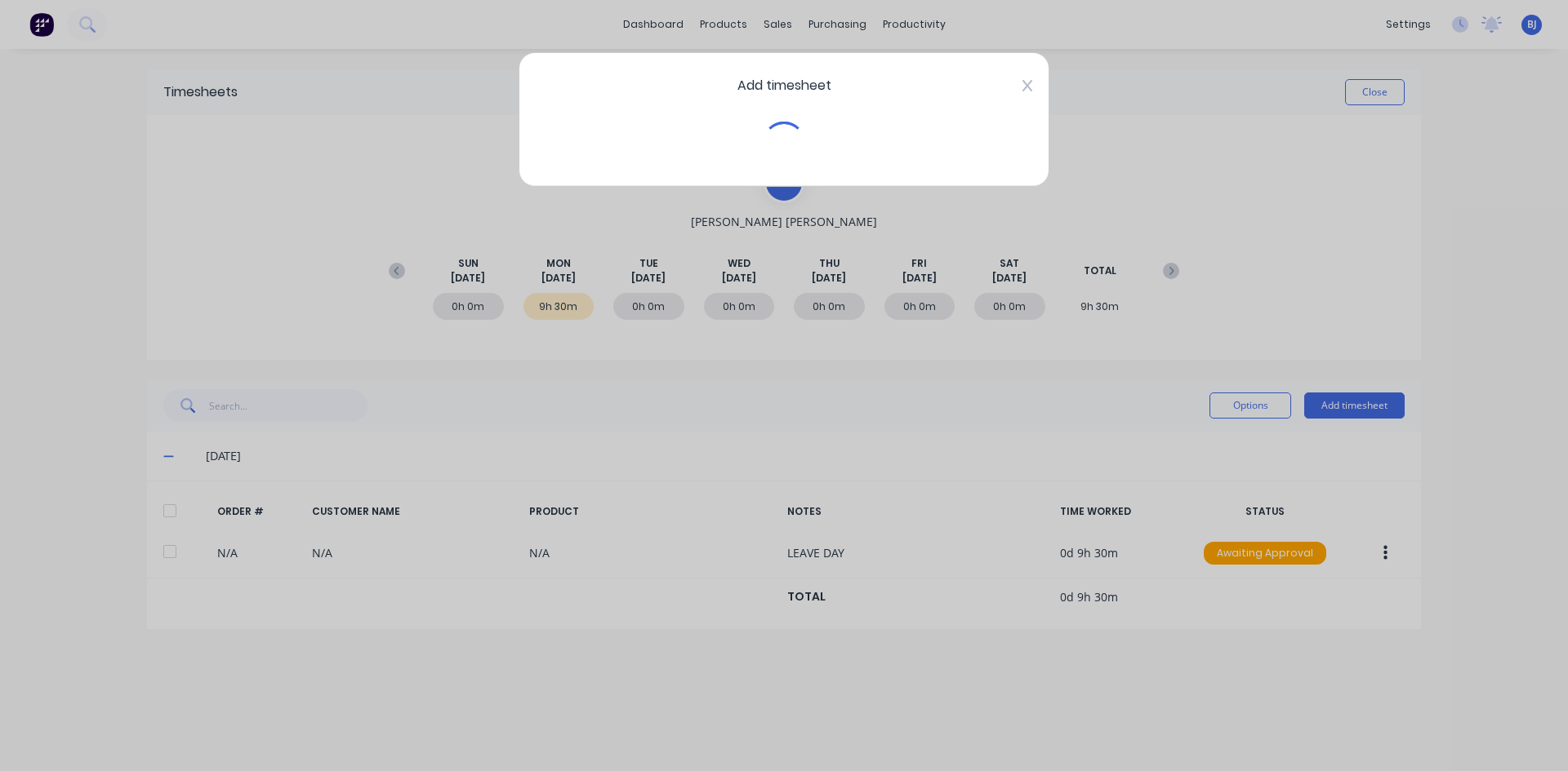
click at [1024, 85] on icon at bounding box center [1027, 85] width 10 height 13
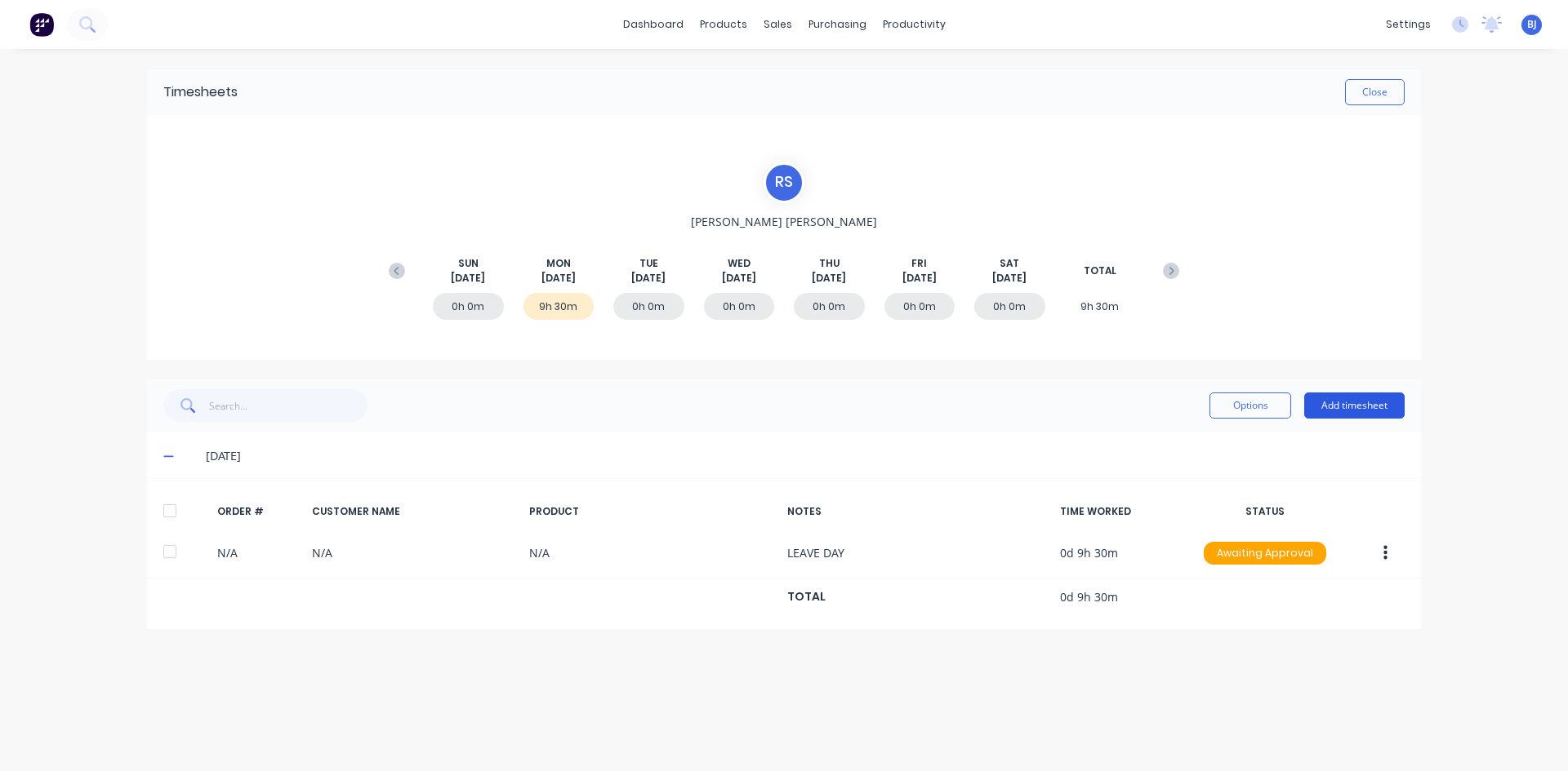
click at [1362, 407] on button "Add timesheet" at bounding box center [1354, 405] width 101 height 26
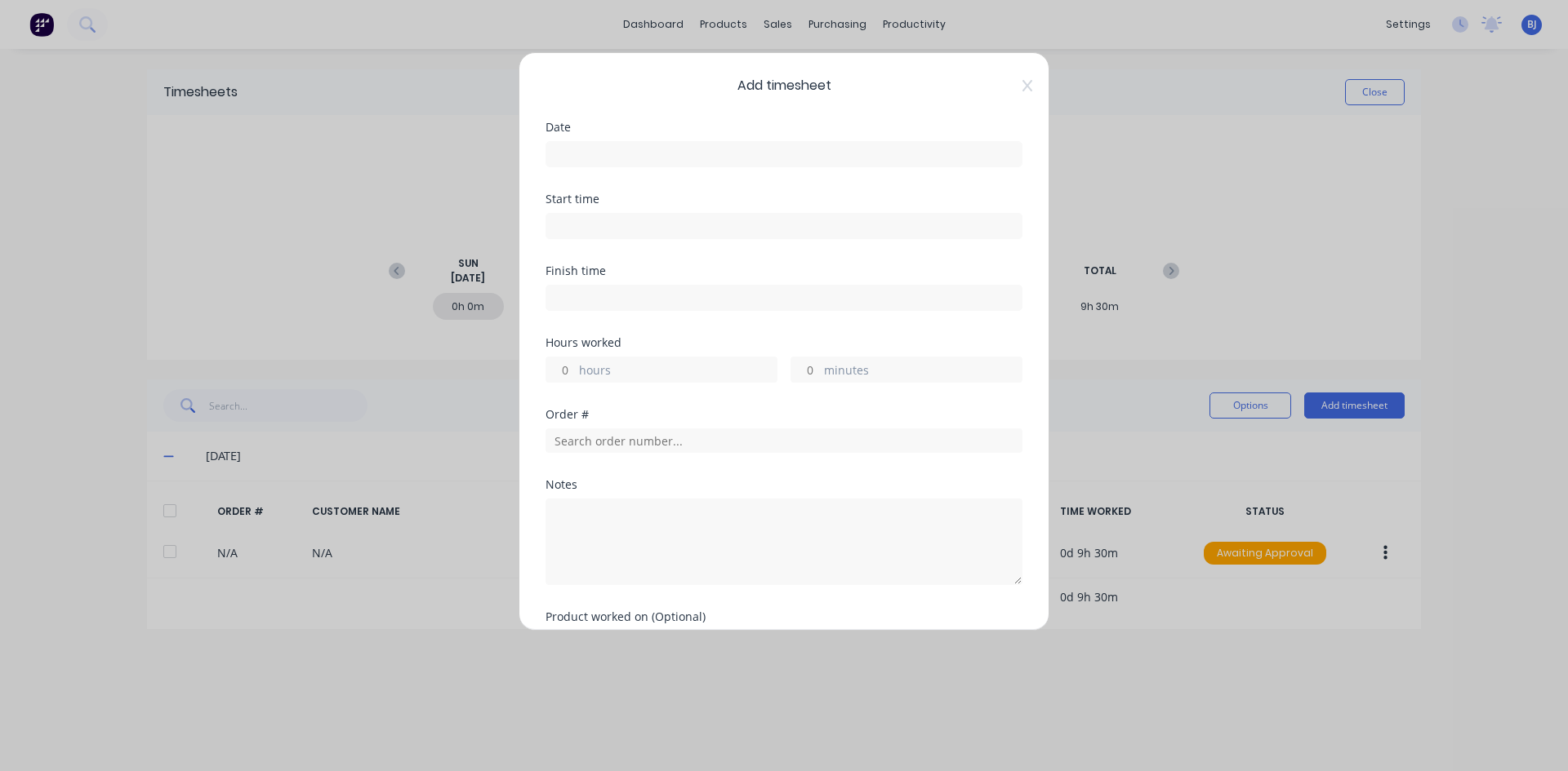
click at [577, 150] on input at bounding box center [784, 154] width 476 height 24
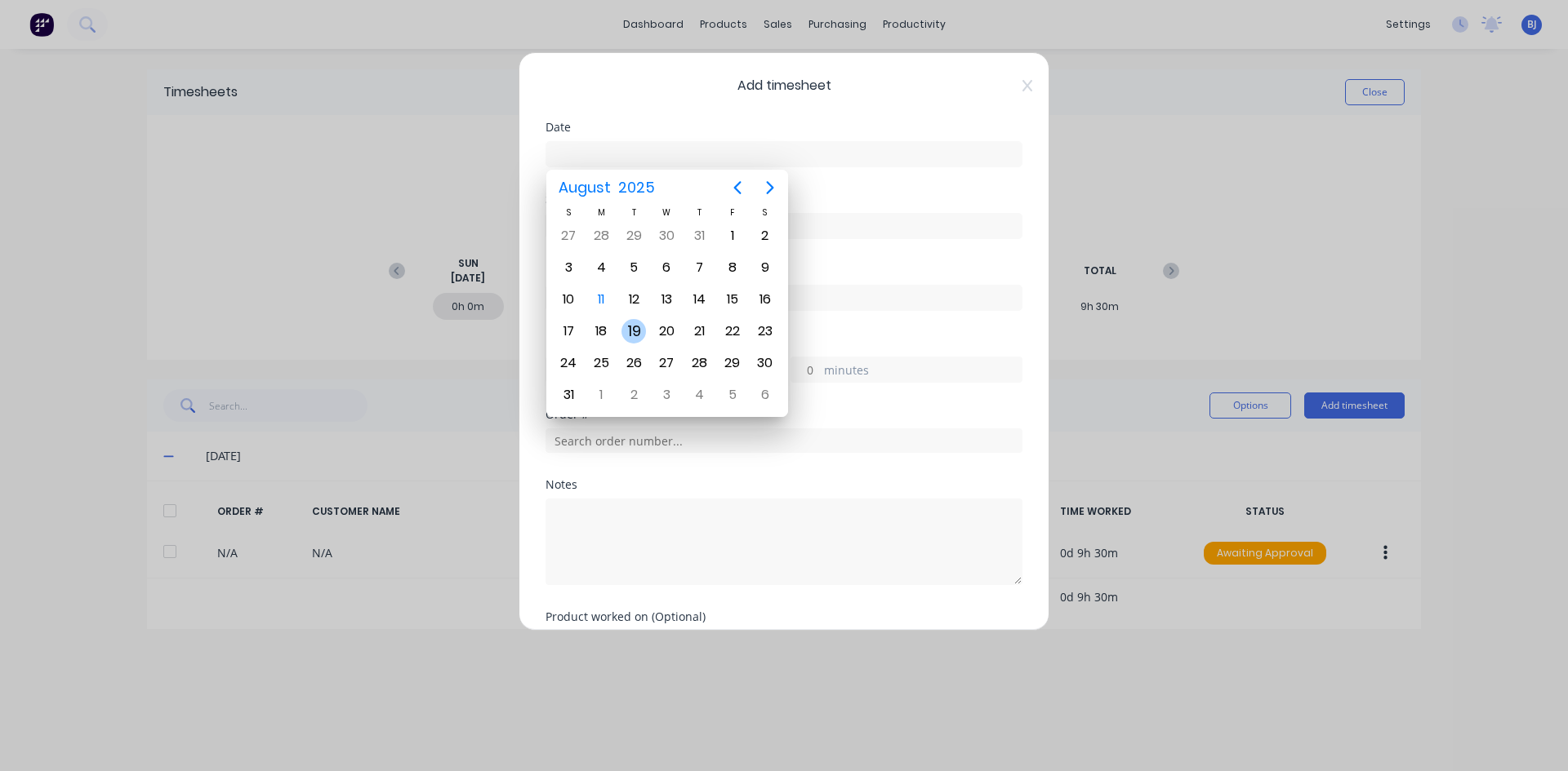
click at [636, 336] on div "19" at bounding box center [633, 331] width 24 height 24
type input "[DATE]"
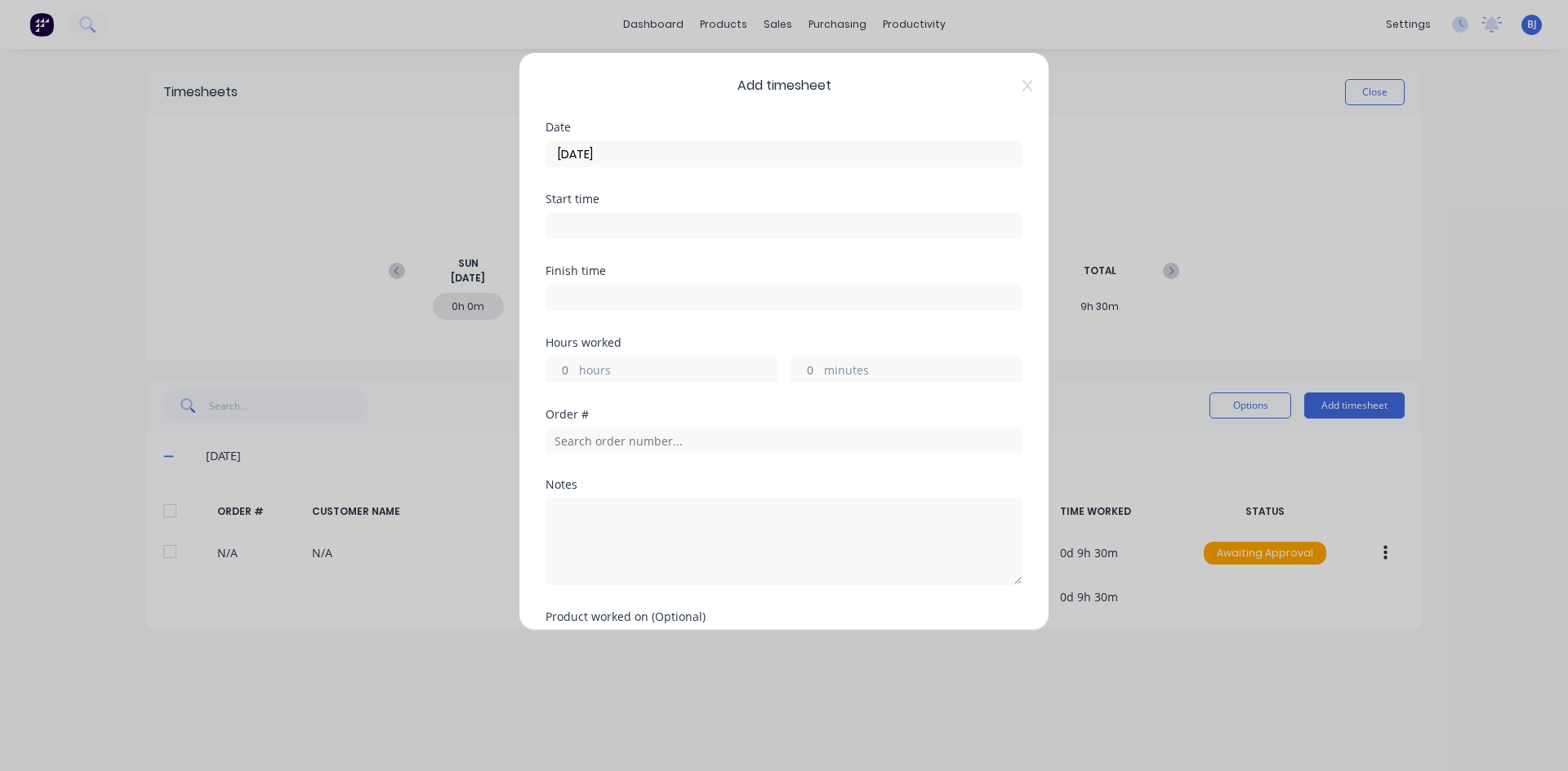
click at [578, 227] on input at bounding box center [784, 226] width 476 height 24
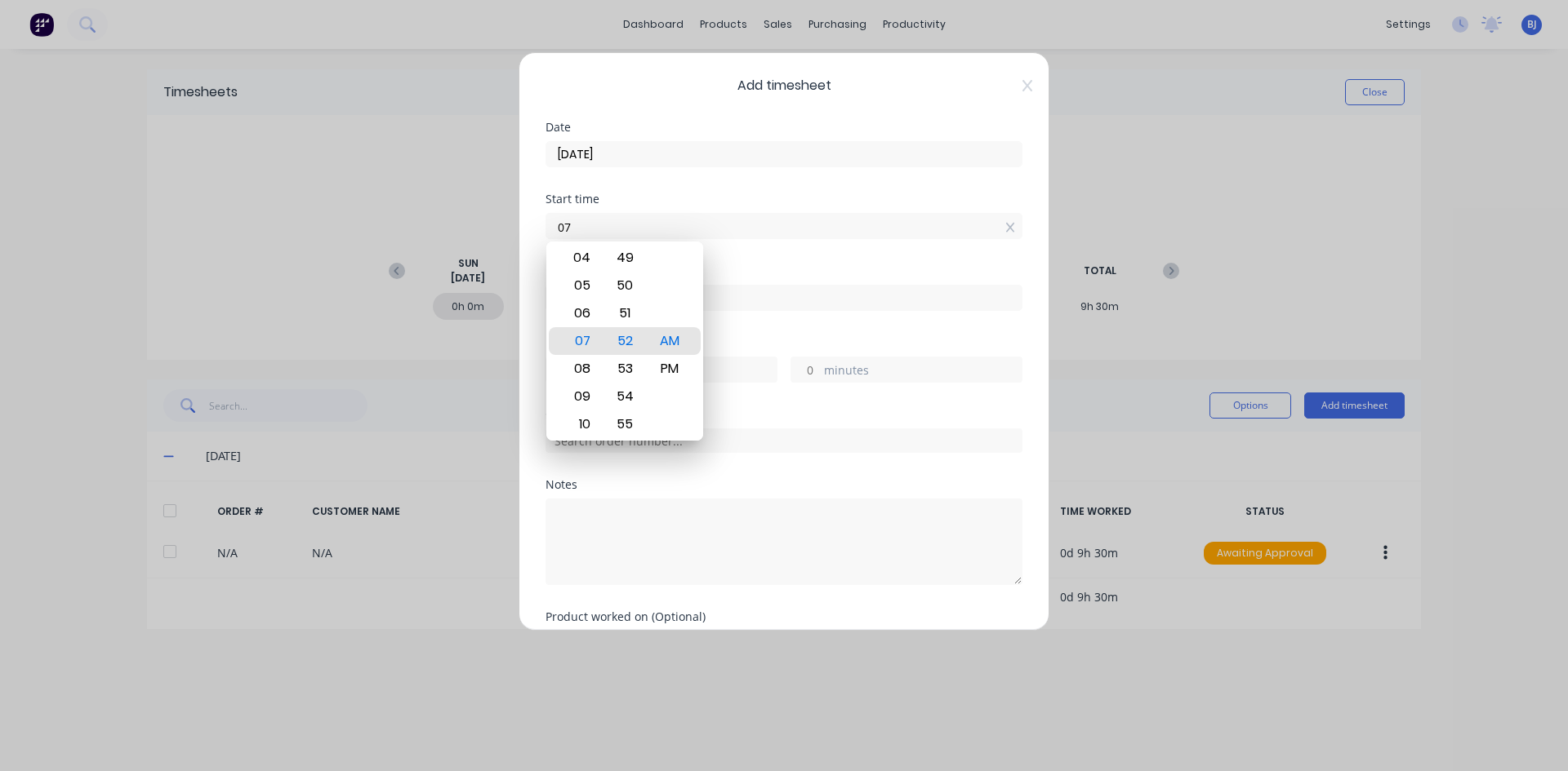
type input "0"
type input "07:00 AM"
click at [670, 340] on div "AM" at bounding box center [670, 341] width 40 height 28
click at [737, 258] on div "Start time 07:00 AM" at bounding box center [784, 229] width 477 height 72
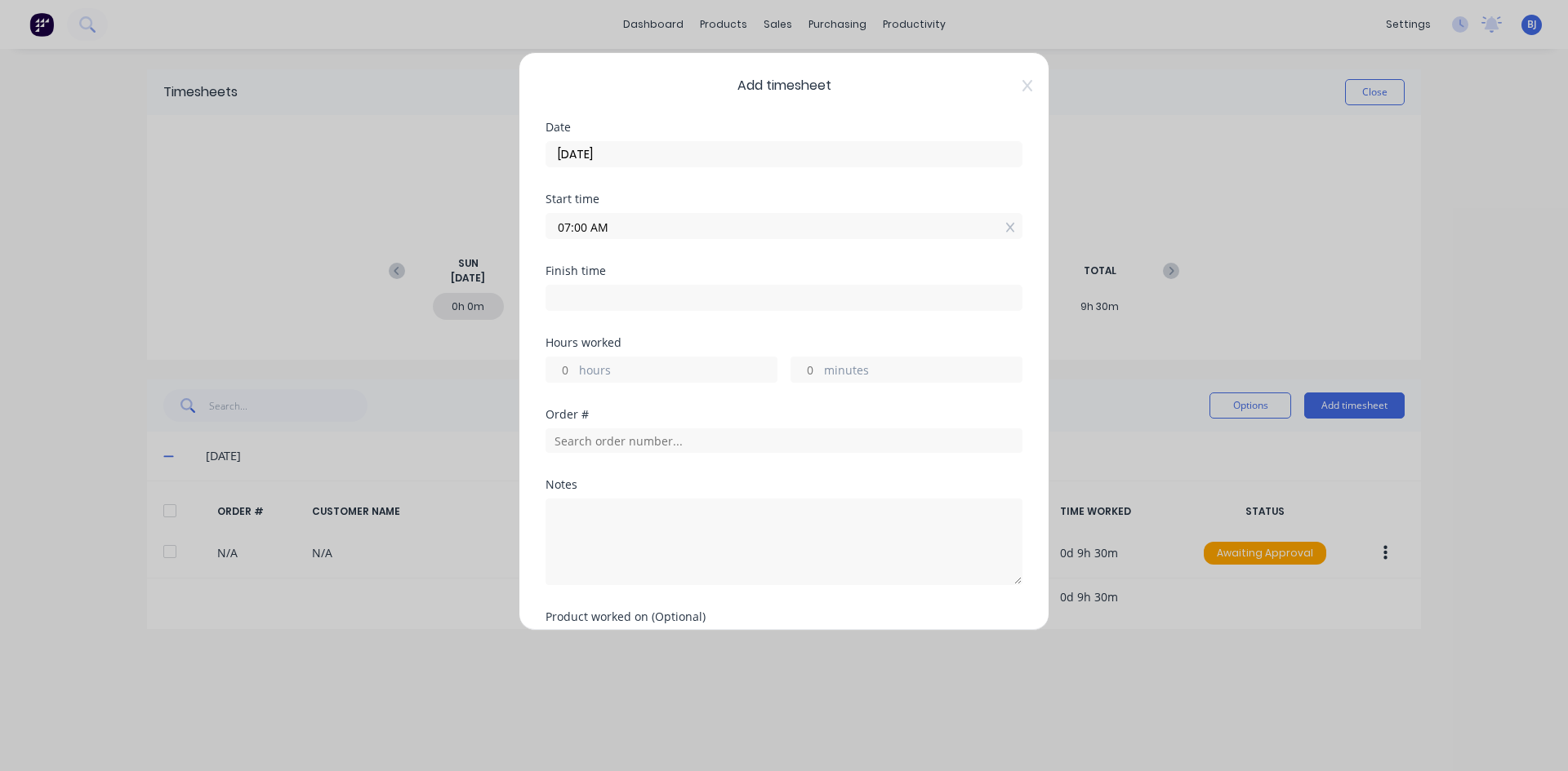
click at [573, 298] on input at bounding box center [784, 297] width 476 height 24
type input "07:52 AM"
type input "0"
type input "52"
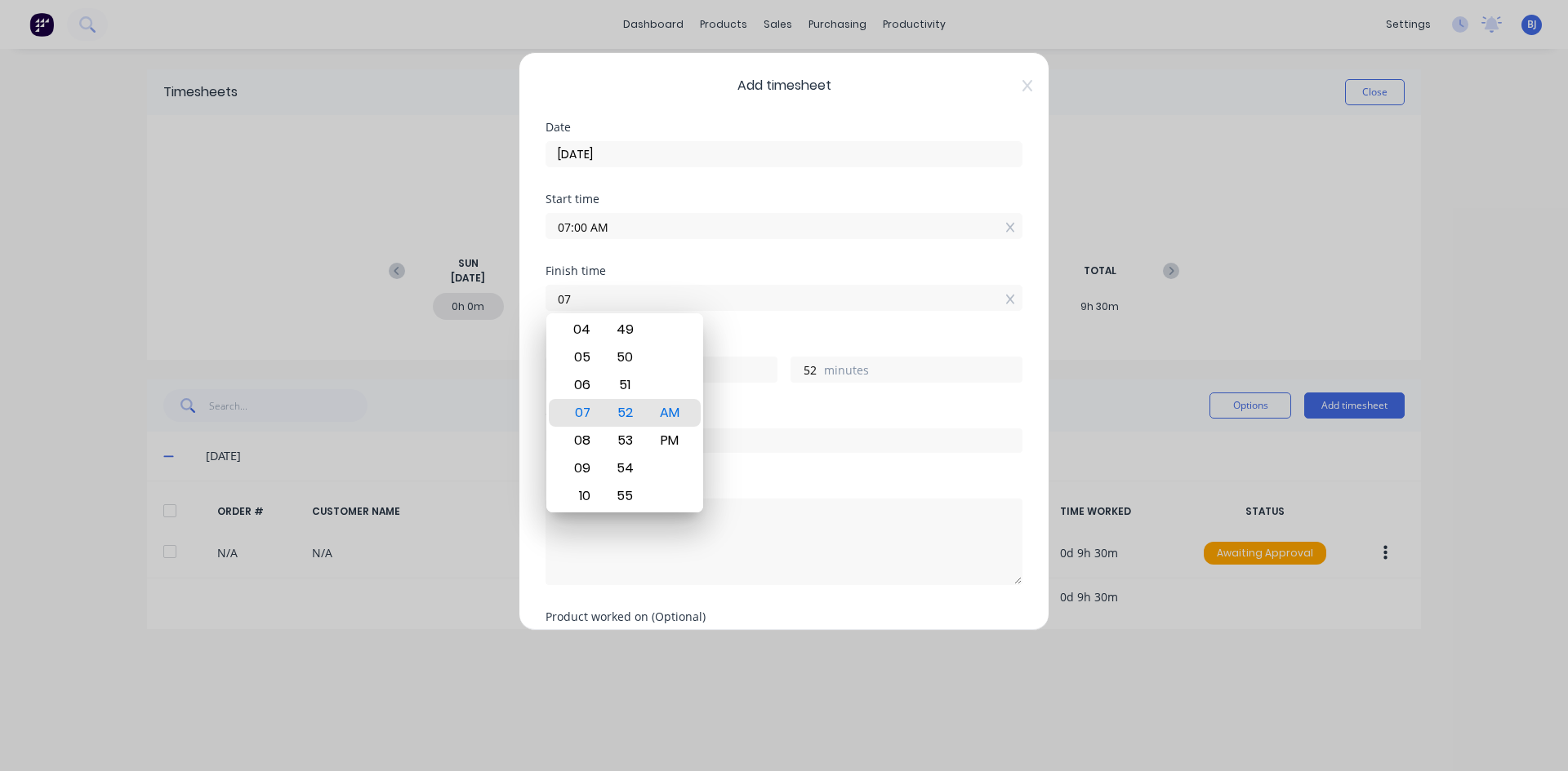
type input "0"
type input "04:30 AM"
type input "-2"
type input "-30"
click at [670, 440] on div "PM" at bounding box center [670, 440] width 40 height 28
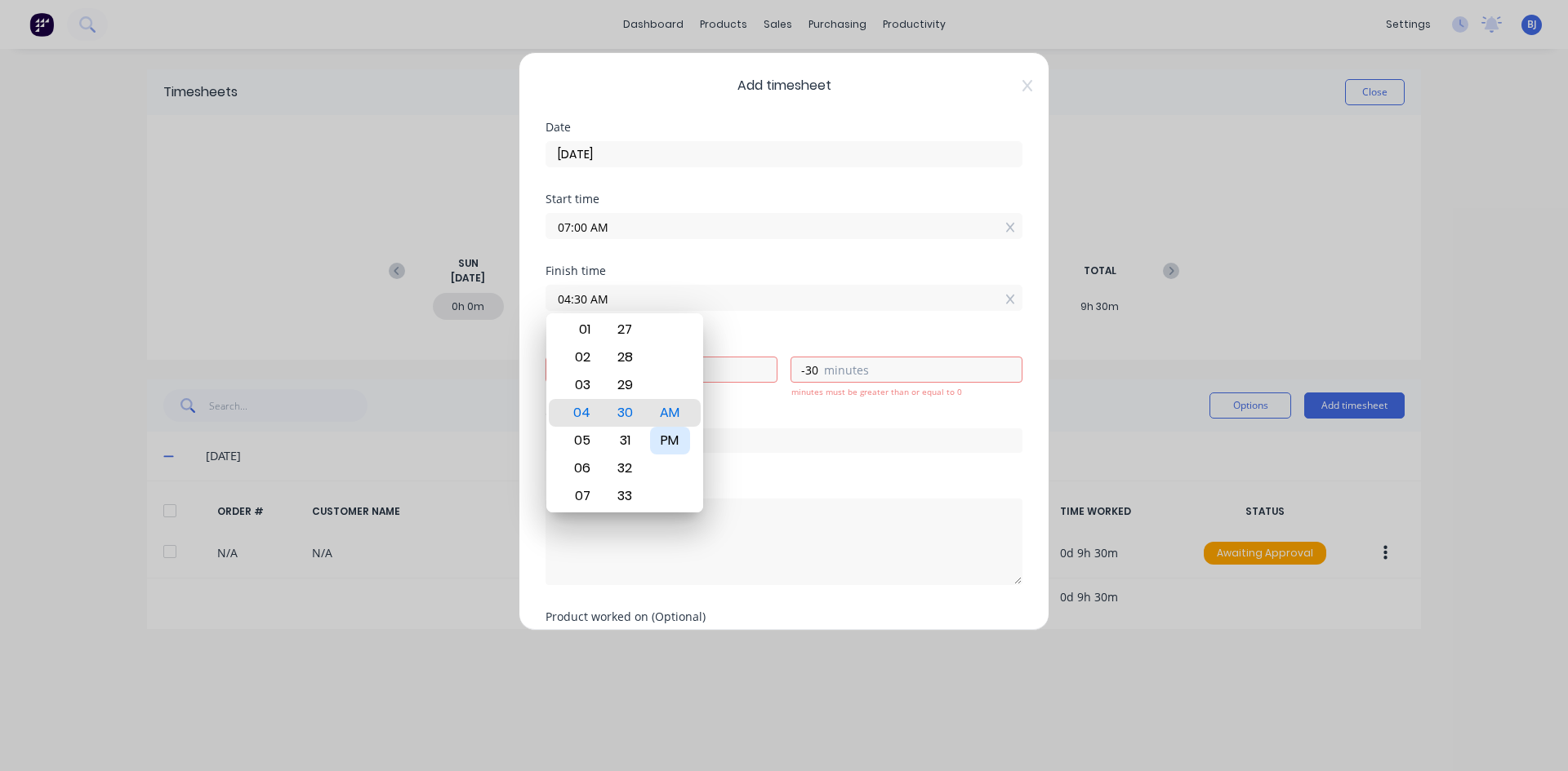
type input "04:30 PM"
type input "9"
type input "30"
click at [747, 333] on div "Finish time 04:30 PM" at bounding box center [784, 301] width 477 height 72
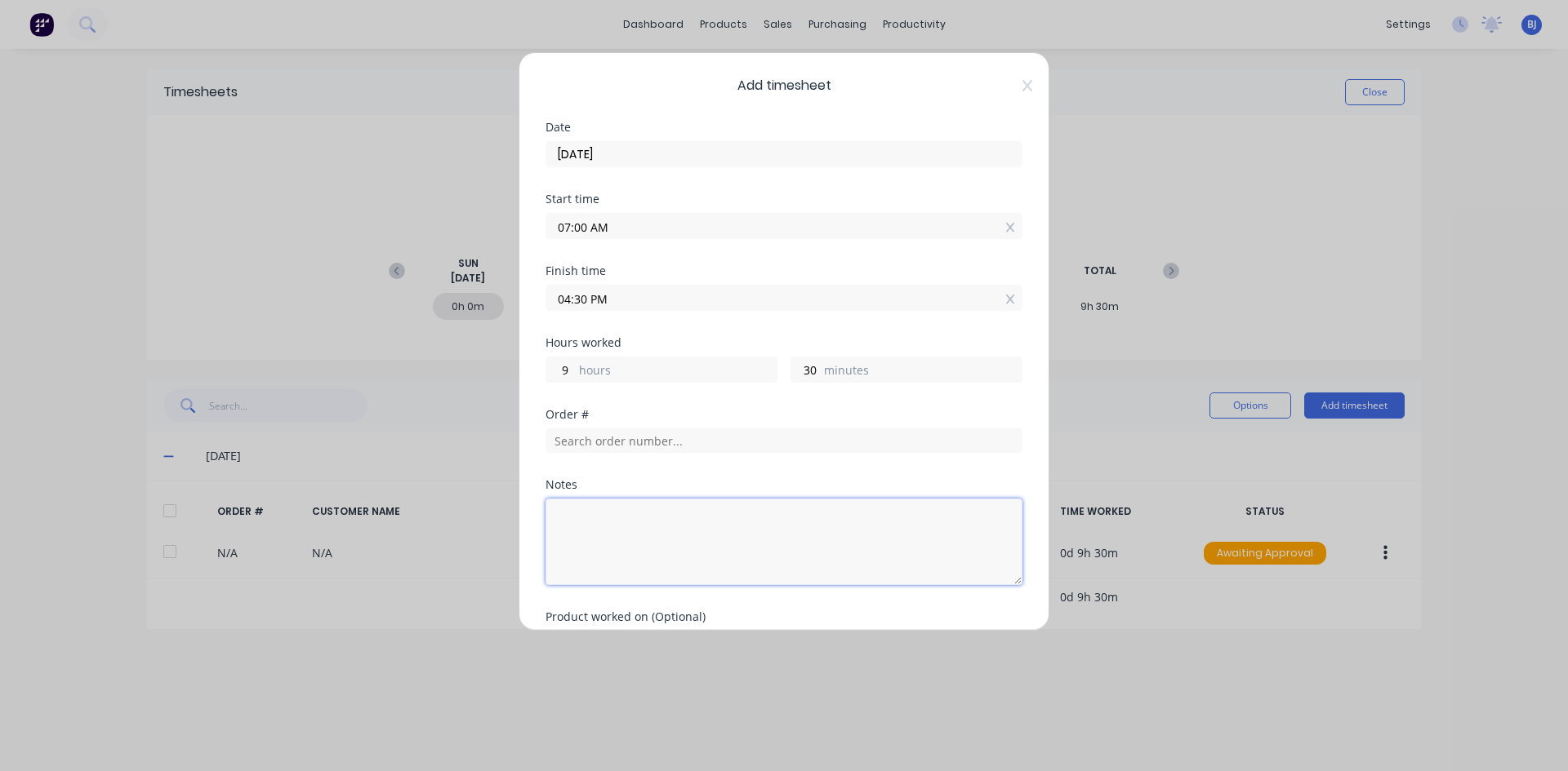
click at [587, 515] on textarea at bounding box center [784, 542] width 477 height 86
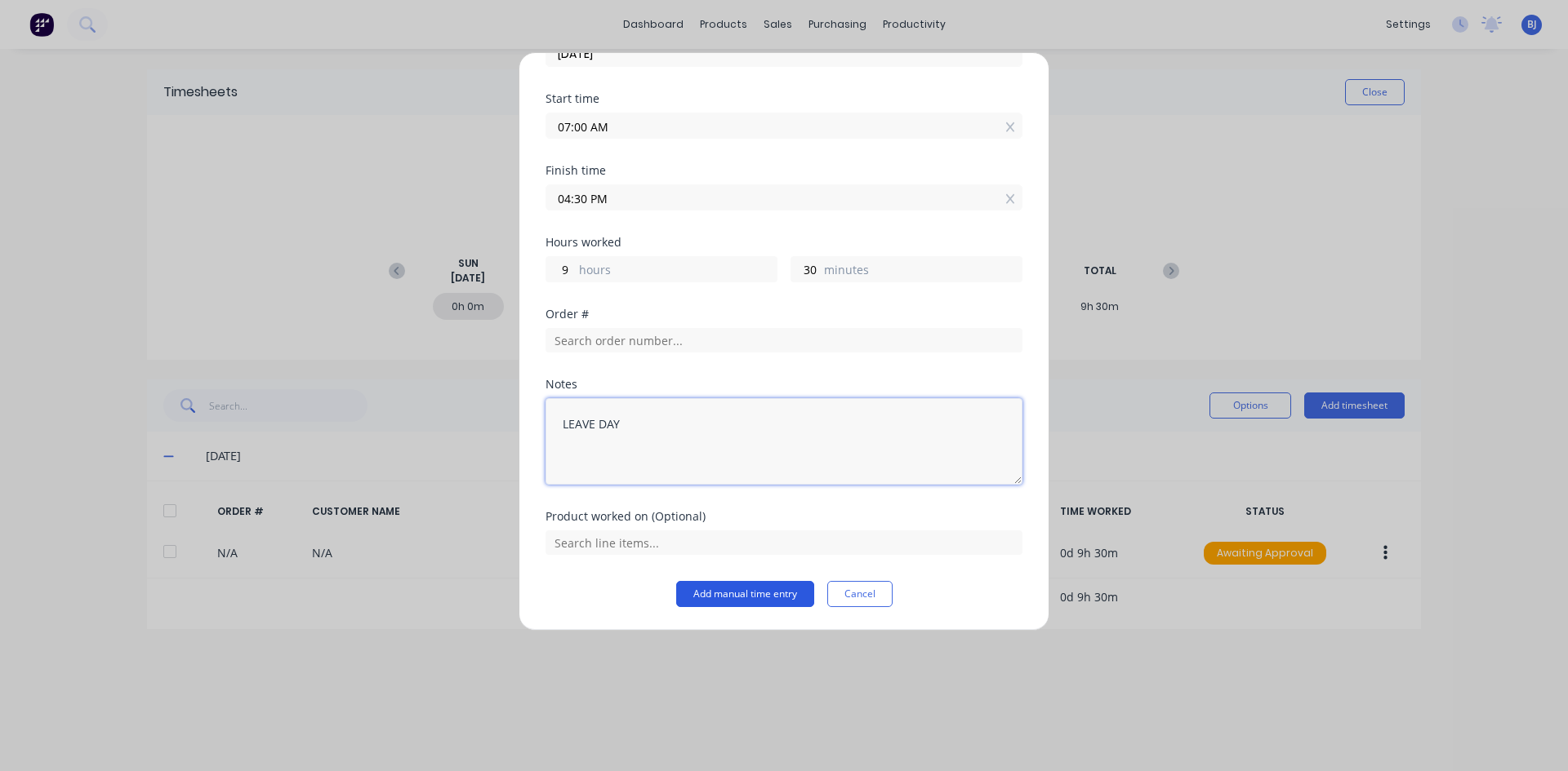
type textarea "LEAVE DAY"
click at [768, 588] on button "Add manual time entry" at bounding box center [744, 594] width 138 height 26
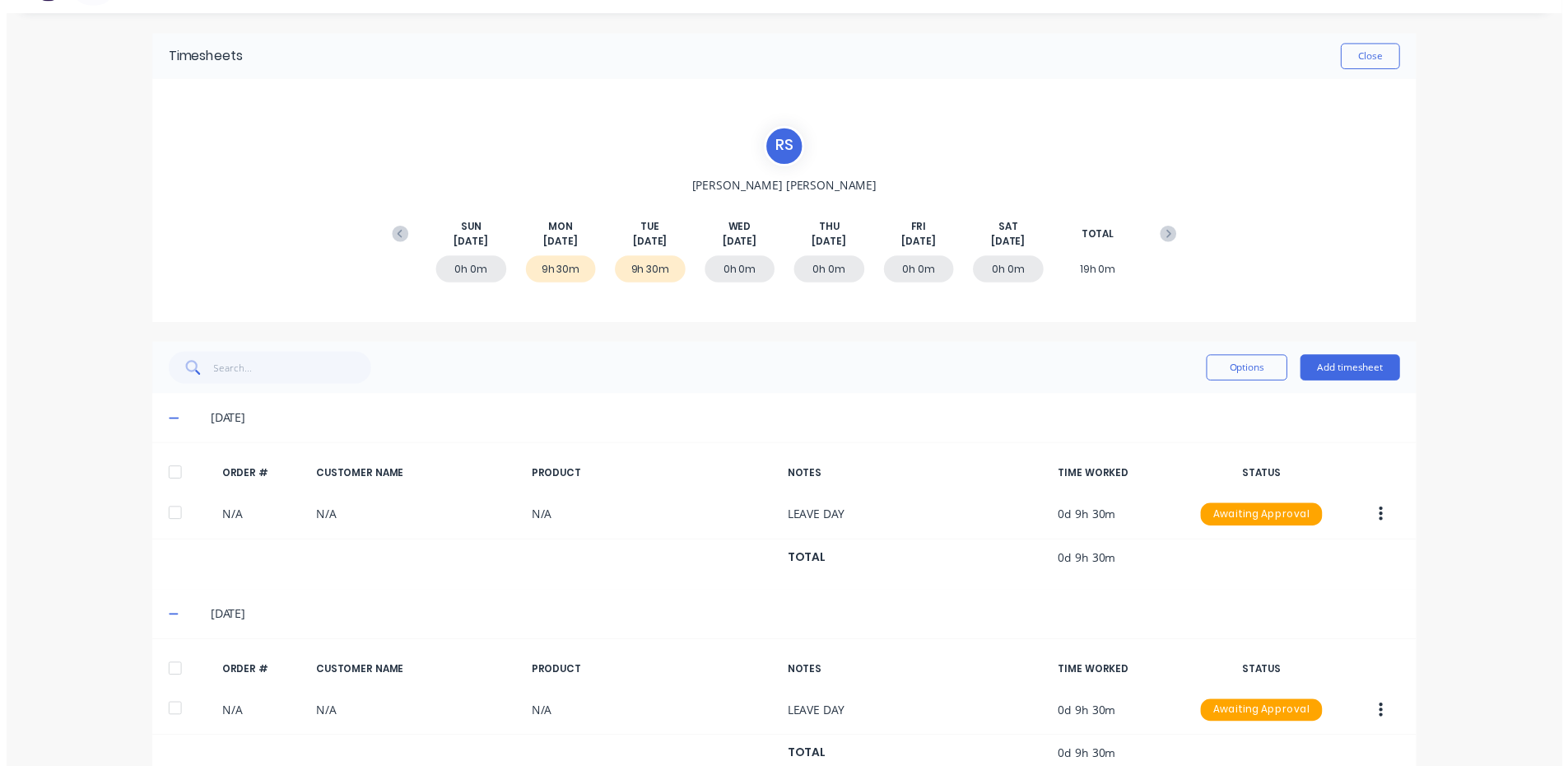
scroll to position [0, 0]
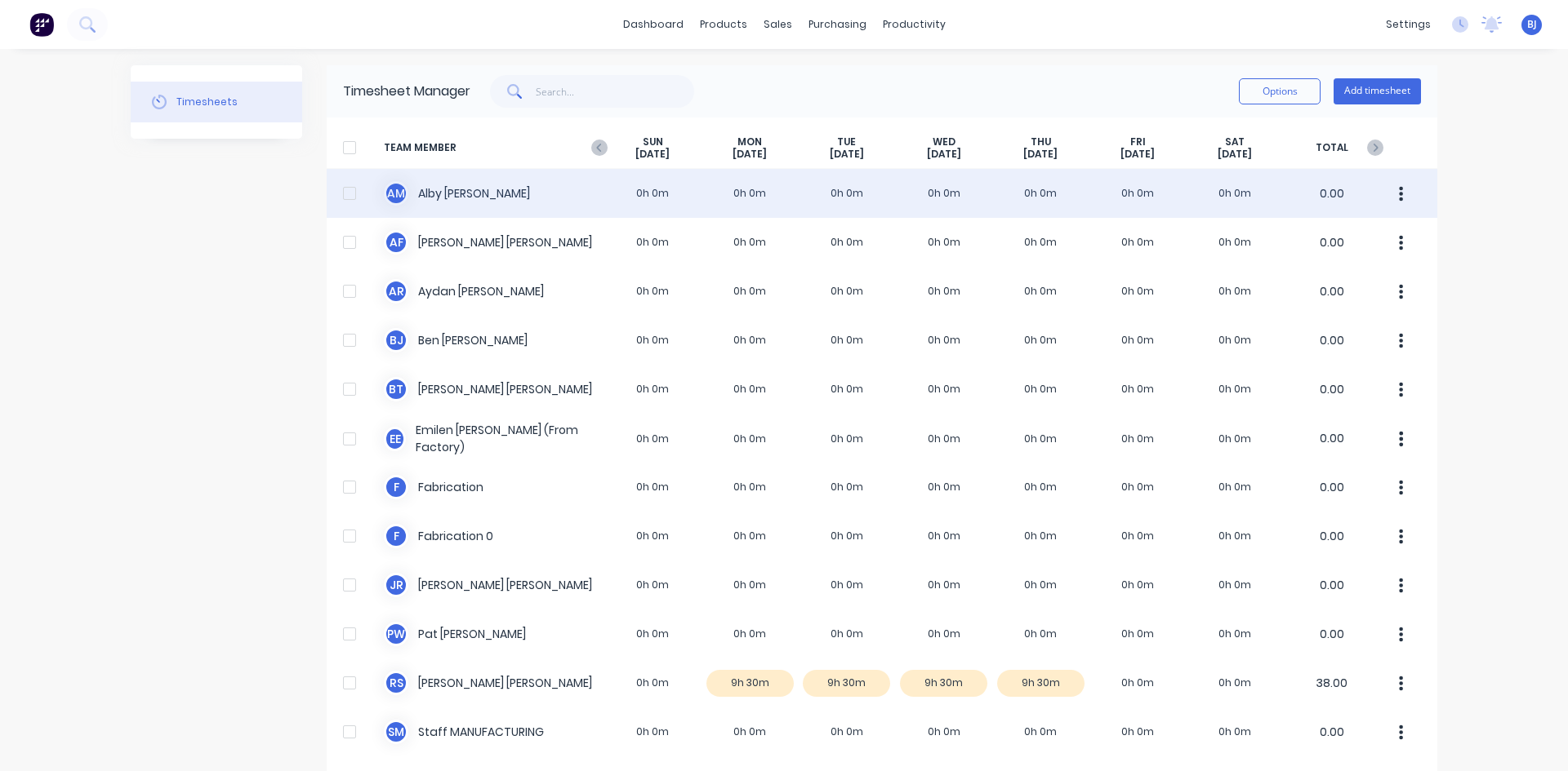
click at [713, 191] on div "A M [PERSON_NAME] 0h 0m 0h 0m 0h 0m 0h 0m 0h 0m 0h 0m 0h 0m 0.00" at bounding box center [881, 193] width 1110 height 49
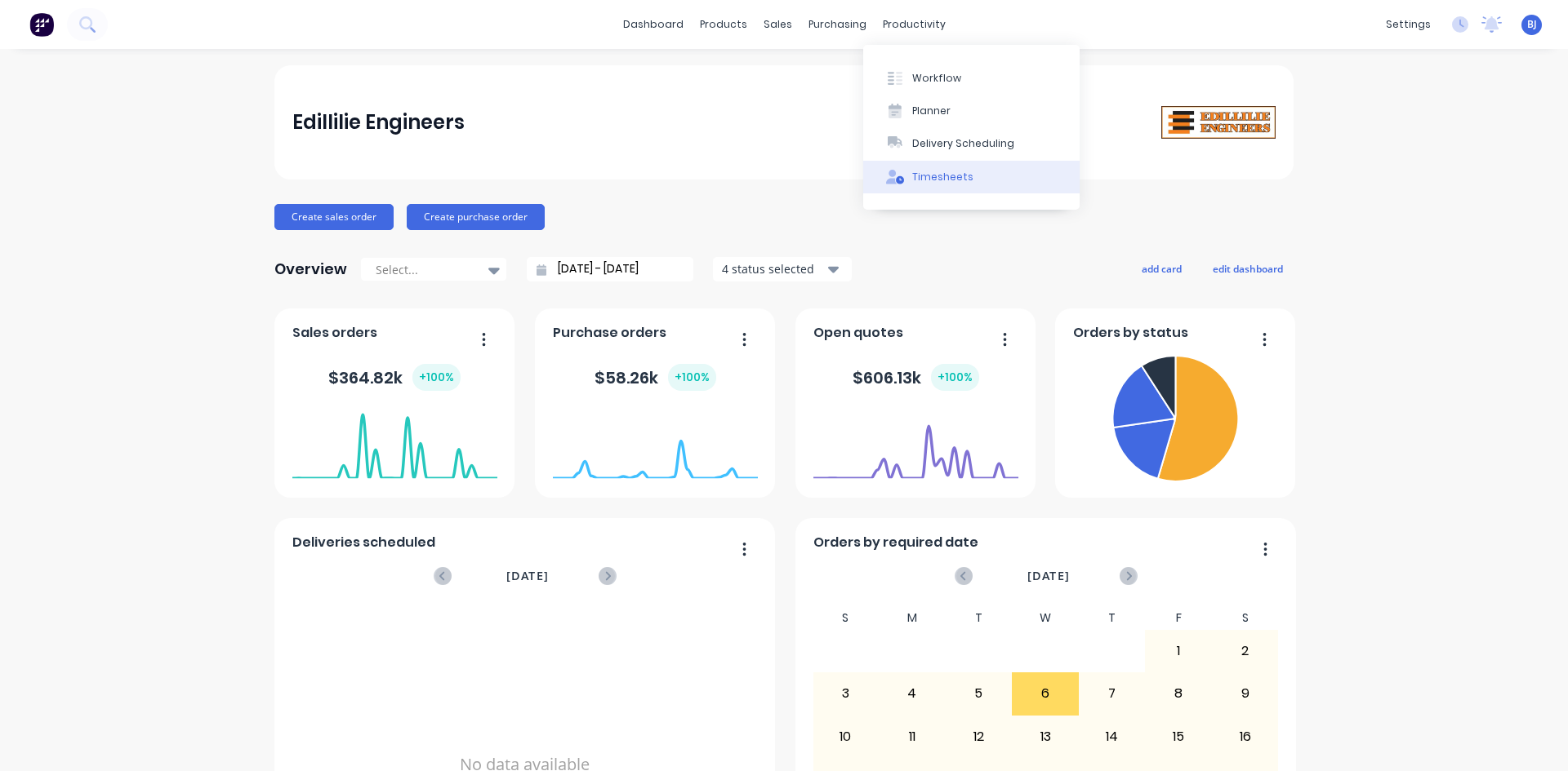
click at [913, 177] on div "Timesheets" at bounding box center [943, 177] width 61 height 14
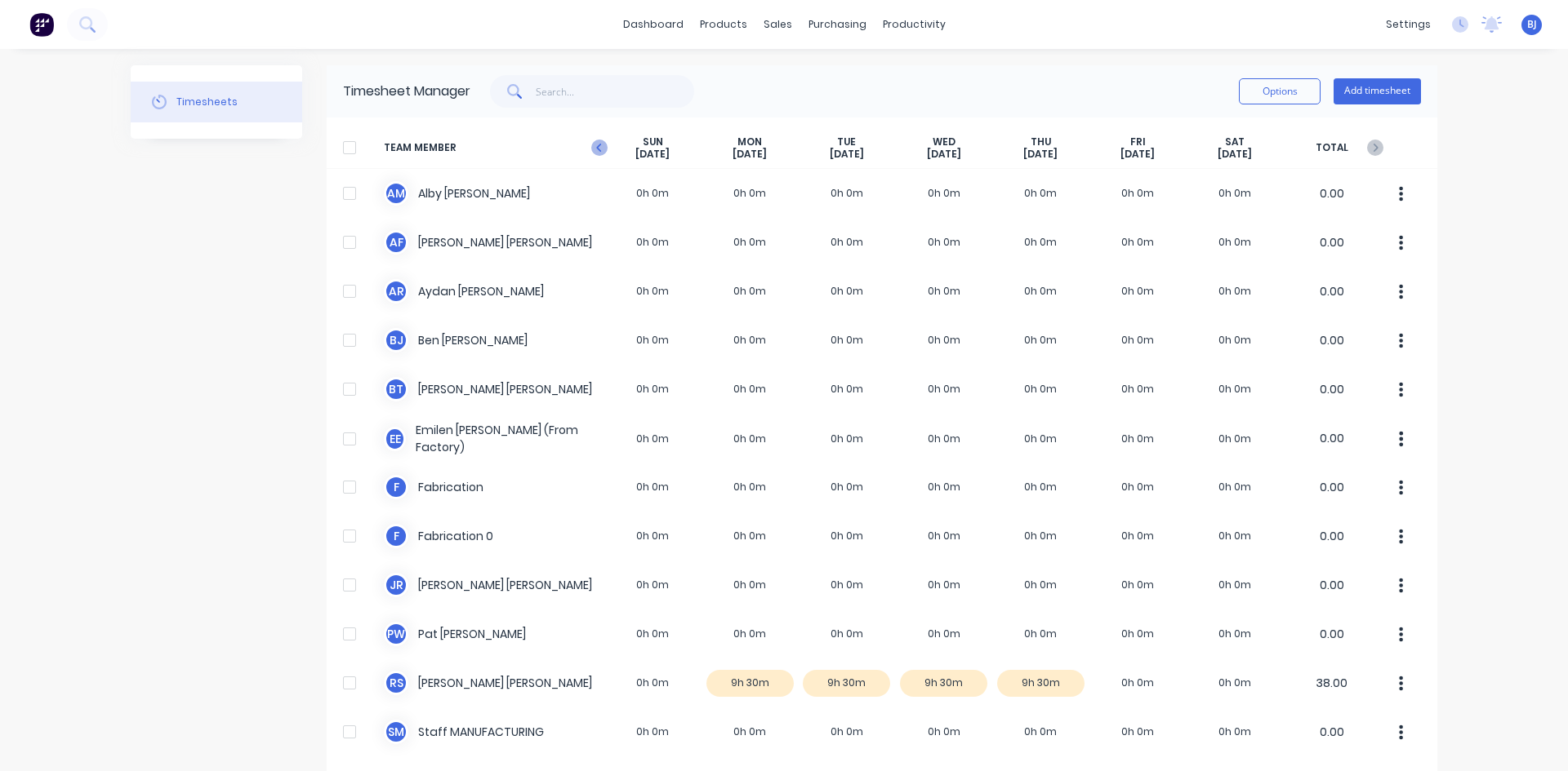
click at [592, 142] on icon at bounding box center [600, 147] width 16 height 16
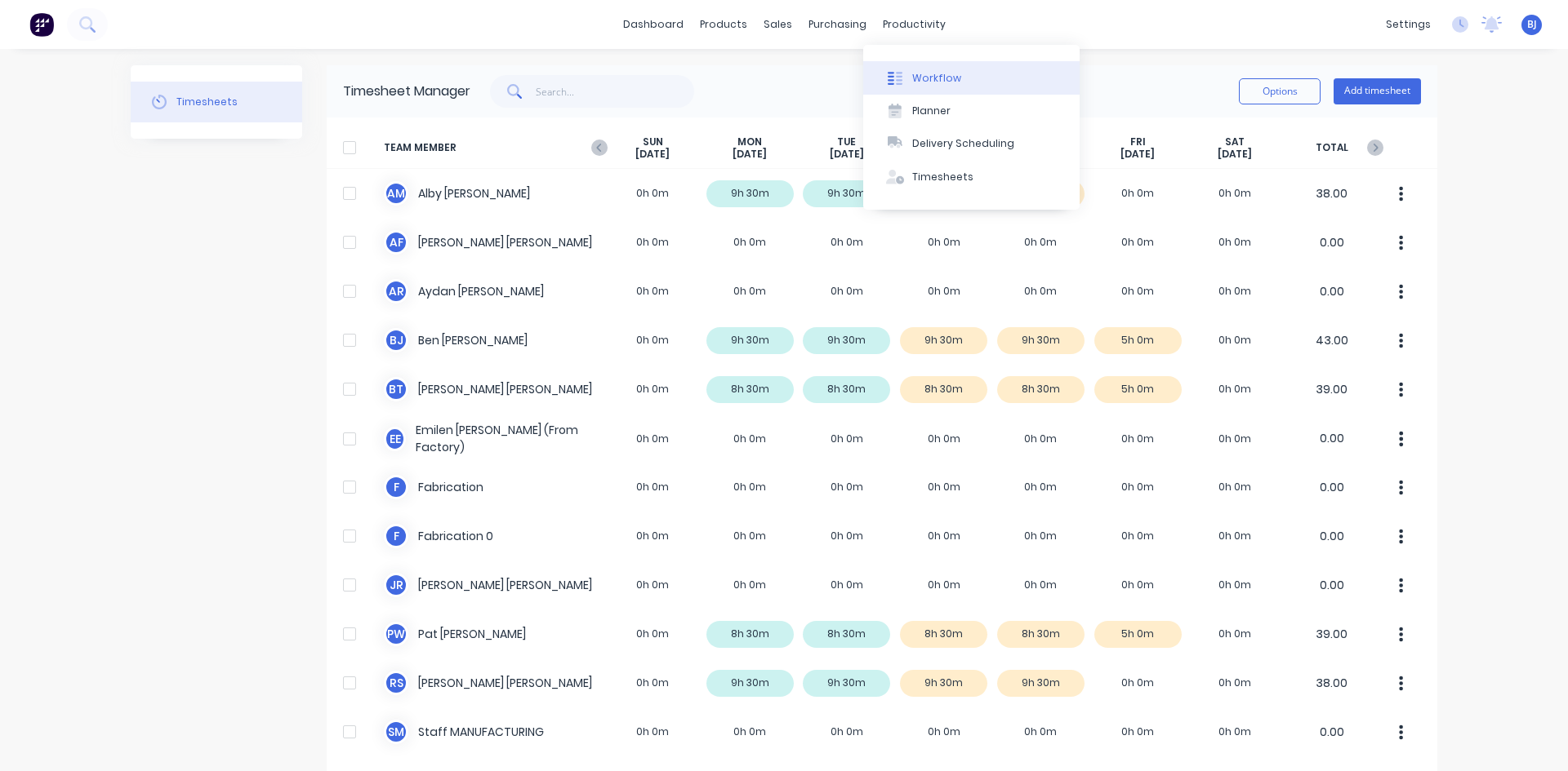
click at [922, 82] on div "Workflow" at bounding box center [937, 78] width 49 height 14
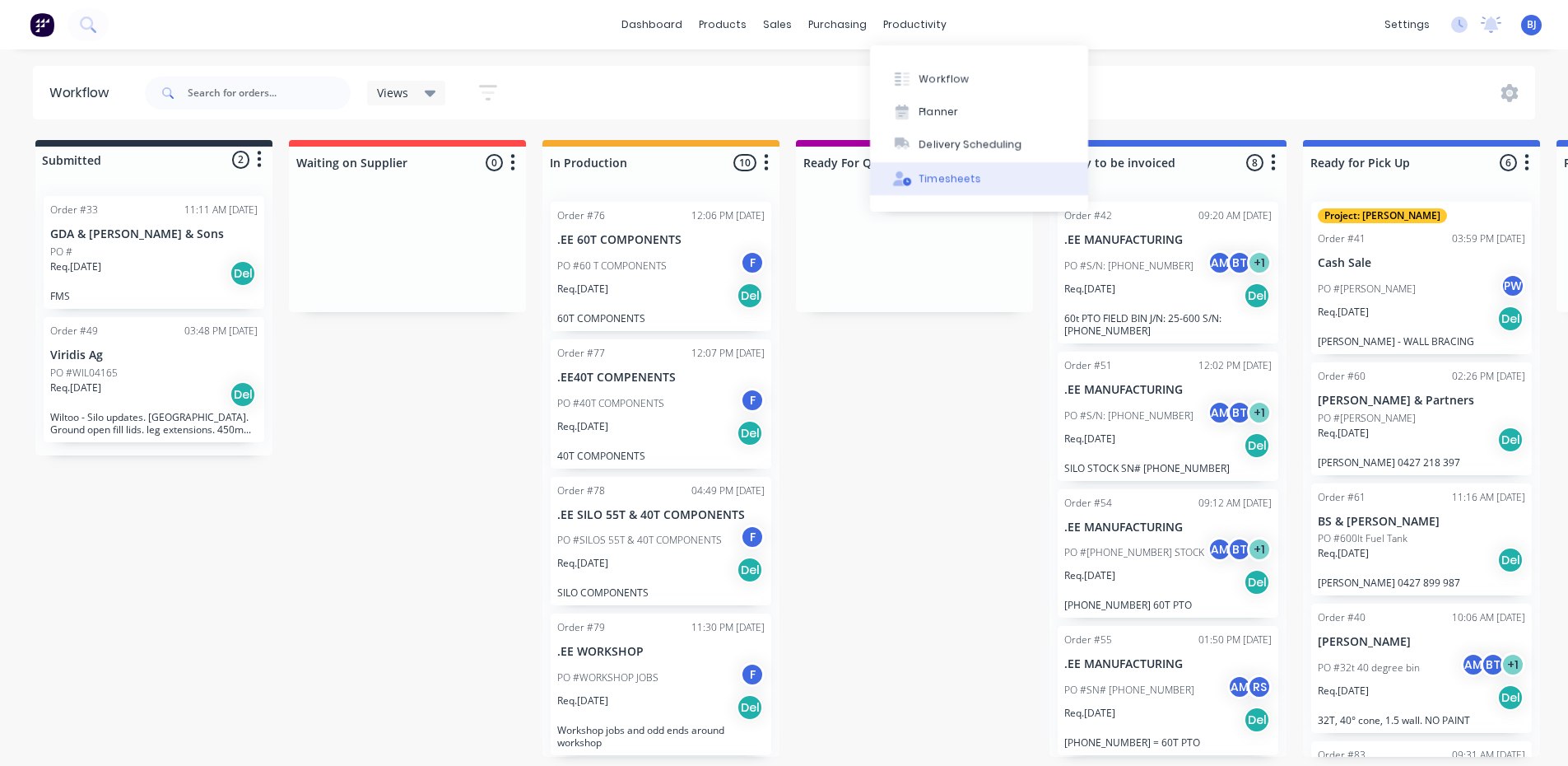
click at [907, 176] on icon at bounding box center [902, 179] width 19 height 15
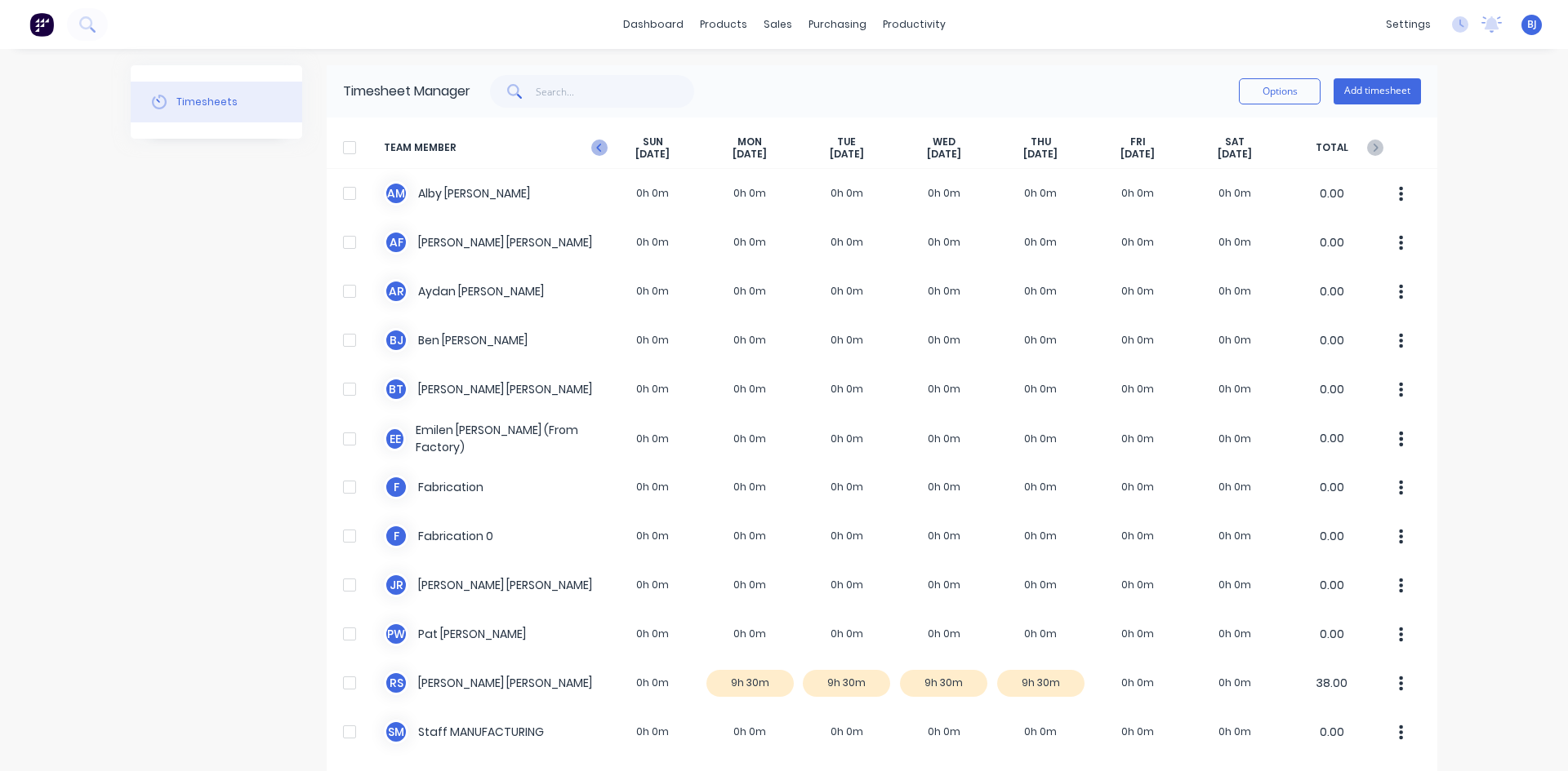
click at [592, 150] on icon at bounding box center [600, 147] width 16 height 16
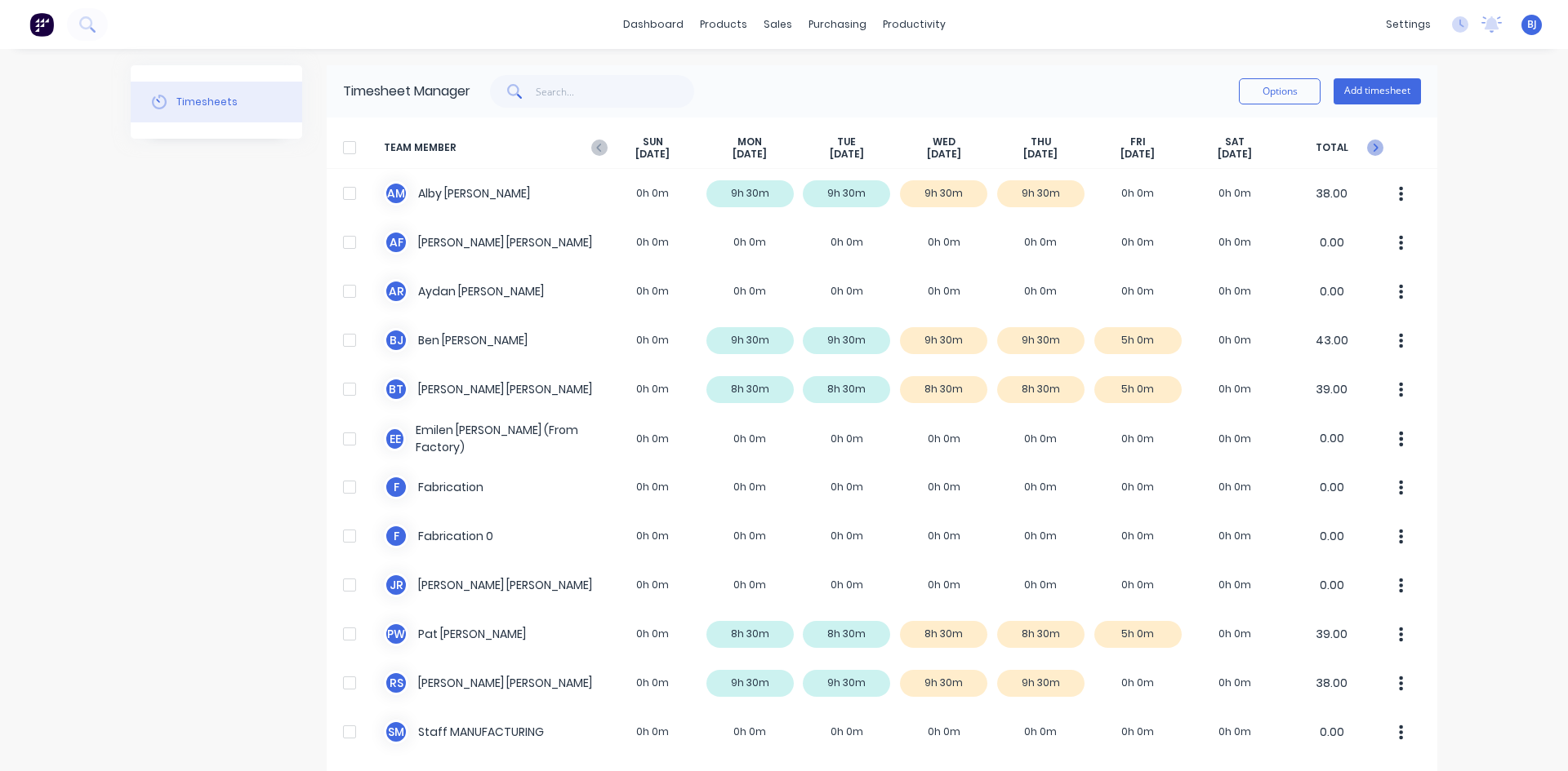
click at [1368, 146] on icon at bounding box center [1375, 147] width 16 height 16
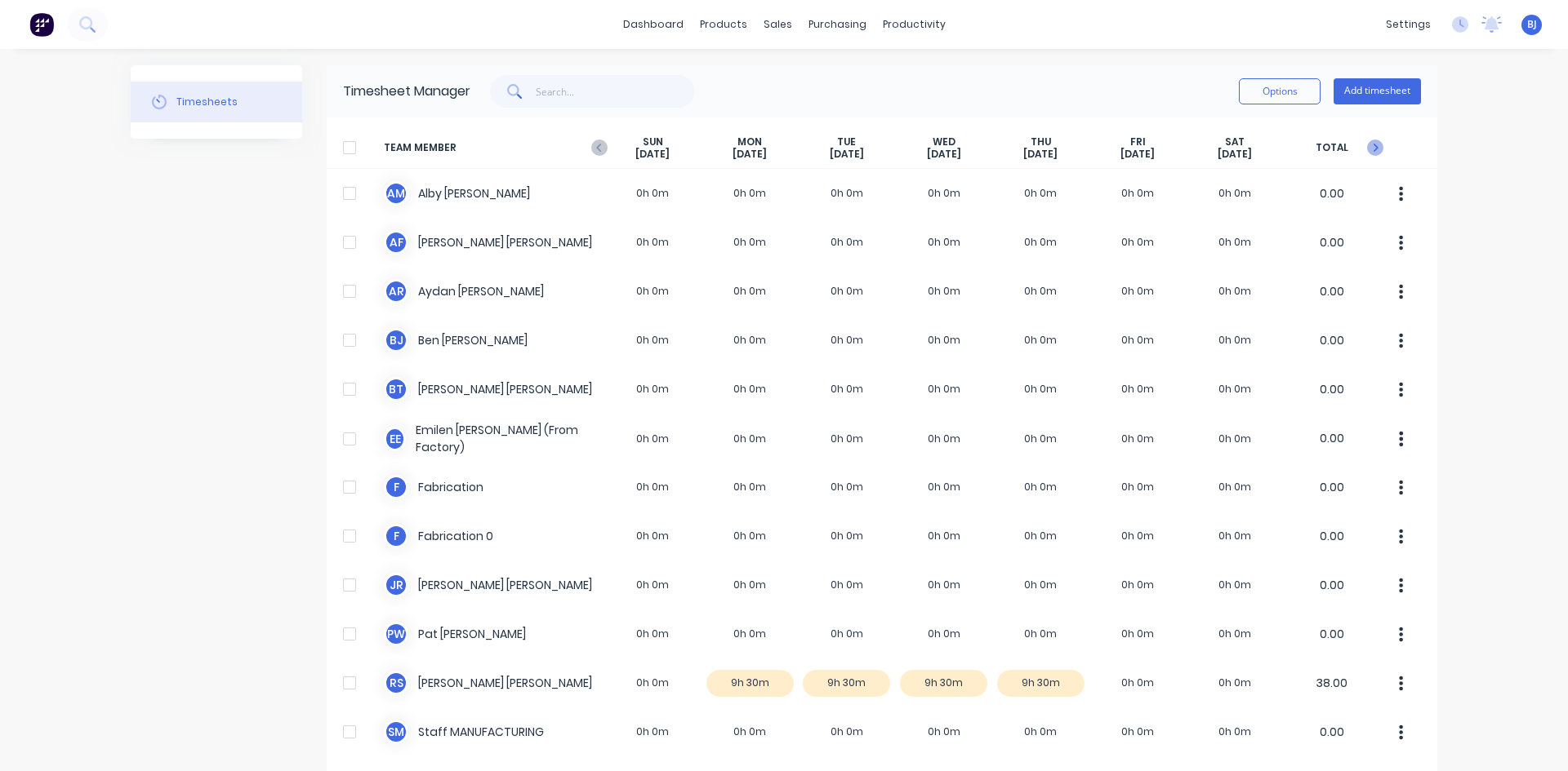
click at [1373, 149] on icon at bounding box center [1375, 147] width 16 height 16
click at [1372, 151] on icon at bounding box center [1375, 147] width 16 height 16
click at [592, 142] on icon at bounding box center [600, 147] width 16 height 16
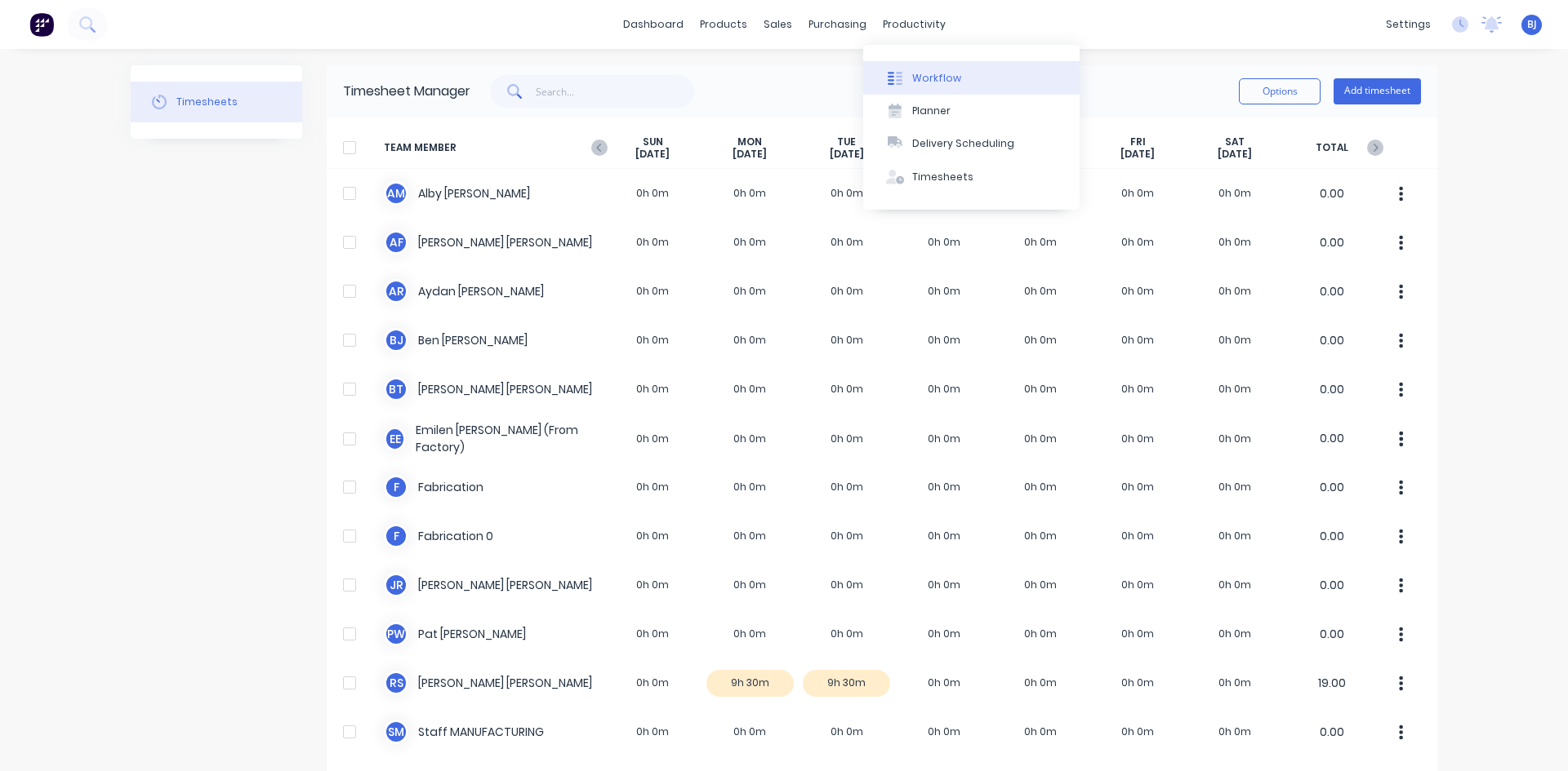
click at [926, 84] on div "Workflow" at bounding box center [937, 78] width 49 height 14
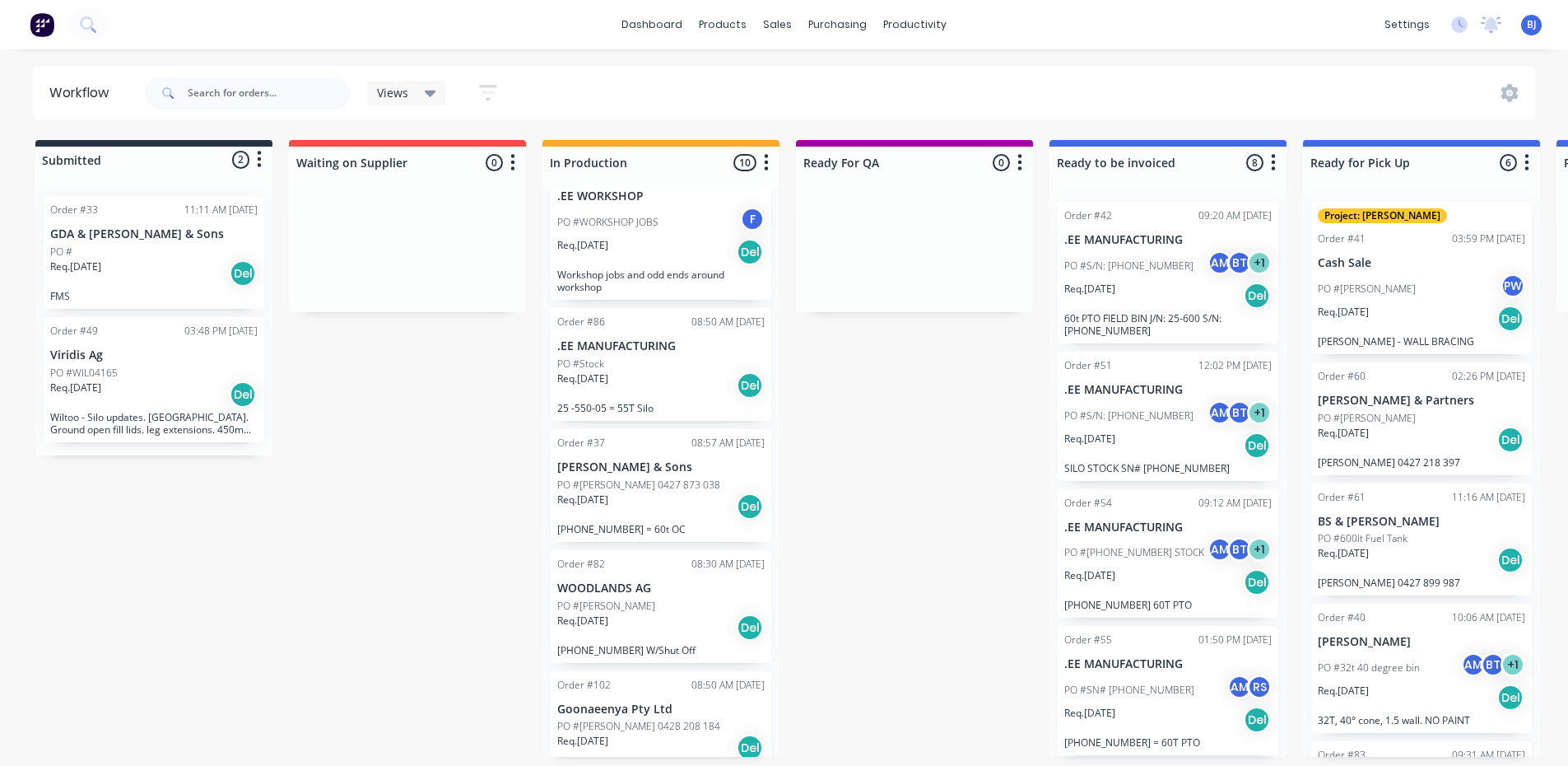
scroll to position [494, 0]
